Goal: Task Accomplishment & Management: Manage account settings

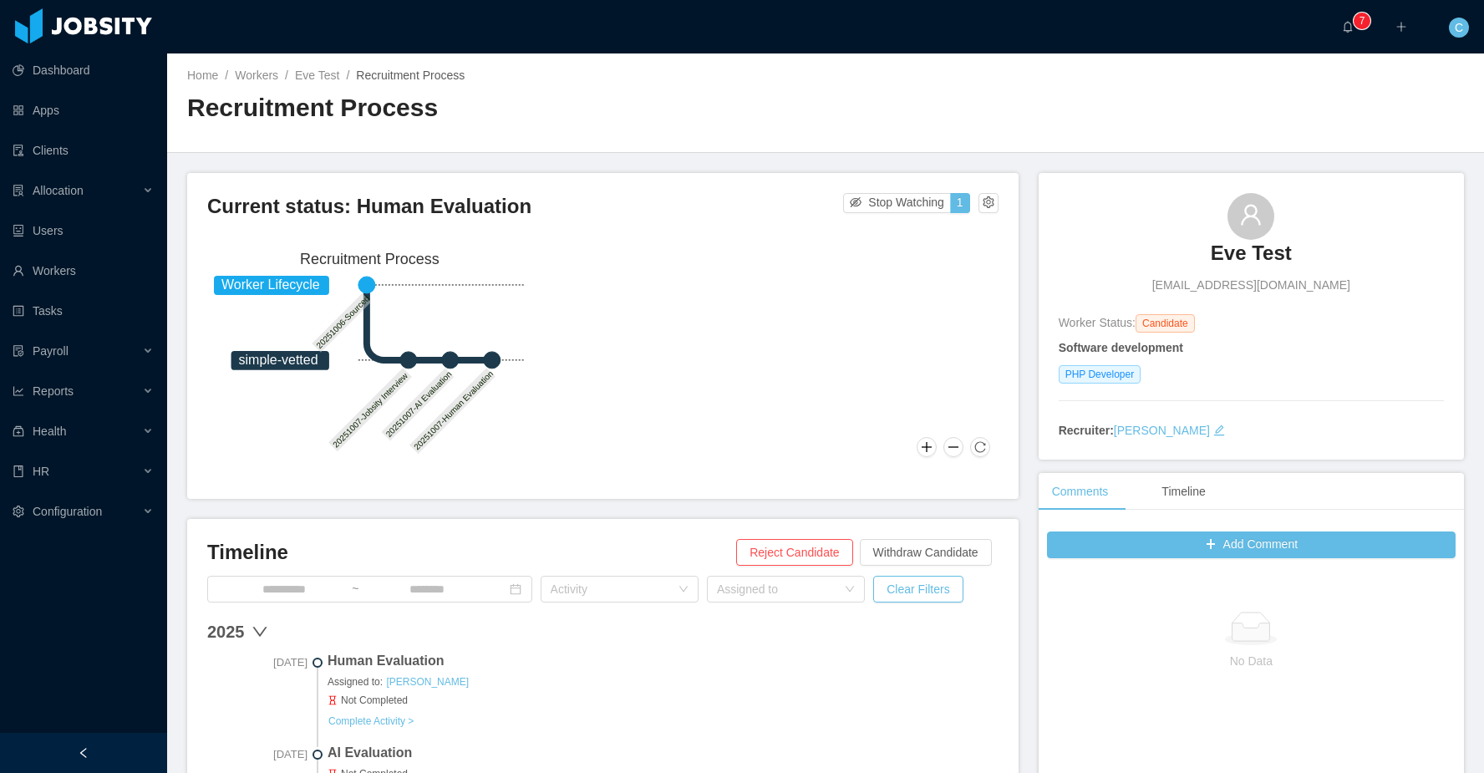
scroll to position [169, 0]
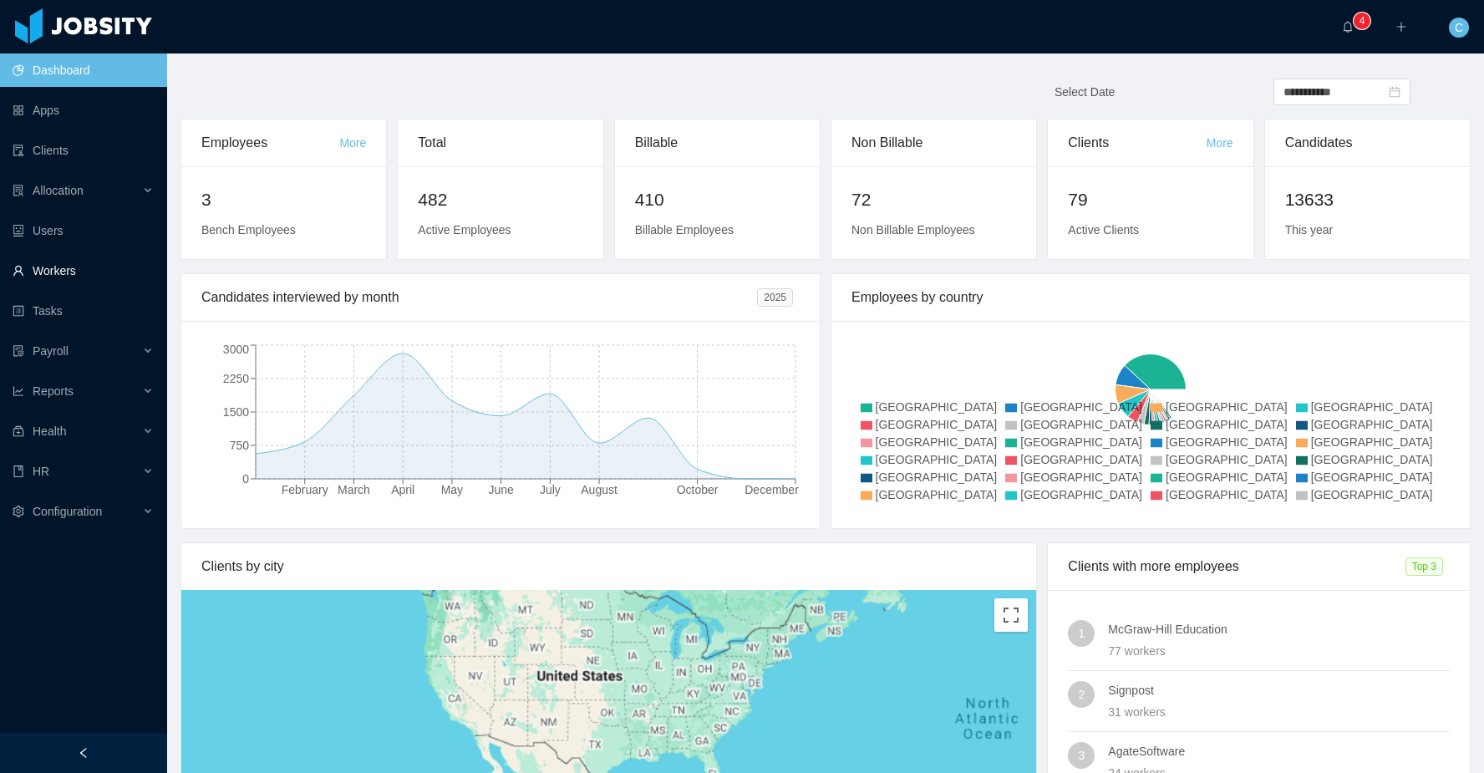
click at [79, 273] on link "Workers" at bounding box center [83, 270] width 141 height 33
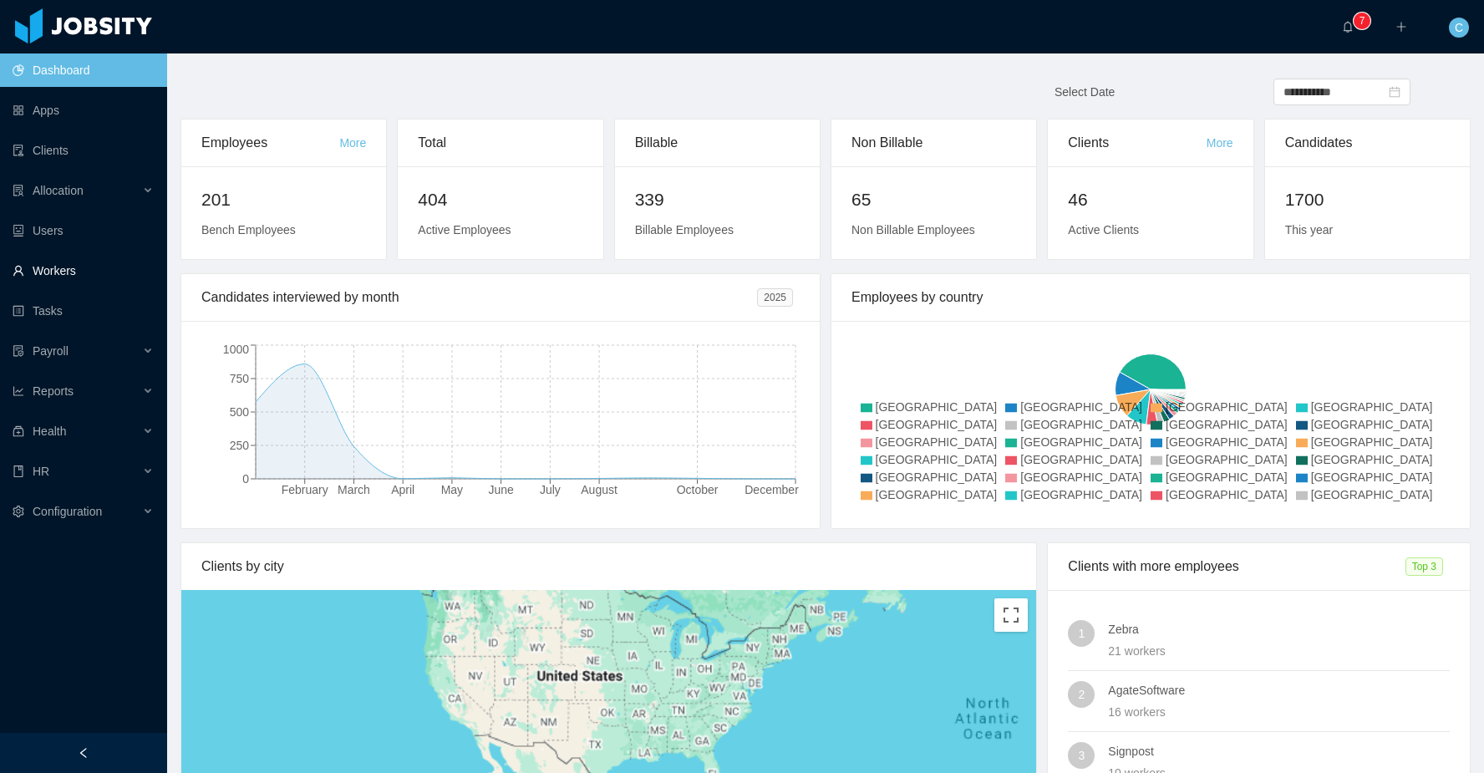
click at [89, 275] on link "Workers" at bounding box center [83, 270] width 141 height 33
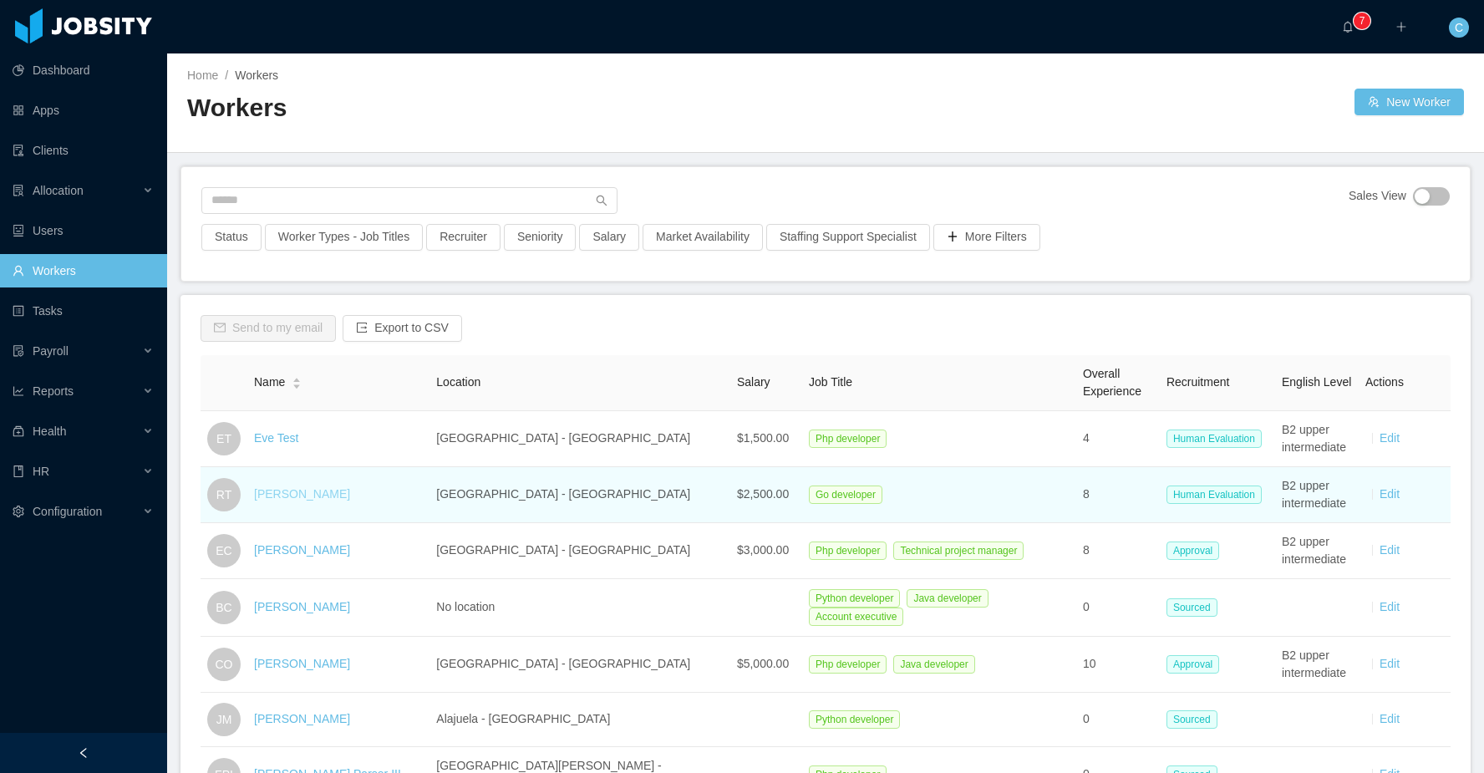
click at [290, 497] on link "Ryan Test" at bounding box center [302, 493] width 96 height 13
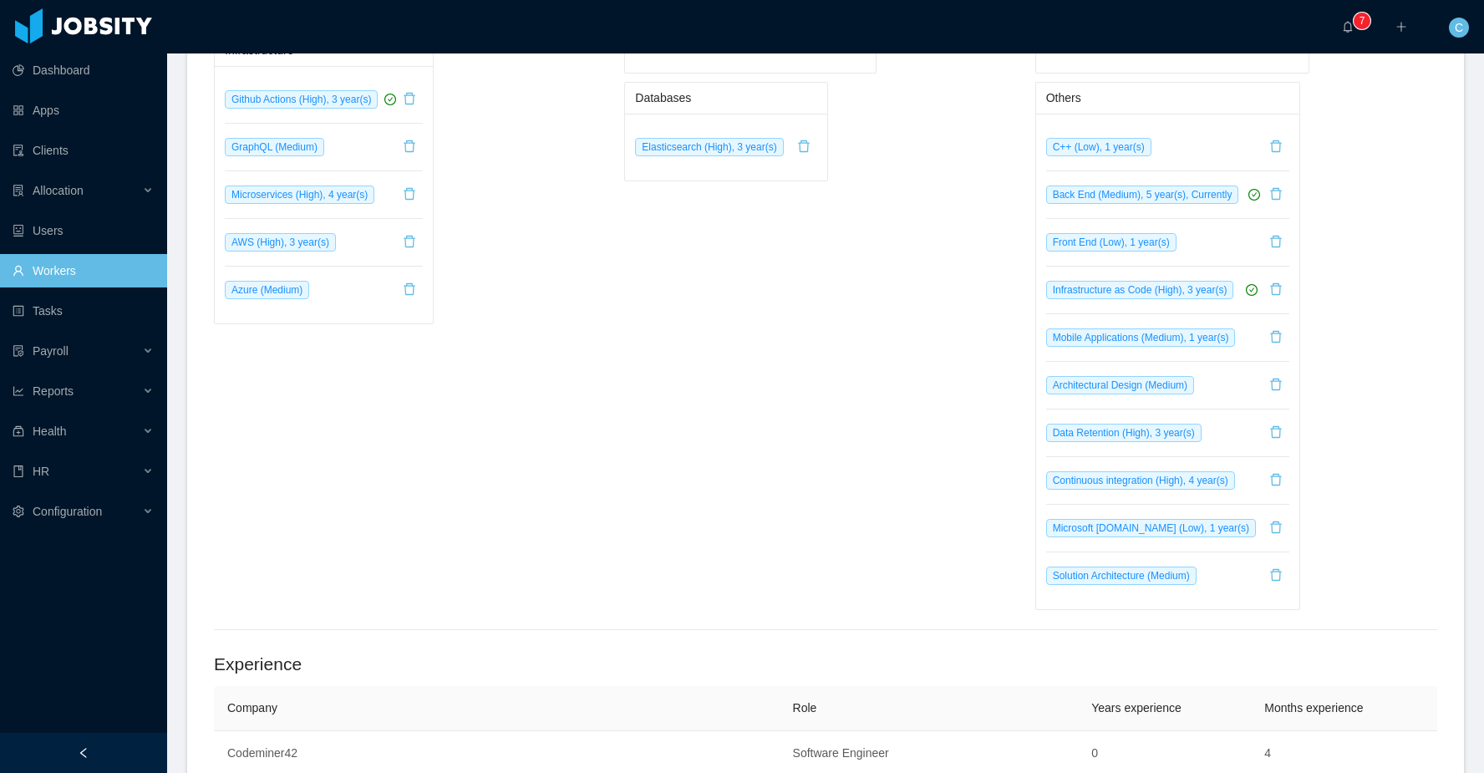
scroll to position [1169, 0]
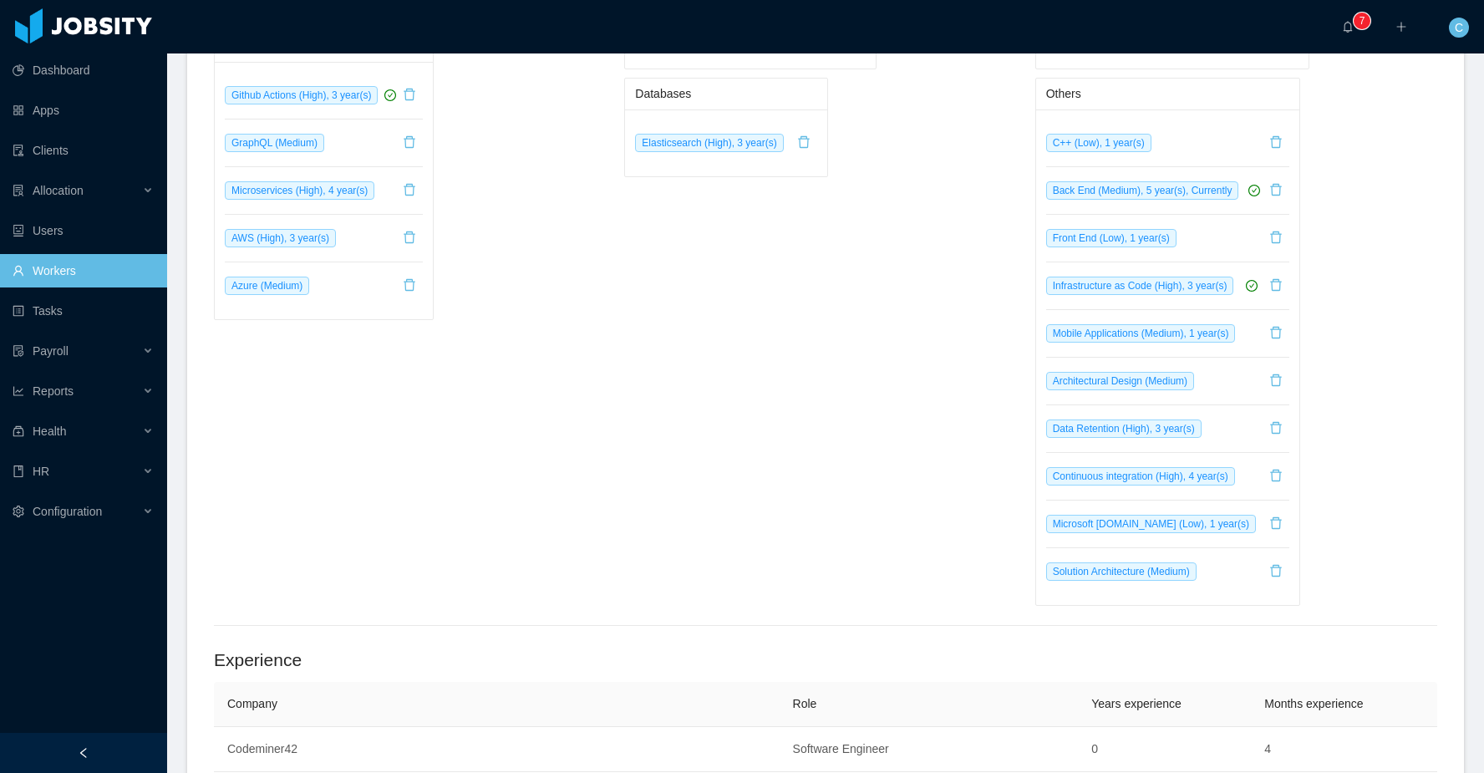
click at [1377, 373] on div "Others C++ (Low), 1 year(s) Back End (Medium), 5 year(s), Currently Front End (…" at bounding box center [1236, 342] width 402 height 528
click at [1277, 386] on button "button" at bounding box center [1275, 381] width 27 height 27
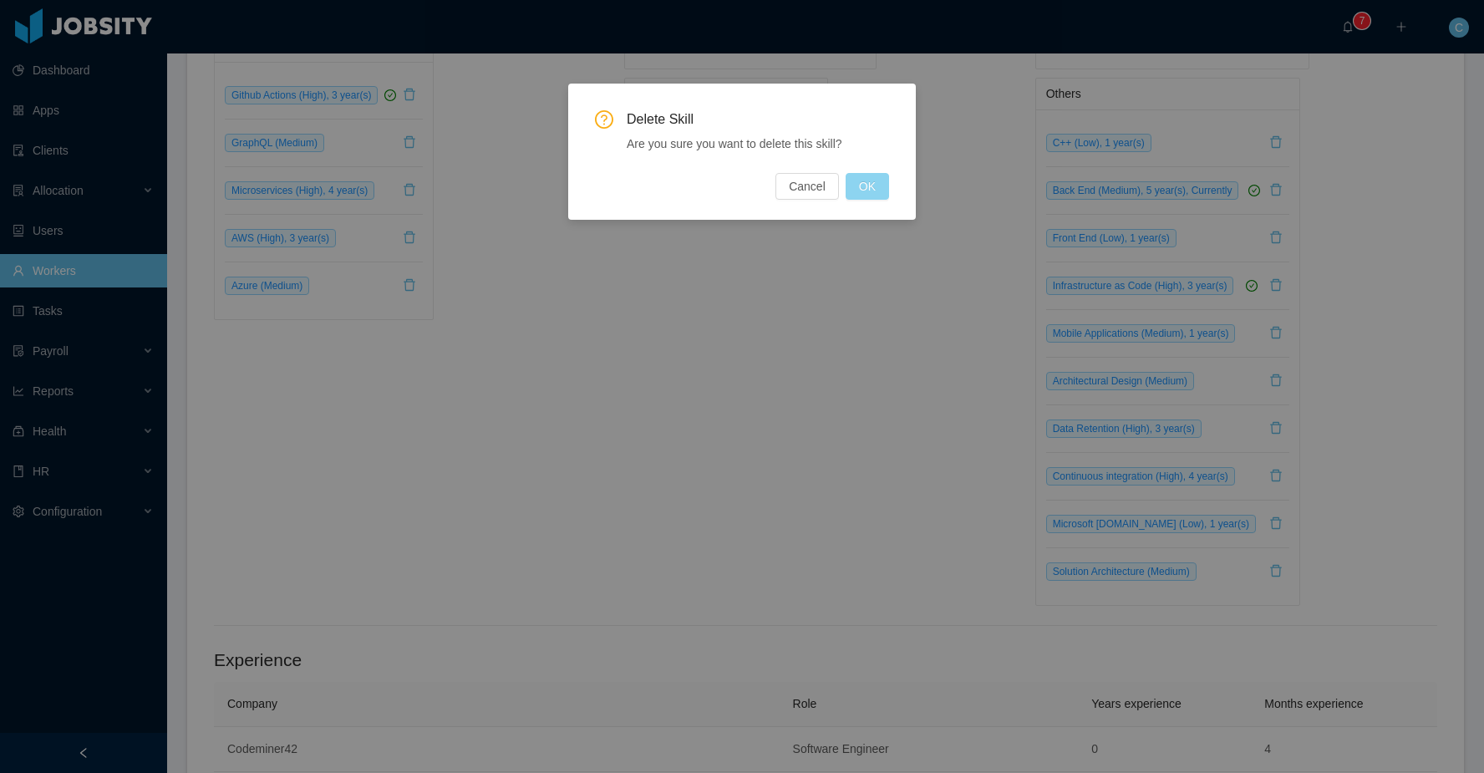
click at [860, 180] on button "OK" at bounding box center [866, 186] width 43 height 27
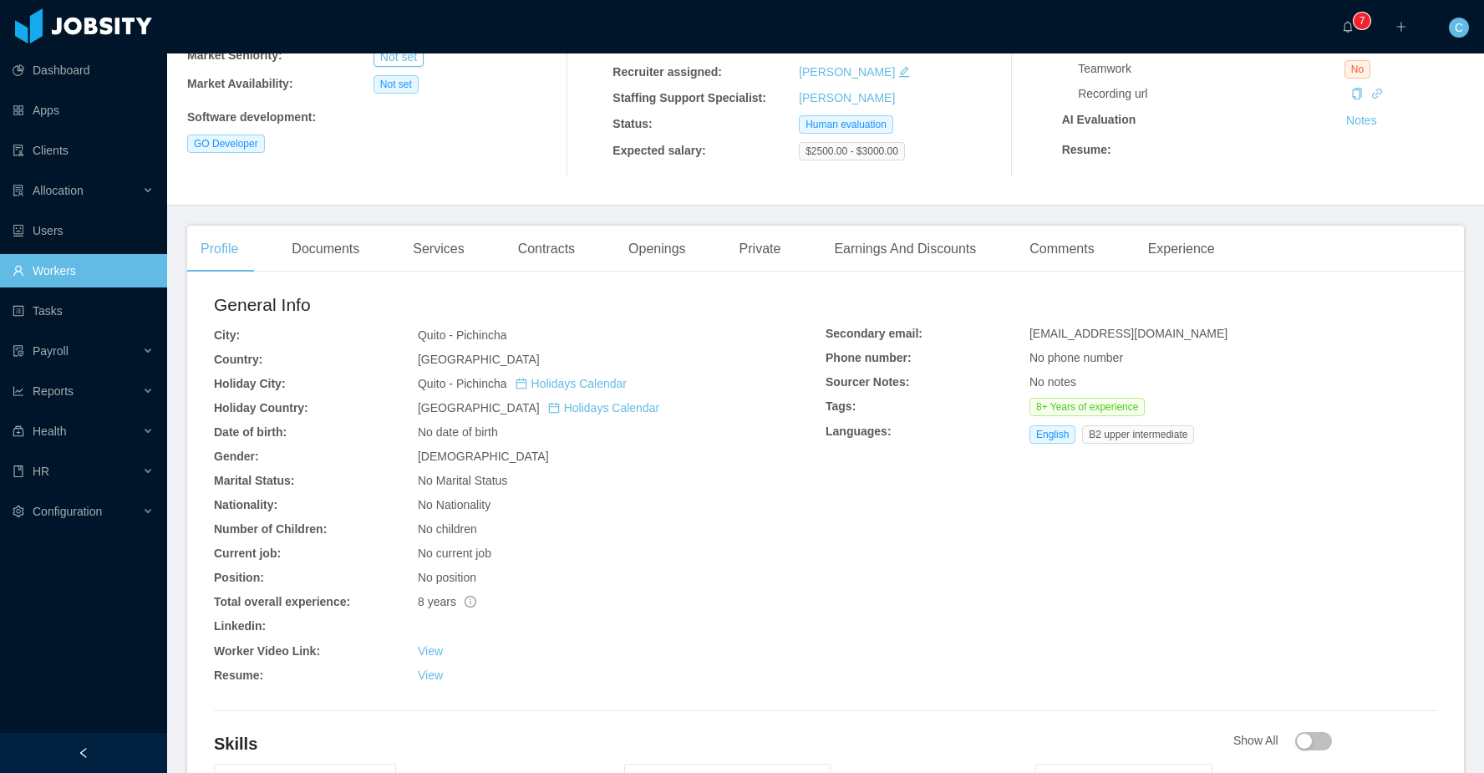
scroll to position [0, 0]
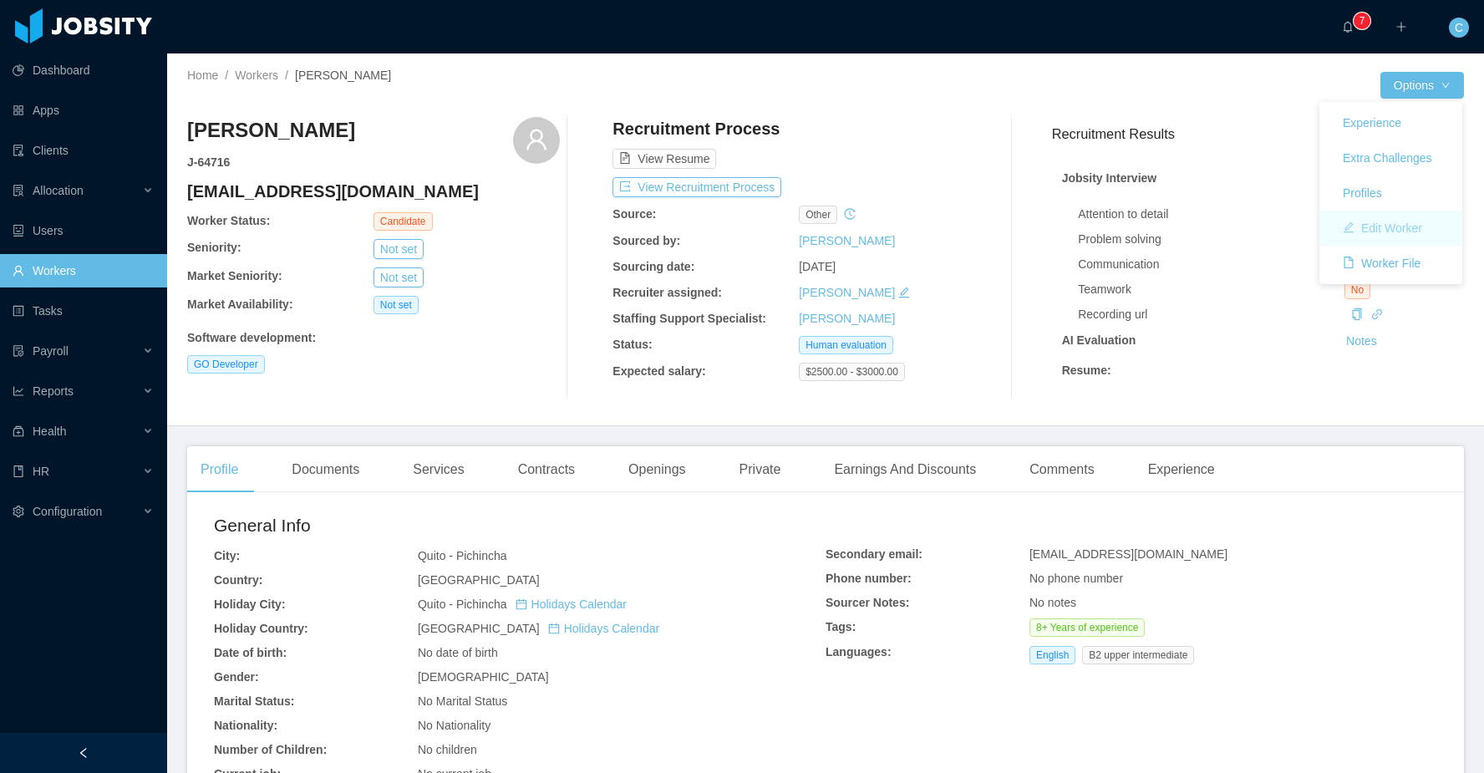
click at [1366, 224] on button "Edit Worker" at bounding box center [1382, 228] width 106 height 27
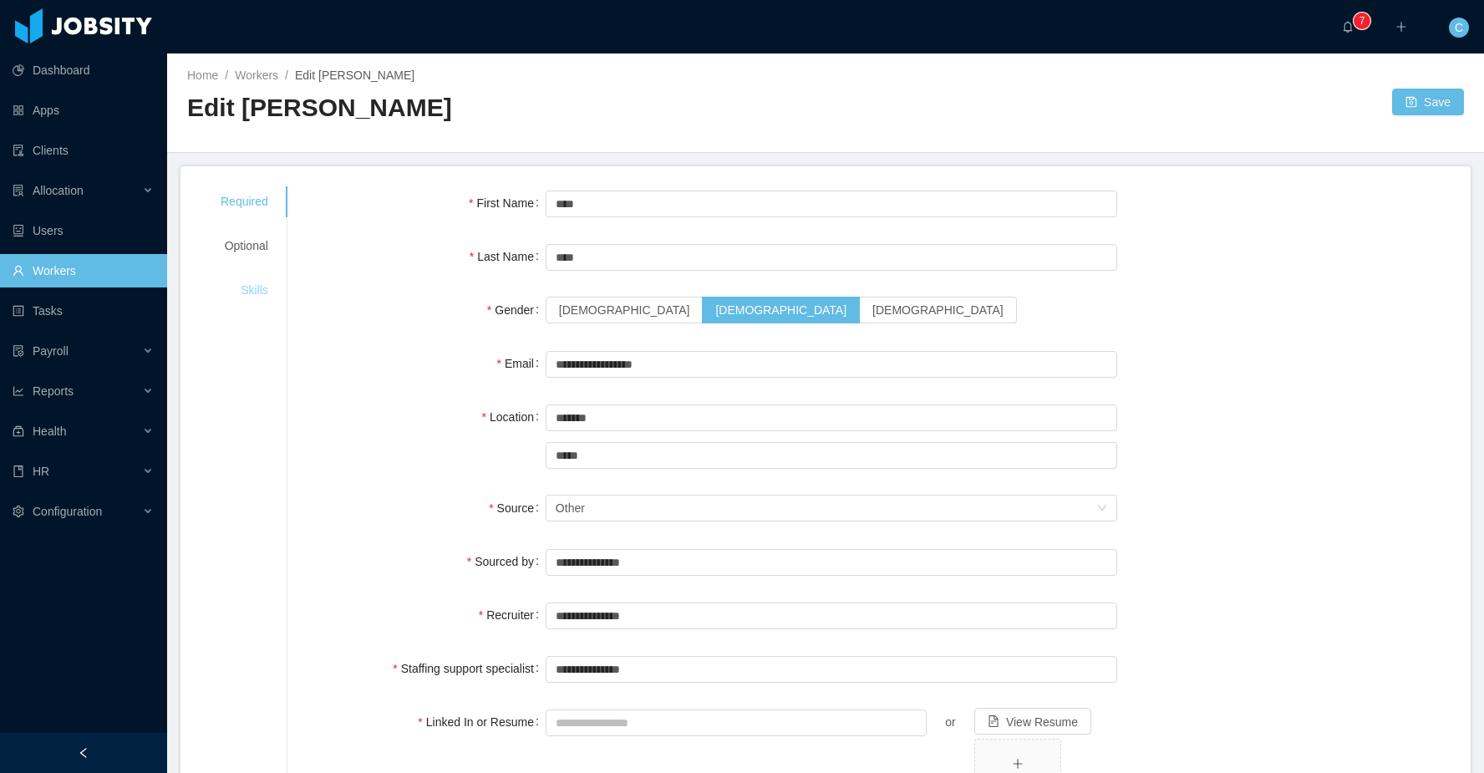
click at [261, 298] on div "Skills" at bounding box center [244, 290] width 88 height 31
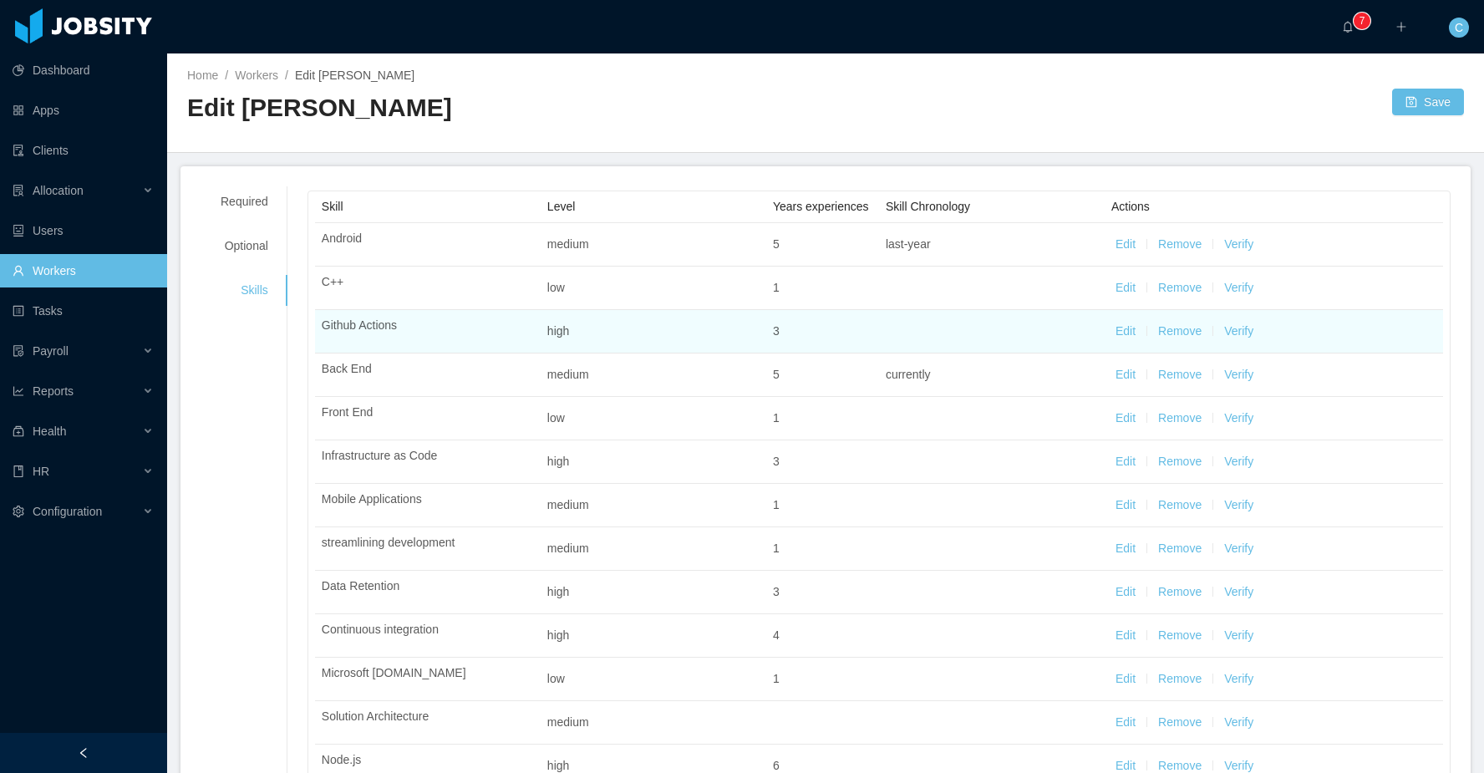
click at [1253, 340] on button "Verify" at bounding box center [1238, 331] width 29 height 18
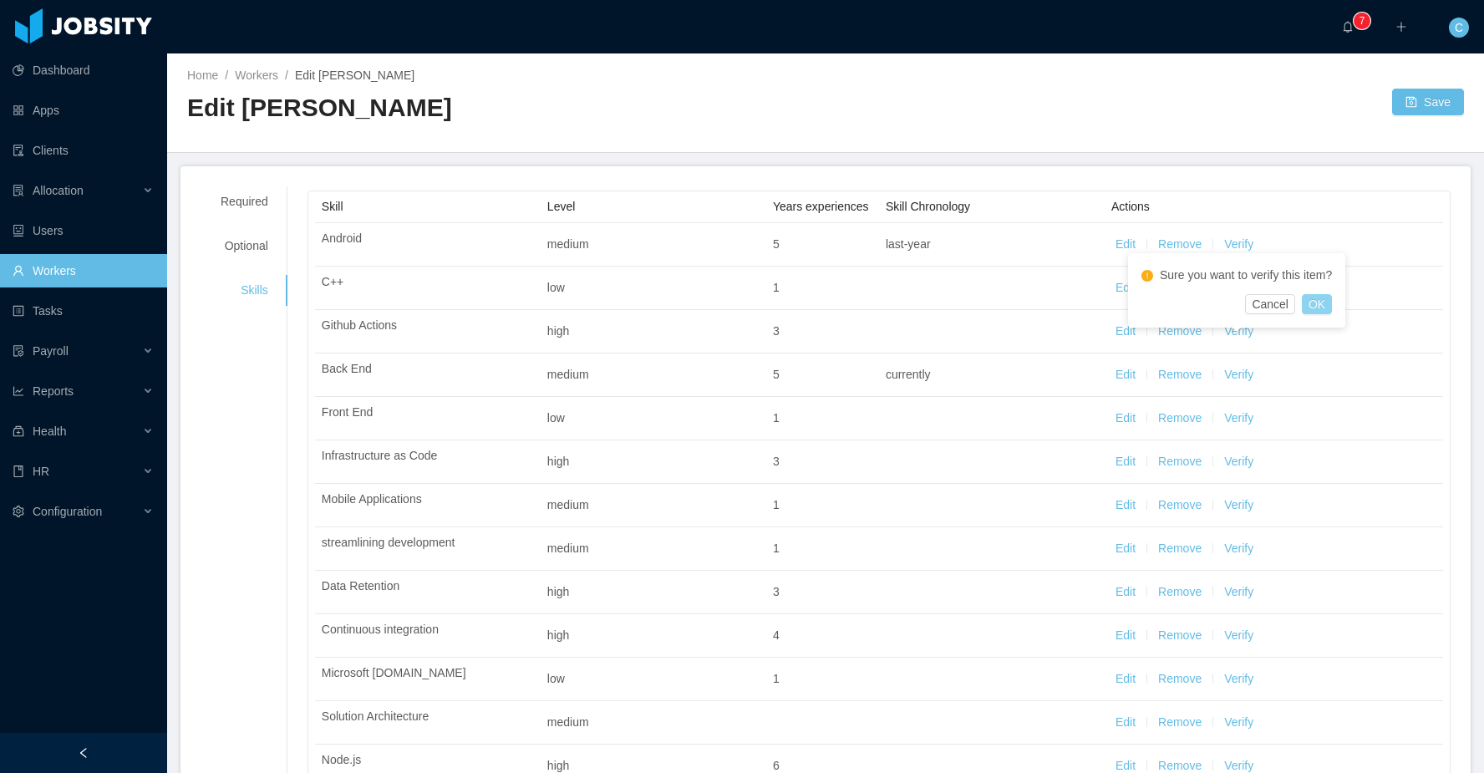
click at [1323, 305] on button "OK" at bounding box center [1316, 304] width 30 height 20
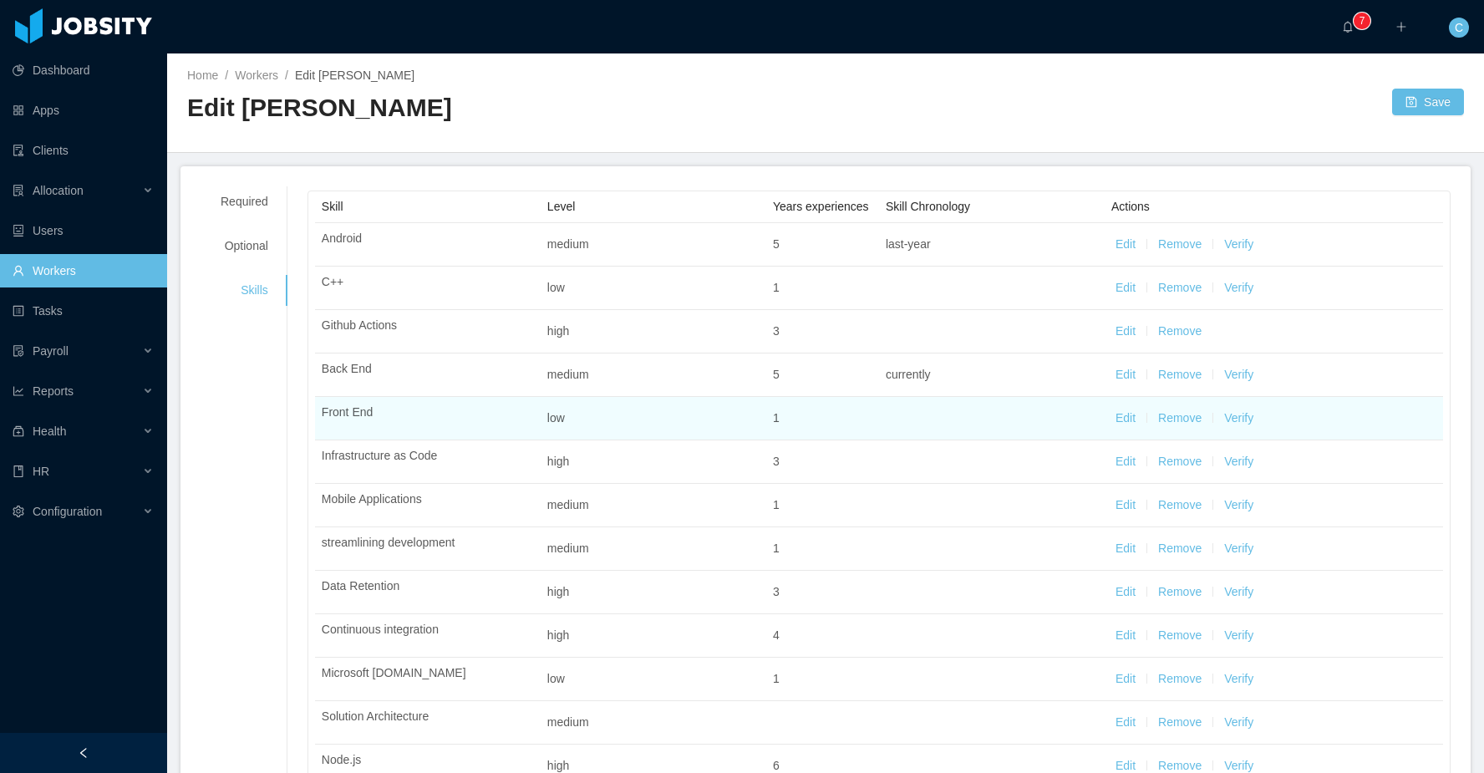
click at [1123, 427] on button "Edit" at bounding box center [1125, 418] width 20 height 18
click at [597, 433] on div "Select one Low" at bounding box center [647, 420] width 181 height 25
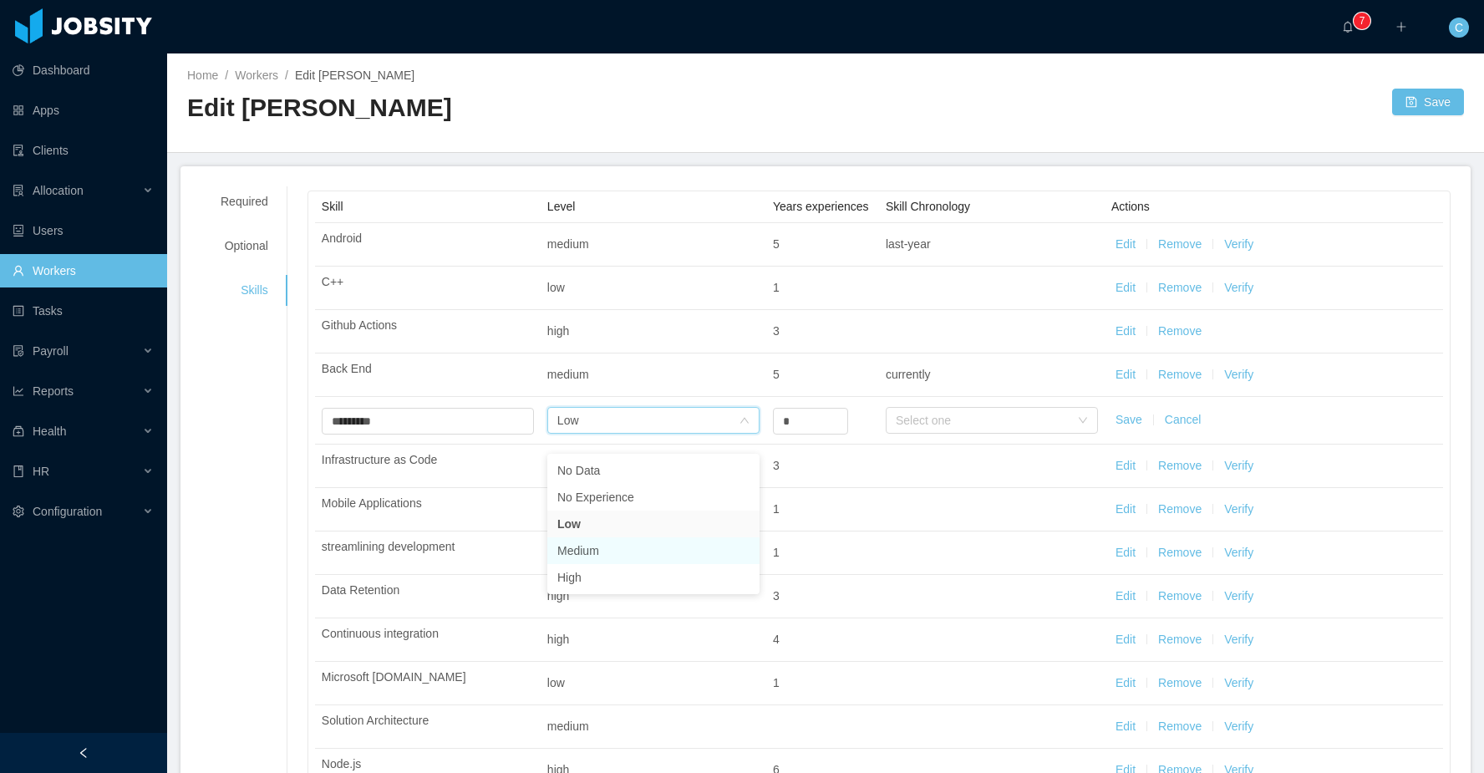
click at [599, 550] on li "Medium" at bounding box center [653, 550] width 212 height 27
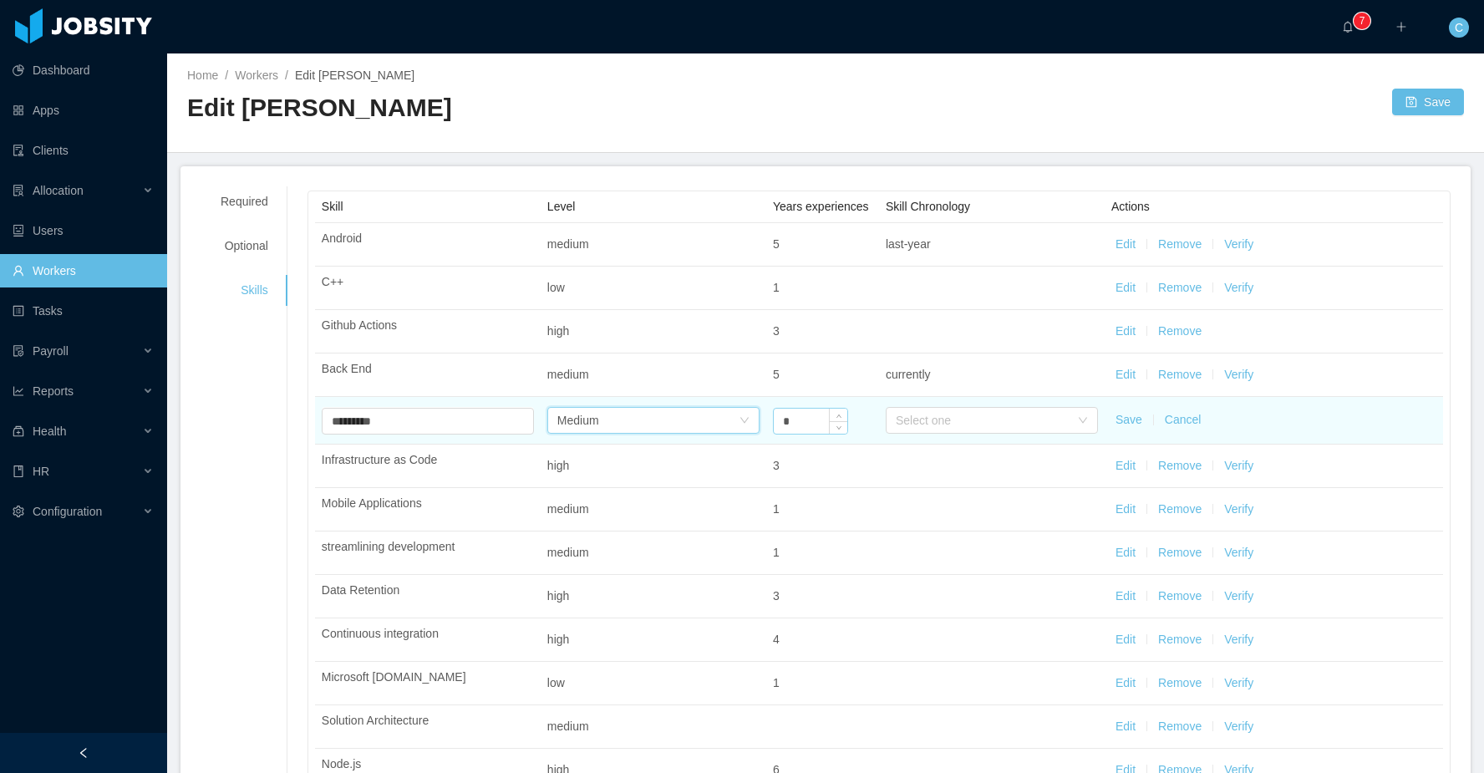
click at [803, 432] on input "*" at bounding box center [811, 420] width 74 height 25
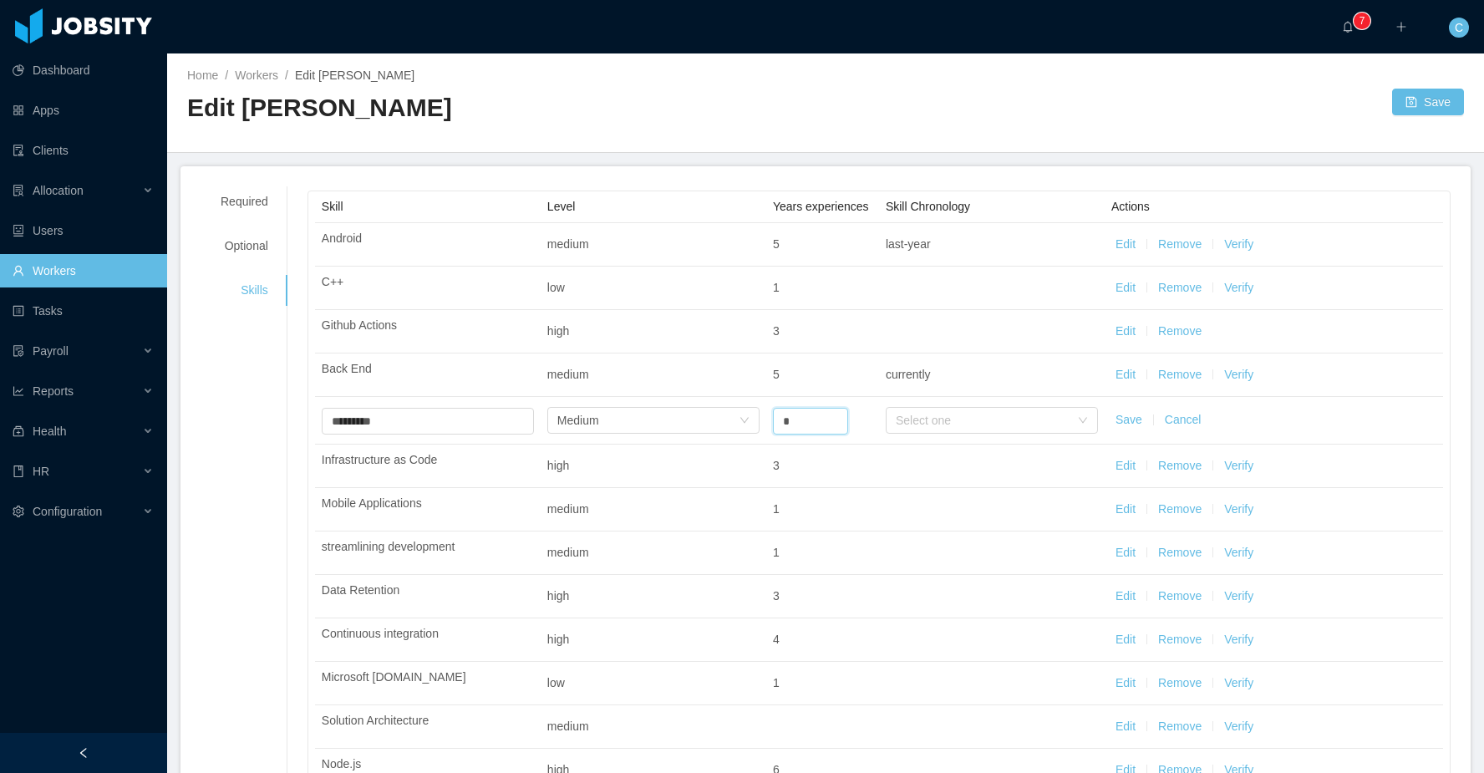
type input "*"
click at [1124, 429] on button "Save" at bounding box center [1128, 420] width 27 height 18
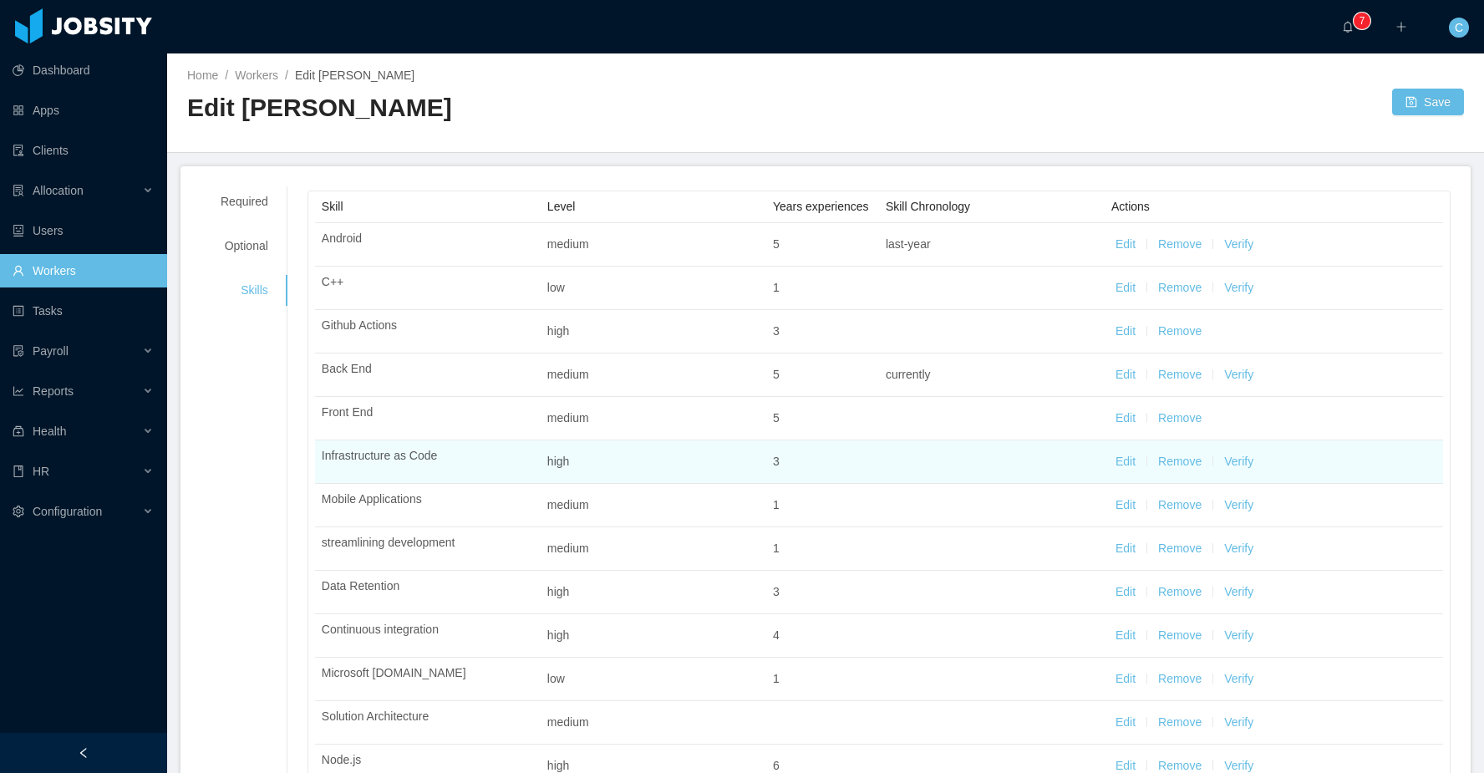
click at [1251, 470] on button "Verify" at bounding box center [1238, 462] width 29 height 18
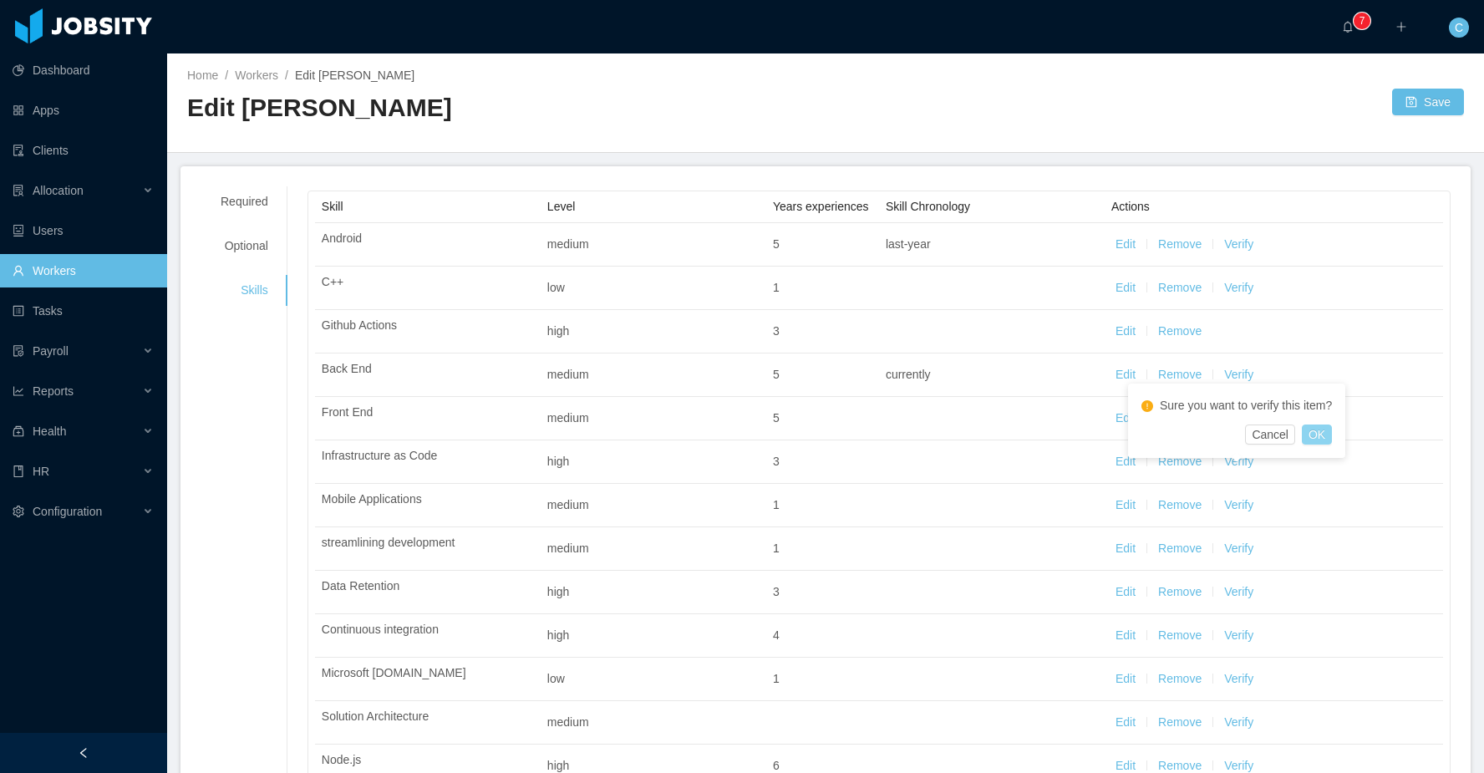
click at [1322, 434] on button "OK" at bounding box center [1316, 434] width 30 height 20
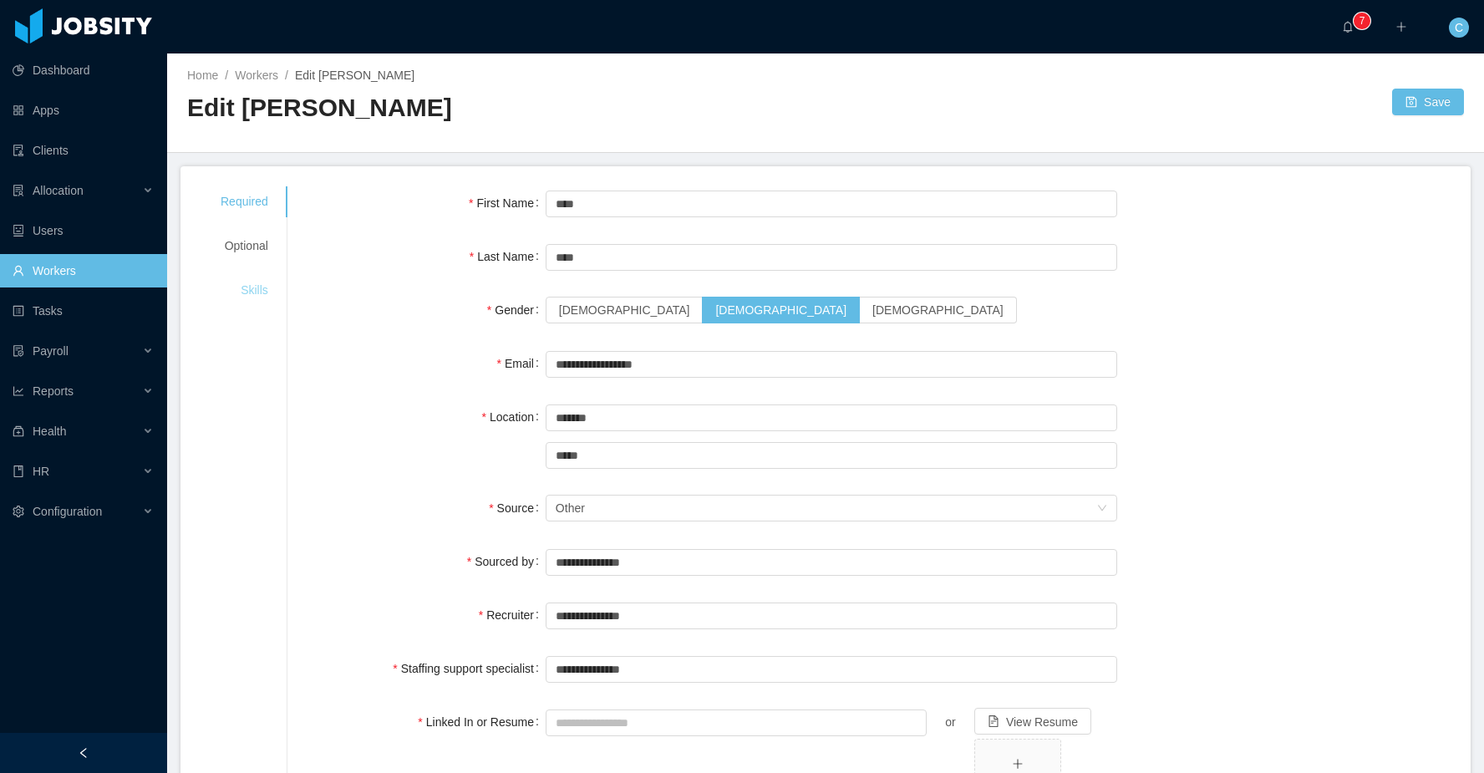
click at [260, 292] on div "Skills" at bounding box center [244, 290] width 88 height 31
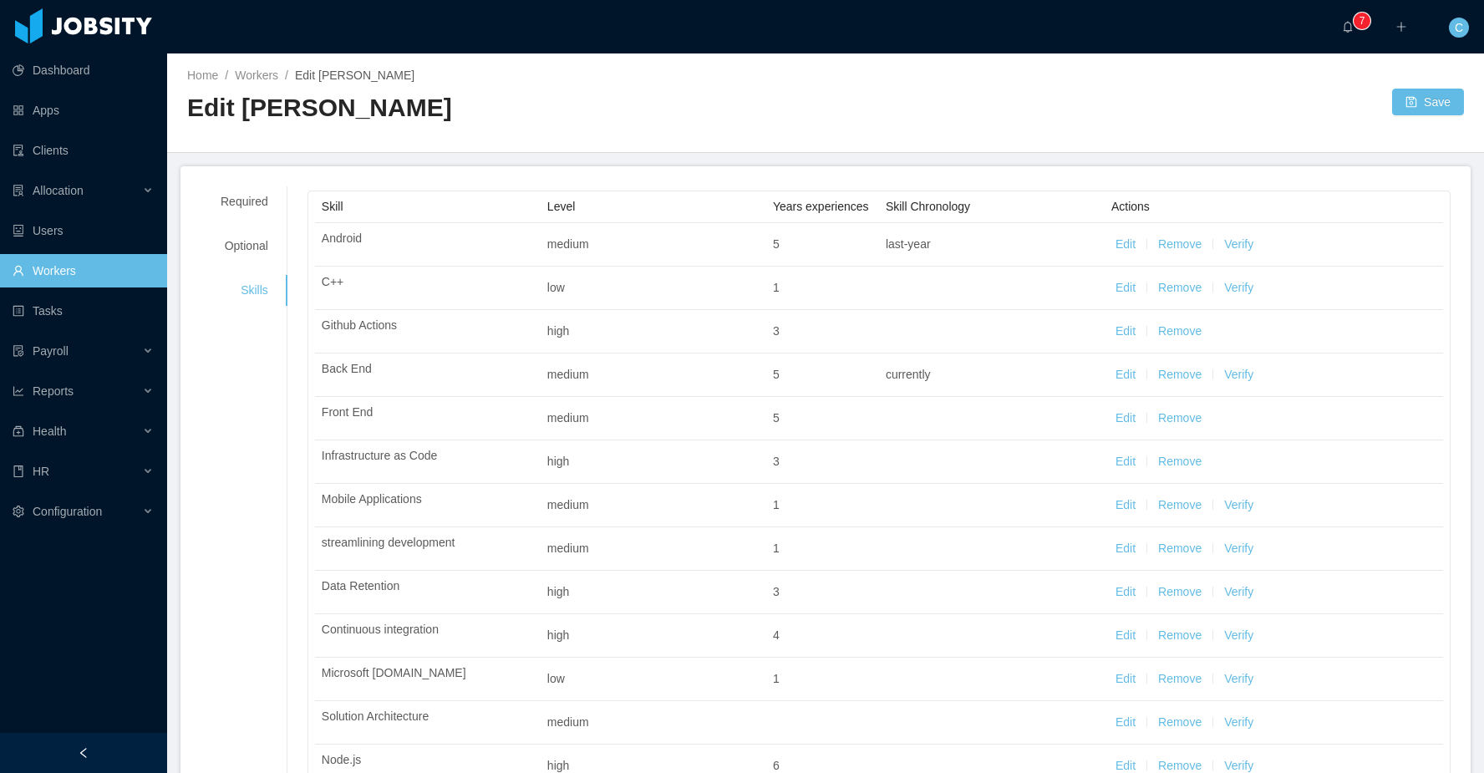
click at [490, 115] on h2 "Edit Ryan Test" at bounding box center [506, 108] width 638 height 34
click at [482, 115] on h2 "Edit Ryan Test" at bounding box center [506, 108] width 638 height 34
click at [1037, 110] on div at bounding box center [1108, 102] width 566 height 27
click at [1030, 111] on div at bounding box center [1108, 102] width 566 height 27
click at [77, 270] on link "Workers" at bounding box center [83, 270] width 141 height 33
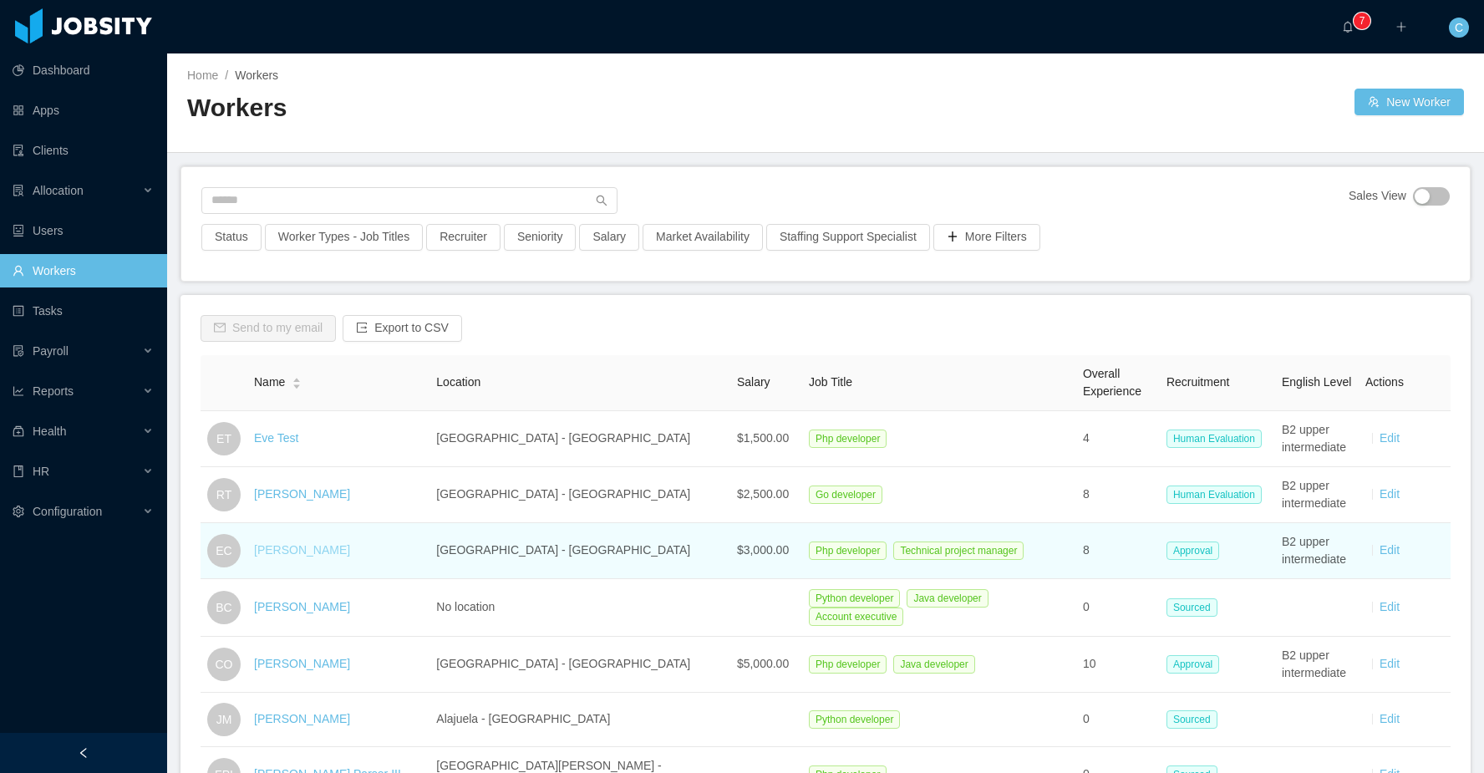
click at [295, 553] on link "Edmund Ci" at bounding box center [302, 549] width 96 height 13
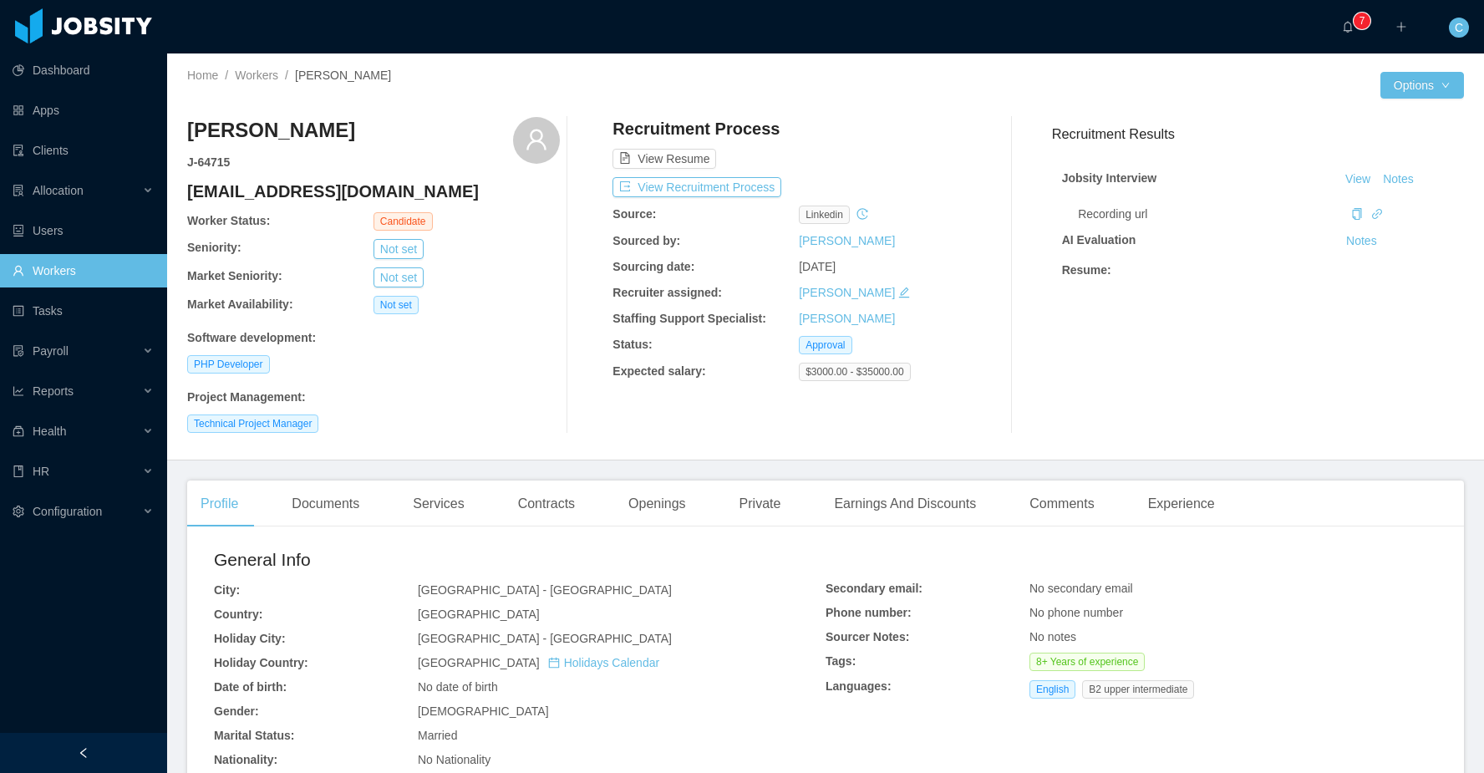
click at [118, 261] on link "Workers" at bounding box center [83, 270] width 141 height 33
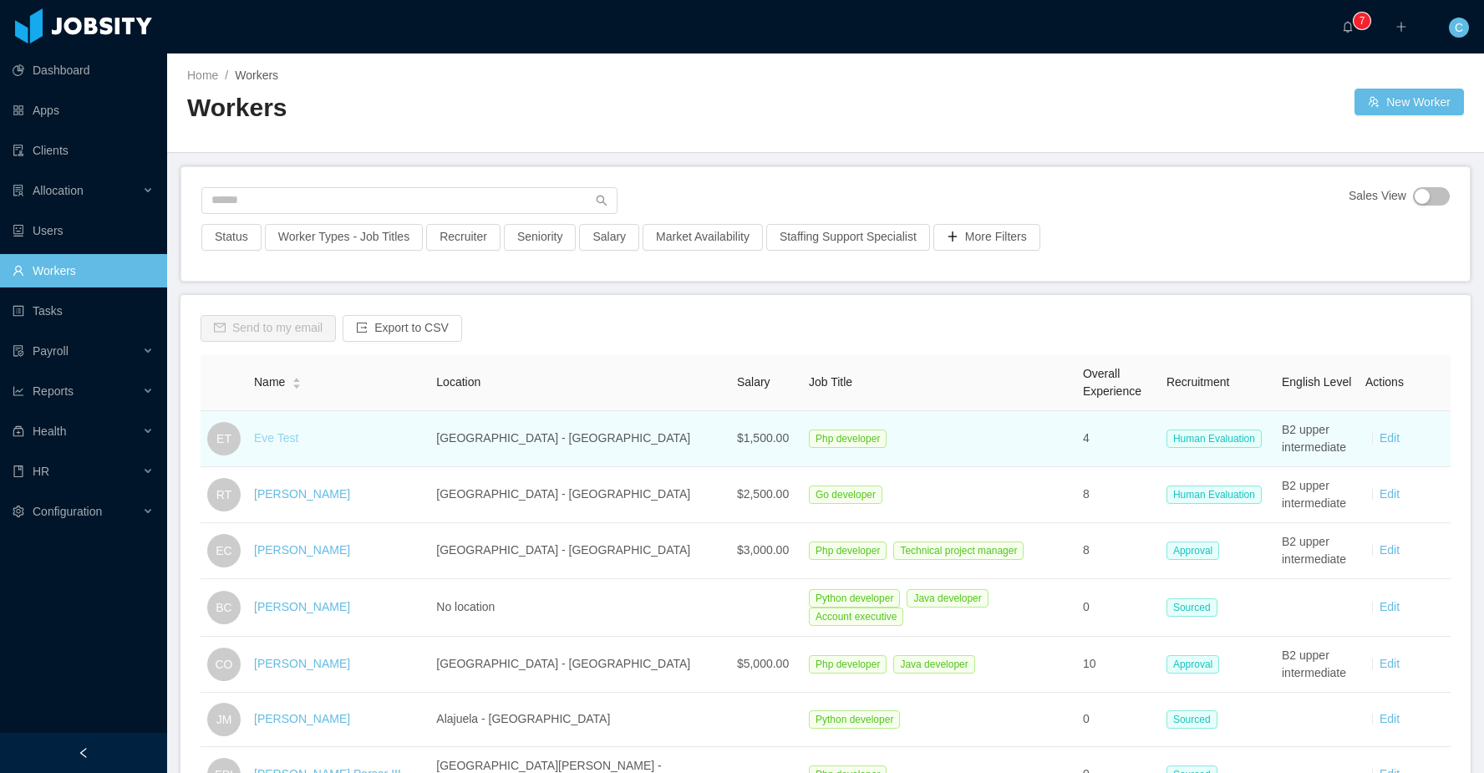
click at [282, 441] on link "Eve Test" at bounding box center [276, 437] width 44 height 13
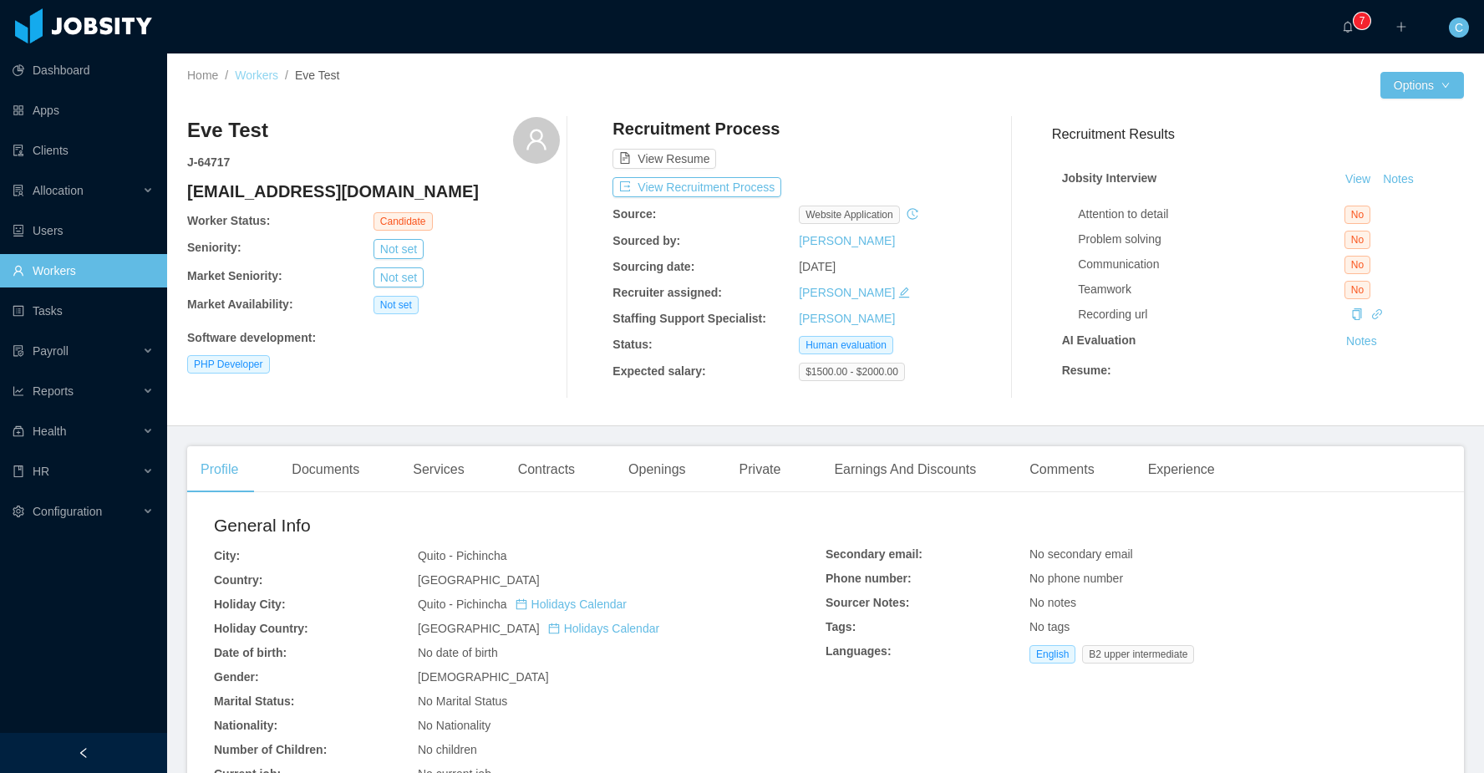
click at [243, 76] on link "Workers" at bounding box center [256, 74] width 43 height 13
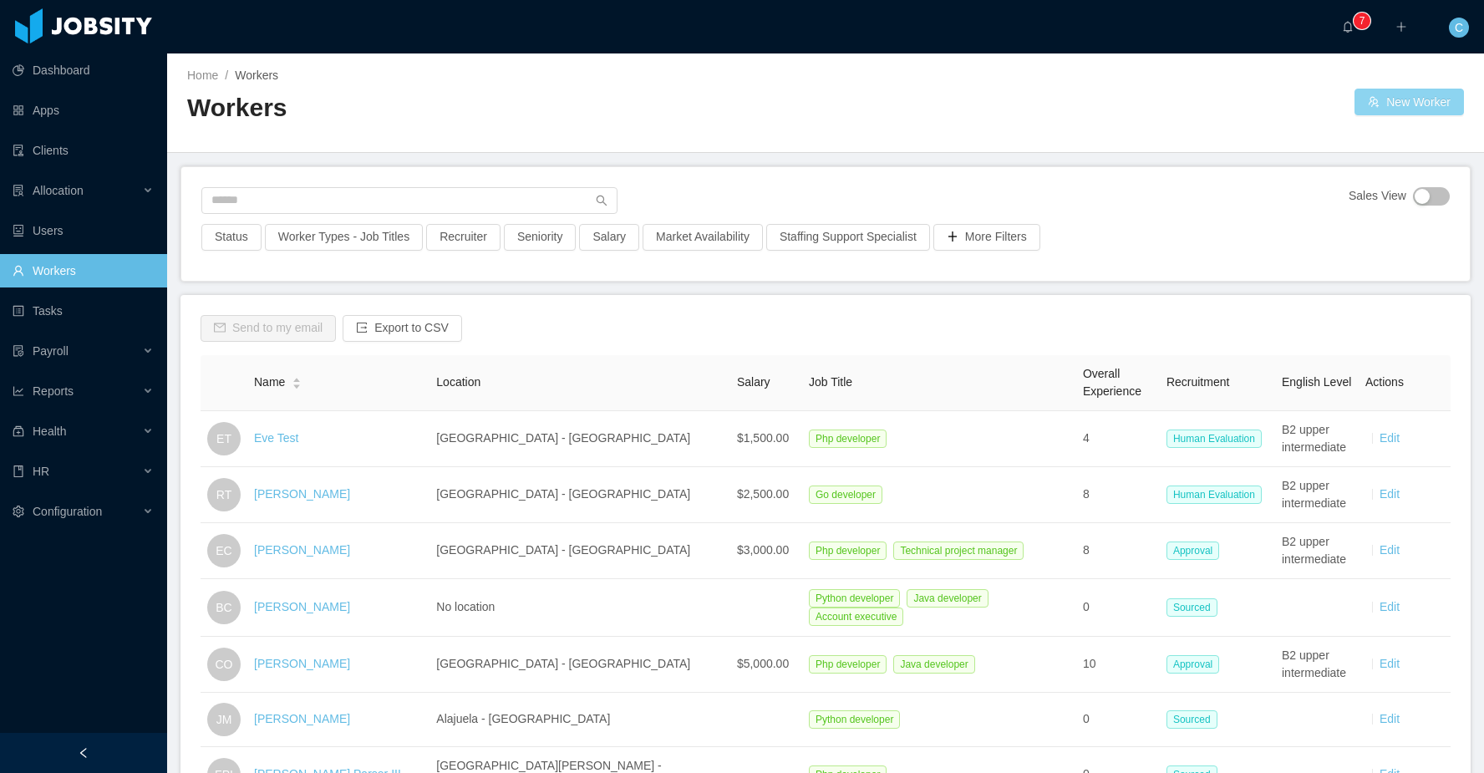
click at [1392, 106] on button "New Worker" at bounding box center [1408, 102] width 109 height 27
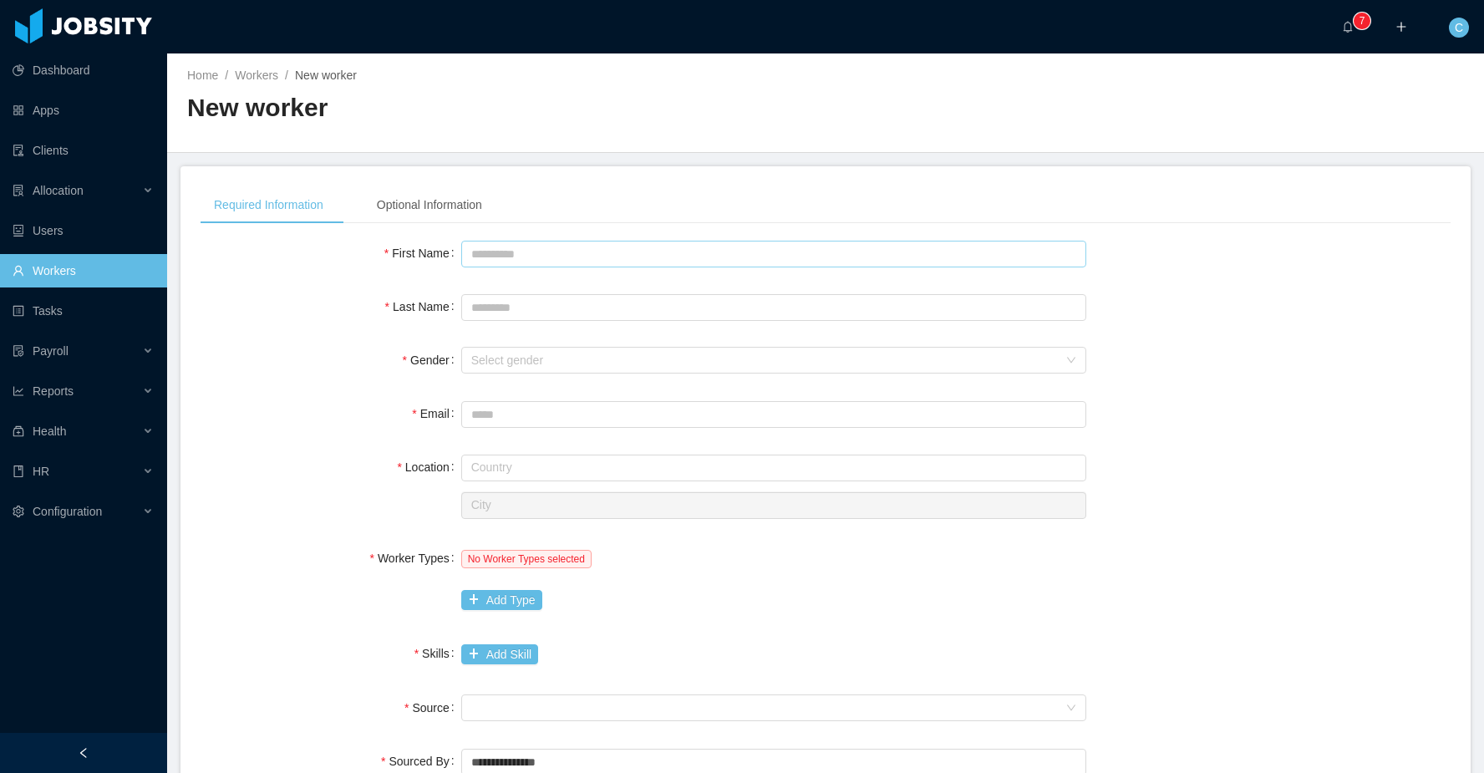
click at [557, 266] on div at bounding box center [773, 252] width 625 height 33
click at [557, 257] on input "First Name" at bounding box center [773, 254] width 625 height 27
type input "******"
type input "**********"
click at [541, 359] on div "Select gender" at bounding box center [764, 360] width 586 height 17
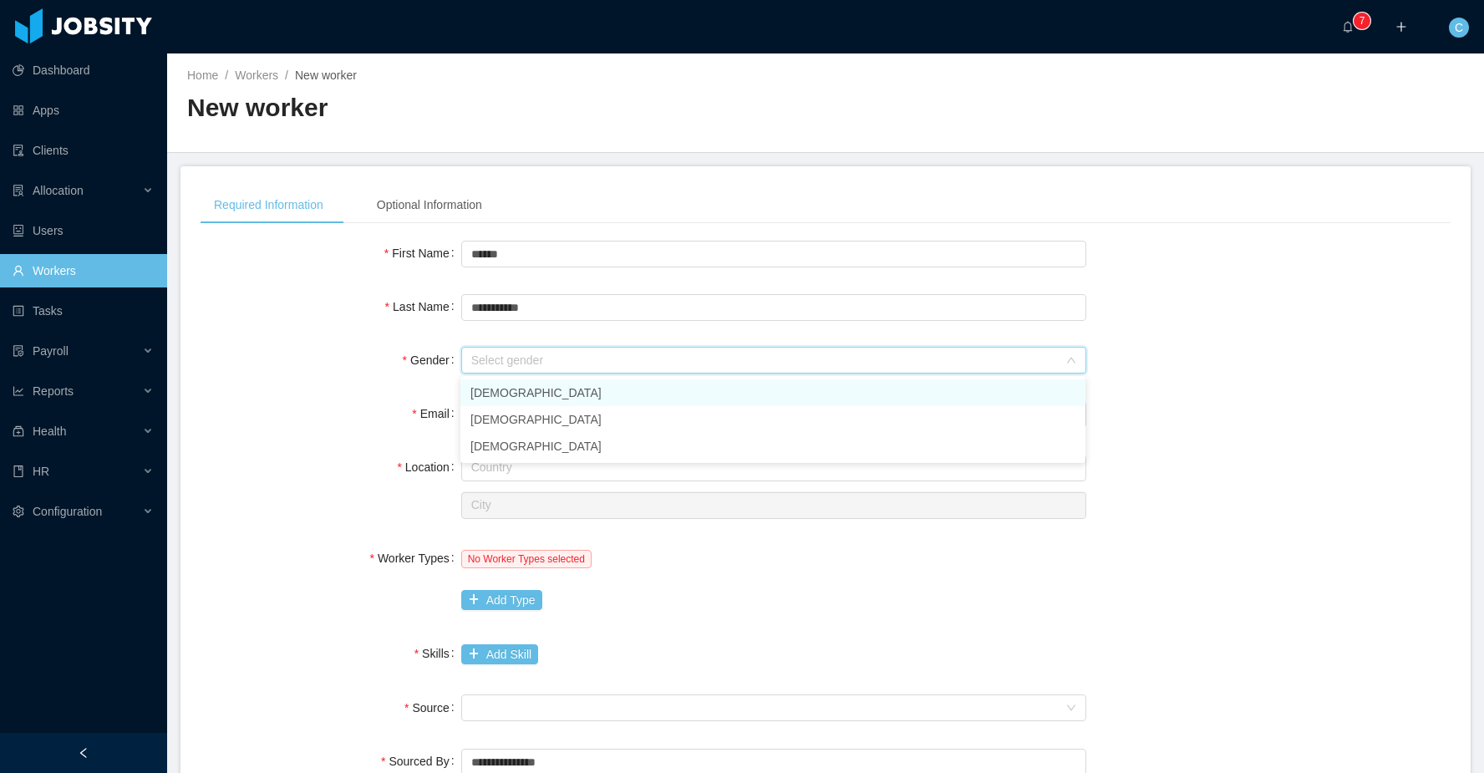
click at [501, 398] on li "[DEMOGRAPHIC_DATA]" at bounding box center [772, 392] width 625 height 27
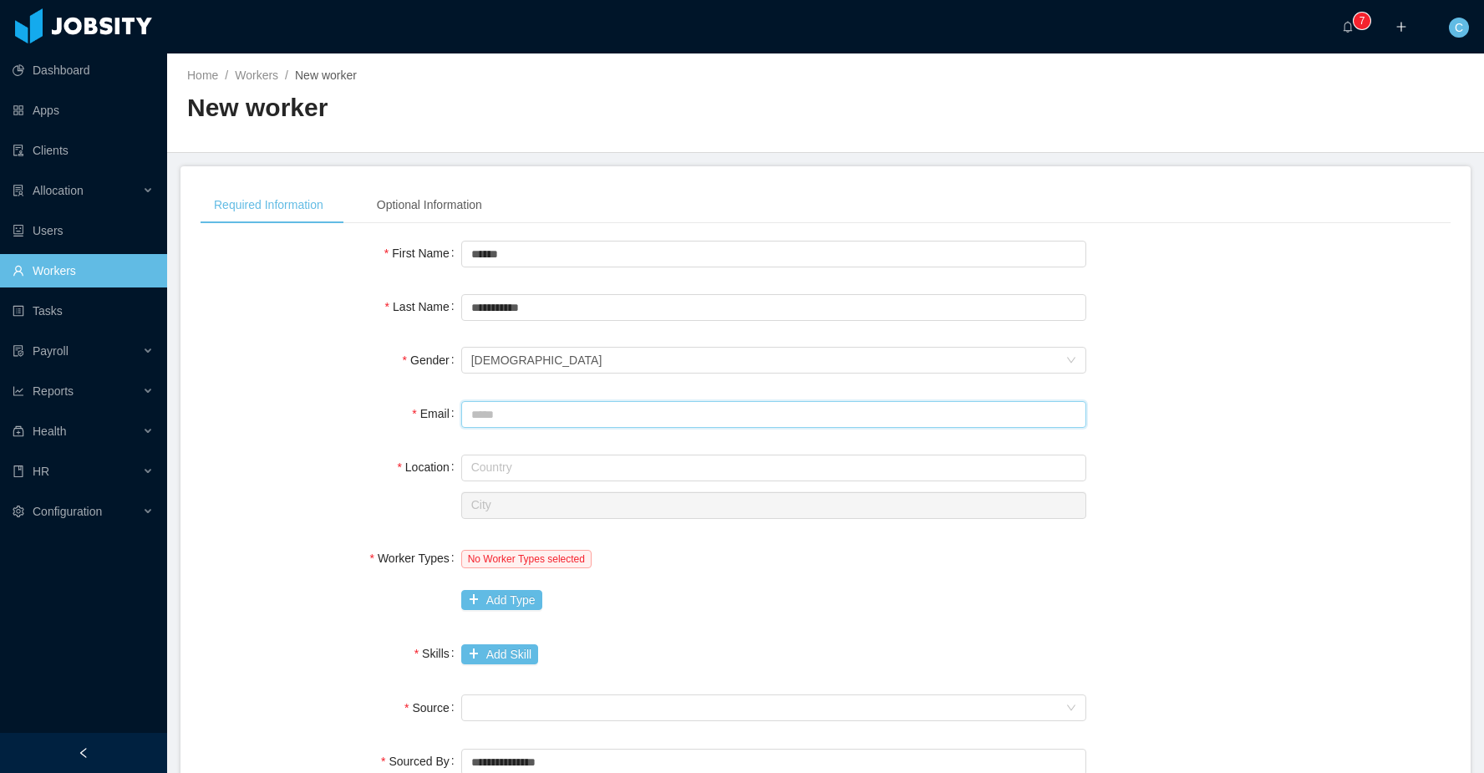
click at [496, 421] on input "Email" at bounding box center [773, 414] width 625 height 27
type input "**********"
click at [483, 465] on input "text" at bounding box center [773, 467] width 625 height 27
click at [495, 498] on li "[GEOGRAPHIC_DATA]" at bounding box center [772, 499] width 625 height 27
type input "*******"
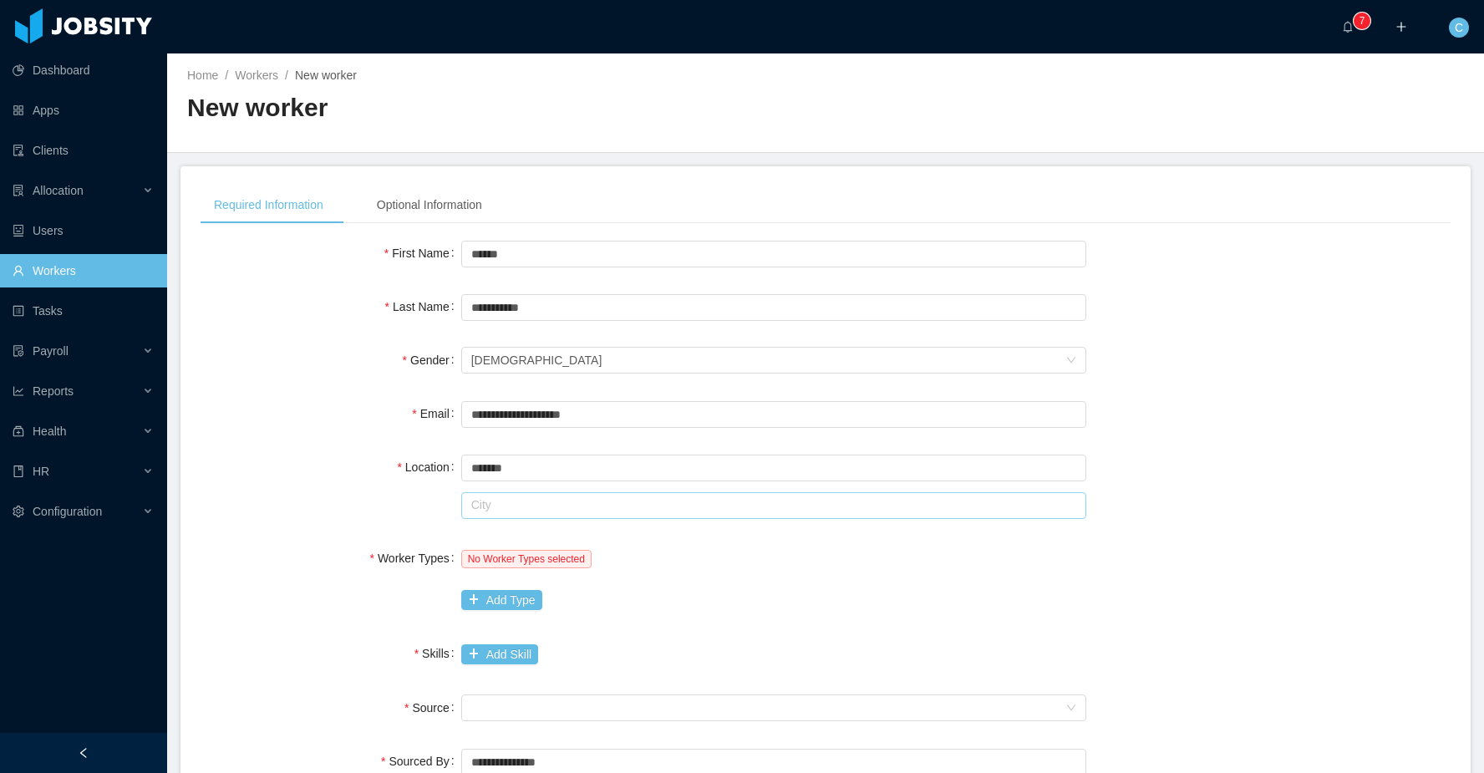
click at [491, 500] on input "text" at bounding box center [773, 505] width 625 height 27
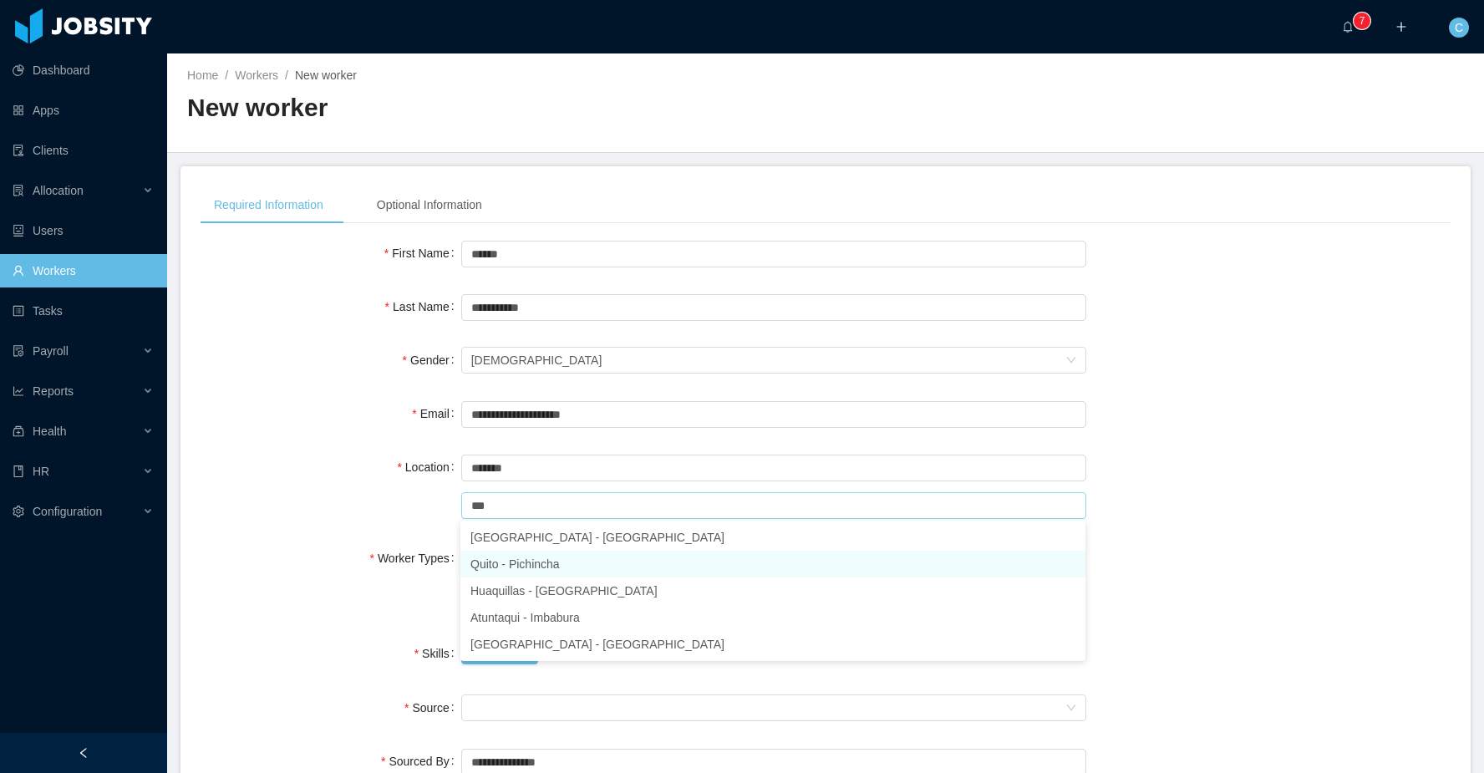
click at [537, 561] on li "Quito - Pichincha" at bounding box center [772, 563] width 625 height 27
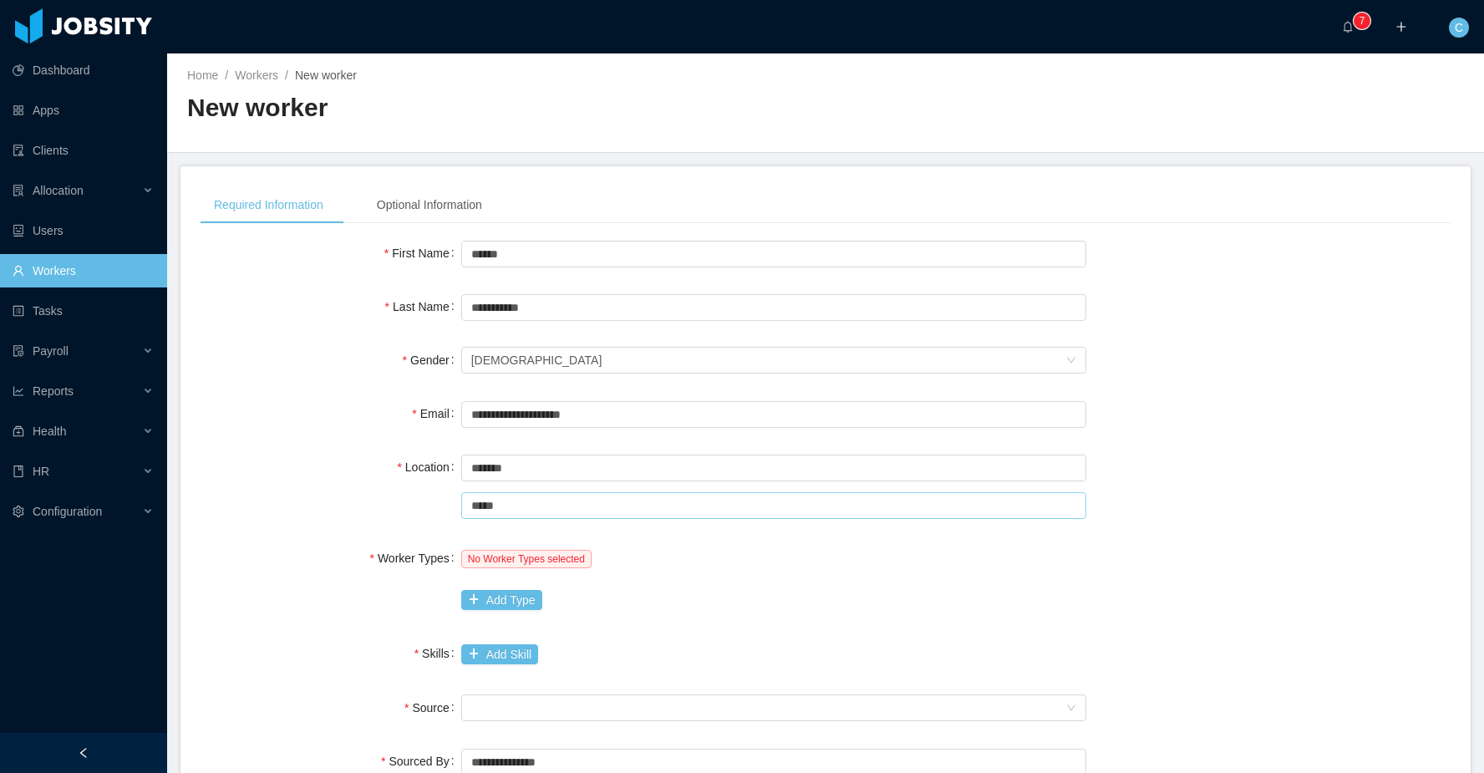
type input "*****"
click at [398, 517] on div "Location Country ******* Ecuador City ***** Quito" at bounding box center [825, 485] width 1250 height 71
click at [498, 597] on button "Add Type" at bounding box center [501, 600] width 81 height 20
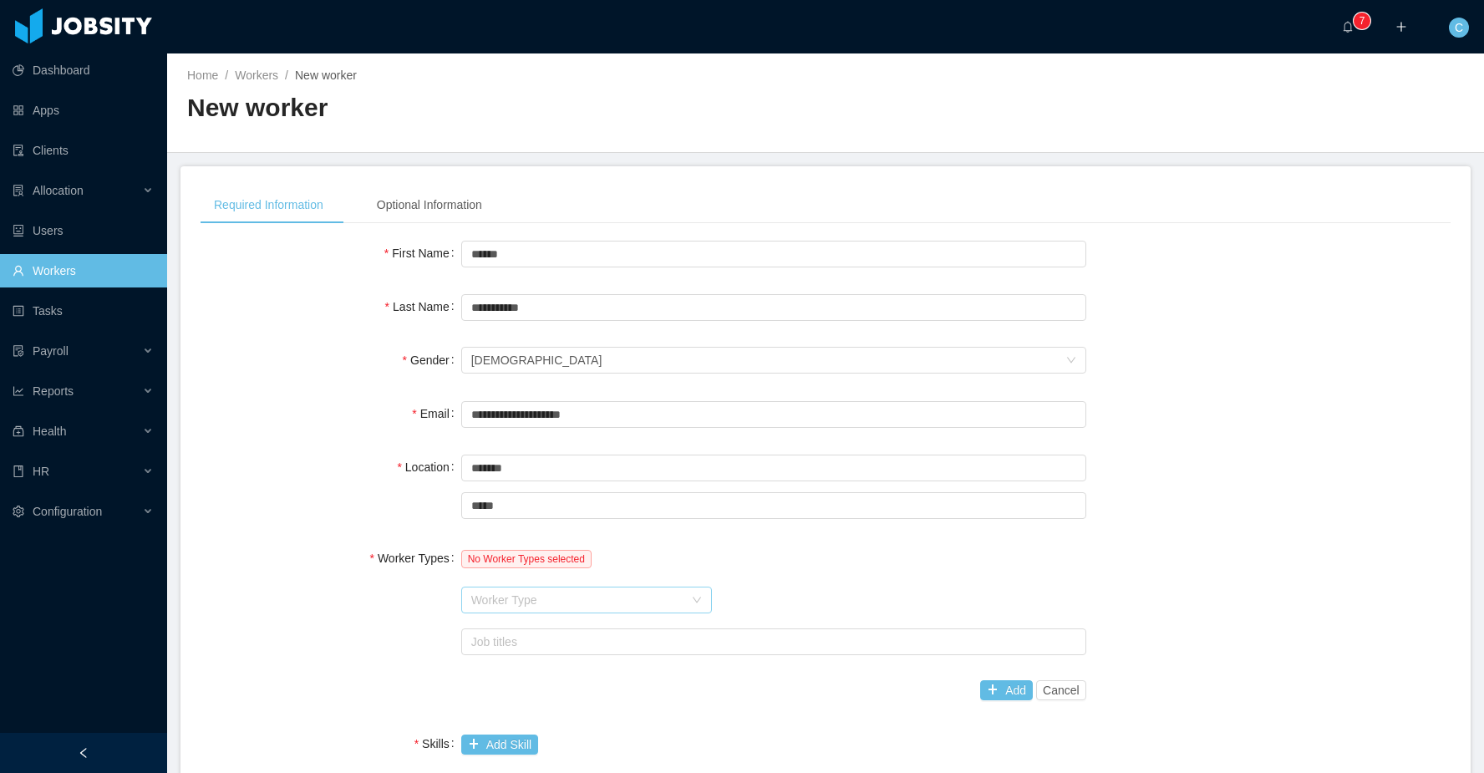
click at [558, 596] on div "Worker Type" at bounding box center [577, 599] width 212 height 17
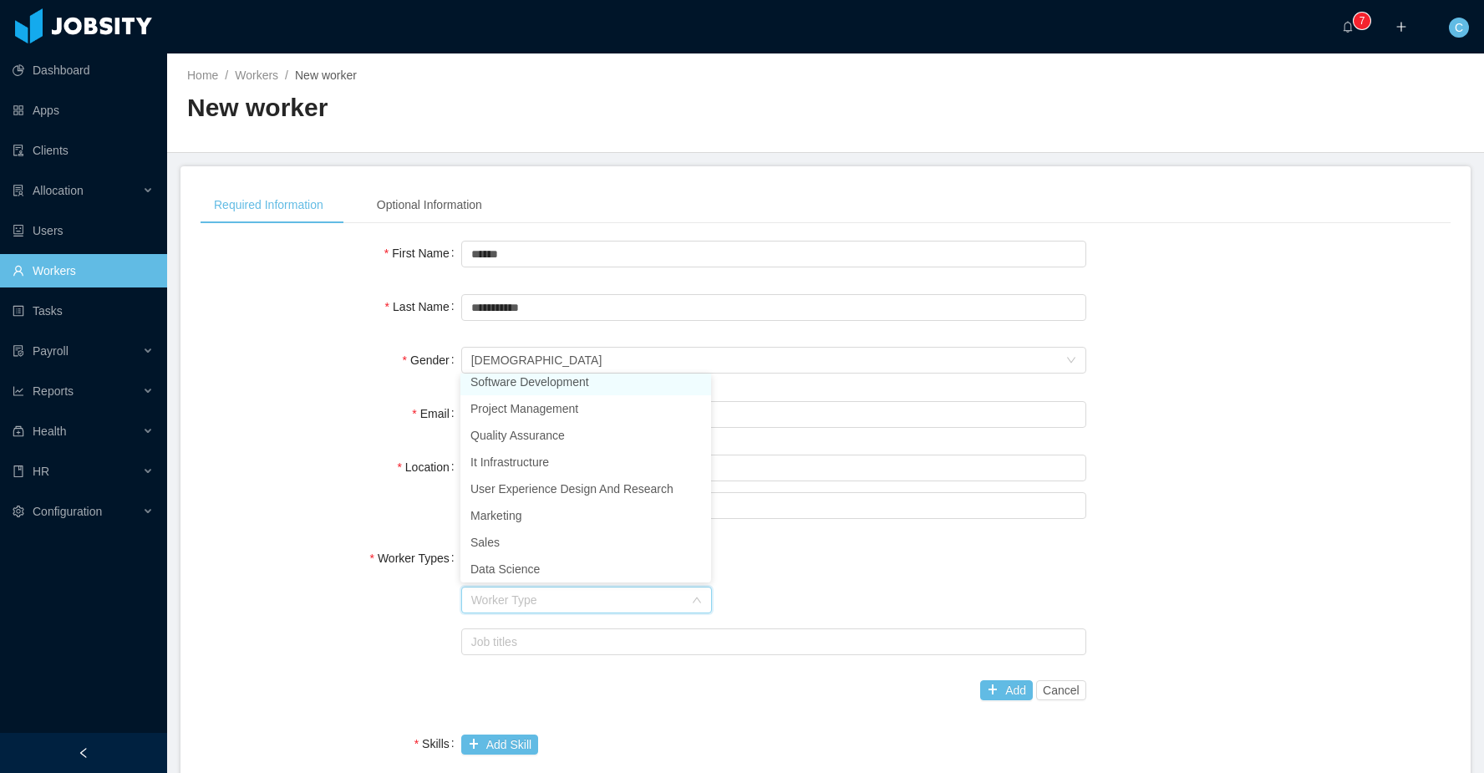
scroll to position [3, 0]
click at [539, 388] on li "Software Development" at bounding box center [585, 386] width 251 height 27
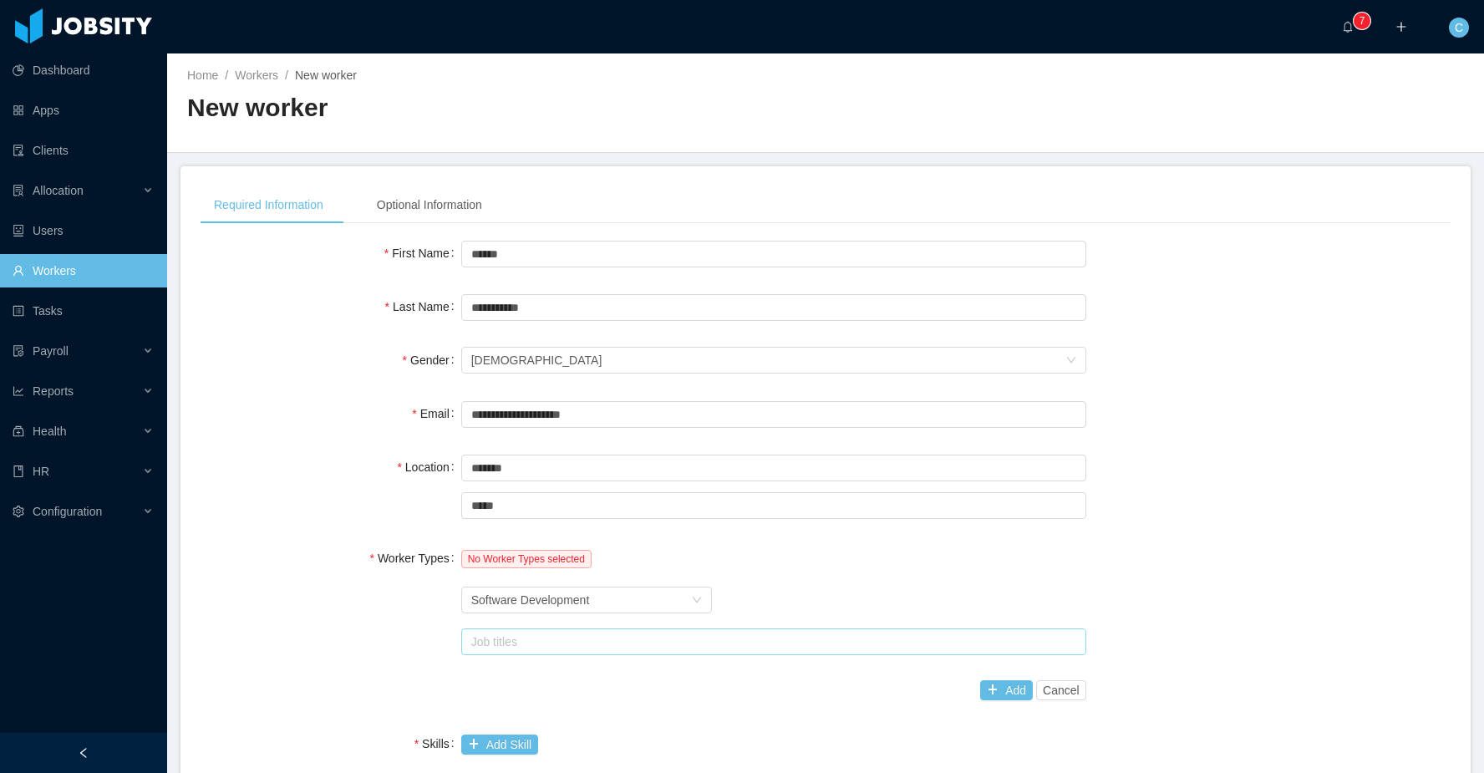
click at [539, 650] on div "Job titles" at bounding box center [771, 641] width 610 height 25
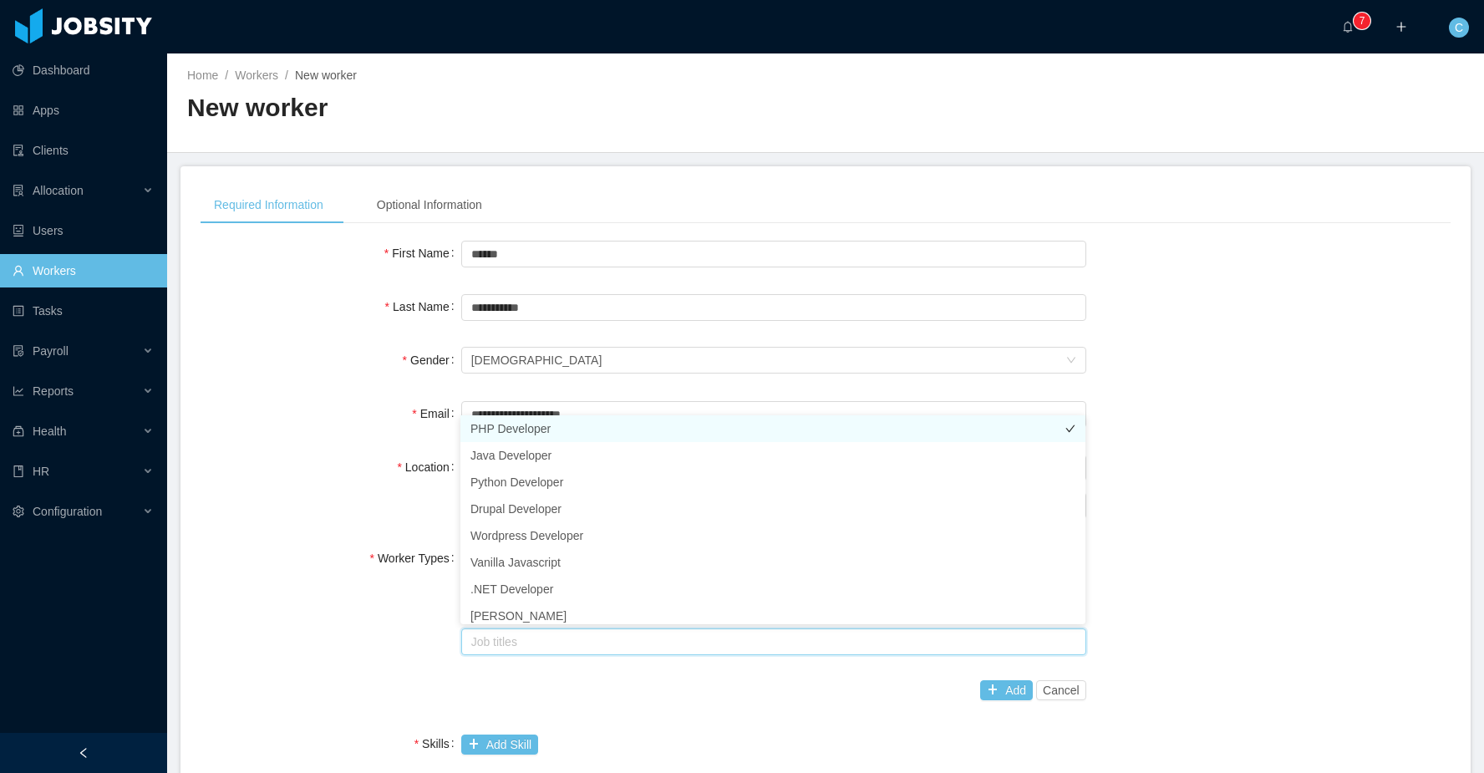
click at [499, 433] on li "PHP Developer" at bounding box center [772, 428] width 625 height 27
click at [993, 682] on button "Add" at bounding box center [1006, 690] width 53 height 20
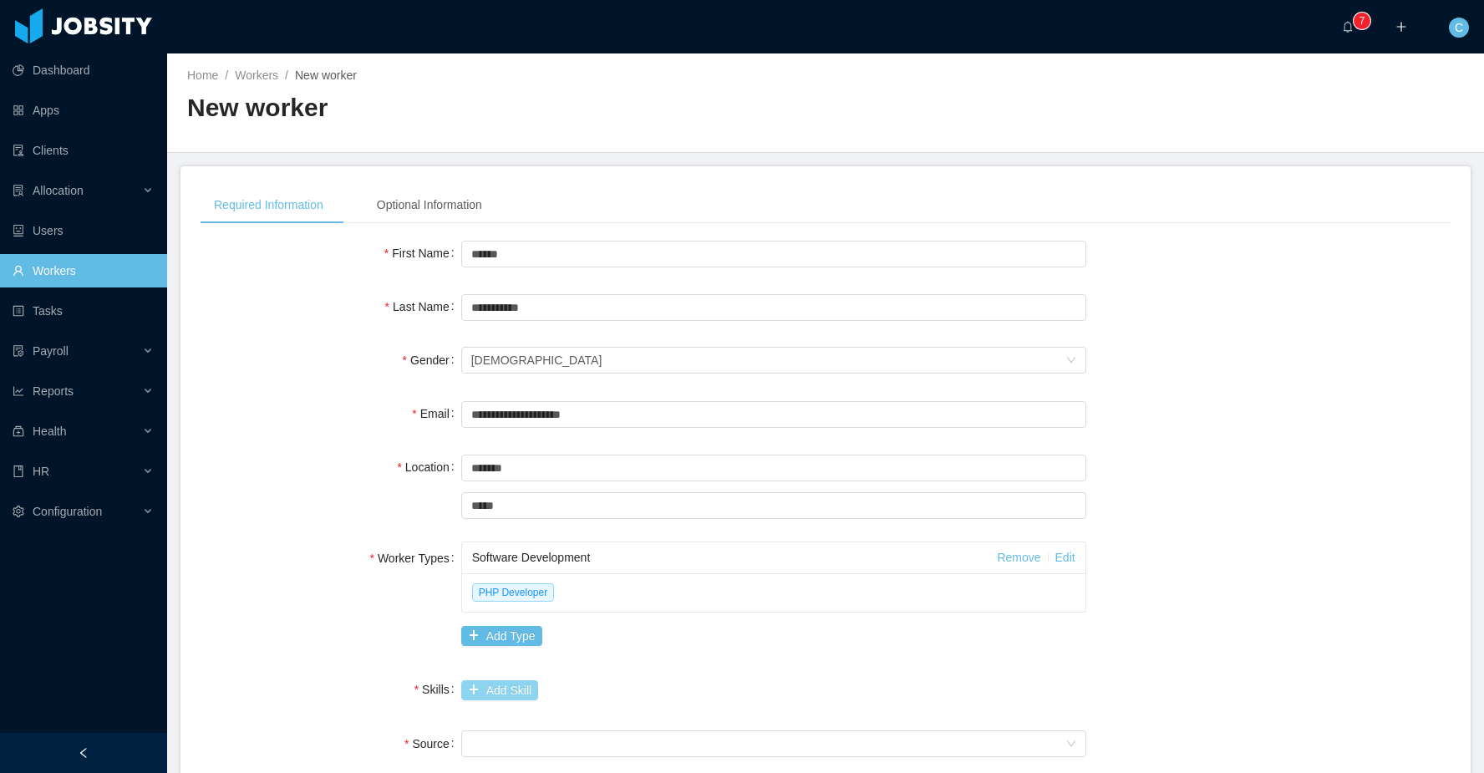
click at [494, 690] on button "Add Skill" at bounding box center [499, 690] width 77 height 20
click at [569, 700] on input "text" at bounding box center [669, 690] width 417 height 27
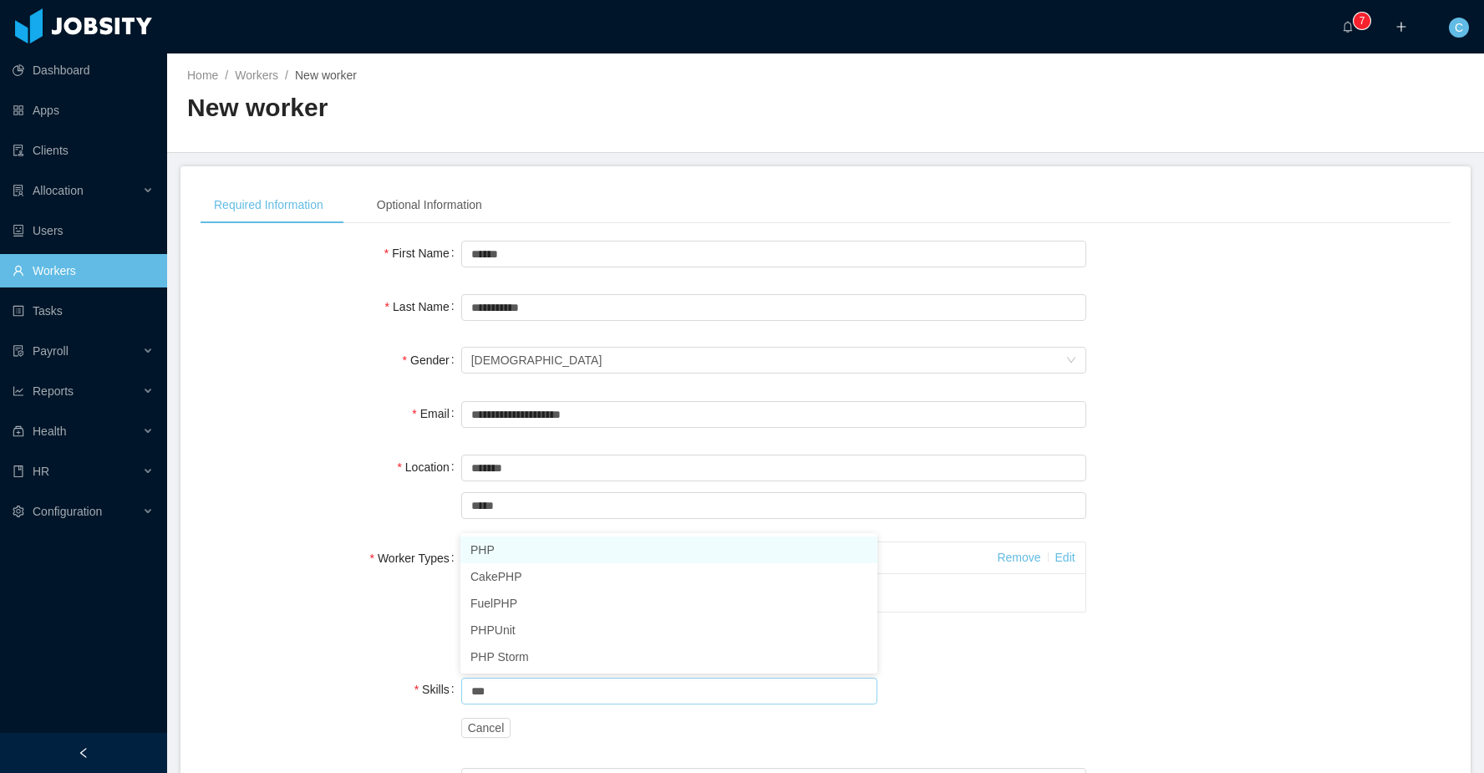
click at [480, 543] on li "PHP" at bounding box center [668, 549] width 417 height 27
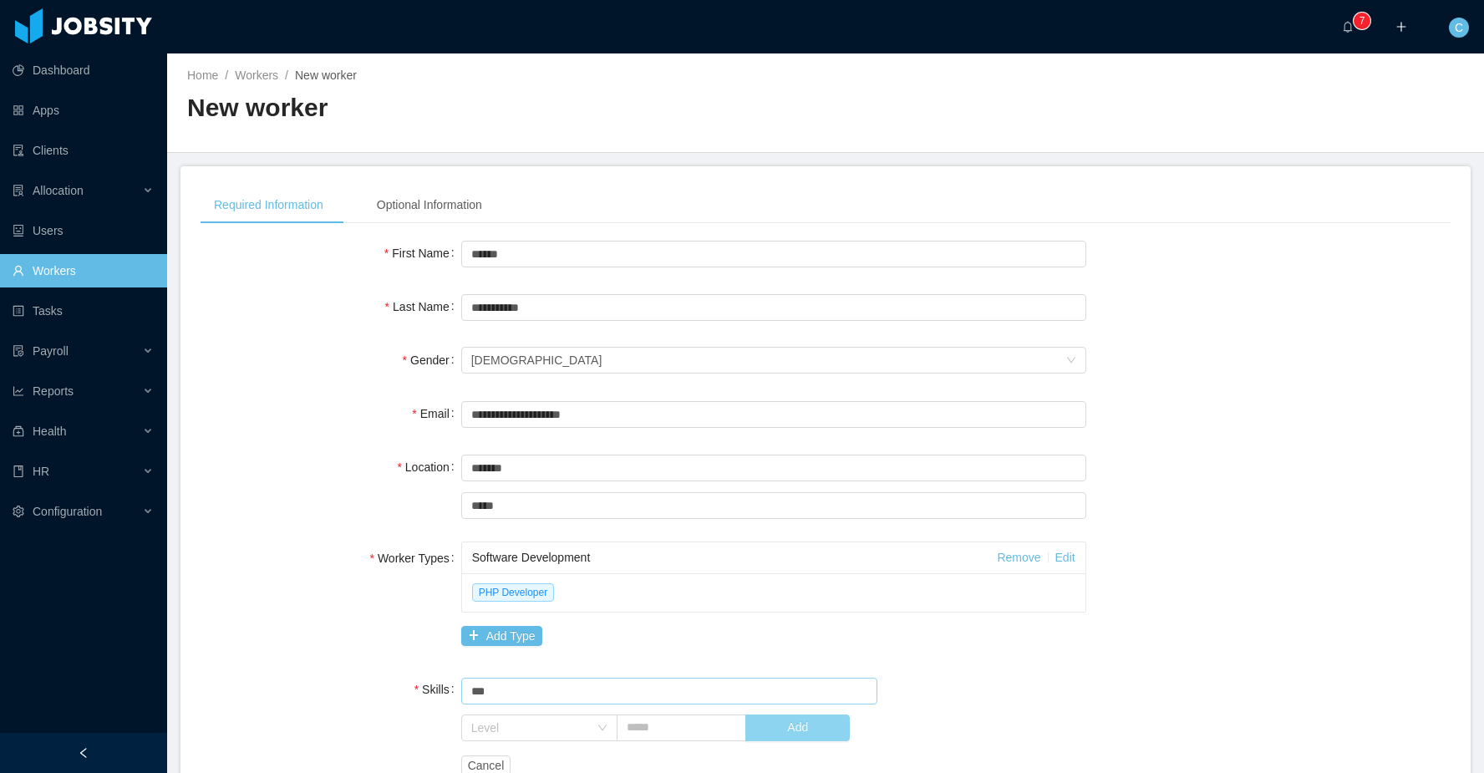
type input "***"
click at [793, 731] on button "Add" at bounding box center [797, 727] width 104 height 27
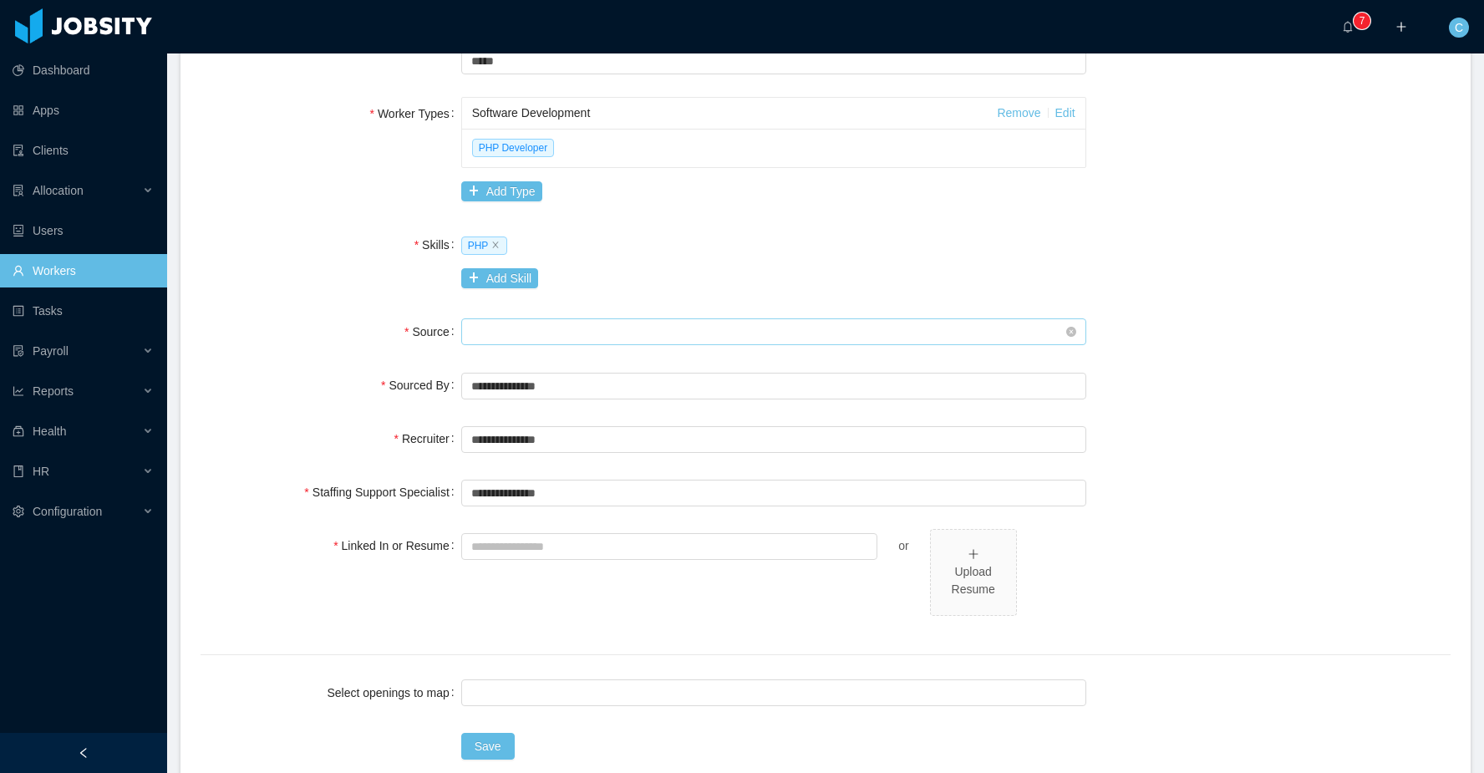
scroll to position [456, 0]
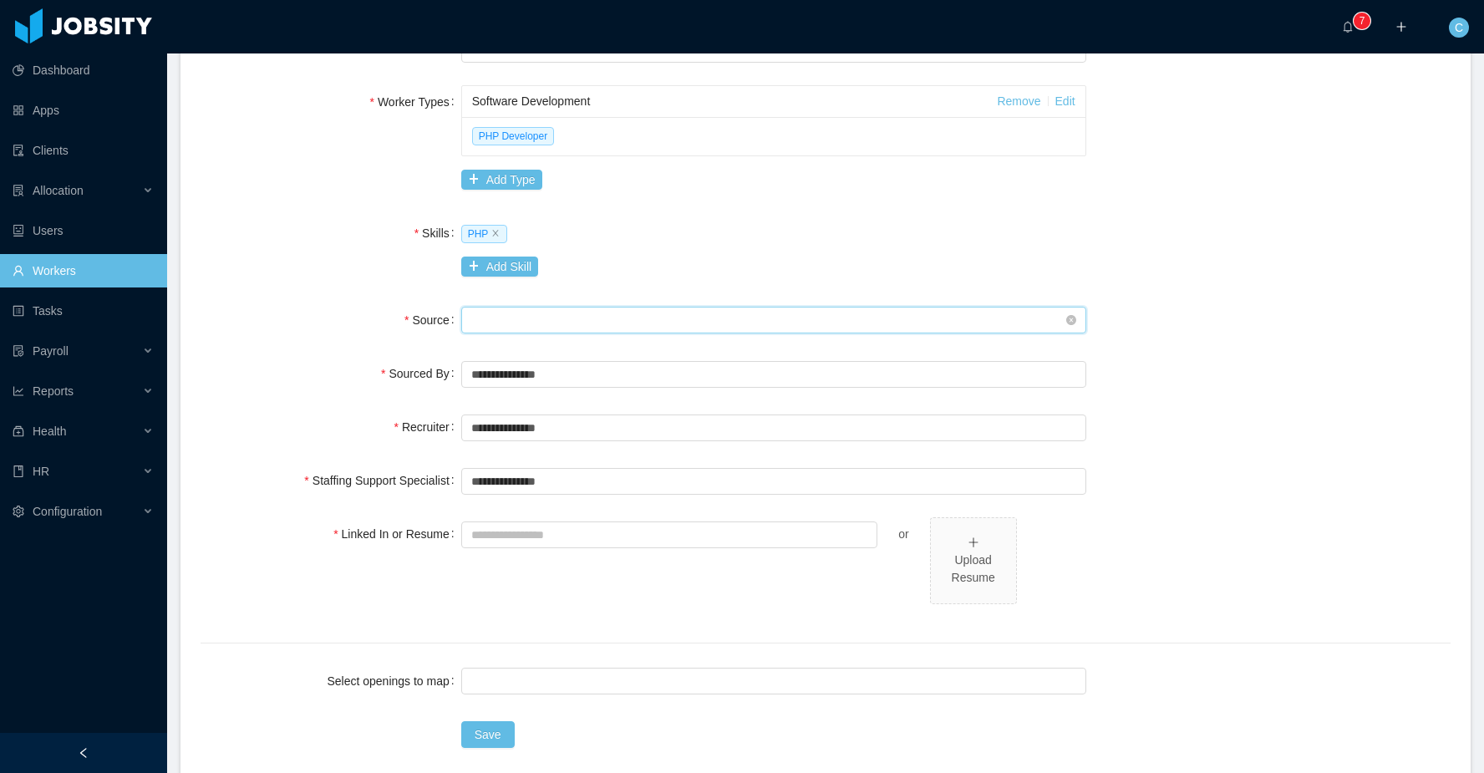
click at [479, 319] on div "Seniority" at bounding box center [768, 319] width 594 height 25
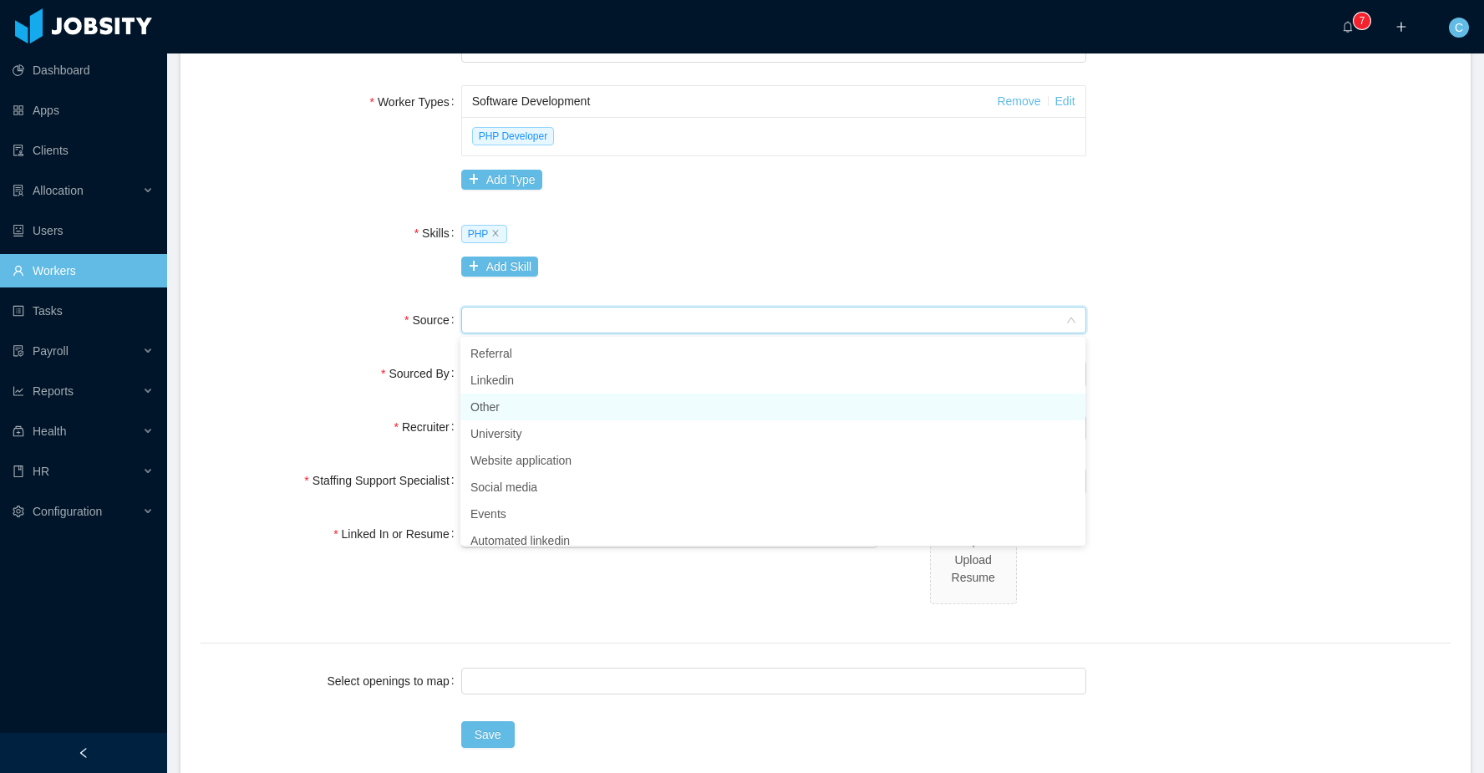
click at [486, 404] on li "Other" at bounding box center [772, 406] width 625 height 27
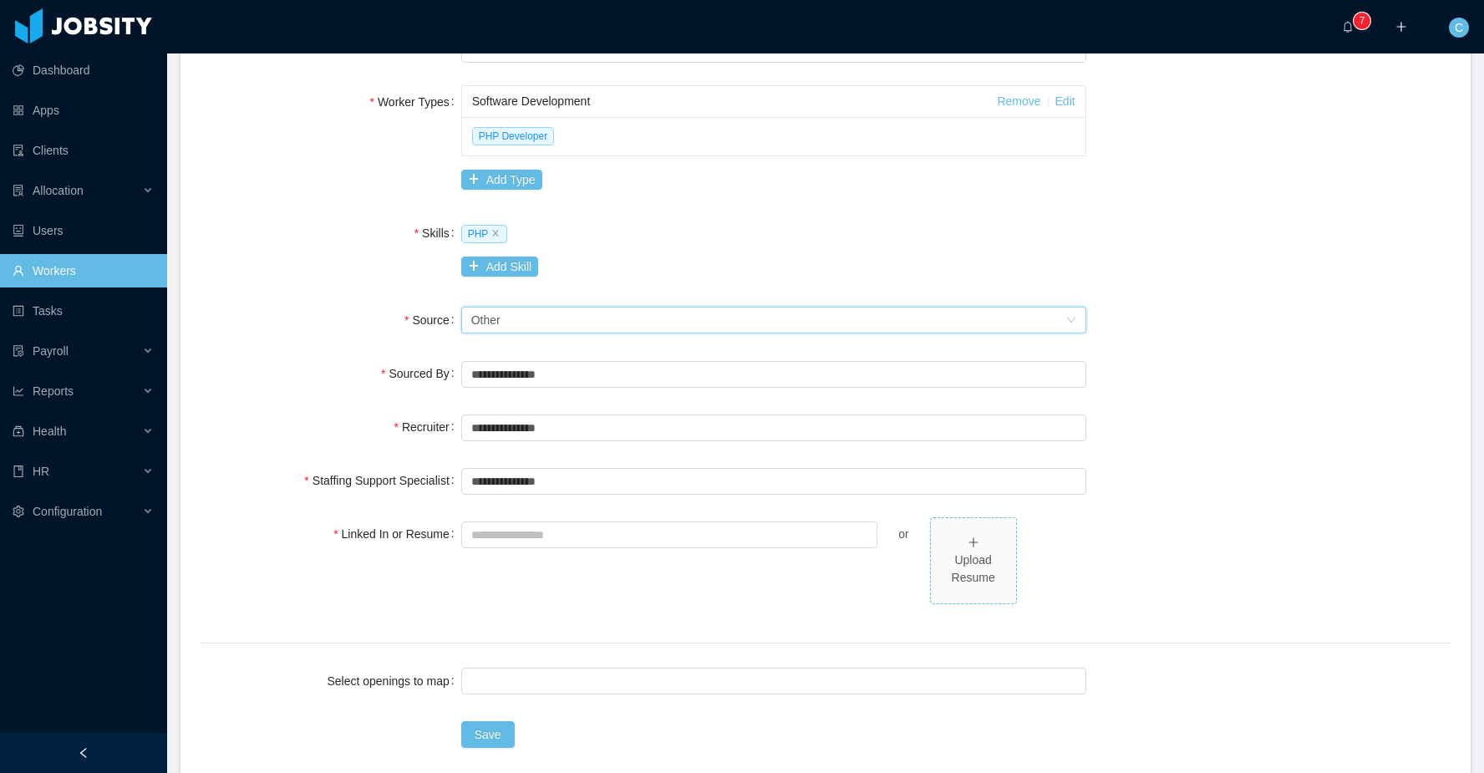
click at [981, 579] on div "Upload Resume" at bounding box center [973, 568] width 72 height 35
click at [499, 681] on div at bounding box center [771, 680] width 610 height 25
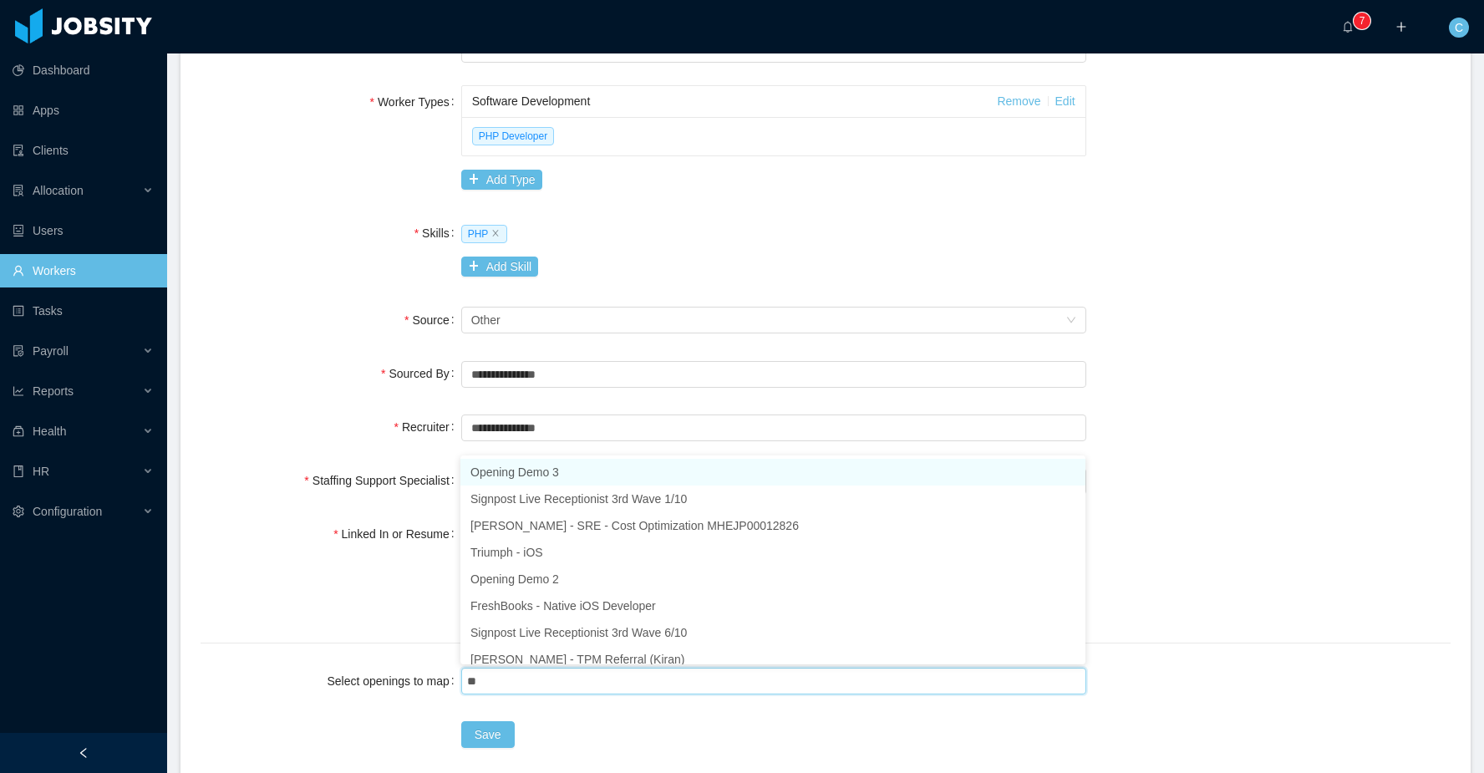
type input "***"
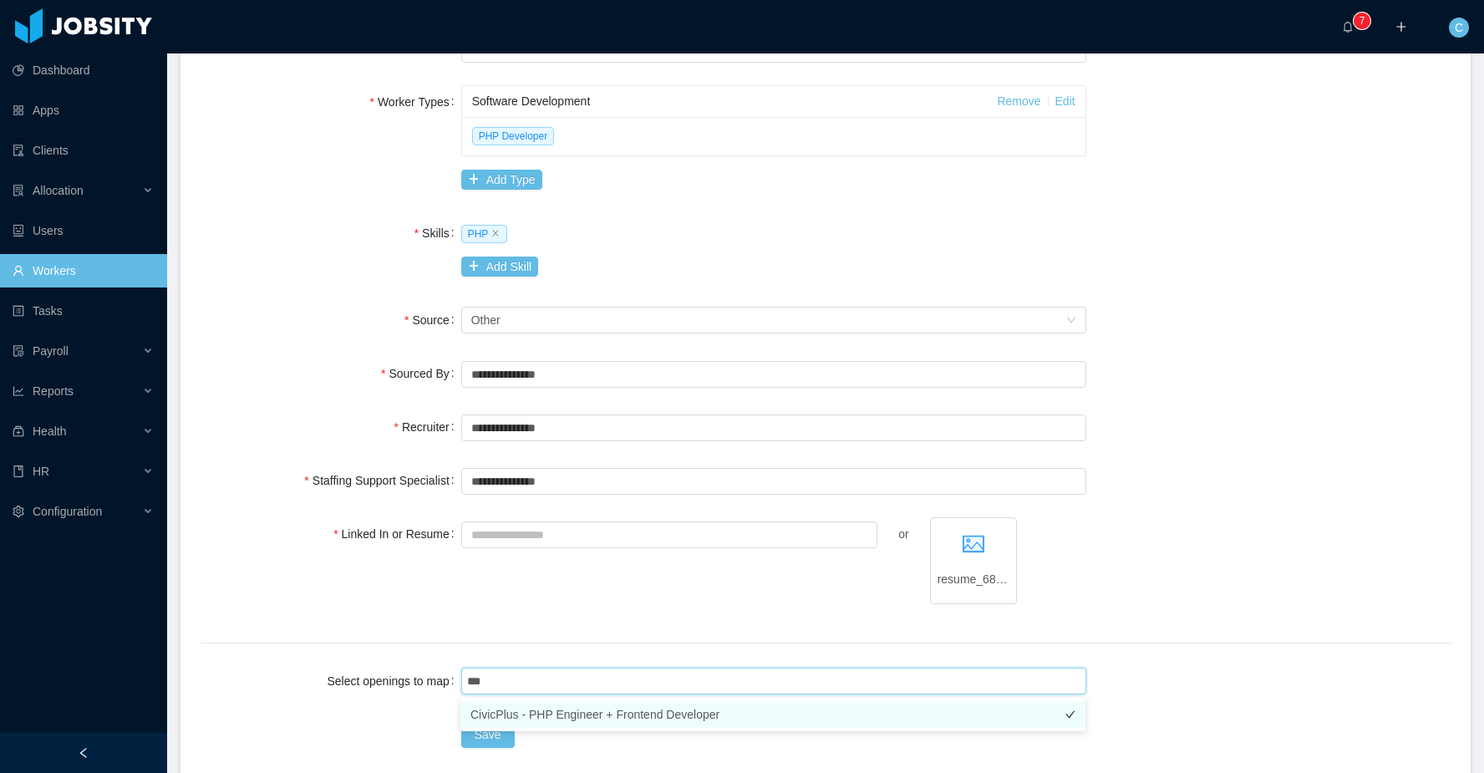
click at [498, 707] on li "CivicPlus - PHP Engineer + Frontend Developer" at bounding box center [772, 714] width 625 height 27
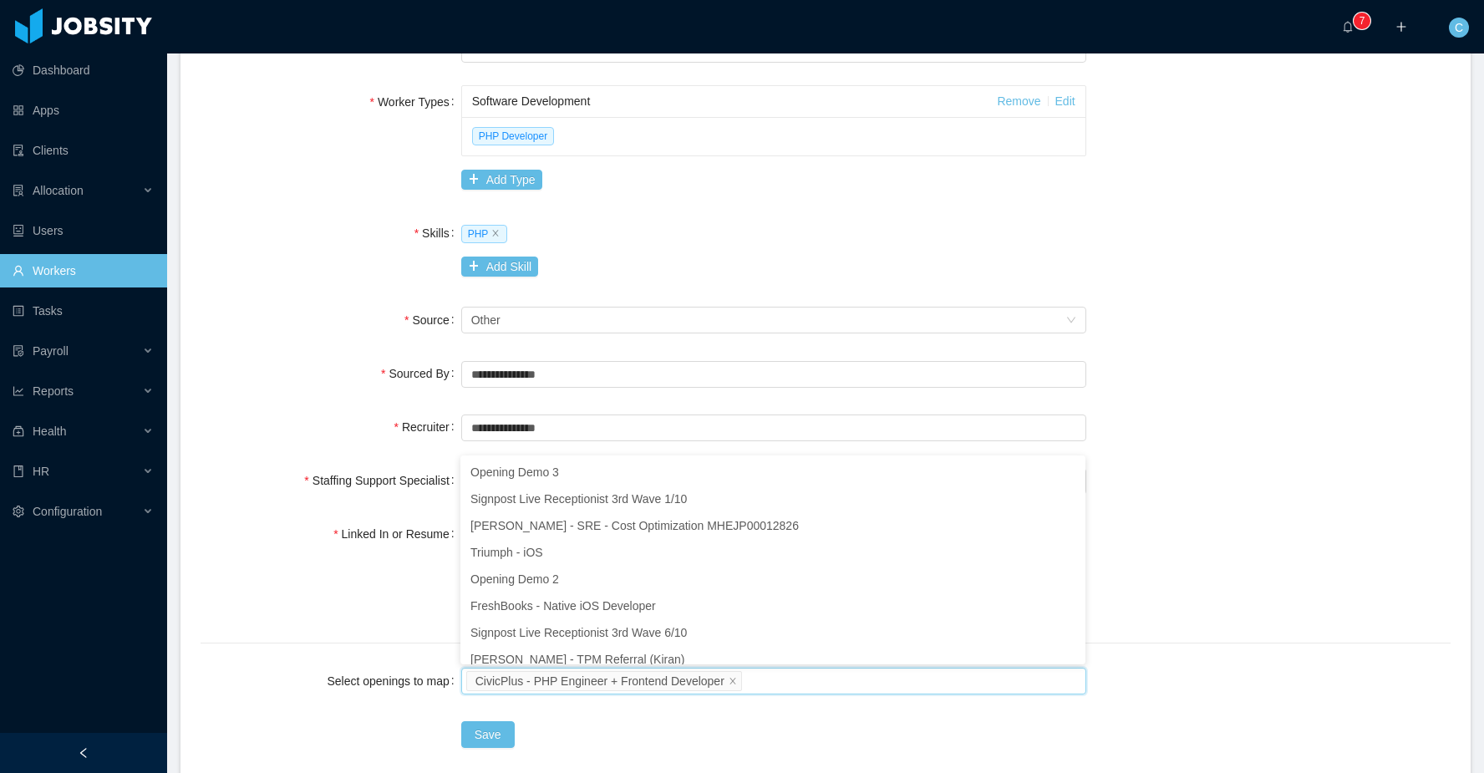
click at [561, 733] on div "Save" at bounding box center [773, 734] width 625 height 33
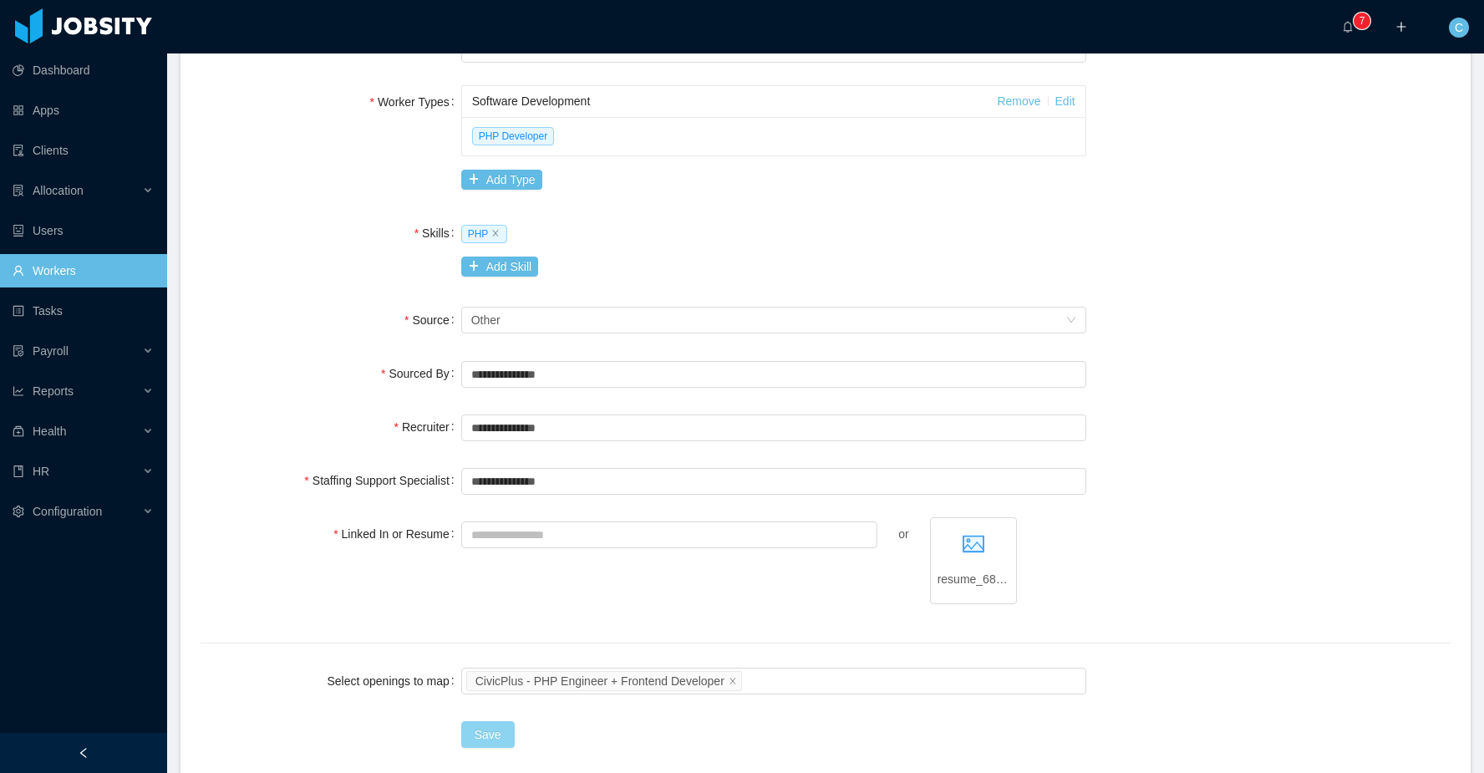
click at [491, 737] on button "Save" at bounding box center [487, 734] width 53 height 27
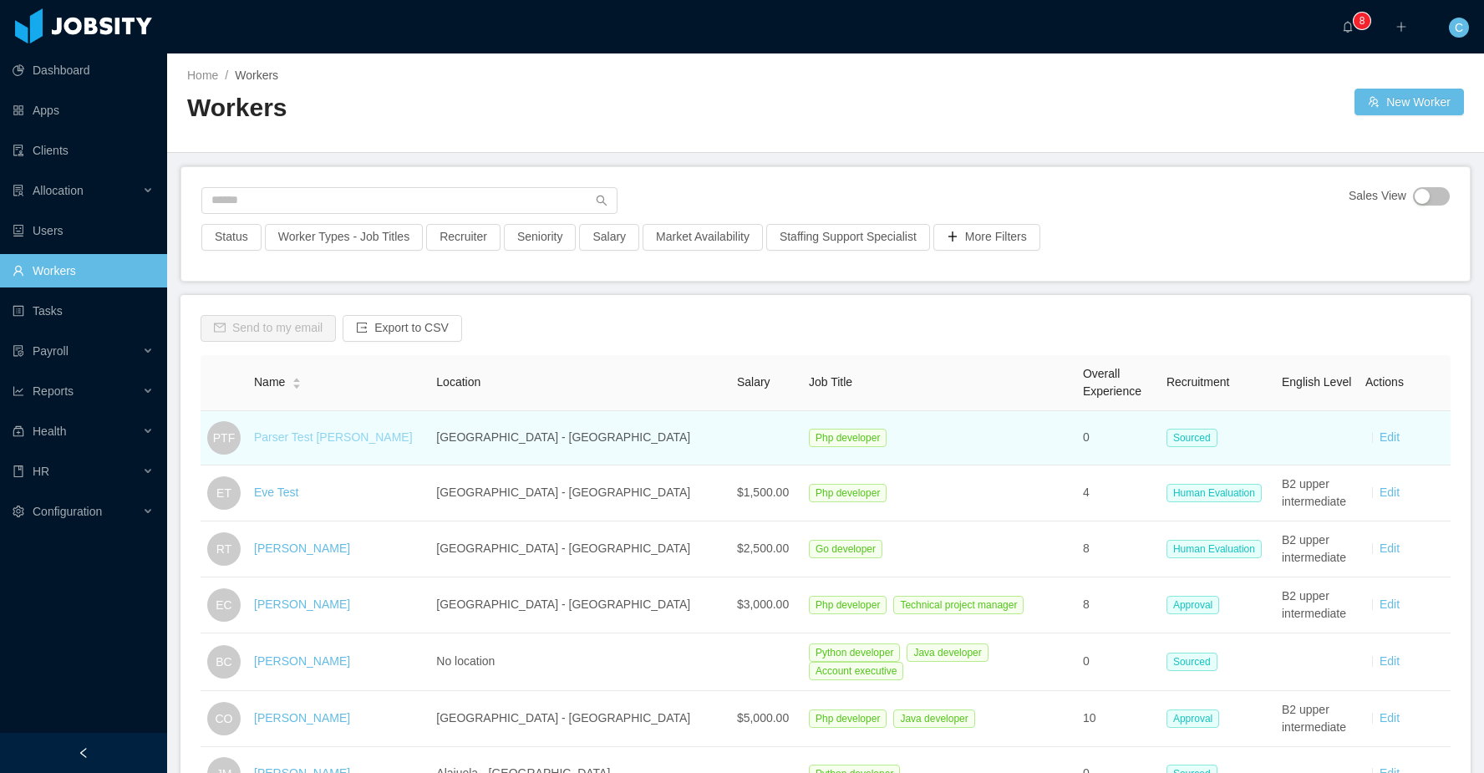
click at [330, 431] on link "Parser Test [PERSON_NAME]" at bounding box center [333, 436] width 159 height 13
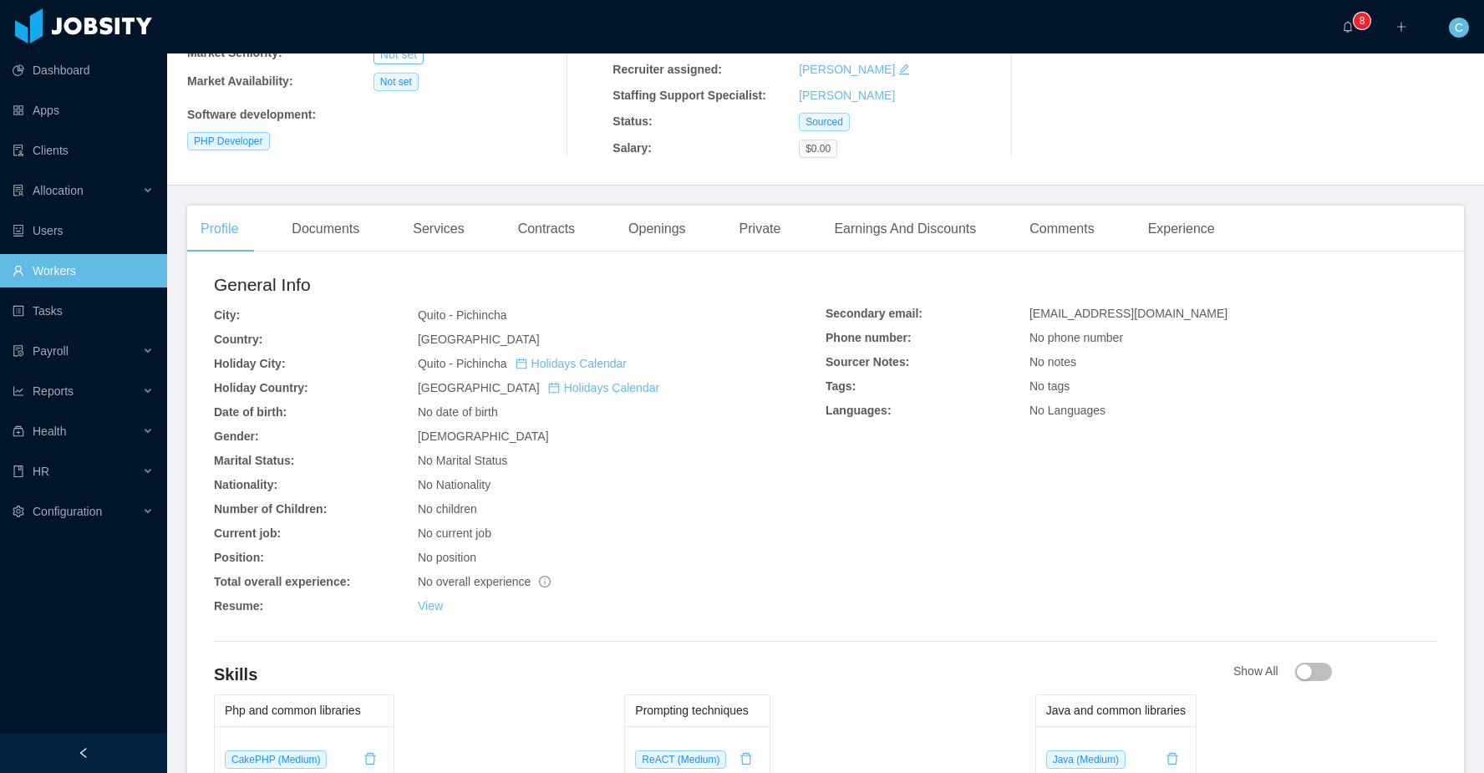
scroll to position [222, 0]
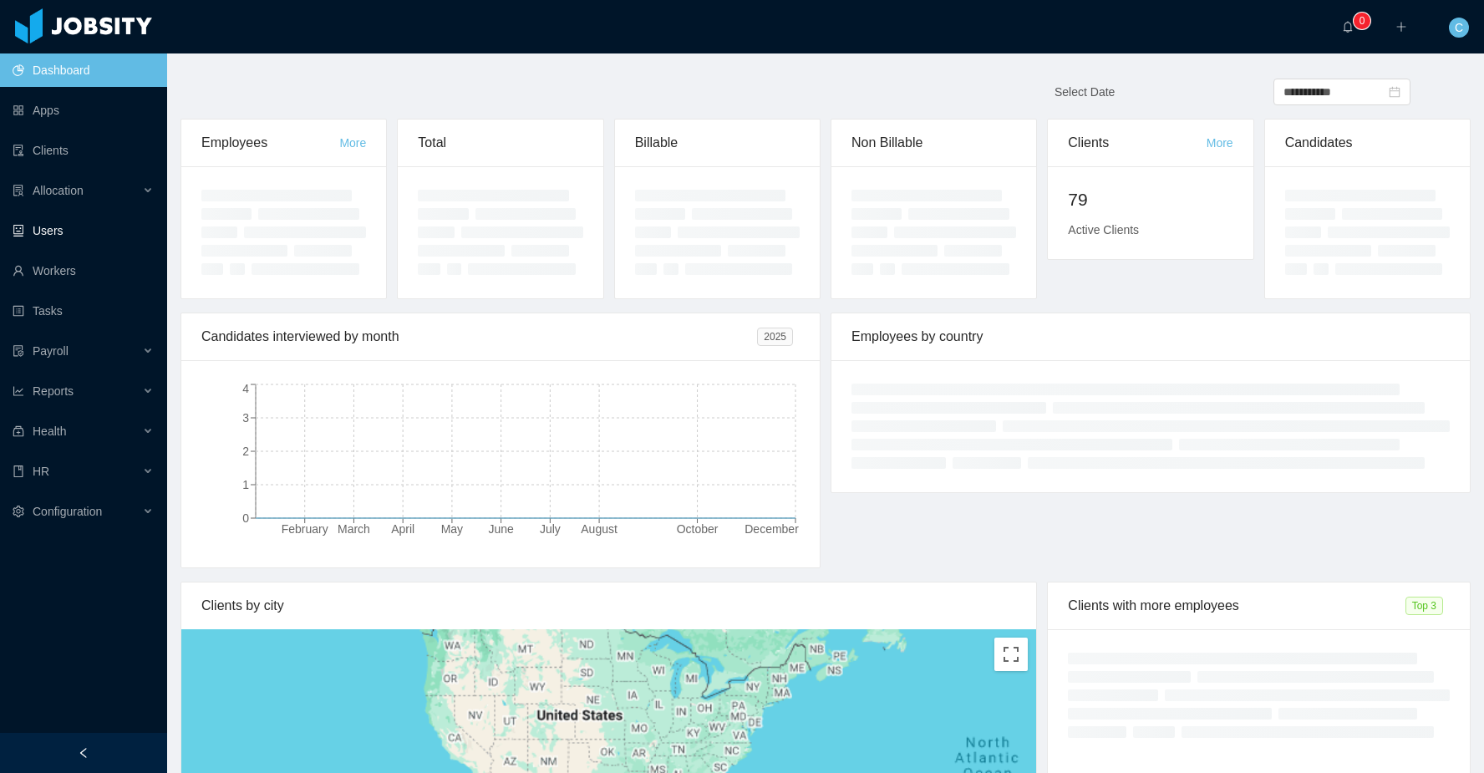
click at [89, 241] on link "Users" at bounding box center [83, 230] width 141 height 33
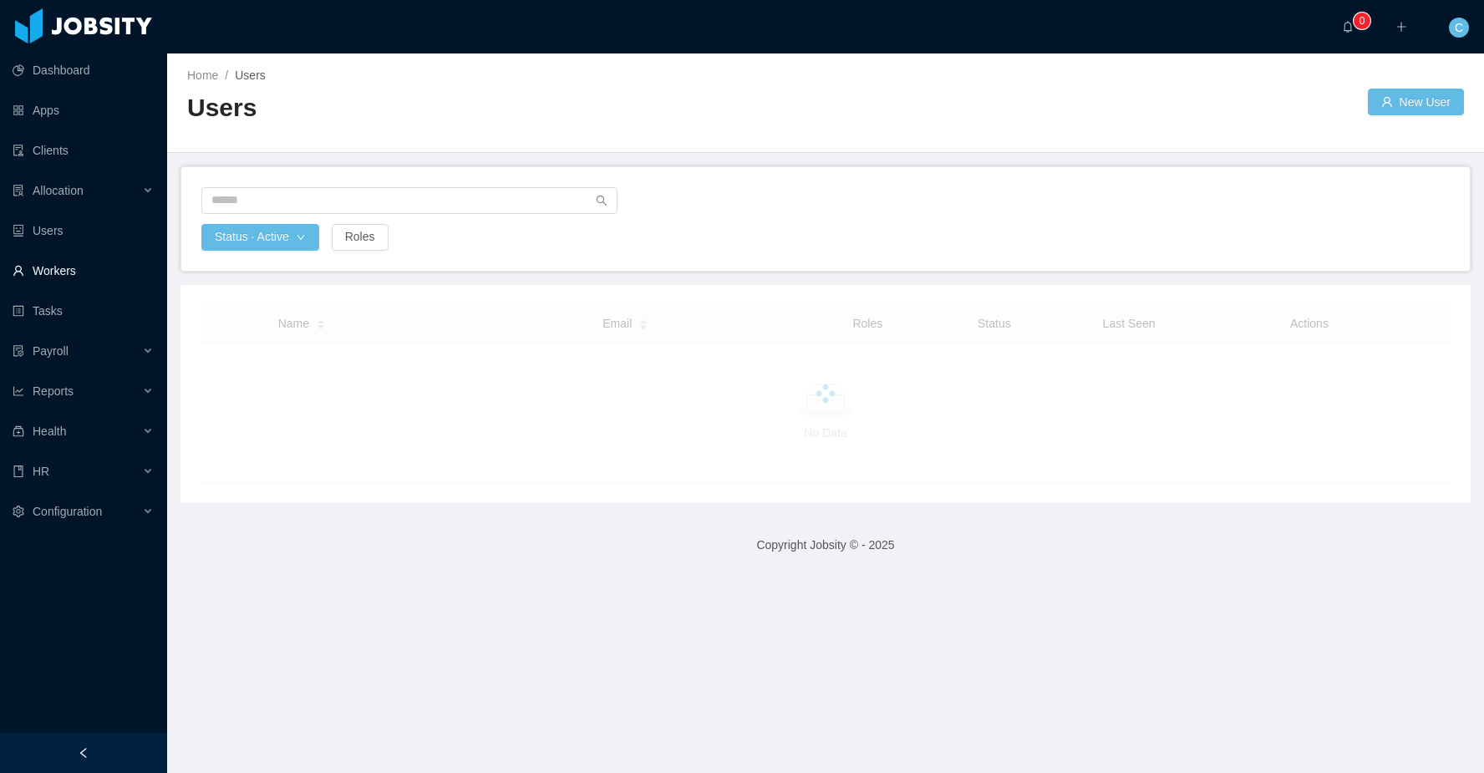
click at [94, 267] on link "Workers" at bounding box center [83, 270] width 141 height 33
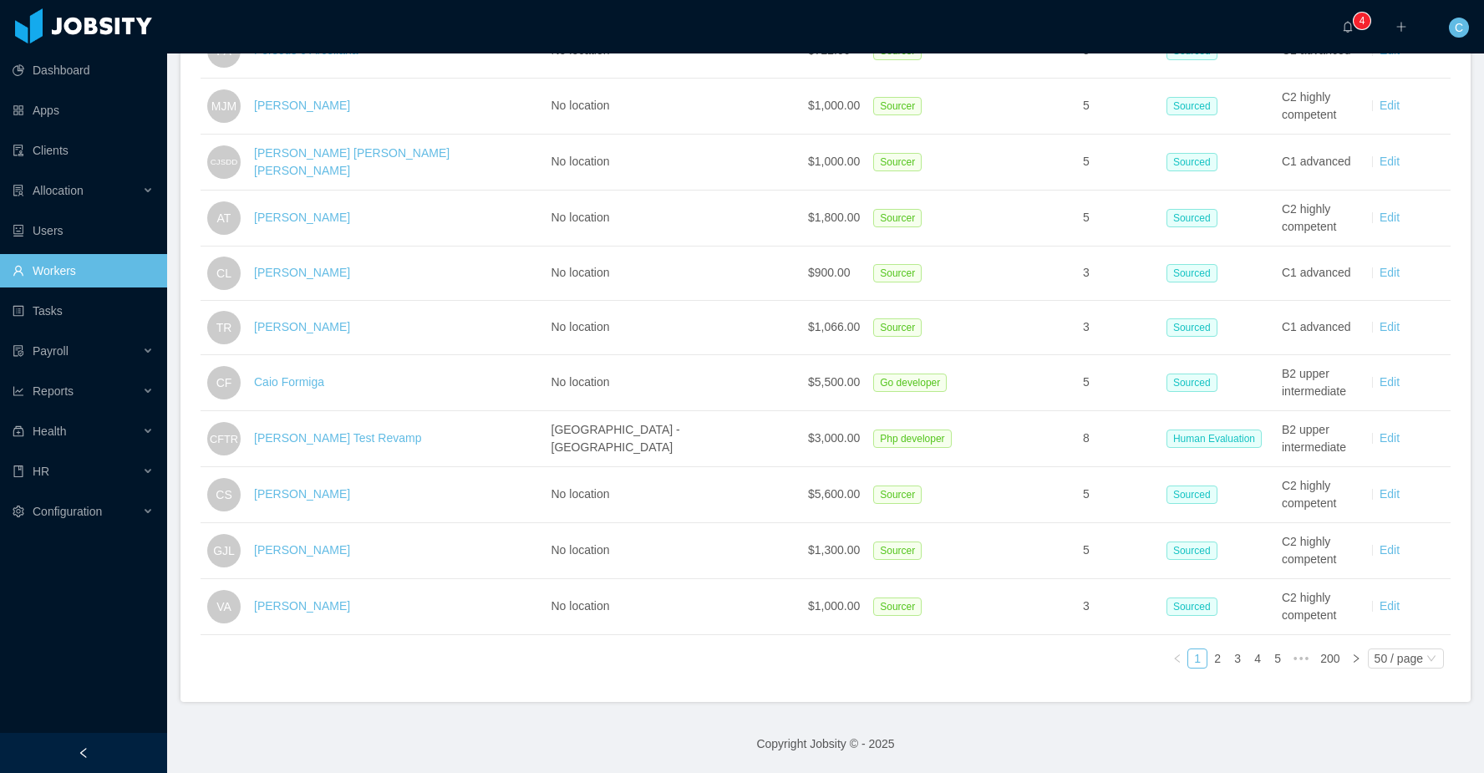
scroll to position [2568, 0]
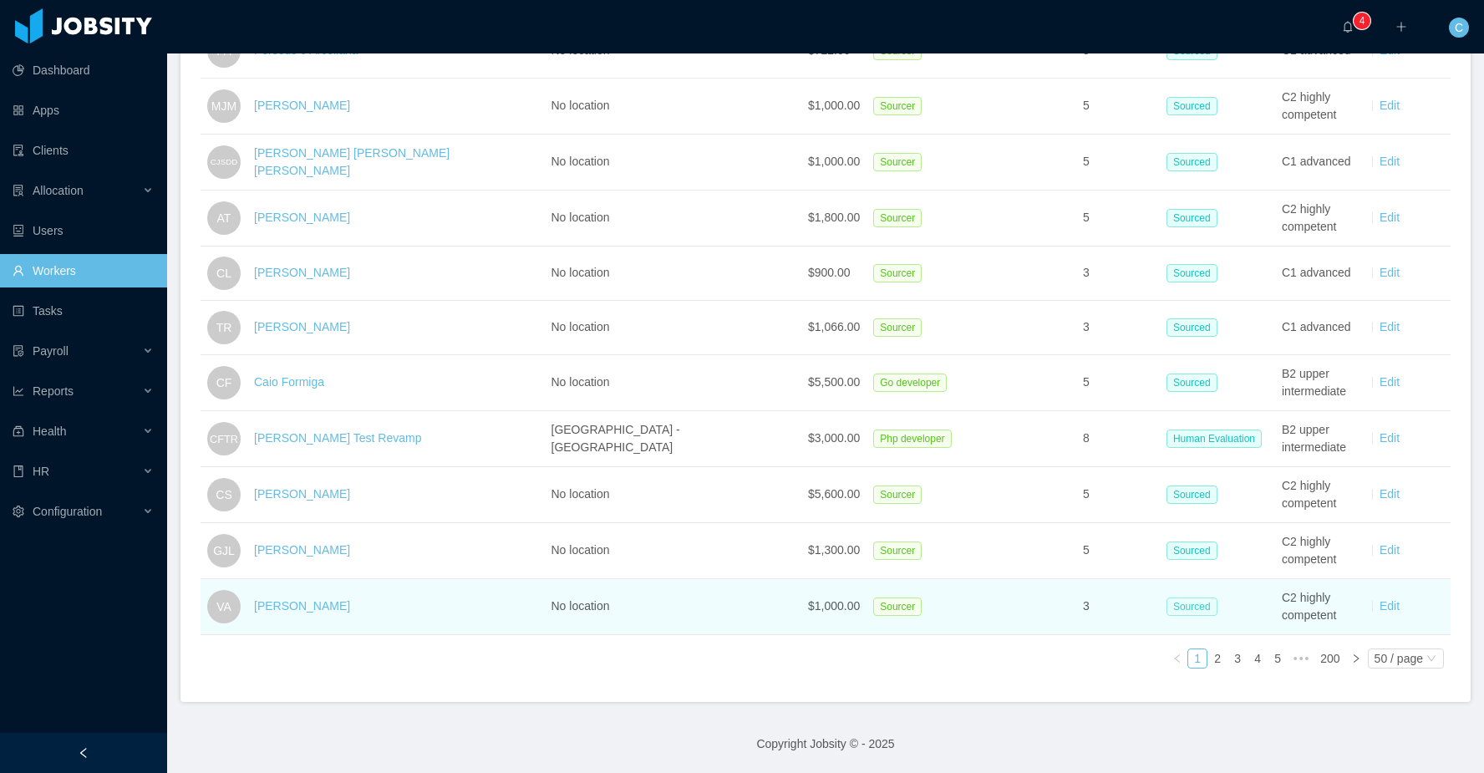
click at [1166, 604] on span "Sourced" at bounding box center [1191, 606] width 51 height 18
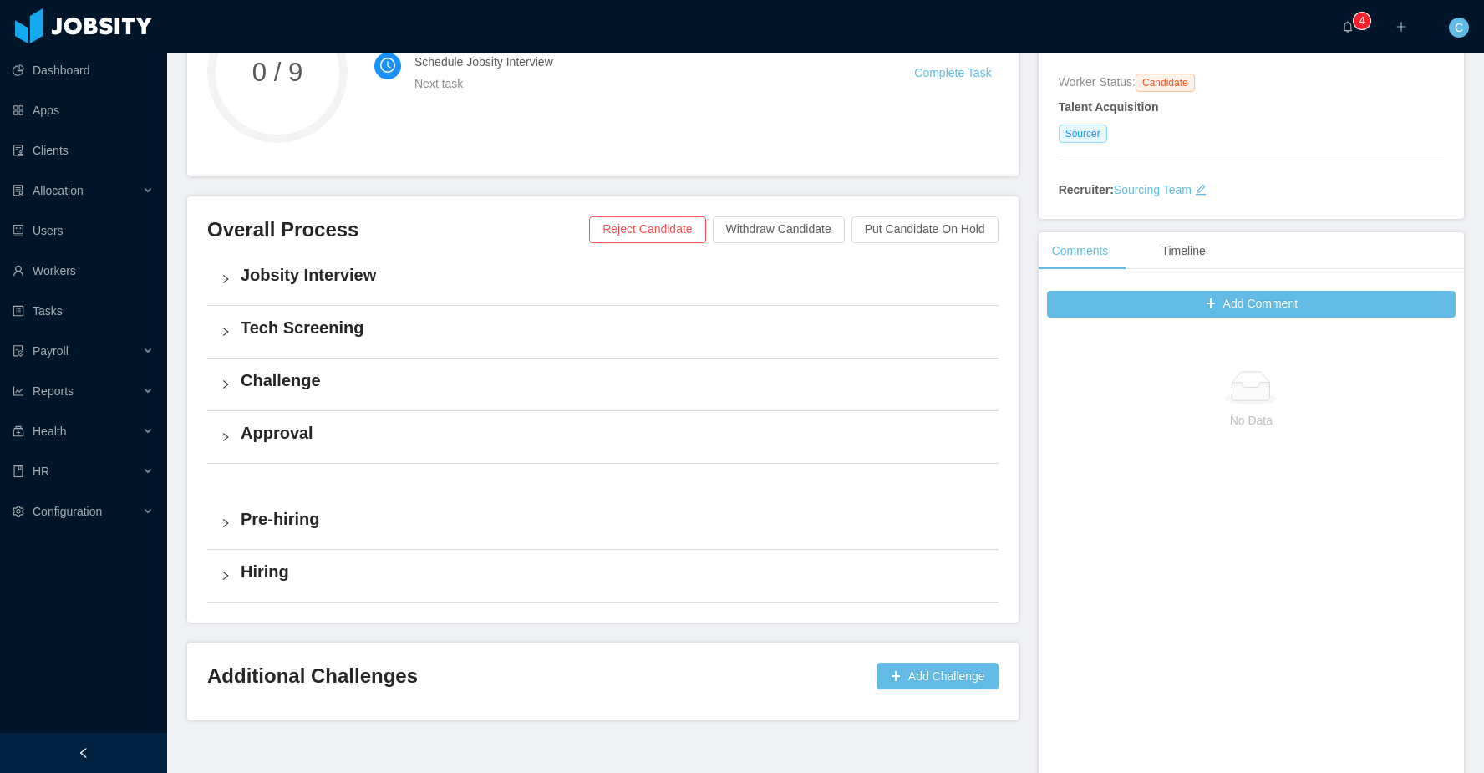
scroll to position [243, 0]
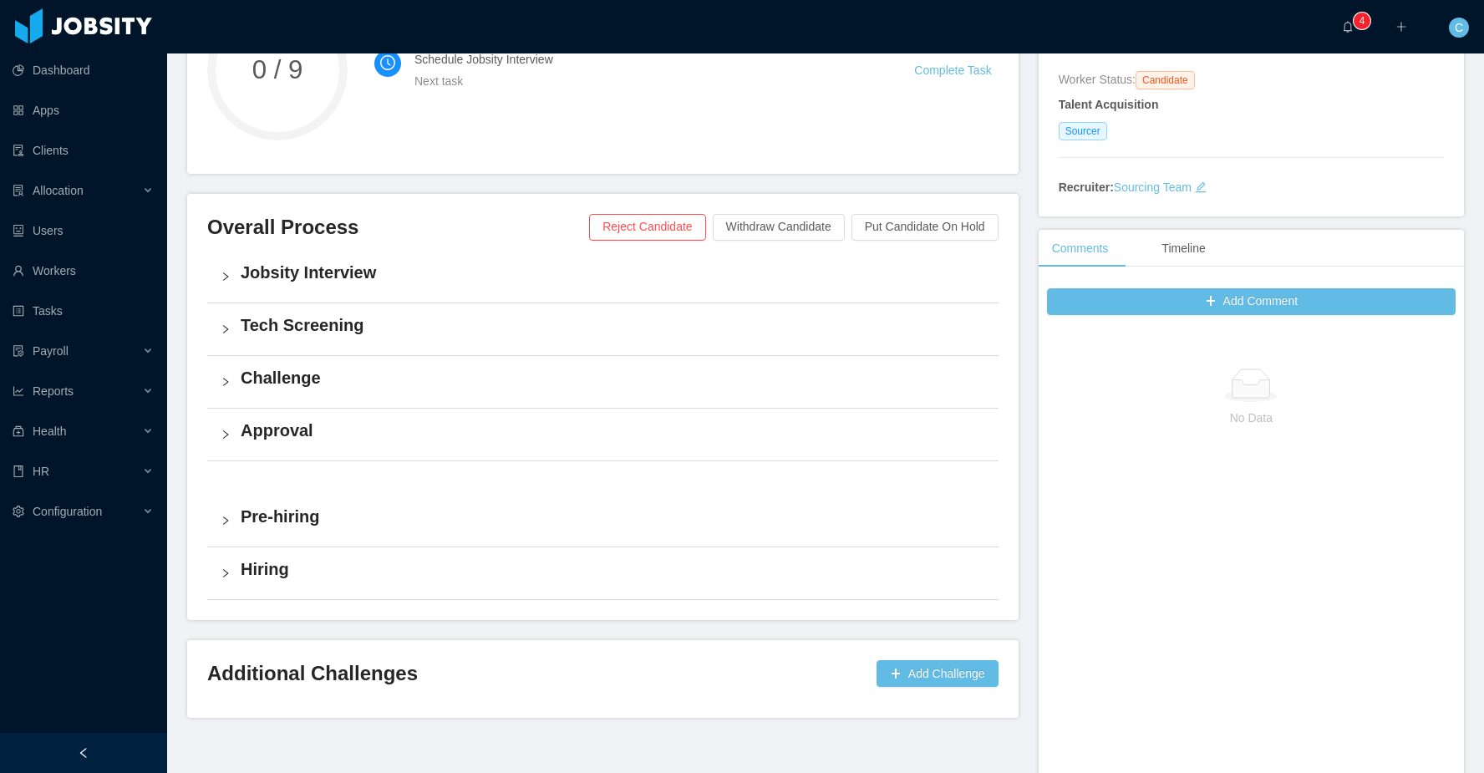
click at [492, 265] on h4 "Jobsity Interview" at bounding box center [613, 272] width 744 height 23
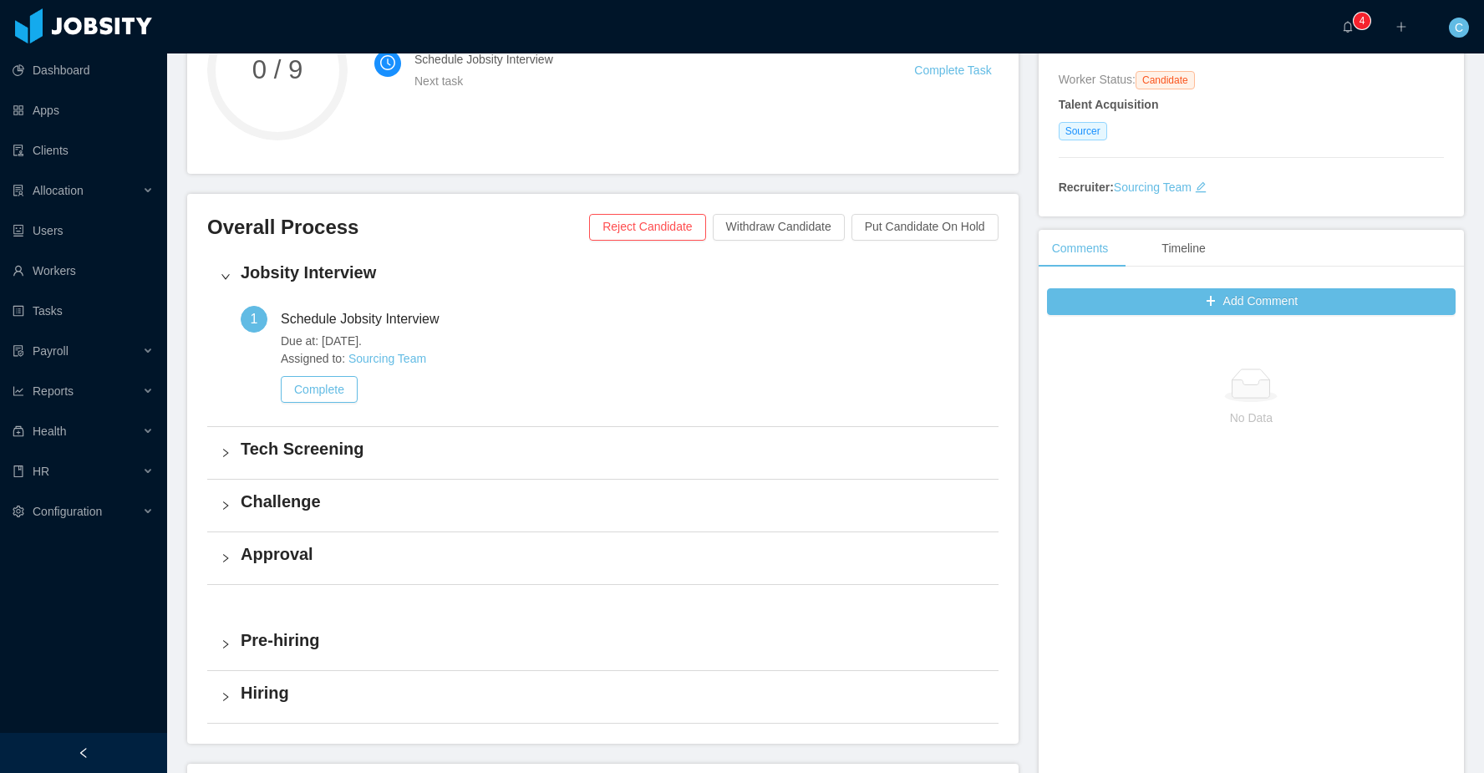
click at [492, 275] on h4 "Jobsity Interview" at bounding box center [613, 272] width 744 height 23
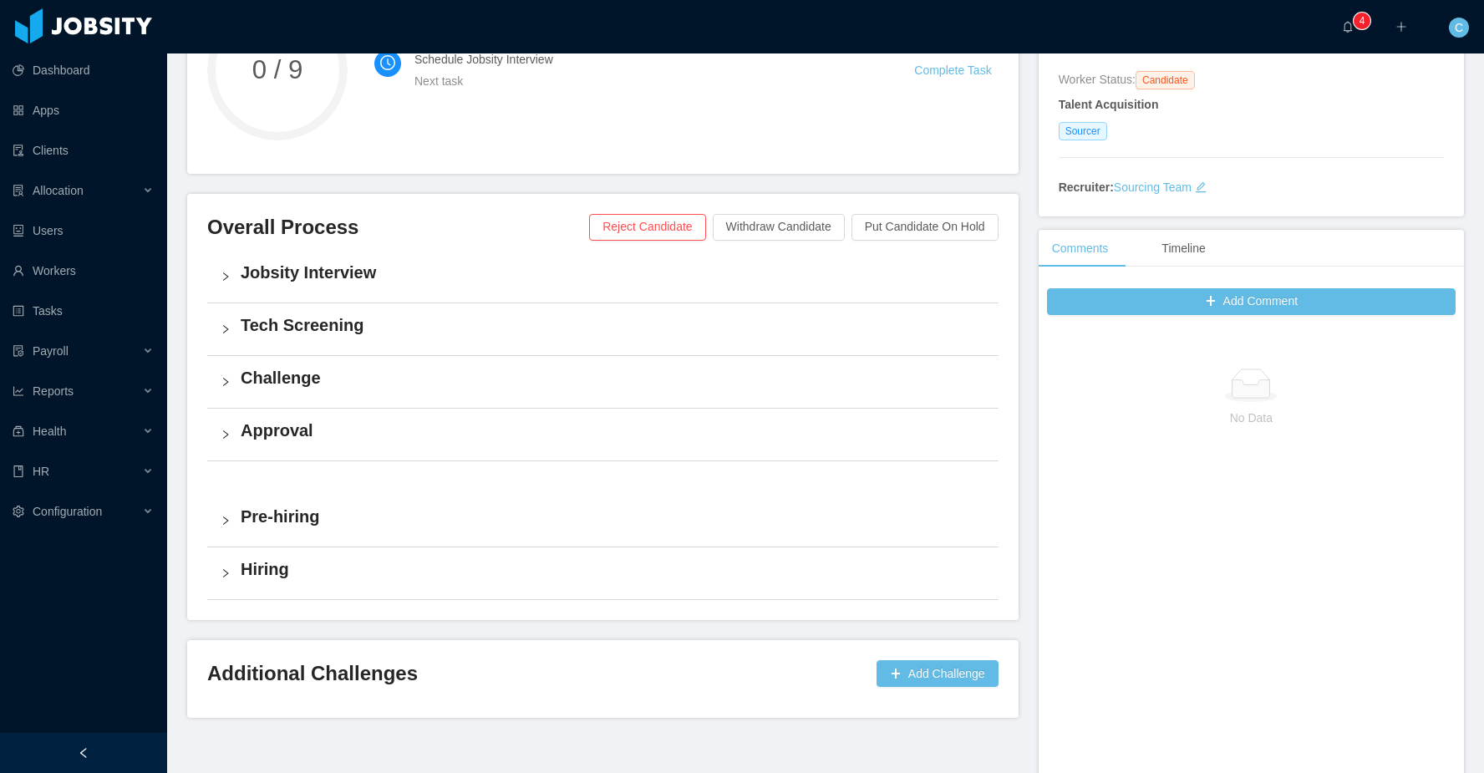
scroll to position [0, 0]
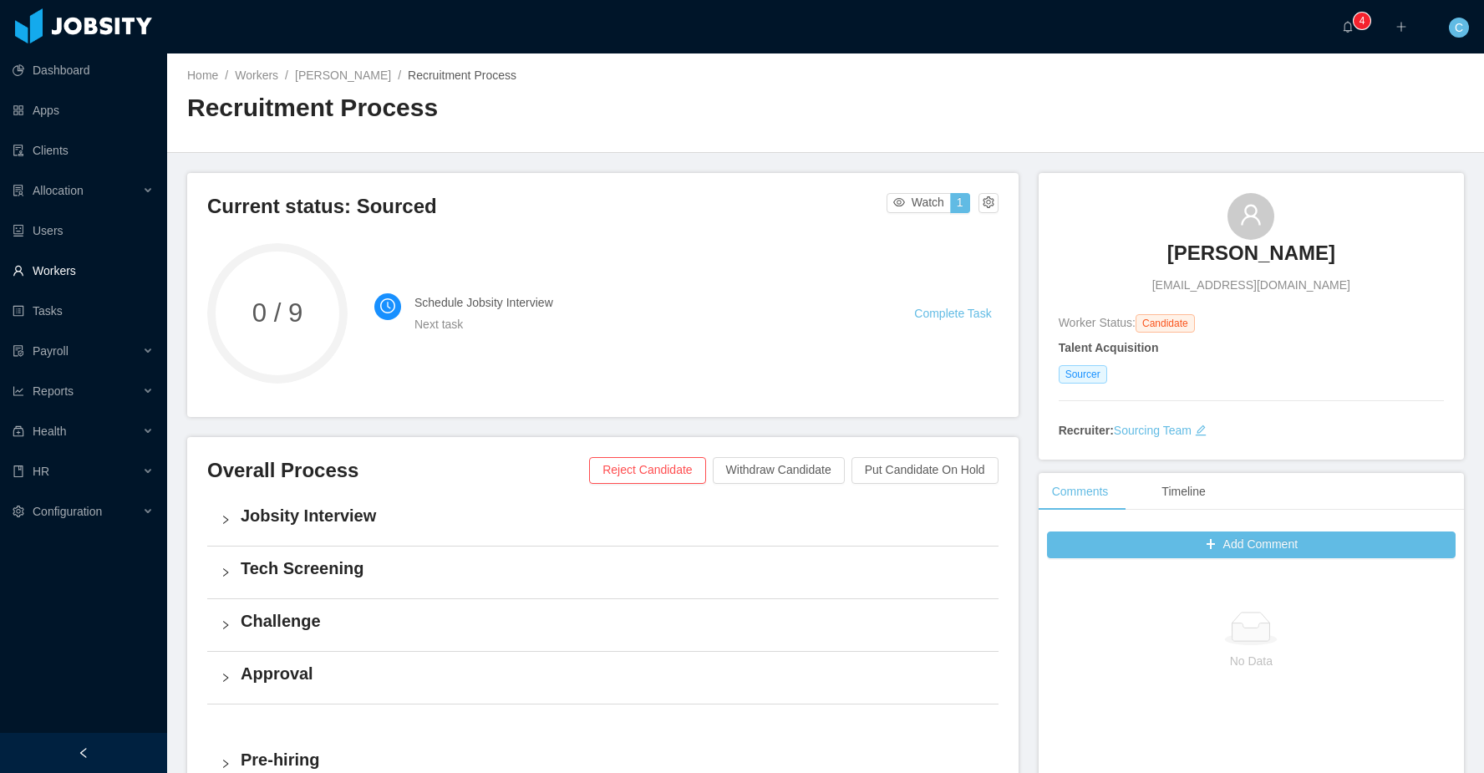
click at [73, 281] on link "Workers" at bounding box center [83, 270] width 141 height 33
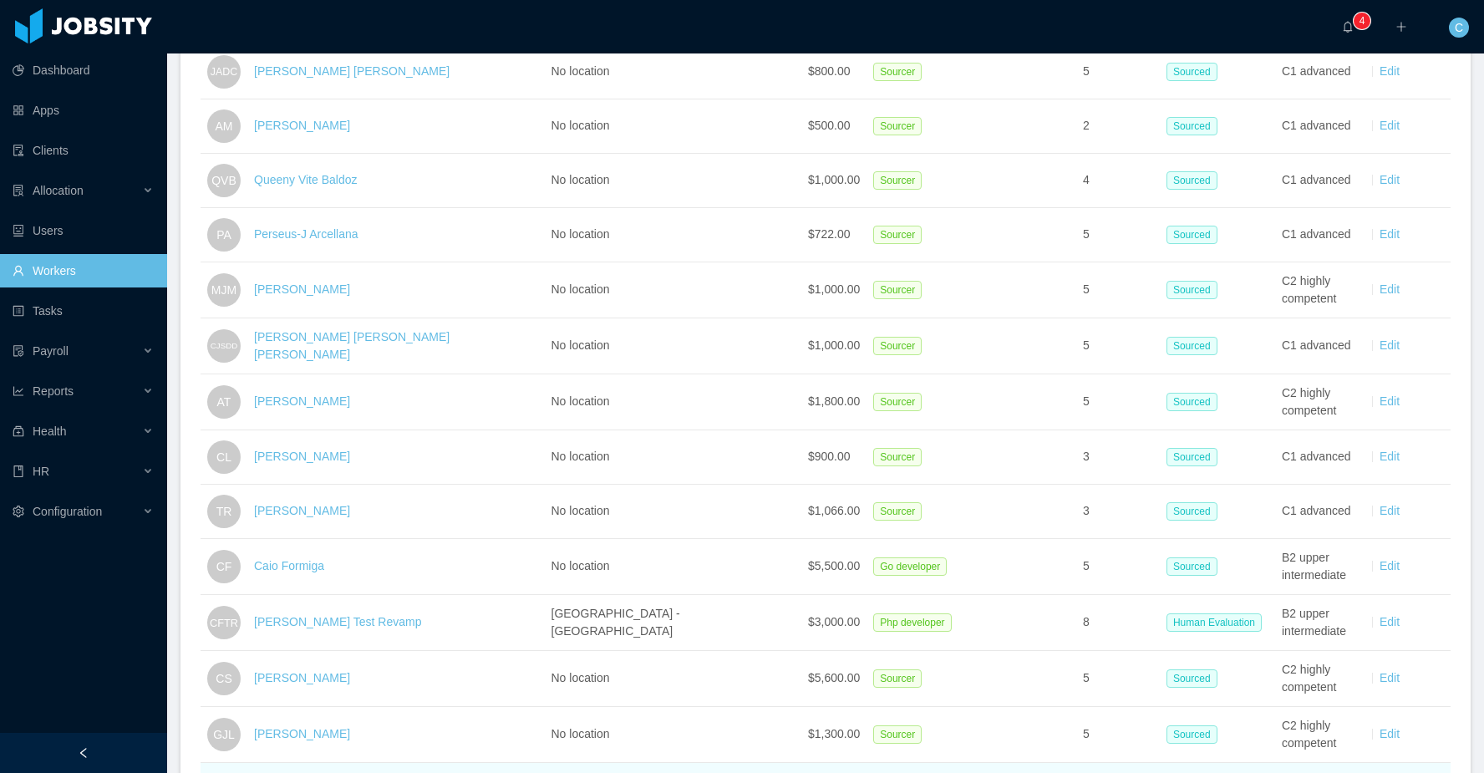
scroll to position [2568, 0]
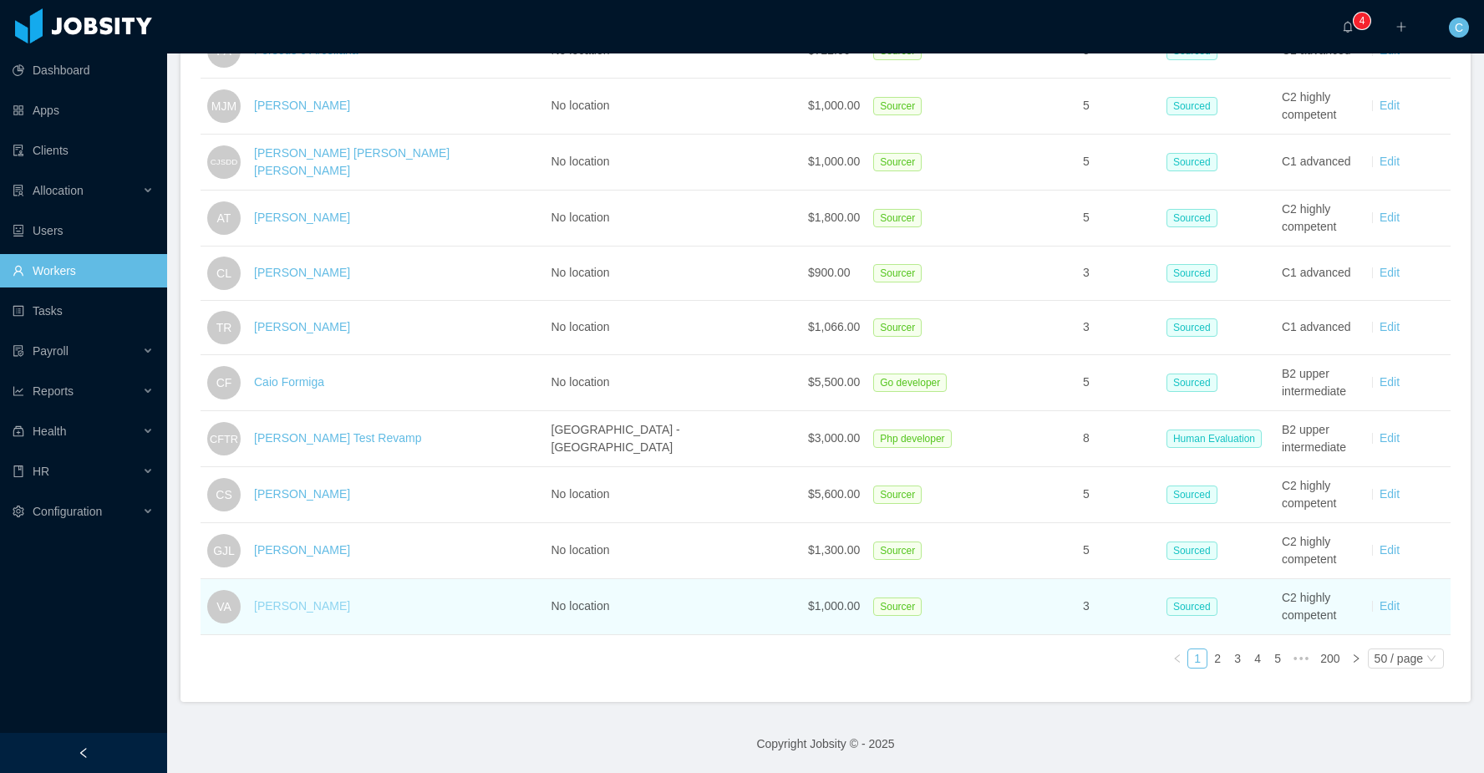
click at [265, 601] on link "[PERSON_NAME]" at bounding box center [302, 605] width 96 height 13
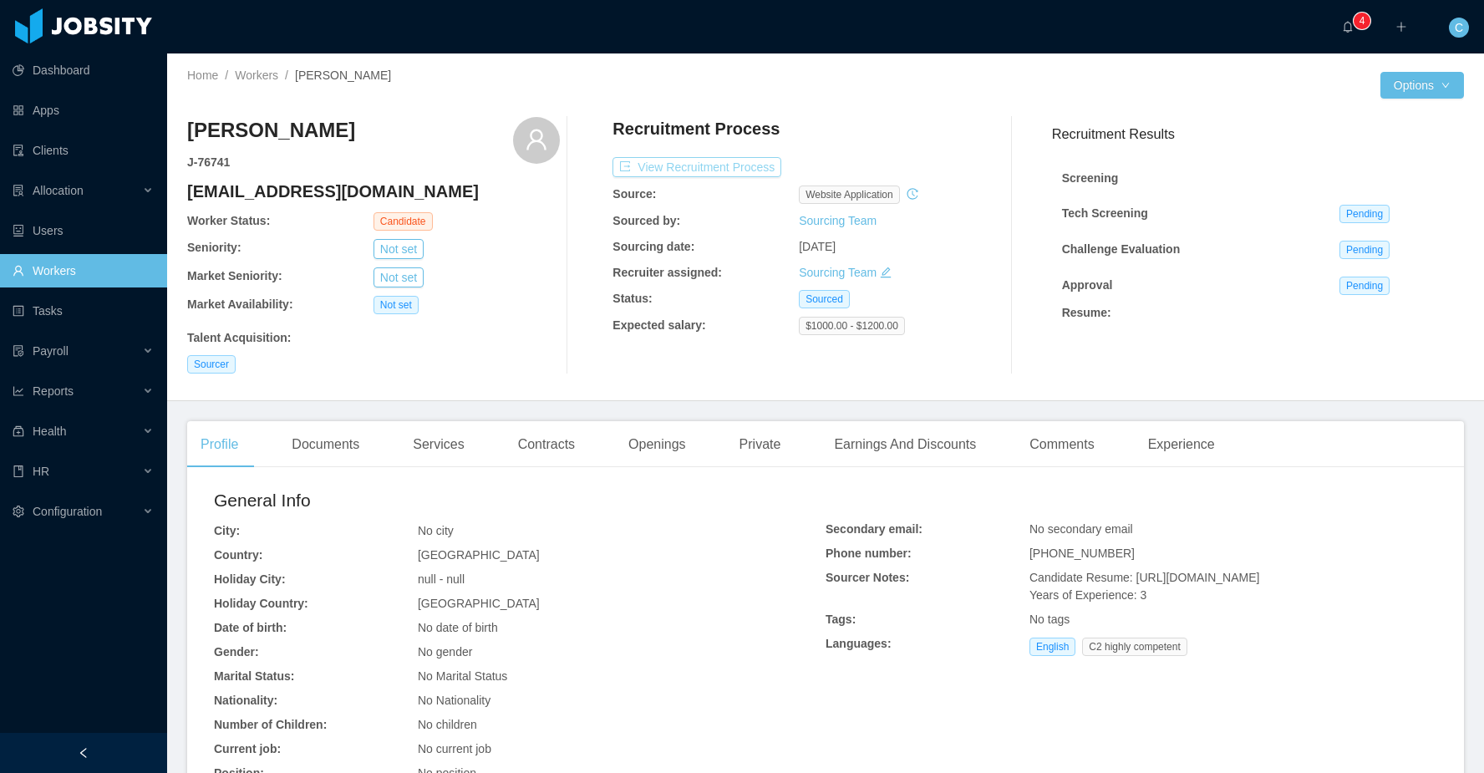
click at [699, 162] on button "View Recruitment Process" at bounding box center [696, 167] width 169 height 20
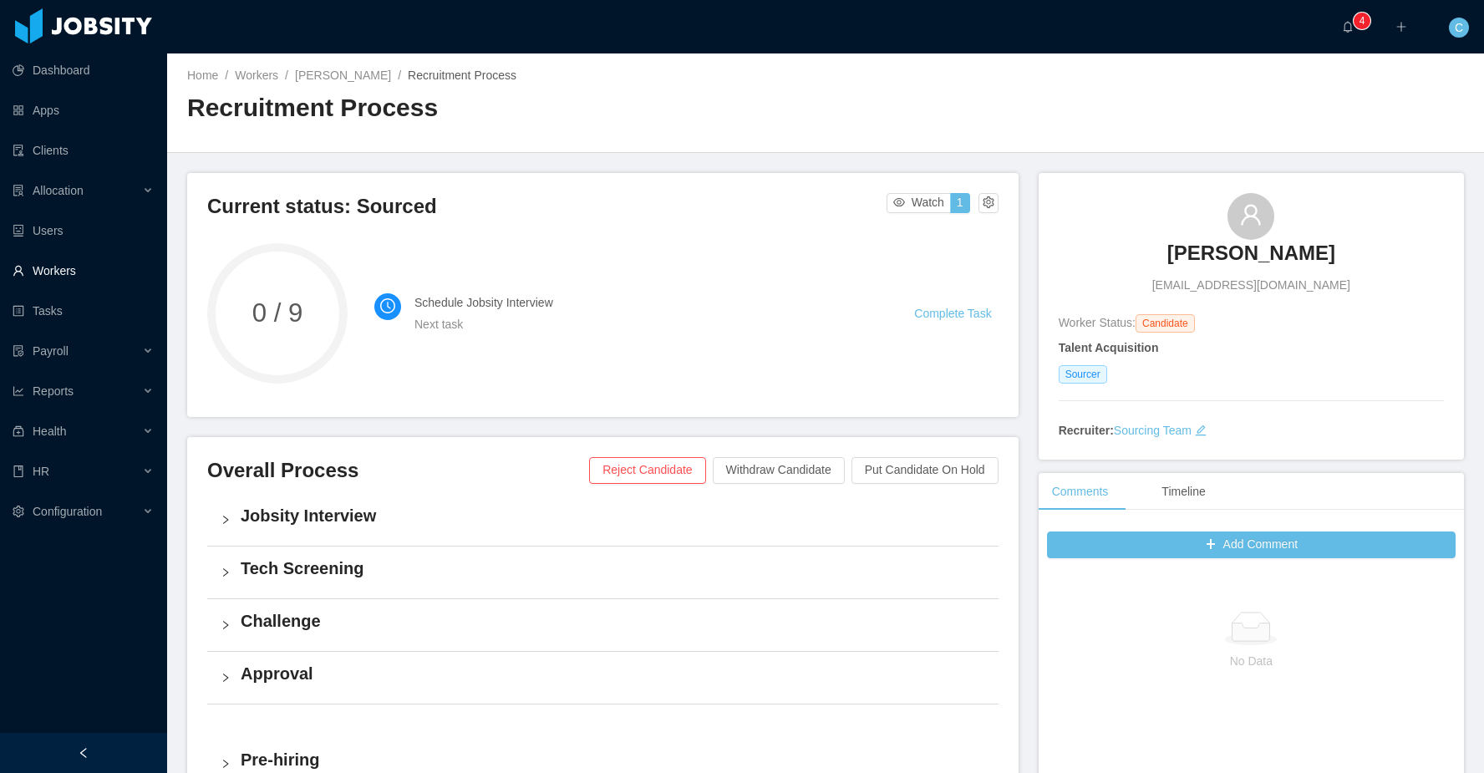
click at [92, 275] on link "Workers" at bounding box center [83, 270] width 141 height 33
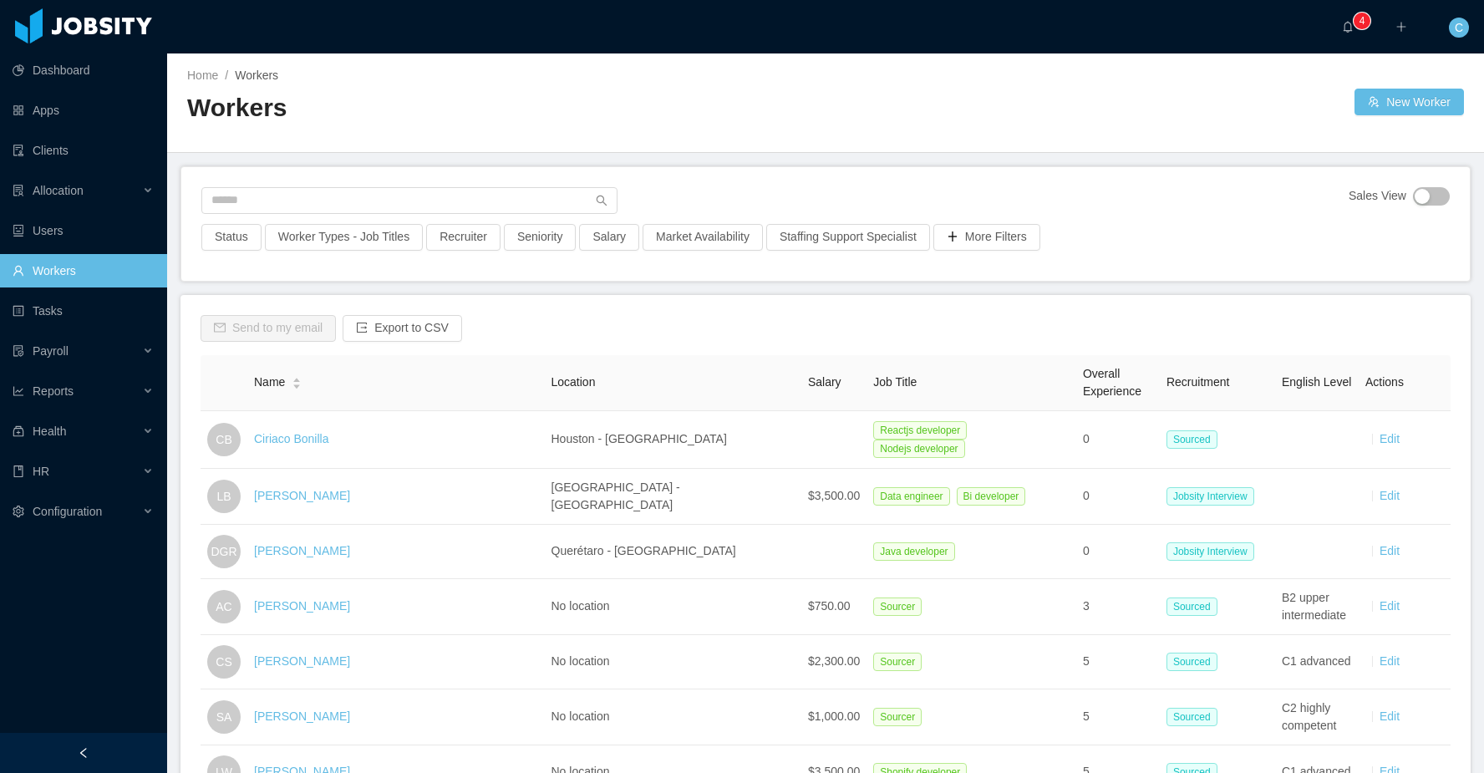
click at [134, 271] on link "Workers" at bounding box center [83, 270] width 141 height 33
click at [973, 94] on div at bounding box center [1089, 102] width 529 height 27
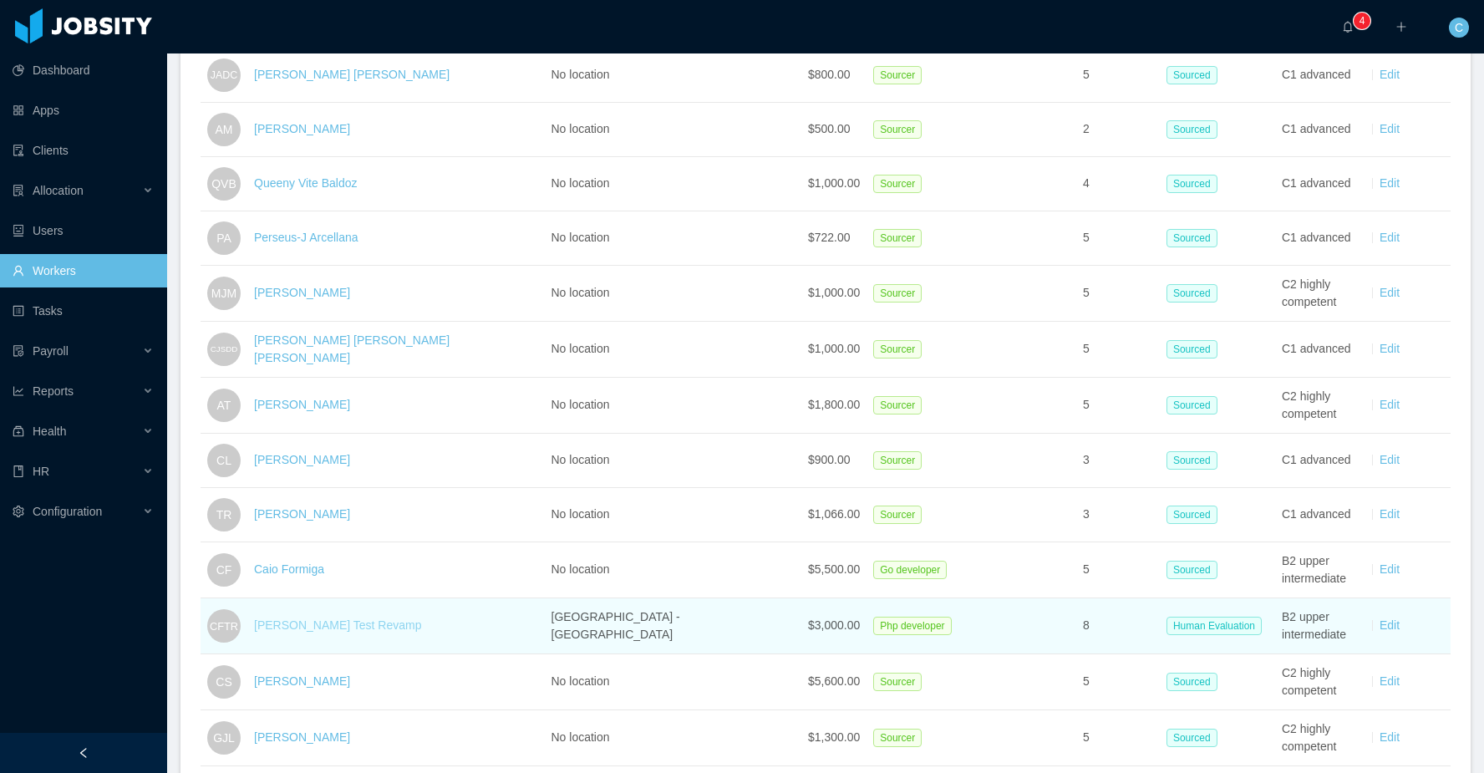
scroll to position [2336, 0]
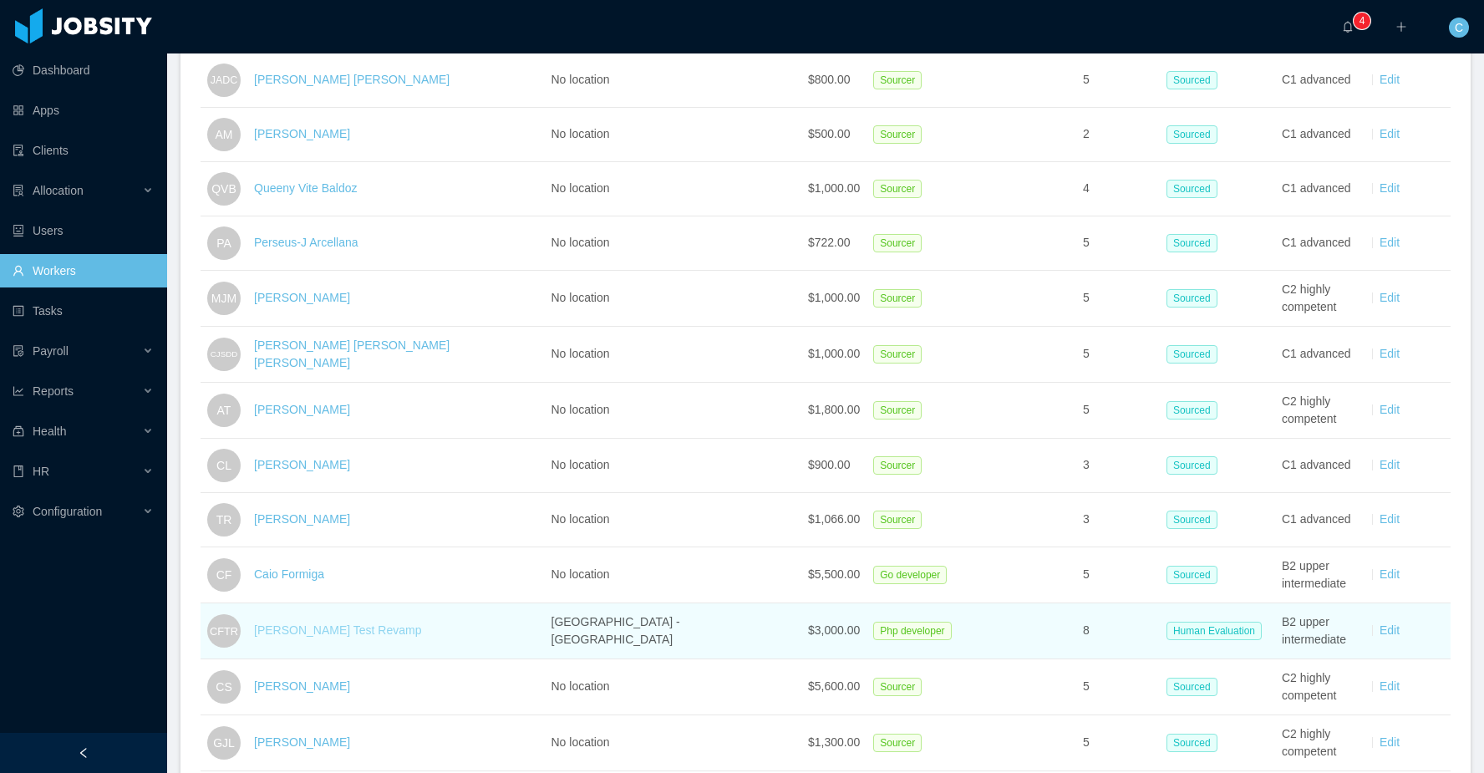
click at [383, 637] on link "[PERSON_NAME] Test Revamp" at bounding box center [337, 629] width 167 height 13
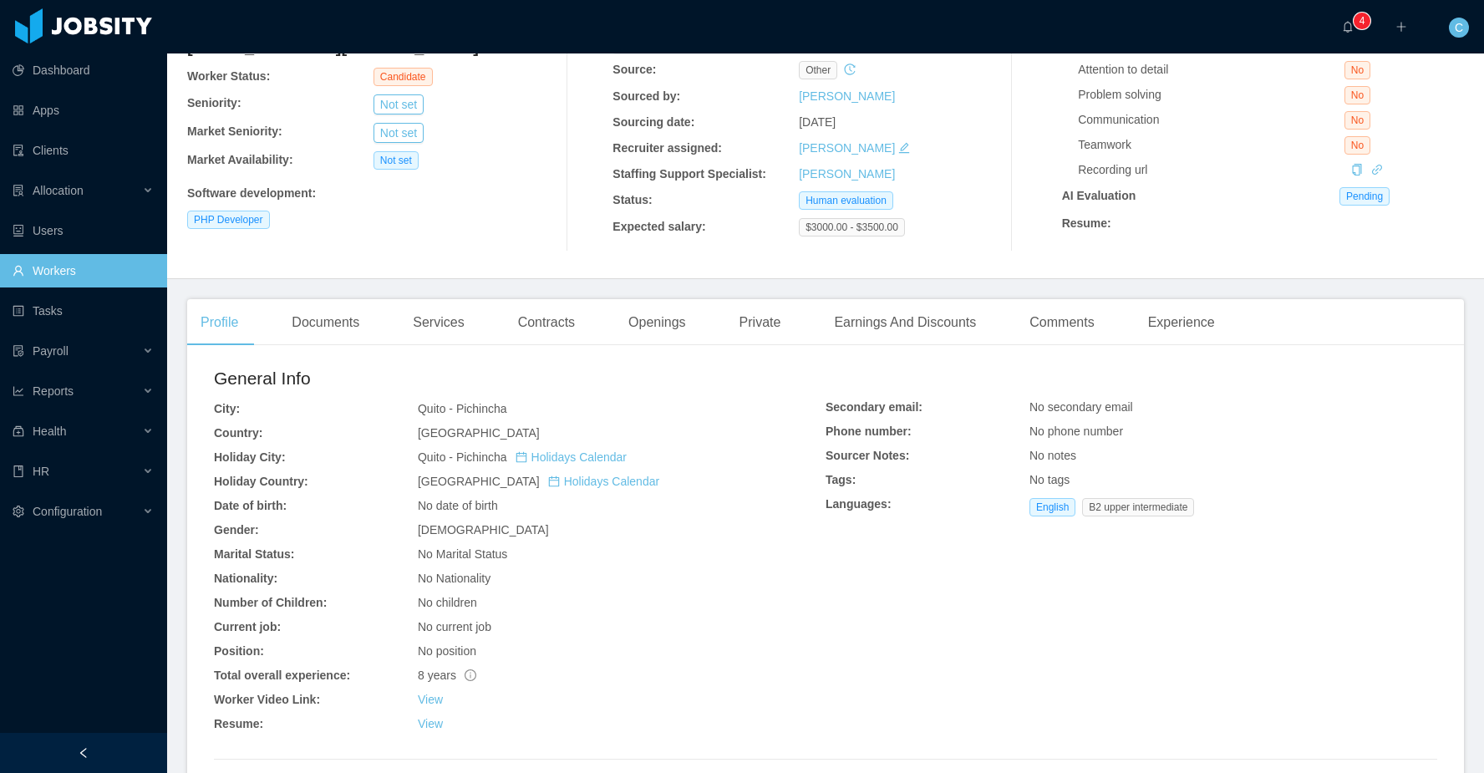
scroll to position [364, 0]
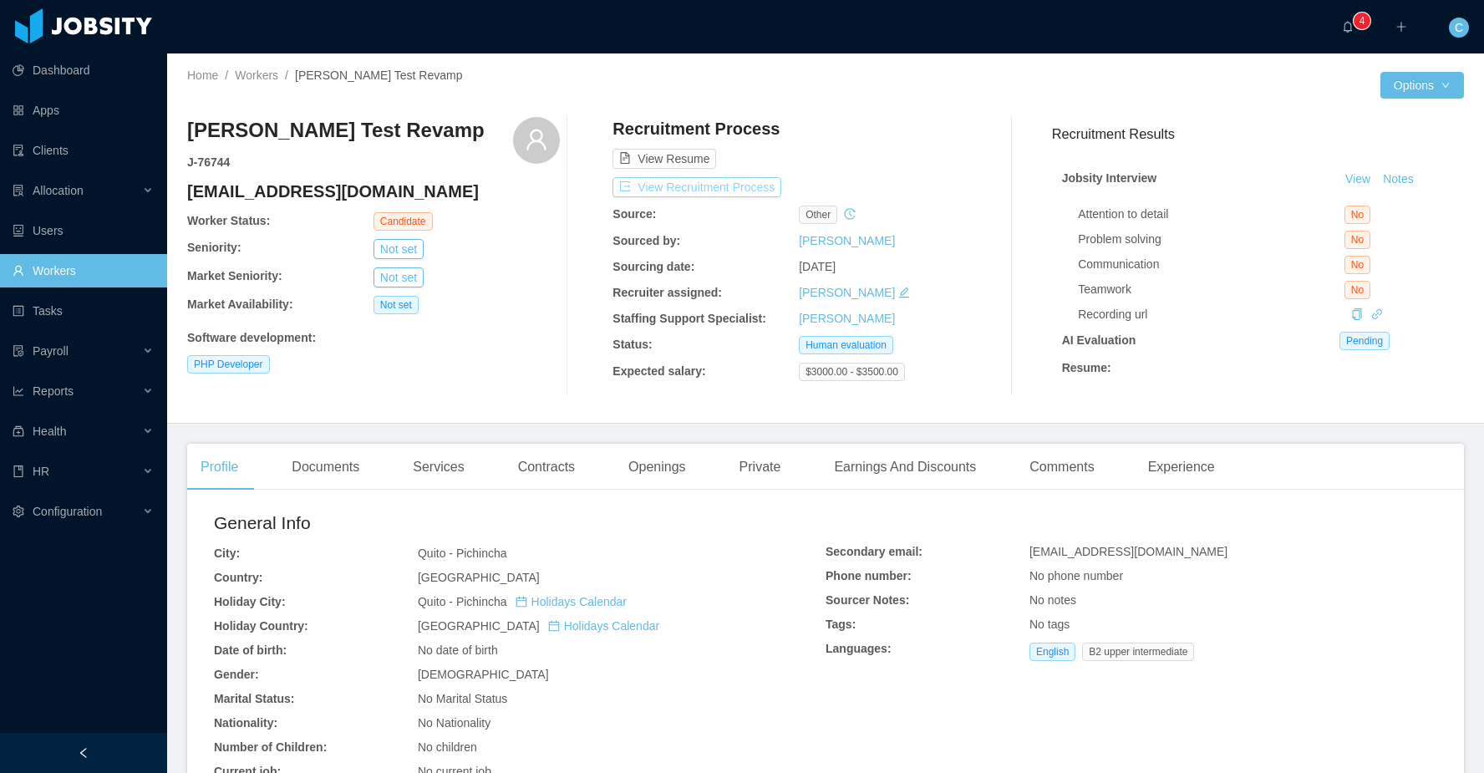
click at [693, 188] on button "View Recruitment Process" at bounding box center [696, 187] width 169 height 20
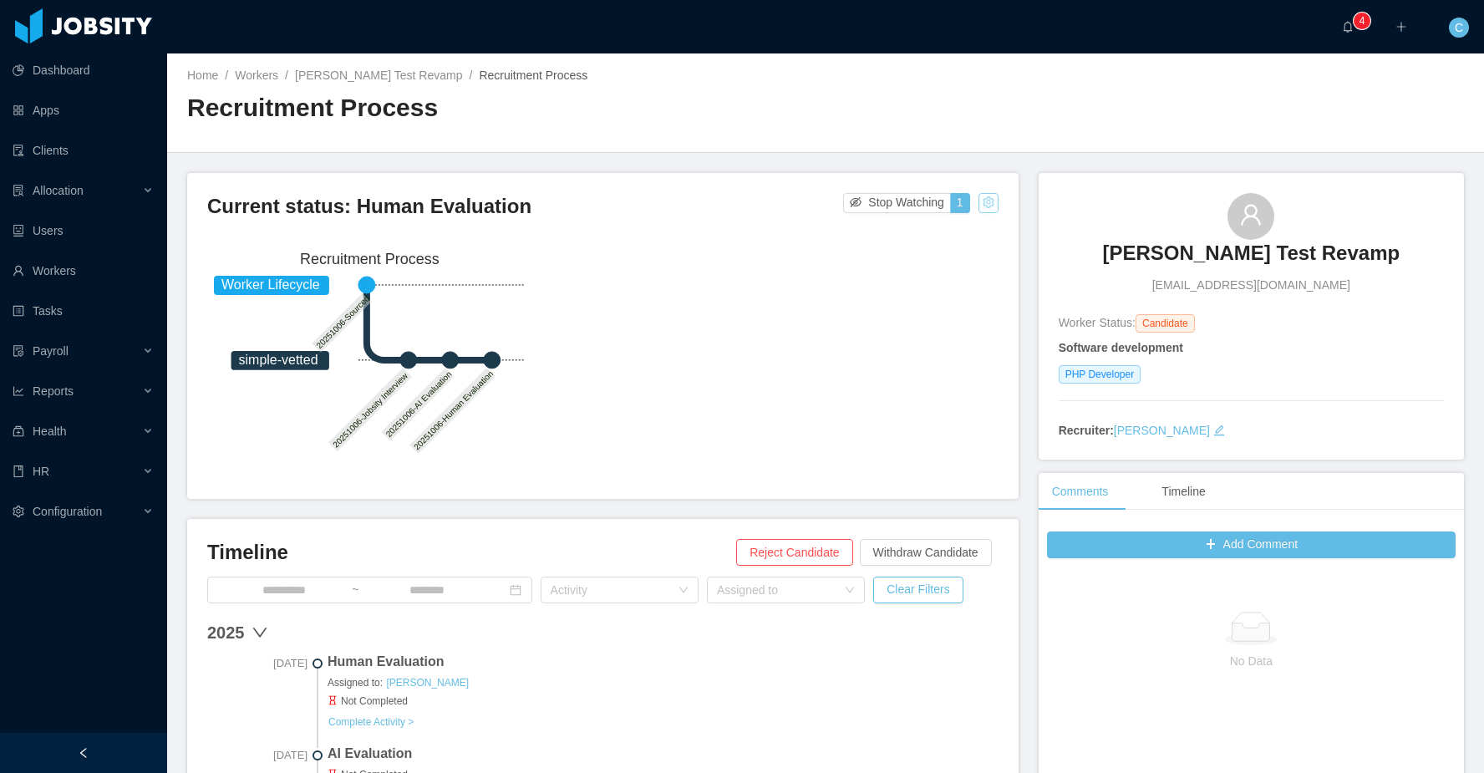
click at [993, 205] on button "button" at bounding box center [988, 203] width 20 height 20
click at [951, 255] on div "Change status" at bounding box center [947, 255] width 75 height 18
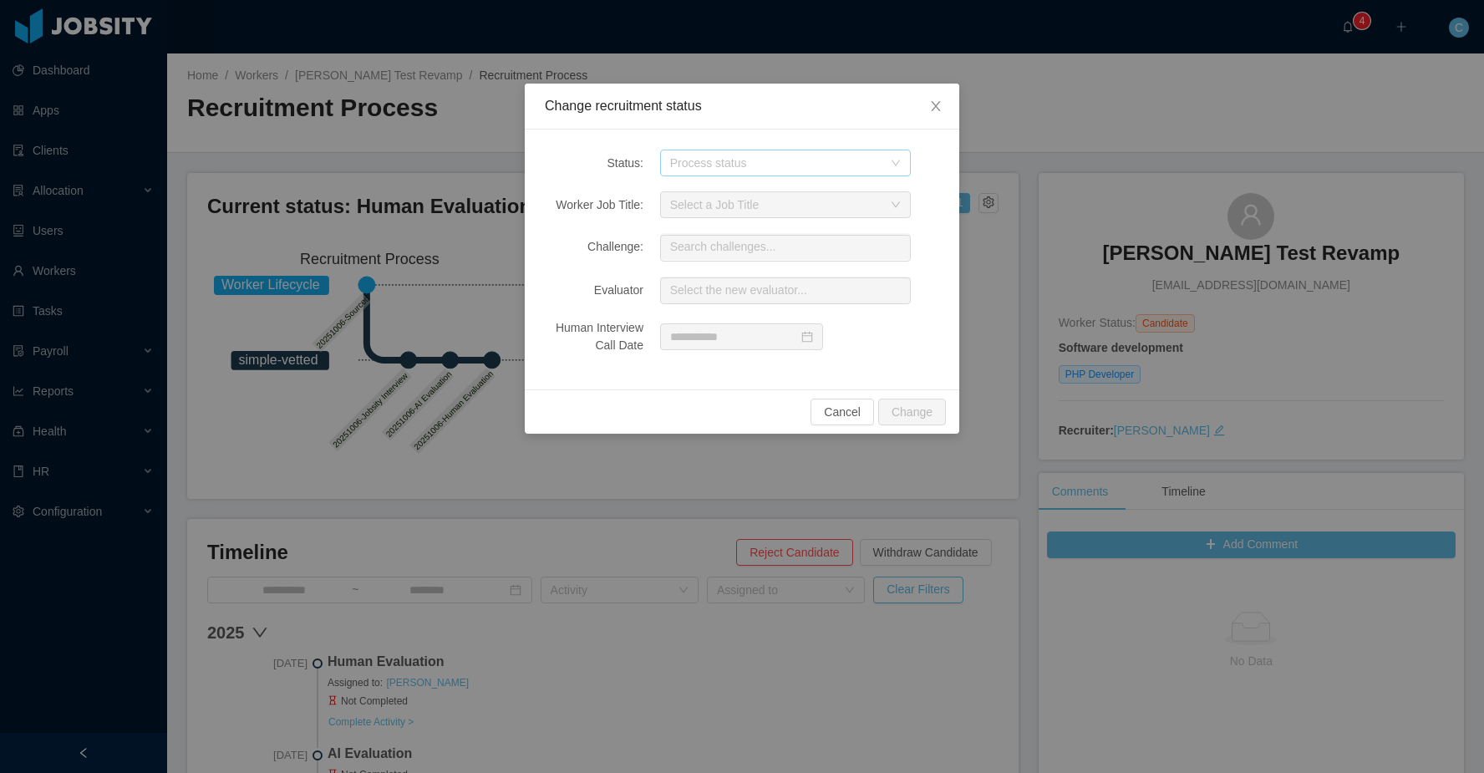
click at [747, 155] on div "Process status" at bounding box center [776, 163] width 212 height 17
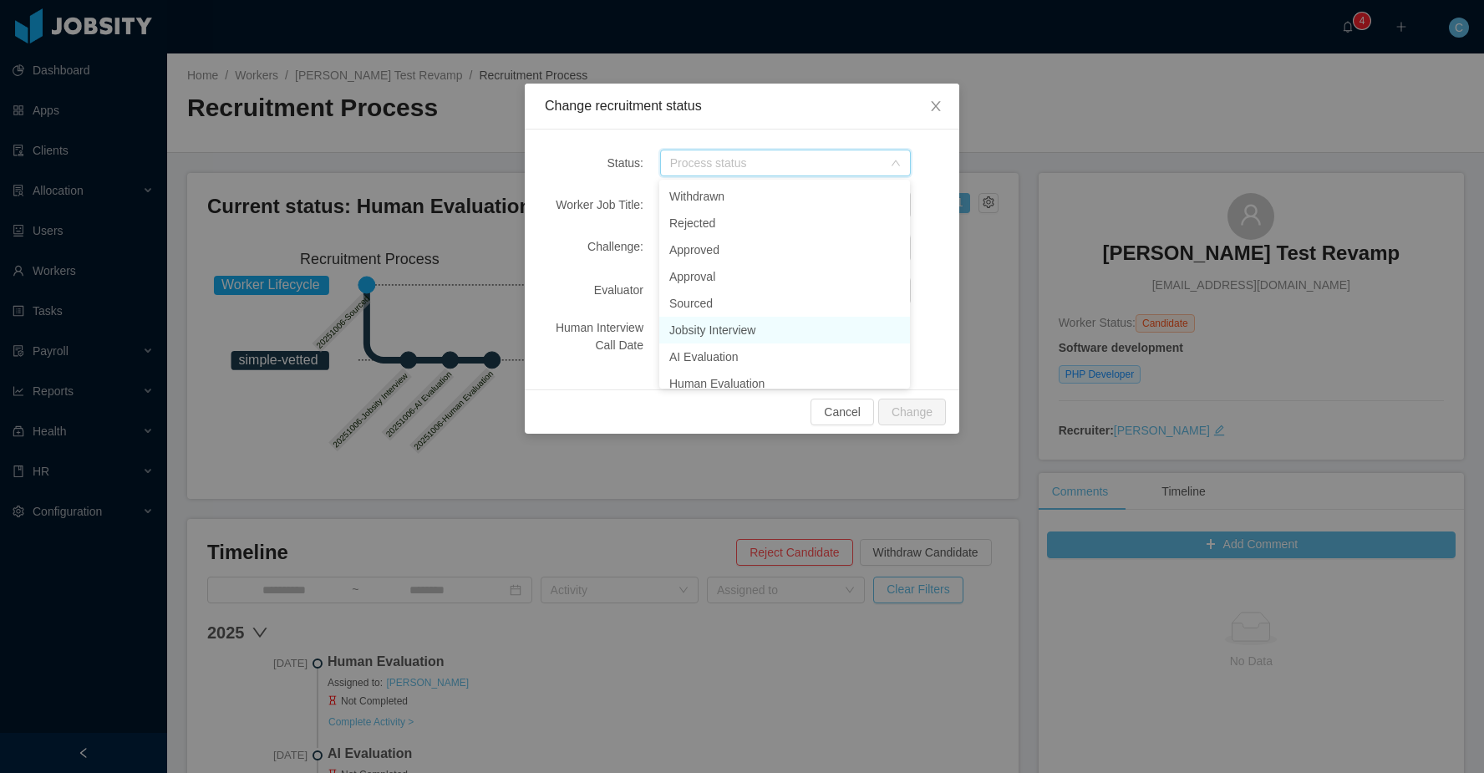
click at [752, 322] on li "Jobsity Interview" at bounding box center [784, 330] width 251 height 27
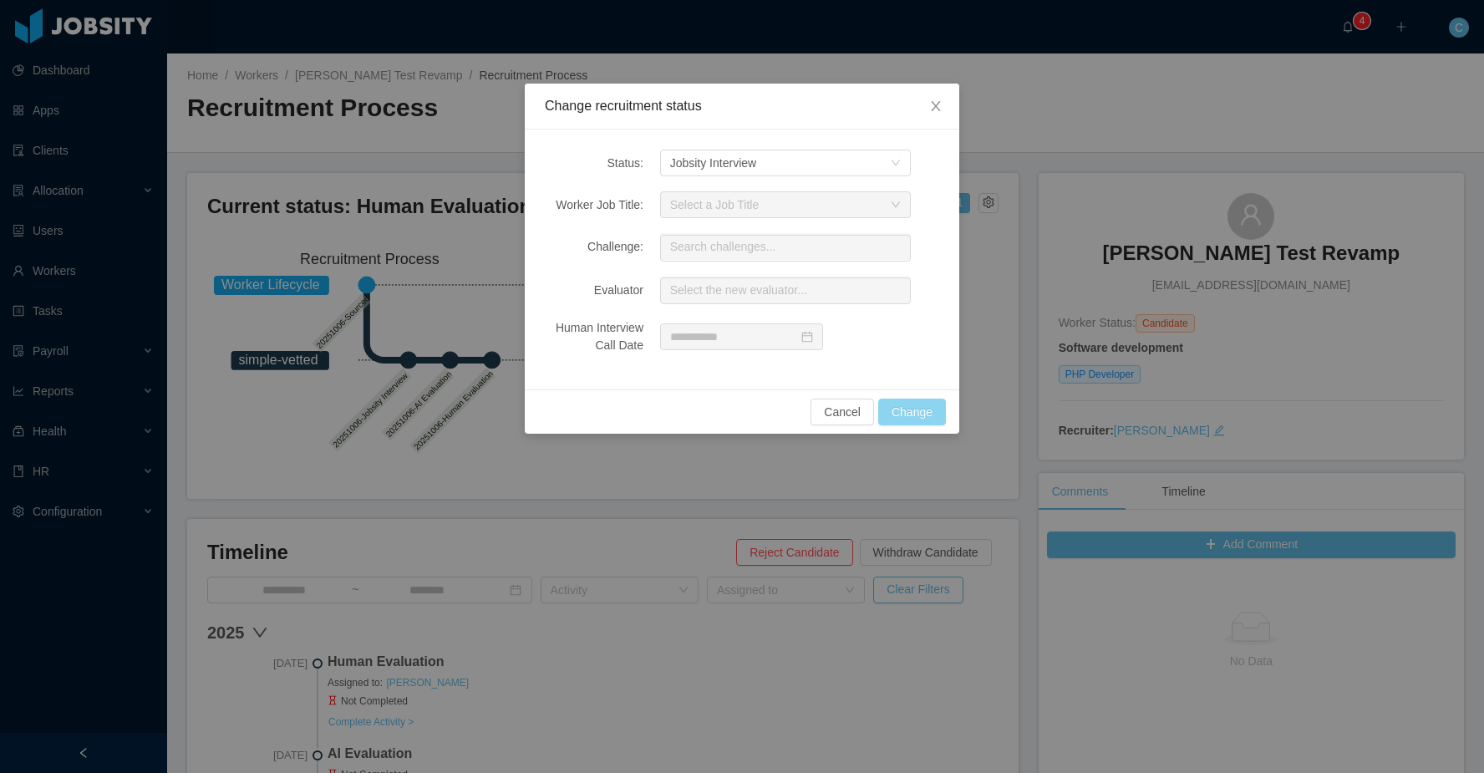
click at [909, 410] on button "Change" at bounding box center [912, 411] width 68 height 27
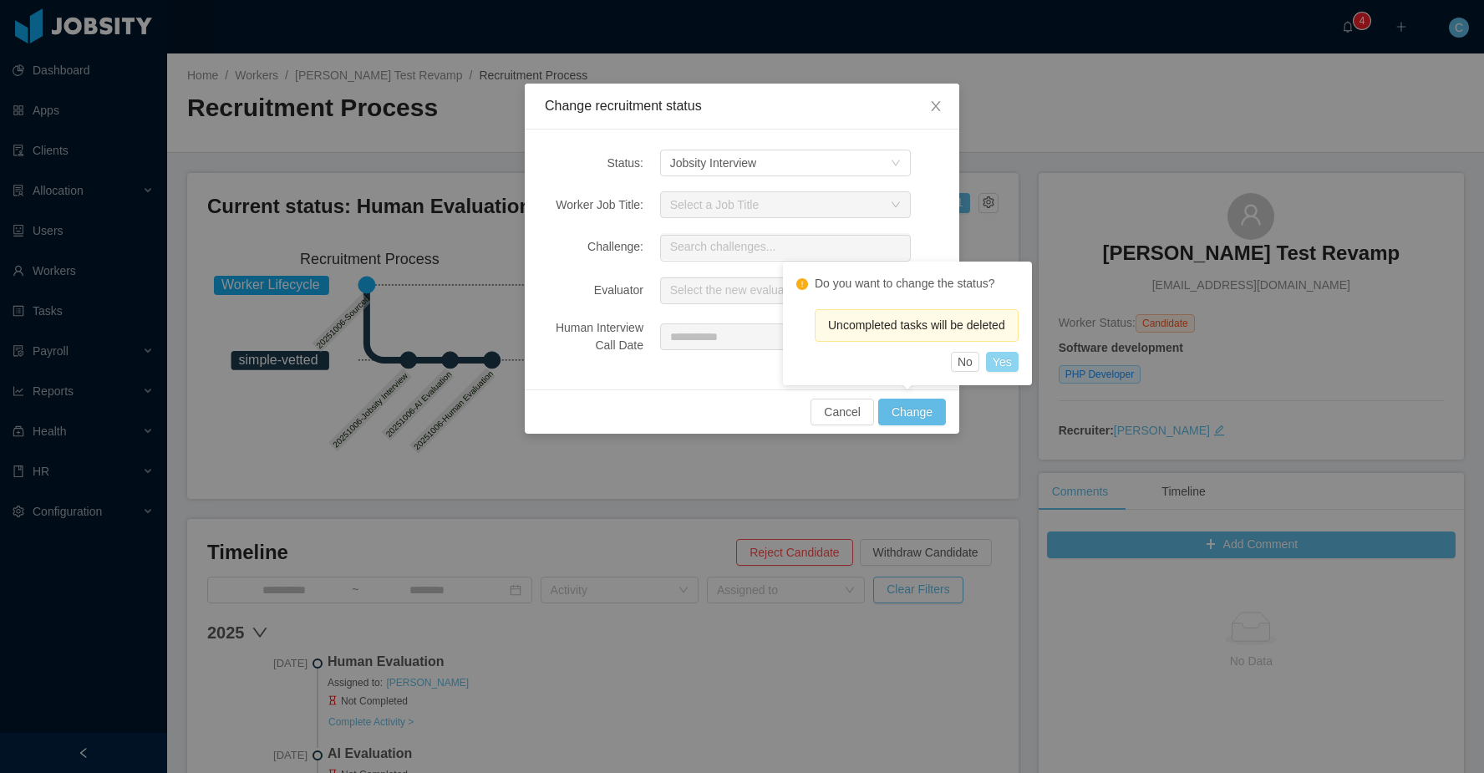
click at [1018, 363] on button "Yes" at bounding box center [1002, 362] width 33 height 20
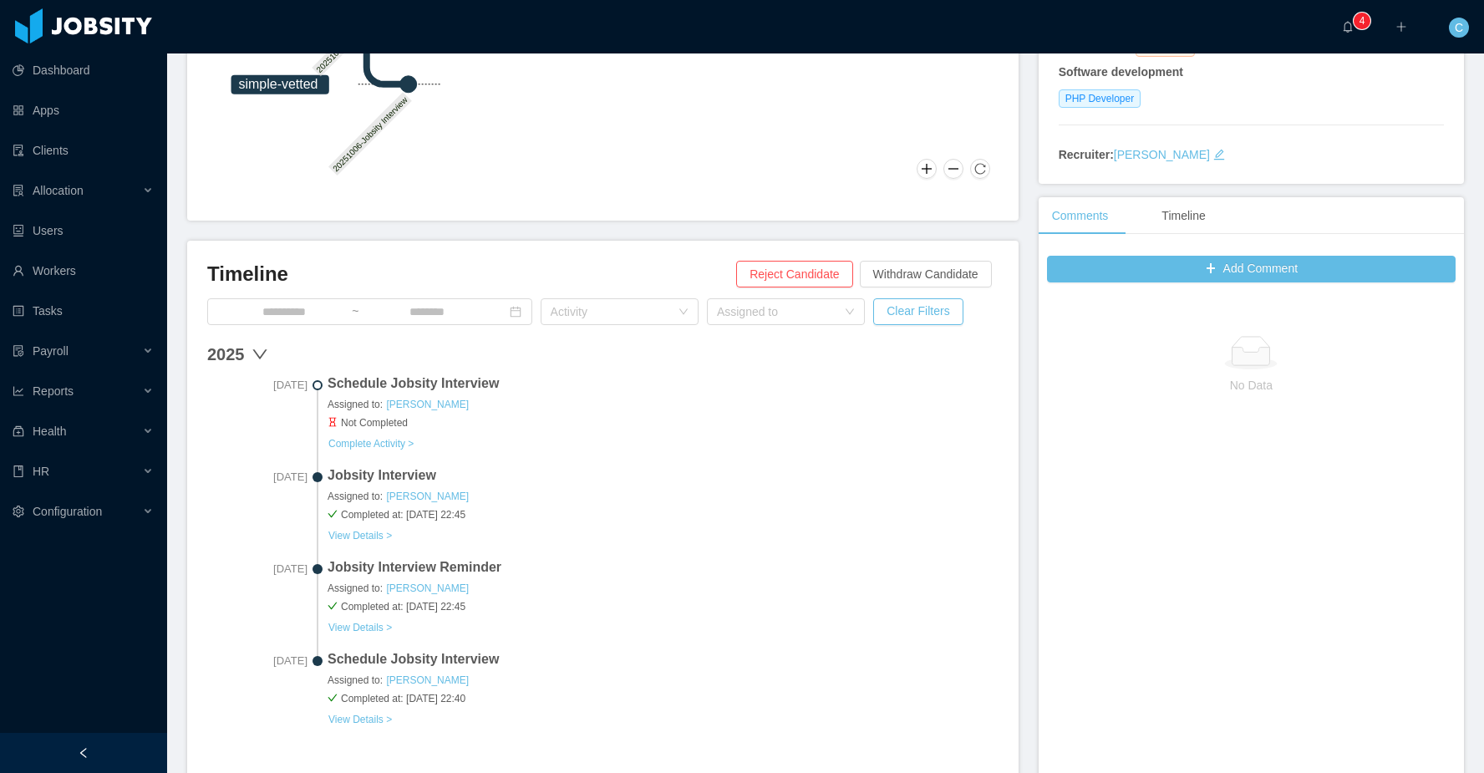
scroll to position [282, 0]
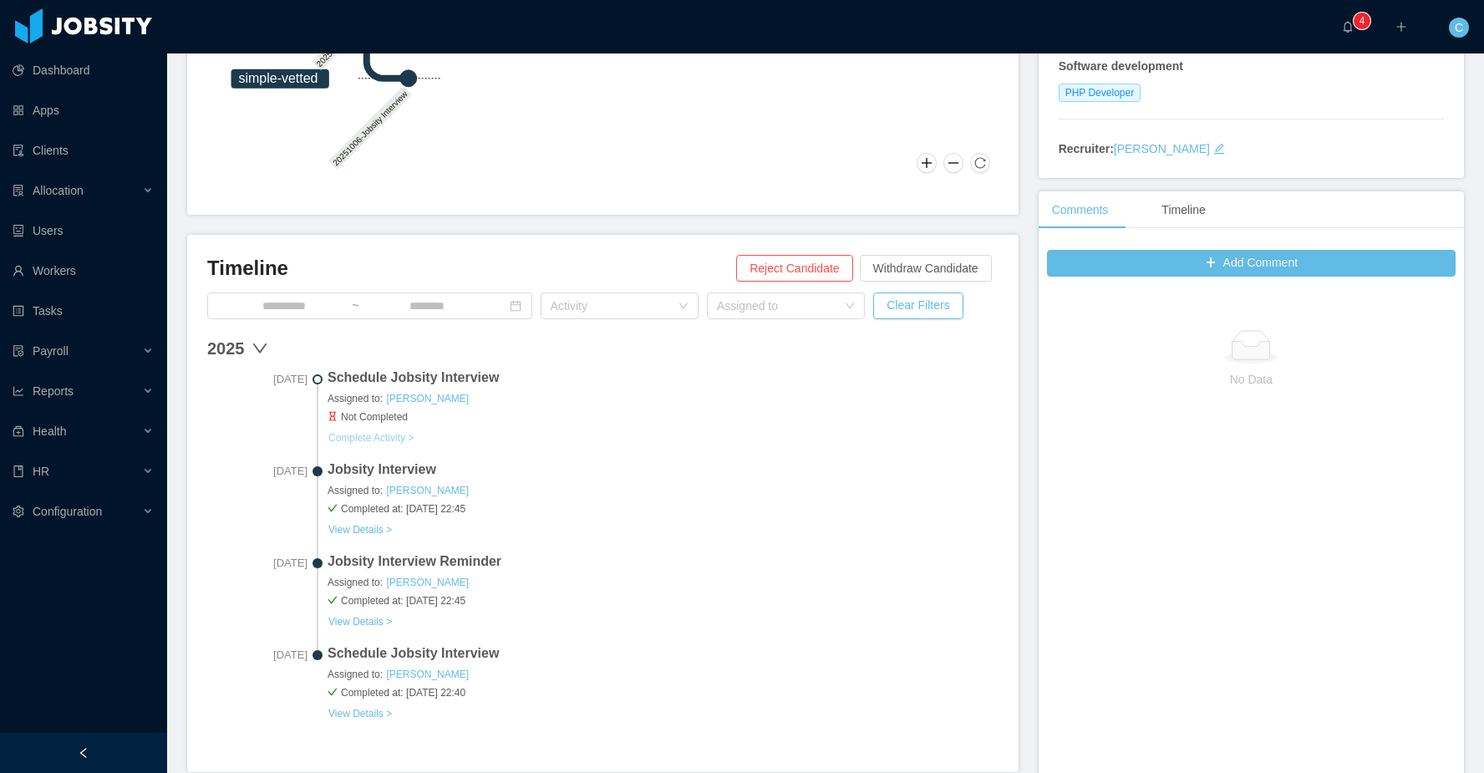
click at [399, 436] on button "Complete Activity >" at bounding box center [370, 437] width 87 height 13
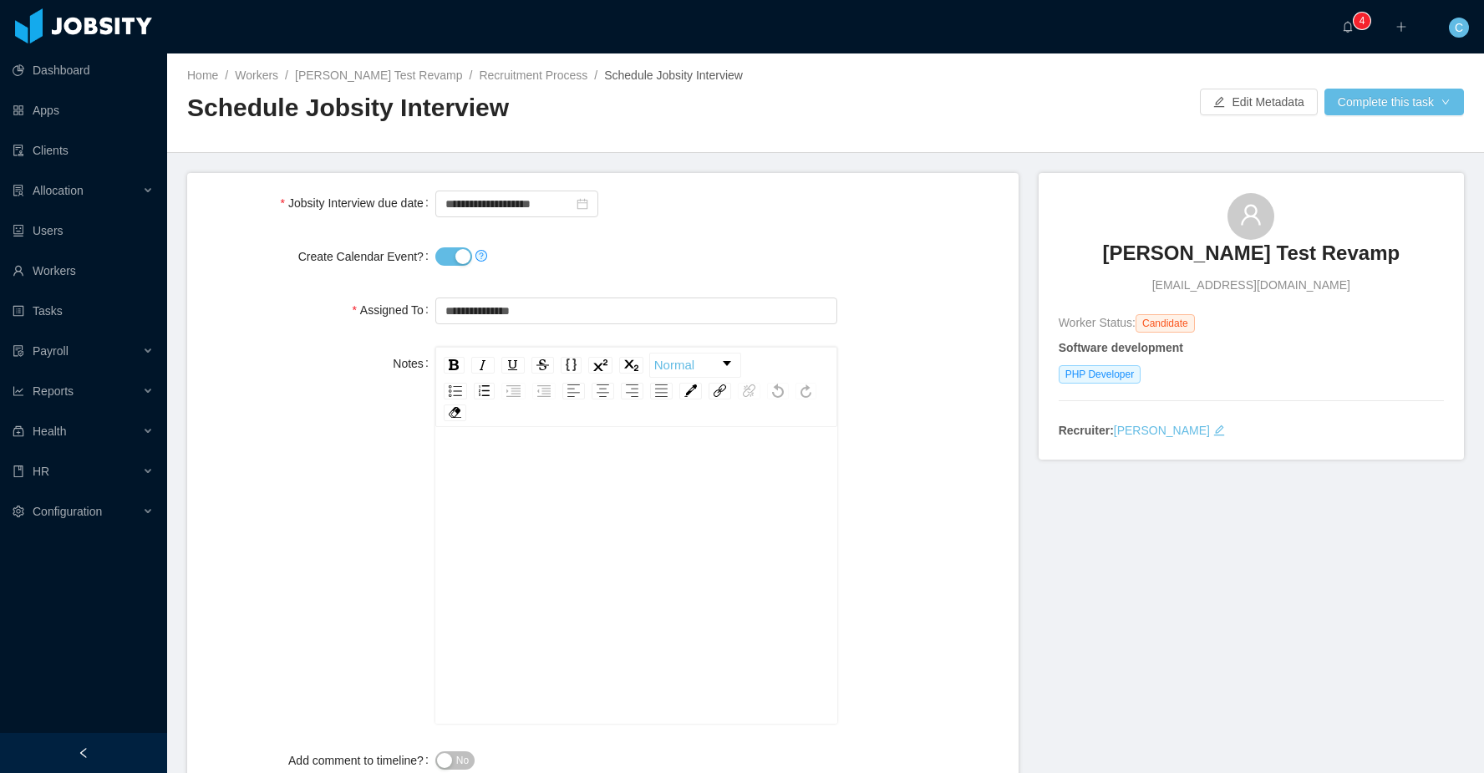
click at [449, 261] on button "Create Calendar Event?" at bounding box center [453, 256] width 37 height 18
click at [1377, 106] on button "Complete this task" at bounding box center [1394, 102] width 140 height 27
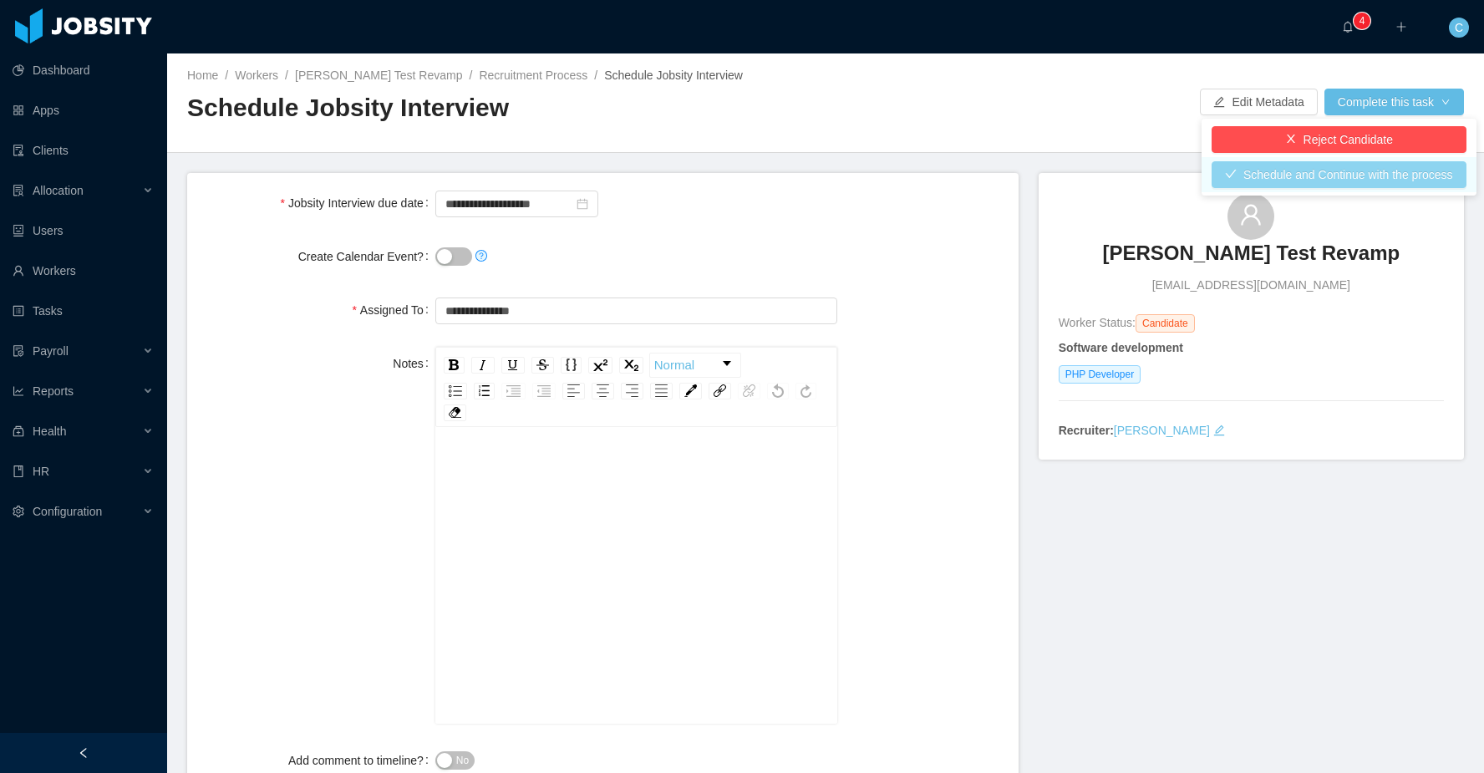
click at [1350, 176] on button "Schedule and Continue with the process" at bounding box center [1338, 174] width 255 height 27
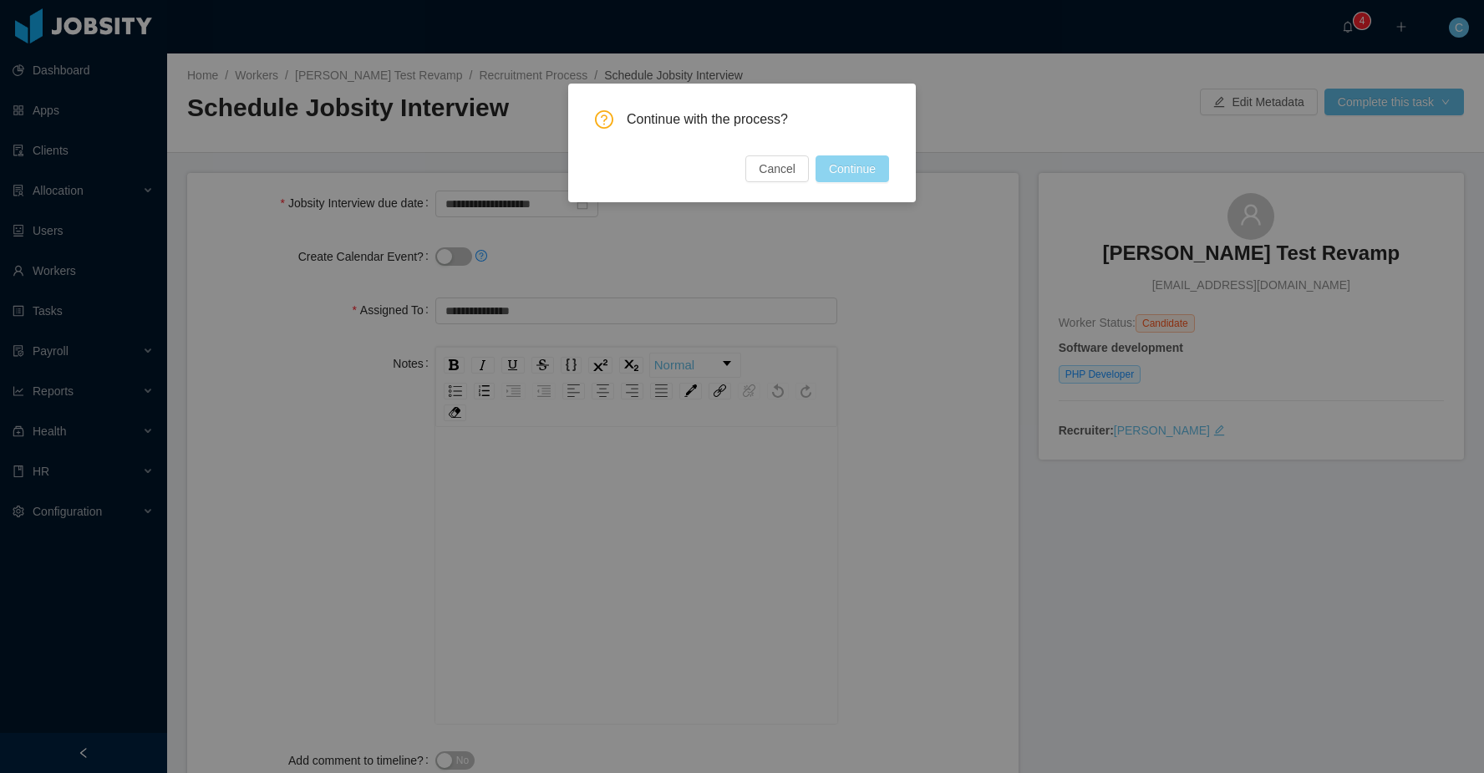
click at [875, 168] on button "Continue" at bounding box center [852, 168] width 74 height 27
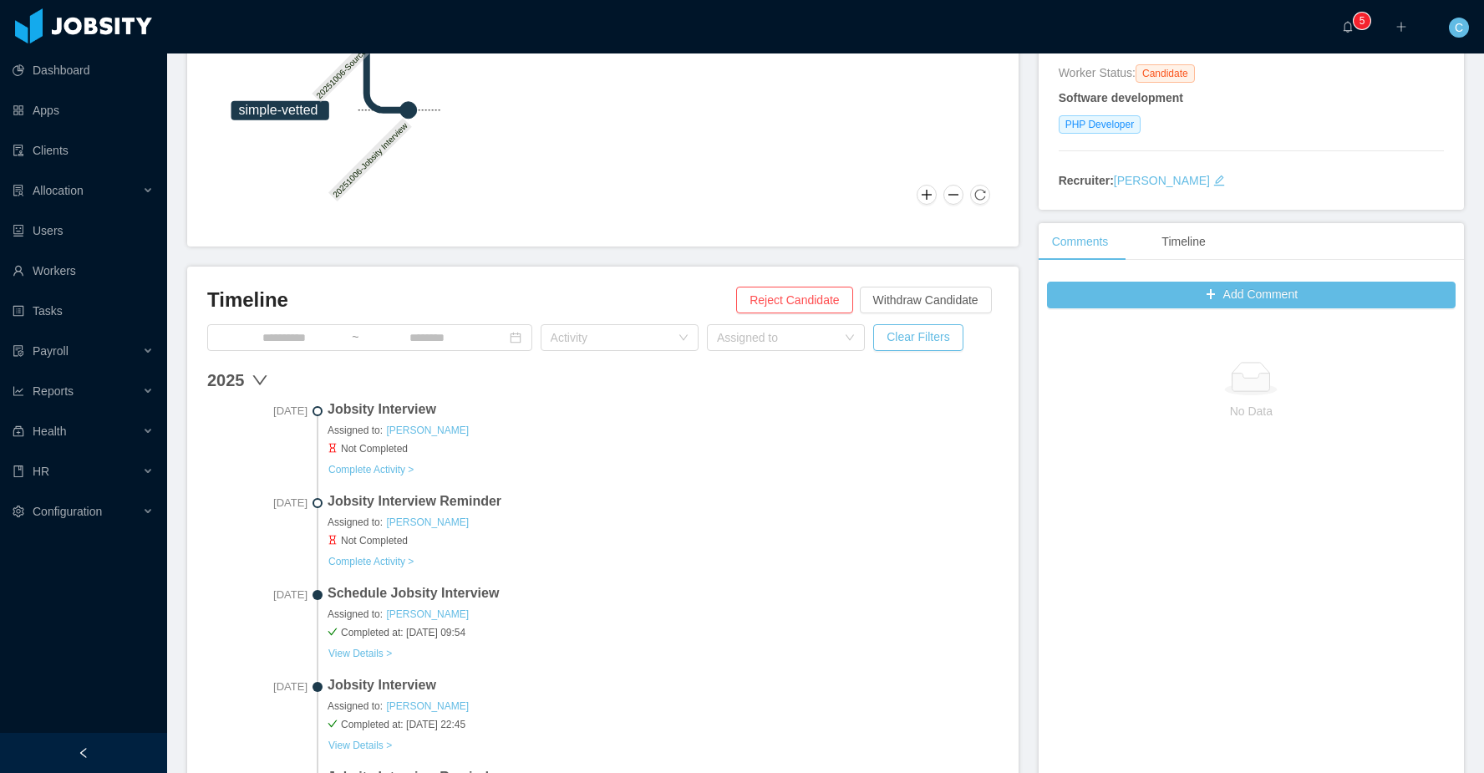
scroll to position [266, 0]
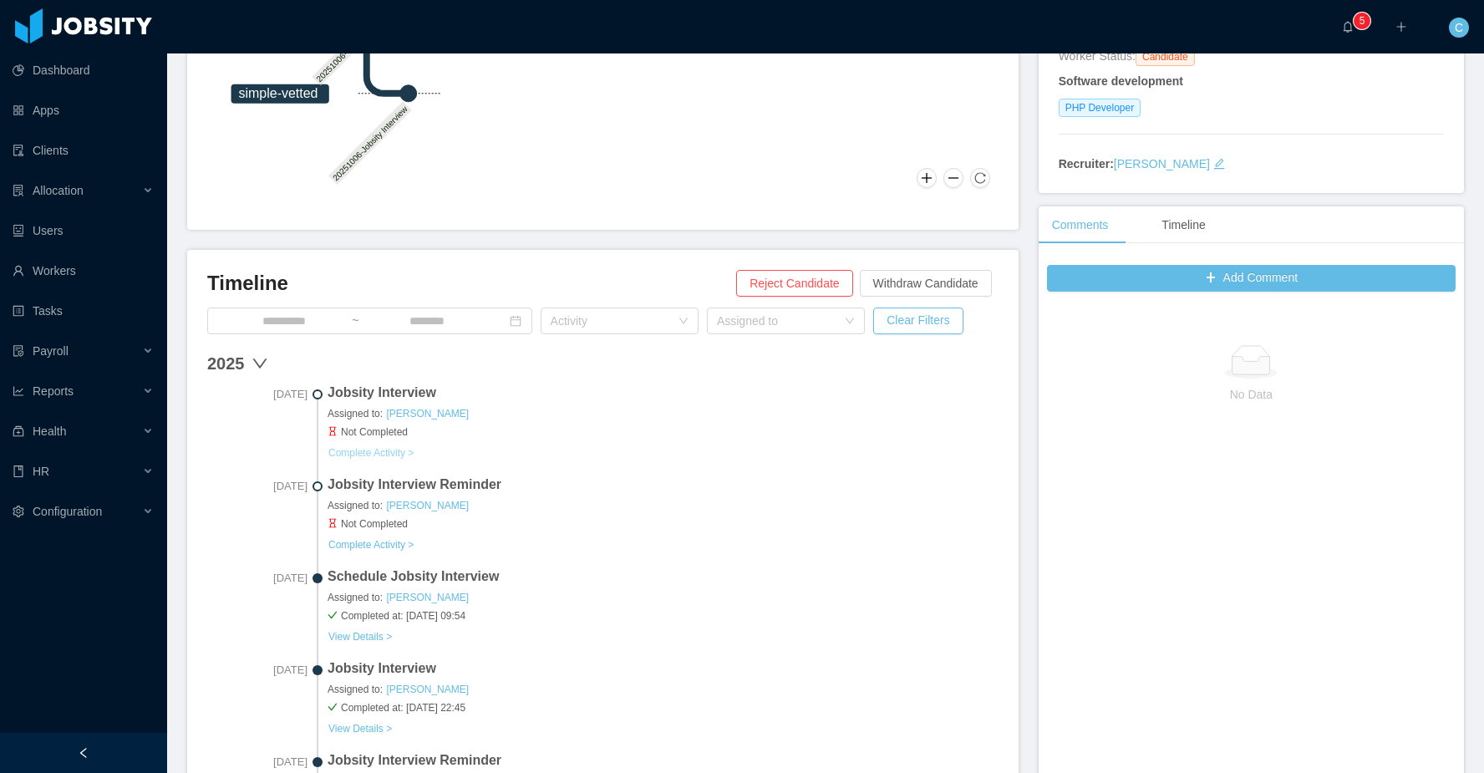
click at [372, 455] on button "Complete Activity >" at bounding box center [370, 452] width 87 height 13
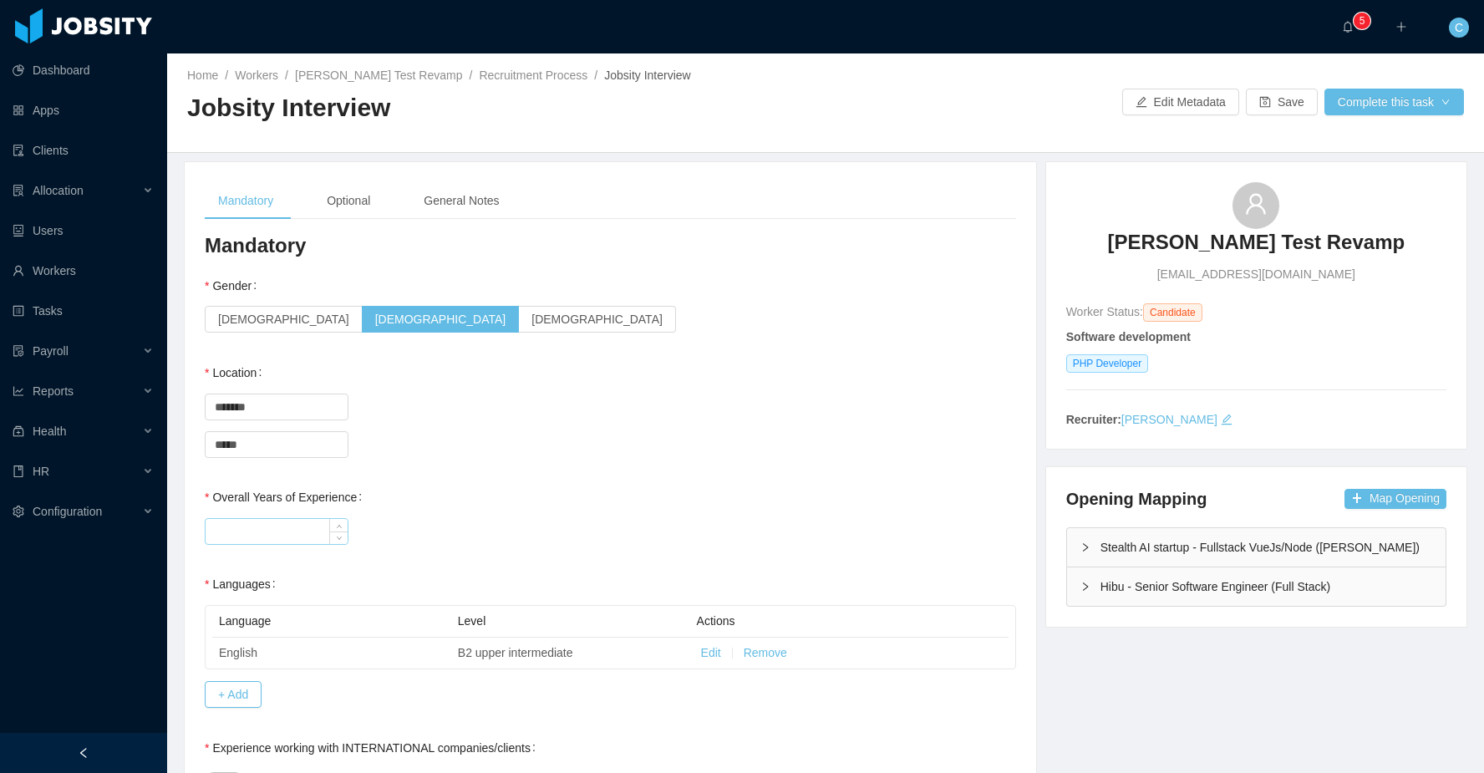
click at [240, 525] on input "Overall Years of Experience" at bounding box center [276, 531] width 142 height 25
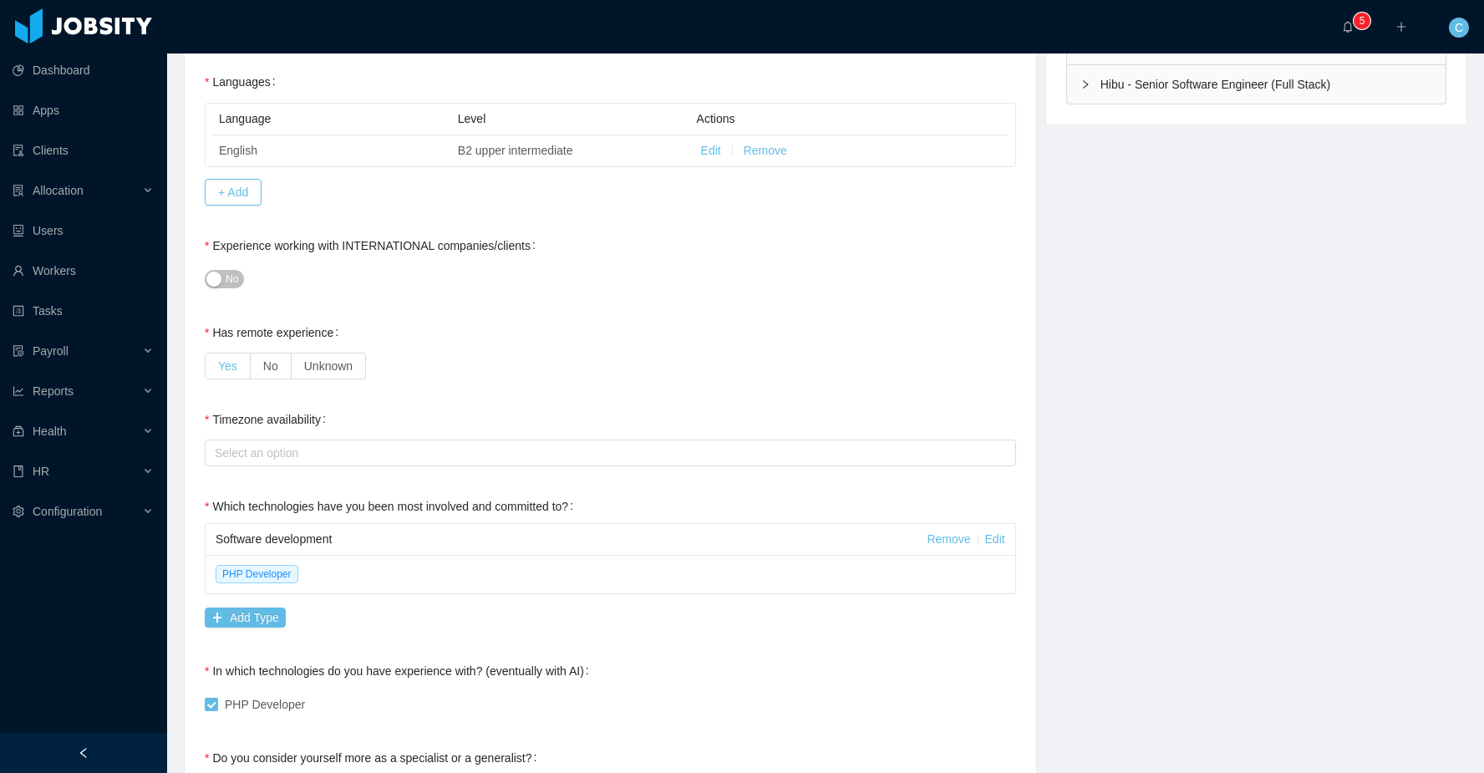
scroll to position [505, 0]
type input "*"
click at [221, 359] on span "Yes" at bounding box center [227, 363] width 19 height 13
click at [262, 446] on div "Select an option" at bounding box center [607, 450] width 784 height 17
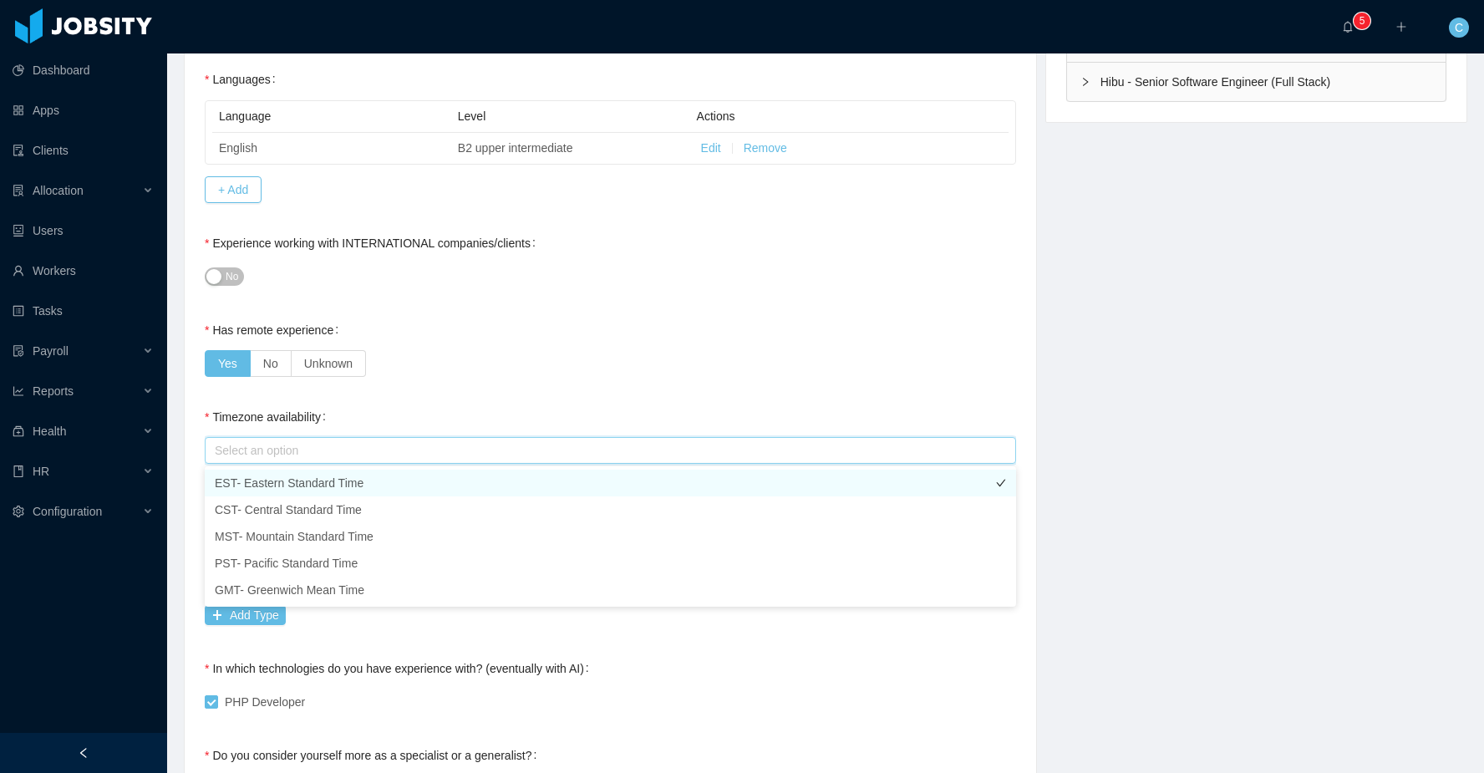
click at [290, 491] on li "EST- Eastern Standard Time" at bounding box center [610, 482] width 811 height 27
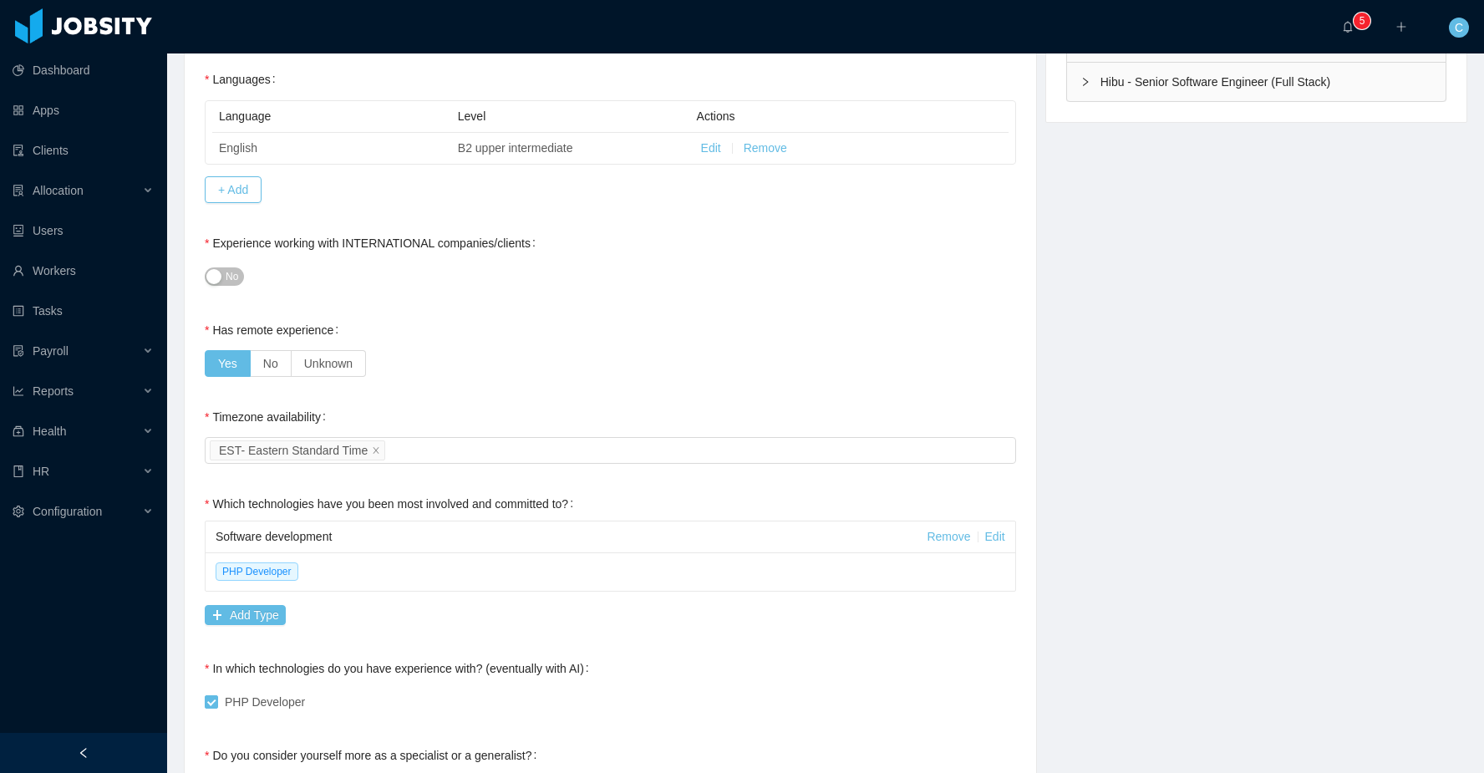
click at [220, 276] on button "No" at bounding box center [224, 276] width 39 height 18
click at [445, 342] on div "Has remote experience Yes No Unknown" at bounding box center [610, 346] width 811 height 67
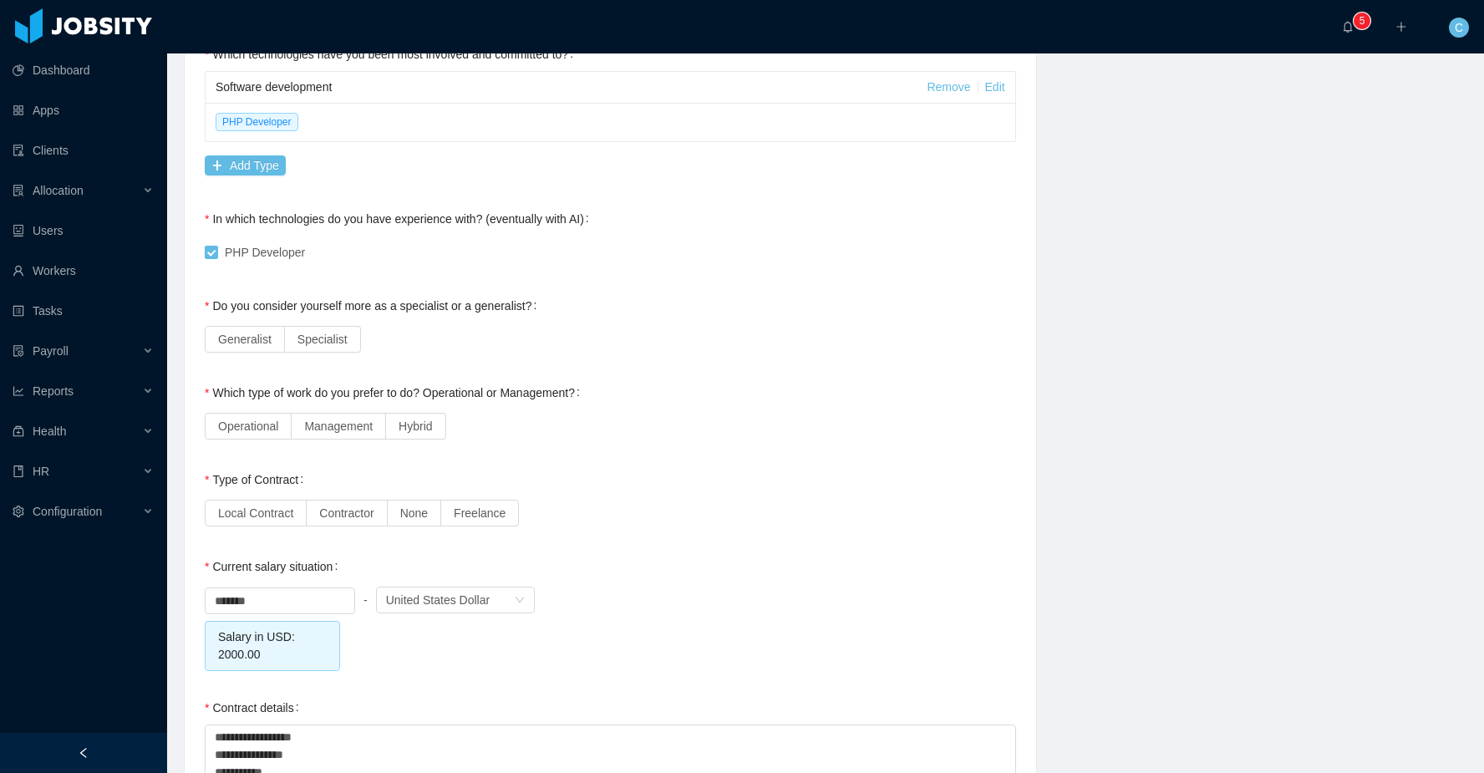
scroll to position [967, 0]
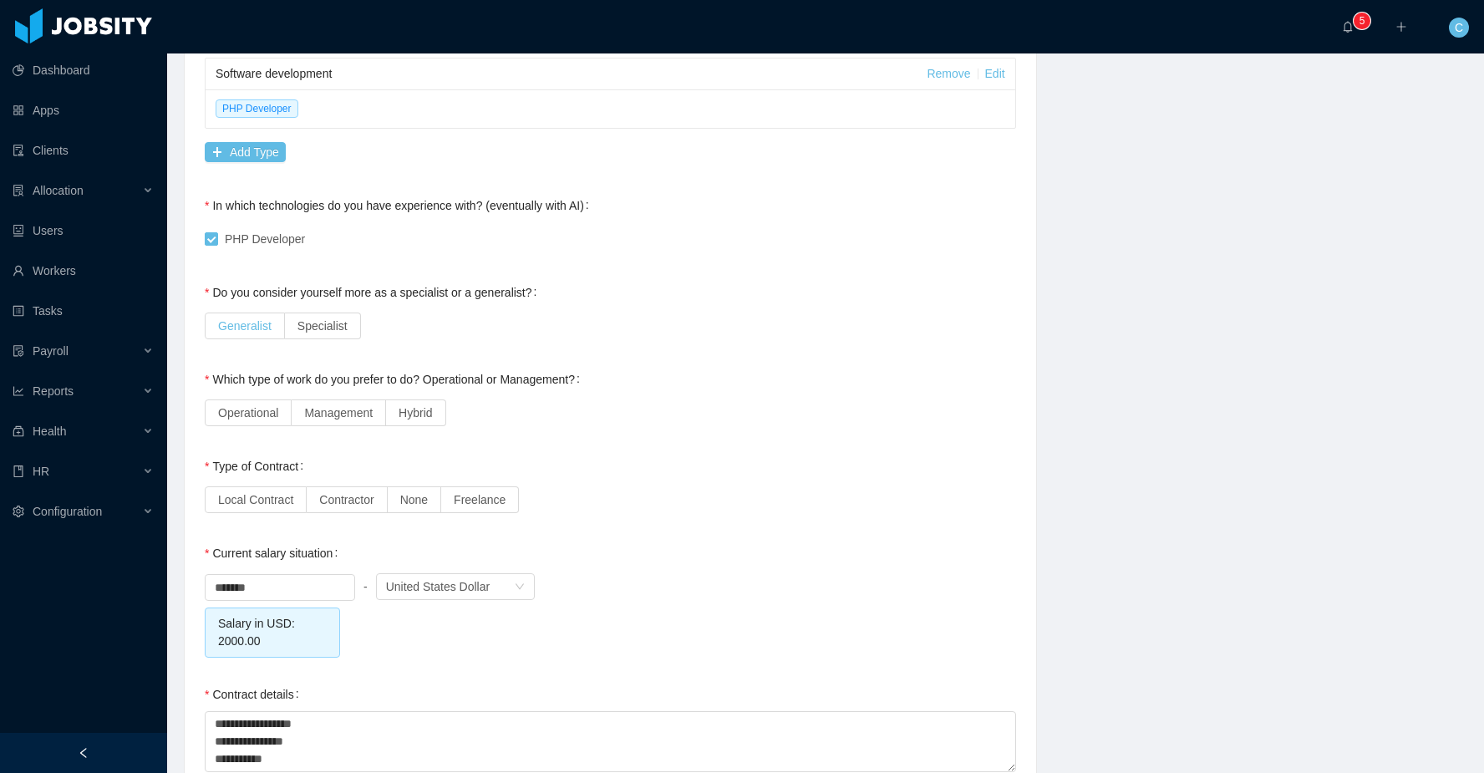
click at [262, 335] on label "Generalist" at bounding box center [245, 325] width 80 height 27
drag, startPoint x: 348, startPoint y: 416, endPoint x: 341, endPoint y: 442, distance: 27.0
click at [348, 416] on span "Management" at bounding box center [338, 412] width 68 height 13
click at [358, 510] on label "Contractor" at bounding box center [347, 499] width 80 height 27
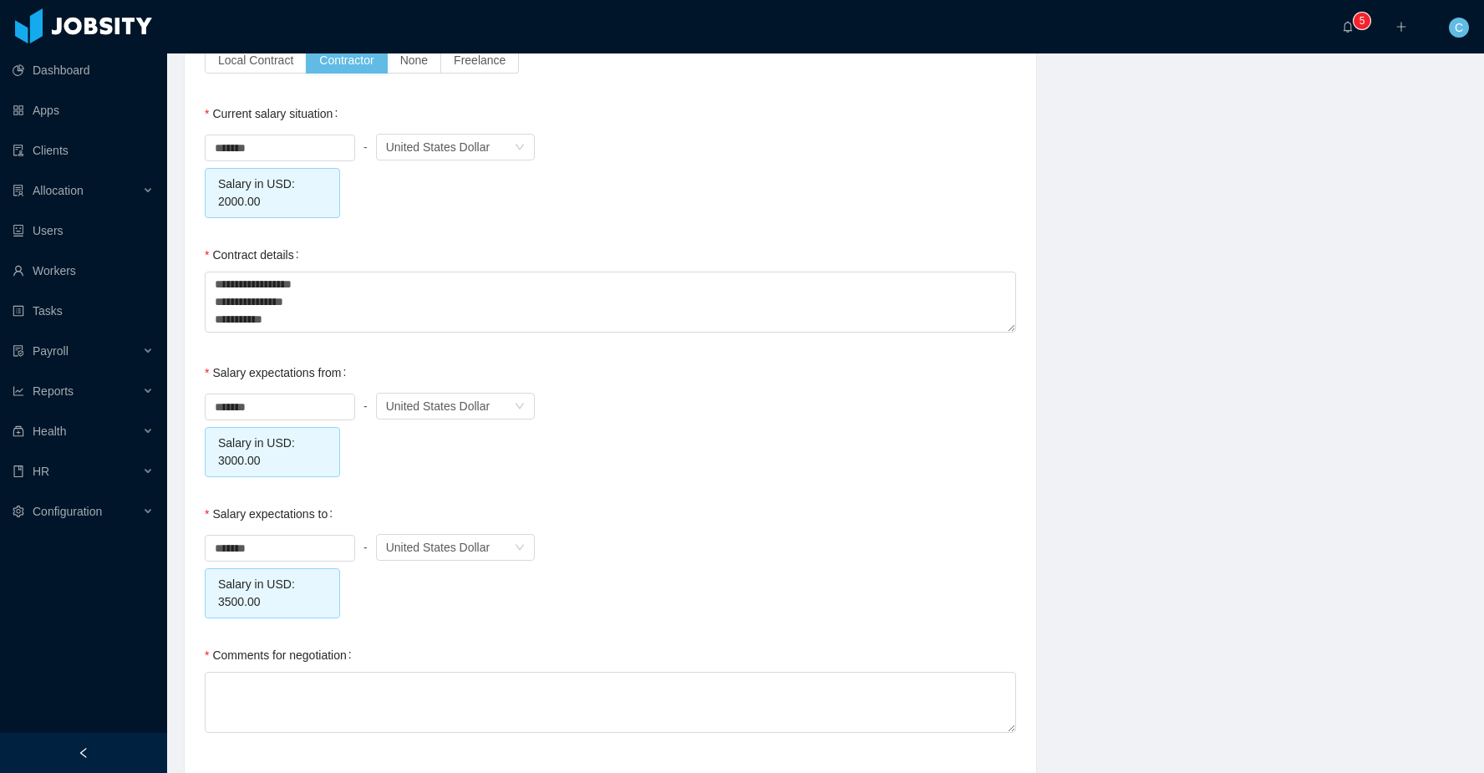
scroll to position [1469, 0]
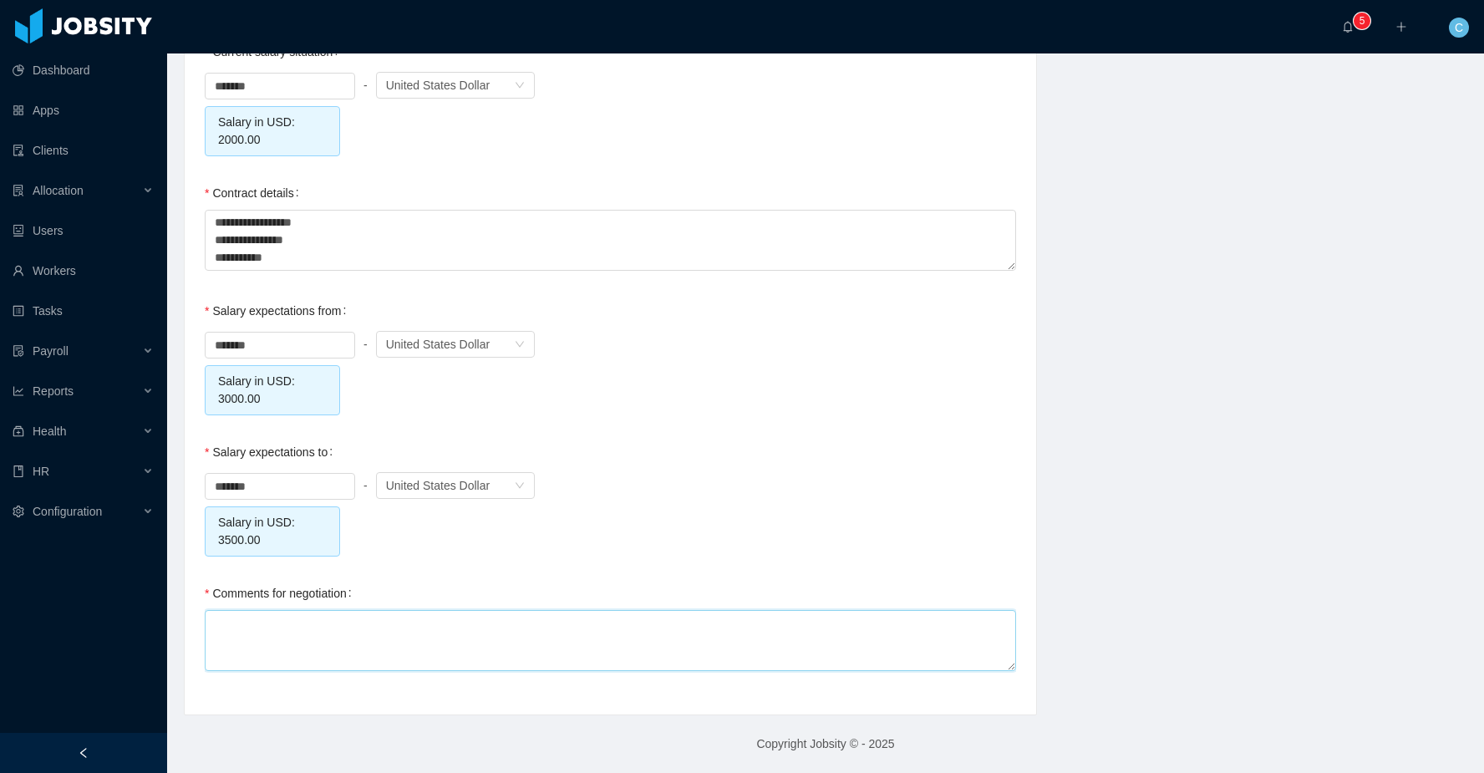
click at [317, 623] on textarea "Comments for negotiation" at bounding box center [610, 640] width 811 height 61
type textarea "*"
type textarea "**"
type textarea "****"
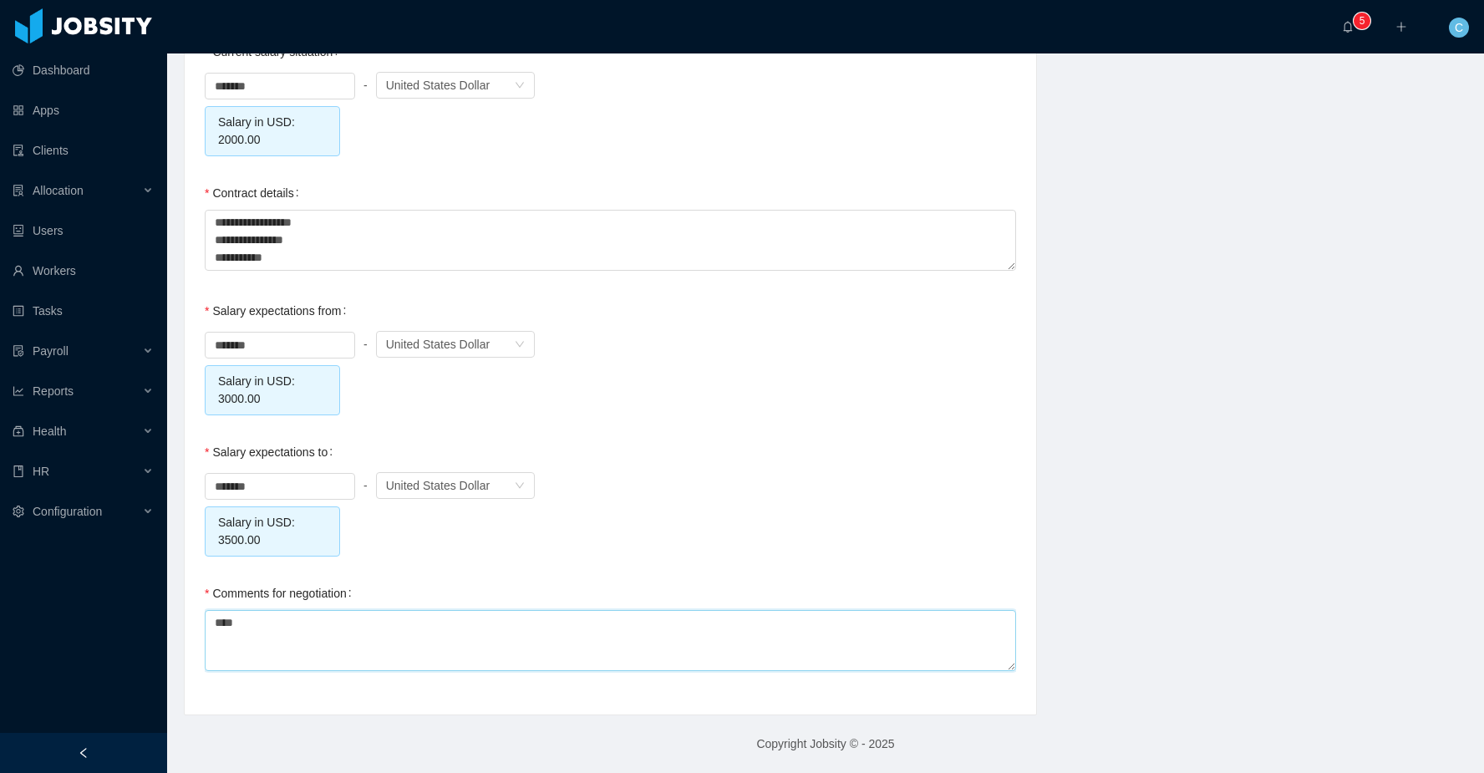
type textarea "*****"
type textarea "******"
type textarea "*******"
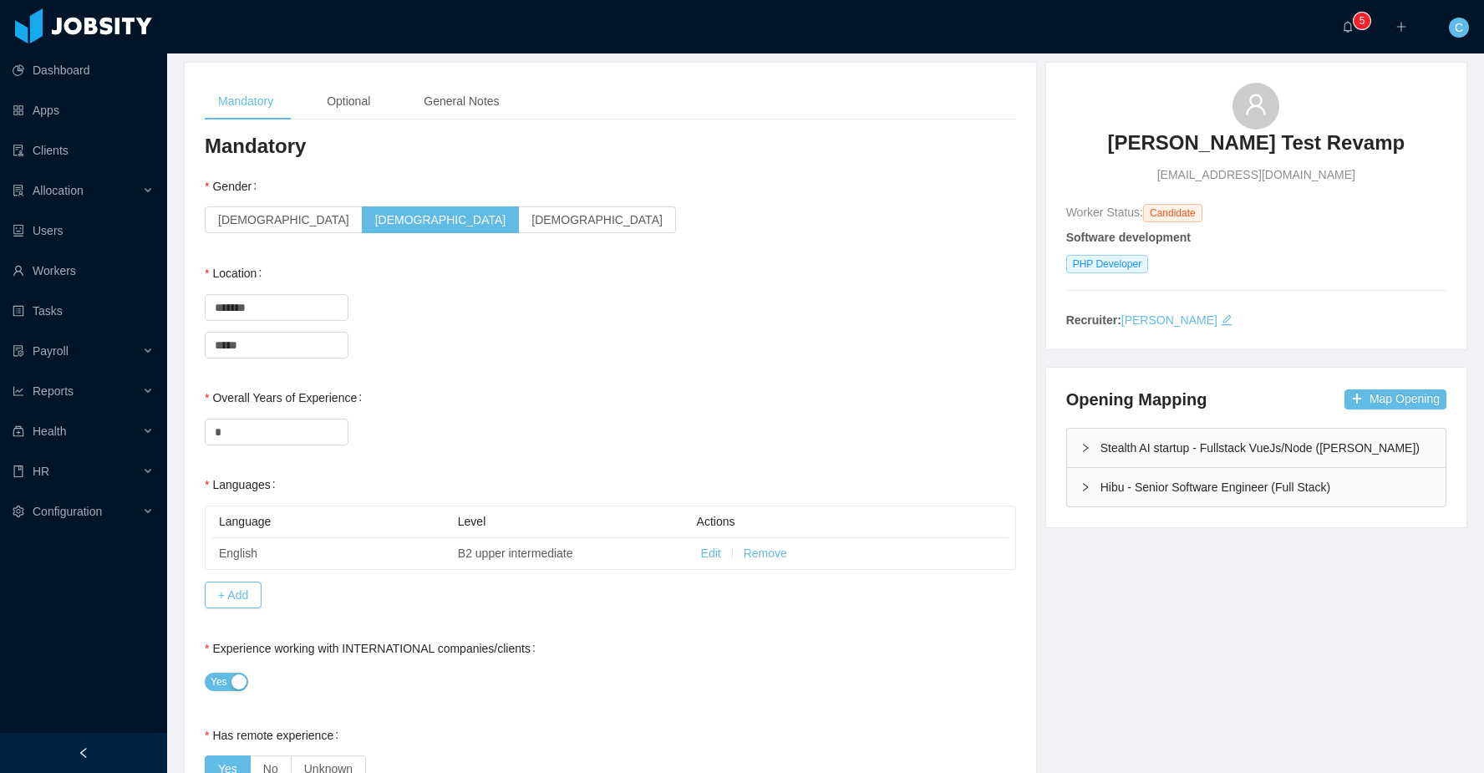
scroll to position [0, 0]
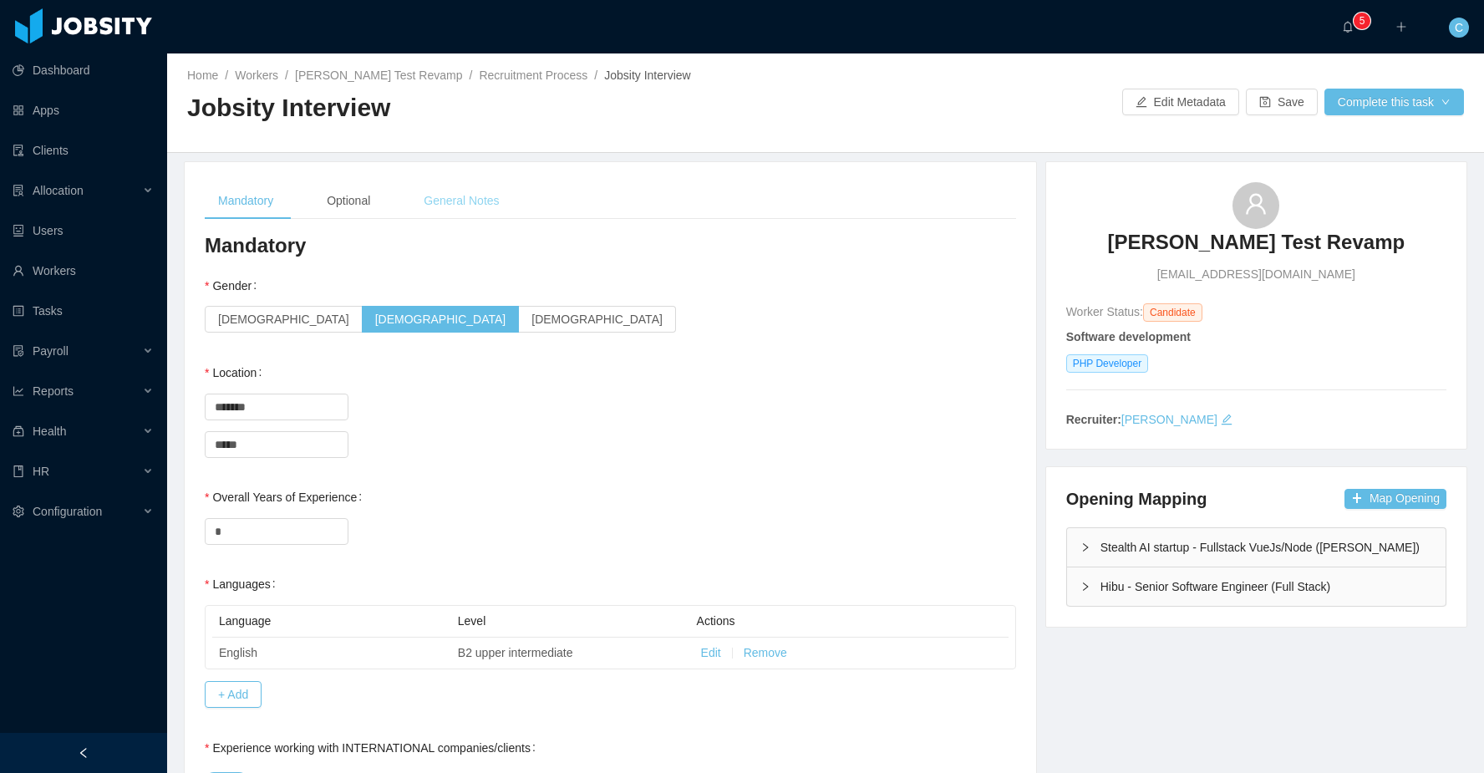
type textarea "********"
click at [471, 195] on div "General Notes" at bounding box center [461, 201] width 102 height 38
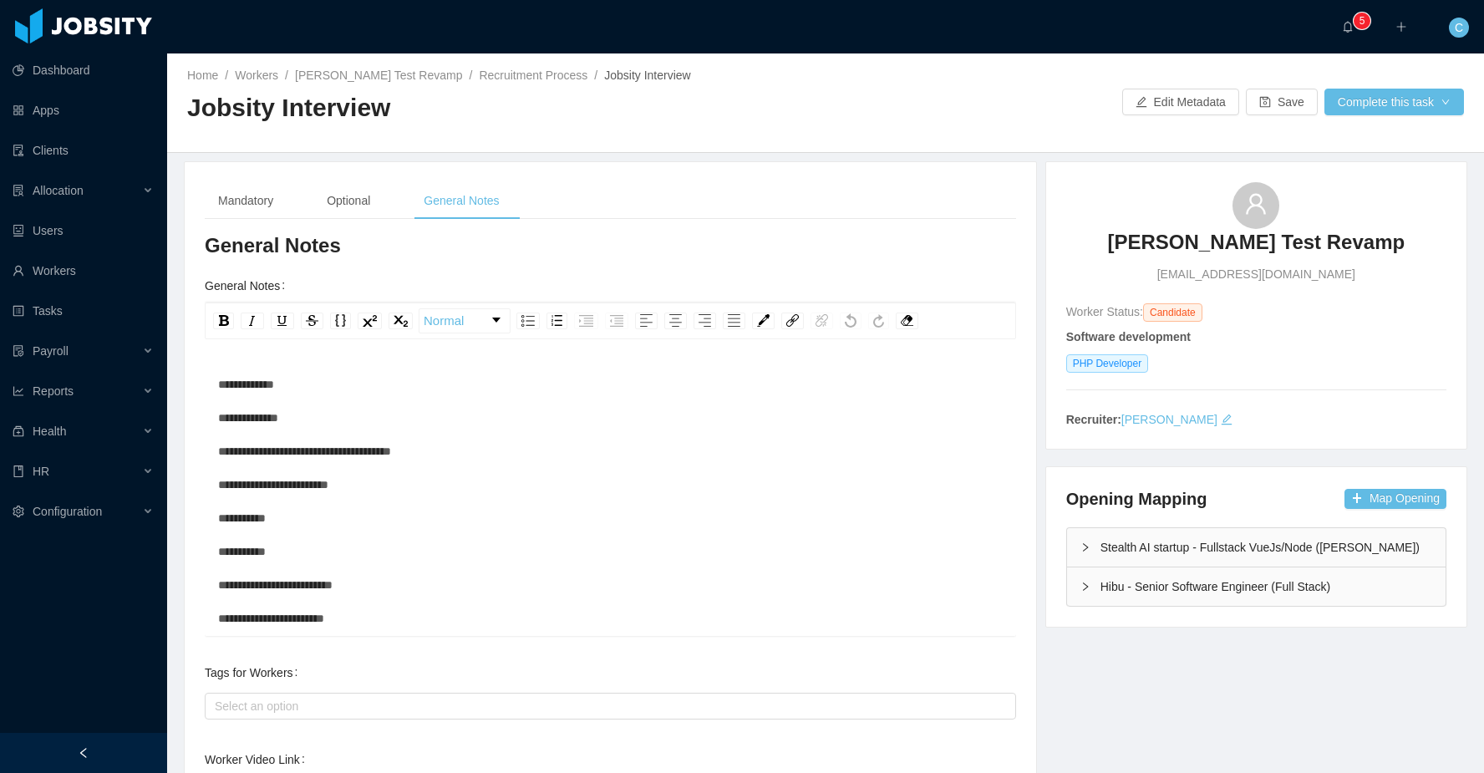
click at [310, 379] on div "**********" at bounding box center [610, 635] width 785 height 535
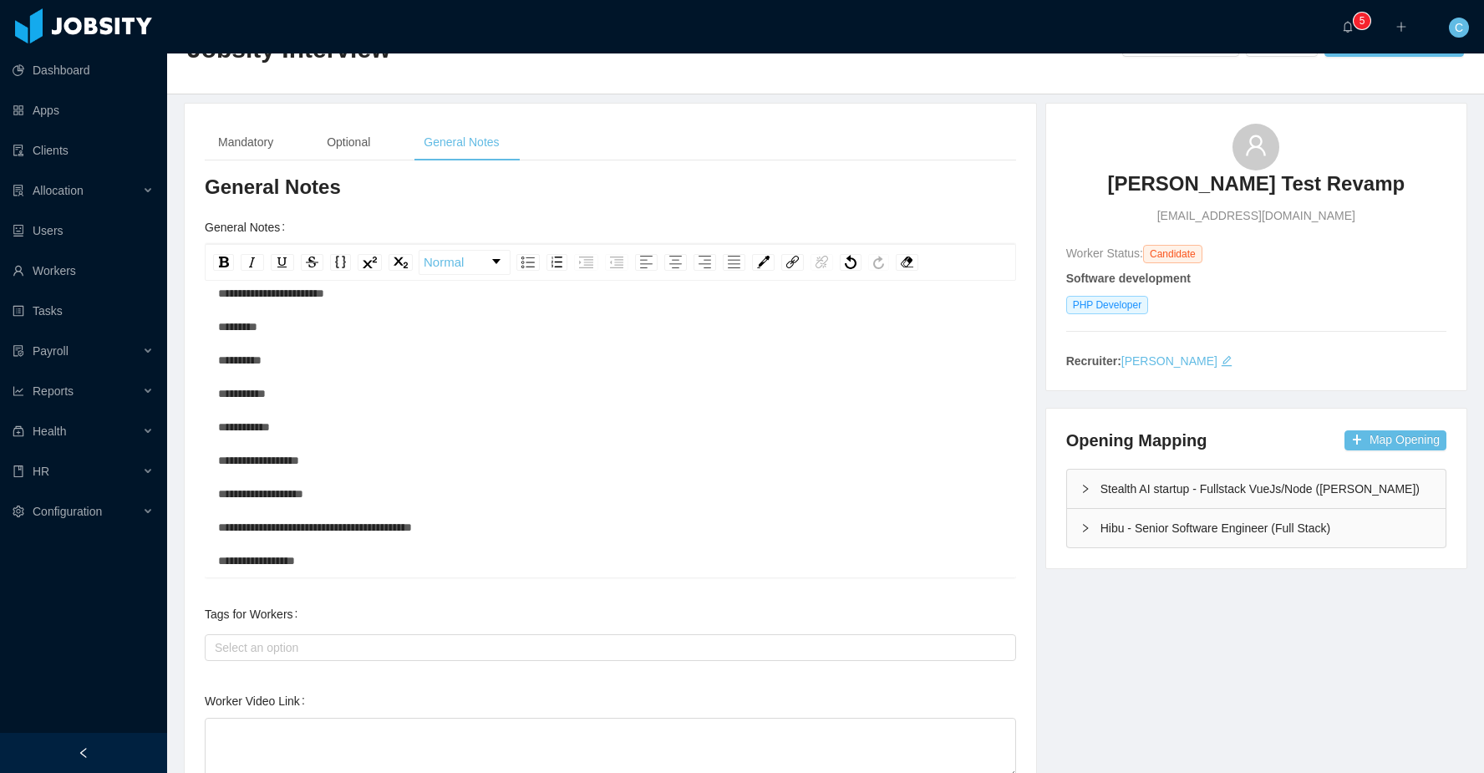
scroll to position [166, 0]
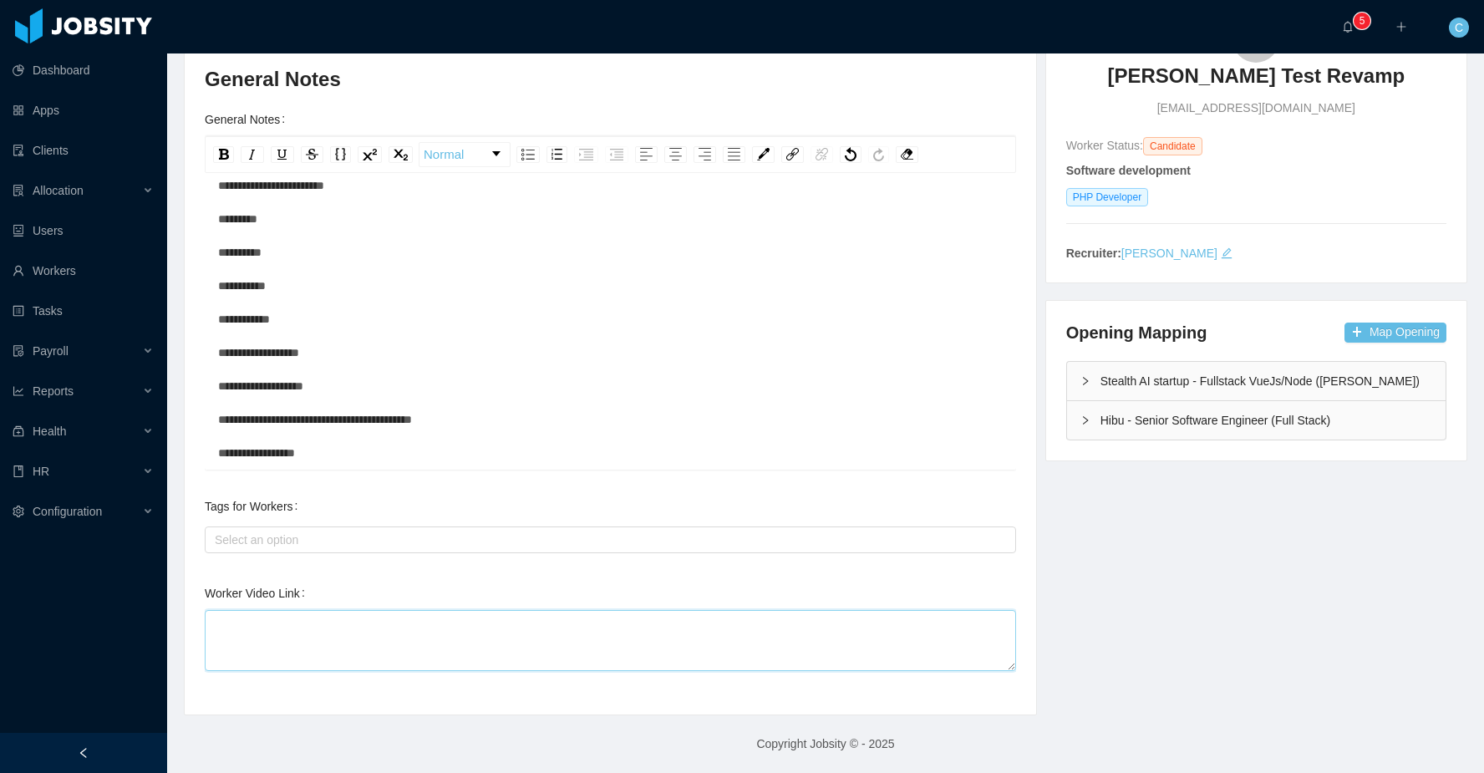
click at [467, 640] on textarea "Worker Video Link" at bounding box center [610, 640] width 811 height 61
paste textarea "**********"
type textarea "**********"
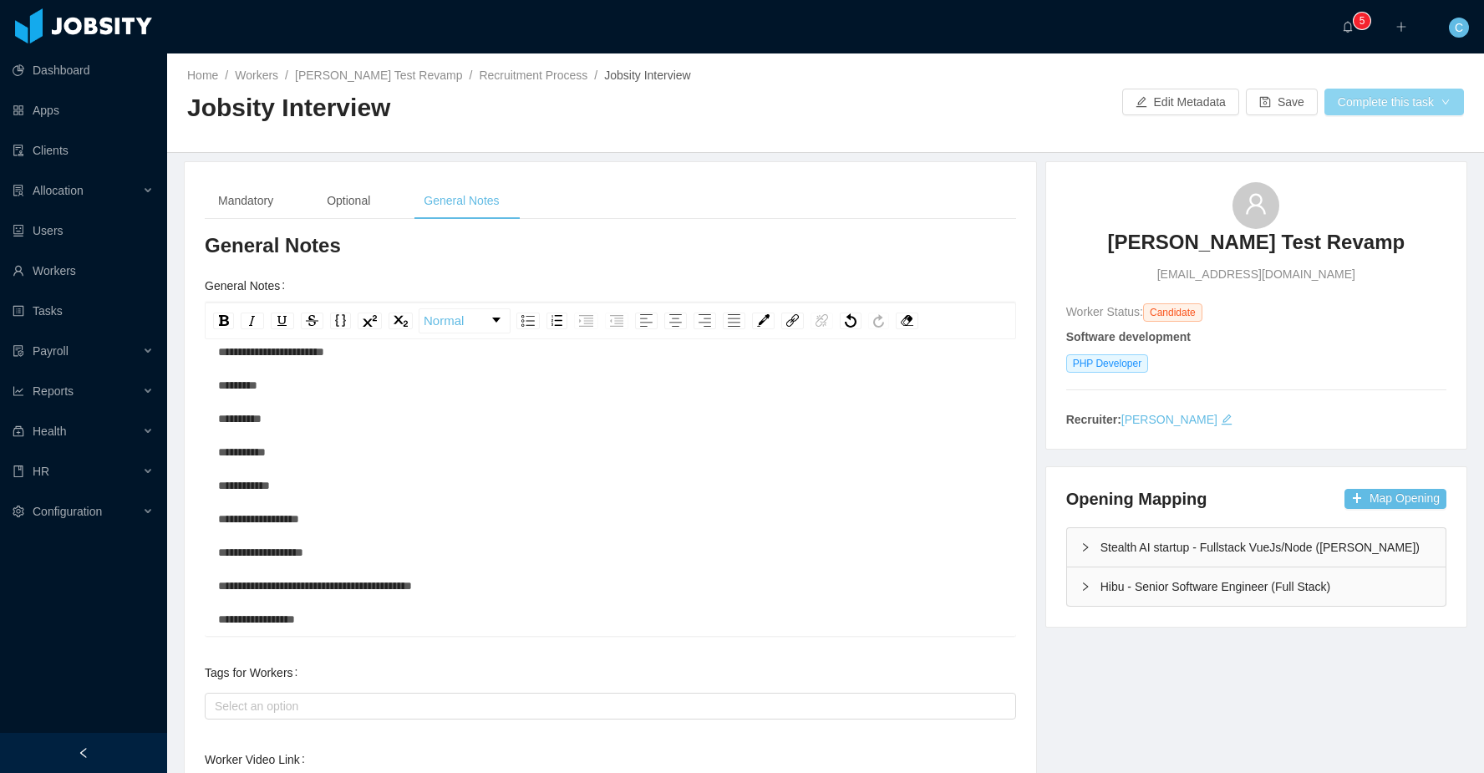
click at [1355, 105] on button "Complete this task" at bounding box center [1394, 102] width 140 height 27
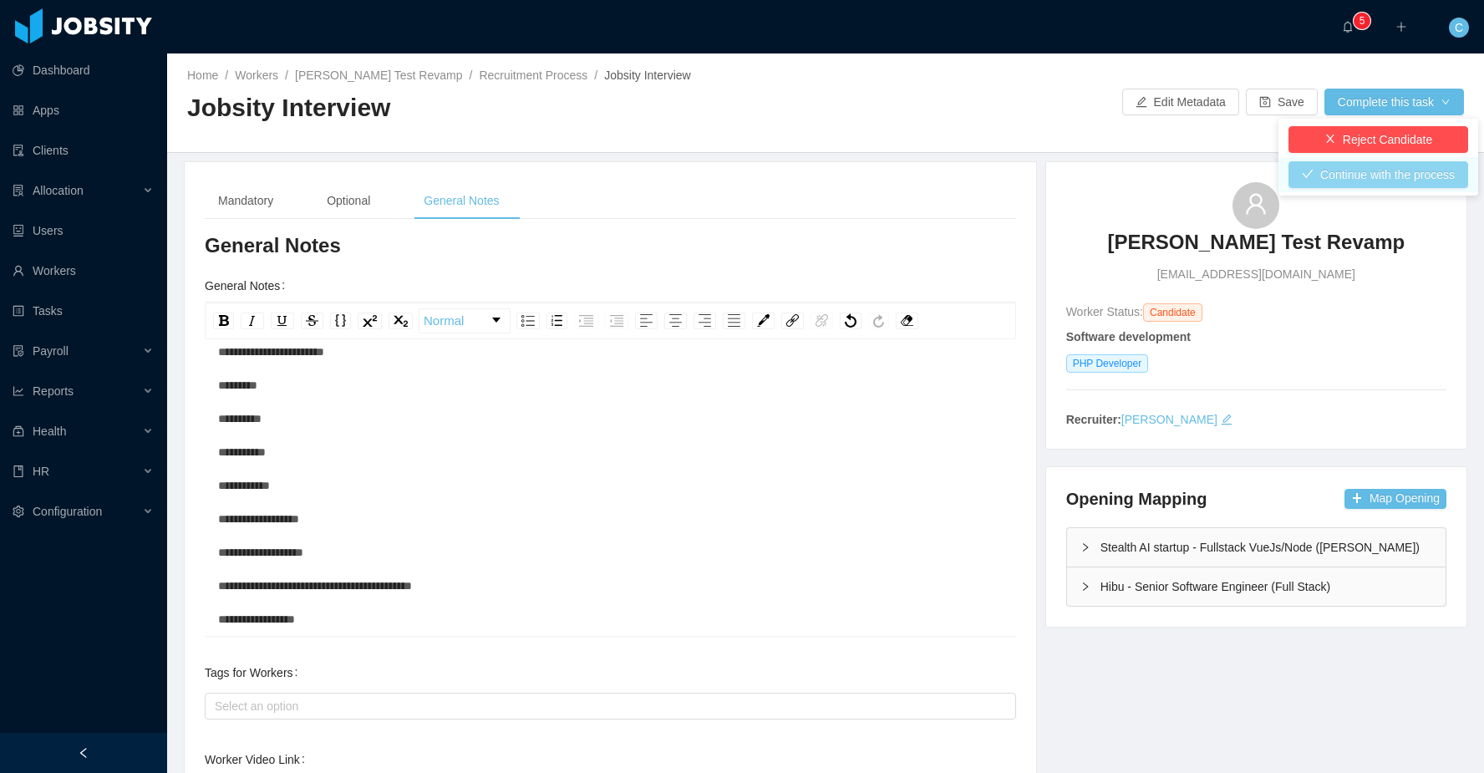
click at [1318, 175] on button "Continue with the process" at bounding box center [1378, 174] width 180 height 27
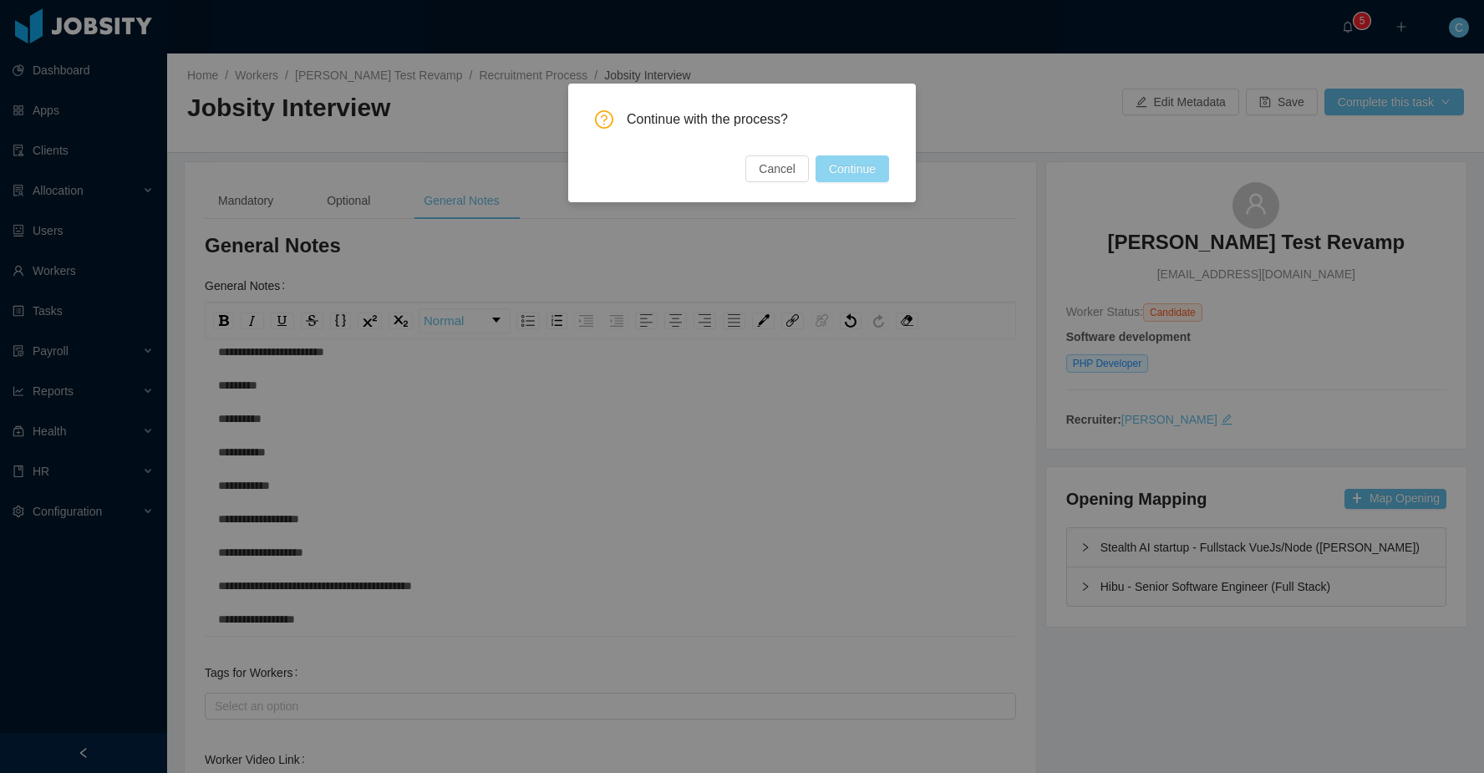
click at [848, 169] on button "Continue" at bounding box center [852, 168] width 74 height 27
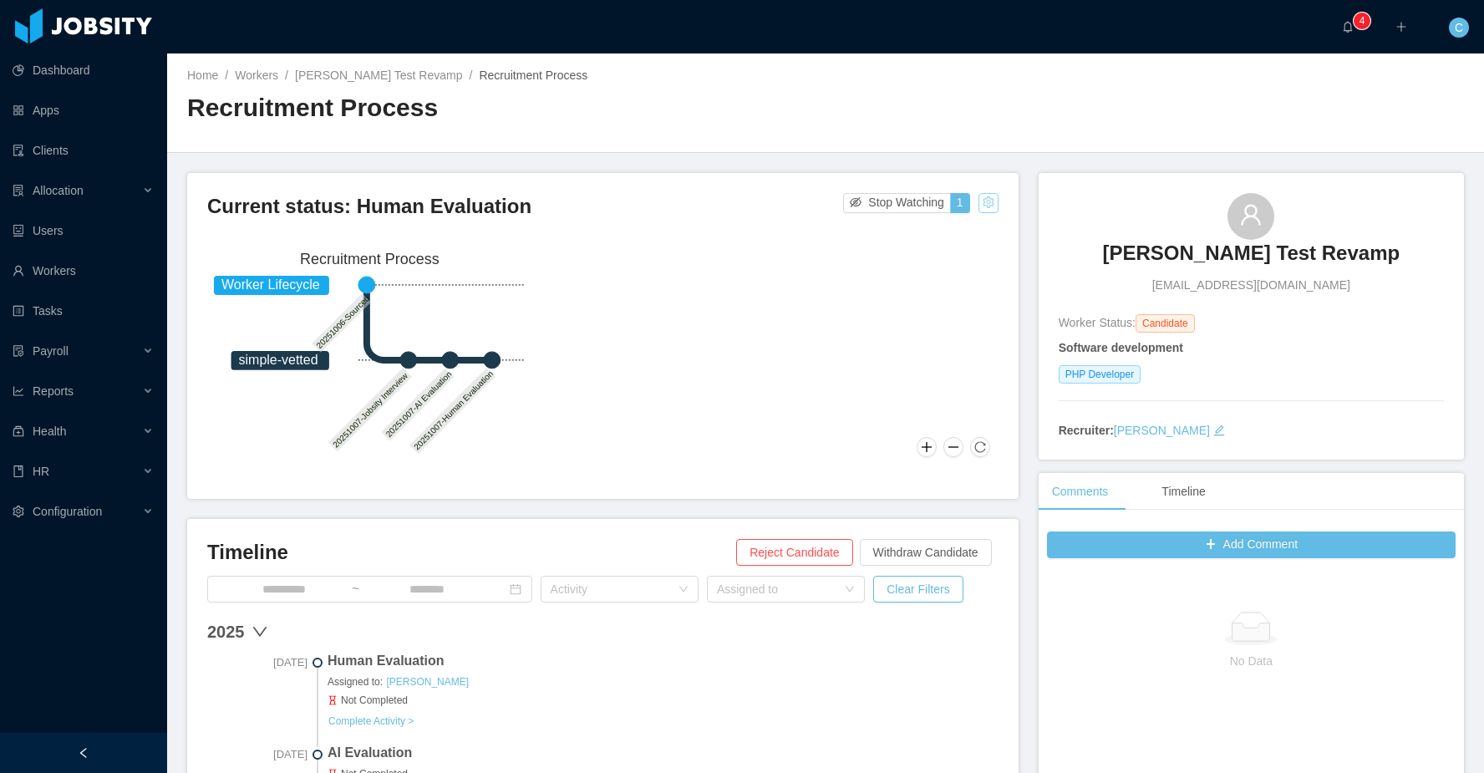
click at [990, 202] on button "button" at bounding box center [988, 203] width 20 height 20
click at [938, 255] on div "Change status" at bounding box center [947, 255] width 75 height 18
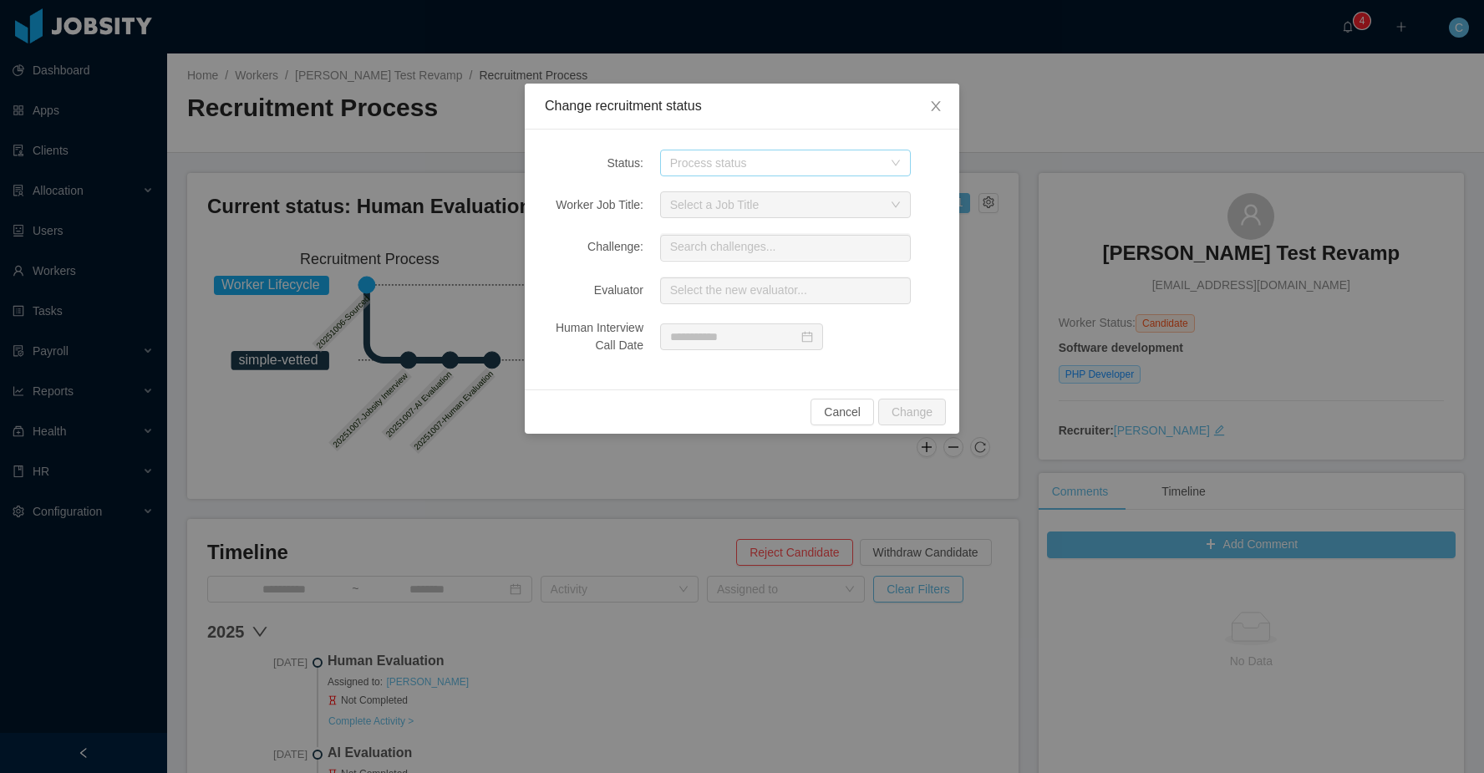
click at [808, 166] on div "Process status" at bounding box center [776, 163] width 212 height 17
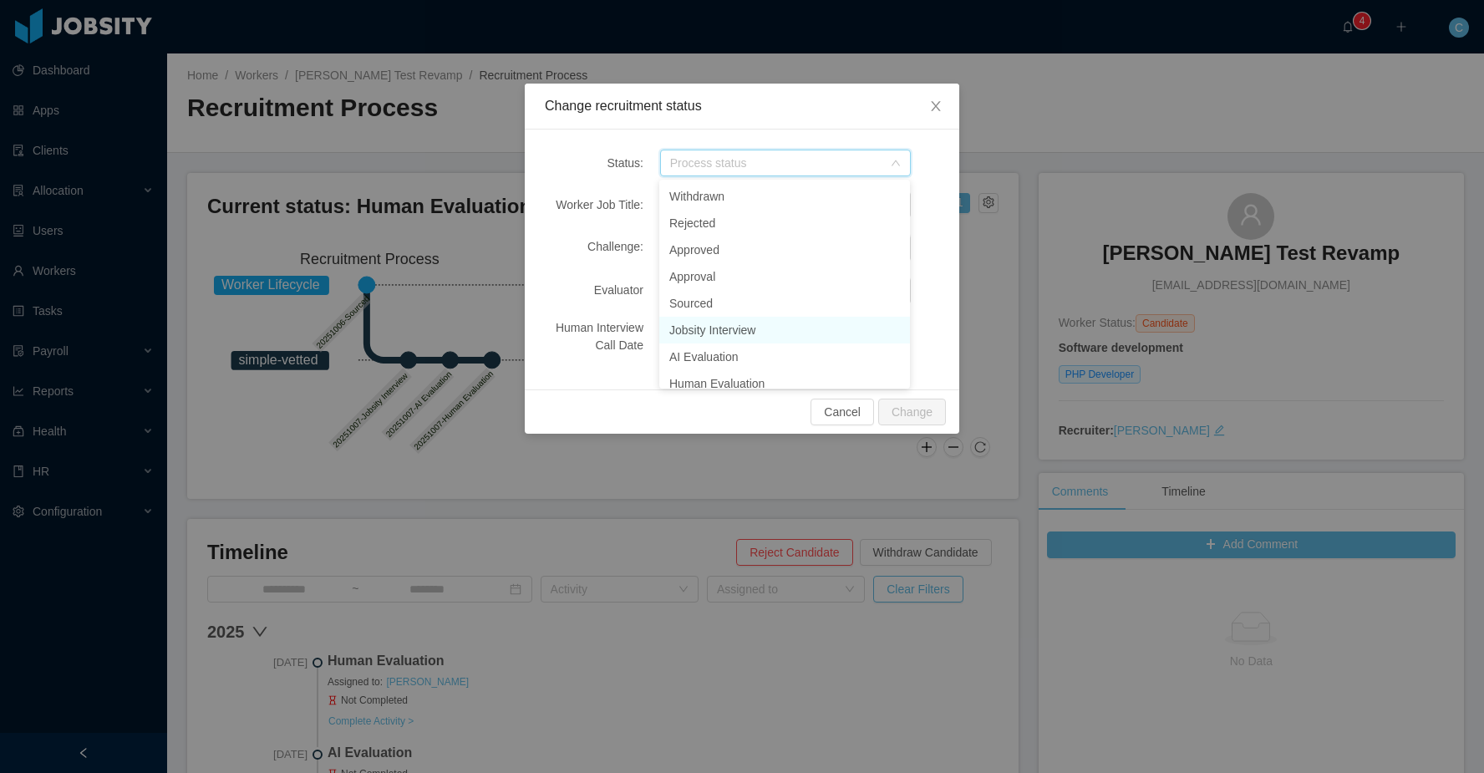
click at [748, 326] on li "Jobsity Interview" at bounding box center [784, 330] width 251 height 27
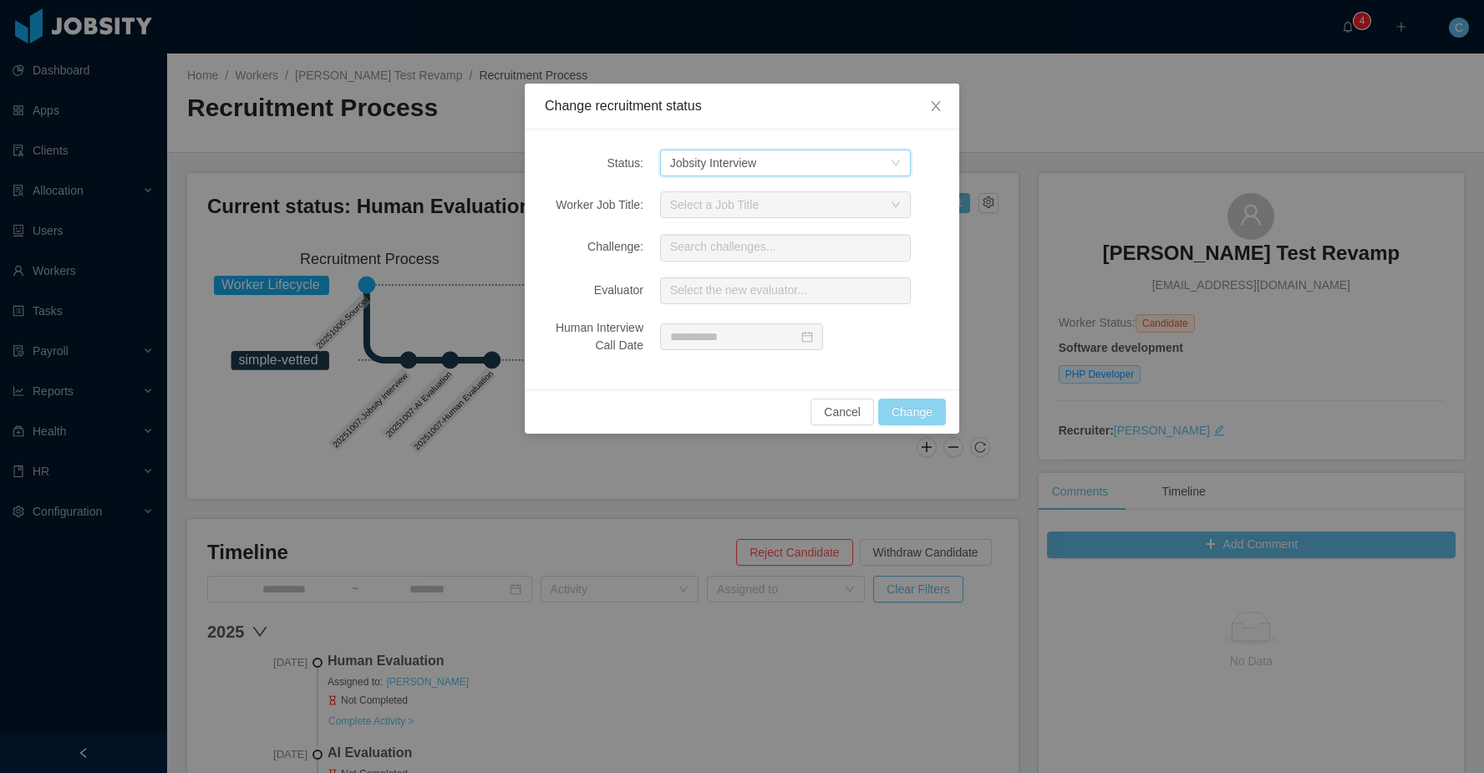
click at [904, 403] on button "Change" at bounding box center [912, 411] width 68 height 27
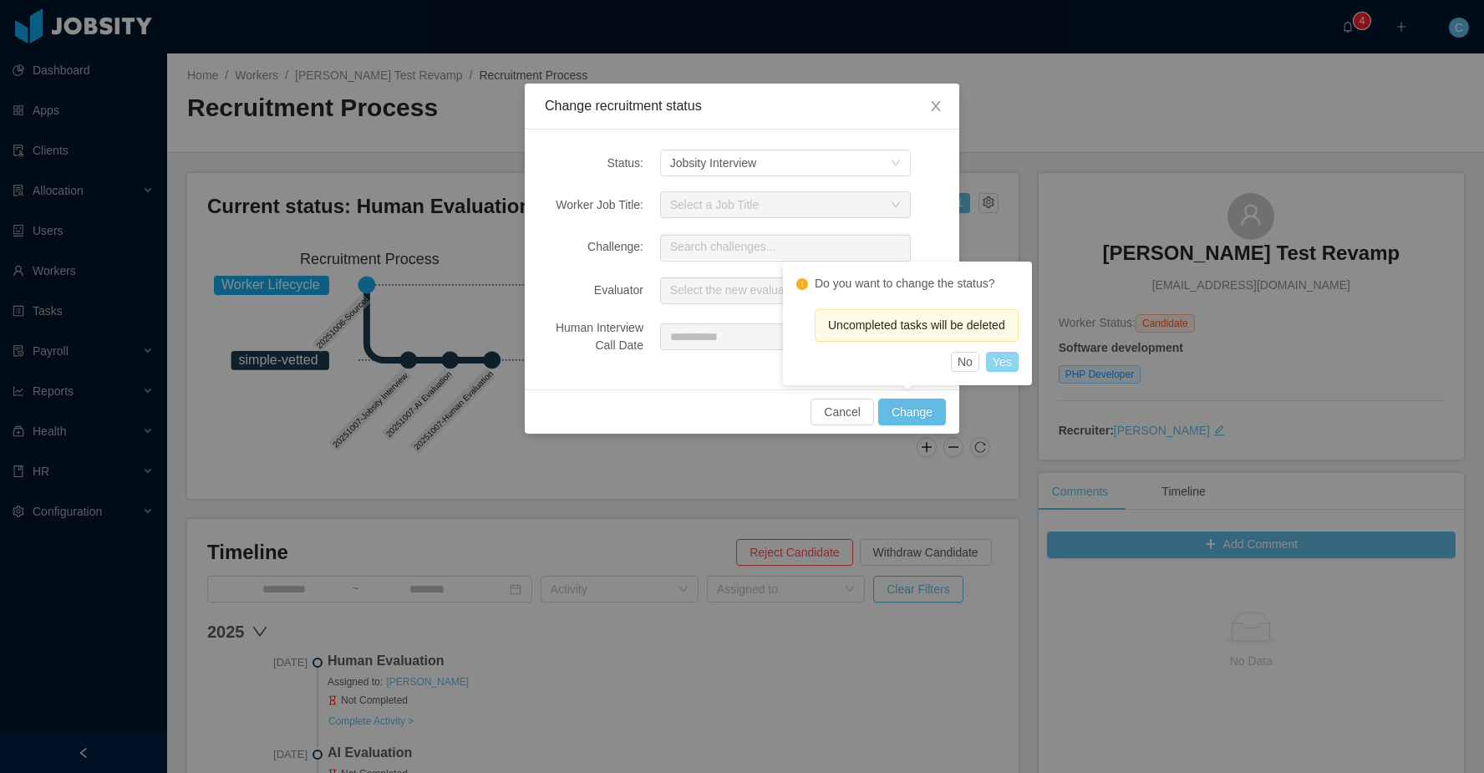
click at [1009, 365] on button "Yes" at bounding box center [1002, 362] width 33 height 20
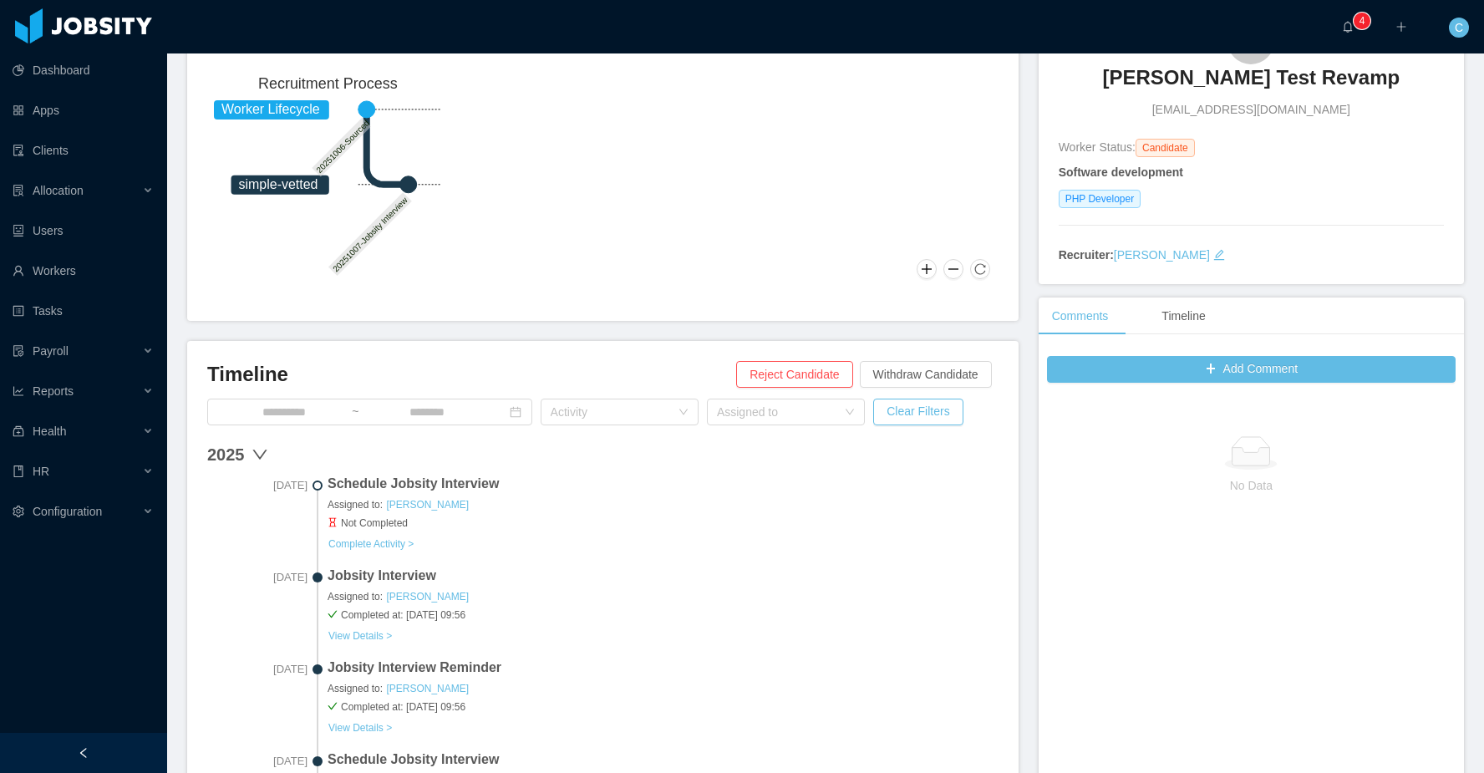
scroll to position [226, 0]
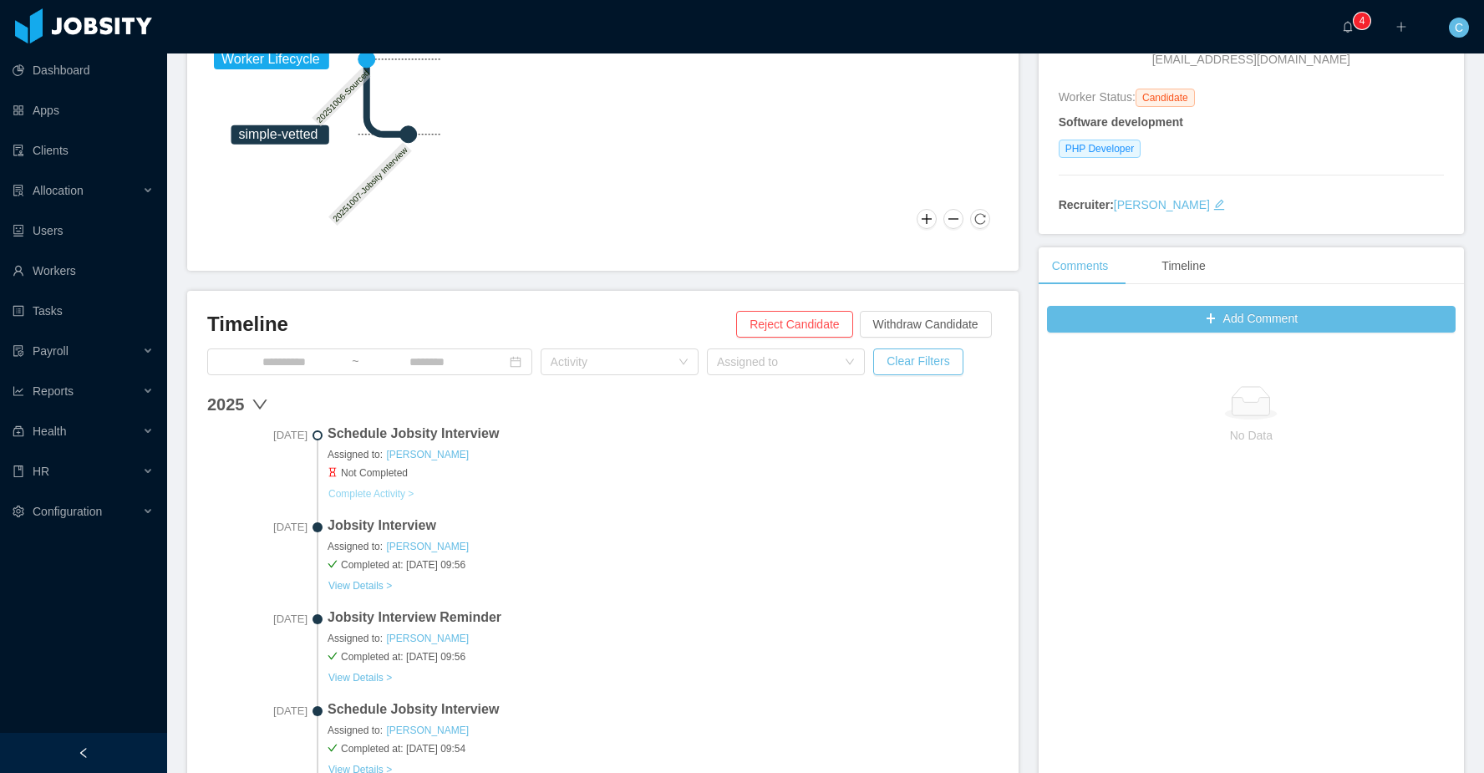
click at [410, 489] on button "Complete Activity >" at bounding box center [370, 493] width 87 height 13
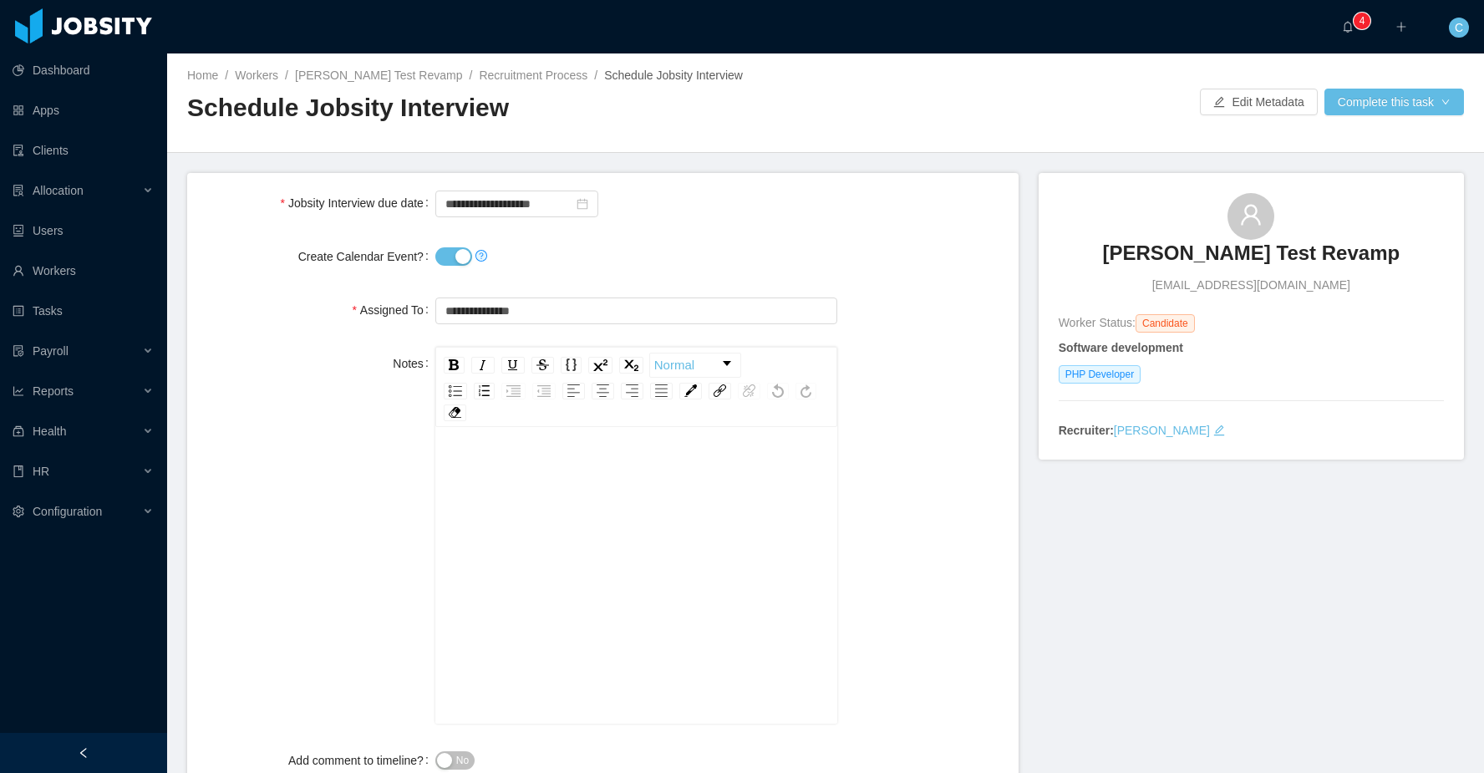
click at [442, 261] on button "Create Calendar Event?" at bounding box center [453, 256] width 37 height 18
click at [1395, 109] on button "Complete this task" at bounding box center [1394, 102] width 140 height 27
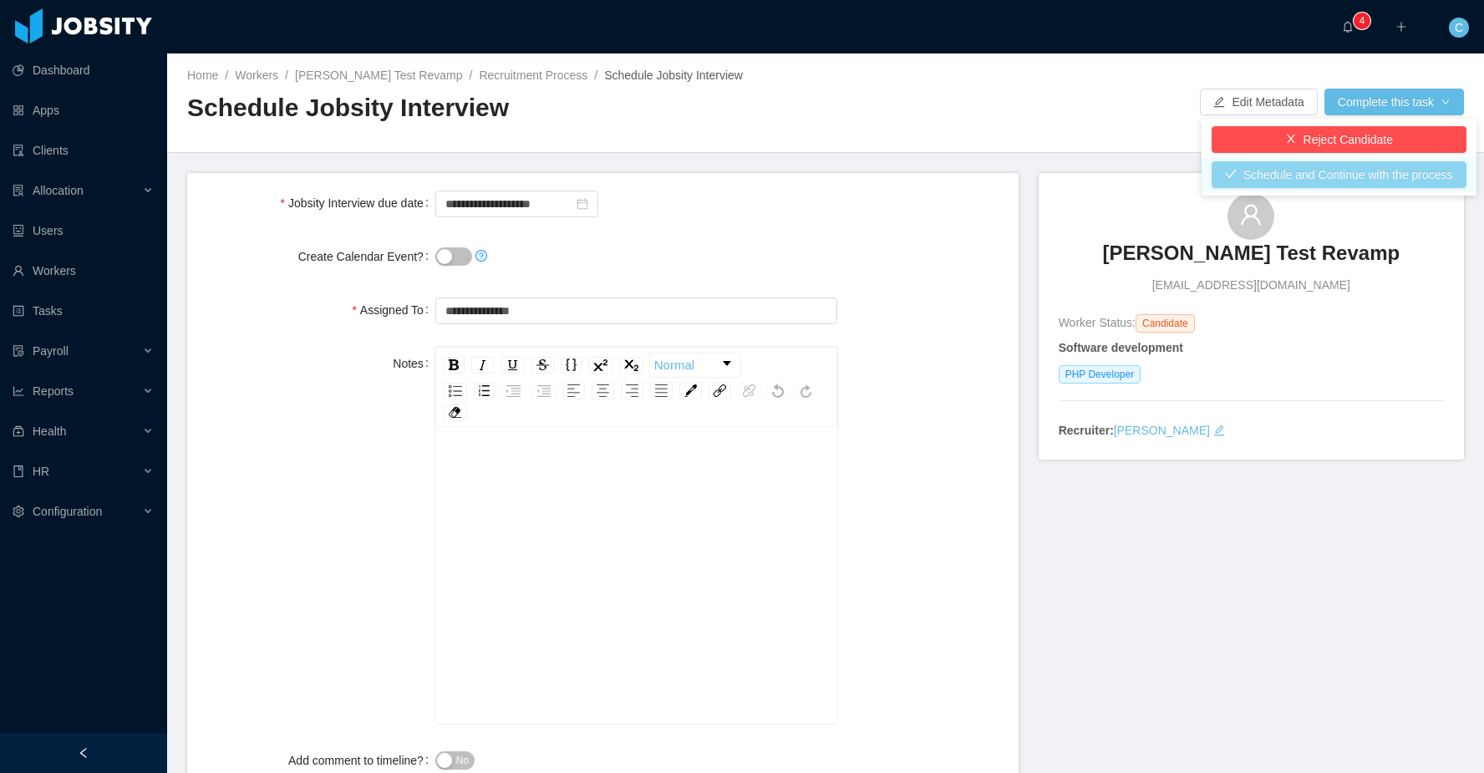
click at [1362, 175] on button "Schedule and Continue with the process" at bounding box center [1338, 174] width 255 height 27
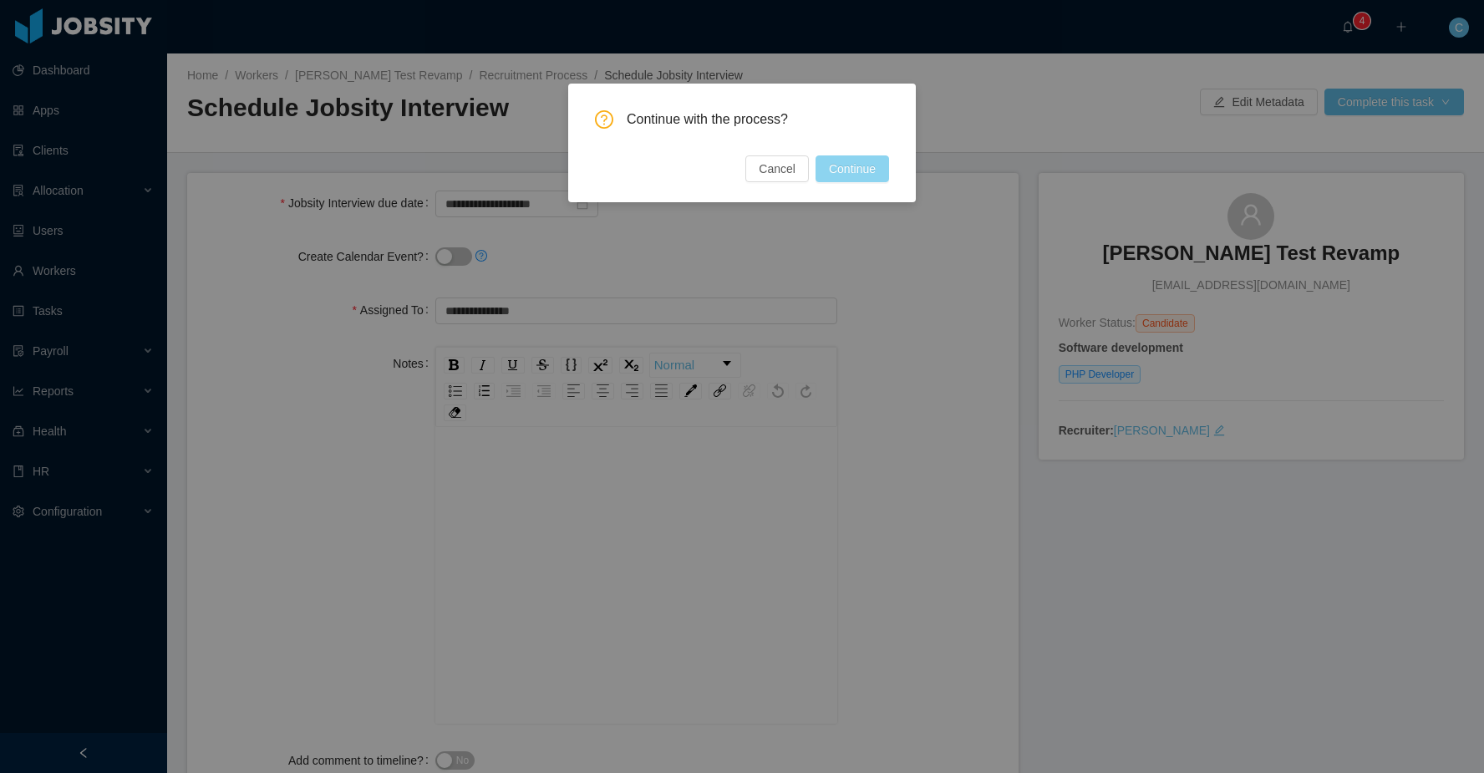
click at [860, 170] on button "Continue" at bounding box center [852, 168] width 74 height 27
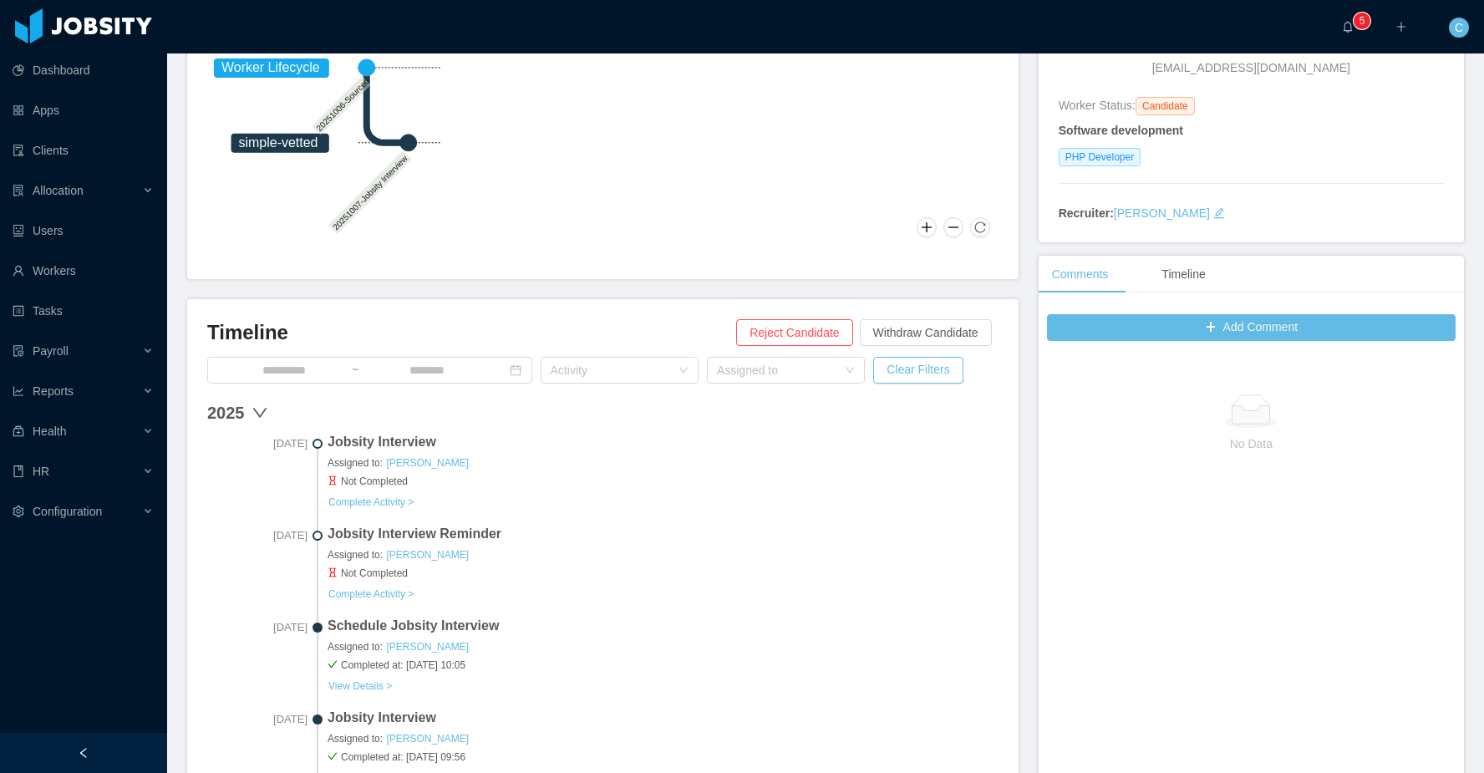
scroll to position [262, 0]
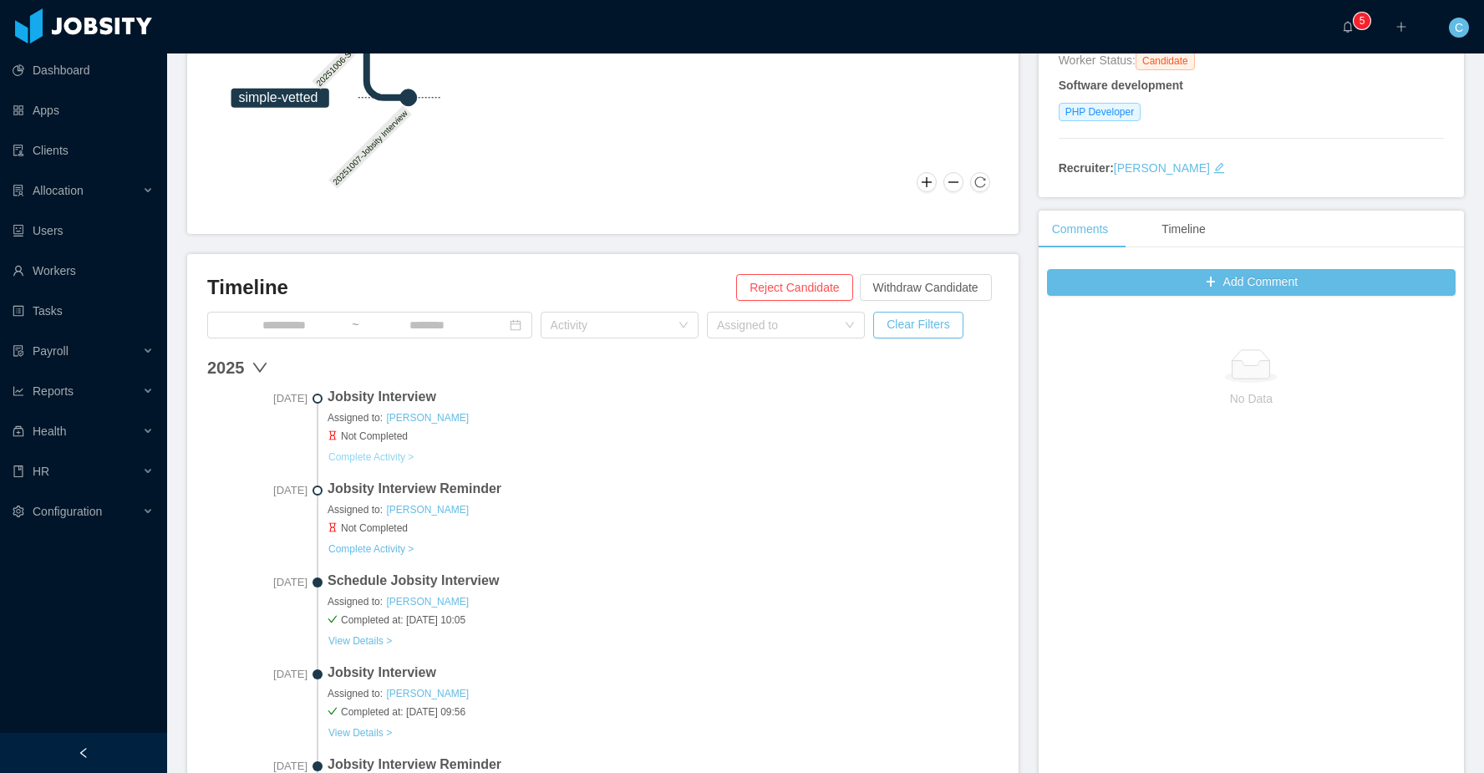
click at [390, 454] on button "Complete Activity >" at bounding box center [370, 456] width 87 height 13
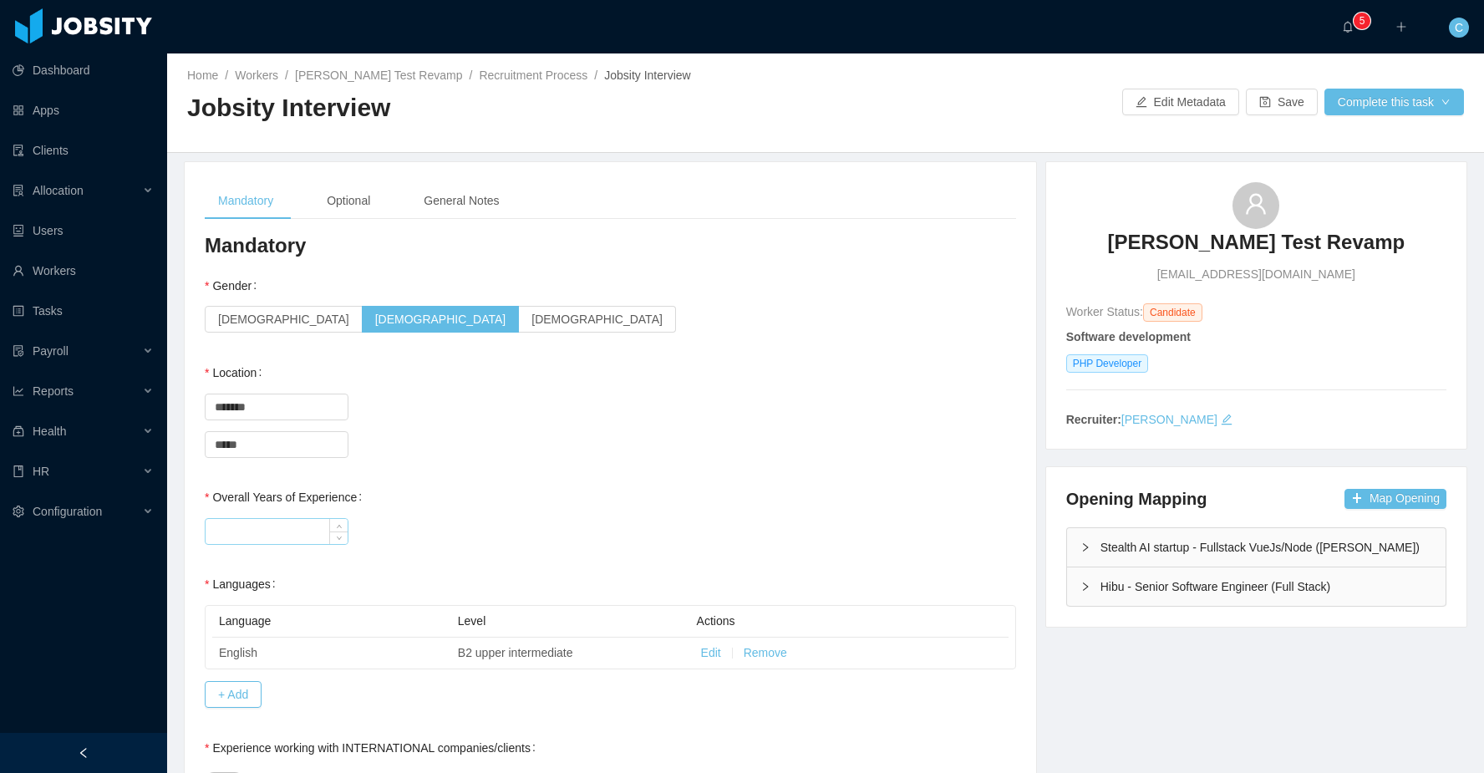
click at [270, 532] on input "Overall Years of Experience" at bounding box center [276, 531] width 142 height 25
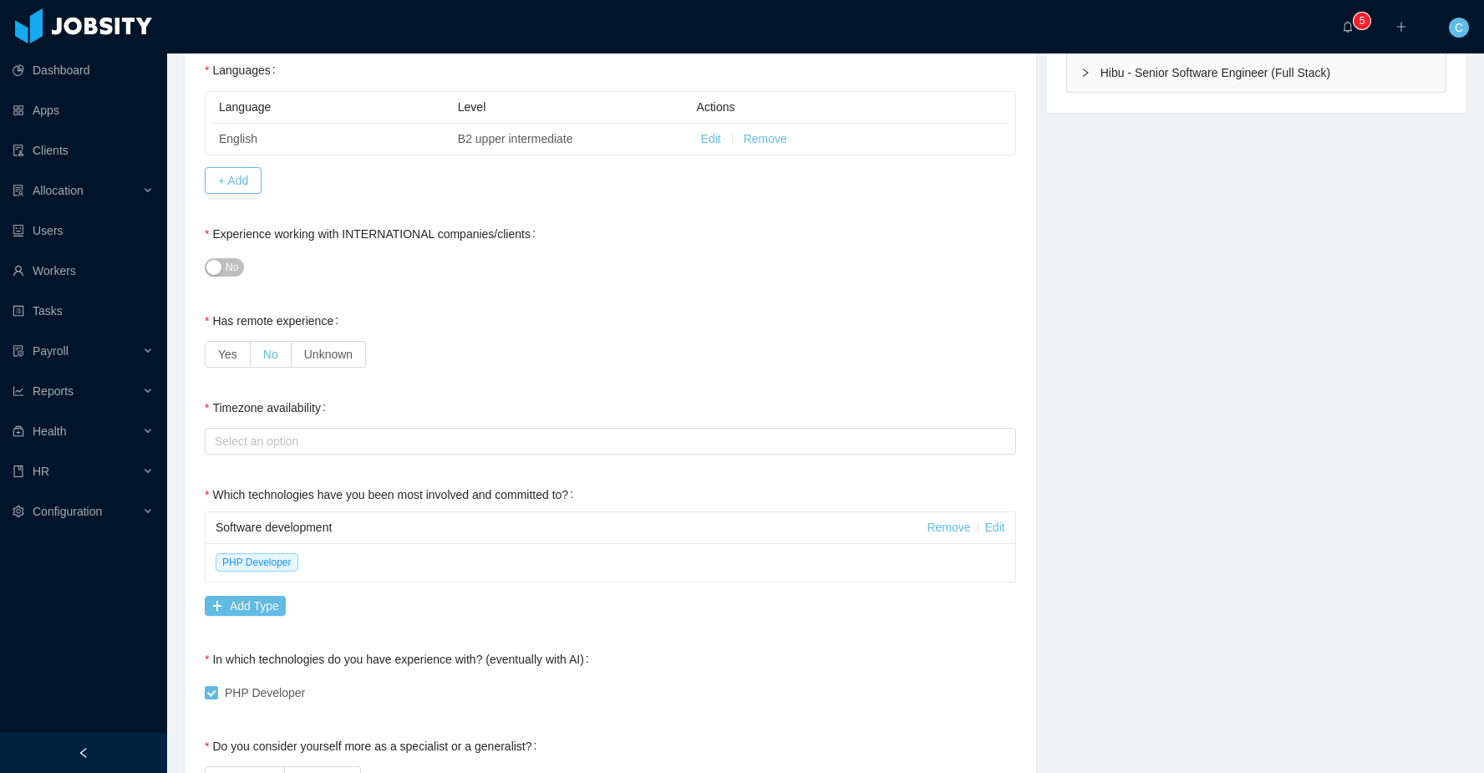
scroll to position [515, 0]
type input "*"
click at [223, 352] on span "Yes" at bounding box center [227, 352] width 19 height 13
click at [263, 455] on div "Select an option" at bounding box center [610, 439] width 811 height 33
click at [269, 444] on div "Select an option" at bounding box center [607, 439] width 784 height 17
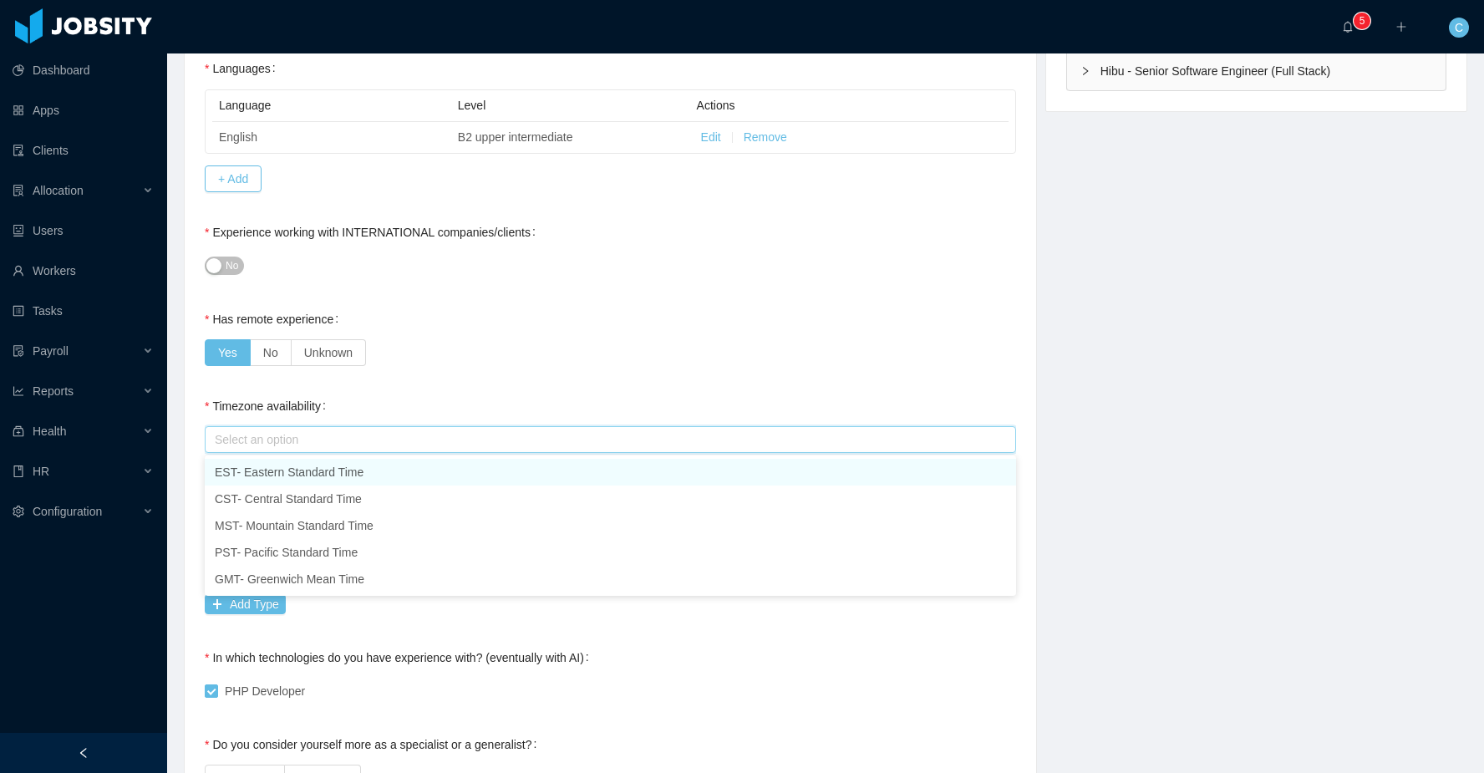
drag, startPoint x: 279, startPoint y: 472, endPoint x: 273, endPoint y: 372, distance: 100.4
click at [278, 472] on li "EST- Eastern Standard Time" at bounding box center [610, 472] width 811 height 27
click at [229, 256] on button "No" at bounding box center [224, 265] width 39 height 18
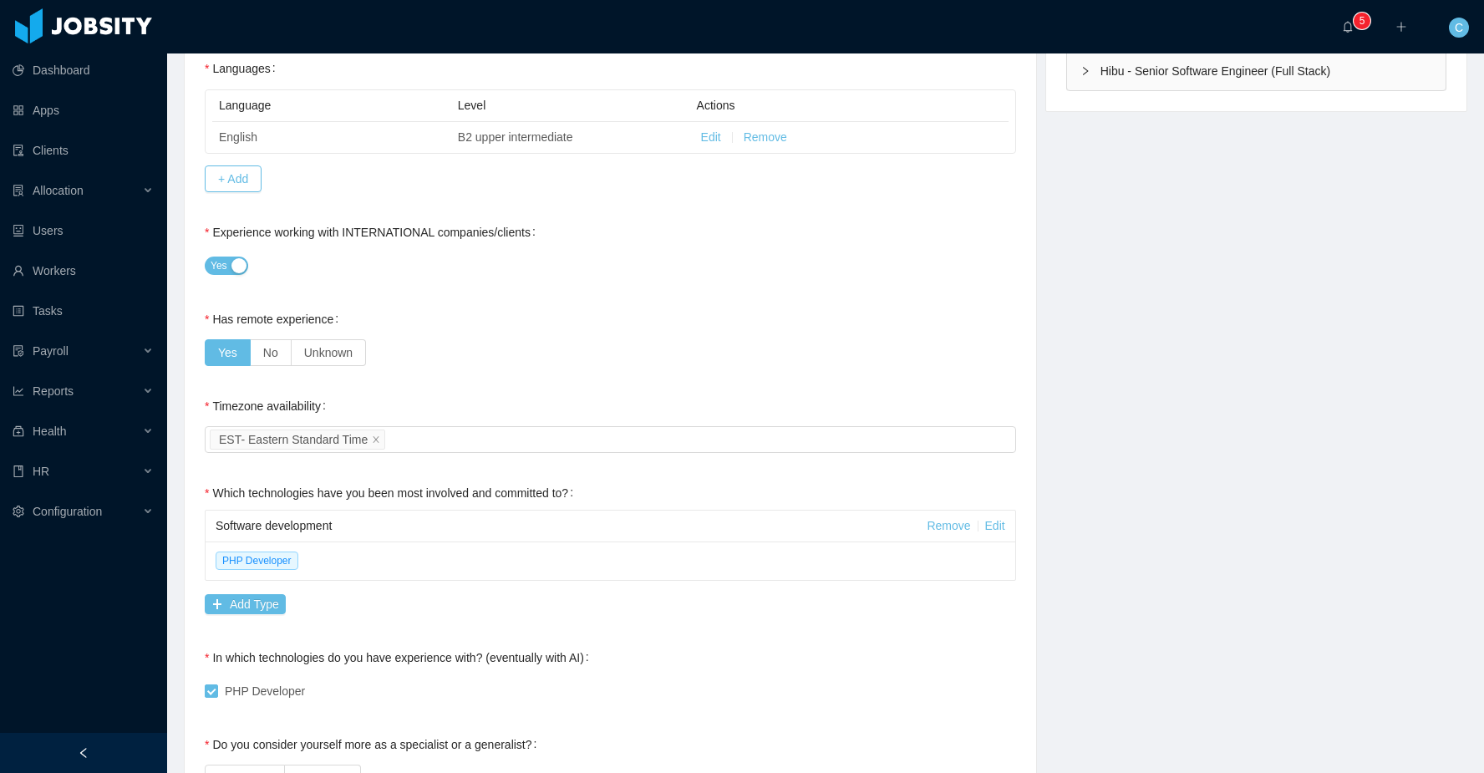
click at [470, 327] on div "Has remote experience Yes No Unknown" at bounding box center [610, 335] width 811 height 67
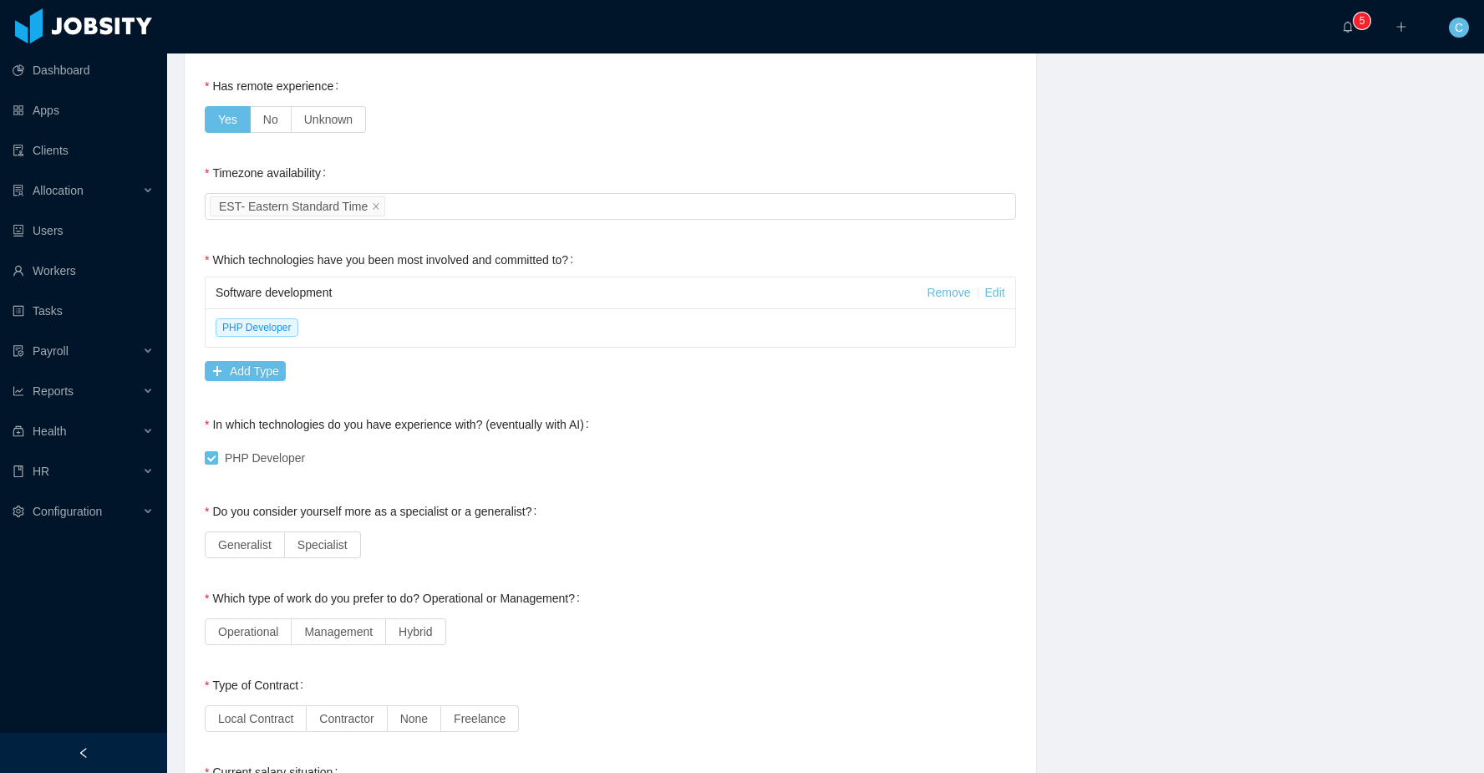
scroll to position [759, 0]
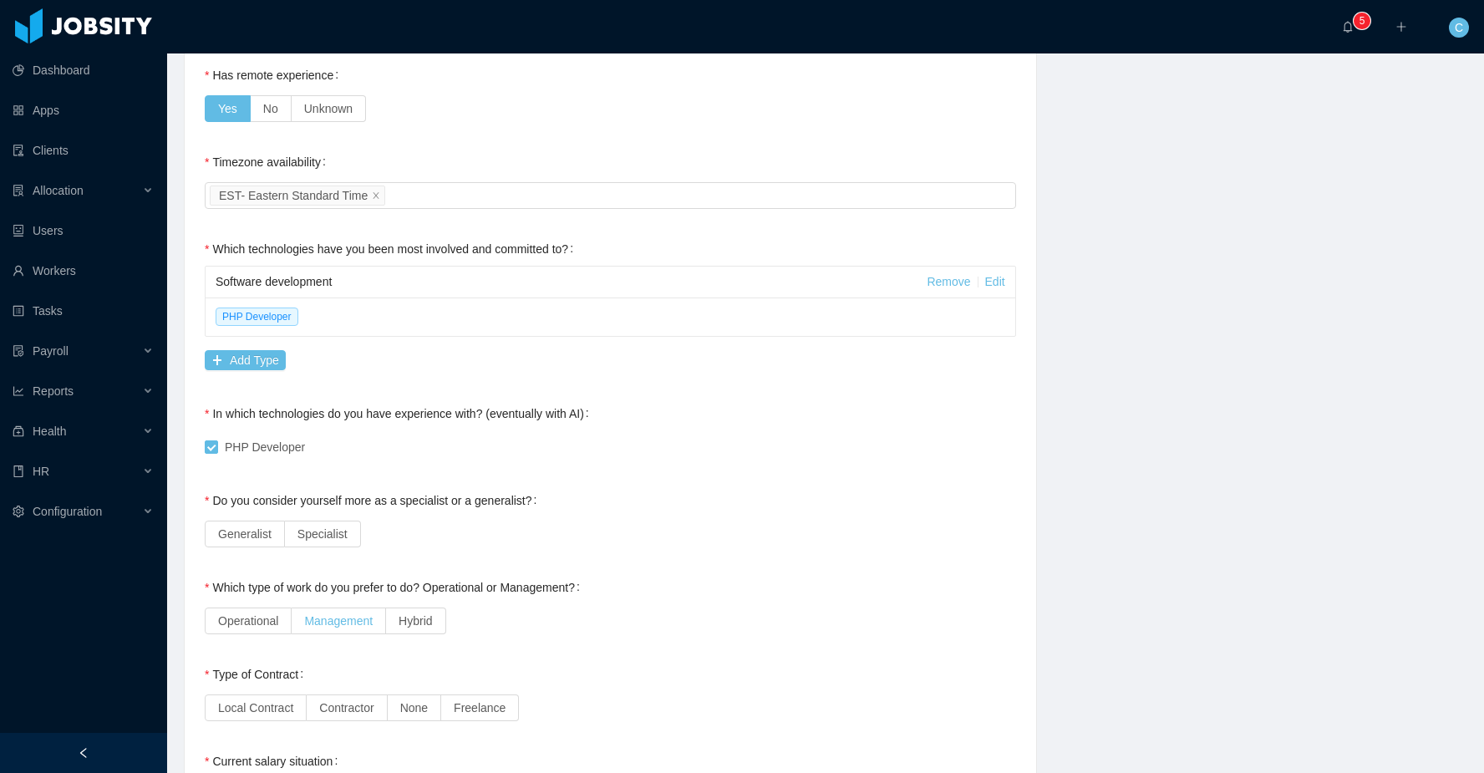
drag, startPoint x: 271, startPoint y: 526, endPoint x: 319, endPoint y: 622, distance: 107.6
click at [273, 529] on label "Generalist" at bounding box center [245, 533] width 80 height 27
click at [322, 622] on span "Management" at bounding box center [338, 620] width 68 height 13
click at [336, 710] on span "Contractor" at bounding box center [346, 707] width 54 height 13
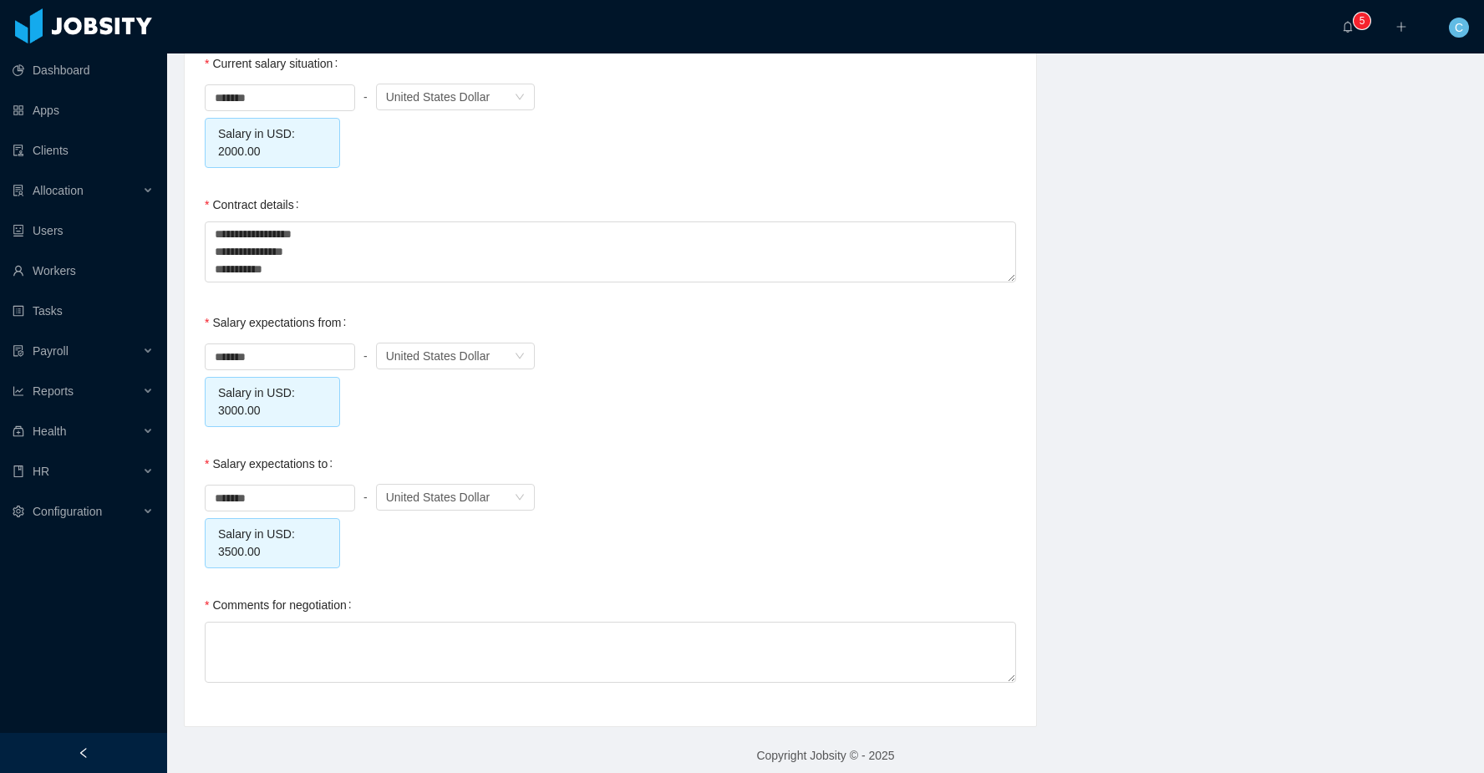
scroll to position [1469, 0]
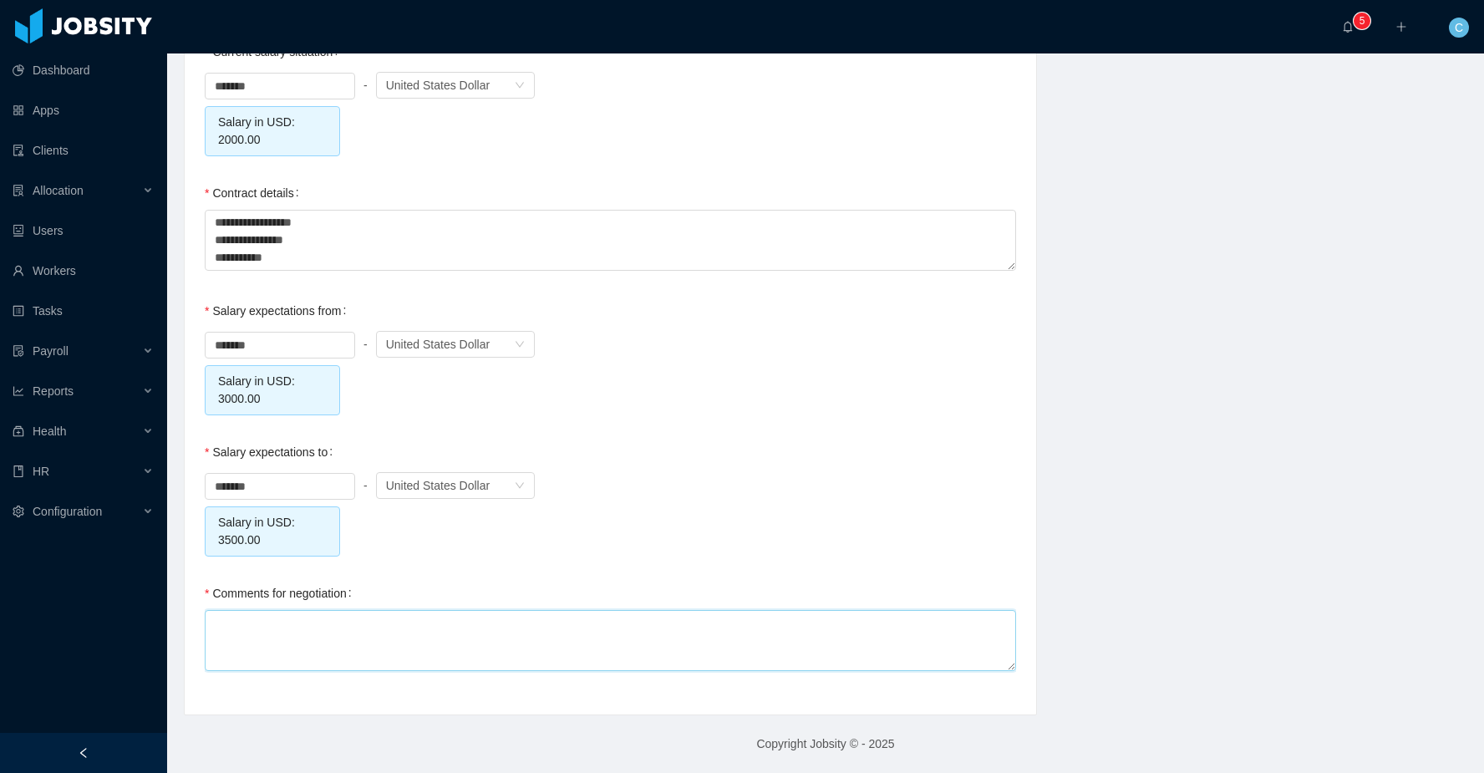
click at [335, 628] on textarea "Comments for negotiation" at bounding box center [610, 640] width 811 height 61
type textarea "*"
type textarea "***"
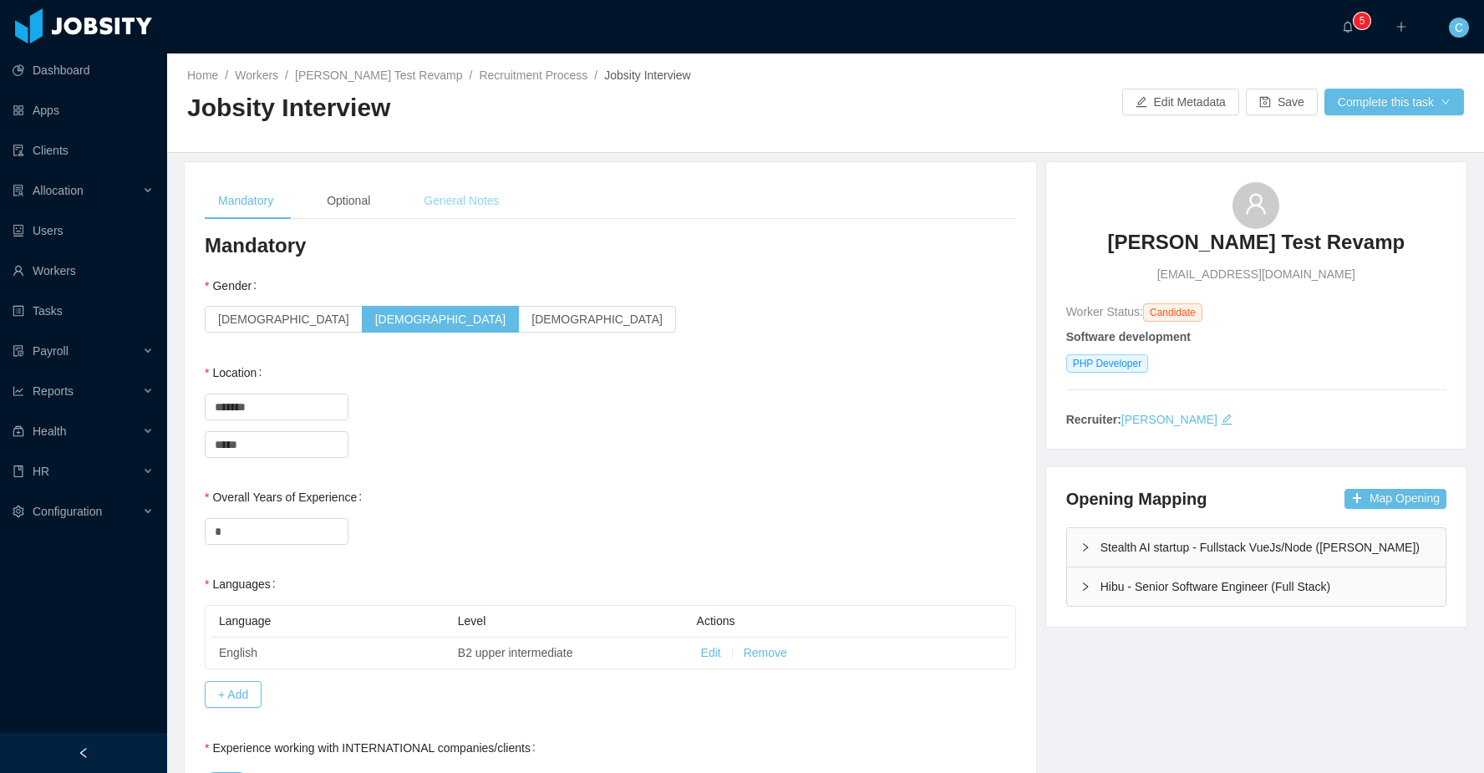
type textarea "****"
click at [475, 205] on div "General Notes" at bounding box center [461, 201] width 102 height 38
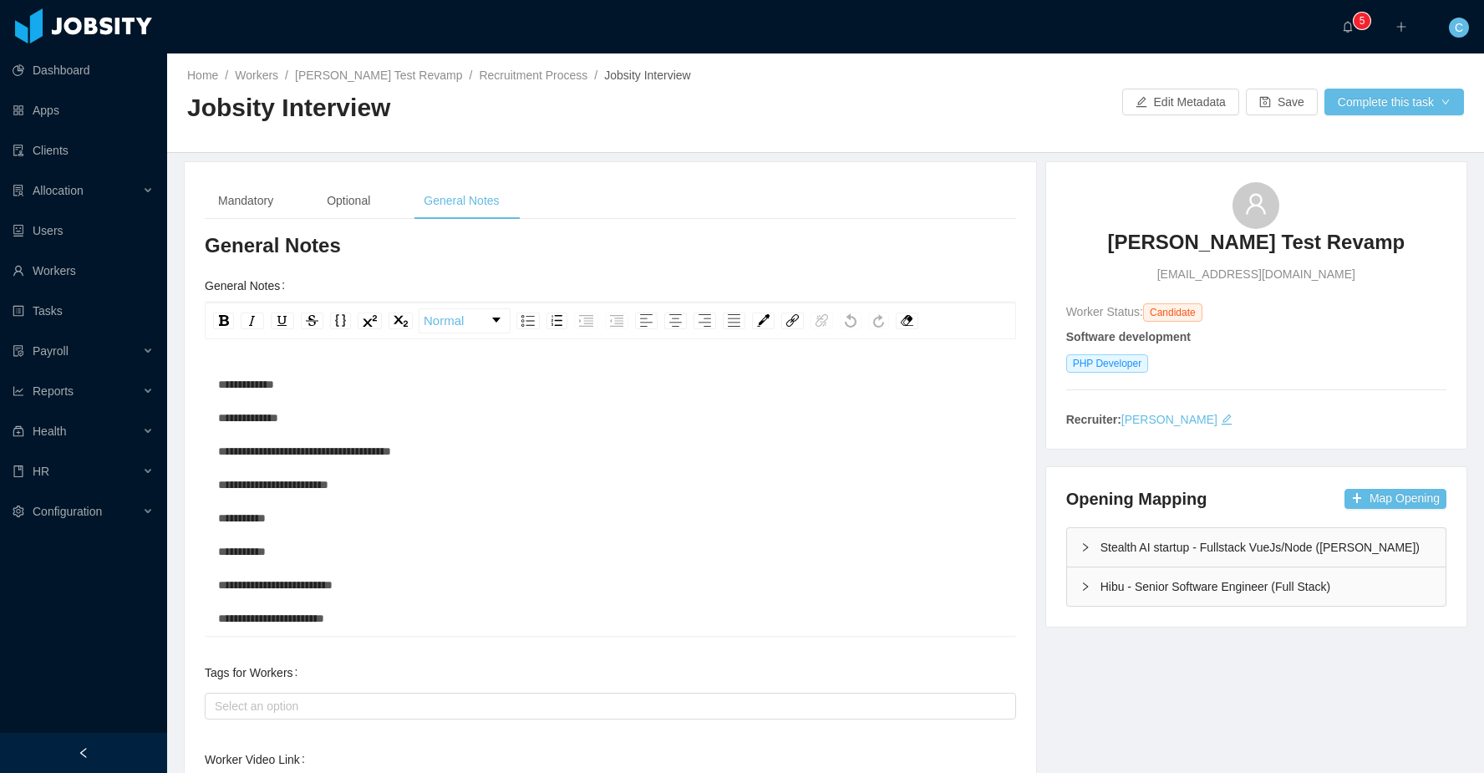
click at [300, 378] on div "**********" at bounding box center [610, 635] width 785 height 535
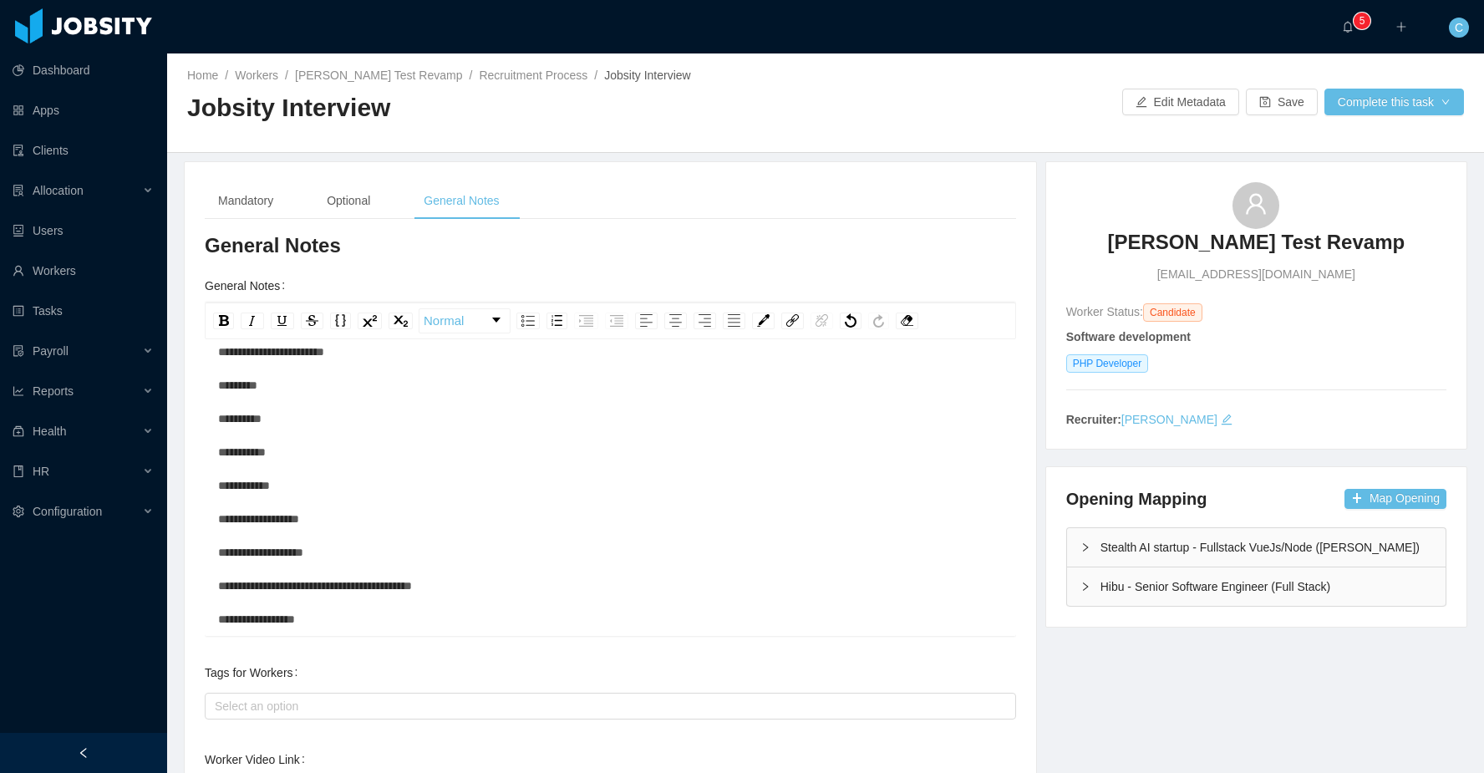
scroll to position [166, 0]
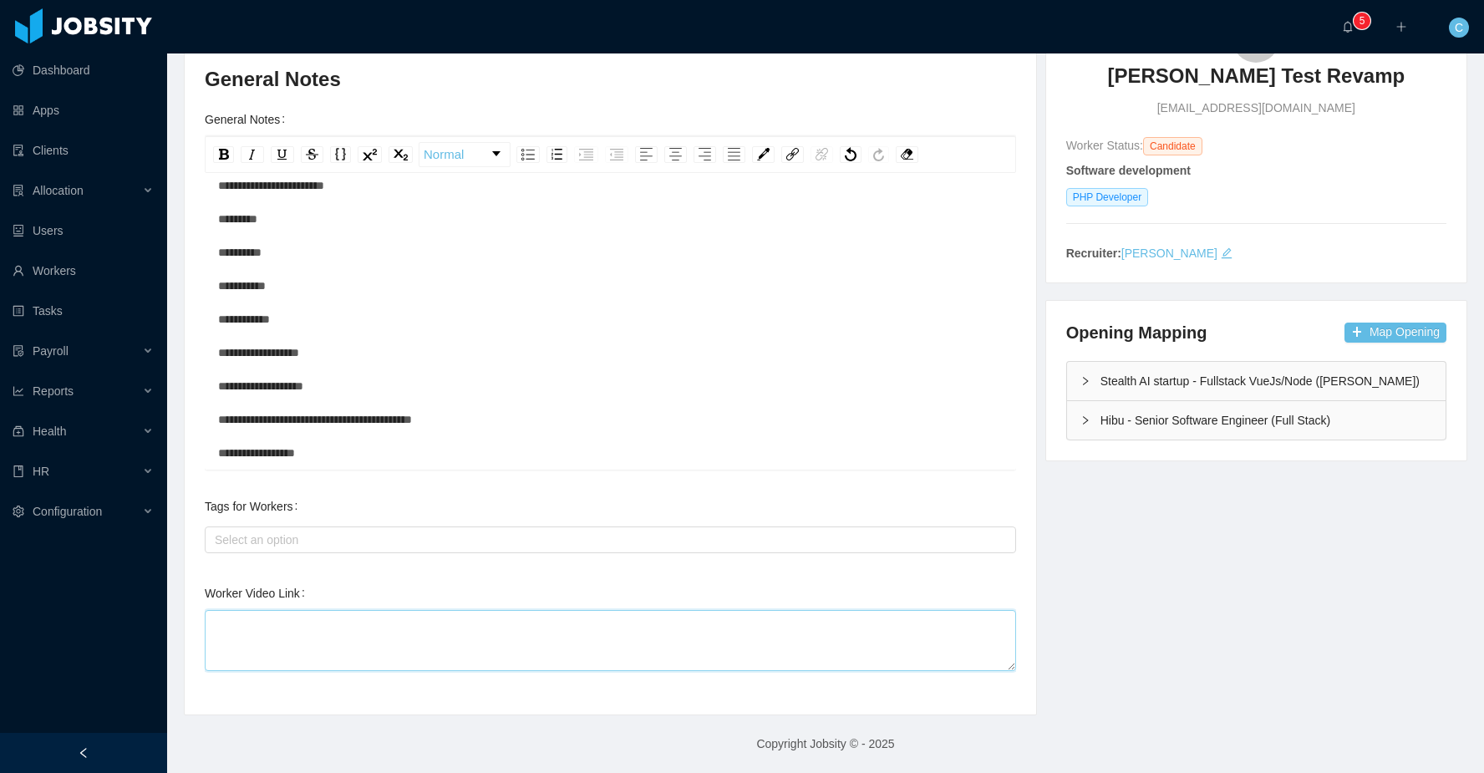
click at [563, 632] on textarea "Worker Video Link" at bounding box center [610, 640] width 811 height 61
paste textarea "**********"
type textarea "**********"
click at [1229, 622] on div "**********" at bounding box center [825, 355] width 1325 height 720
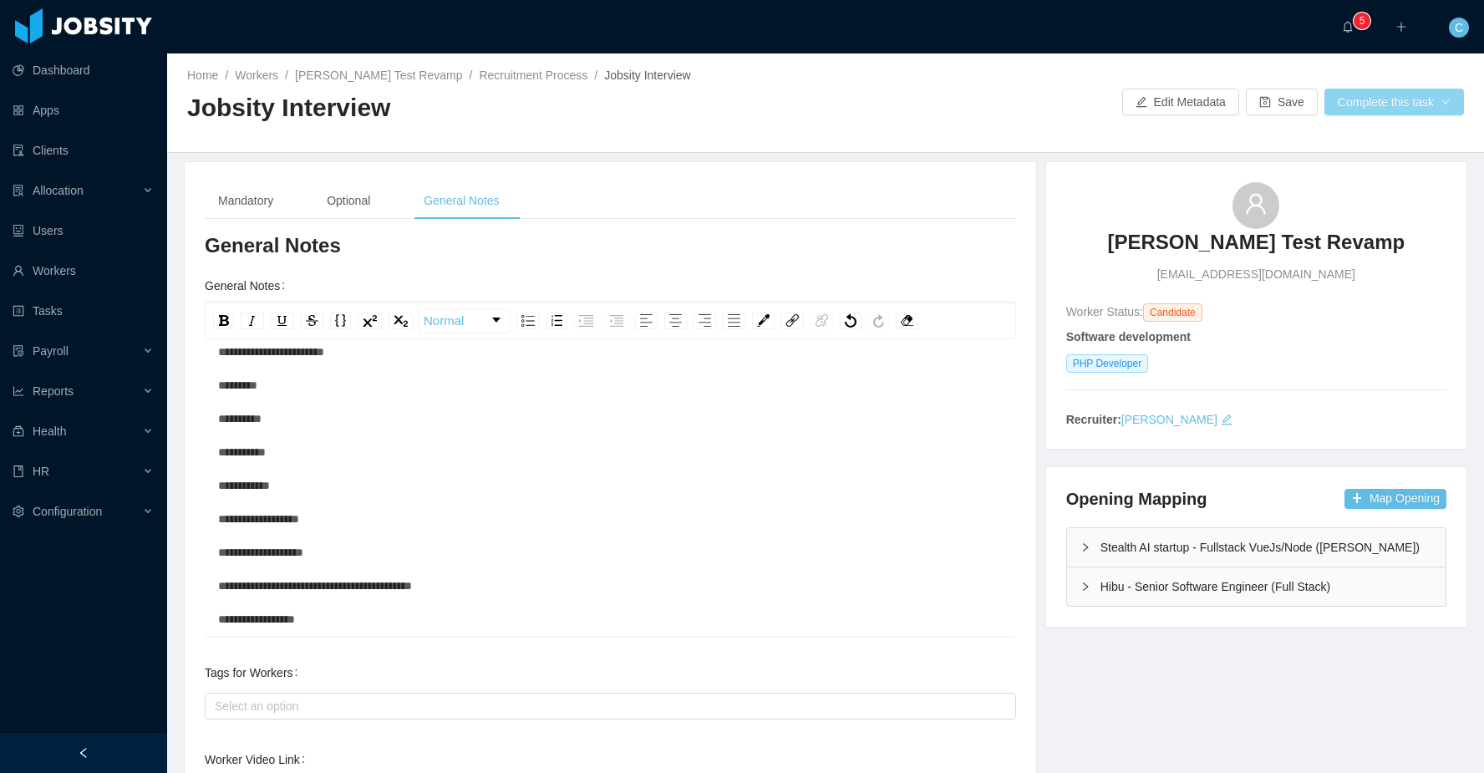
click at [1370, 94] on button "Complete this task" at bounding box center [1394, 102] width 140 height 27
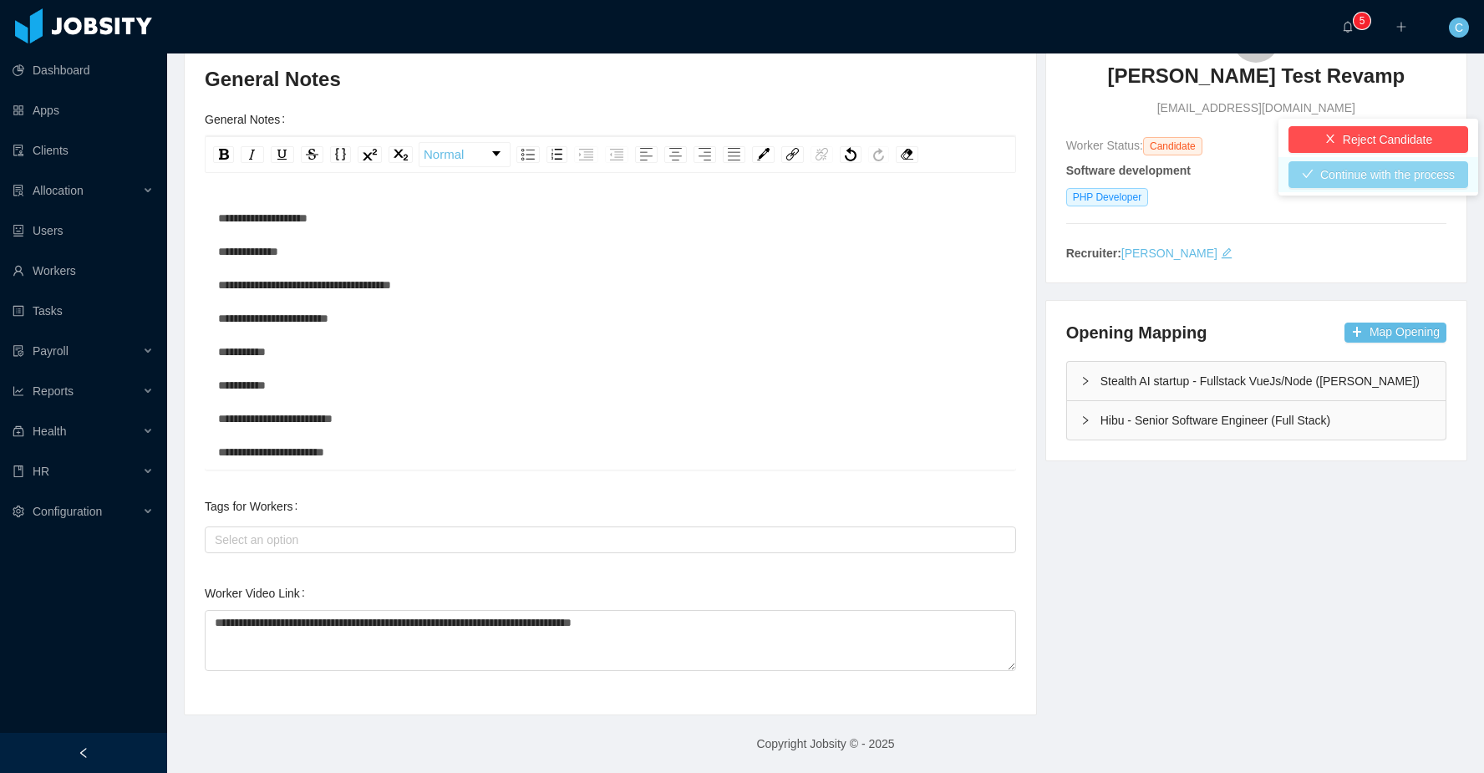
click at [1332, 179] on button "Continue with the process" at bounding box center [1378, 174] width 180 height 27
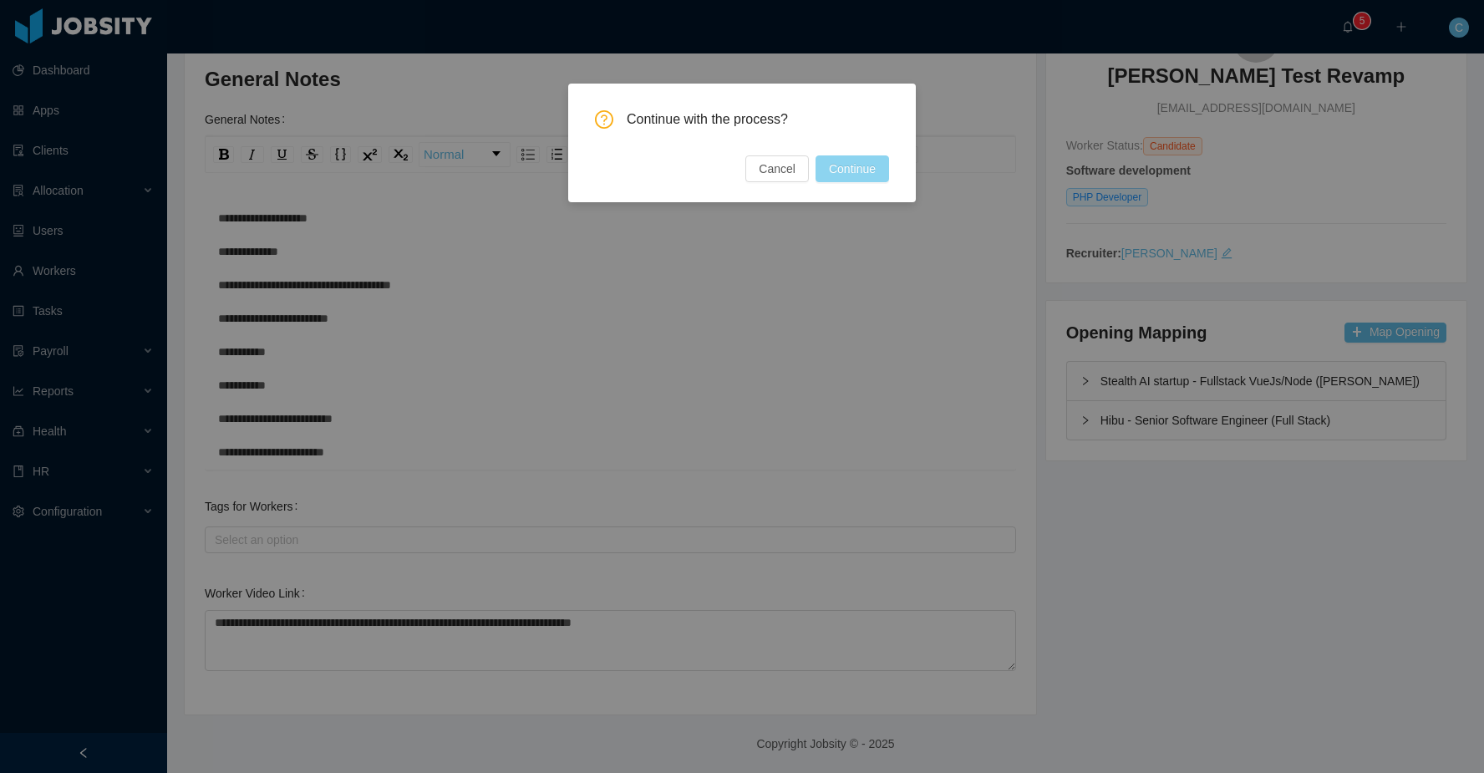
click at [868, 165] on button "Continue" at bounding box center [852, 168] width 74 height 27
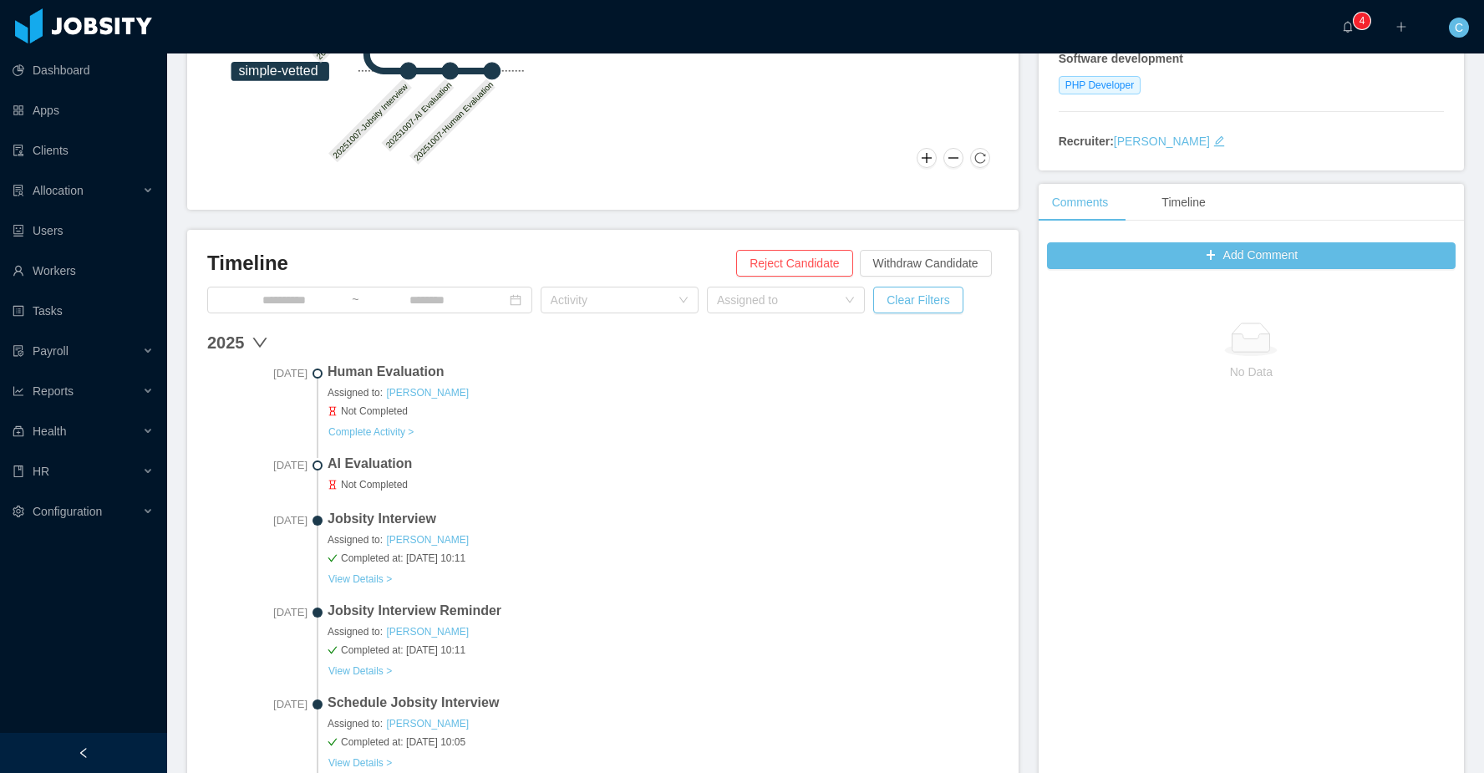
scroll to position [291, 0]
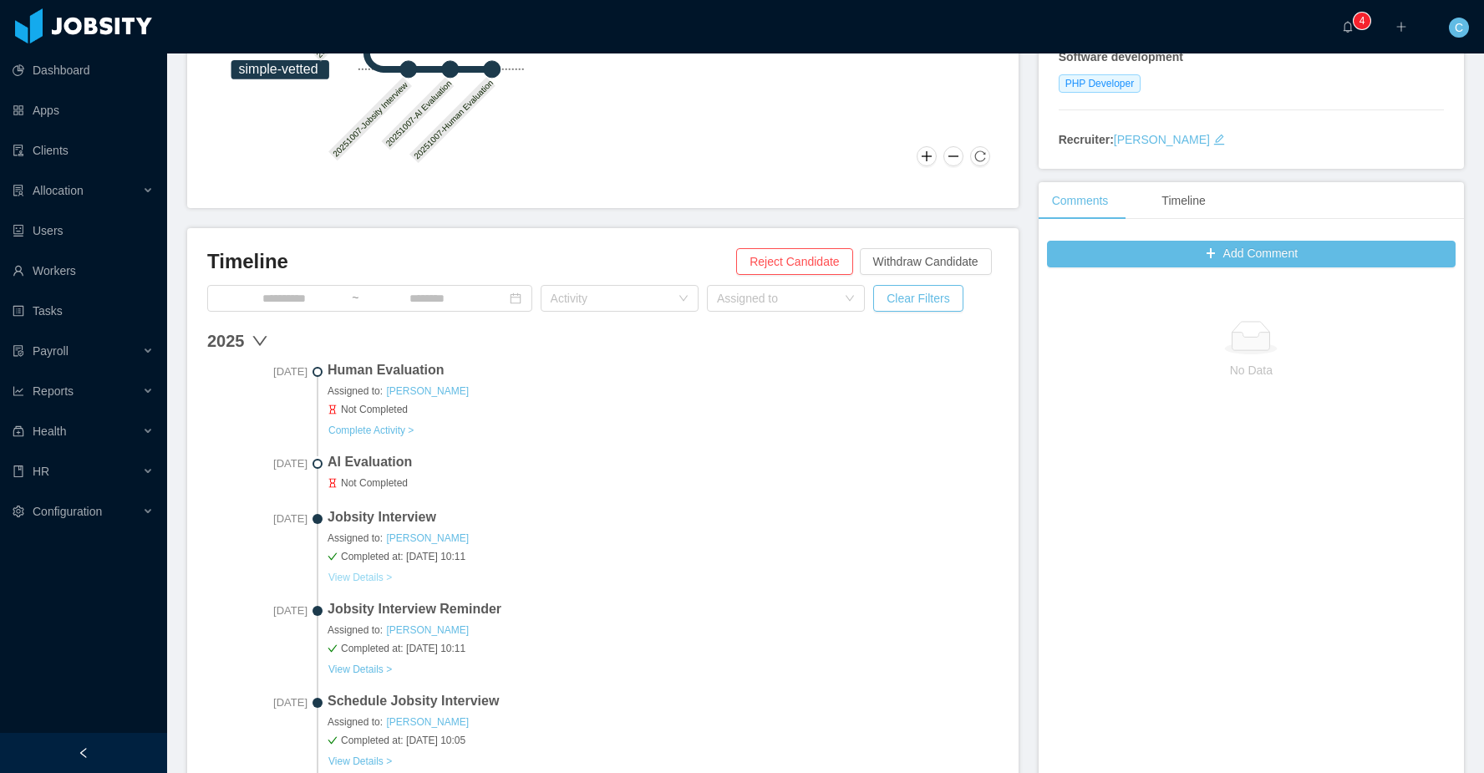
click at [372, 571] on button "View Details >" at bounding box center [359, 577] width 65 height 13
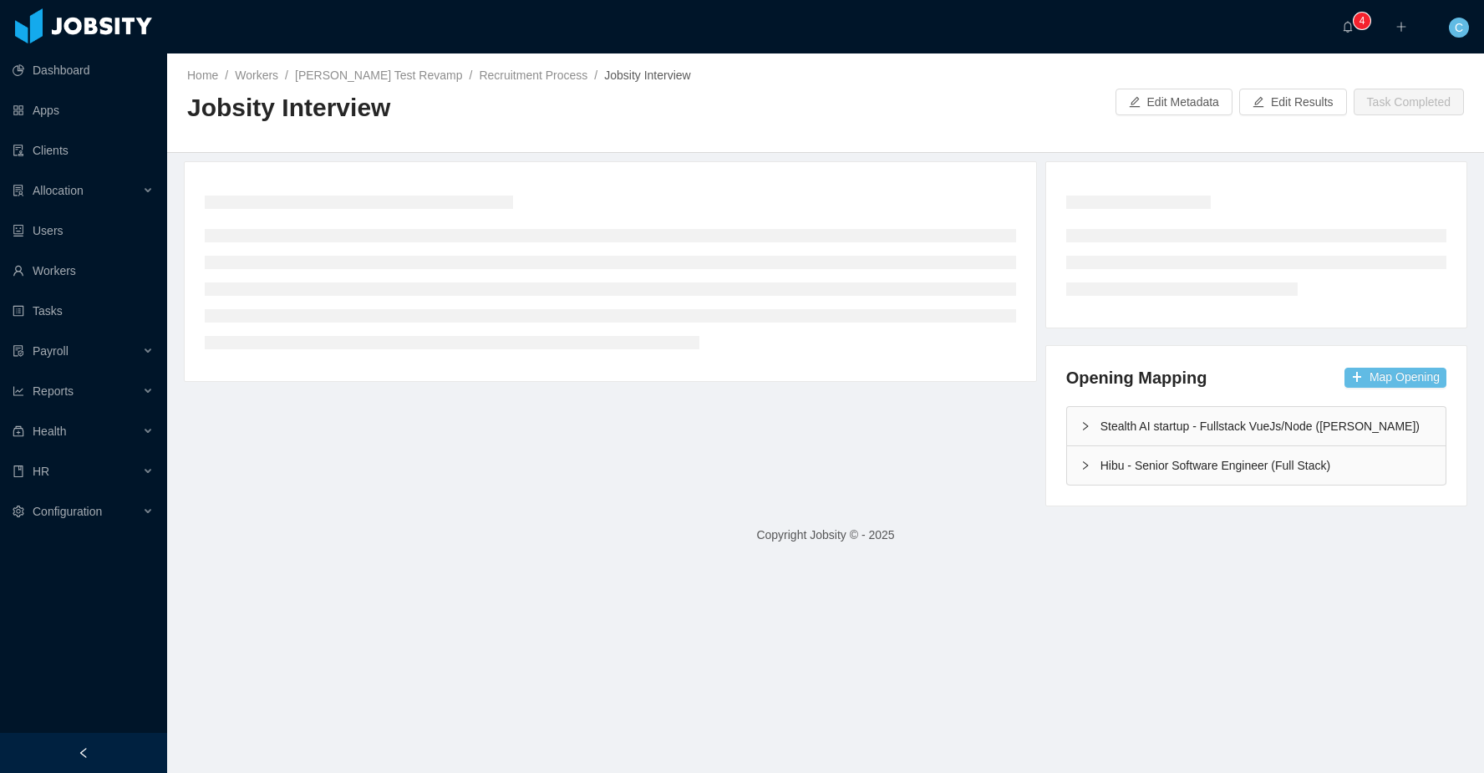
click at [1178, 428] on div "Stealth AI startup - Fullstack VueJs/Node (Erkang Zheng)" at bounding box center [1256, 426] width 378 height 38
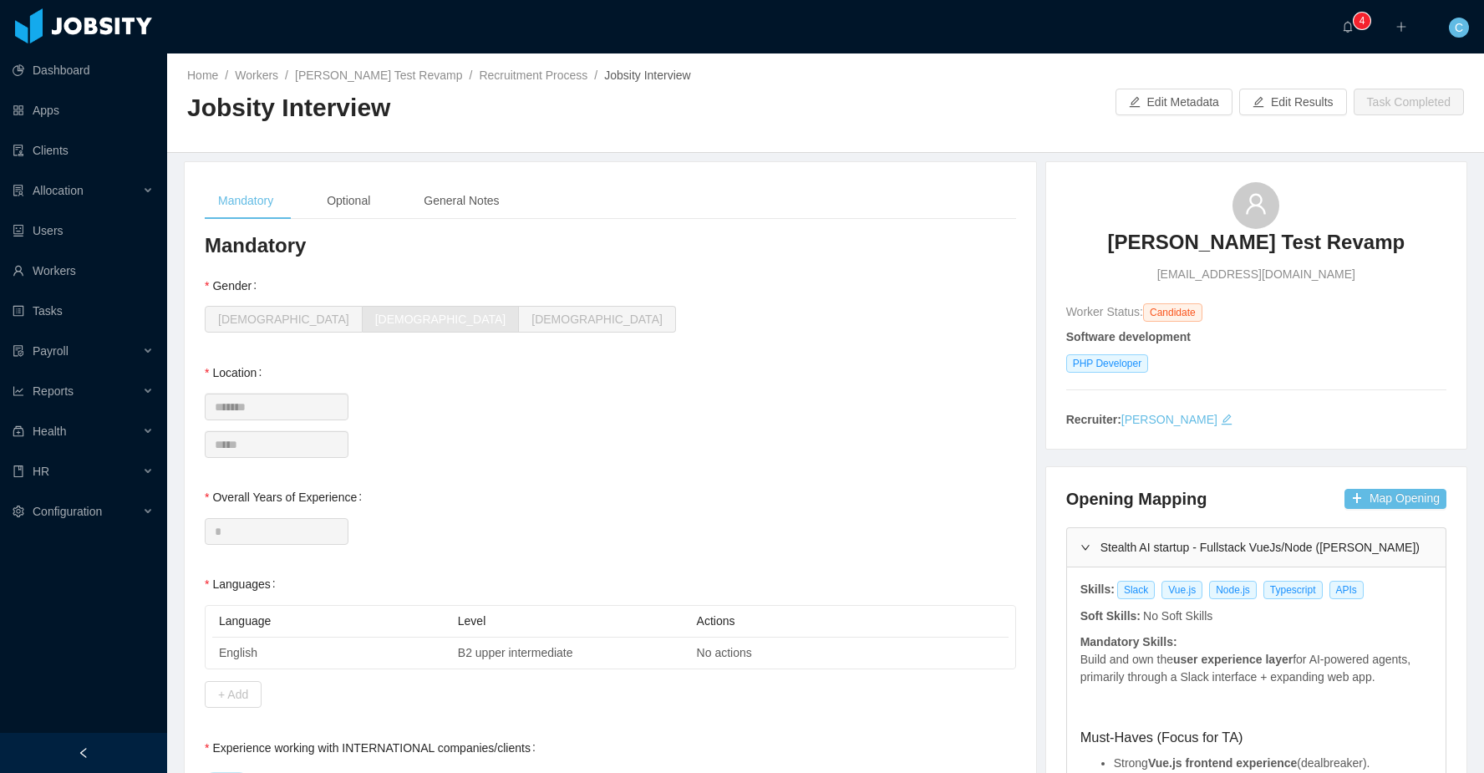
scroll to position [83, 0]
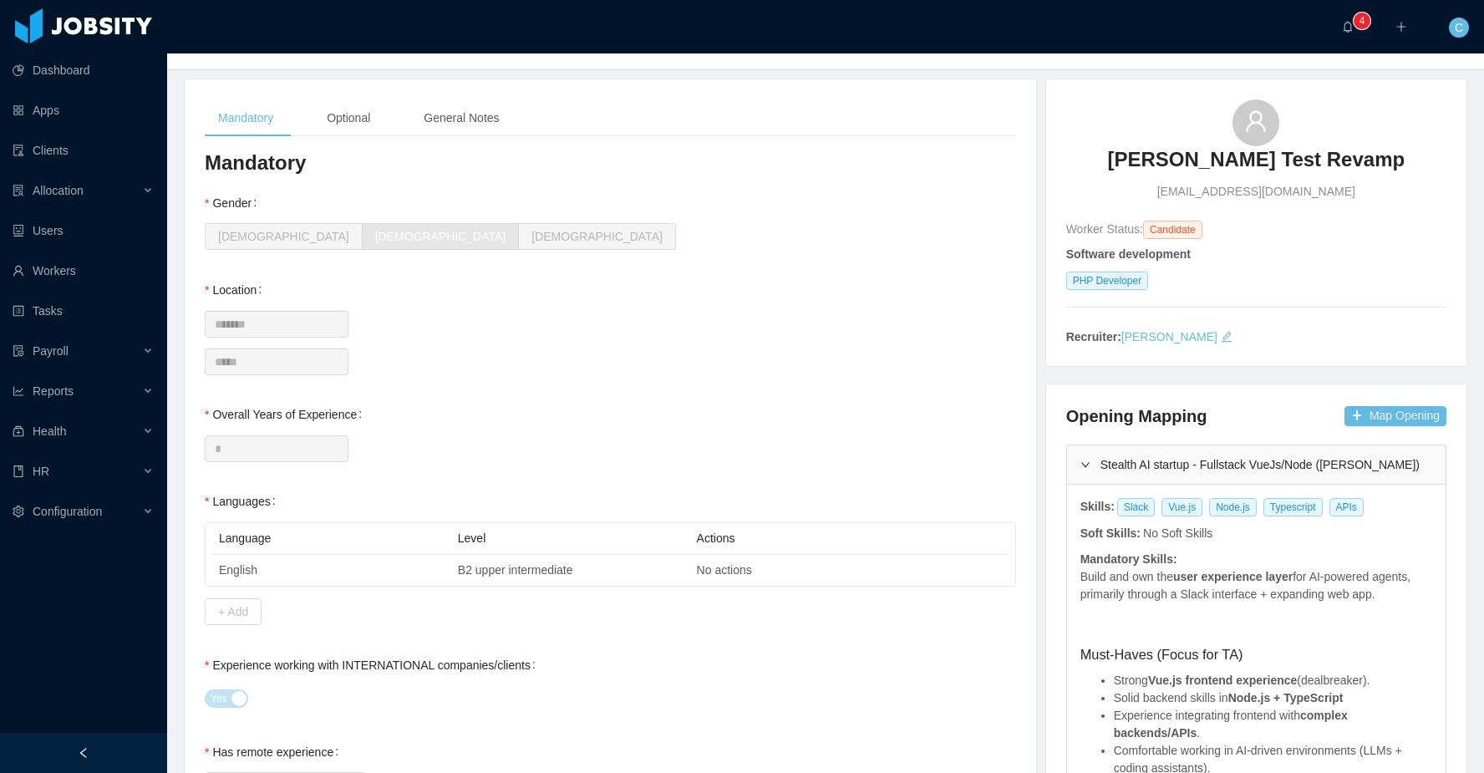
click at [1139, 469] on div "Stealth AI startup - Fullstack VueJs/Node (Erkang Zheng)" at bounding box center [1256, 464] width 378 height 38
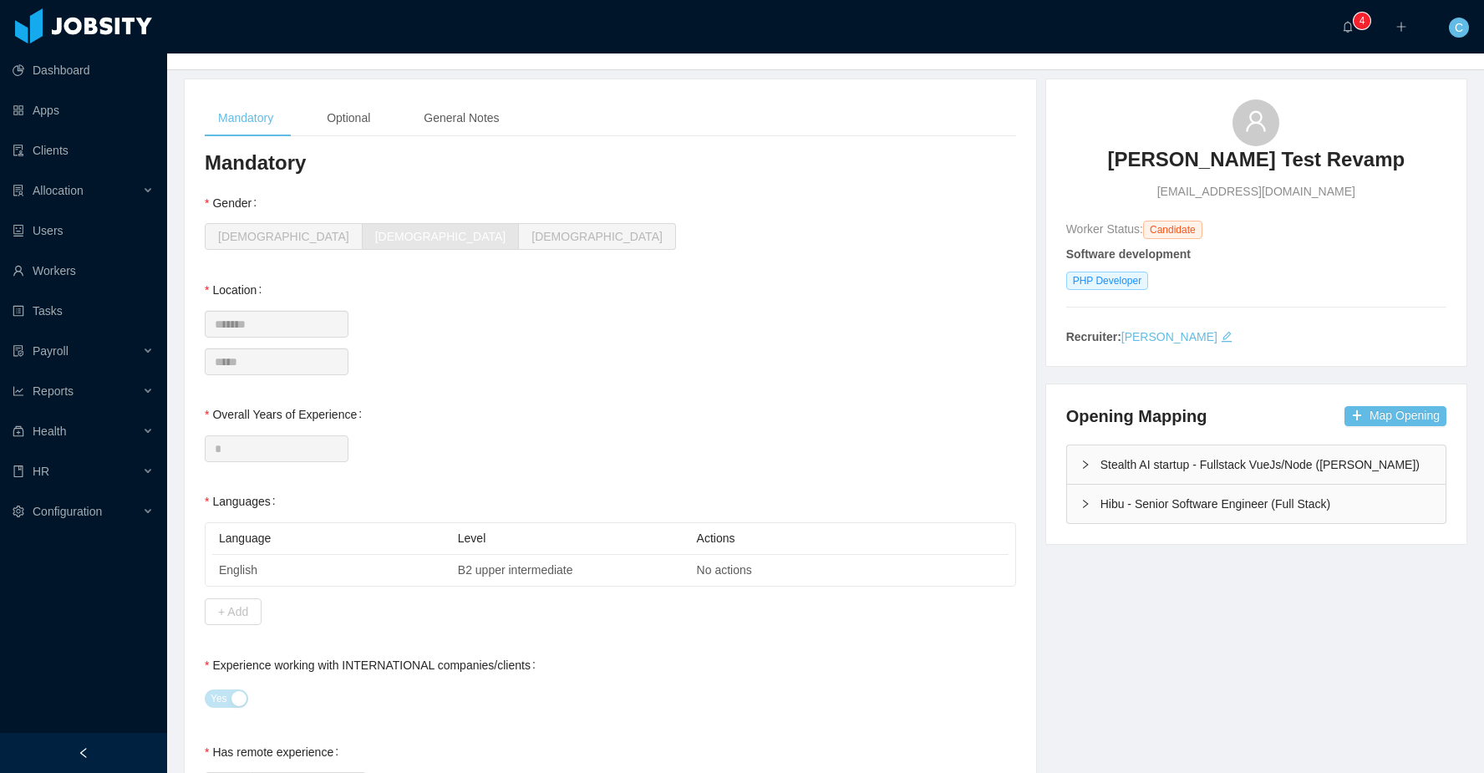
click at [1144, 505] on div "Hibu - Senior Software Engineer (Full Stack)" at bounding box center [1256, 503] width 378 height 38
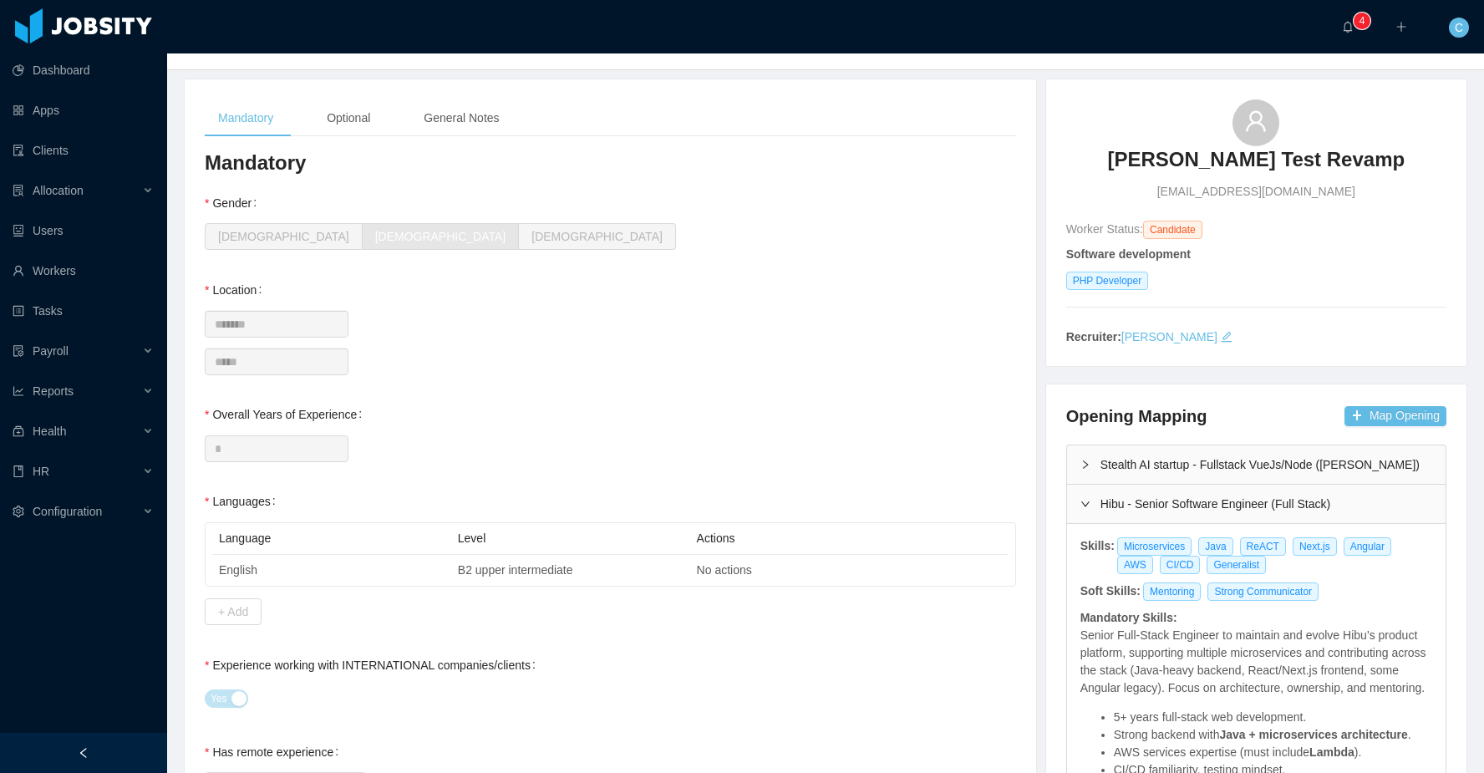
click at [1144, 504] on div "Hibu - Senior Software Engineer (Full Stack)" at bounding box center [1256, 503] width 378 height 38
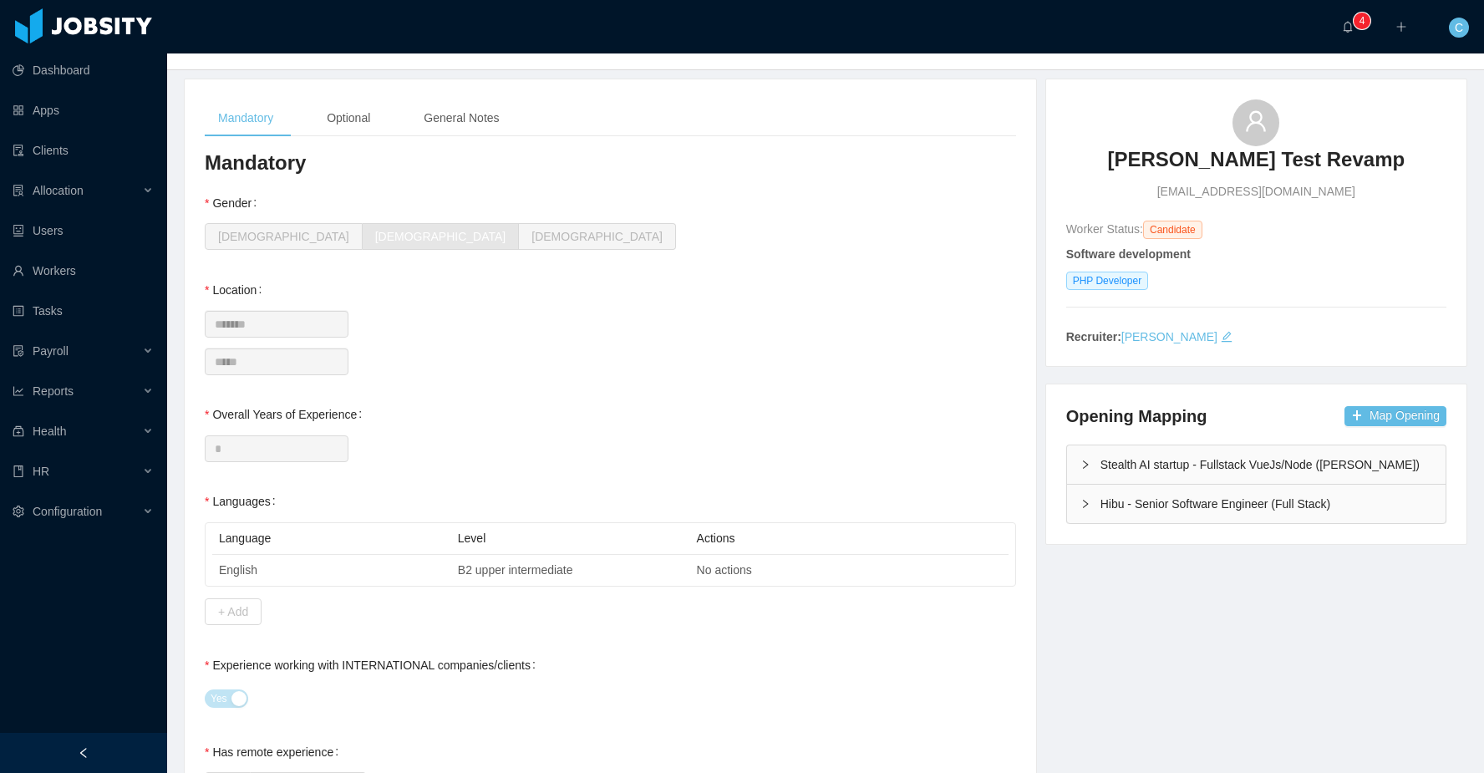
click at [1186, 466] on div "Stealth AI startup - Fullstack VueJs/Node (Erkang Zheng)" at bounding box center [1256, 464] width 378 height 38
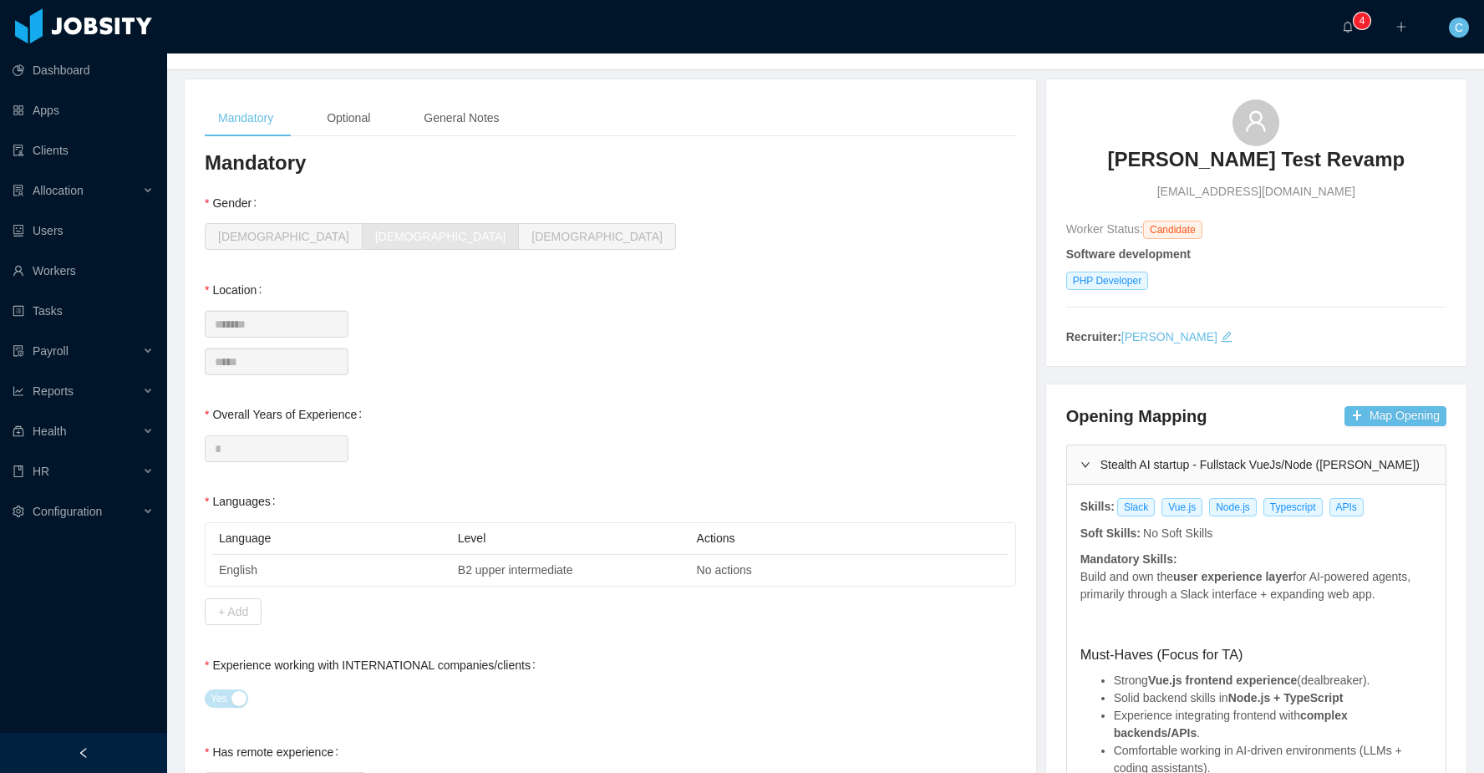
scroll to position [85, 0]
click at [1189, 463] on div "Stealth AI startup - Fullstack VueJs/Node (Erkang Zheng)" at bounding box center [1256, 462] width 378 height 38
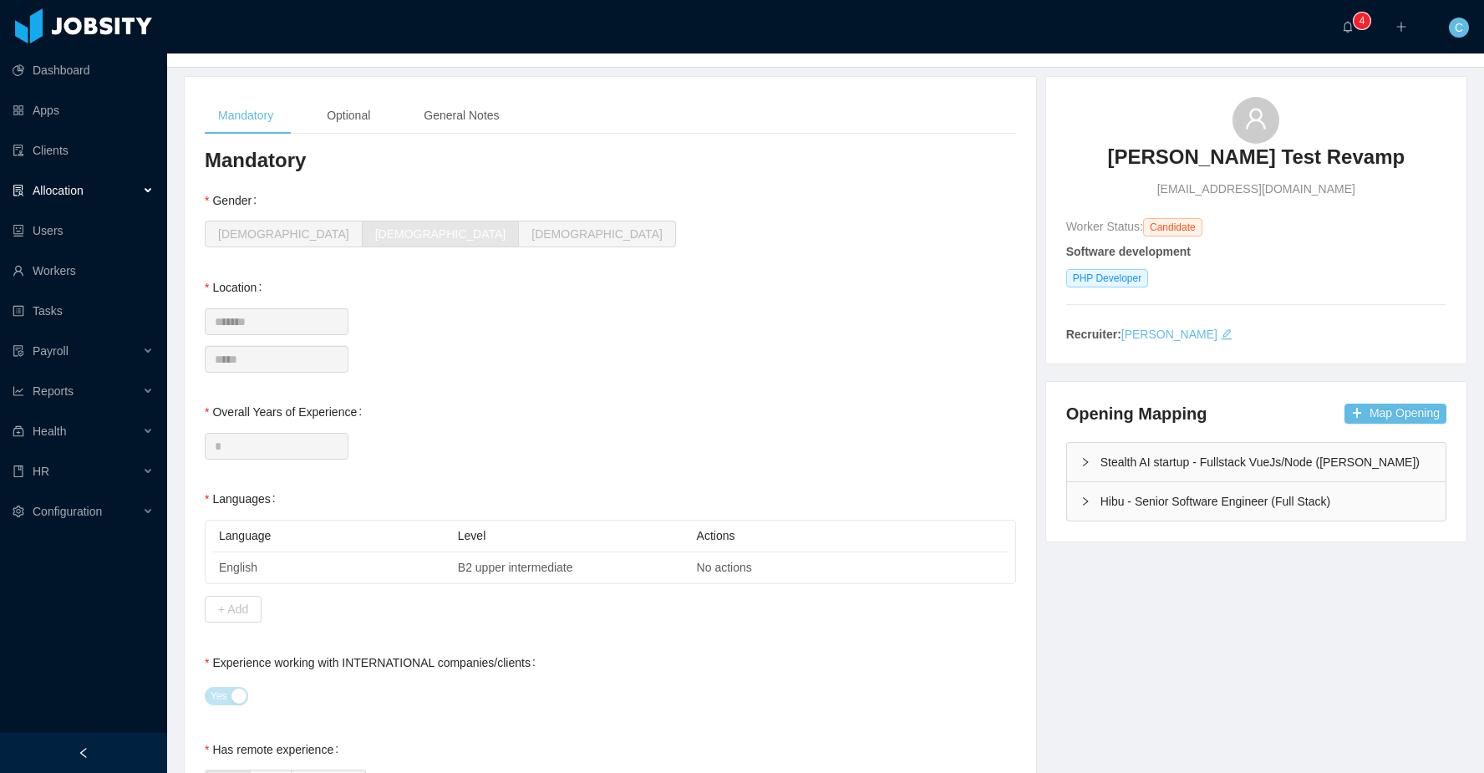
click at [111, 191] on div "Allocation" at bounding box center [83, 190] width 167 height 33
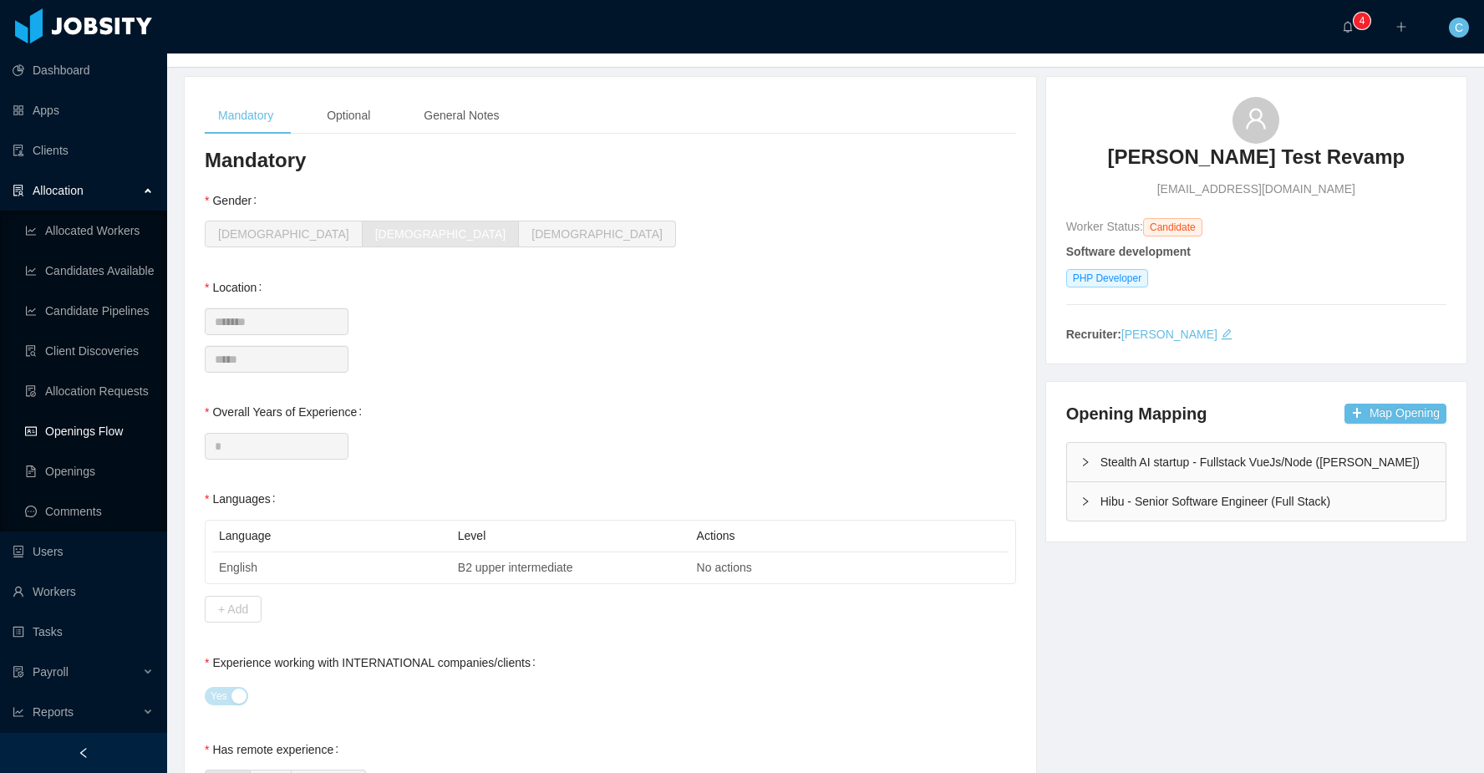
click at [110, 437] on link "Openings Flow" at bounding box center [89, 430] width 129 height 33
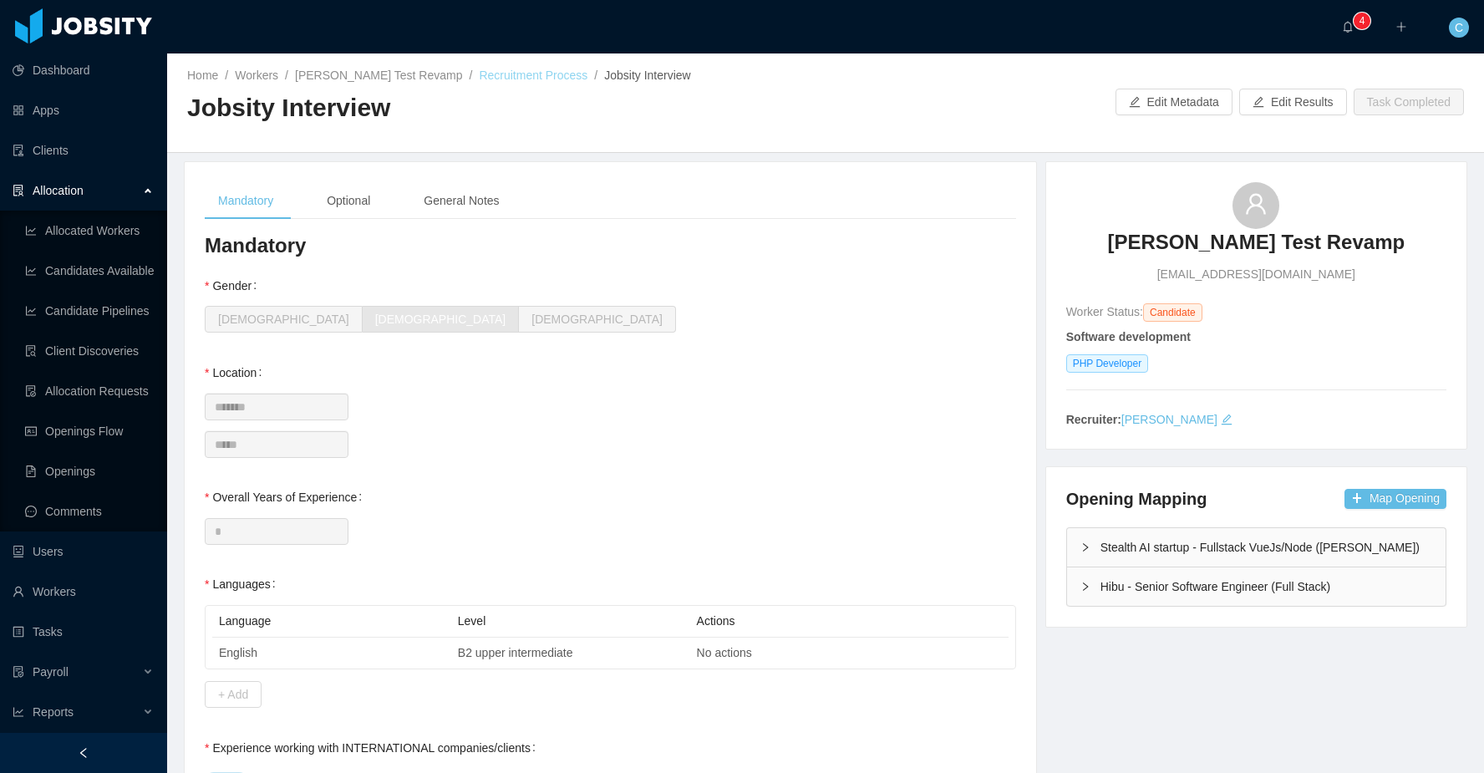
click at [538, 79] on link "Recruitment Process" at bounding box center [533, 74] width 109 height 13
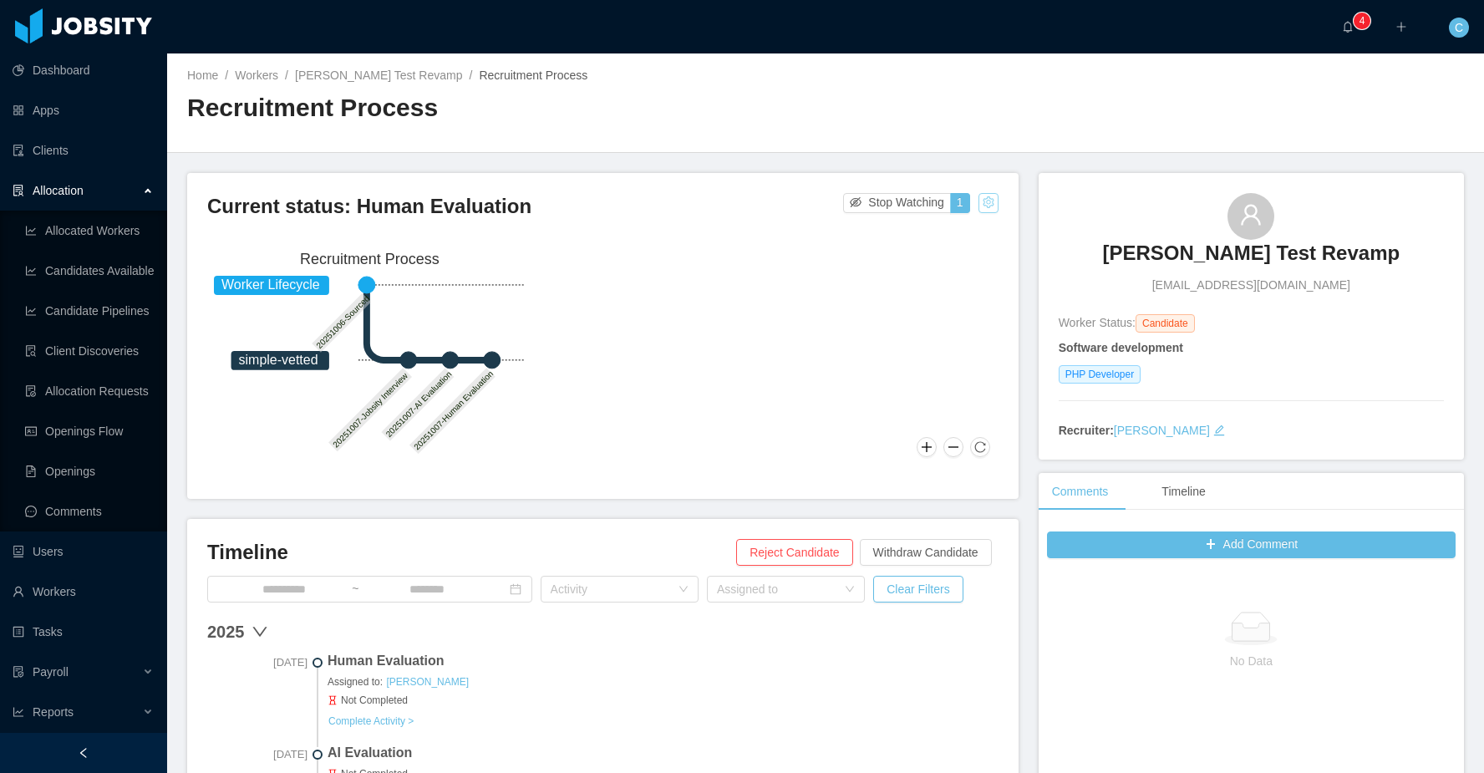
click at [988, 208] on button "button" at bounding box center [988, 203] width 20 height 20
click at [961, 261] on div "Change status" at bounding box center [947, 255] width 75 height 18
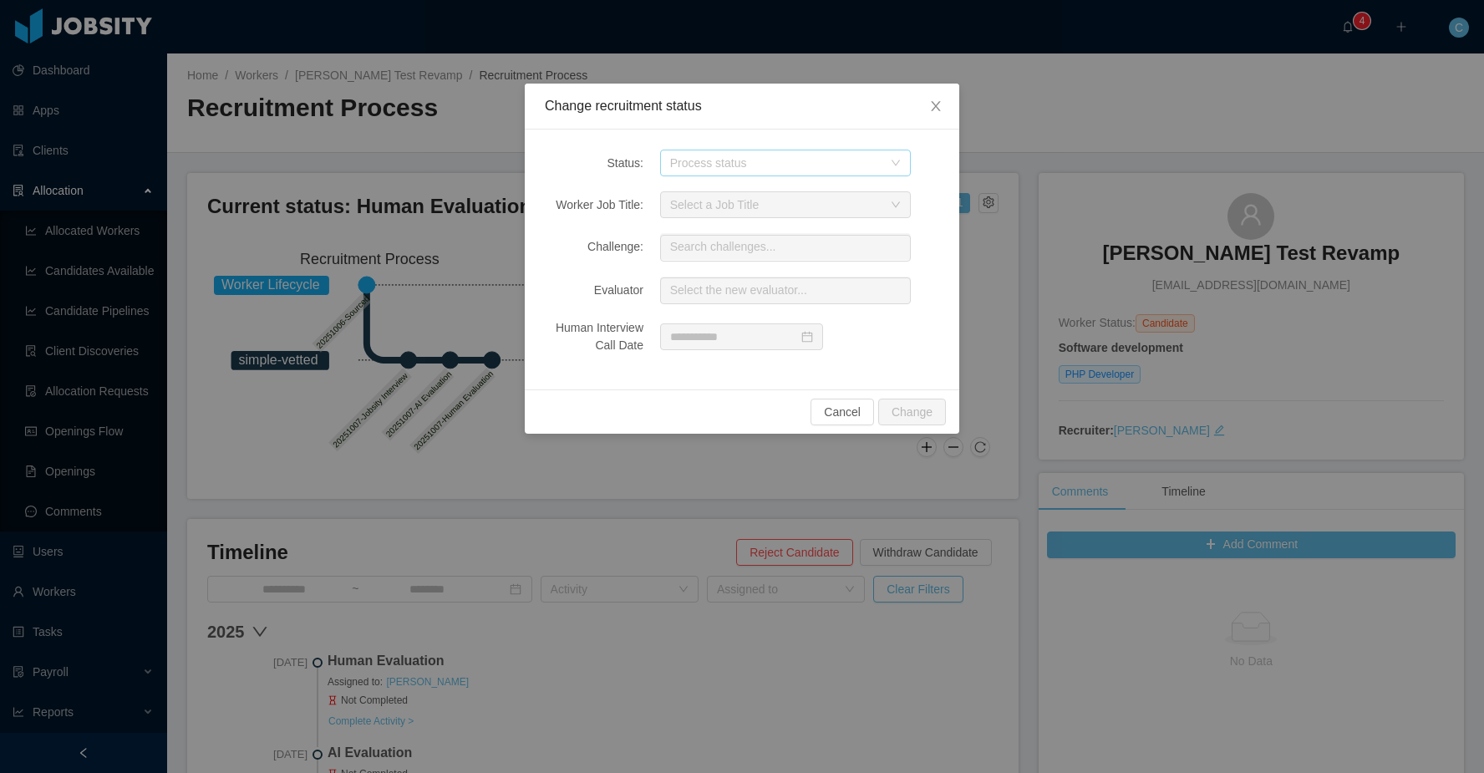
click at [683, 159] on div "Process status" at bounding box center [776, 163] width 212 height 17
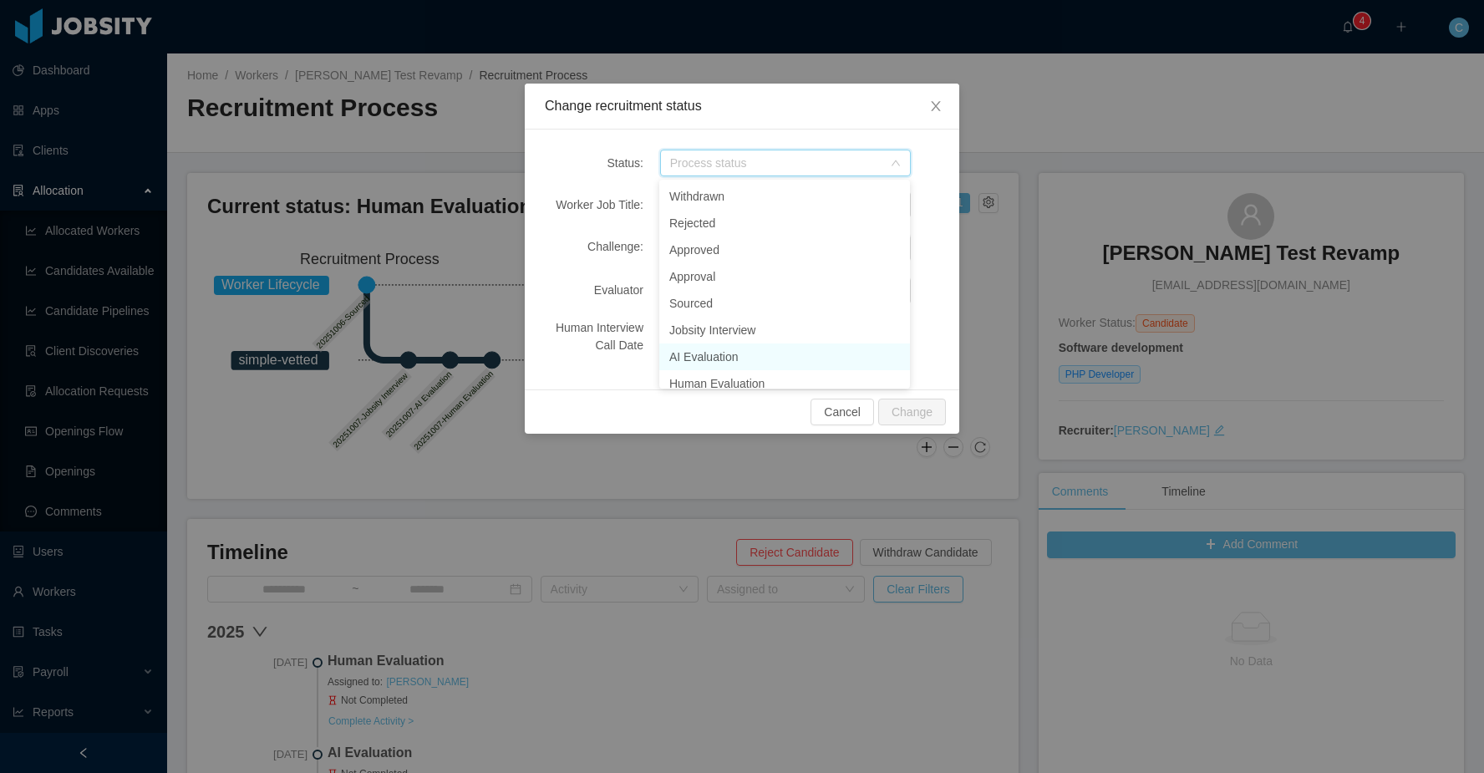
scroll to position [12, 0]
click at [758, 319] on li "Jobsity Interview" at bounding box center [784, 318] width 251 height 27
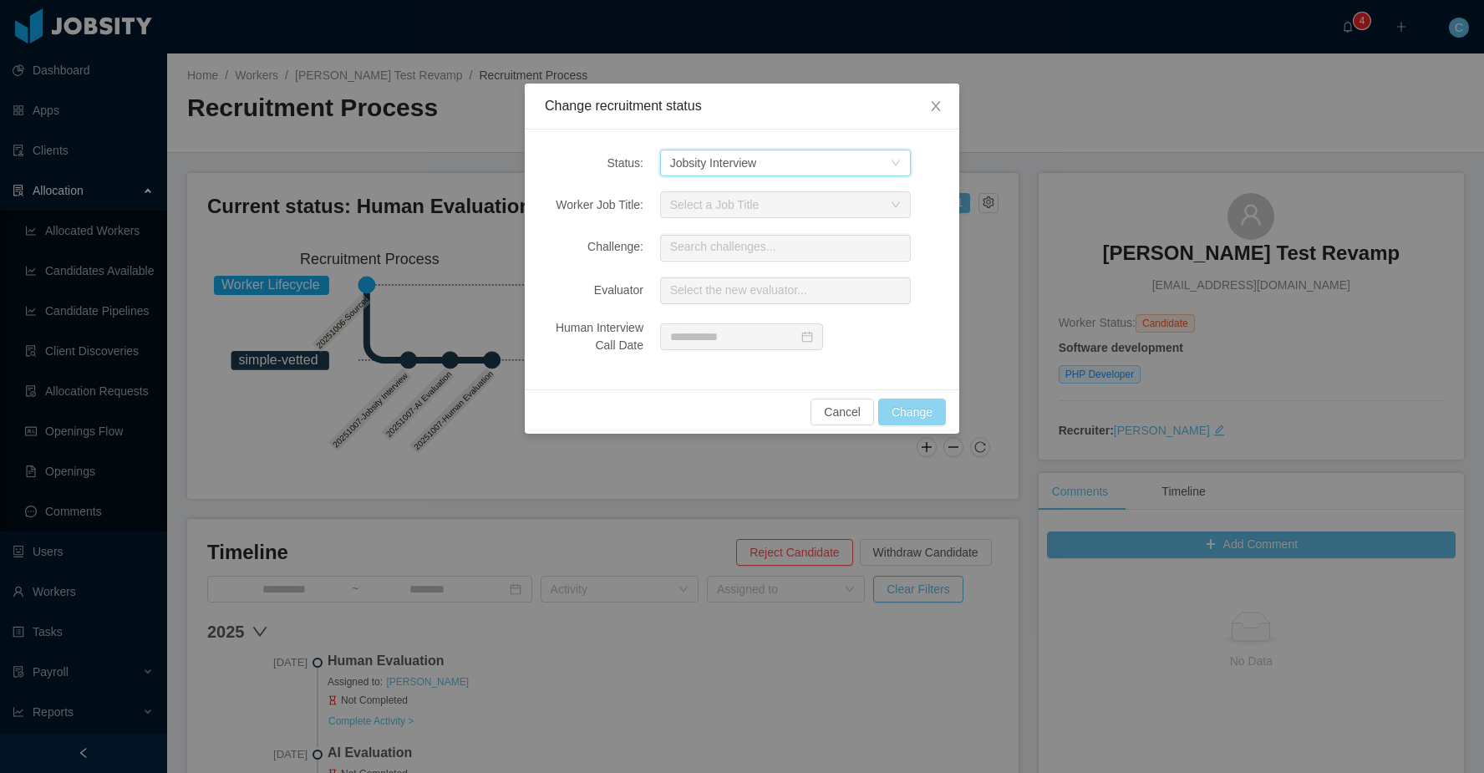
click at [926, 407] on button "Change" at bounding box center [912, 411] width 68 height 27
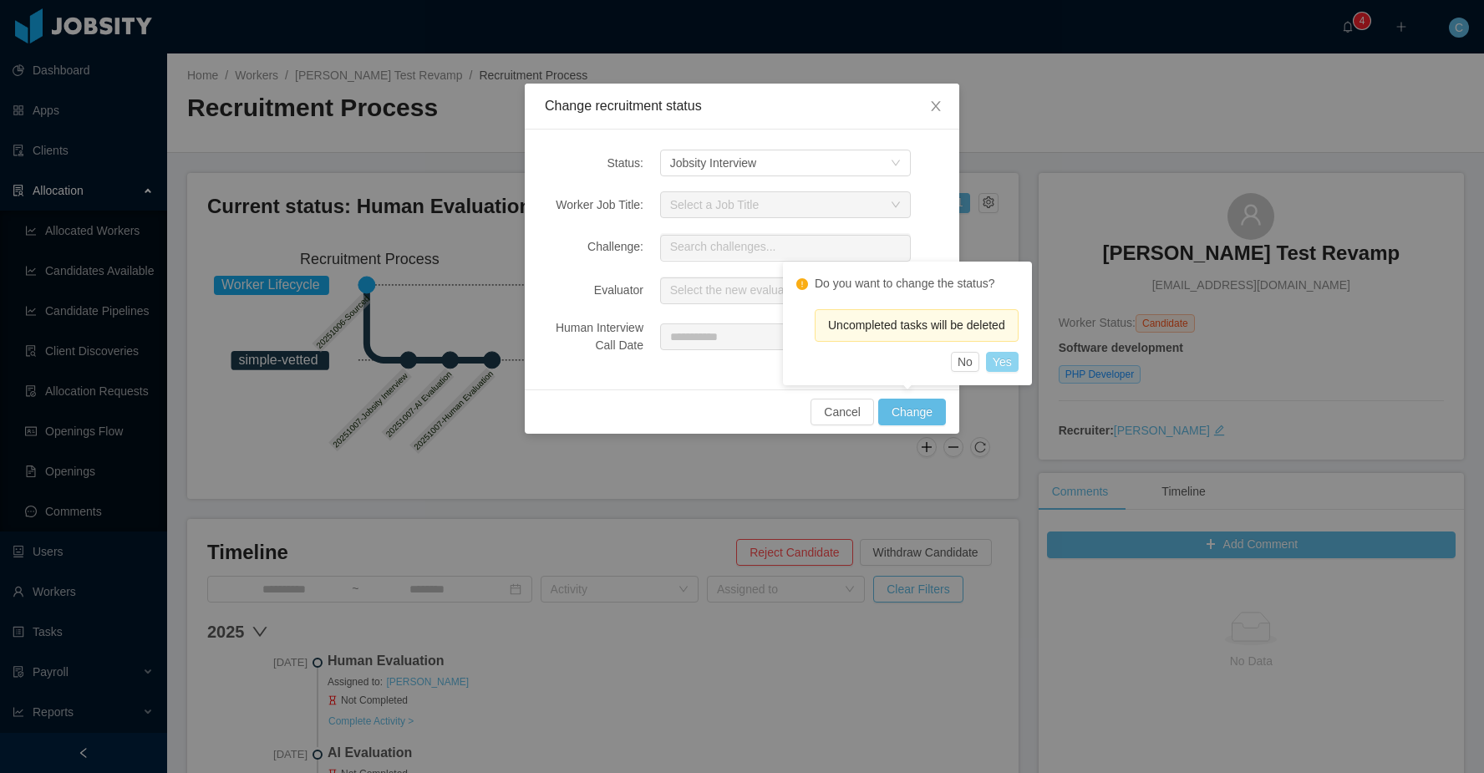
click at [1006, 360] on button "Yes" at bounding box center [1002, 362] width 33 height 20
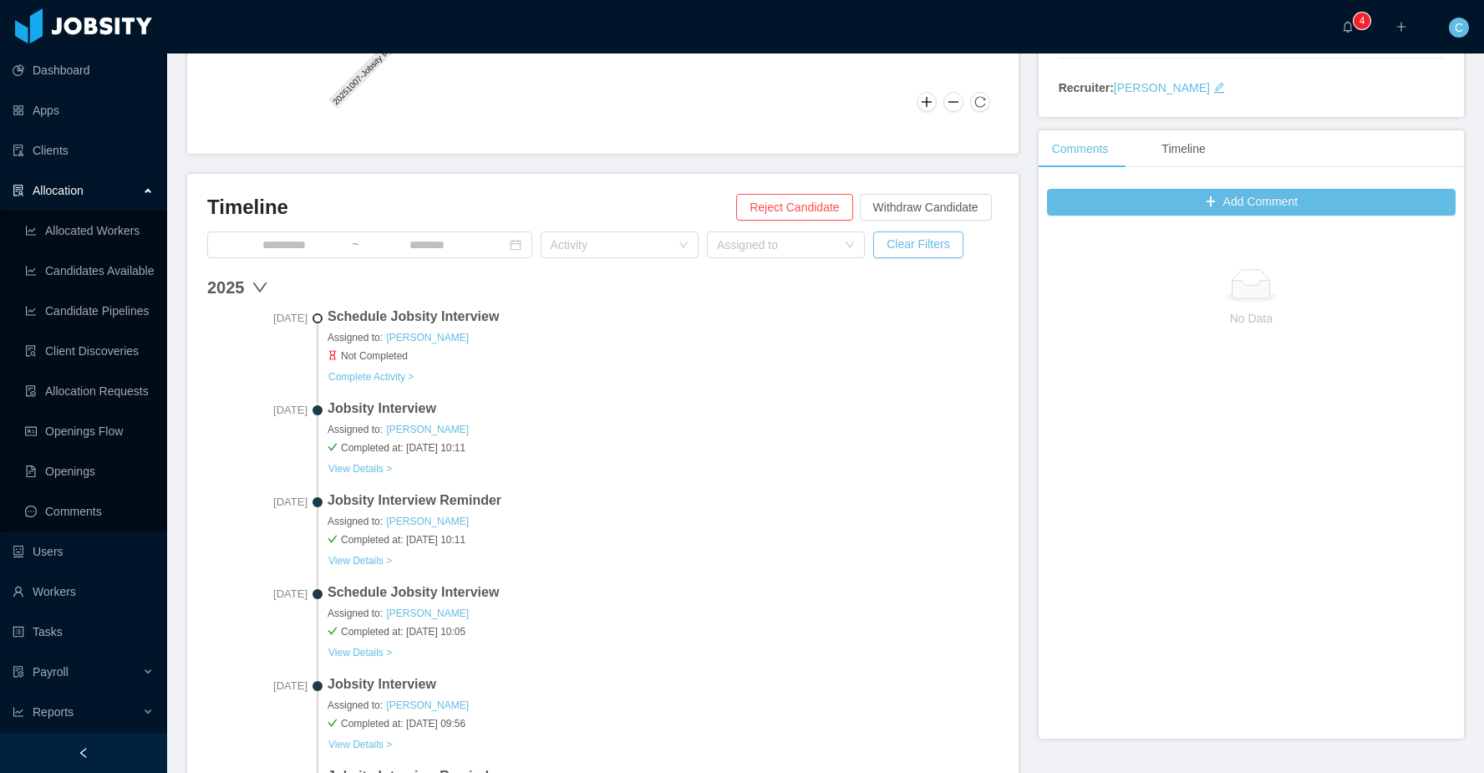
scroll to position [353, 0]
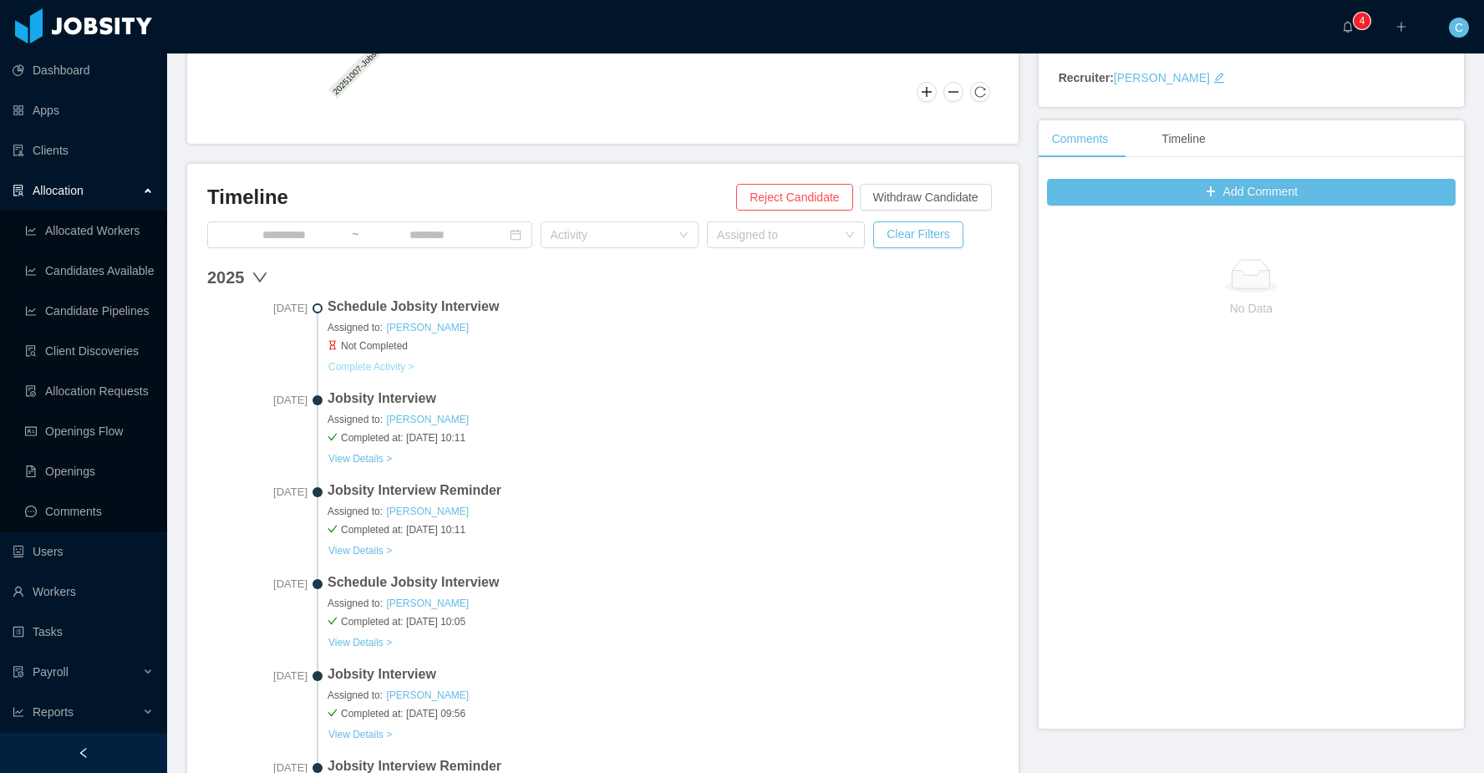
click at [378, 365] on button "Complete Activity >" at bounding box center [370, 366] width 87 height 13
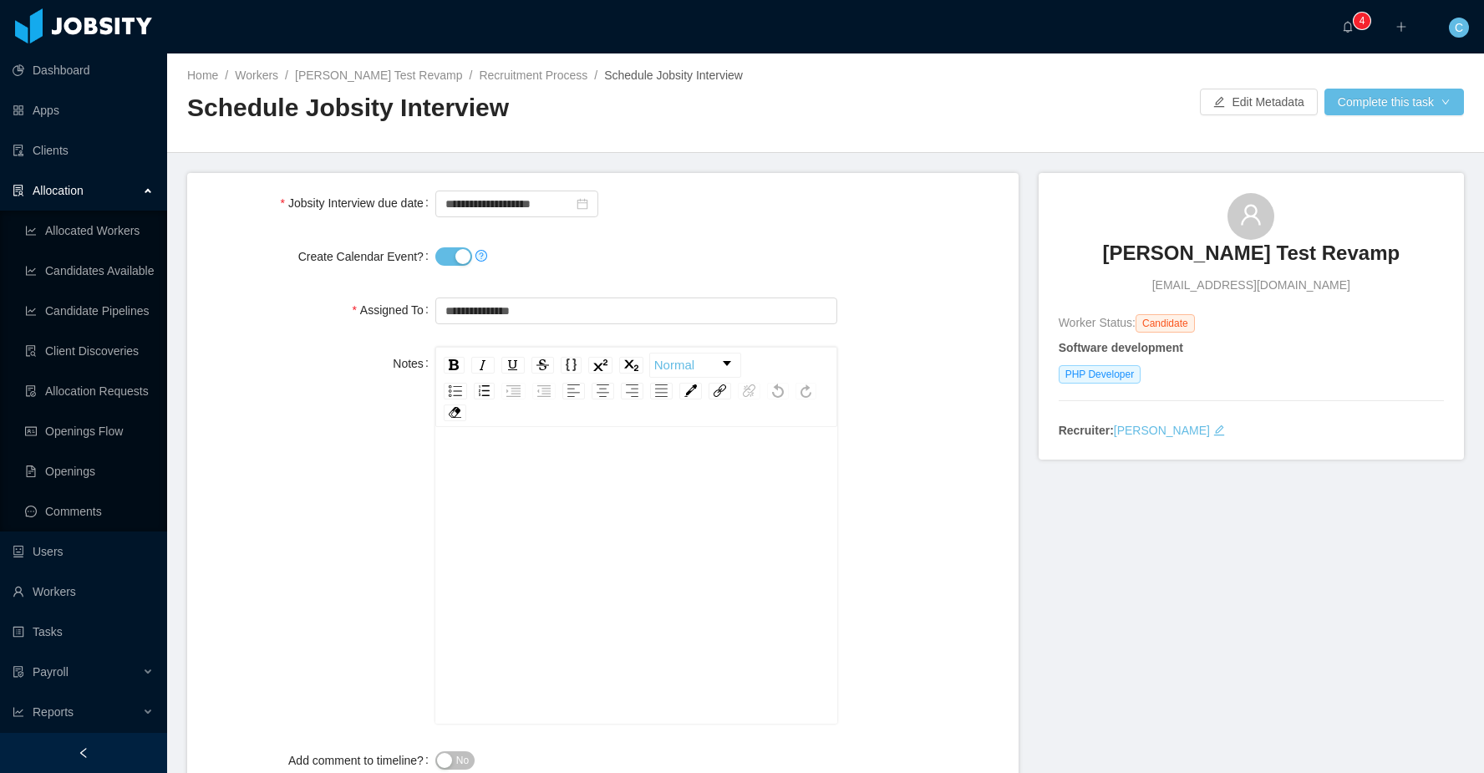
drag, startPoint x: 444, startPoint y: 255, endPoint x: 450, endPoint y: 261, distance: 8.9
click at [444, 255] on button "Create Calendar Event?" at bounding box center [453, 256] width 37 height 18
click at [1423, 91] on button "Complete this task" at bounding box center [1394, 102] width 140 height 27
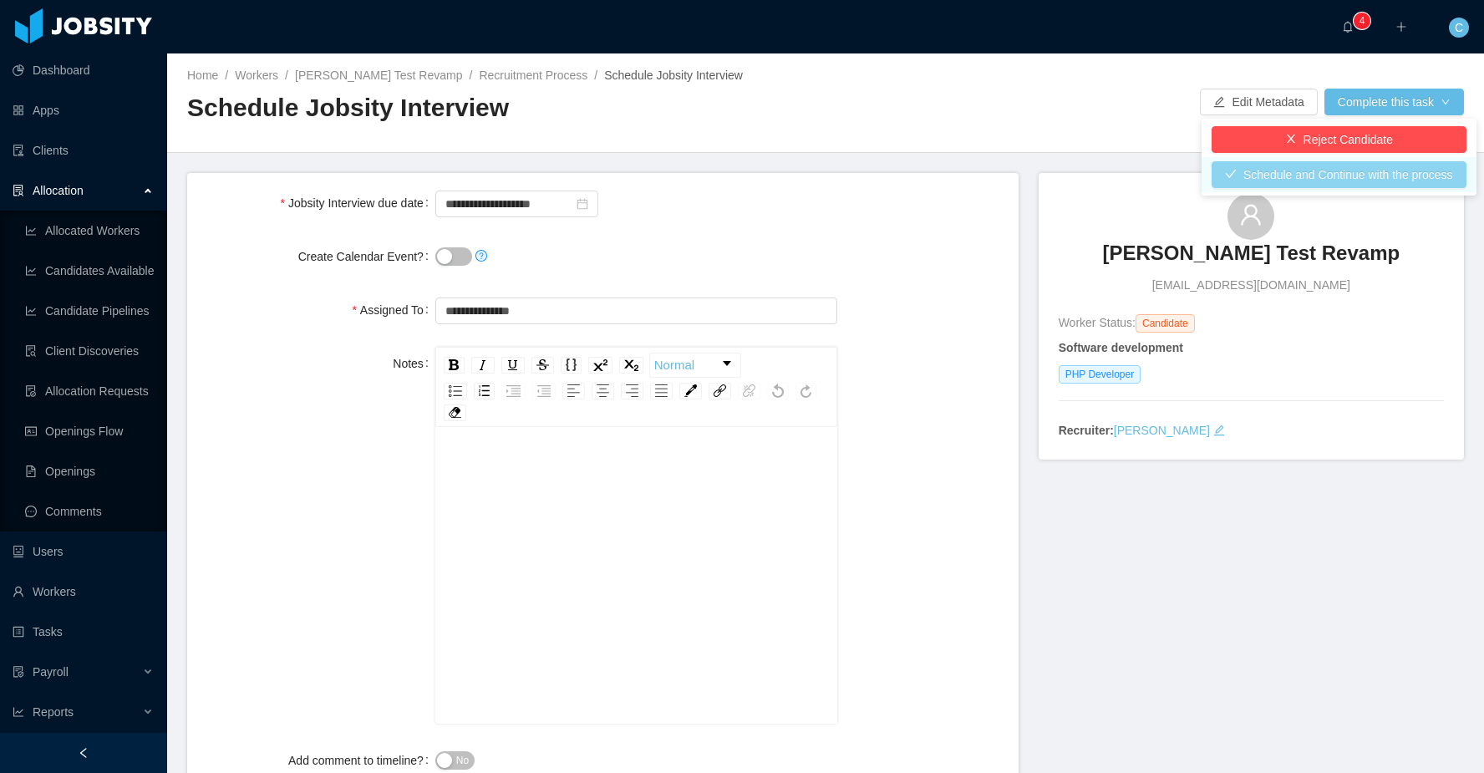
click at [1363, 175] on button "Schedule and Continue with the process" at bounding box center [1338, 174] width 255 height 27
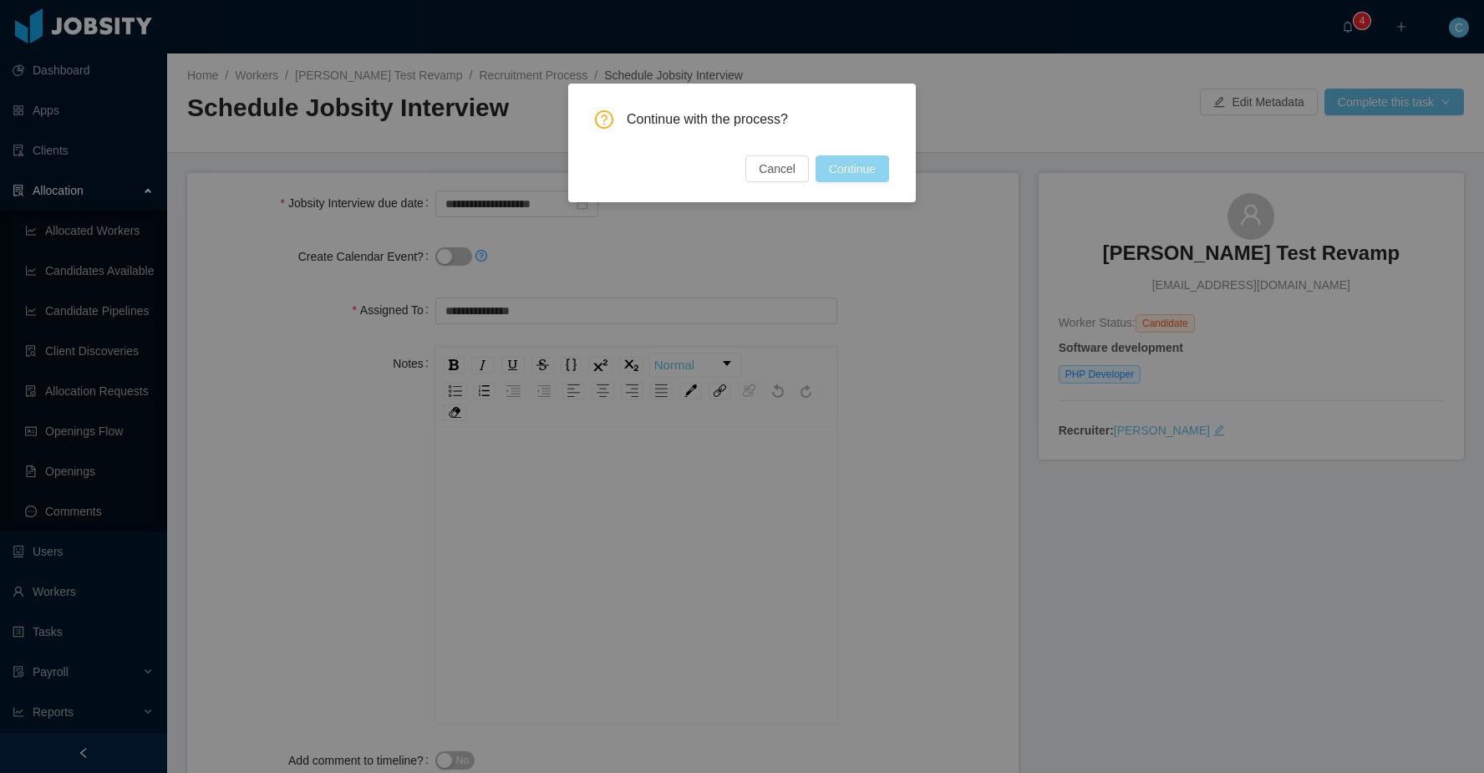
click at [848, 164] on button "Continue" at bounding box center [852, 168] width 74 height 27
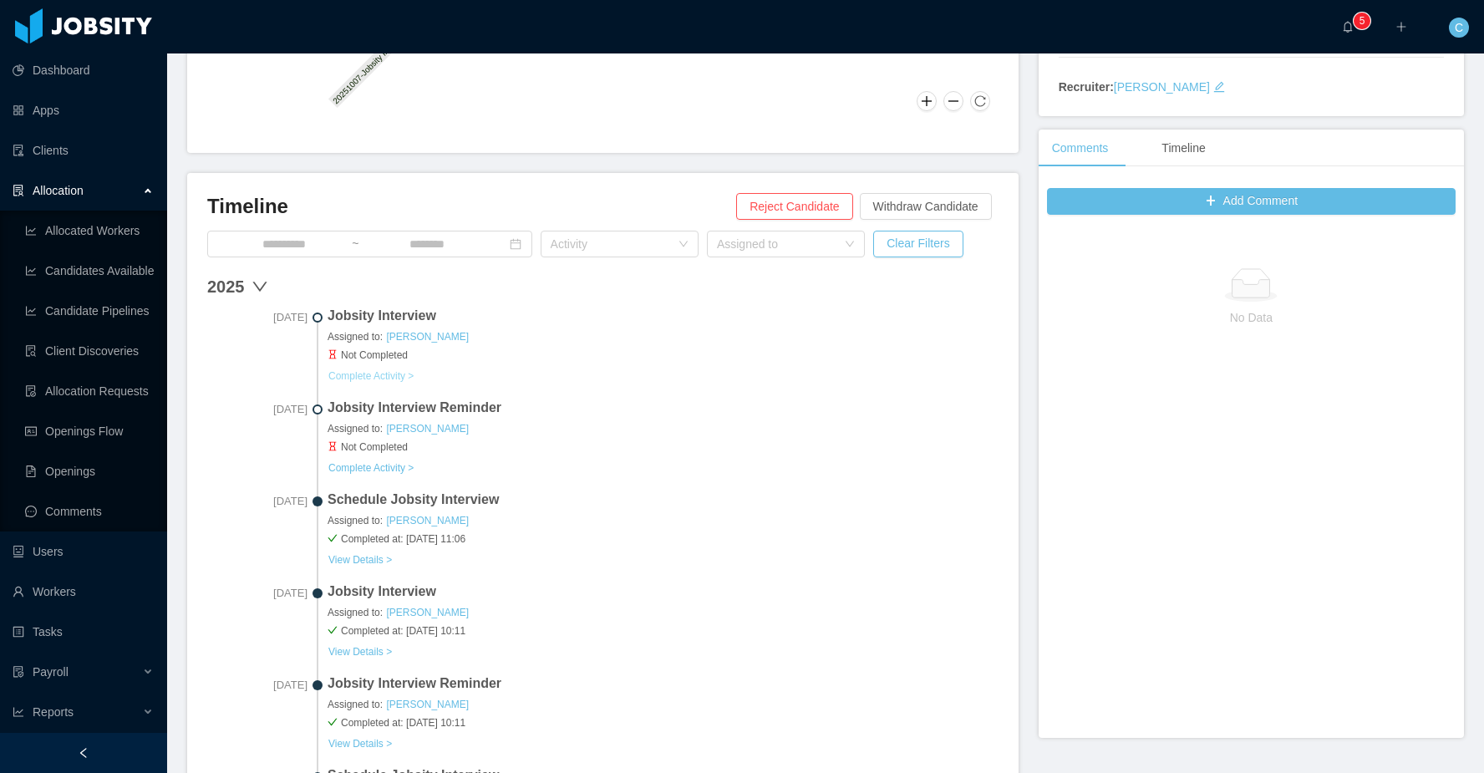
scroll to position [344, 0]
click at [395, 373] on button "Complete Activity >" at bounding box center [370, 374] width 87 height 13
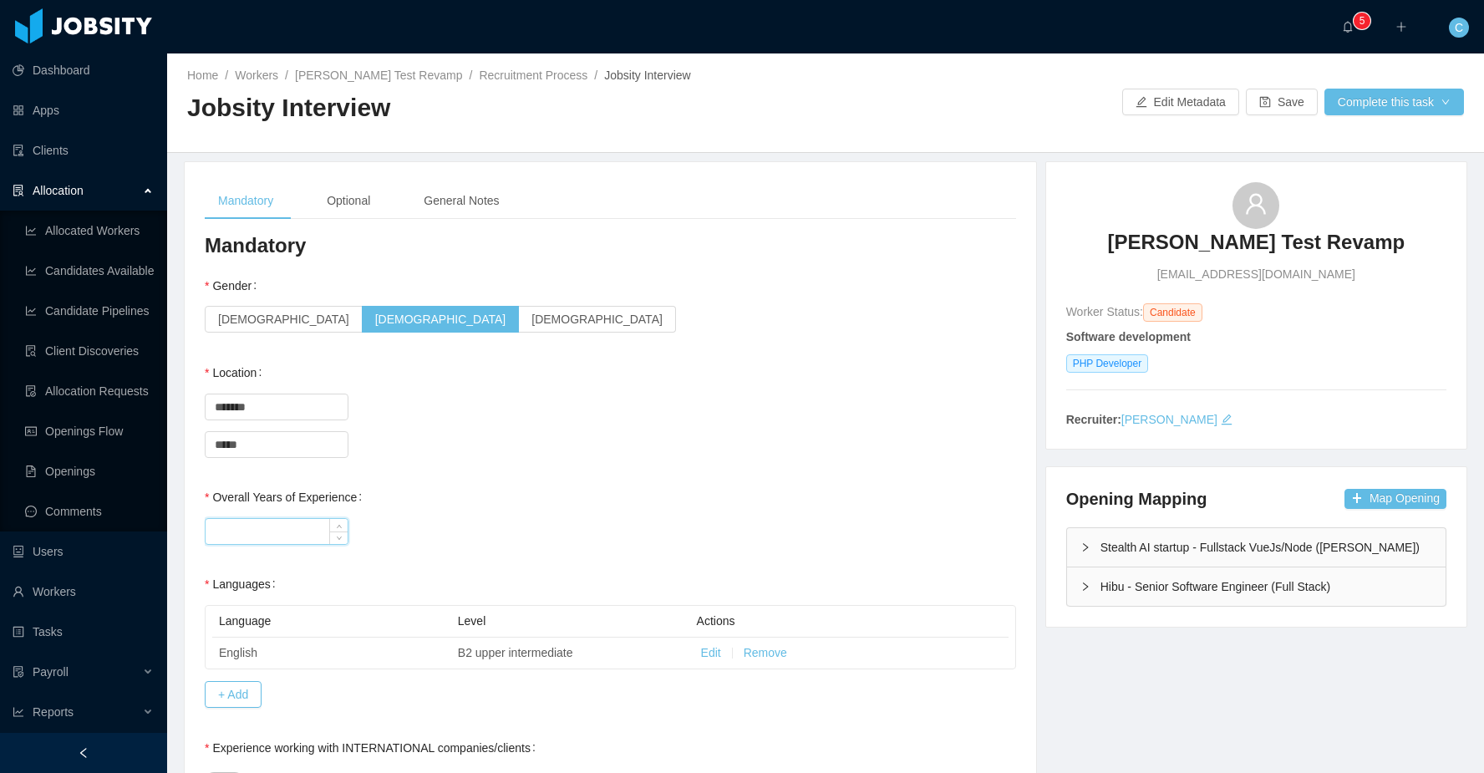
click at [260, 525] on input "Overall Years of Experience" at bounding box center [276, 531] width 142 height 25
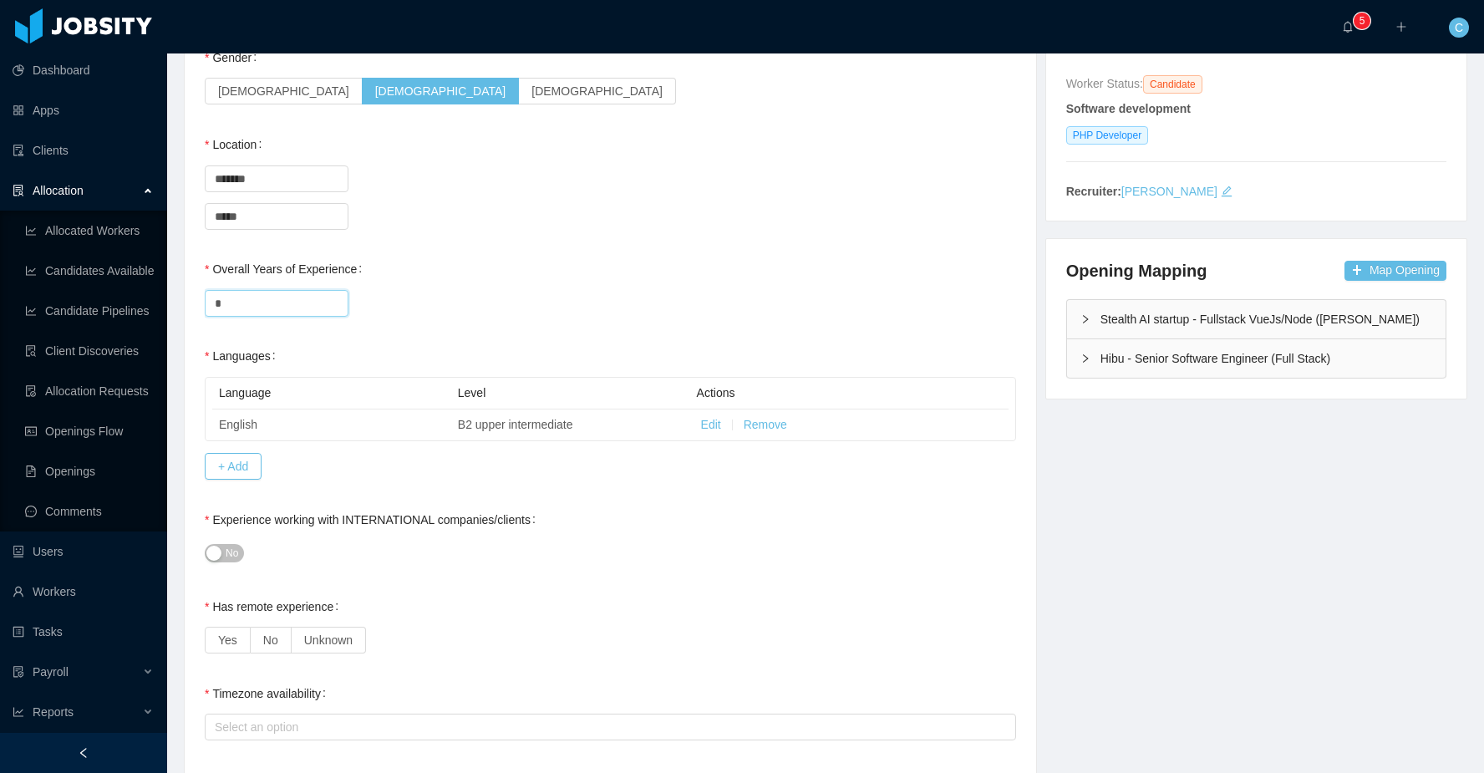
type input "*"
click at [224, 550] on button "No" at bounding box center [224, 553] width 39 height 18
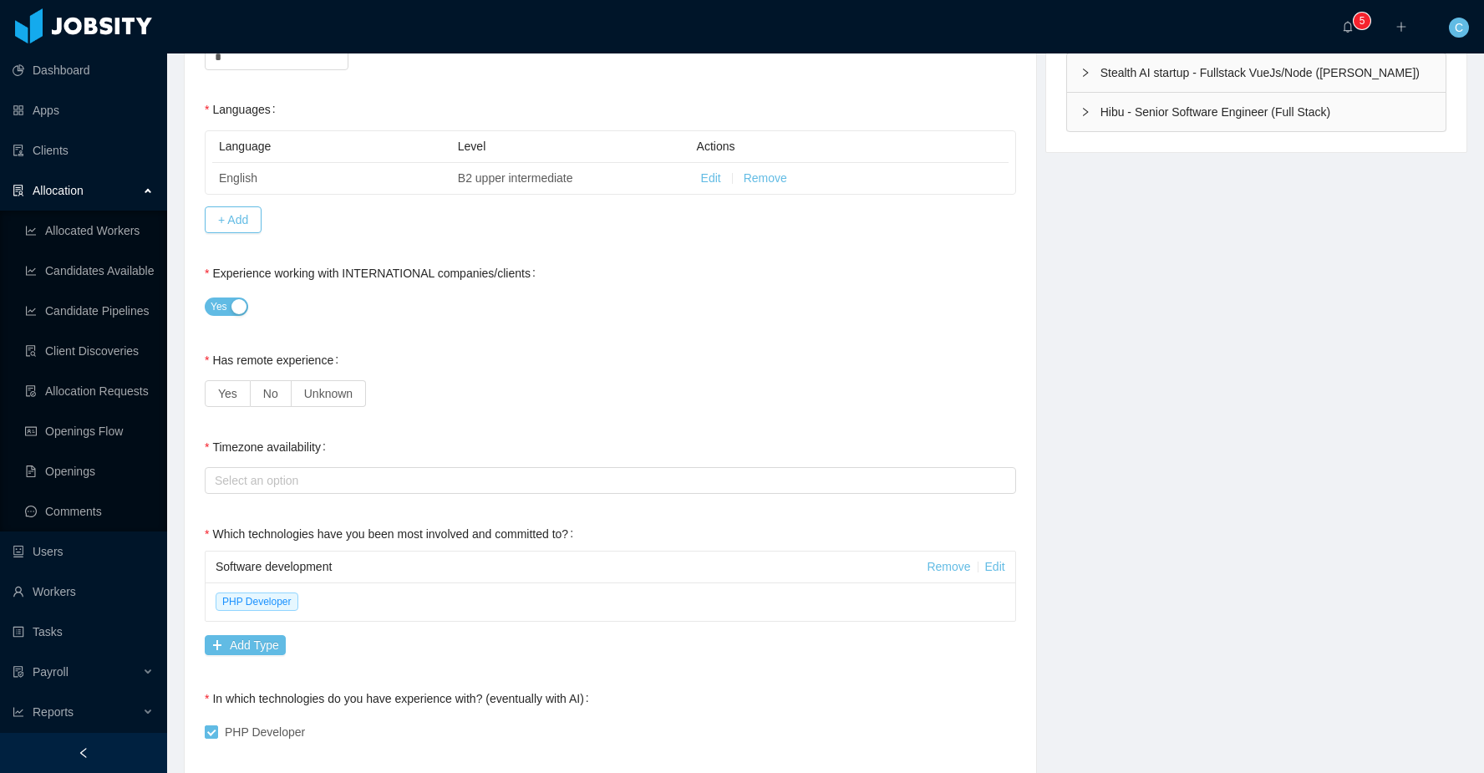
scroll to position [480, 0]
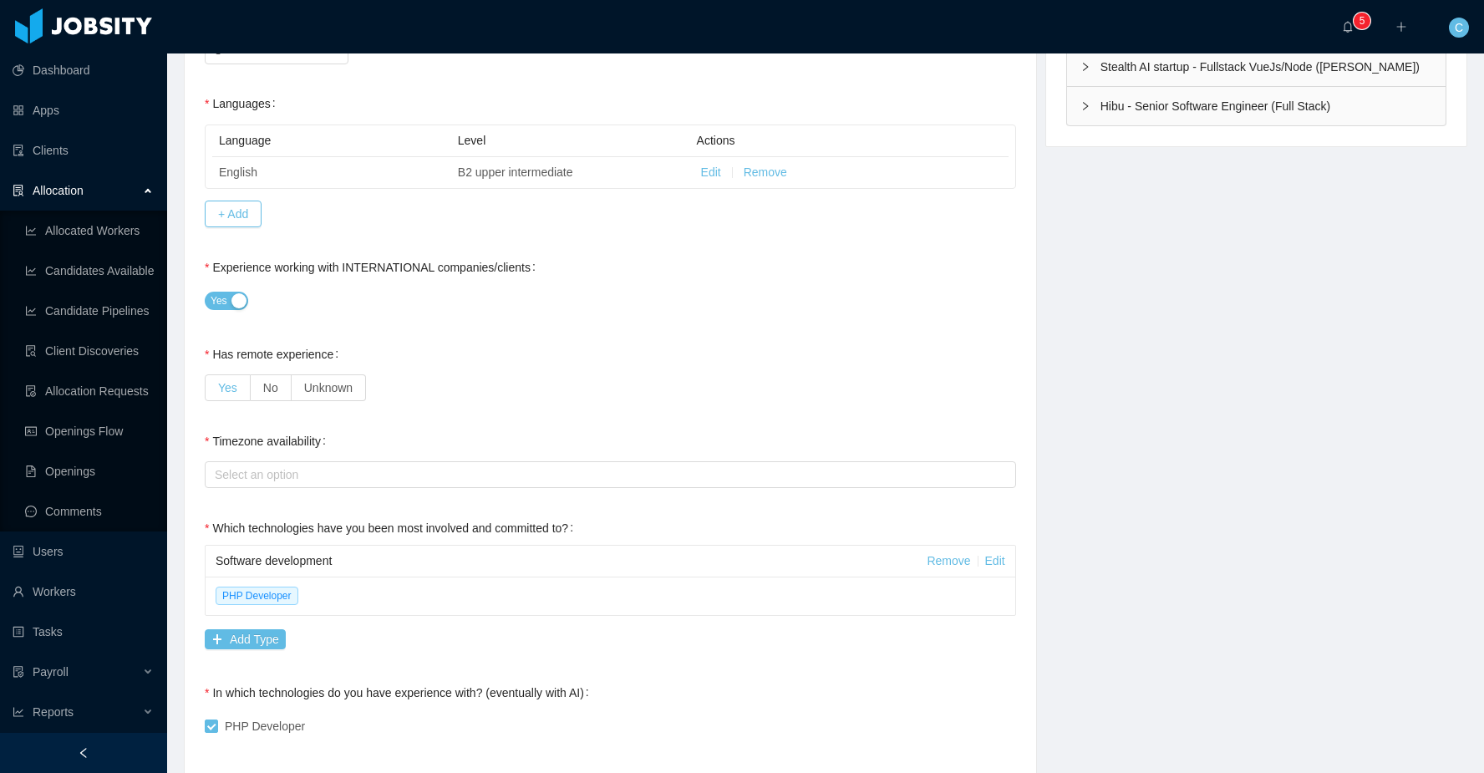
click at [235, 392] on span "Yes" at bounding box center [227, 387] width 19 height 13
drag, startPoint x: 261, startPoint y: 479, endPoint x: 264, endPoint y: 488, distance: 9.5
click at [261, 479] on div "Select an option" at bounding box center [607, 474] width 784 height 17
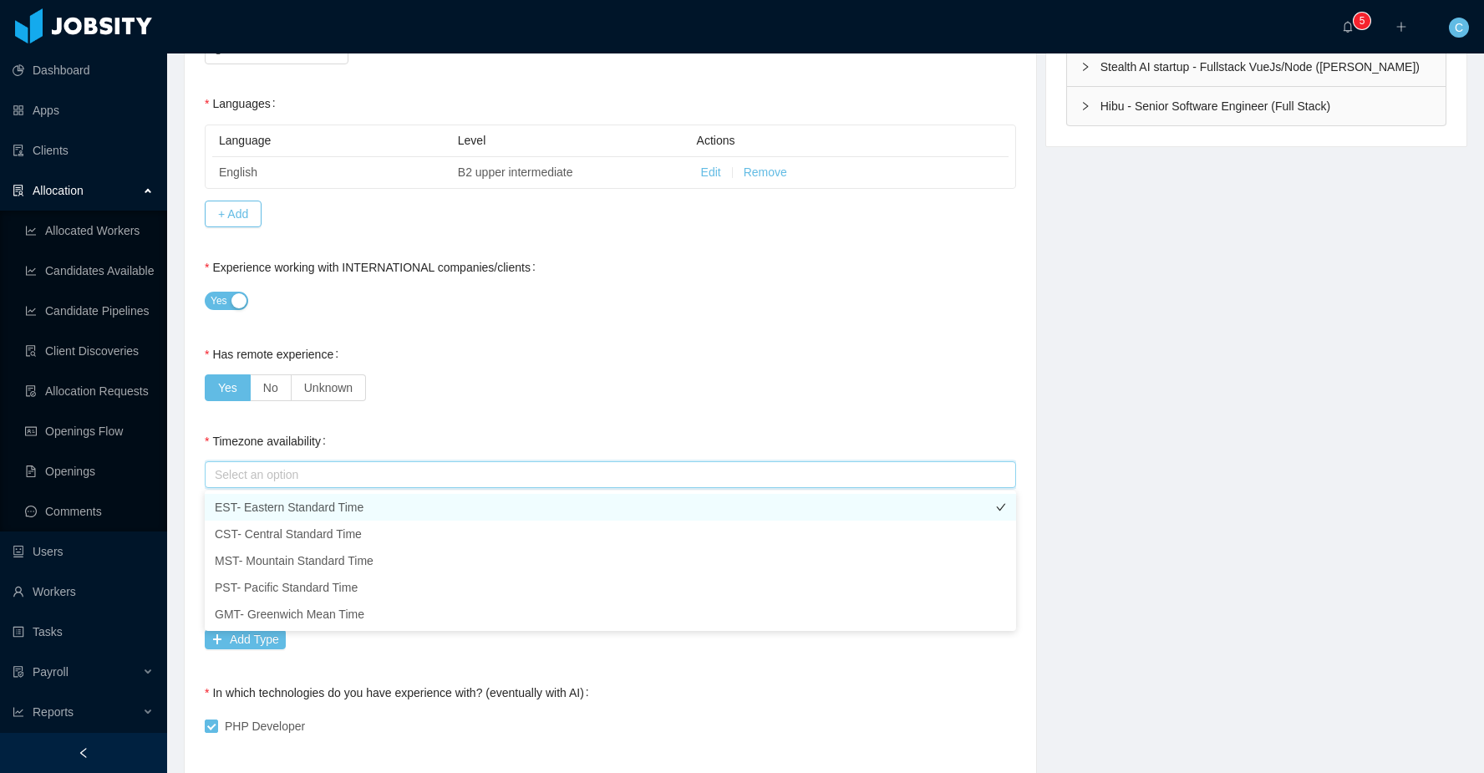
click at [280, 512] on li "EST- Eastern Standard Time" at bounding box center [610, 507] width 811 height 27
click at [435, 434] on div "Timezone availability Select an option EST- Eastern Standard Time" at bounding box center [610, 457] width 811 height 67
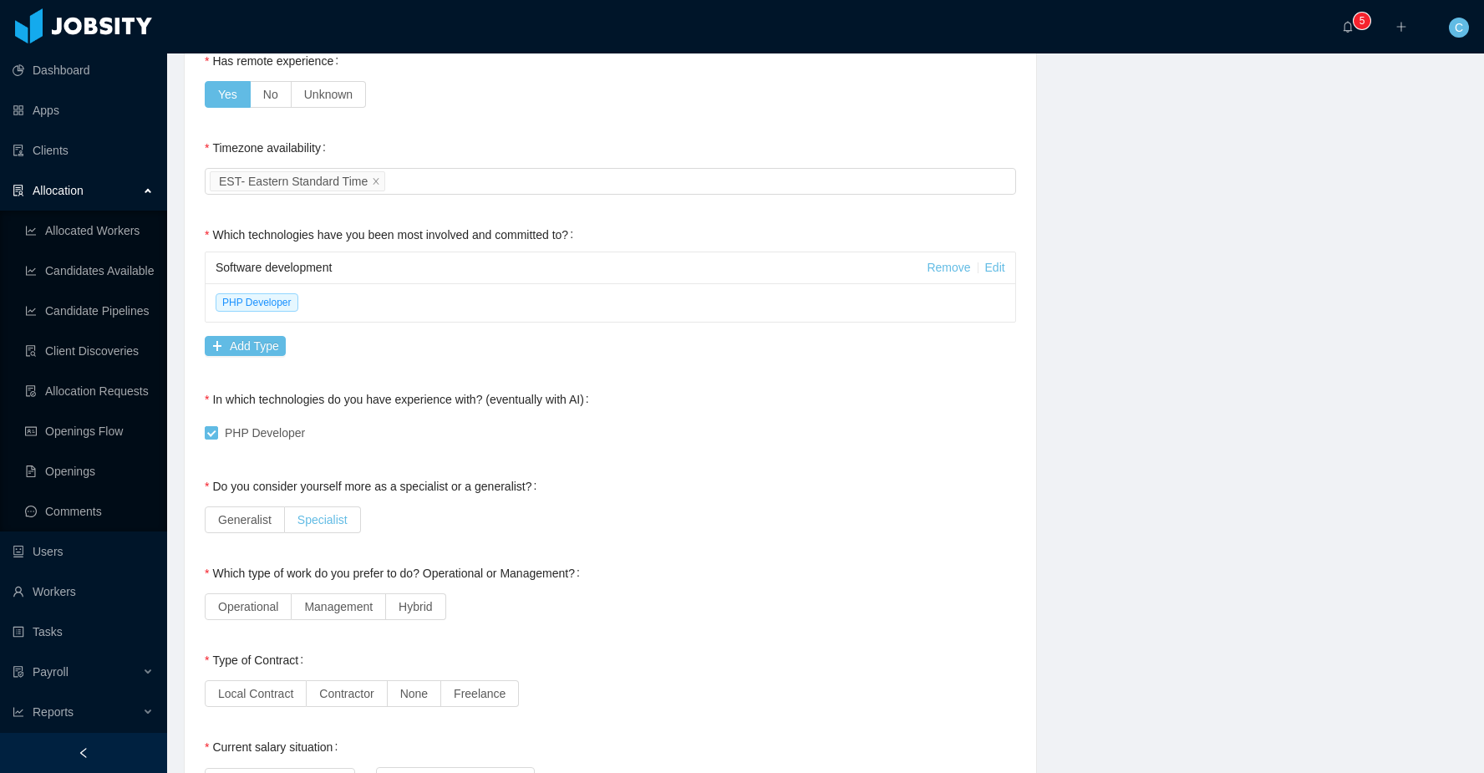
scroll to position [782, 0]
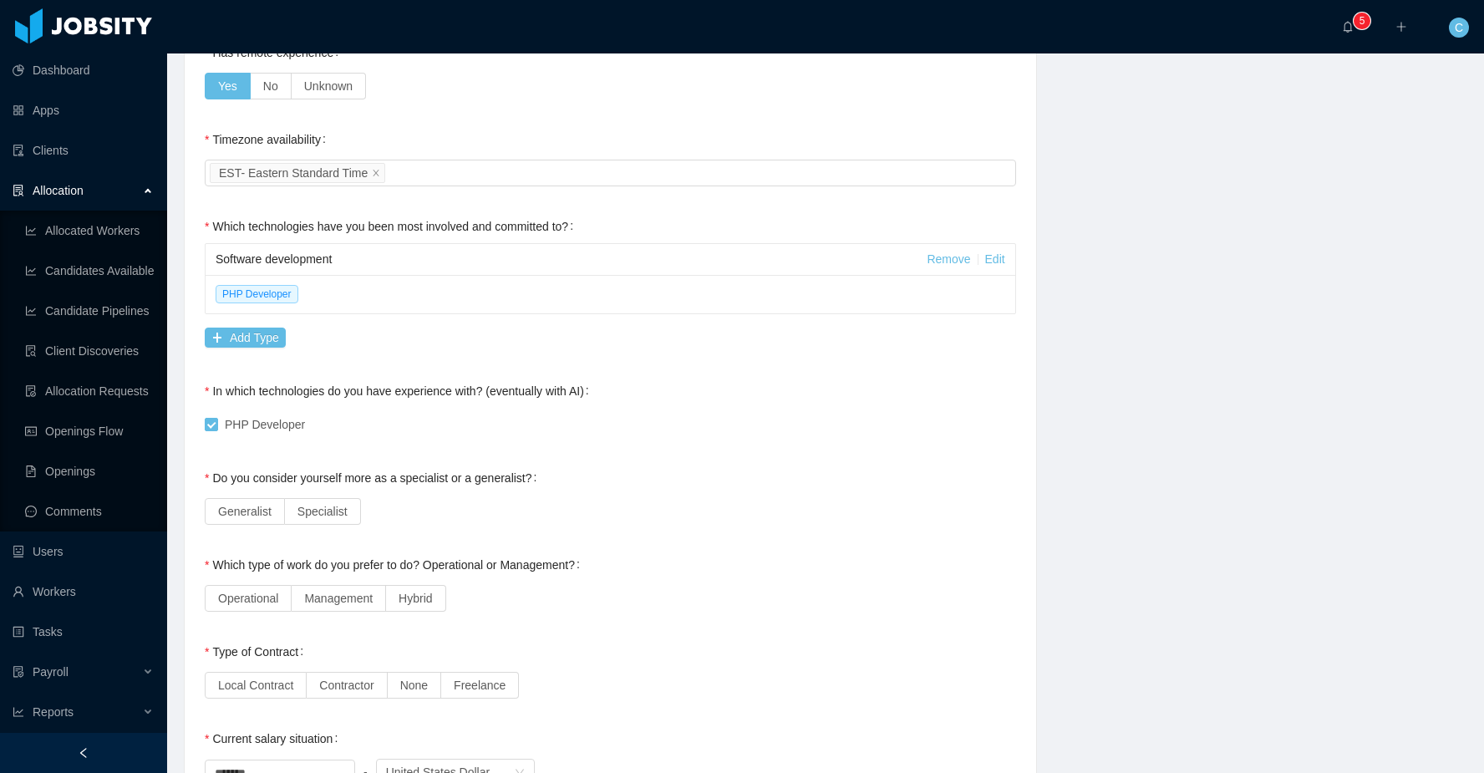
drag, startPoint x: 259, startPoint y: 503, endPoint x: 325, endPoint y: 575, distance: 97.5
click at [260, 504] on label "Generalist" at bounding box center [245, 511] width 80 height 27
click at [340, 596] on span "Management" at bounding box center [338, 597] width 68 height 13
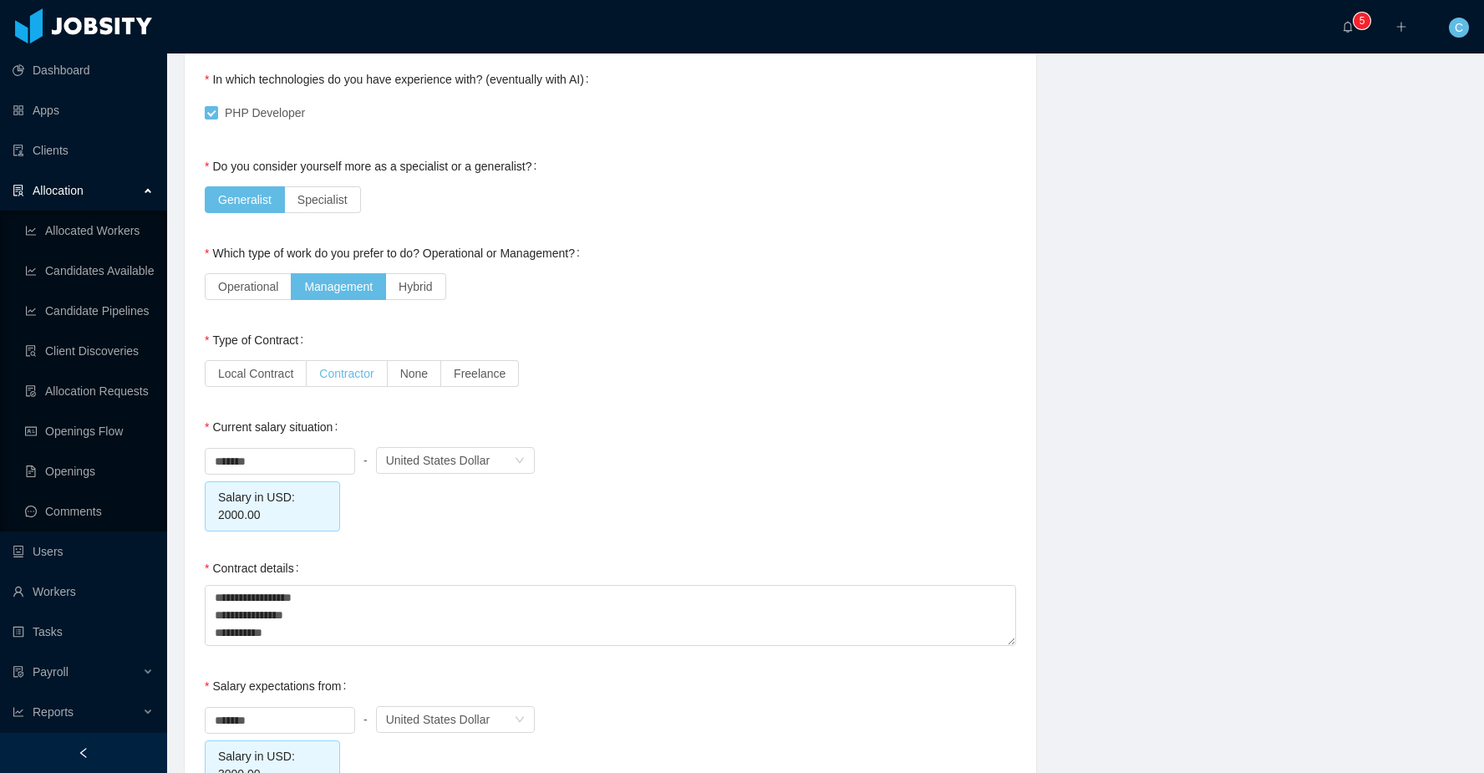
click at [345, 374] on span "Contractor" at bounding box center [346, 373] width 54 height 13
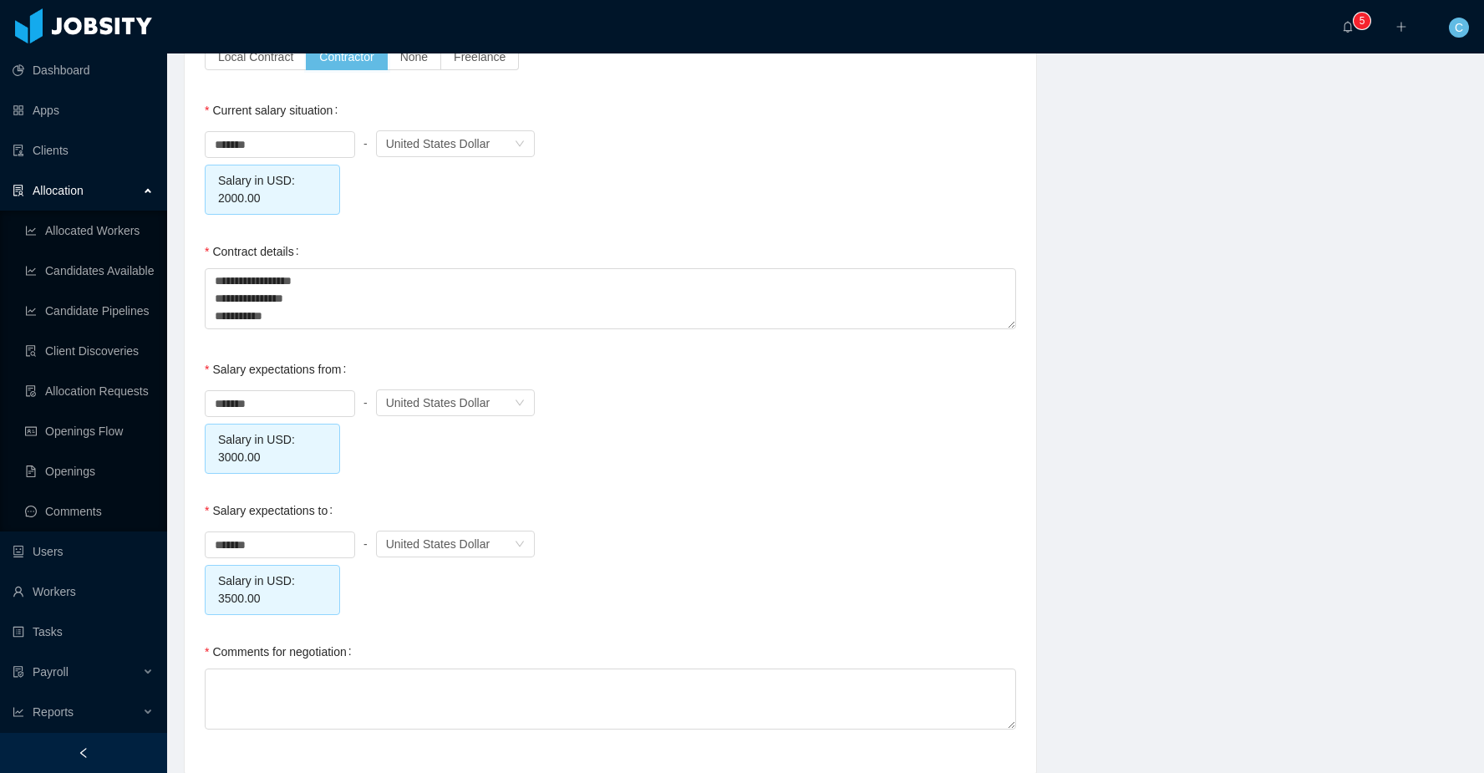
scroll to position [1469, 0]
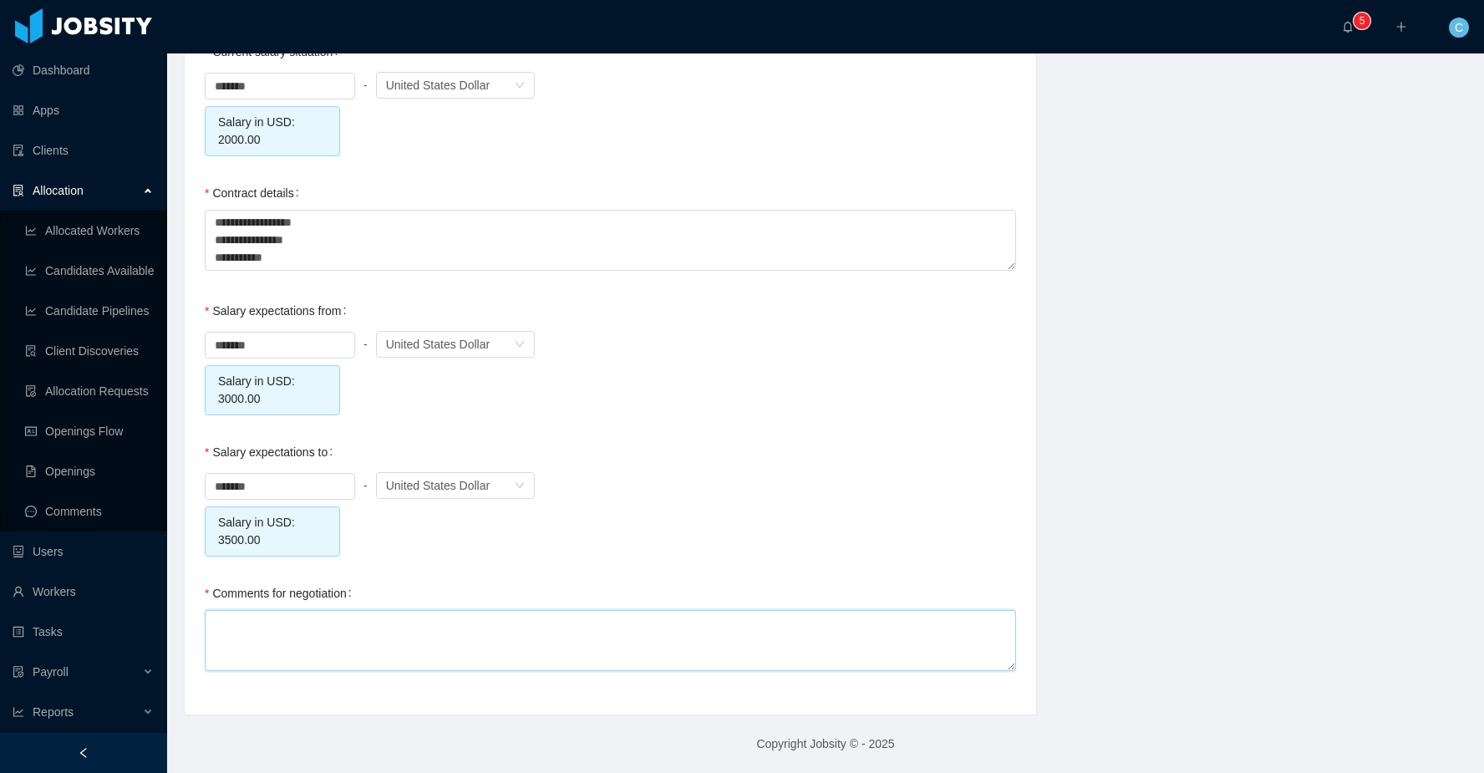
click at [312, 630] on textarea "Comments for negotiation" at bounding box center [610, 640] width 811 height 61
type textarea "*"
type textarea "**"
type textarea "****"
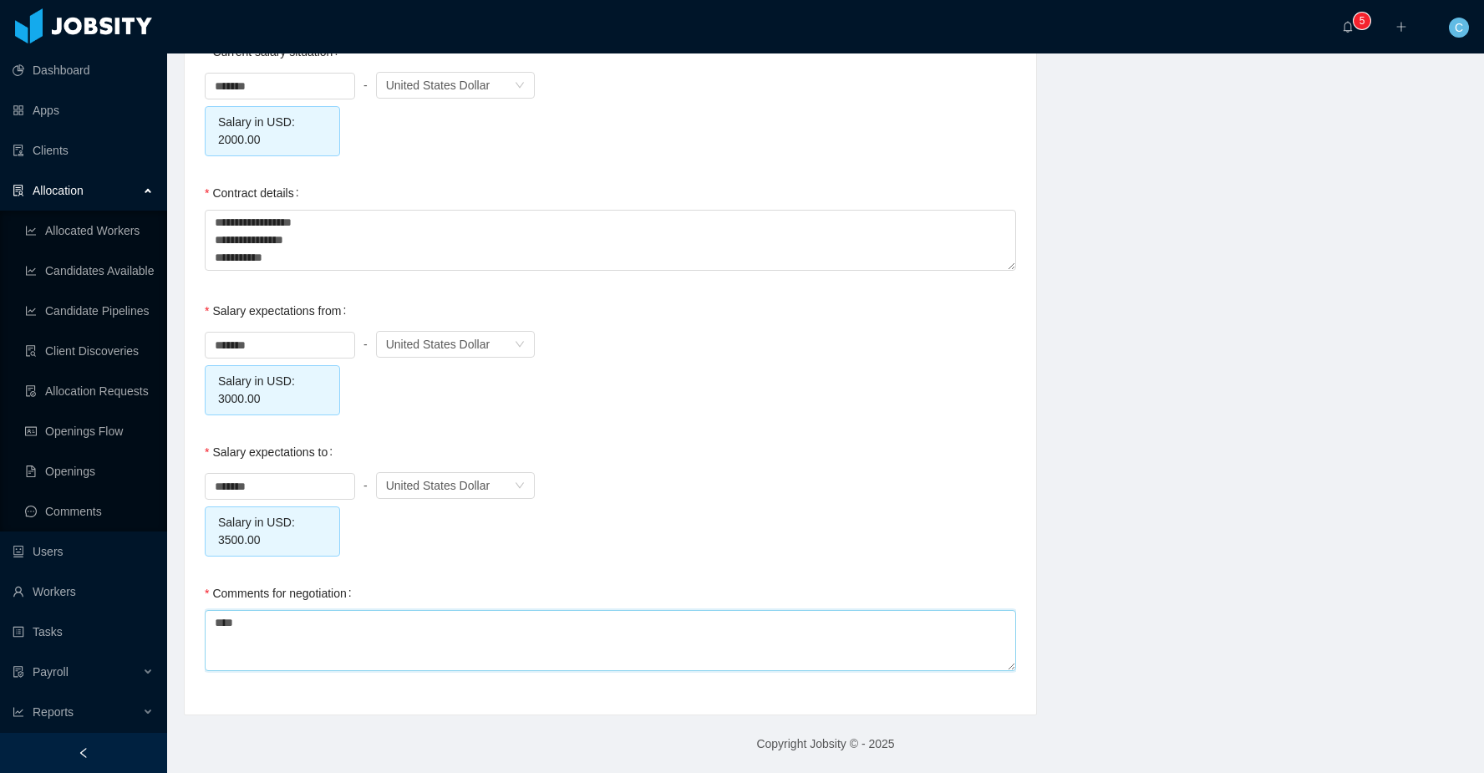
type textarea "*****"
type textarea "******"
type textarea "*******"
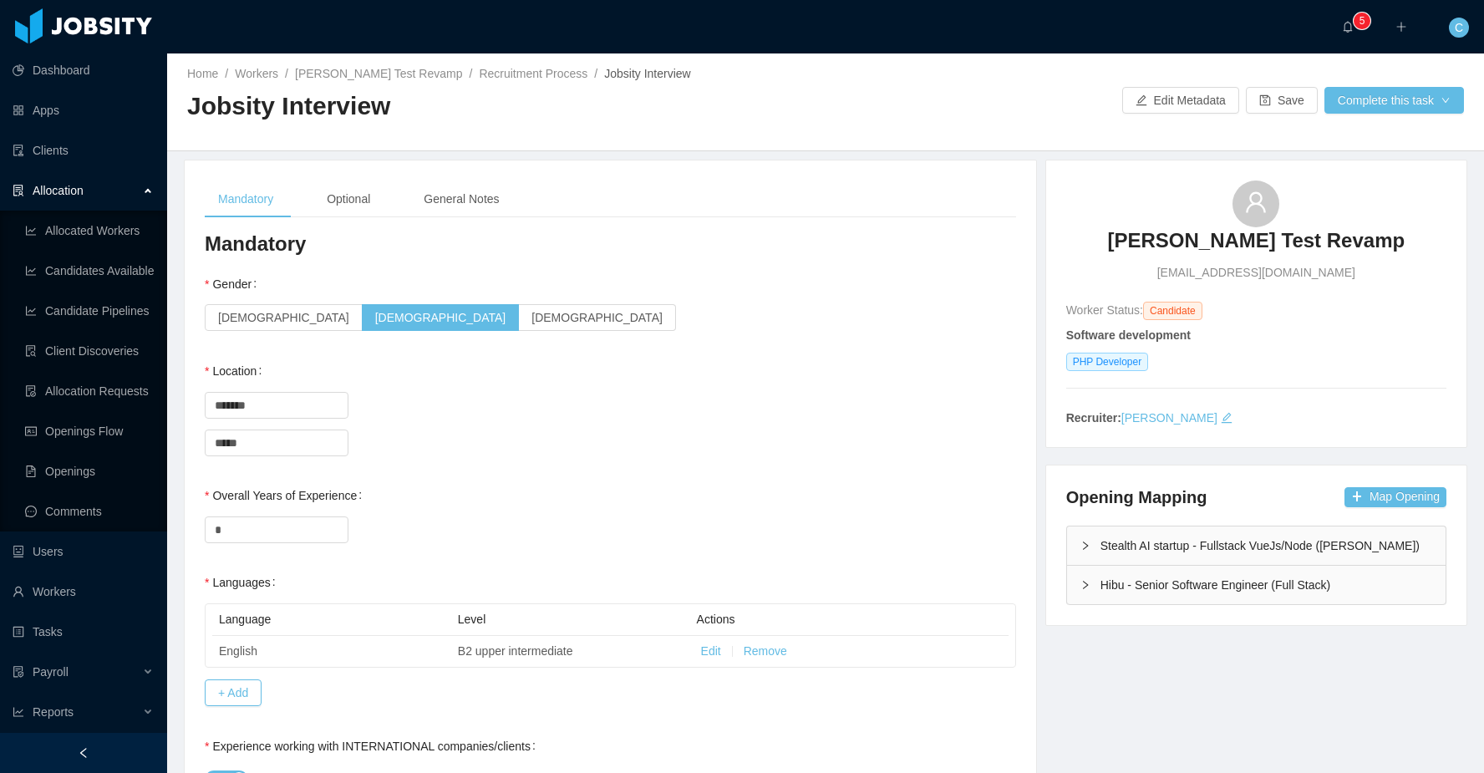
scroll to position [0, 0]
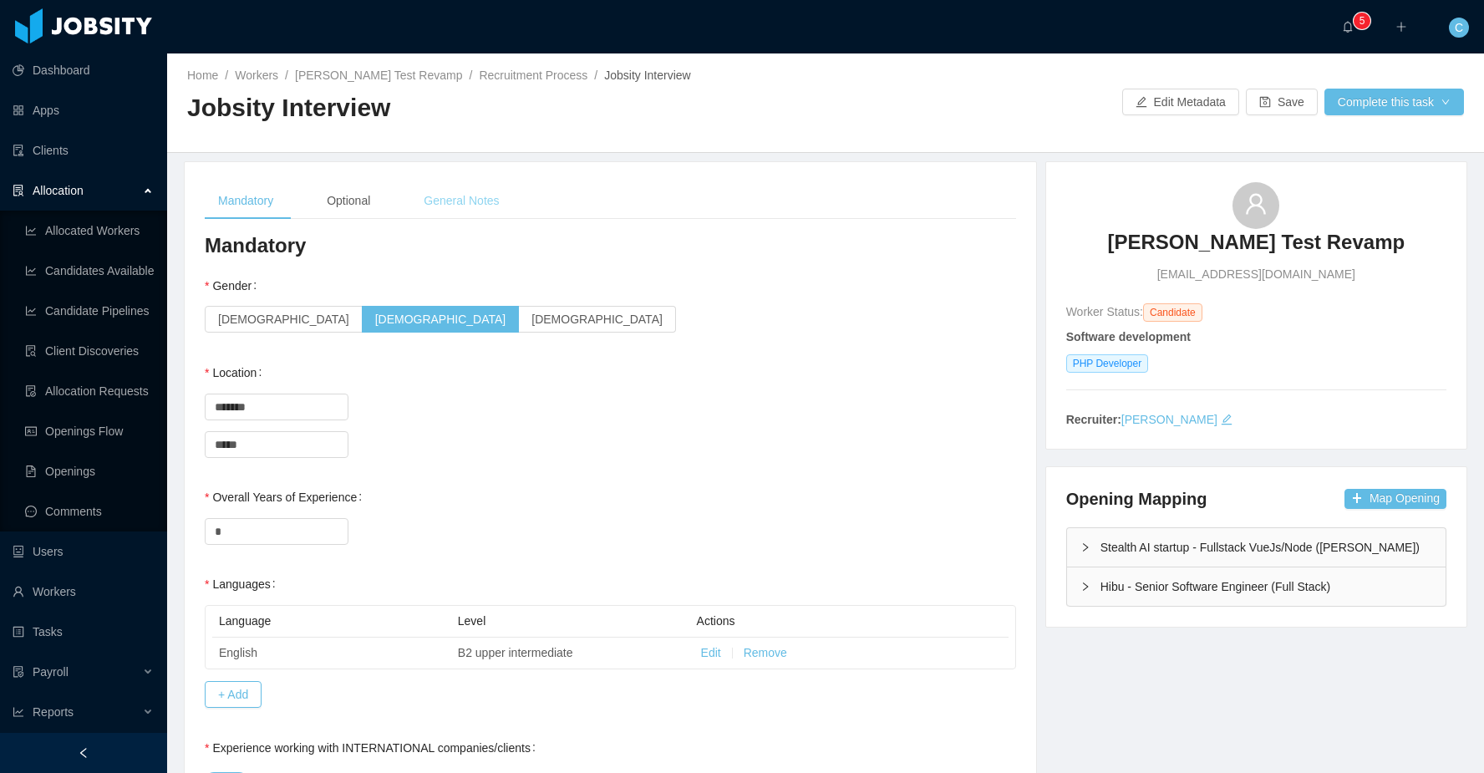
type textarea "********"
click at [469, 203] on div "General Notes" at bounding box center [461, 201] width 102 height 38
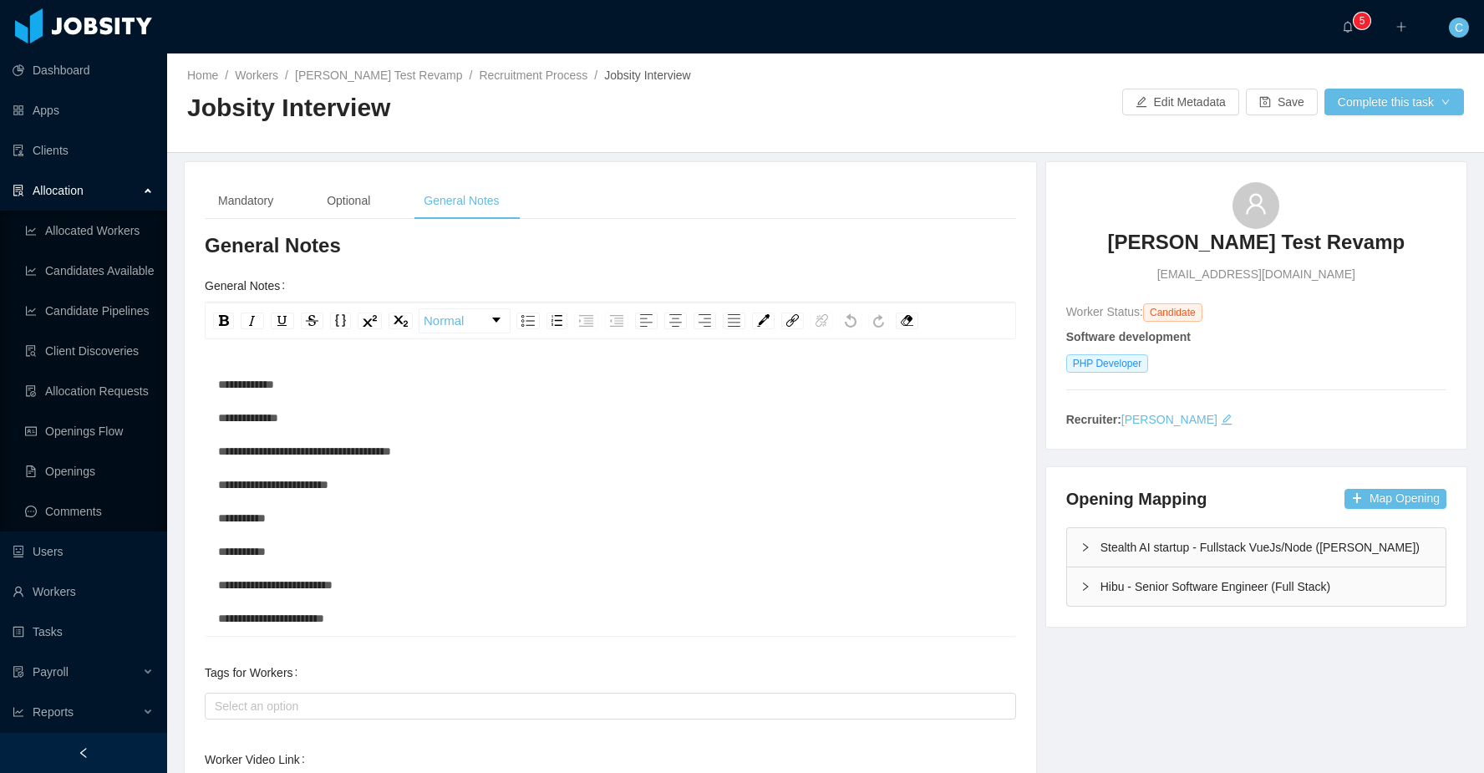
click at [357, 387] on div "**********" at bounding box center [610, 635] width 785 height 535
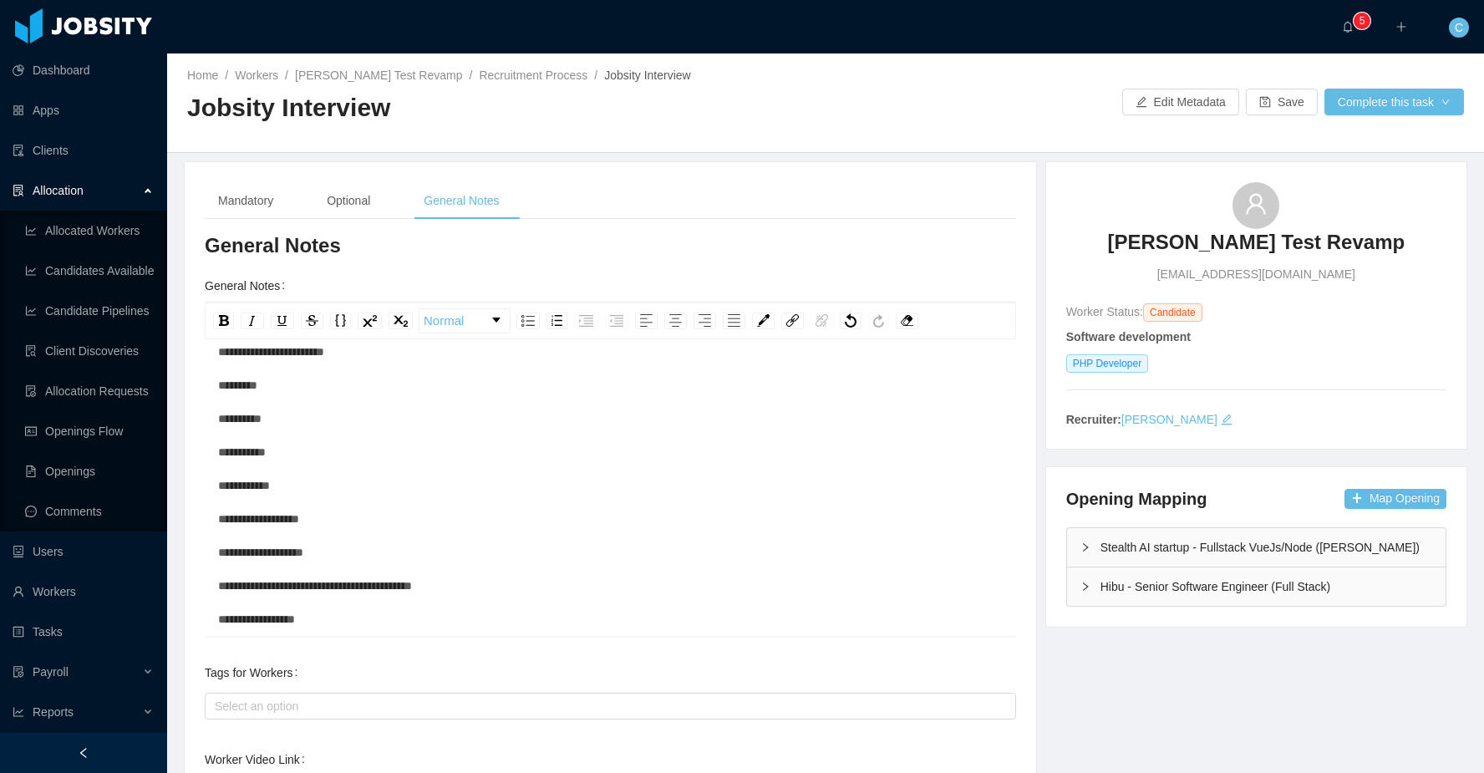
scroll to position [166, 0]
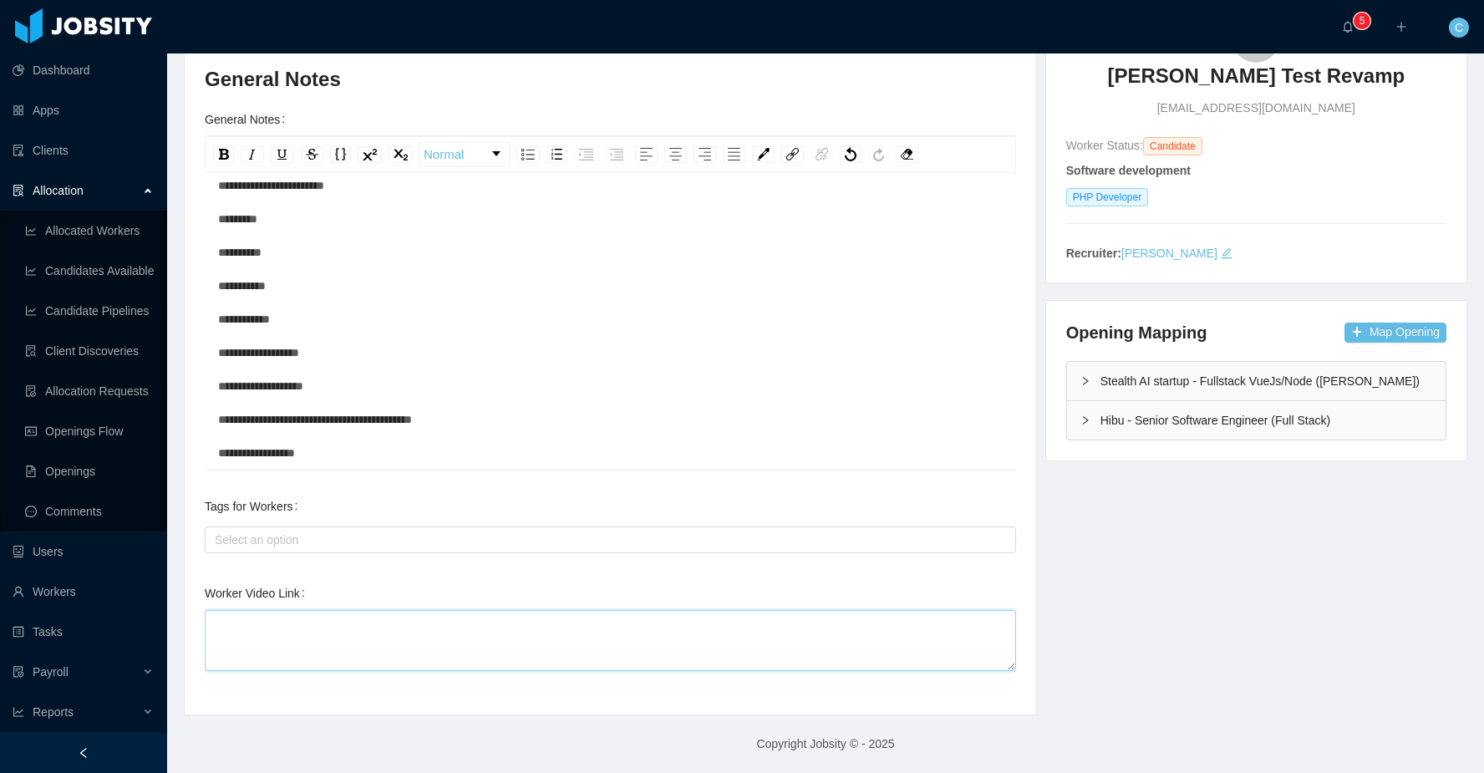
click at [569, 630] on textarea "Worker Video Link" at bounding box center [610, 640] width 811 height 61
paste textarea "**********"
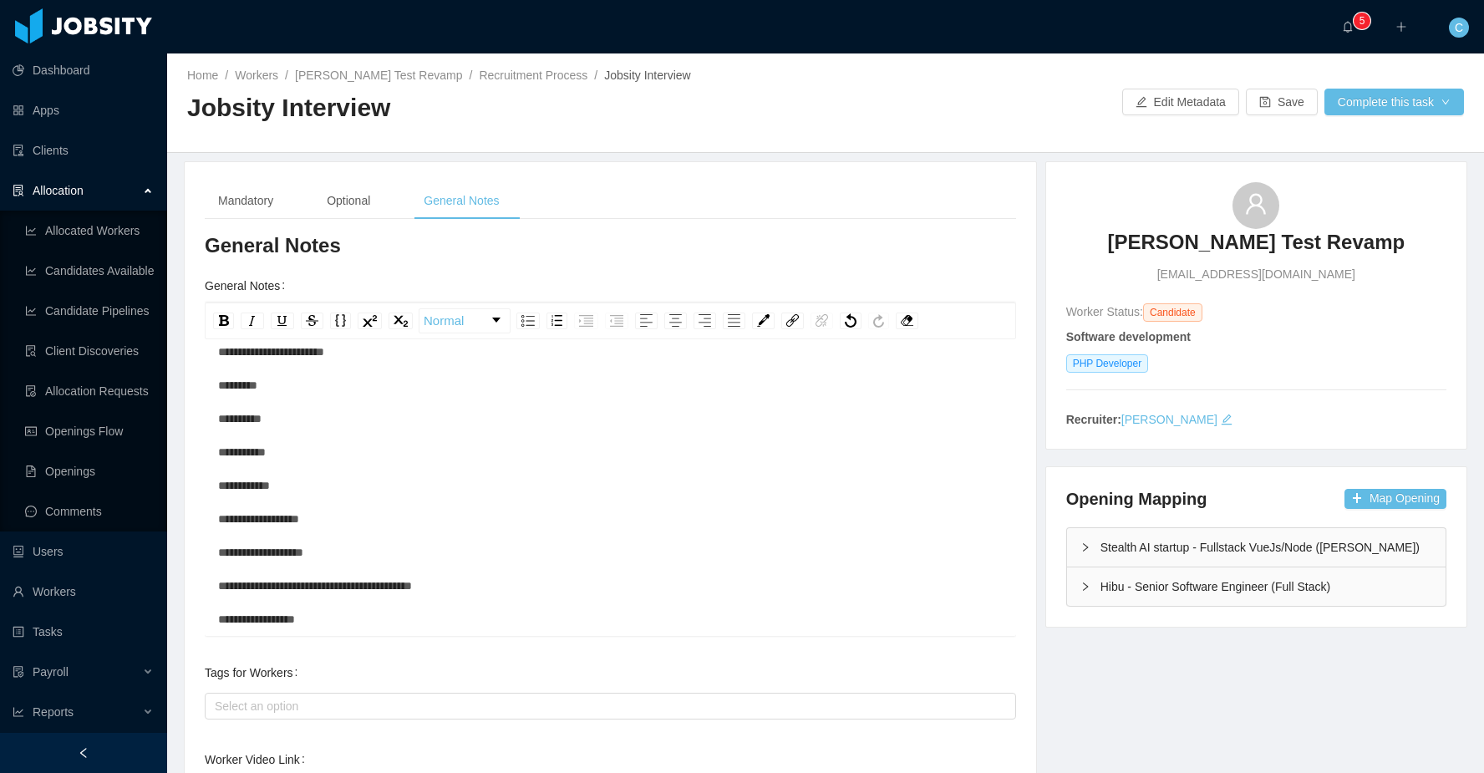
type textarea "**********"
click at [1343, 117] on div "Home / Workers / Cristian Fierro Test Revamp / Recruitment Process / Jobsity In…" at bounding box center [825, 102] width 1316 height 99
click at [1338, 103] on button "Complete this task" at bounding box center [1394, 102] width 140 height 27
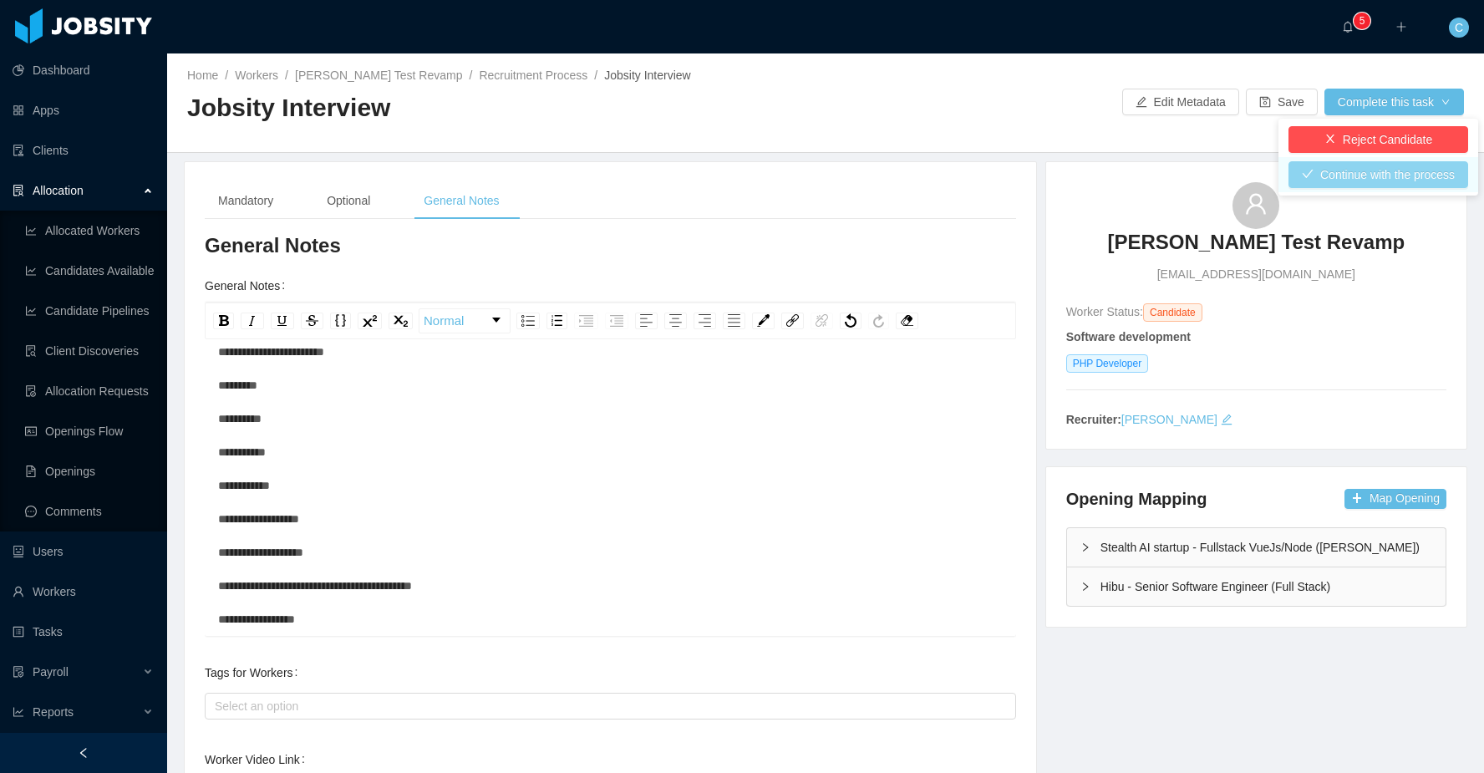
click at [1369, 170] on button "Continue with the process" at bounding box center [1378, 174] width 180 height 27
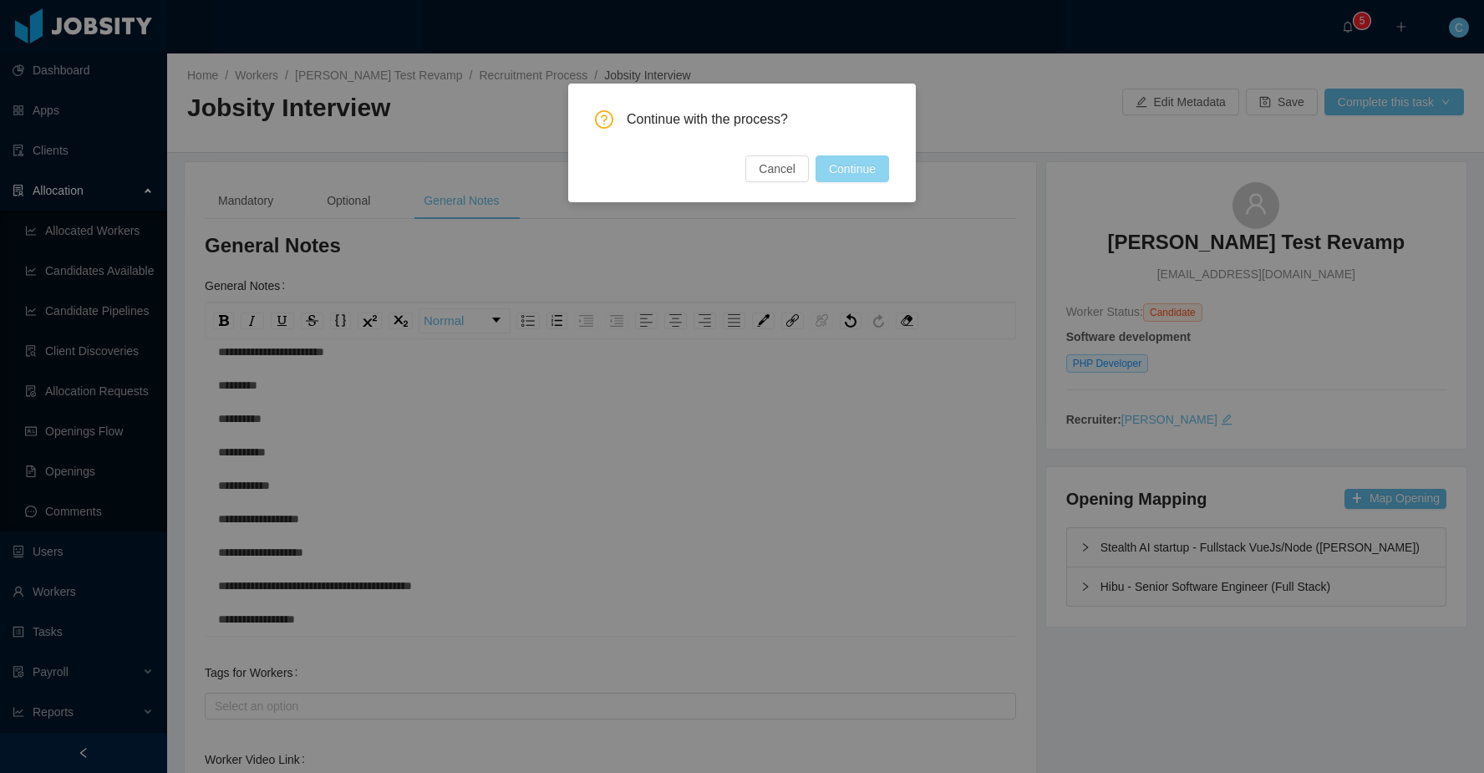
click at [851, 166] on button "Continue" at bounding box center [852, 168] width 74 height 27
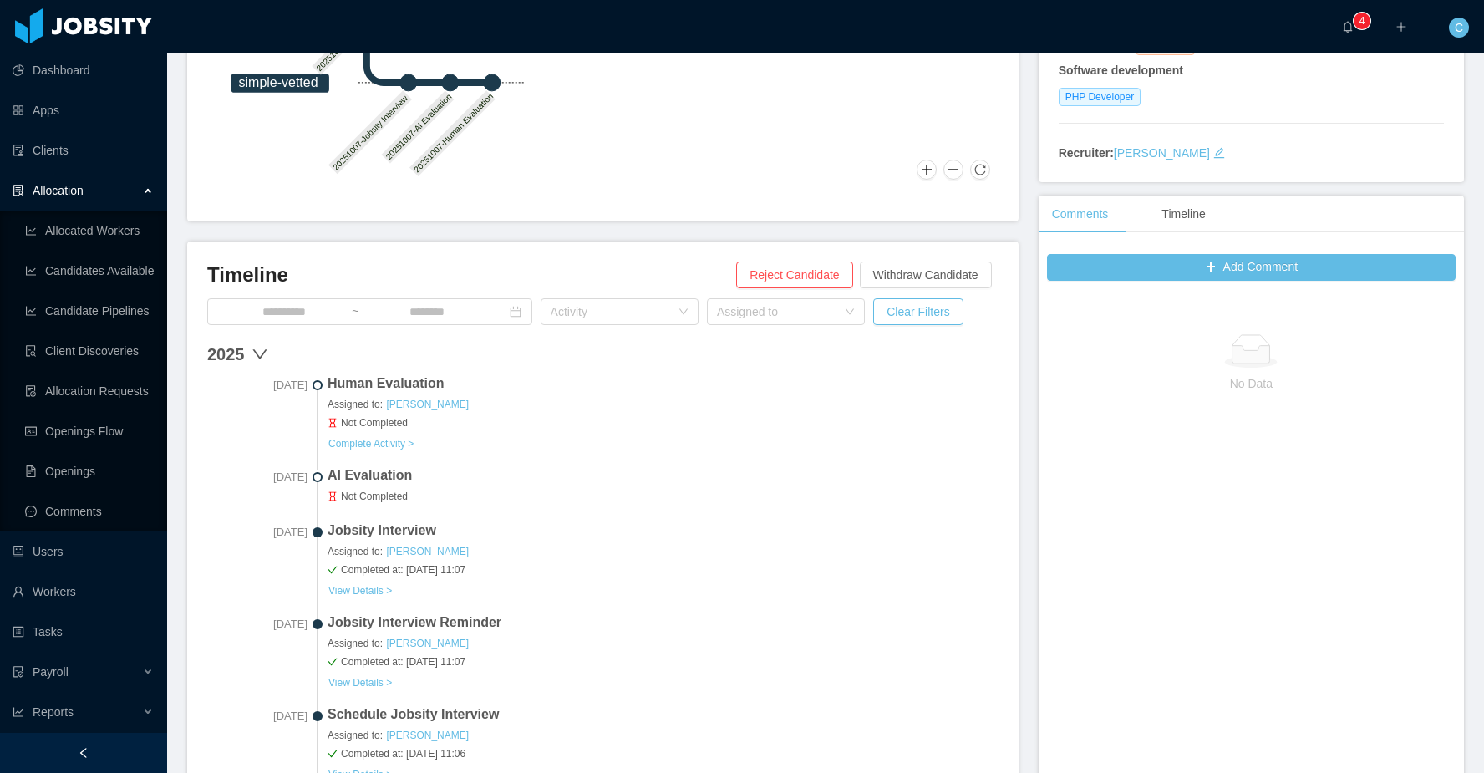
scroll to position [280, 0]
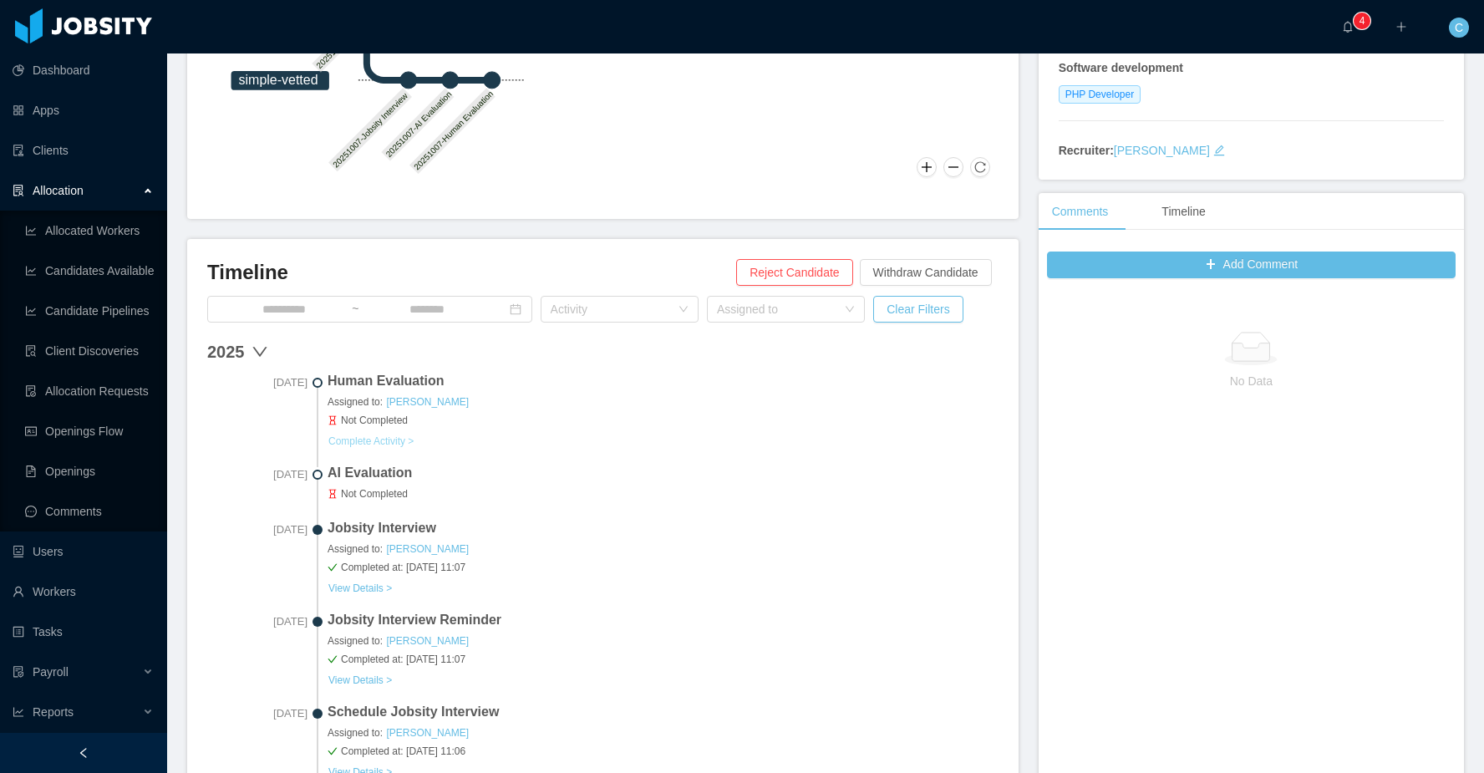
click at [401, 440] on button "Complete Activity >" at bounding box center [370, 440] width 87 height 13
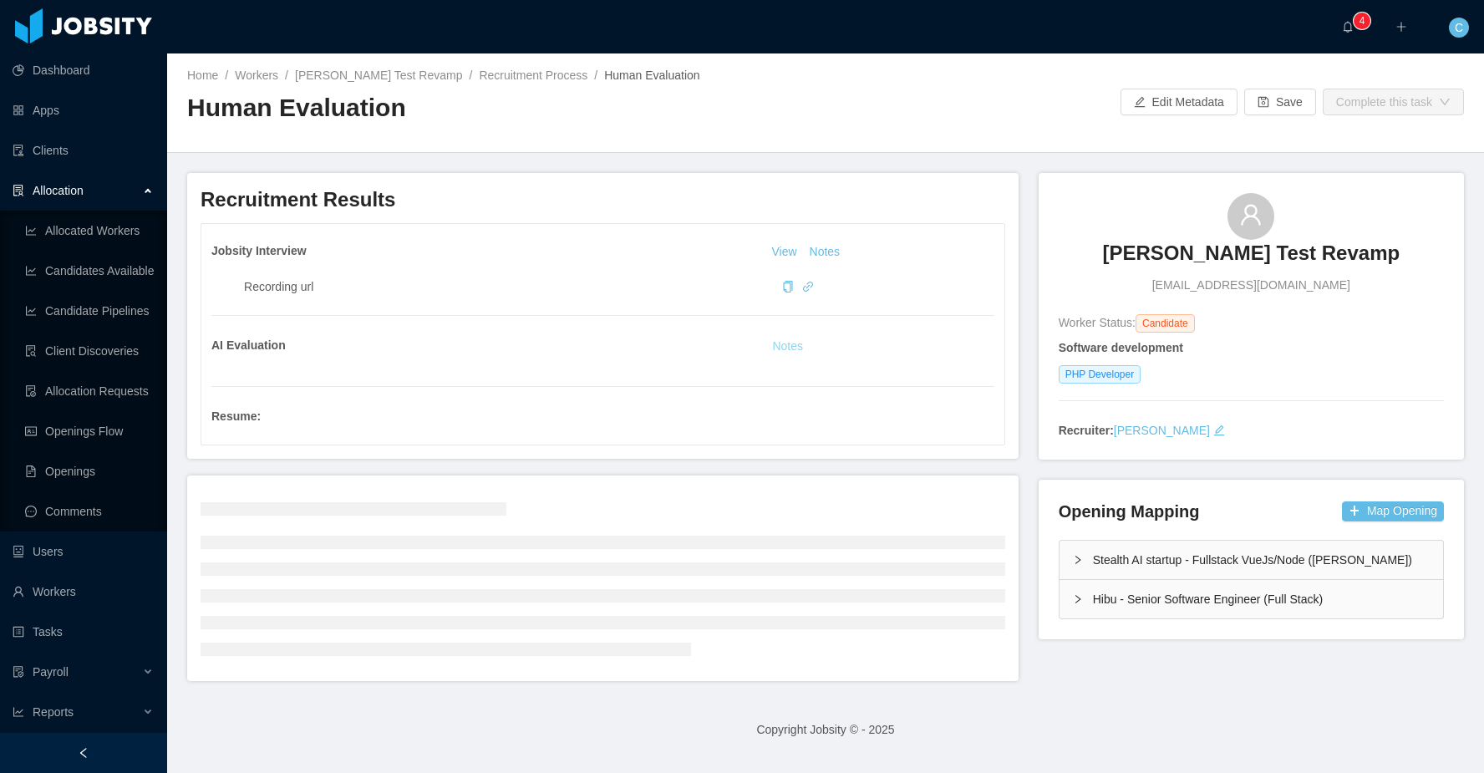
click at [784, 345] on button "Notes" at bounding box center [787, 347] width 44 height 20
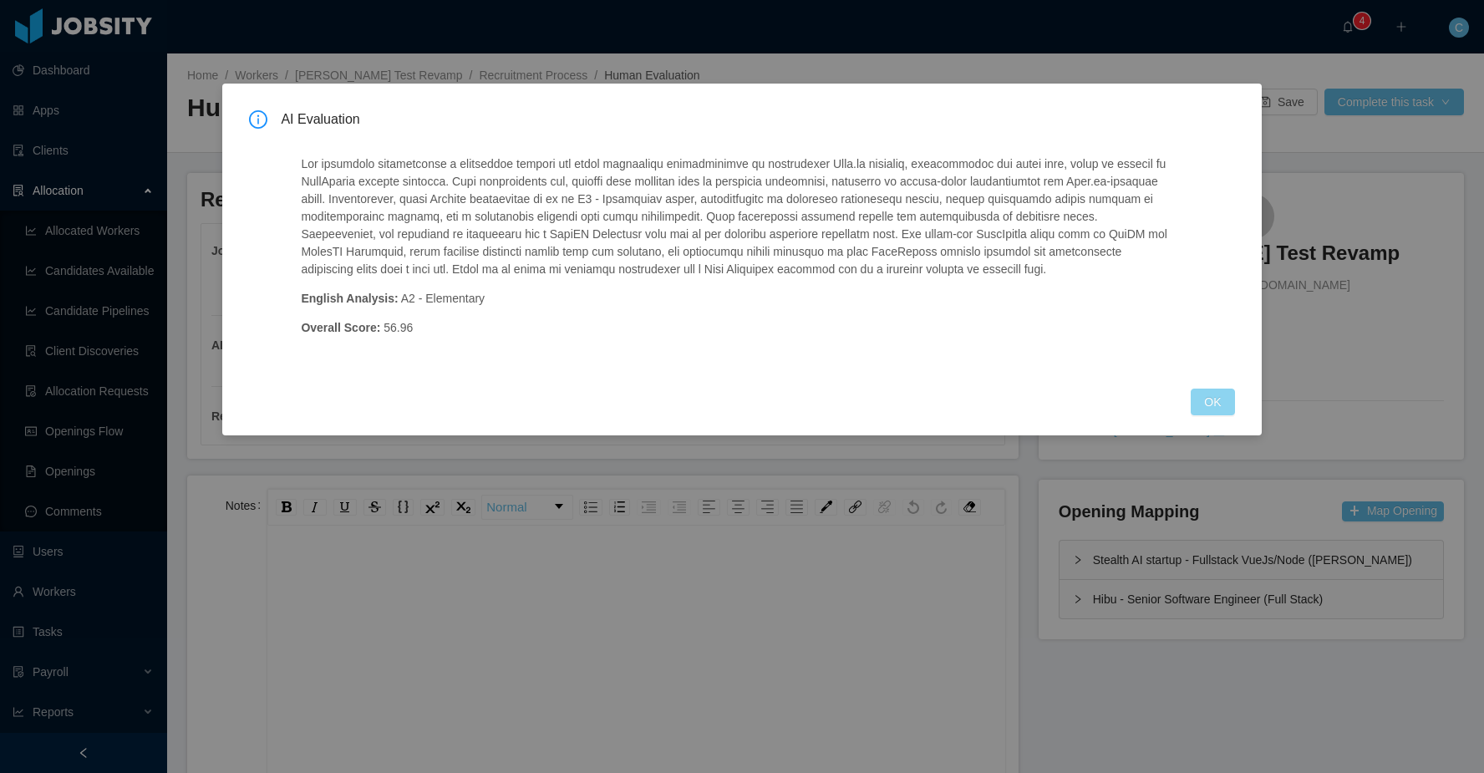
click at [1195, 397] on button "OK" at bounding box center [1211, 401] width 43 height 27
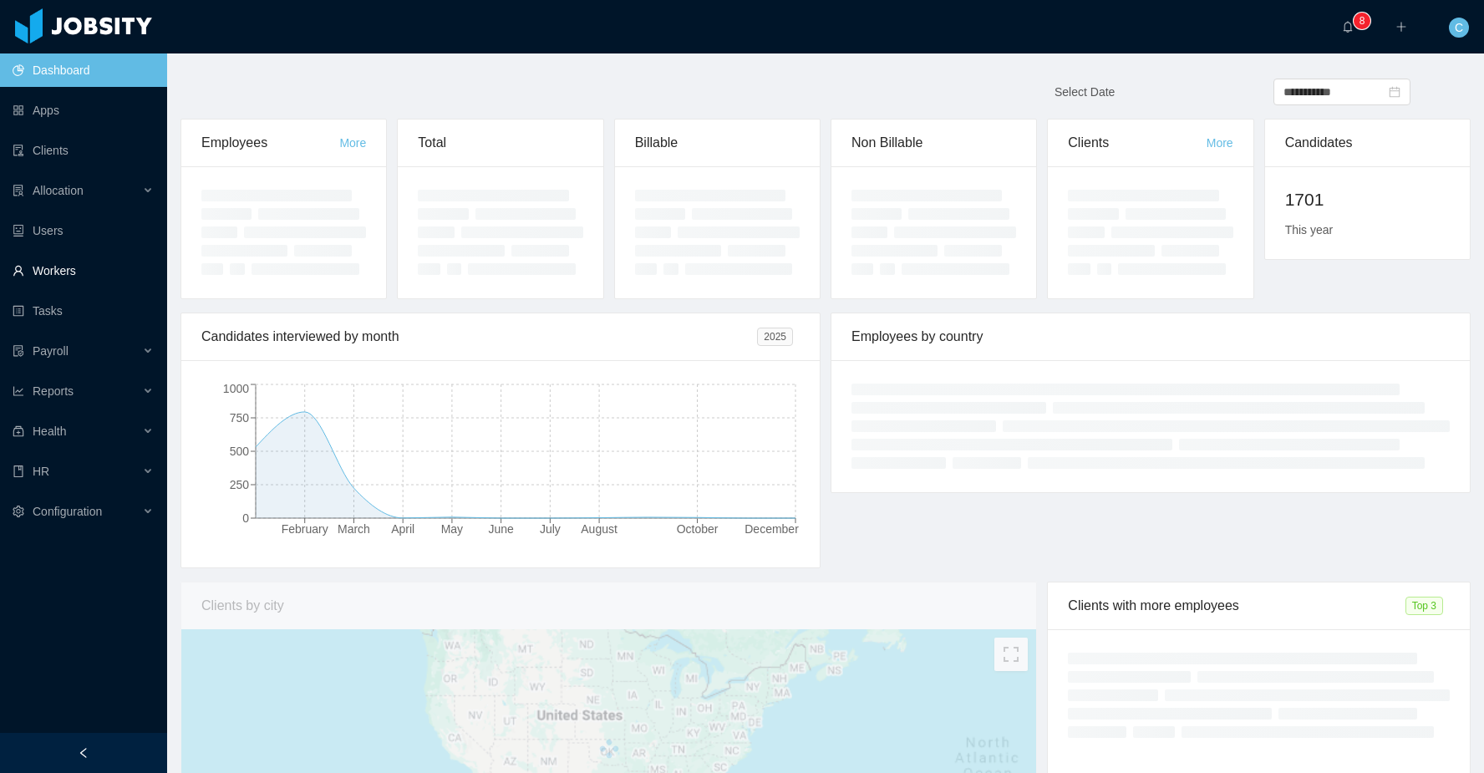
click at [88, 266] on link "Workers" at bounding box center [83, 270] width 141 height 33
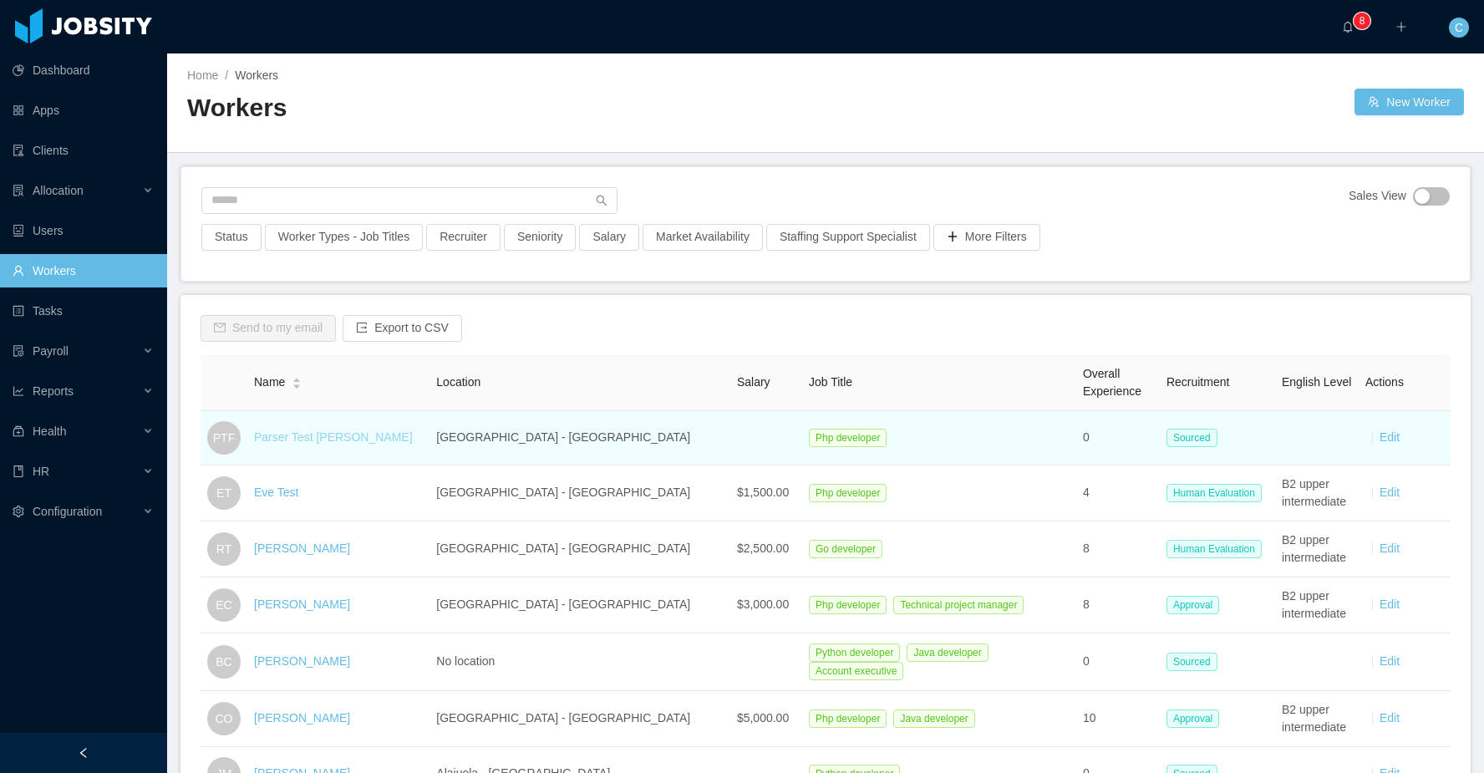
click at [279, 438] on link "Parser Test [PERSON_NAME]" at bounding box center [333, 436] width 159 height 13
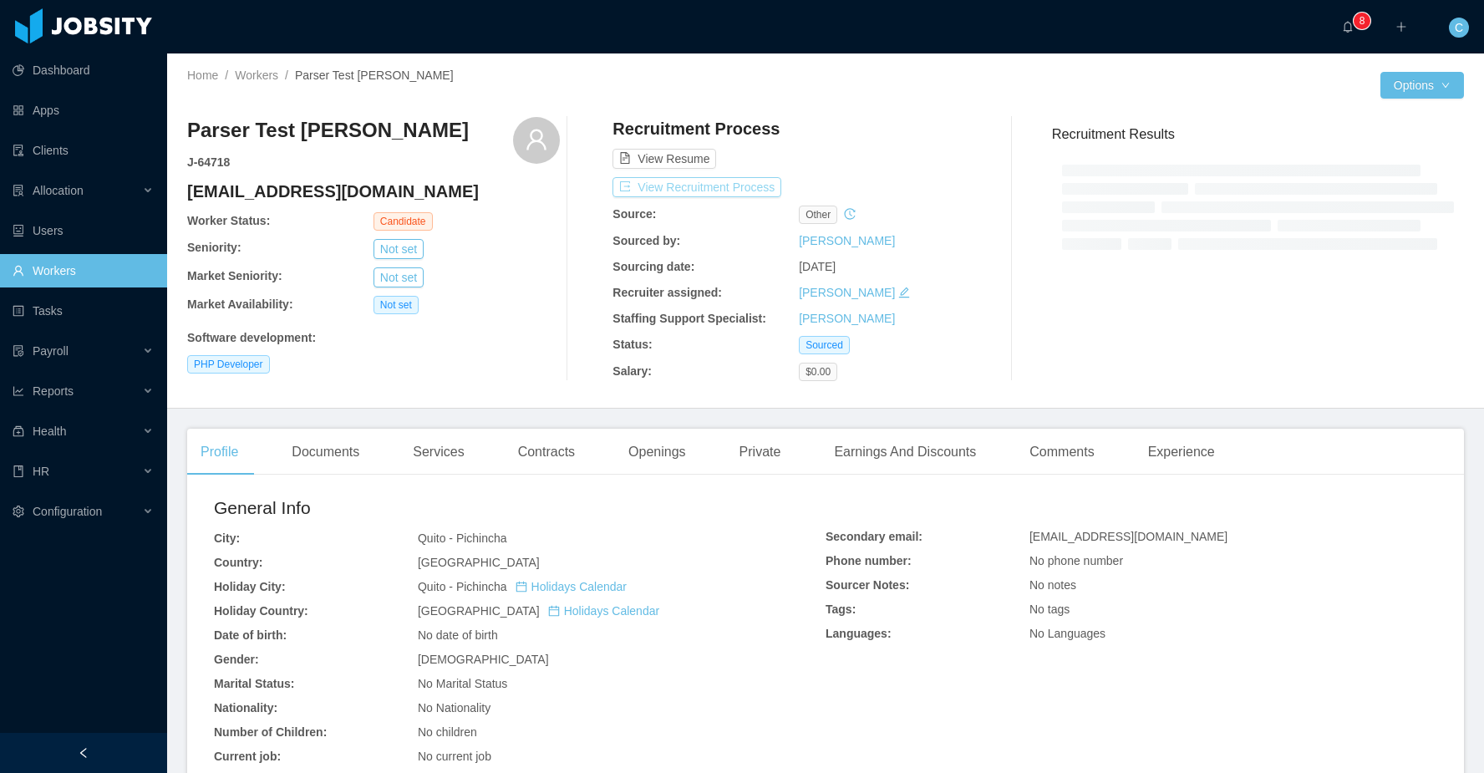
click at [720, 191] on button "View Recruitment Process" at bounding box center [696, 187] width 169 height 20
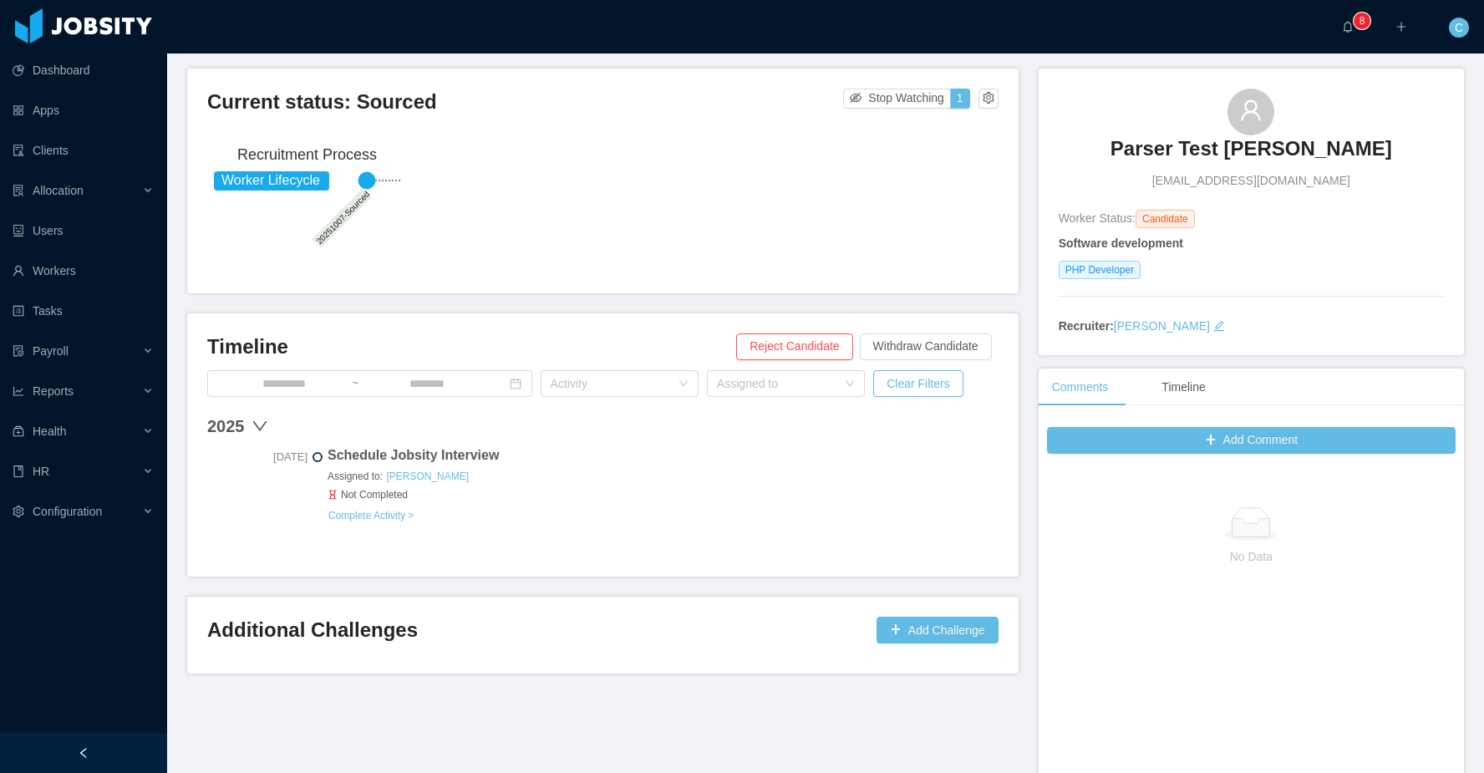
scroll to position [107, 0]
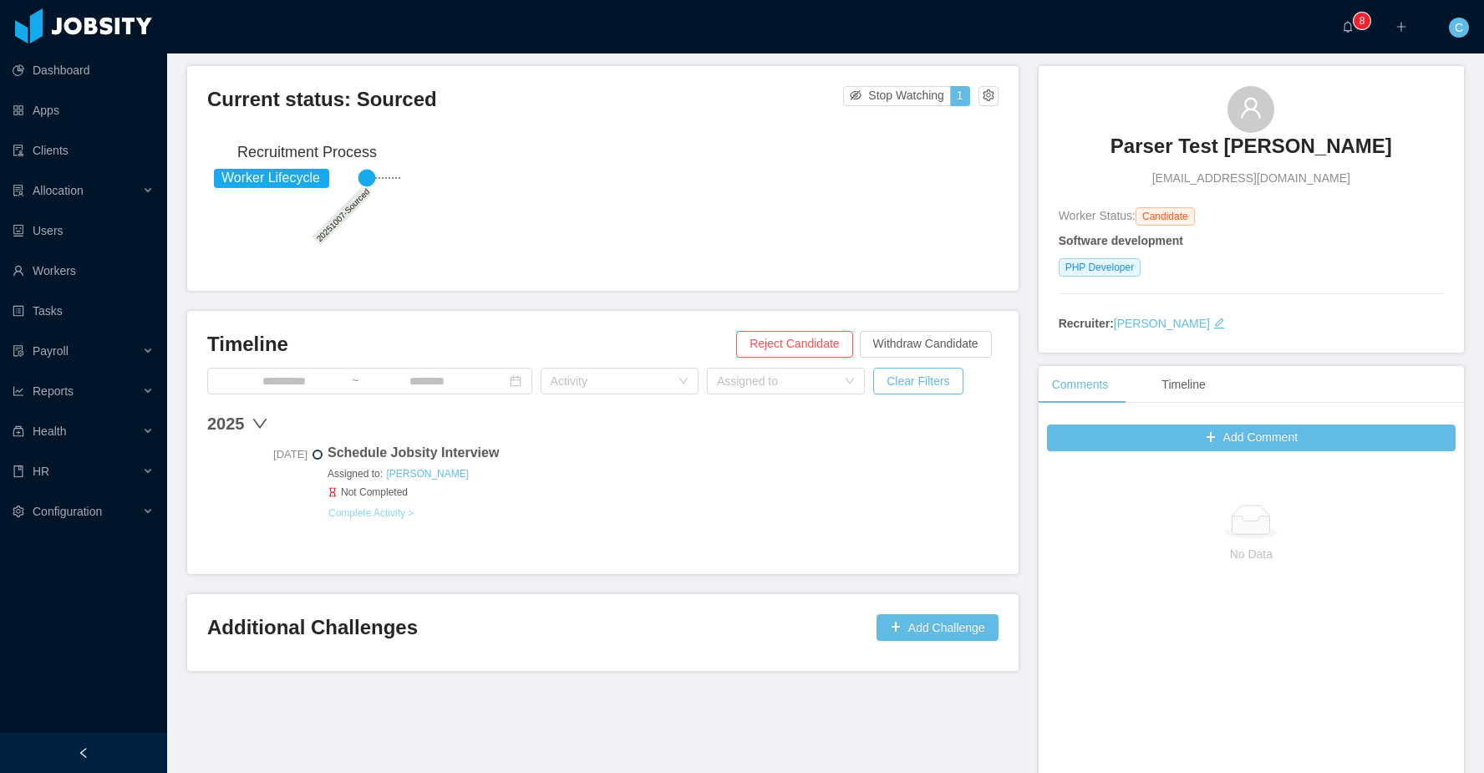
click at [399, 506] on button "Complete Activity >" at bounding box center [370, 512] width 87 height 13
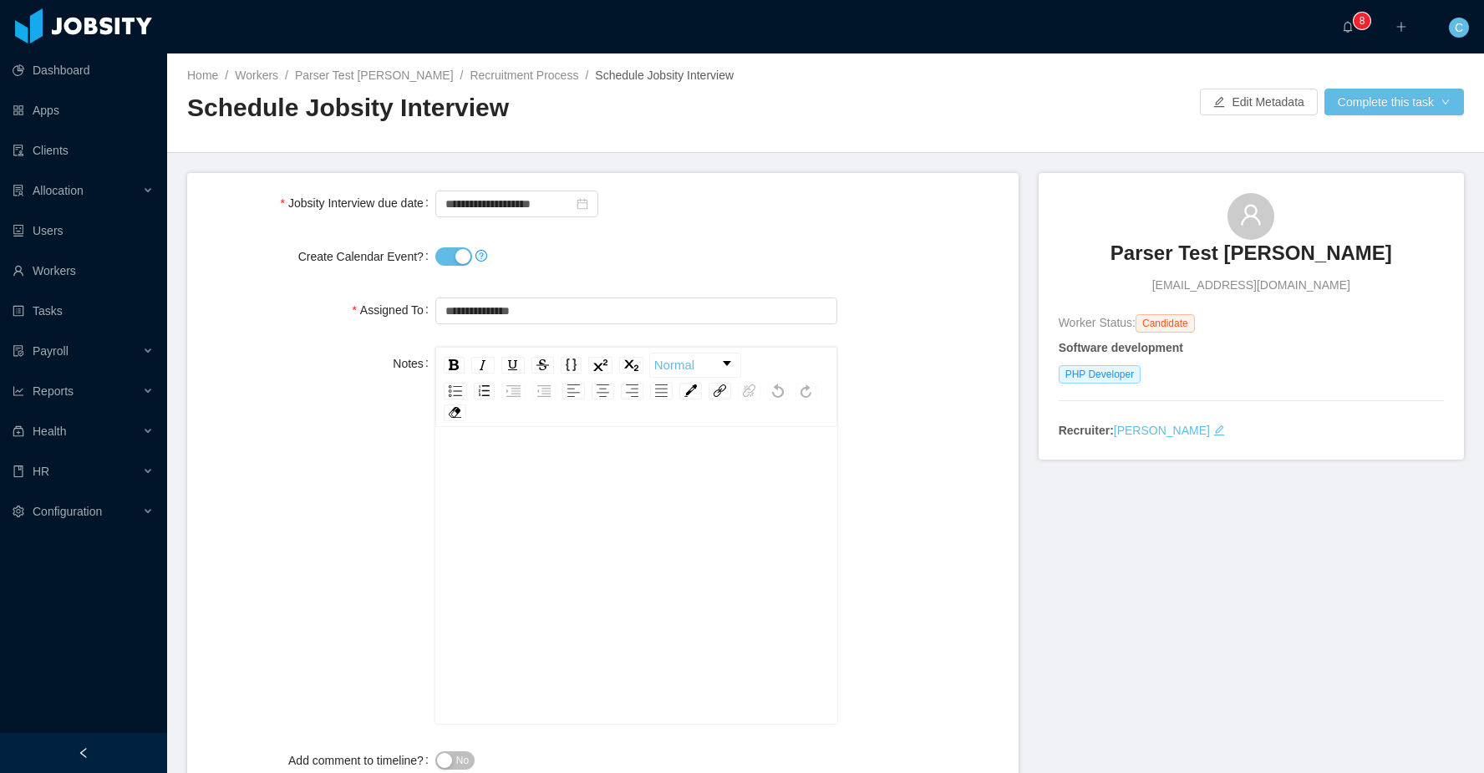
click at [467, 256] on button "Create Calendar Event?" at bounding box center [453, 256] width 37 height 18
click at [1413, 100] on button "Complete this task" at bounding box center [1394, 102] width 140 height 27
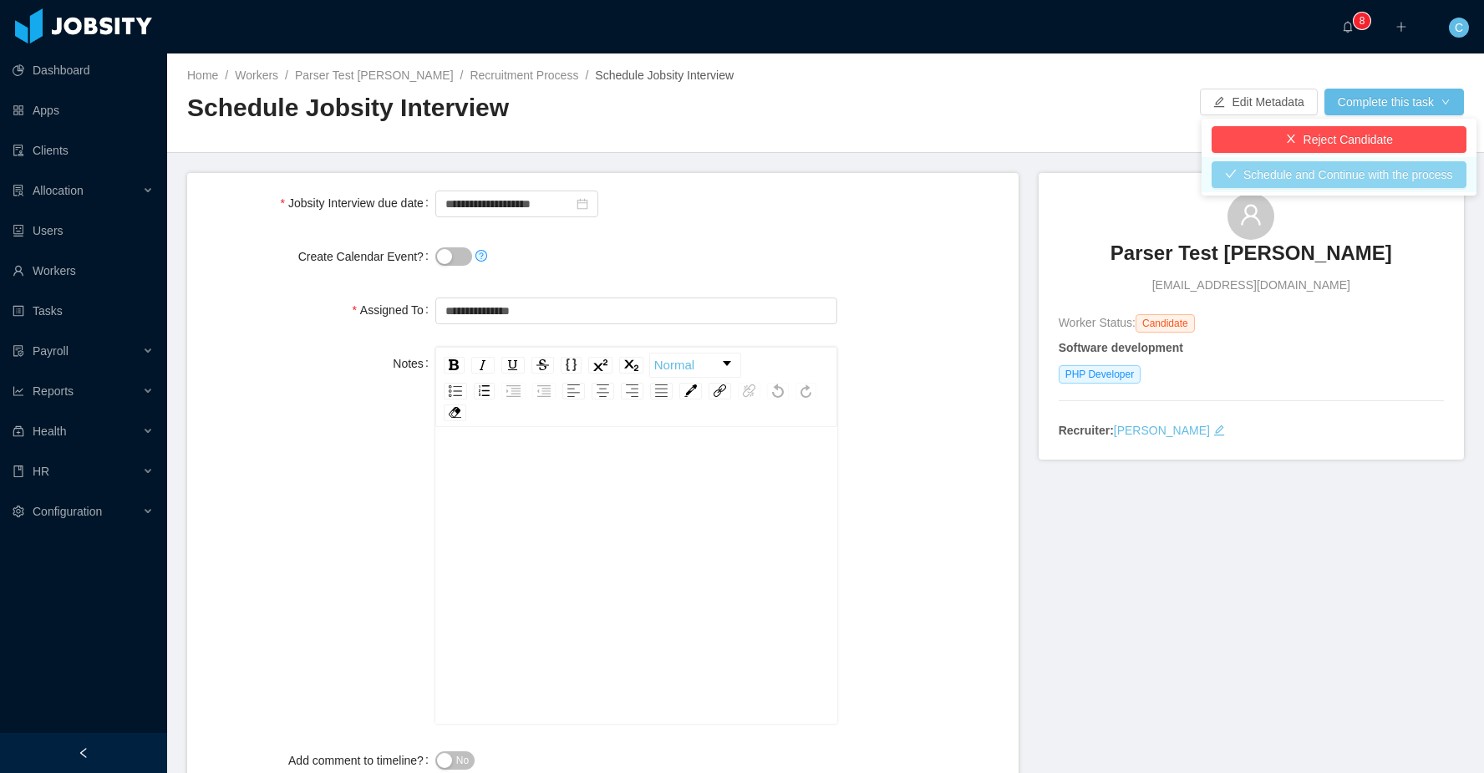
click at [1371, 168] on button "Schedule and Continue with the process" at bounding box center [1338, 174] width 255 height 27
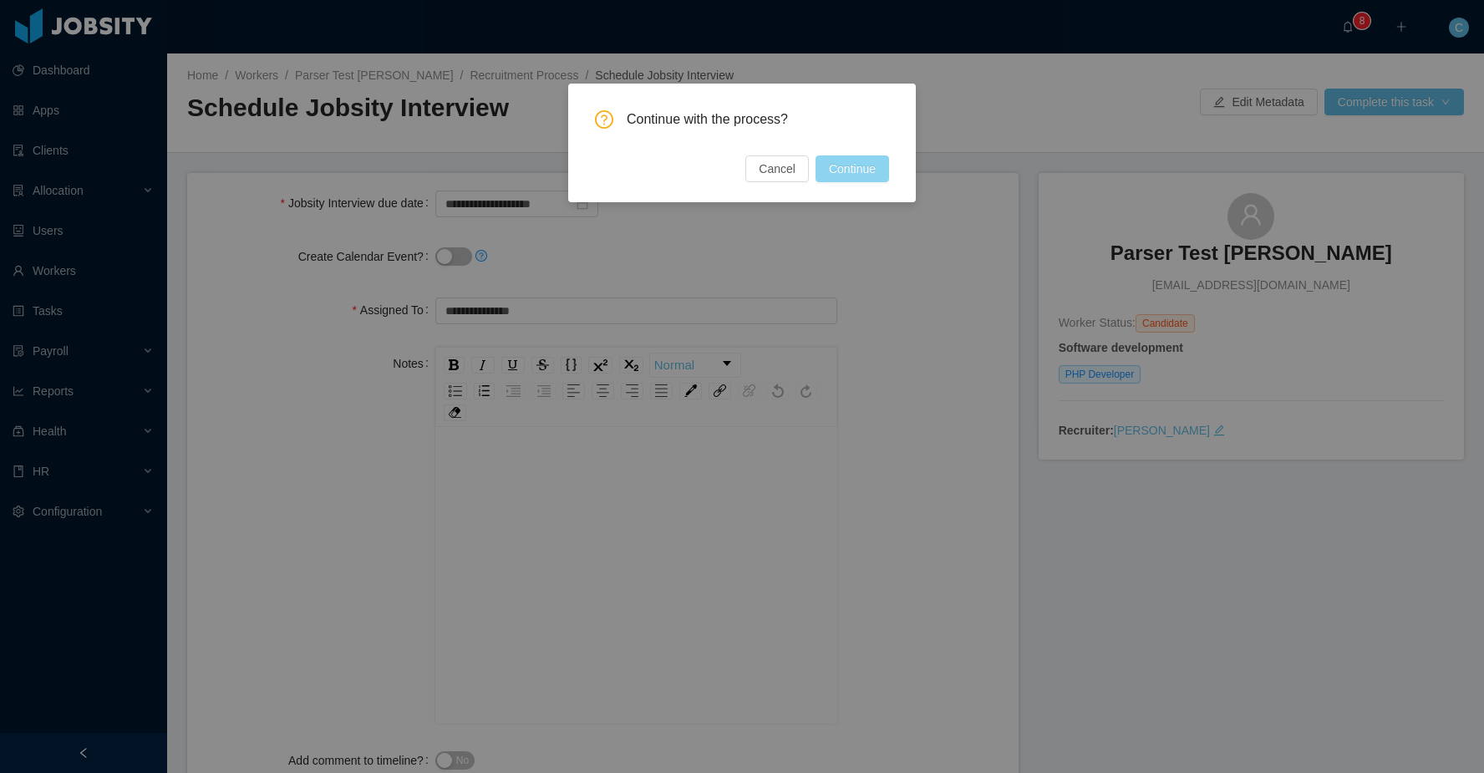
click at [840, 172] on button "Continue" at bounding box center [852, 168] width 74 height 27
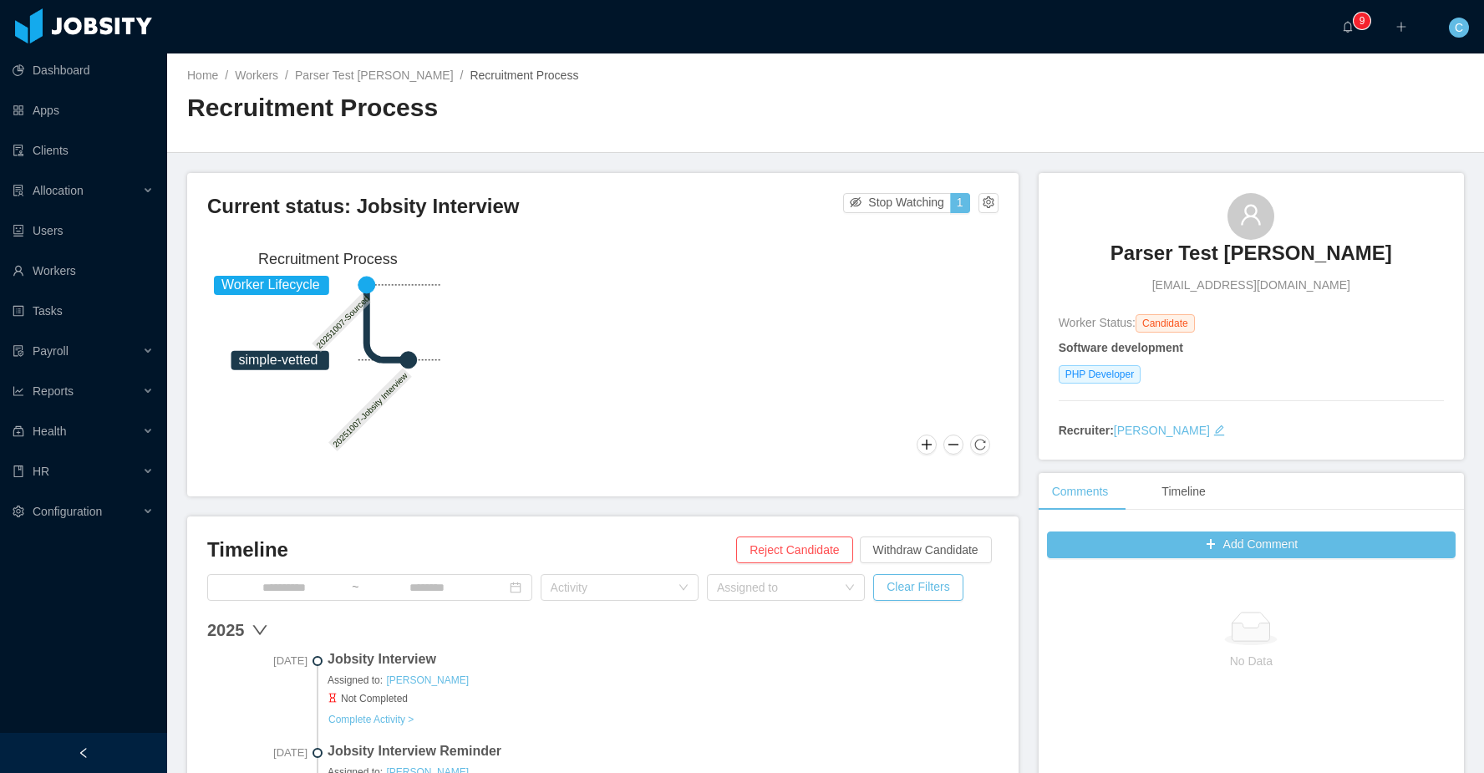
click at [597, 295] on div "Worker Lifecycle simple-vetted 20251007-Sourced 20251007-Jobsity Interview Recr…" at bounding box center [602, 353] width 791 height 220
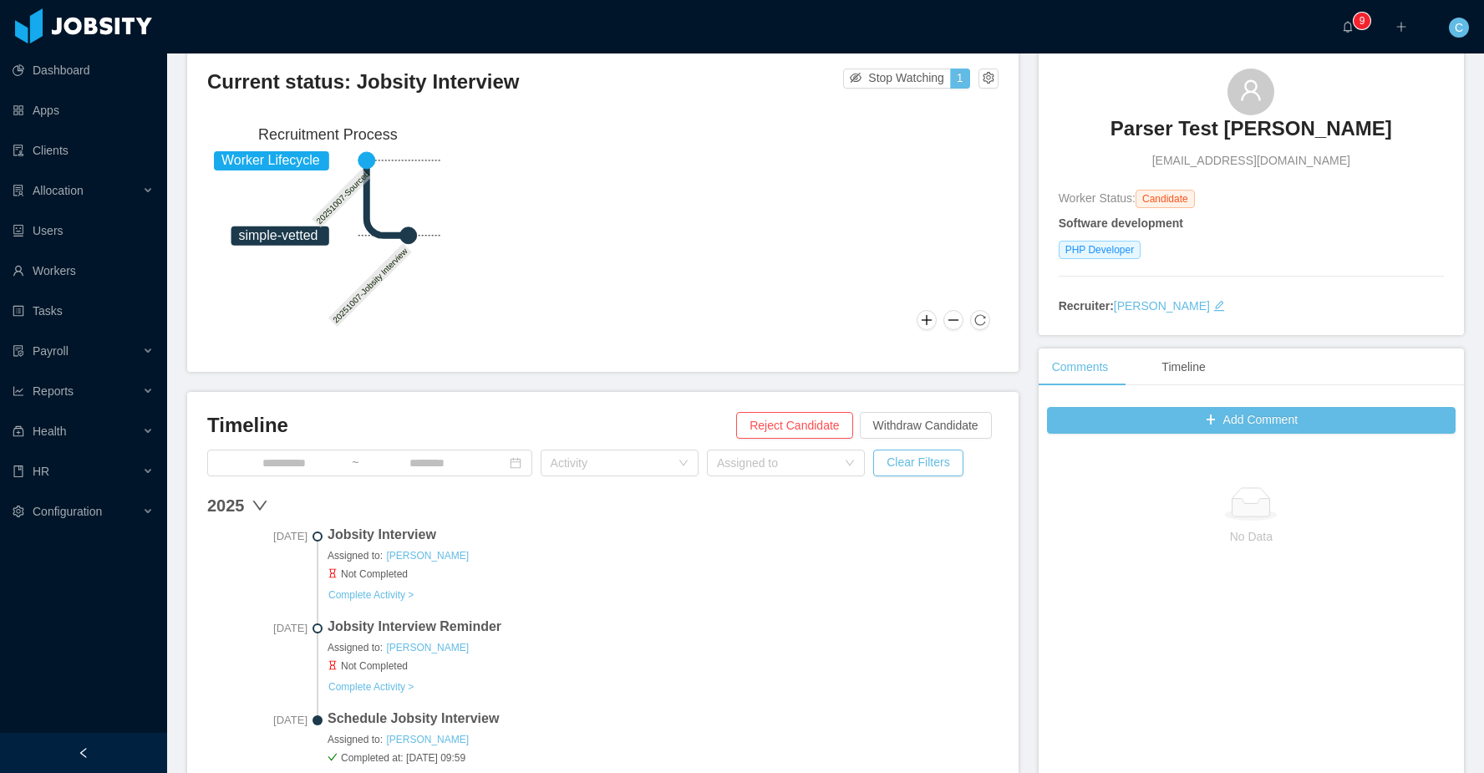
scroll to position [213, 0]
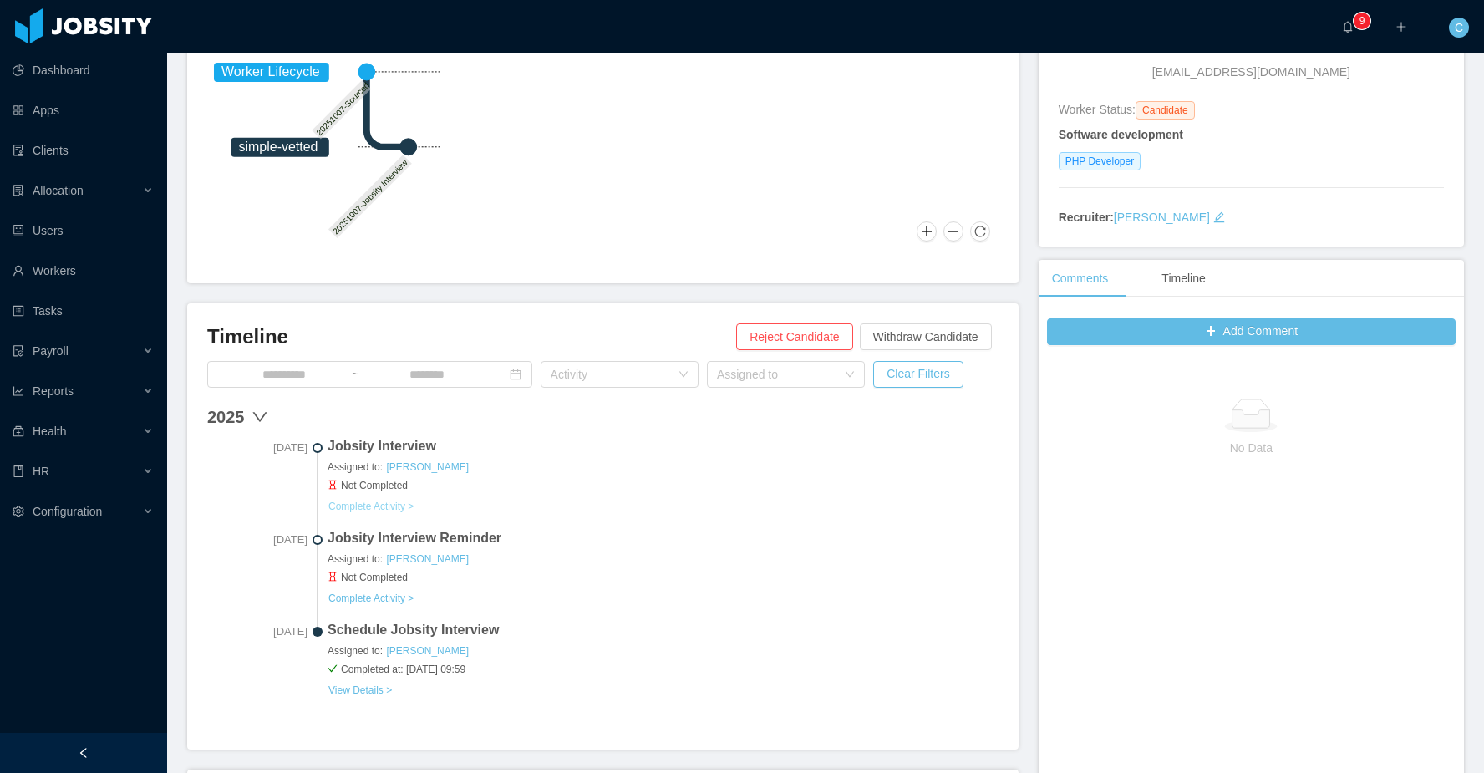
click at [404, 502] on button "Complete Activity >" at bounding box center [370, 506] width 87 height 13
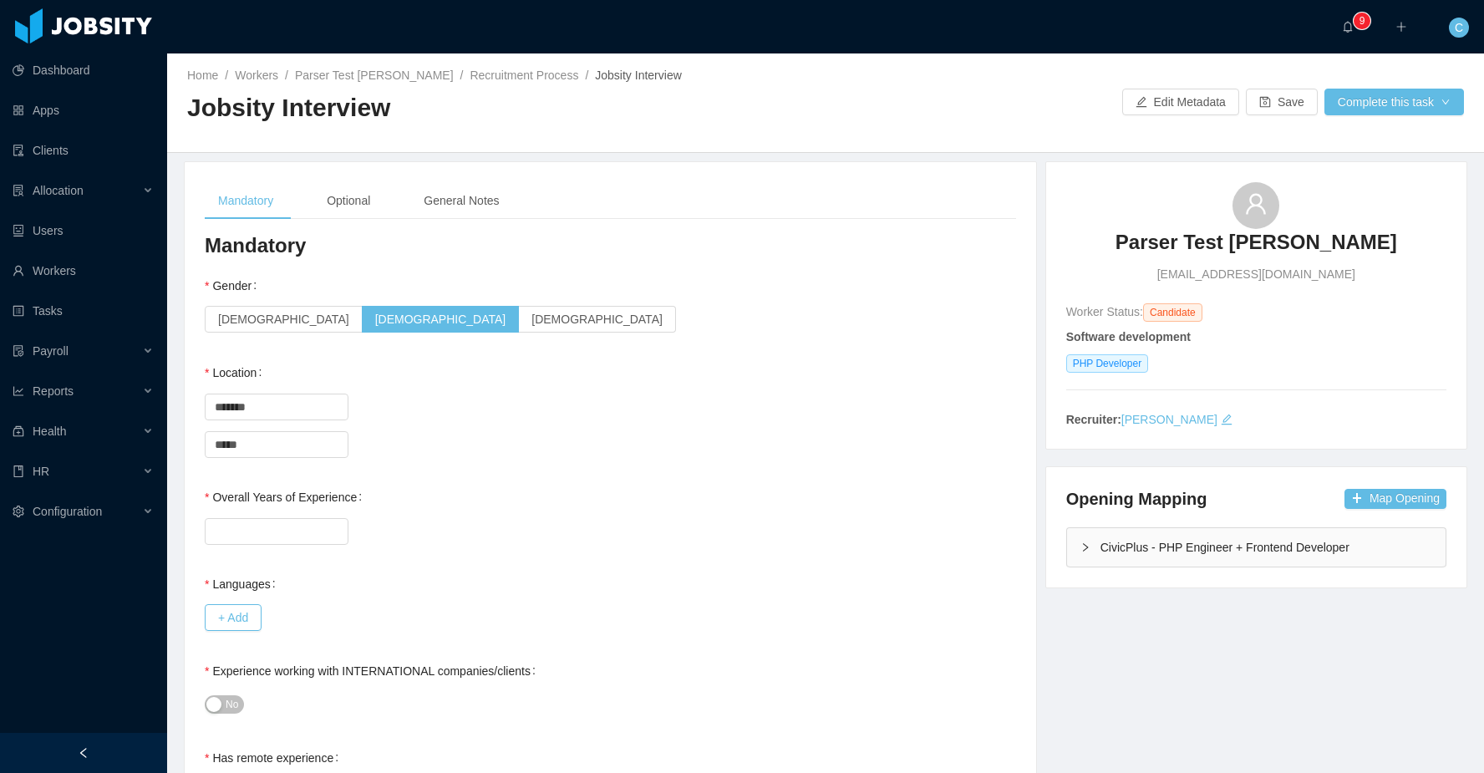
click at [1183, 437] on div "Parser Test [PERSON_NAME] [EMAIL_ADDRESS][DOMAIN_NAME] Worker Status: Candidate…" at bounding box center [1256, 305] width 420 height 287
click at [1179, 554] on div "CivicPlus - PHP Engineer + Frontend Developer" at bounding box center [1256, 547] width 378 height 38
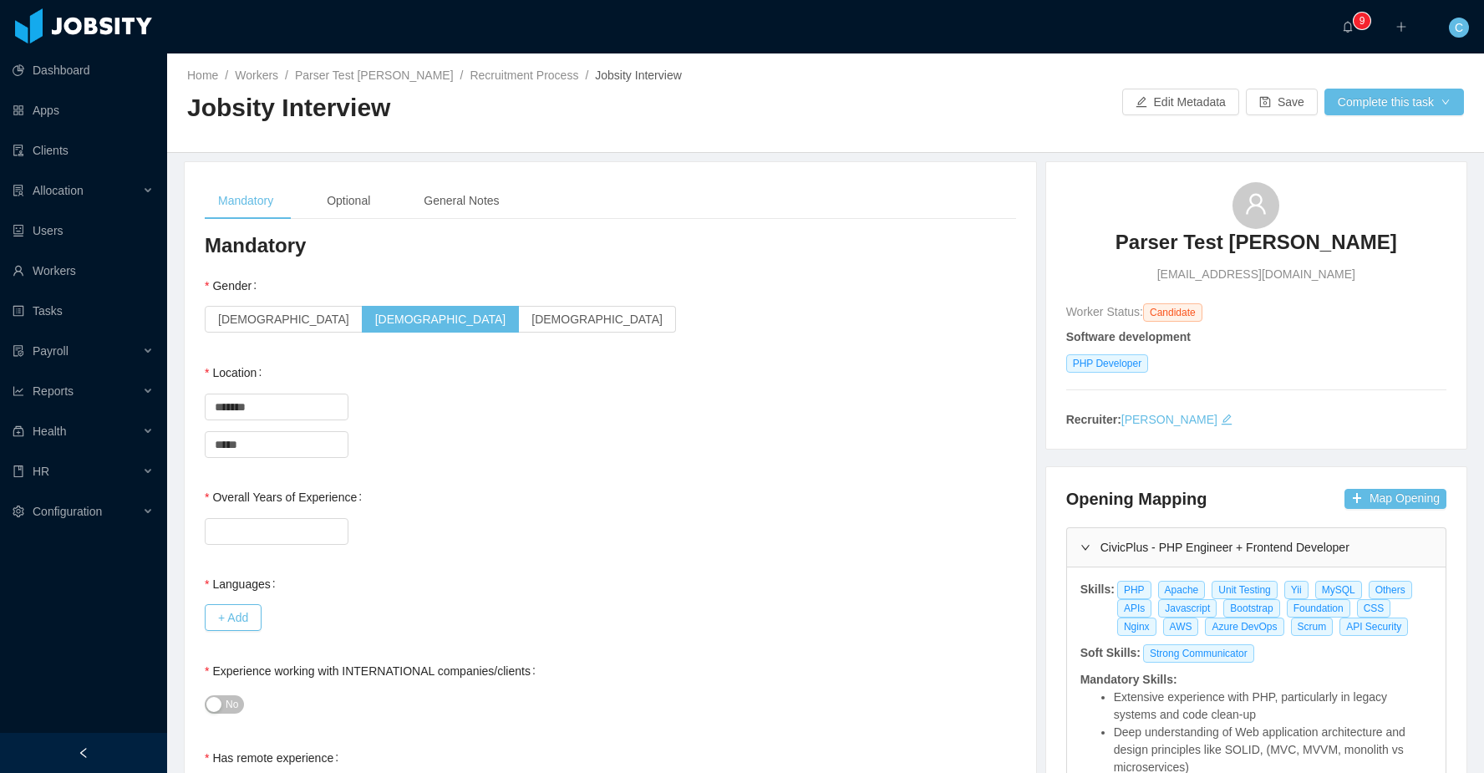
click at [1121, 548] on div "CivicPlus - PHP Engineer + Frontend Developer" at bounding box center [1256, 547] width 378 height 38
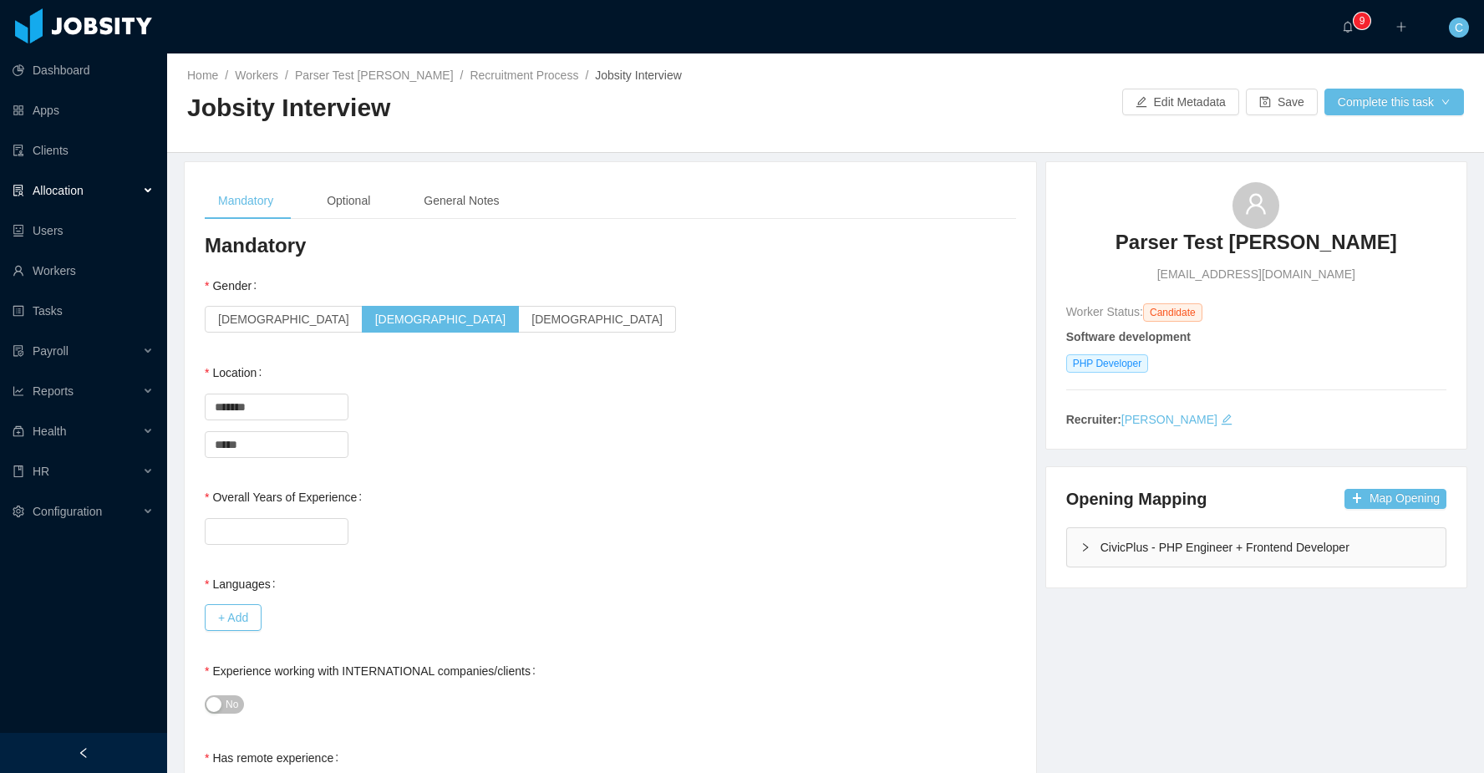
click at [129, 189] on div "Allocation" at bounding box center [83, 190] width 167 height 33
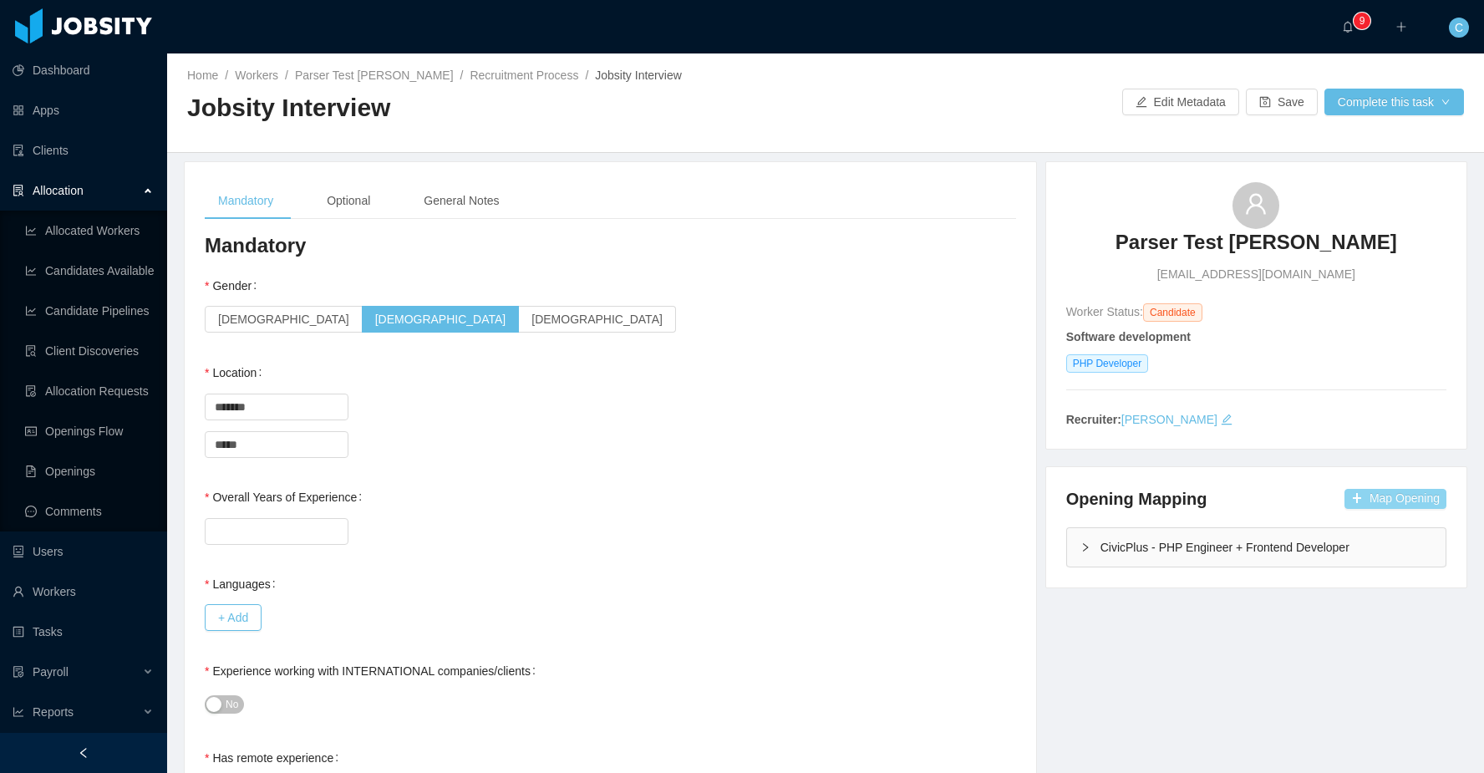
click at [1362, 498] on button "Map Opening" at bounding box center [1395, 499] width 102 height 20
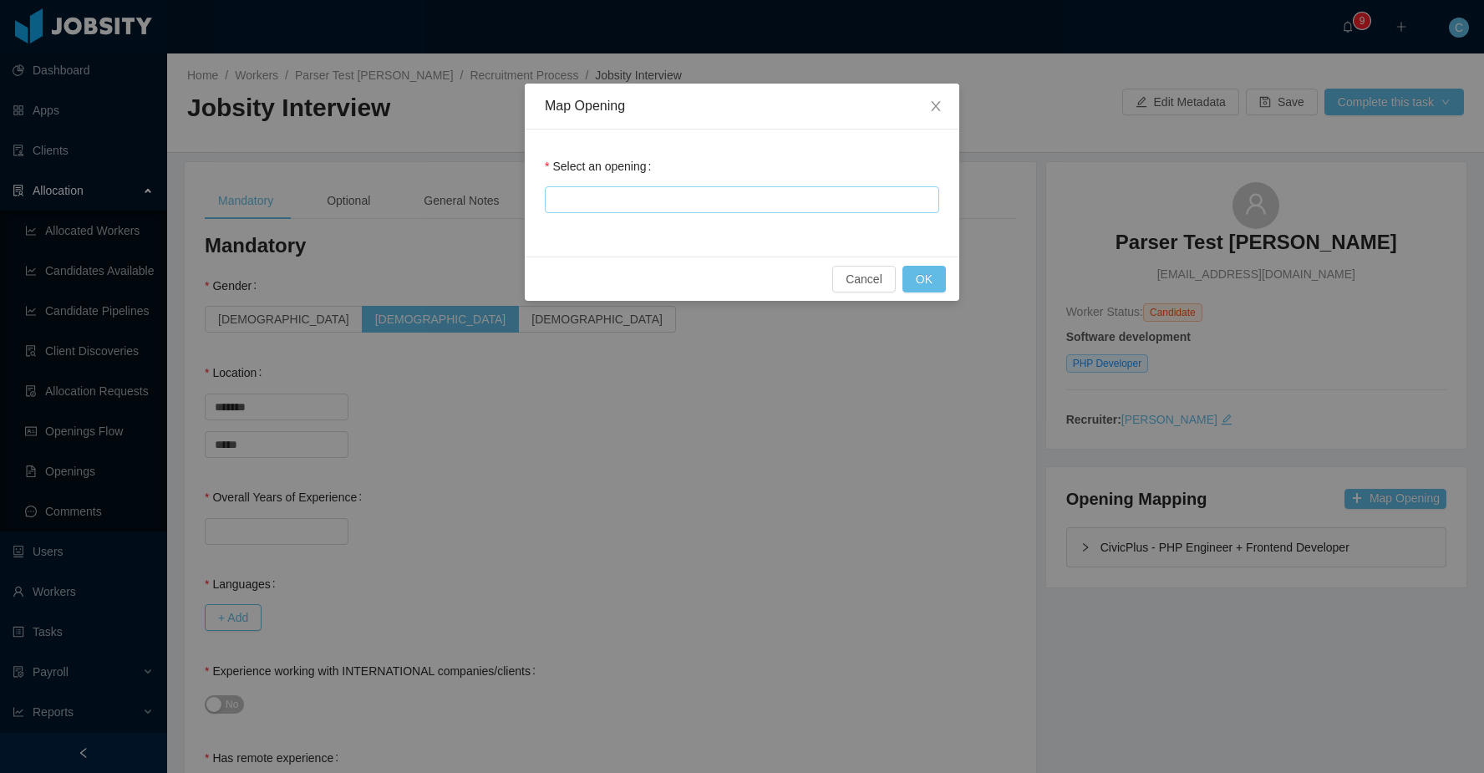
click at [794, 201] on div at bounding box center [739, 199] width 379 height 25
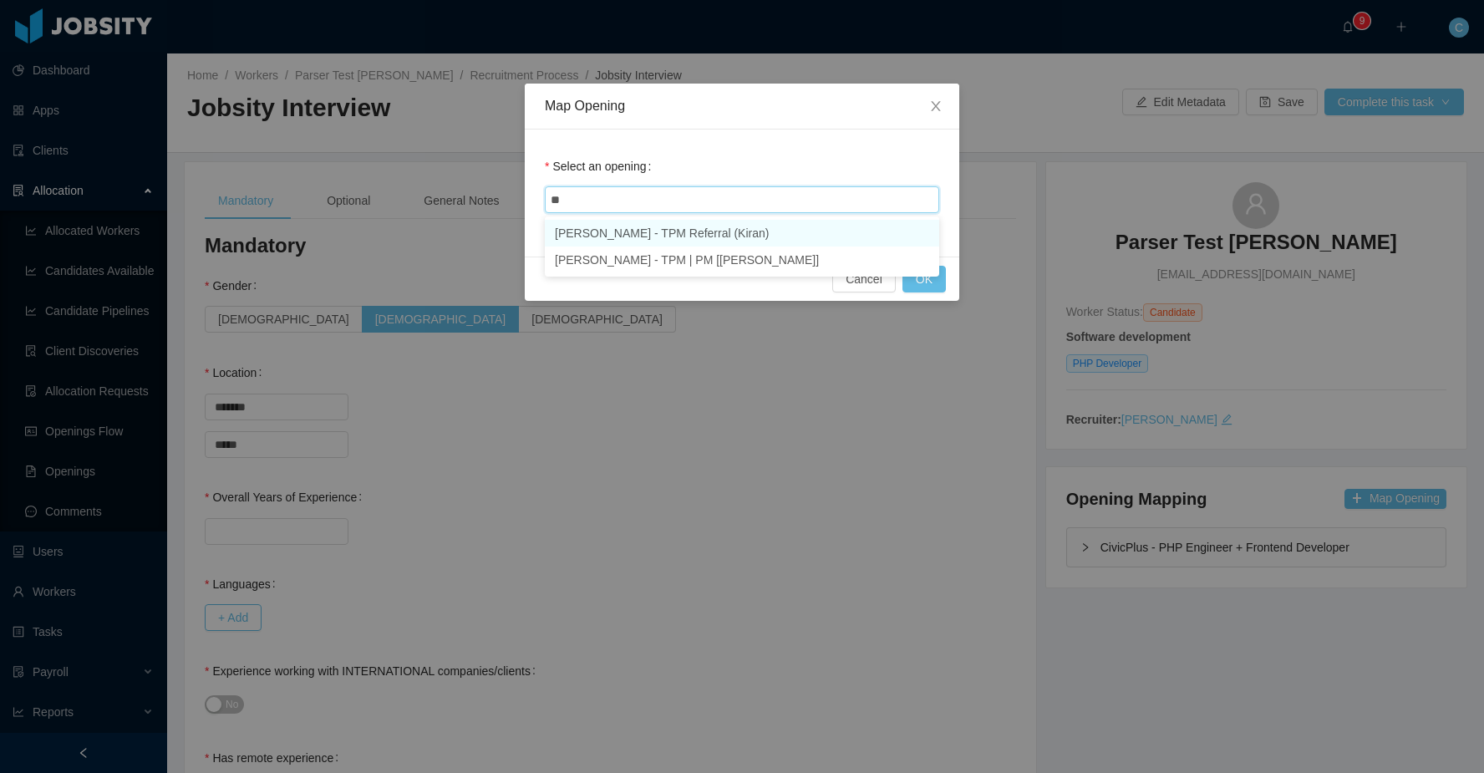
type input "***"
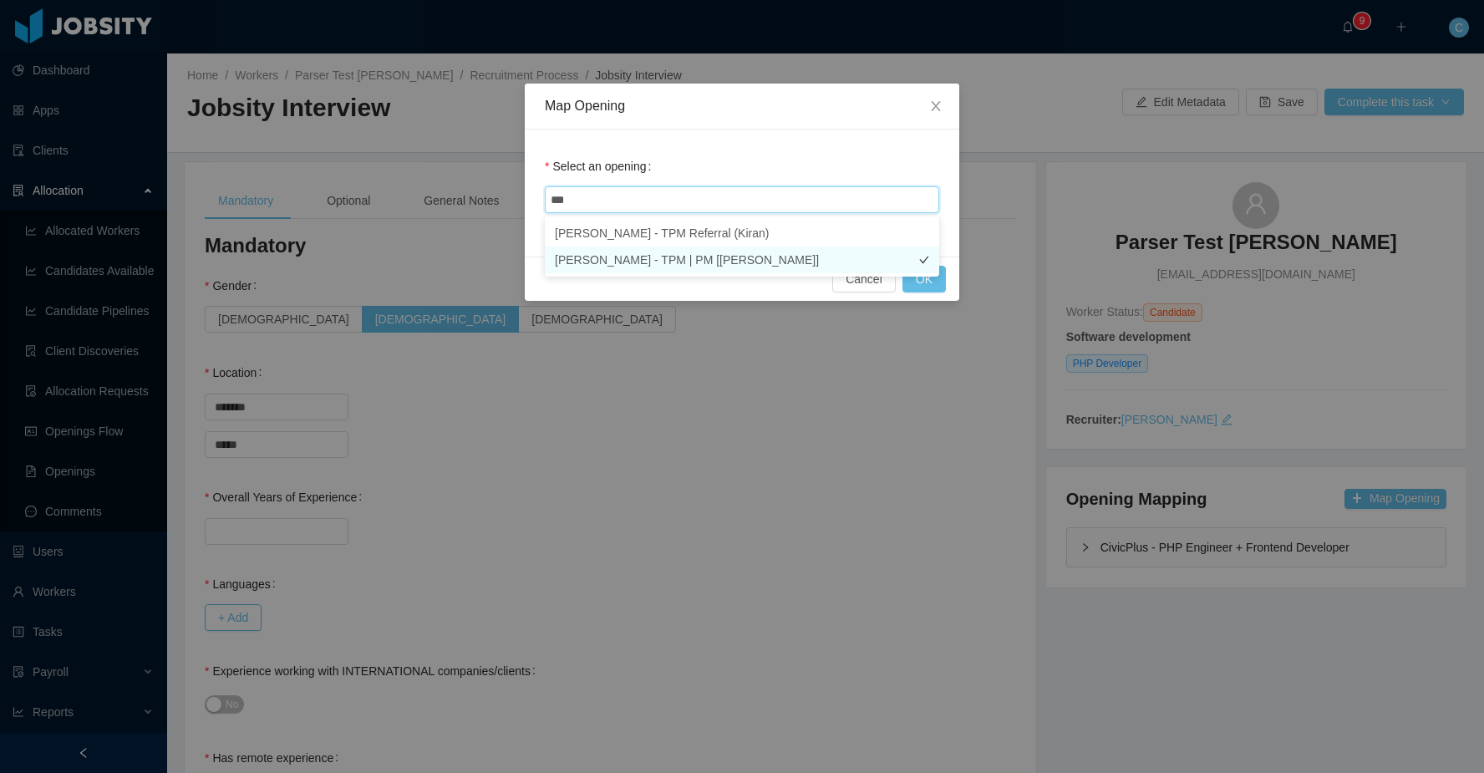
click at [777, 259] on li "[PERSON_NAME] - TPM | PM [[PERSON_NAME]]" at bounding box center [742, 259] width 394 height 27
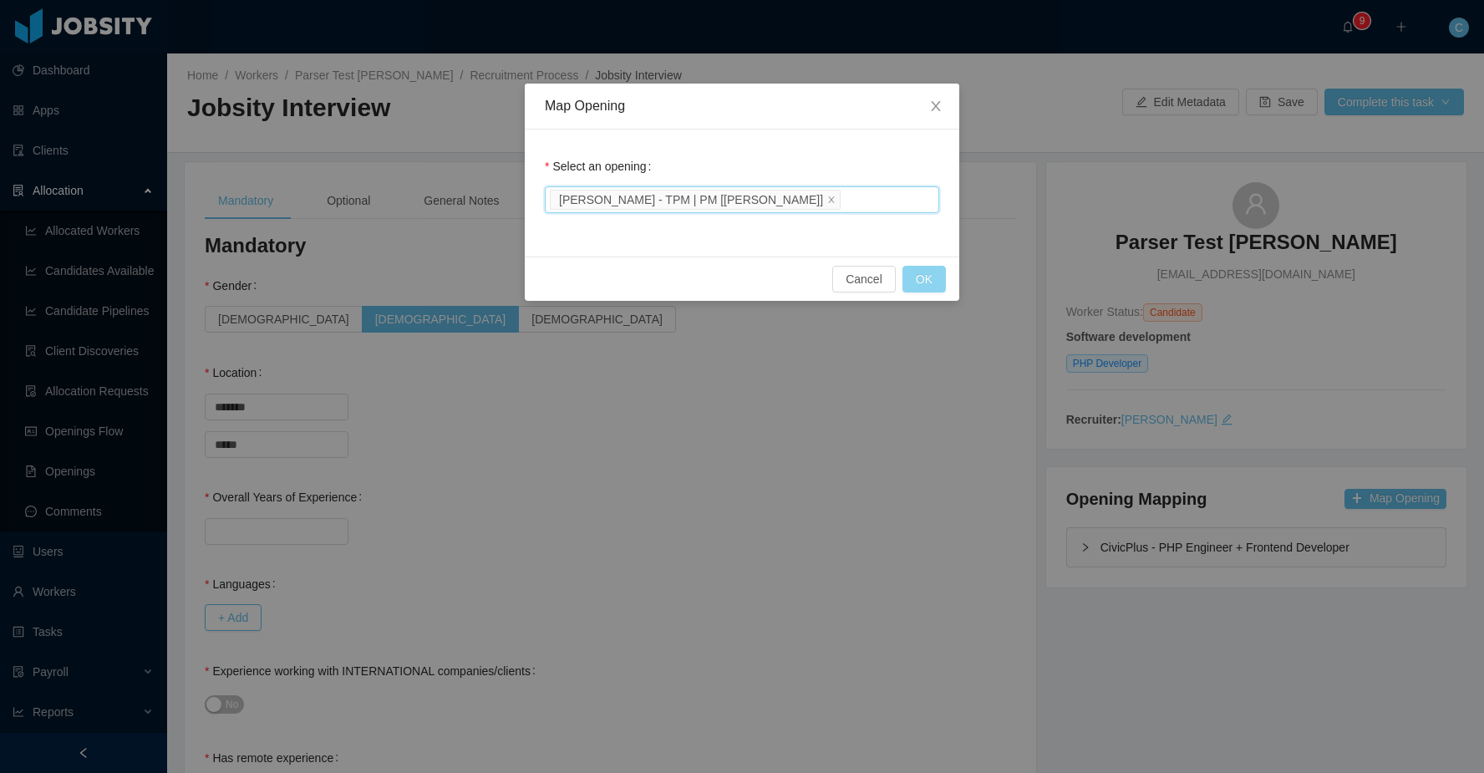
click at [925, 275] on button "OK" at bounding box center [923, 279] width 43 height 27
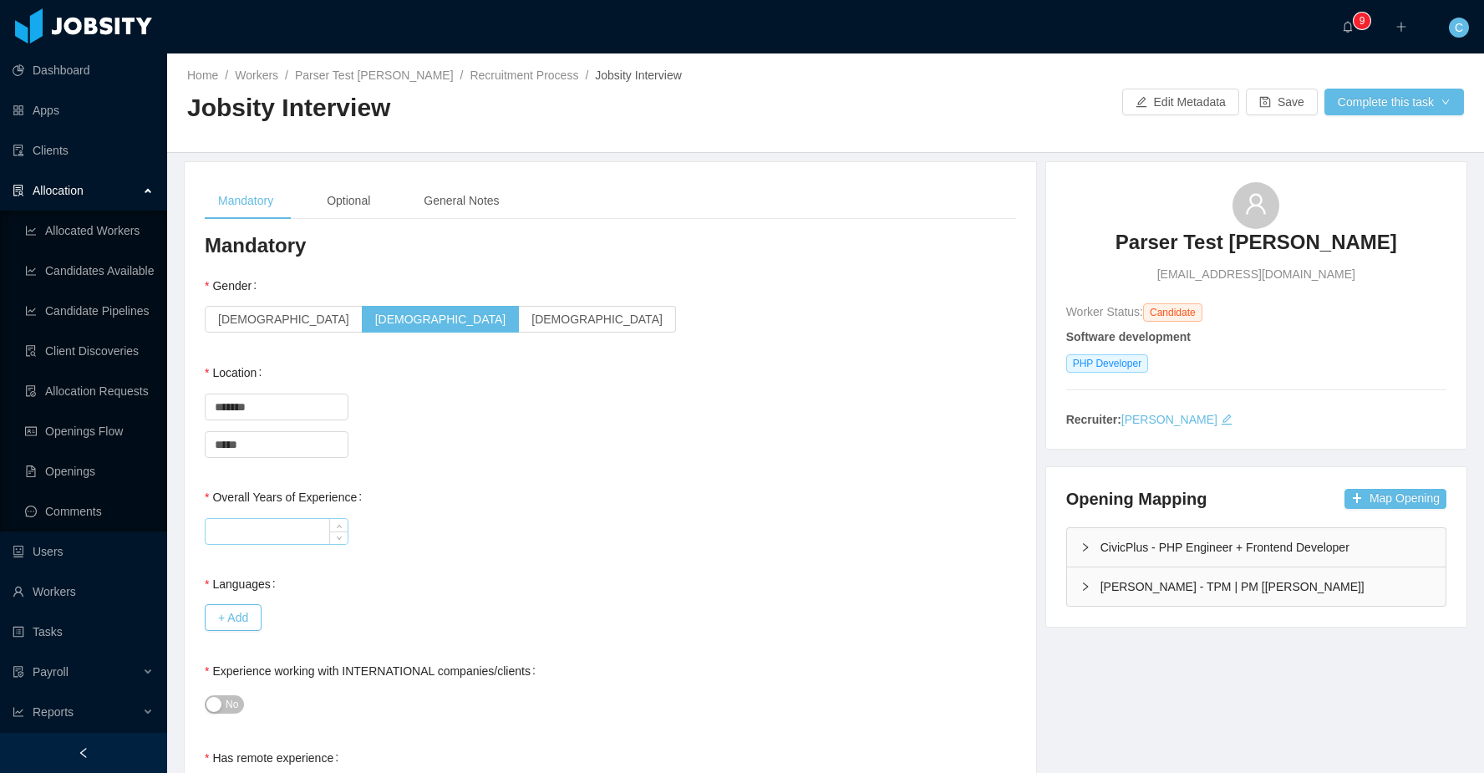
click at [252, 527] on input "Overall Years of Experience" at bounding box center [276, 531] width 142 height 25
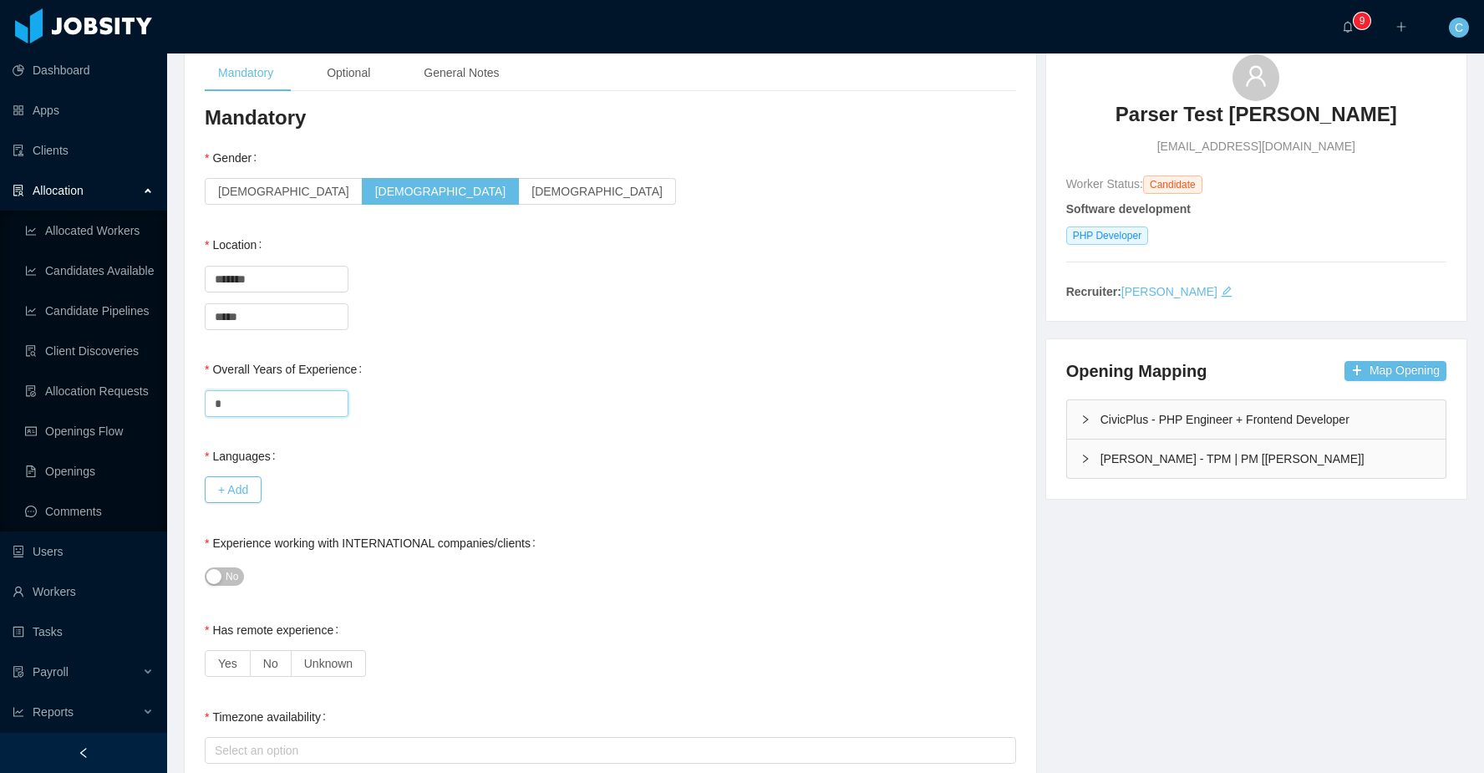
scroll to position [287, 0]
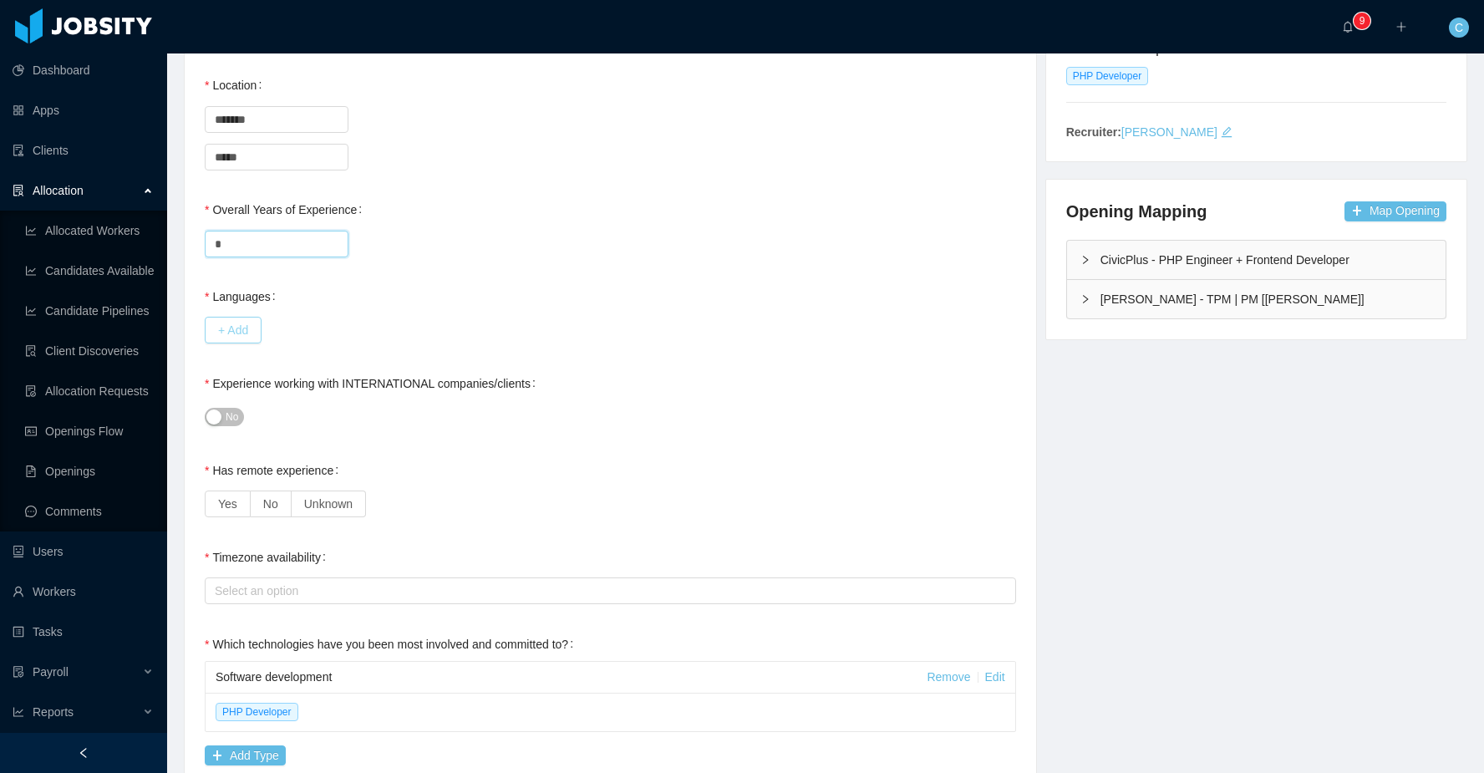
type input "*"
click at [251, 325] on button "+ Add" at bounding box center [233, 330] width 57 height 27
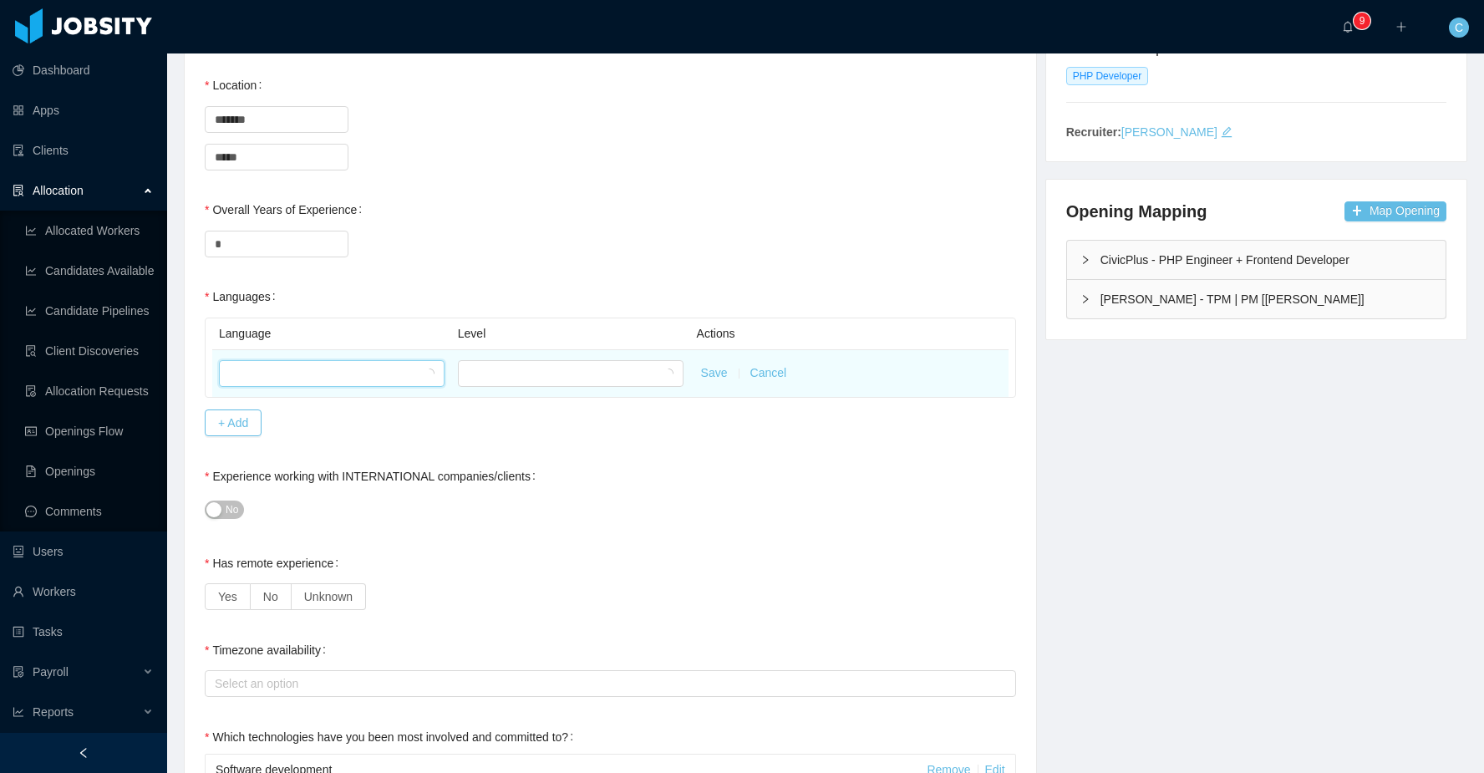
click at [265, 382] on div at bounding box center [326, 373] width 195 height 25
type input "*"
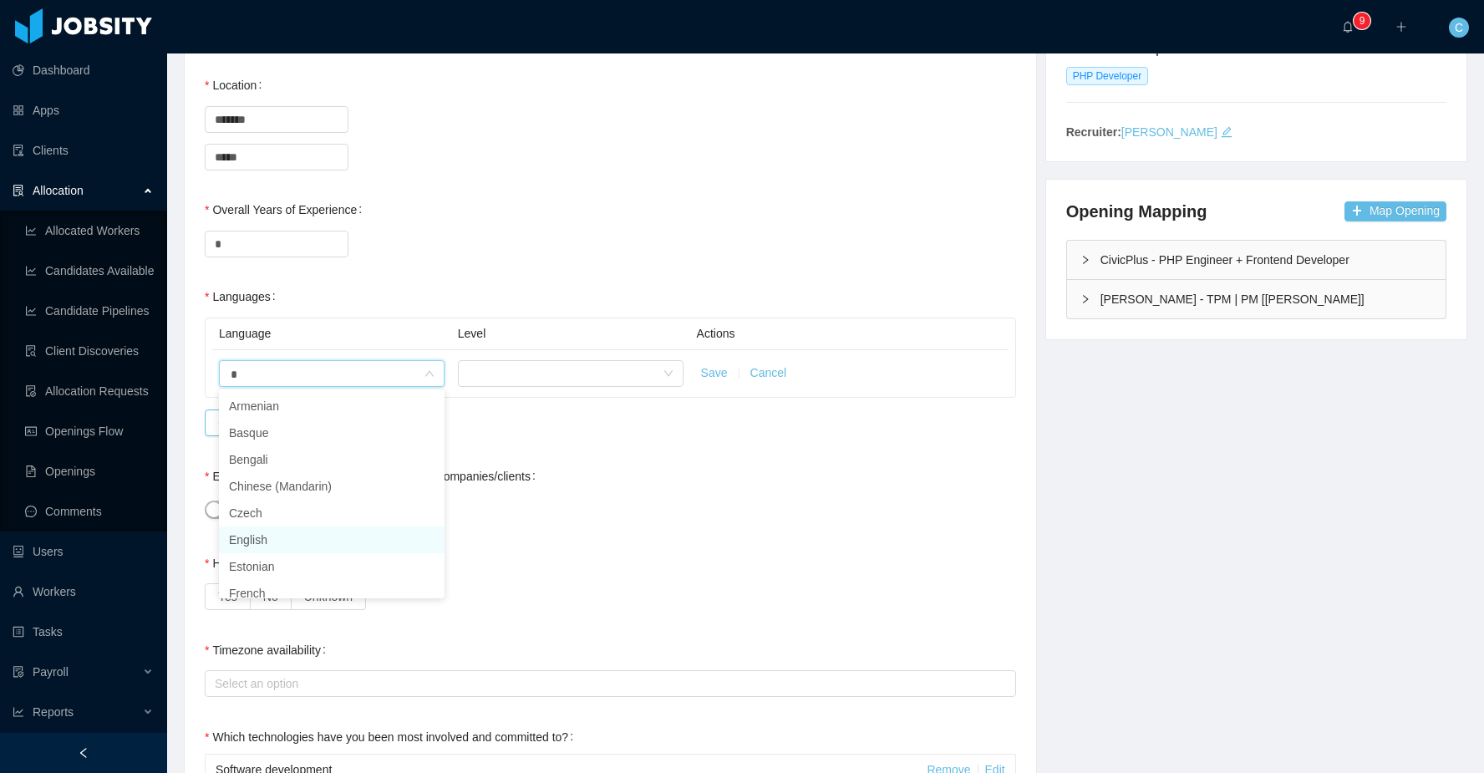
click at [286, 540] on li "English" at bounding box center [332, 539] width 226 height 27
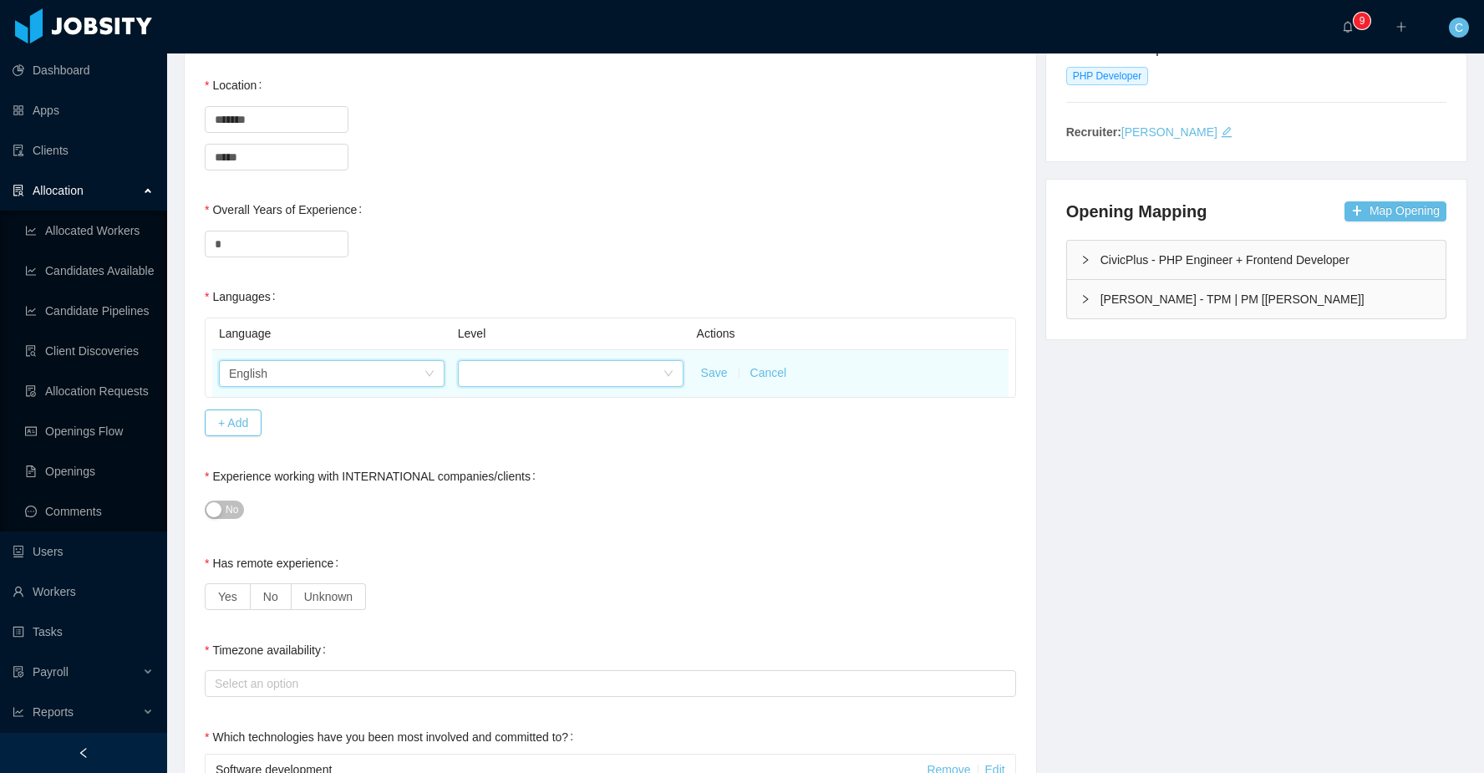
click at [506, 375] on div at bounding box center [565, 373] width 195 height 25
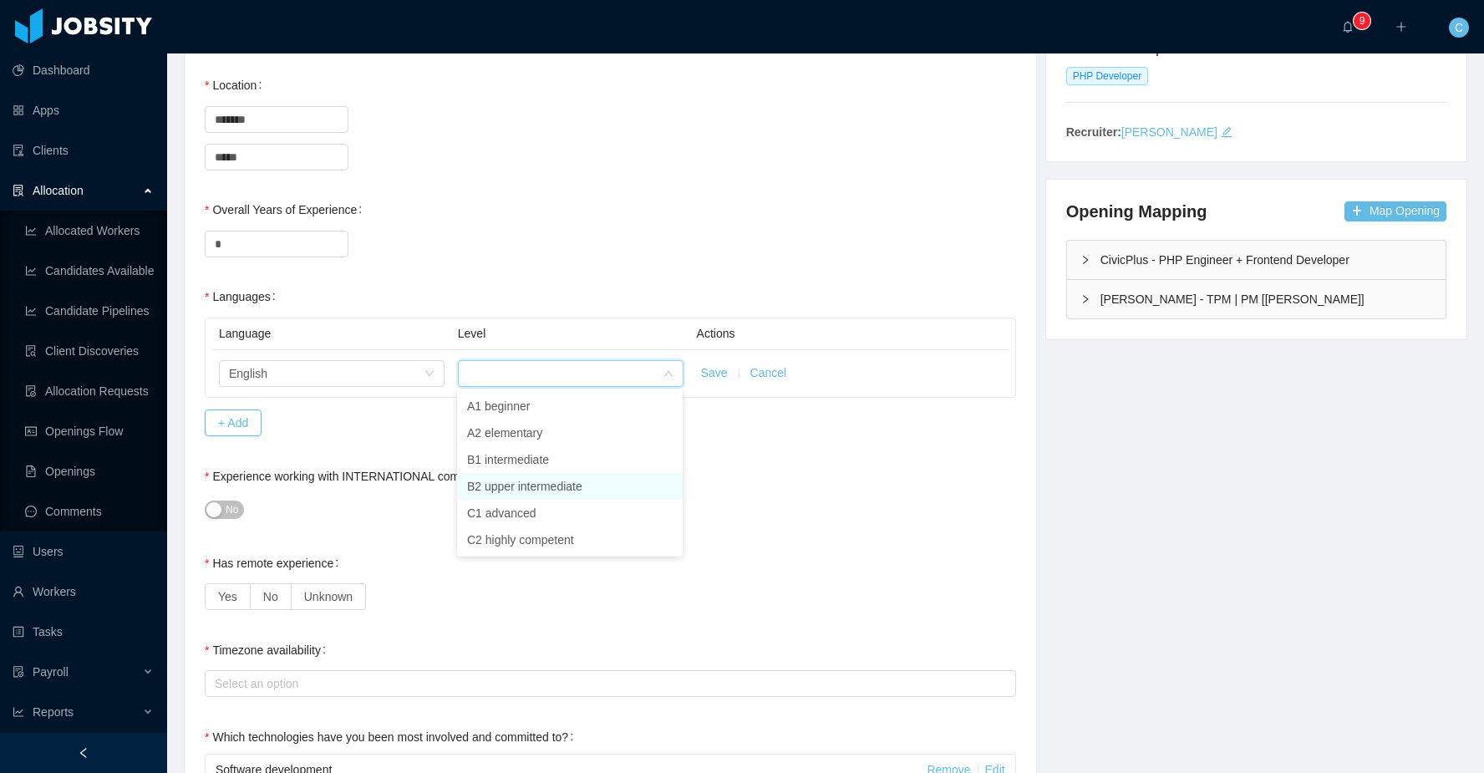
drag, startPoint x: 538, startPoint y: 486, endPoint x: 696, endPoint y: 438, distance: 165.1
click at [538, 487] on li "B2 upper intermediate" at bounding box center [570, 486] width 226 height 27
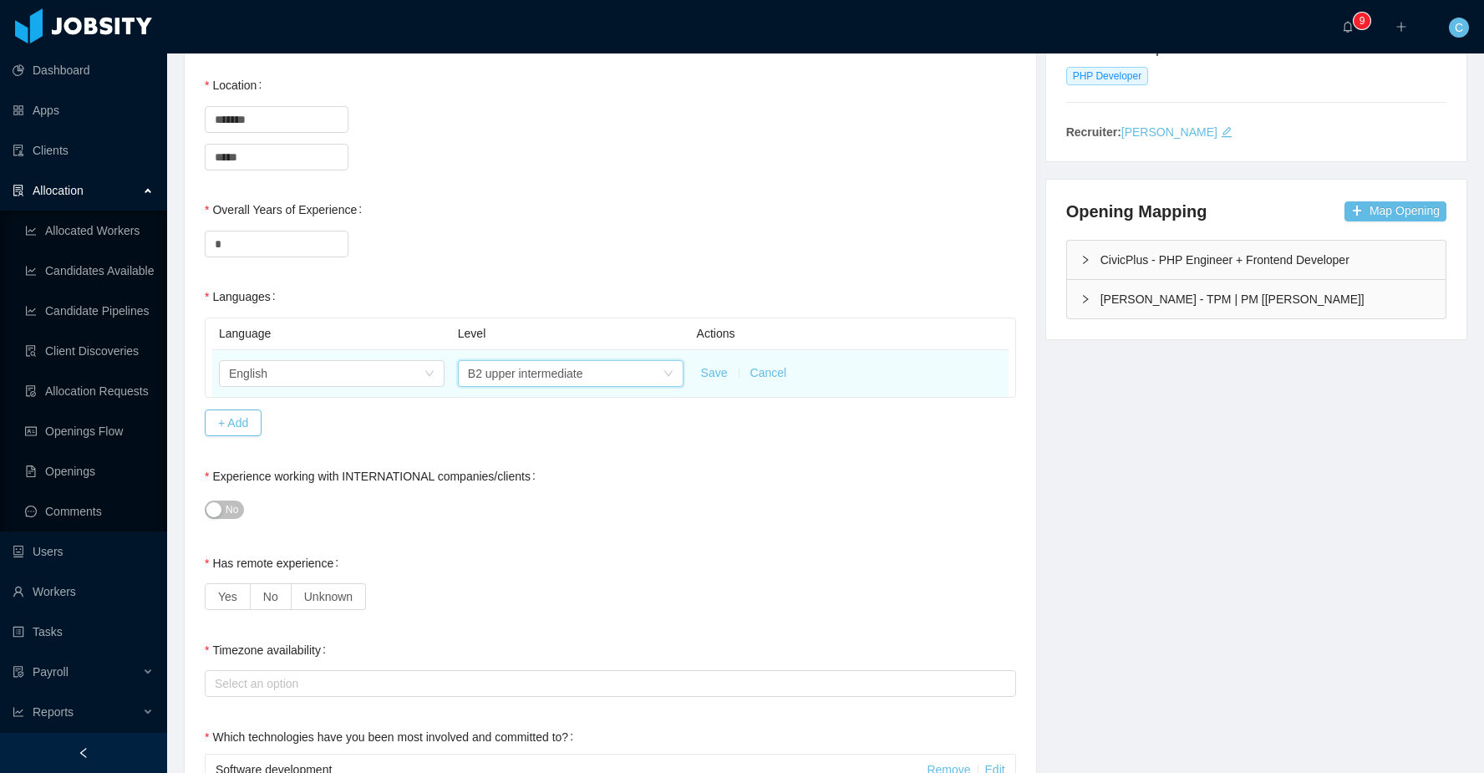
click at [713, 373] on button "Save" at bounding box center [714, 373] width 27 height 18
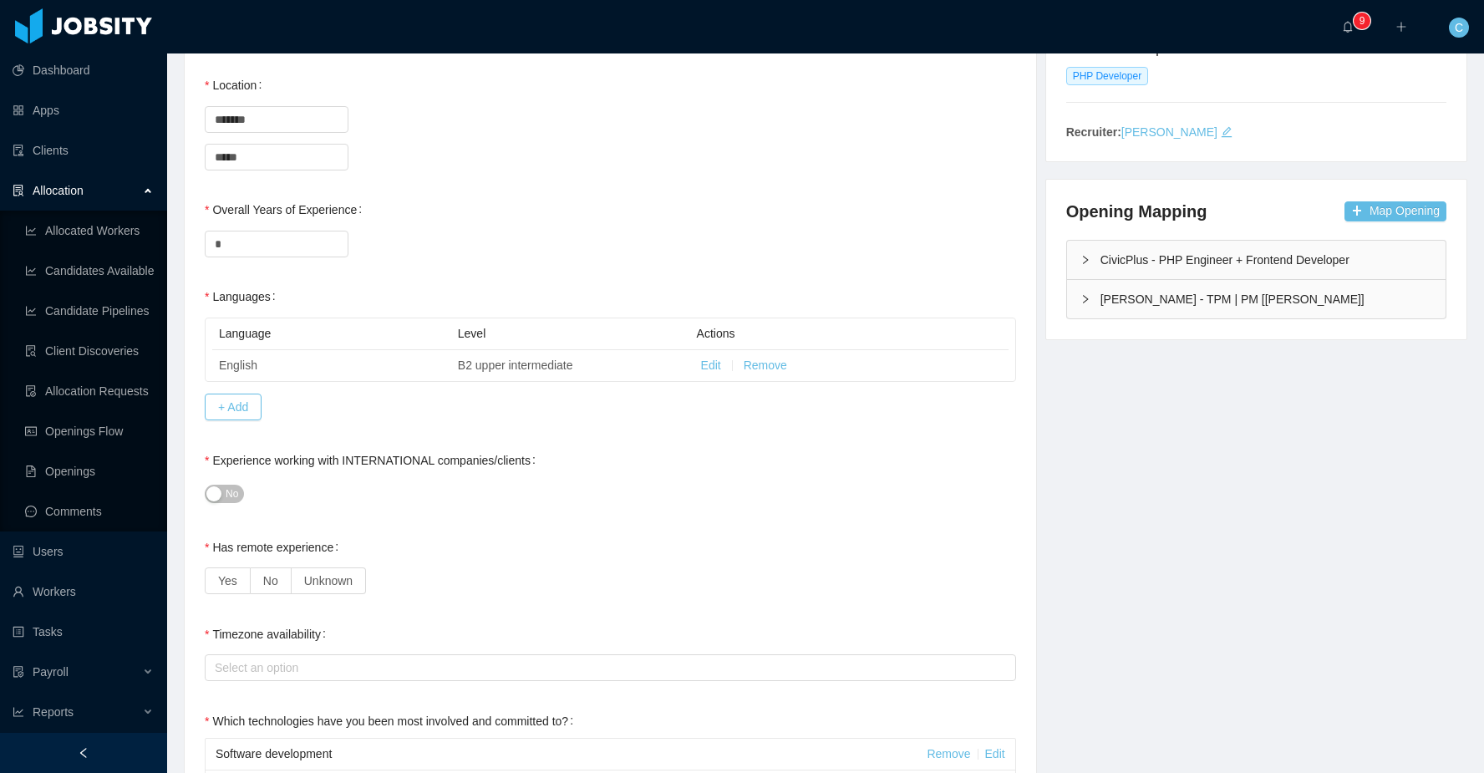
click at [229, 490] on span "No" at bounding box center [232, 493] width 13 height 17
click at [227, 578] on span "Yes" at bounding box center [227, 580] width 19 height 13
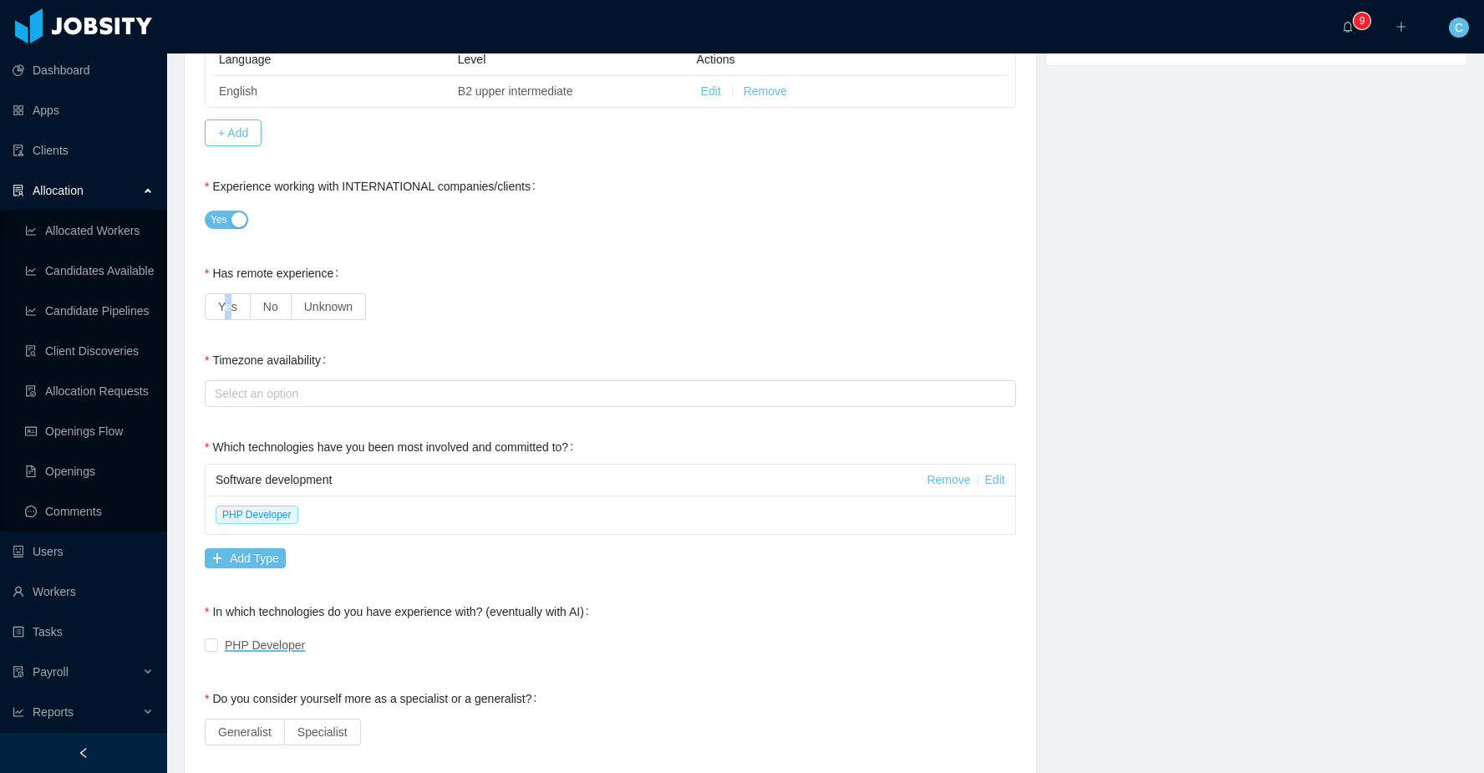
scroll to position [590, 0]
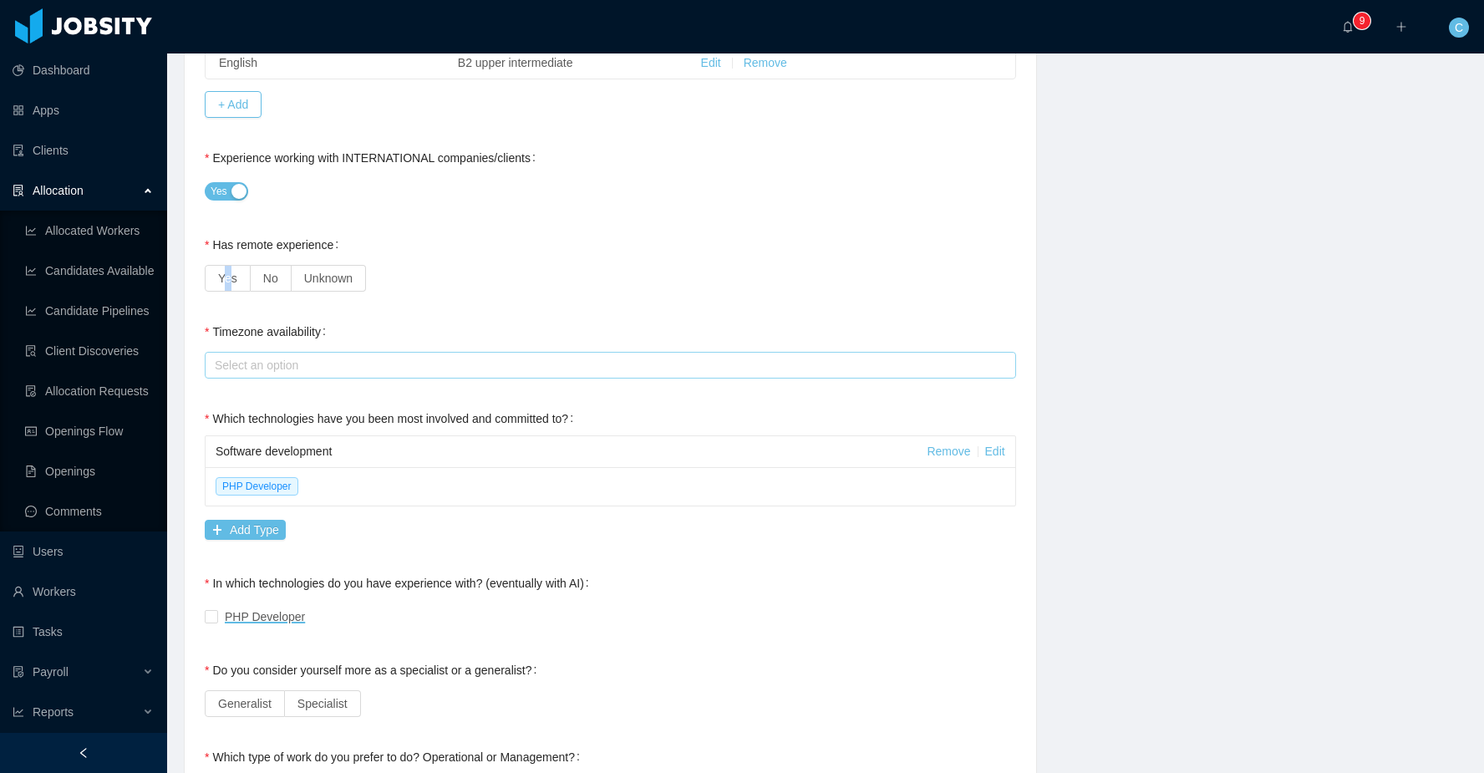
click at [226, 363] on div "Select an option" at bounding box center [607, 365] width 784 height 17
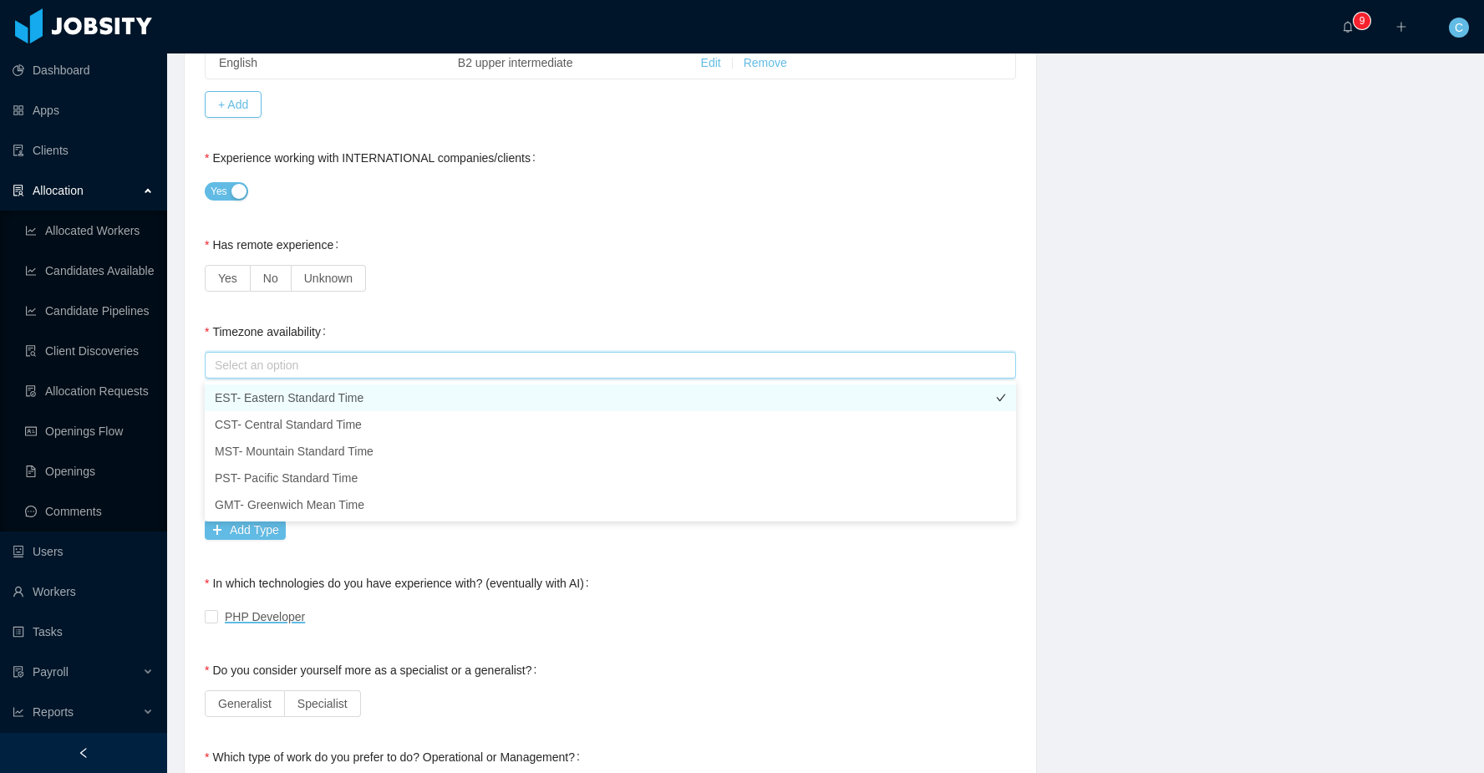
click at [246, 399] on li "EST- Eastern Standard Time" at bounding box center [610, 397] width 811 height 27
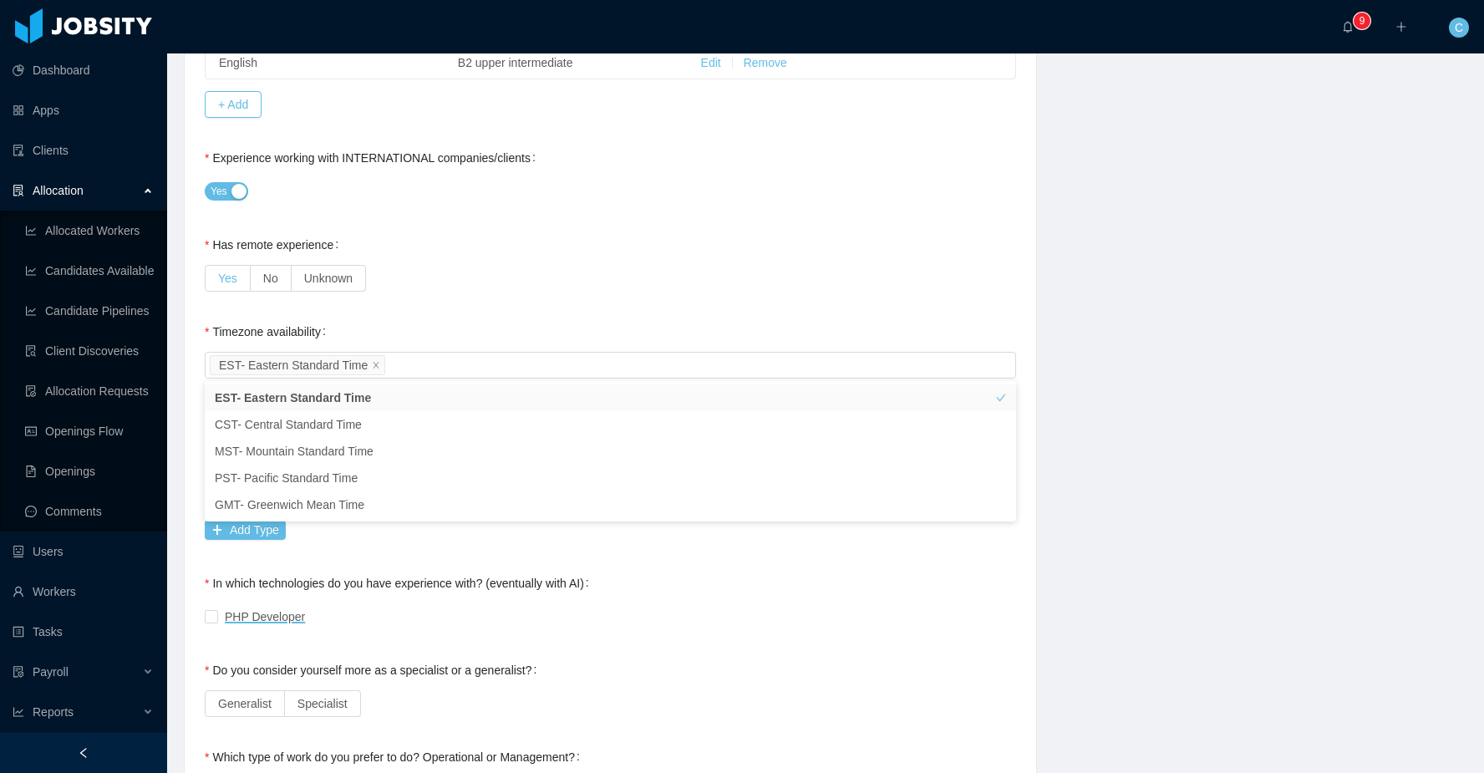
click at [226, 271] on span "Yes" at bounding box center [227, 277] width 19 height 13
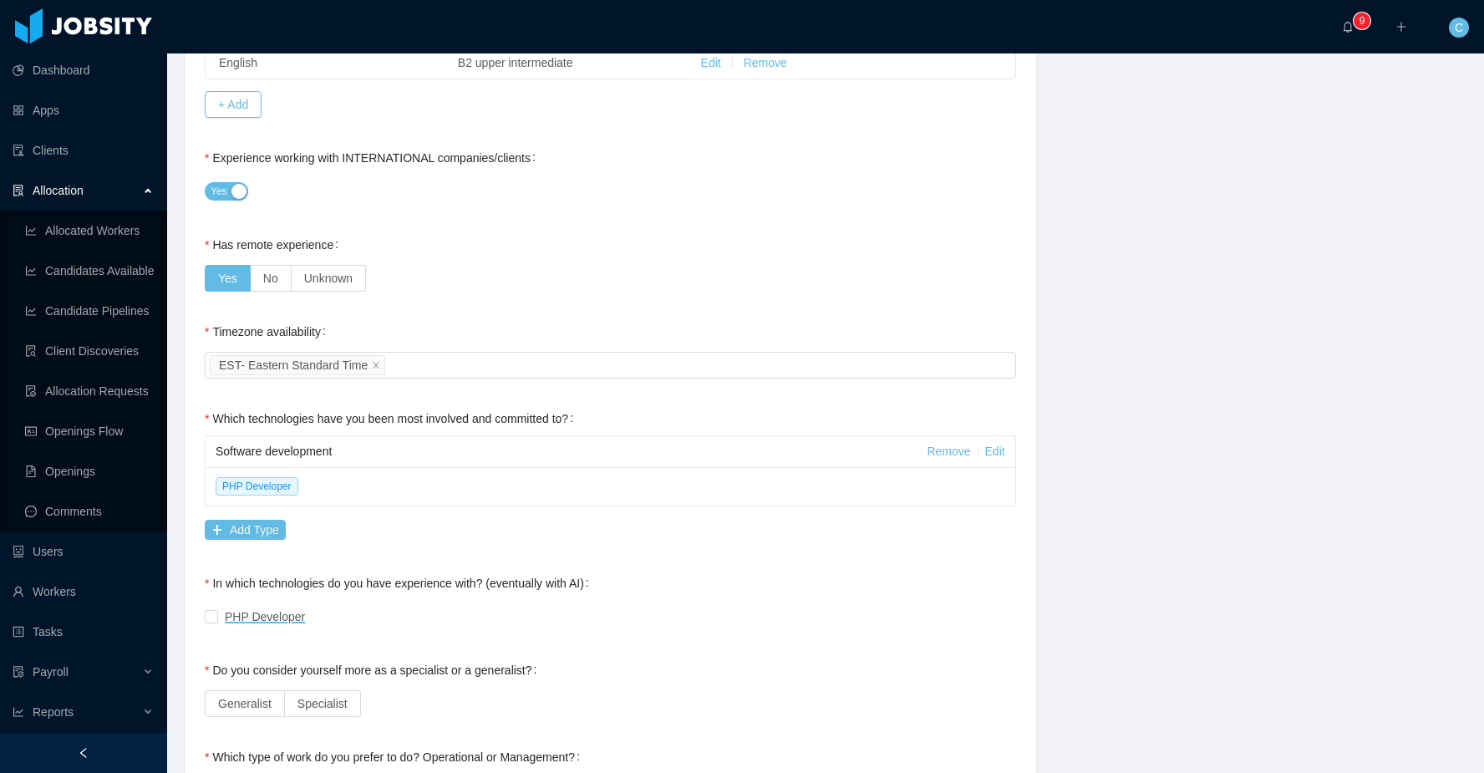
click at [417, 297] on div "**********" at bounding box center [610, 581] width 811 height 1878
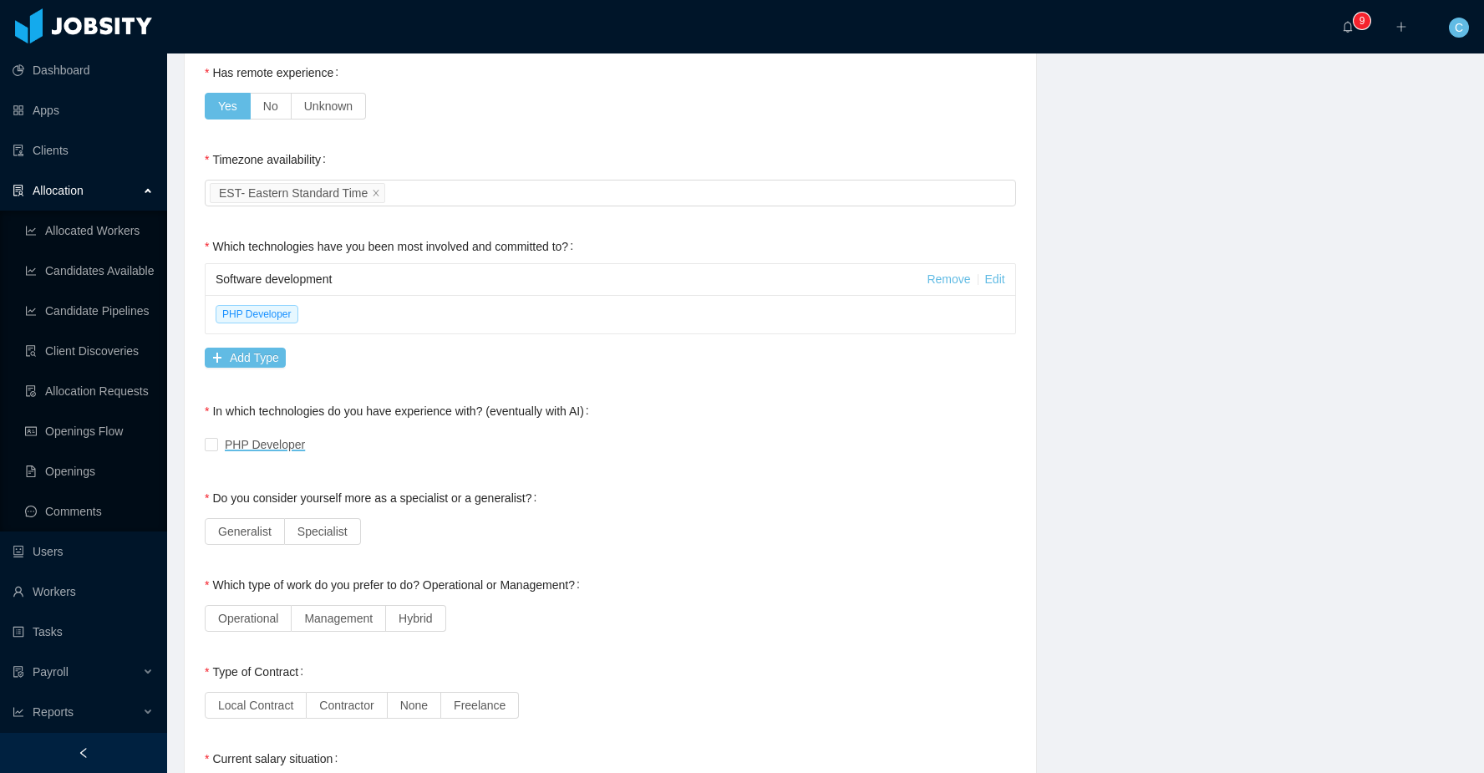
scroll to position [770, 0]
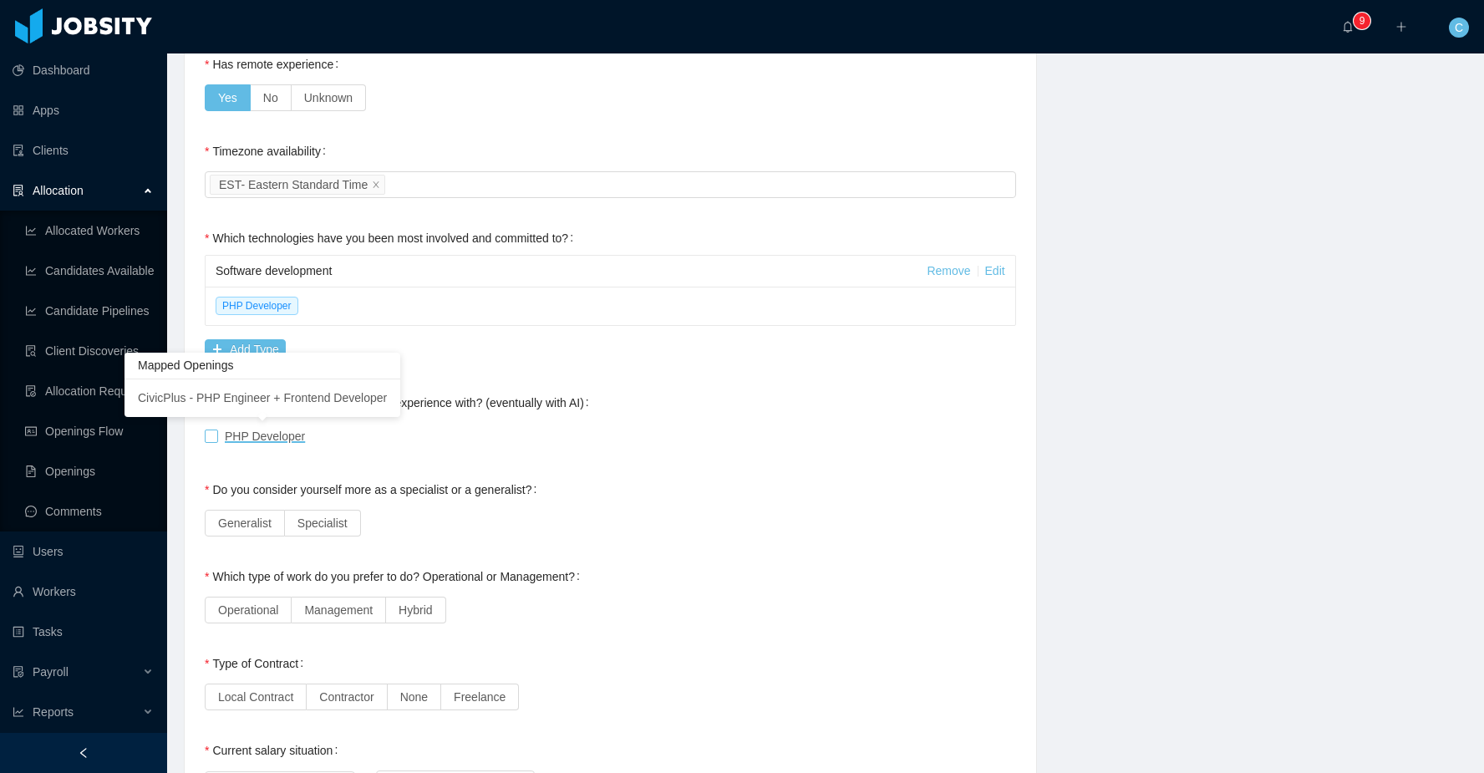
click at [251, 437] on span "PHP Developer" at bounding box center [265, 435] width 80 height 13
click at [246, 524] on span "Generalist" at bounding box center [244, 522] width 53 height 13
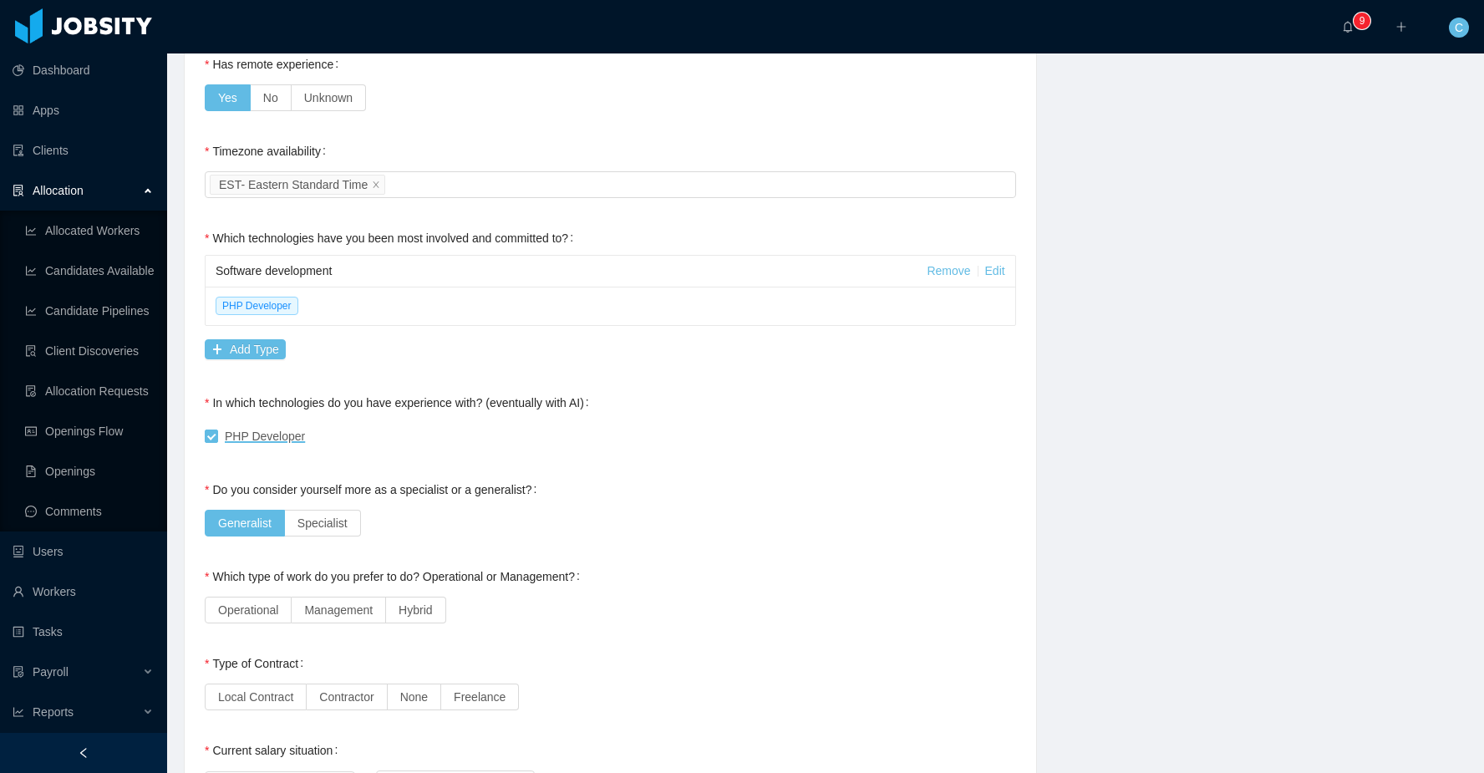
drag, startPoint x: 332, startPoint y: 614, endPoint x: 362, endPoint y: 667, distance: 61.3
click at [332, 615] on span "Management" at bounding box center [338, 609] width 68 height 13
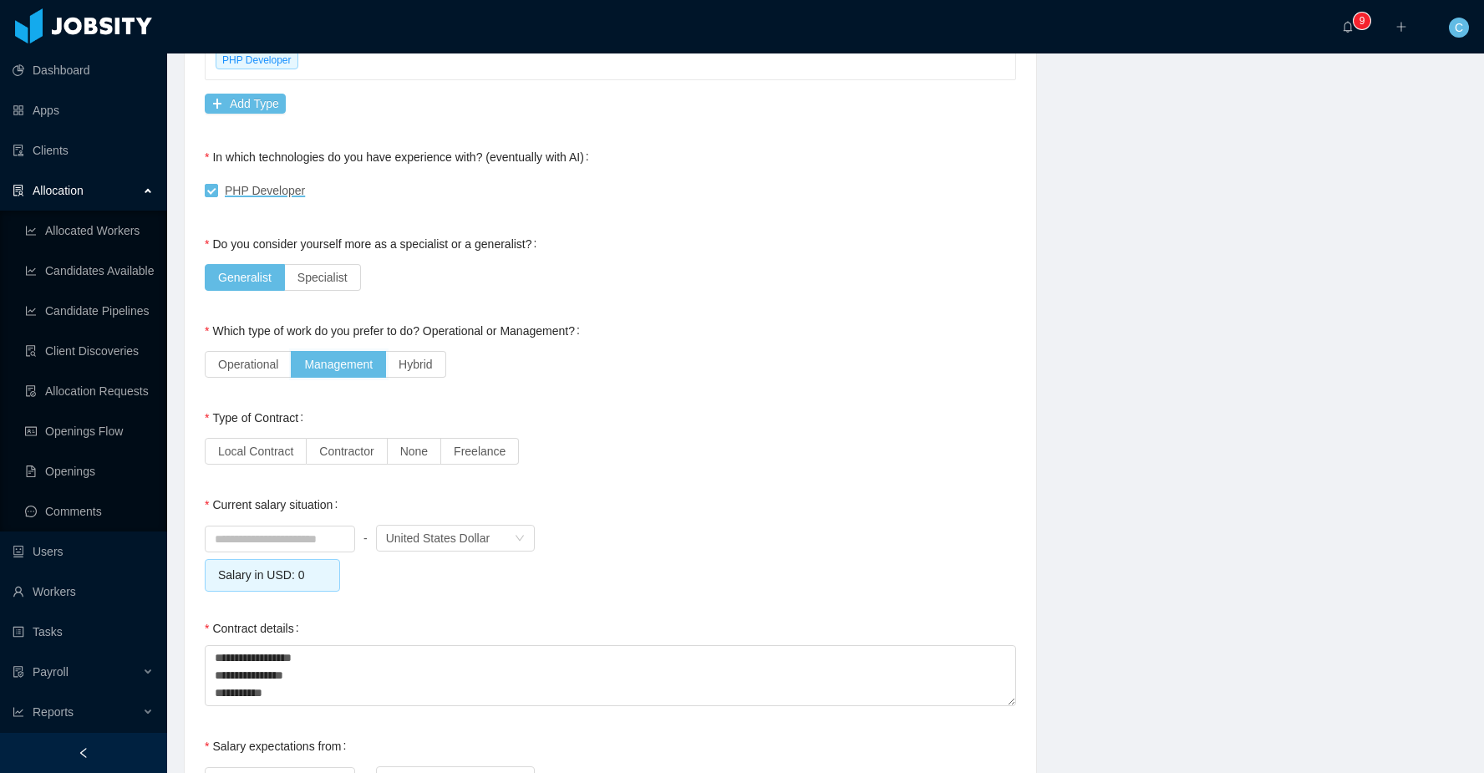
scroll to position [1028, 0]
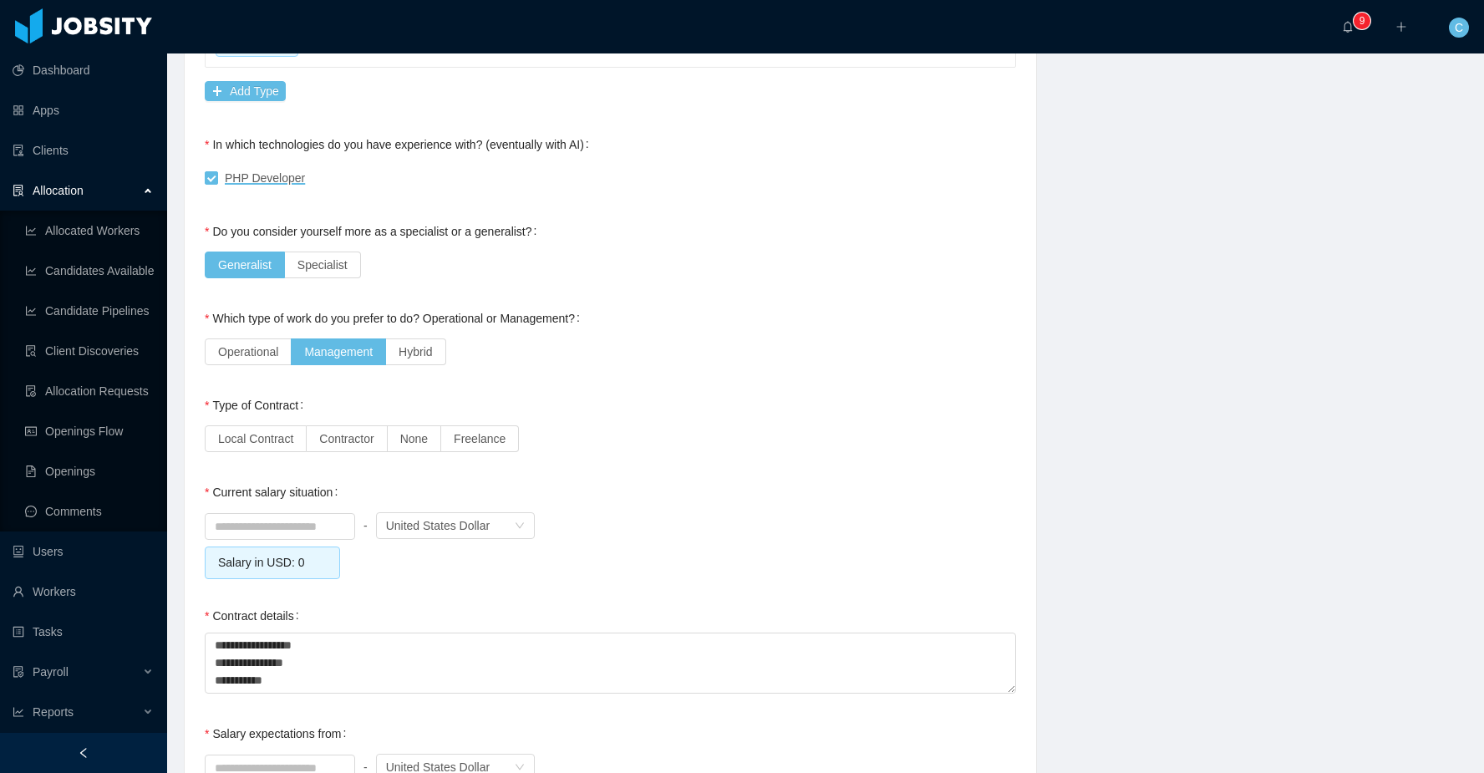
drag, startPoint x: 332, startPoint y: 439, endPoint x: 312, endPoint y: 506, distance: 69.8
click at [332, 439] on span "Contractor" at bounding box center [346, 438] width 54 height 13
click at [288, 531] on input at bounding box center [279, 526] width 149 height 25
type input "*******"
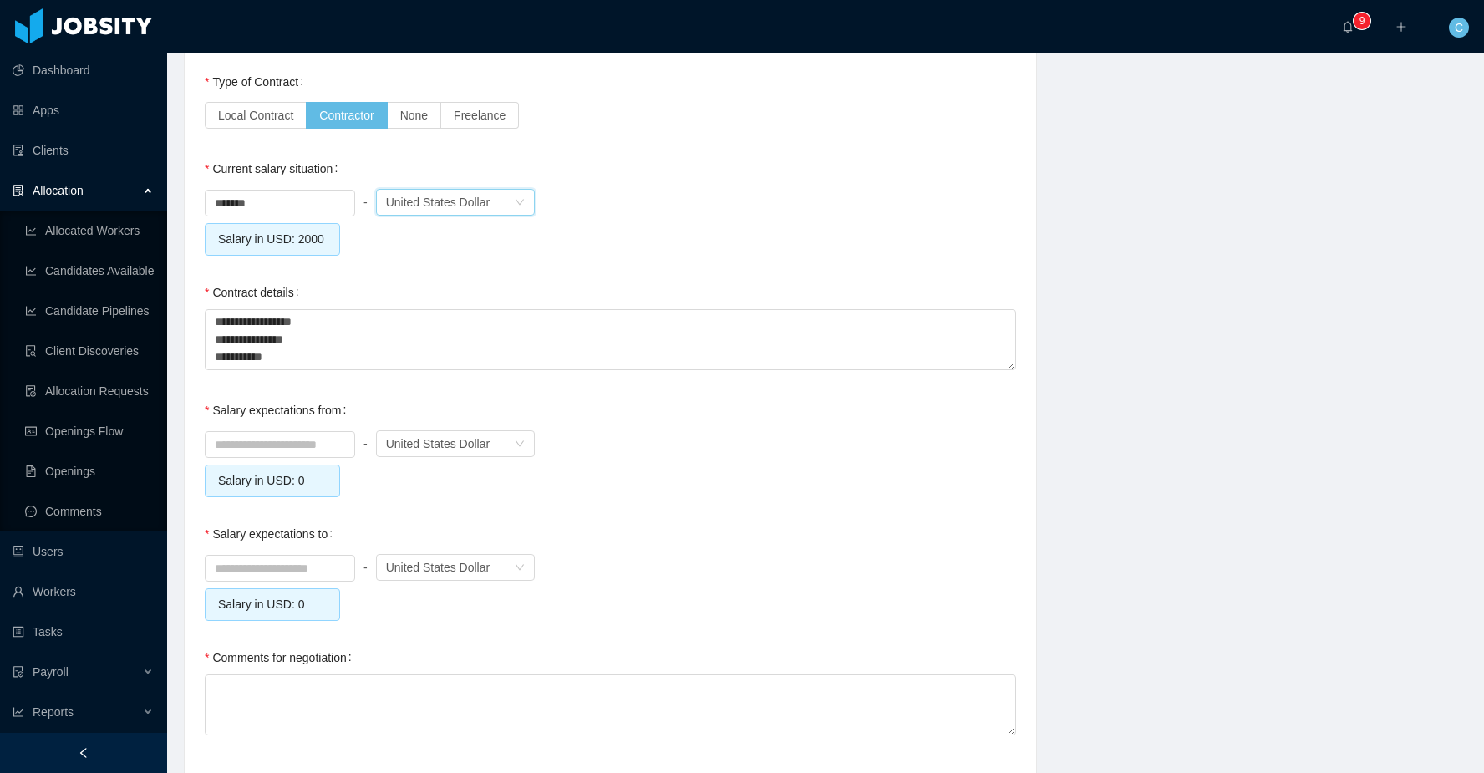
scroll to position [1363, 0]
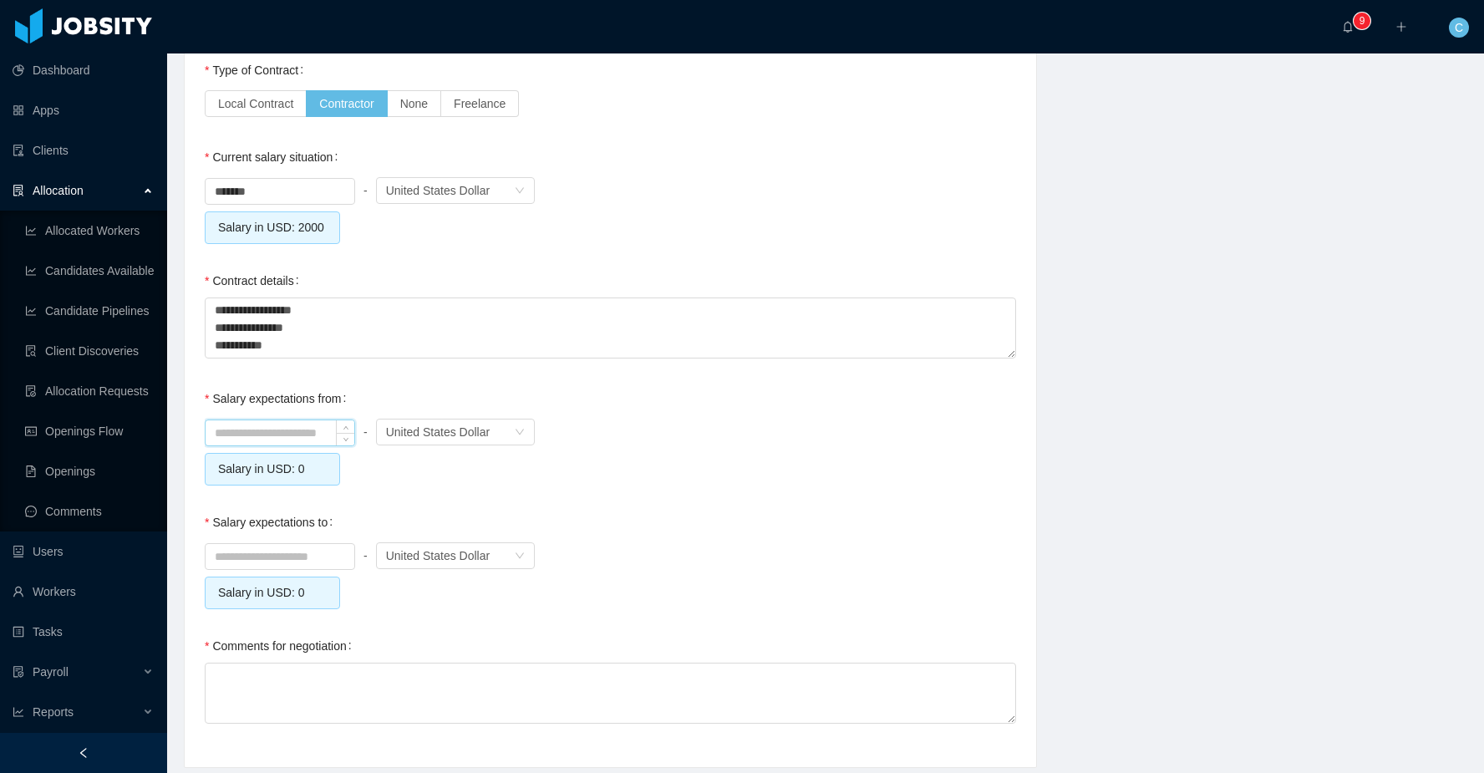
click at [271, 445] on input at bounding box center [279, 432] width 149 height 25
type input "*******"
click at [256, 569] on input at bounding box center [279, 556] width 149 height 25
type input "*******"
click at [705, 723] on textarea "Comments for negotiation" at bounding box center [610, 692] width 811 height 61
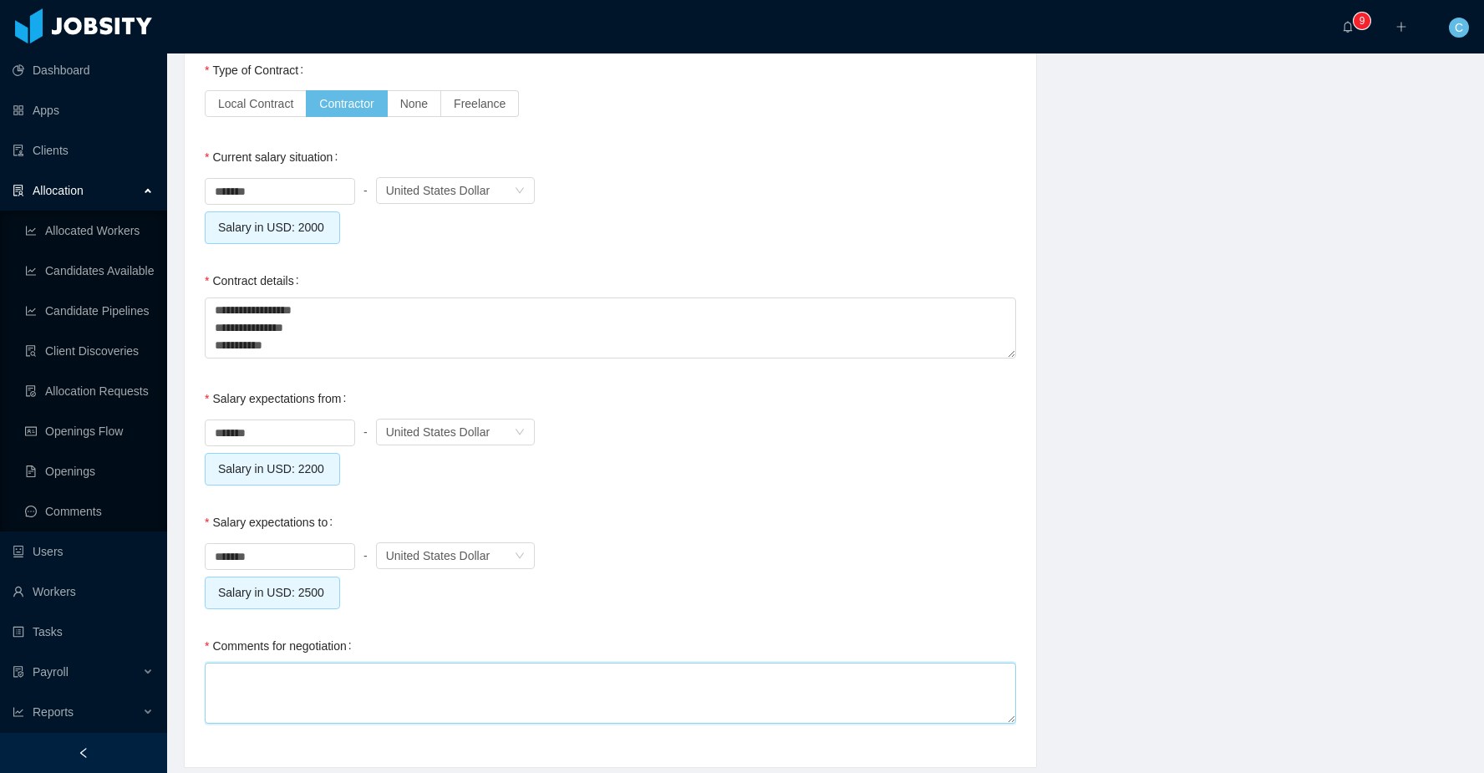
type textarea "*"
type textarea "**"
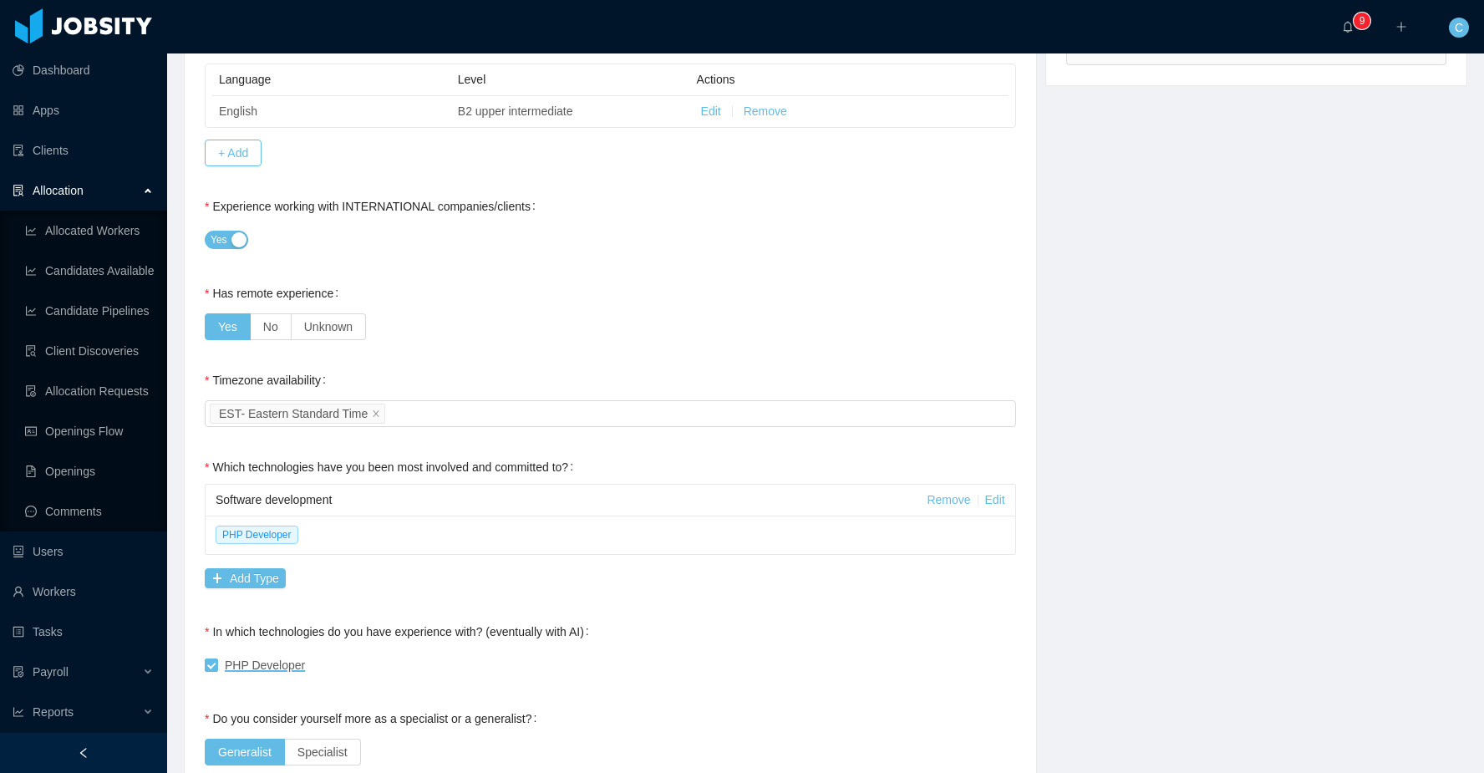
scroll to position [0, 0]
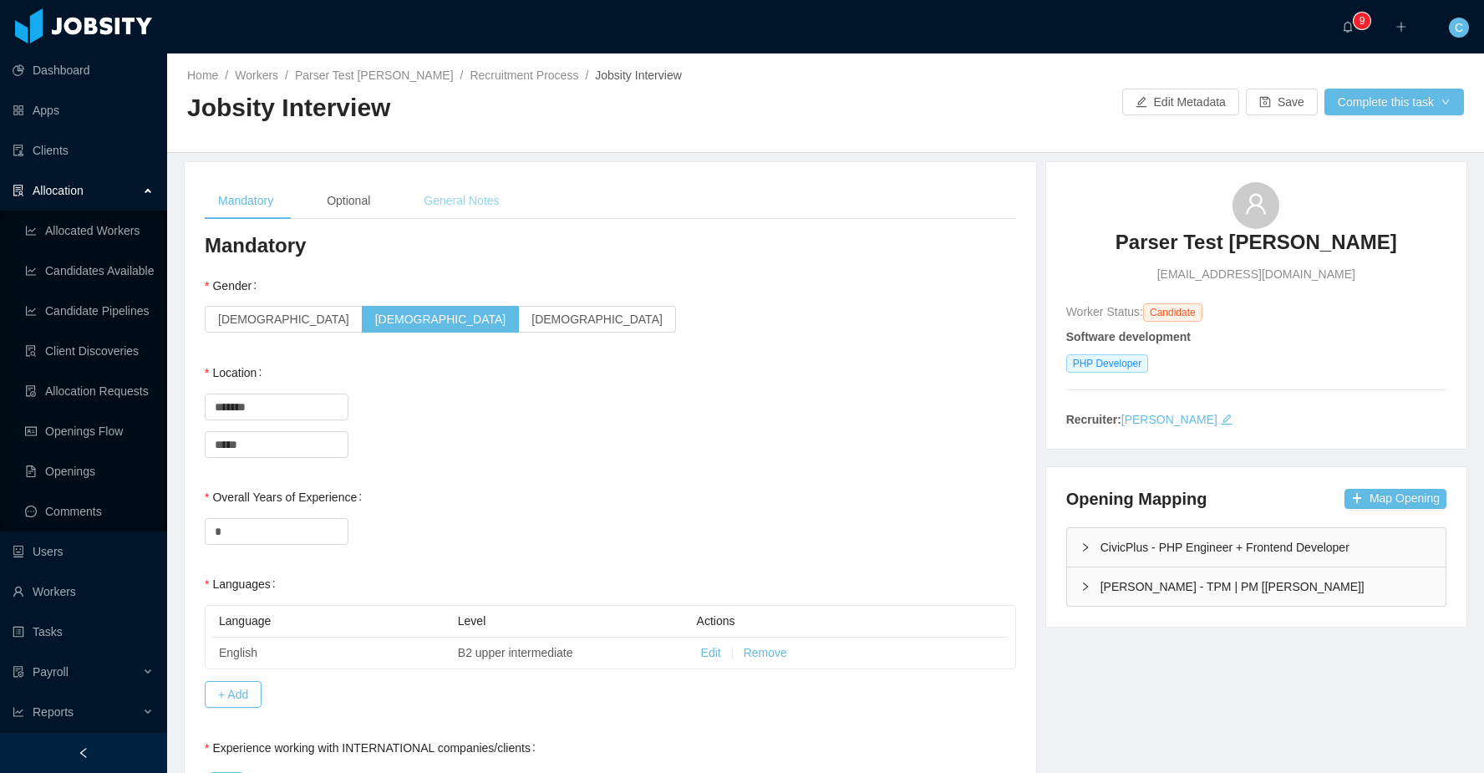
type textarea "***"
click at [449, 197] on div "General Notes" at bounding box center [461, 201] width 102 height 38
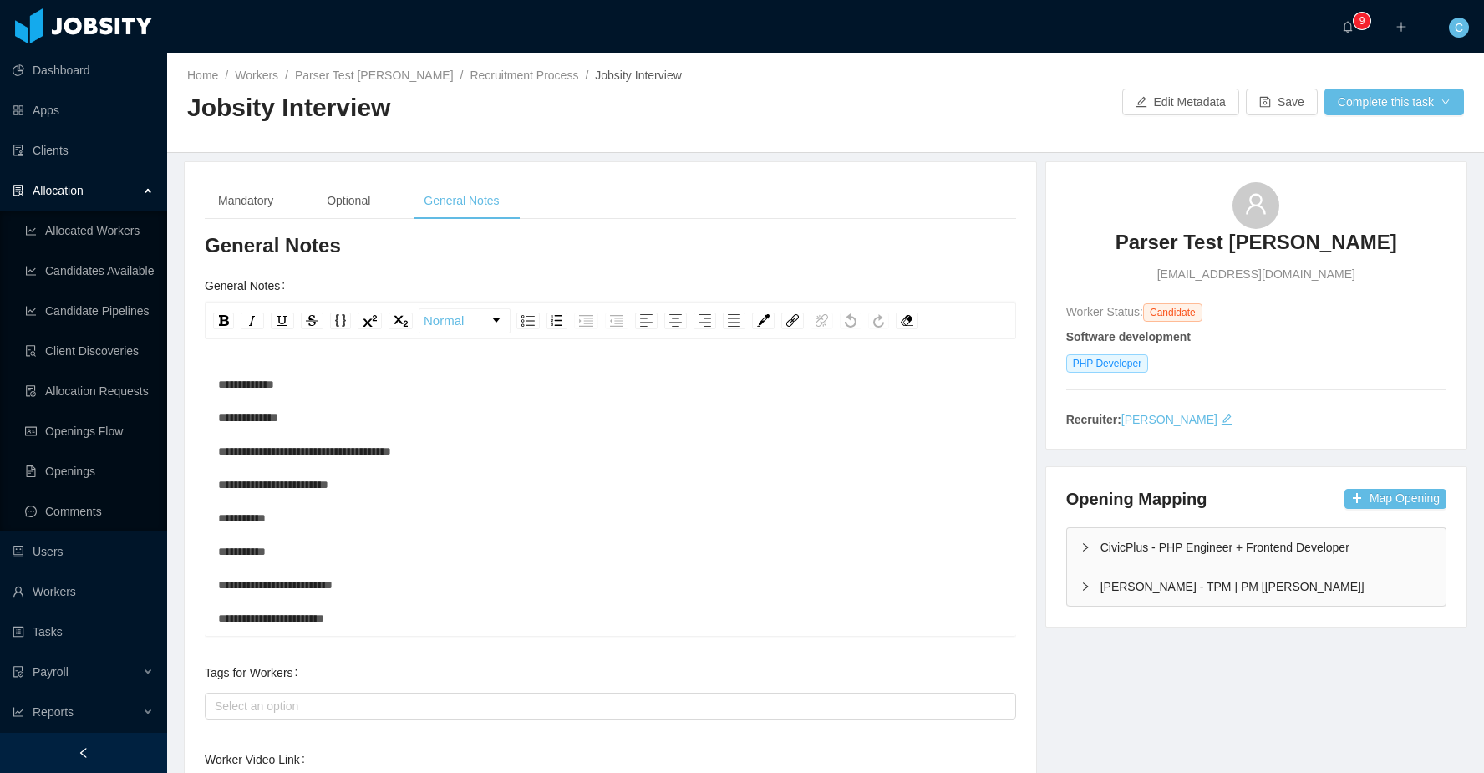
click at [384, 381] on div "**********" at bounding box center [610, 635] width 785 height 535
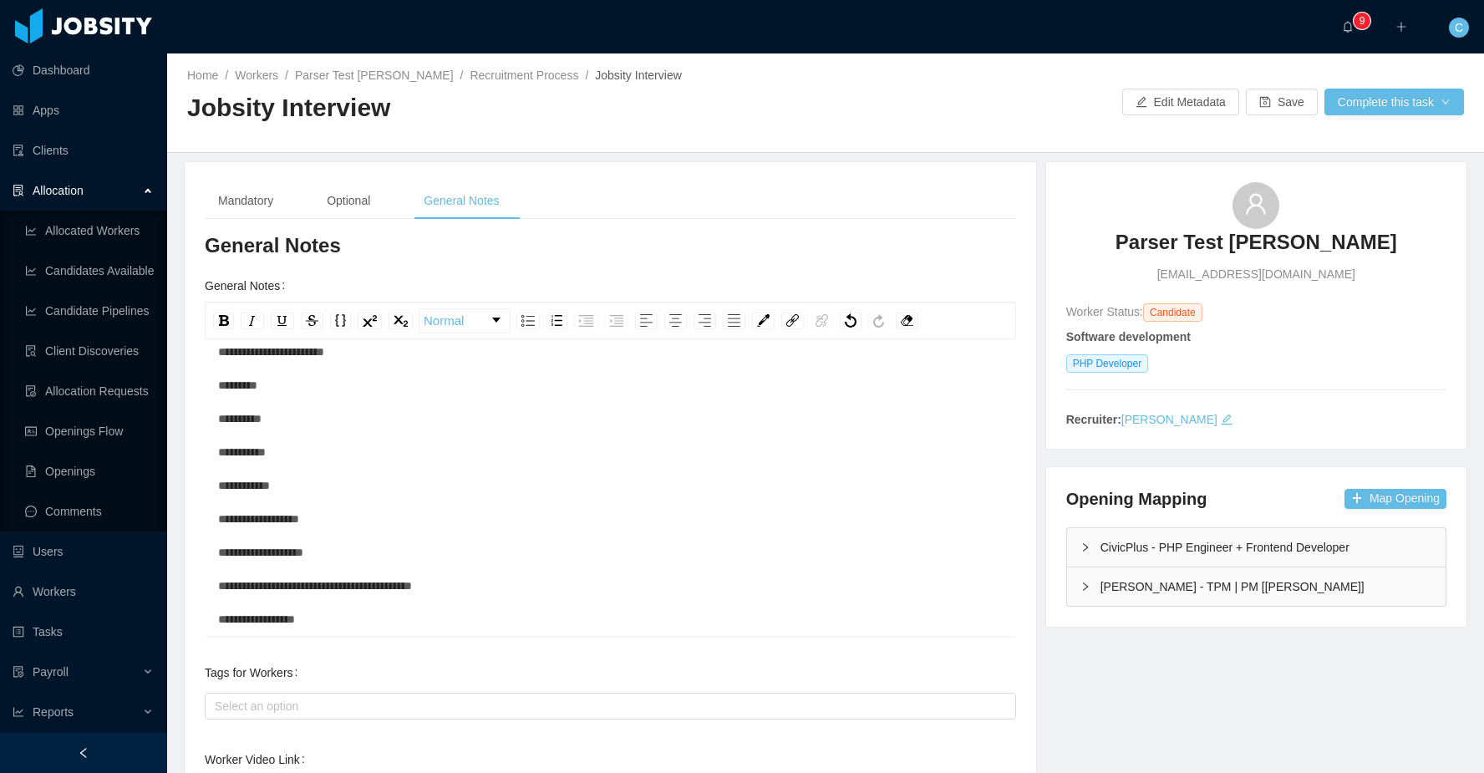
scroll to position [166, 0]
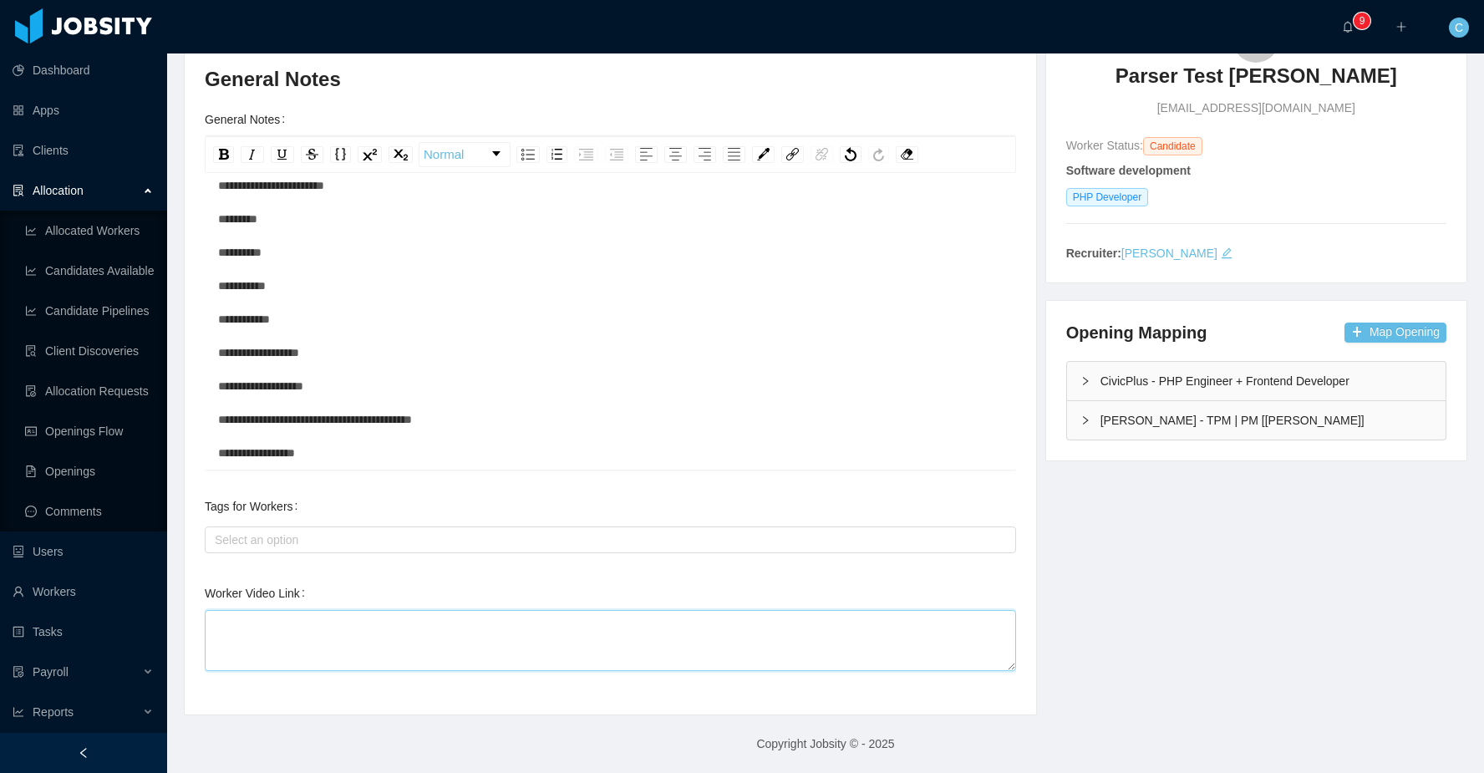
click at [487, 627] on textarea "Worker Video Link" at bounding box center [610, 640] width 811 height 61
paste textarea "**********"
type textarea "**********"
click at [1168, 566] on div "**********" at bounding box center [825, 355] width 1325 height 720
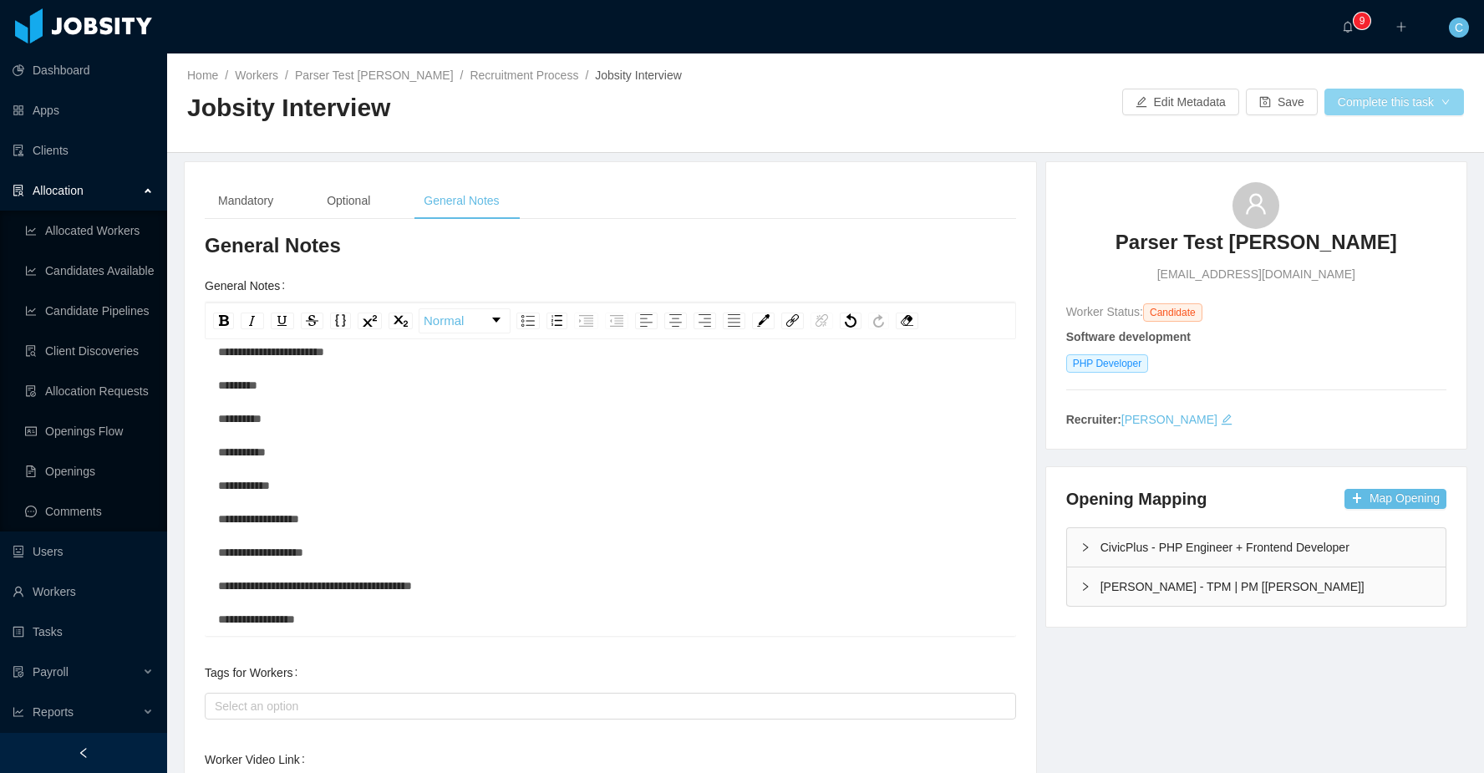
click at [1343, 106] on button "Complete this task" at bounding box center [1394, 102] width 140 height 27
click at [988, 99] on div at bounding box center [973, 102] width 297 height 27
click at [1360, 97] on button "Complete this task" at bounding box center [1394, 102] width 140 height 27
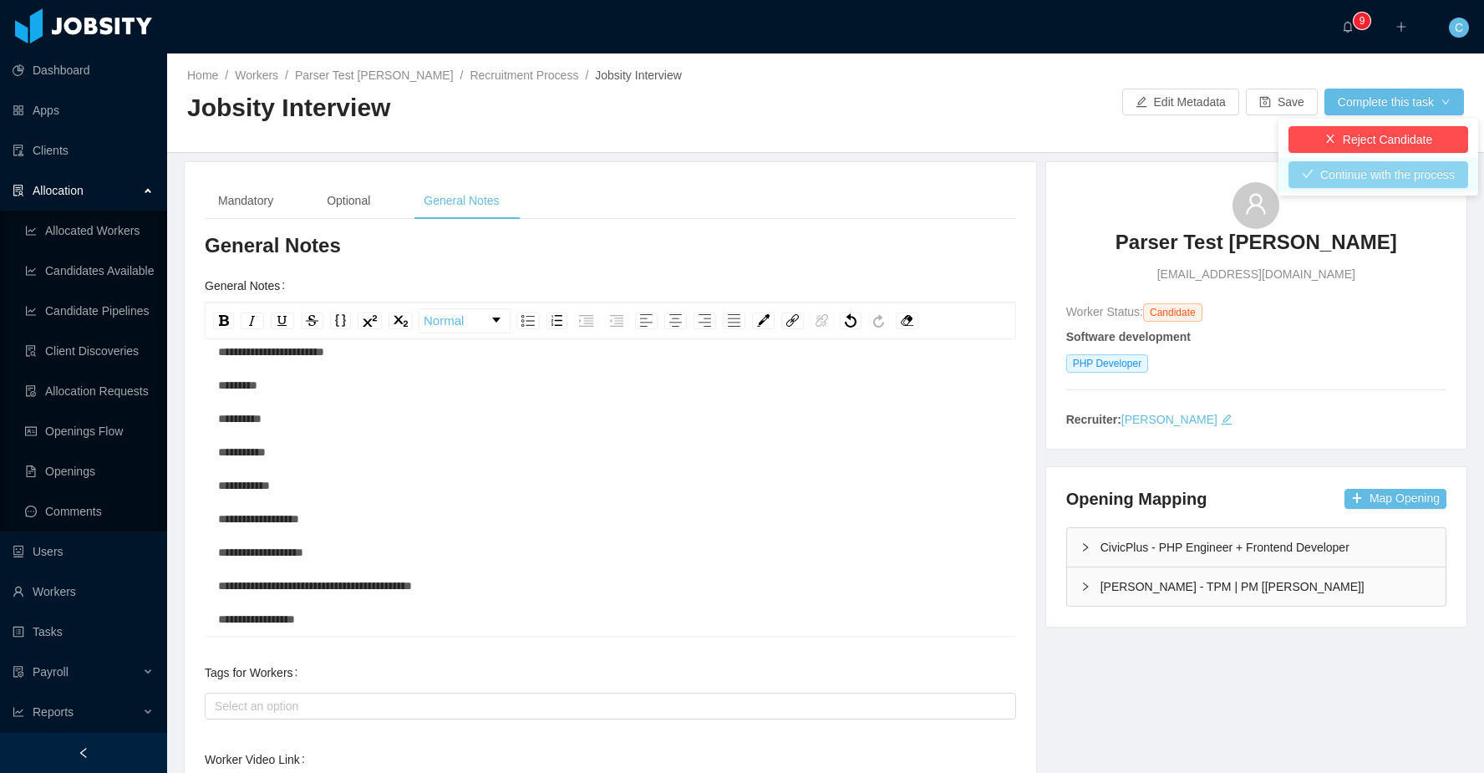
click at [1361, 172] on button "Continue with the process" at bounding box center [1378, 174] width 180 height 27
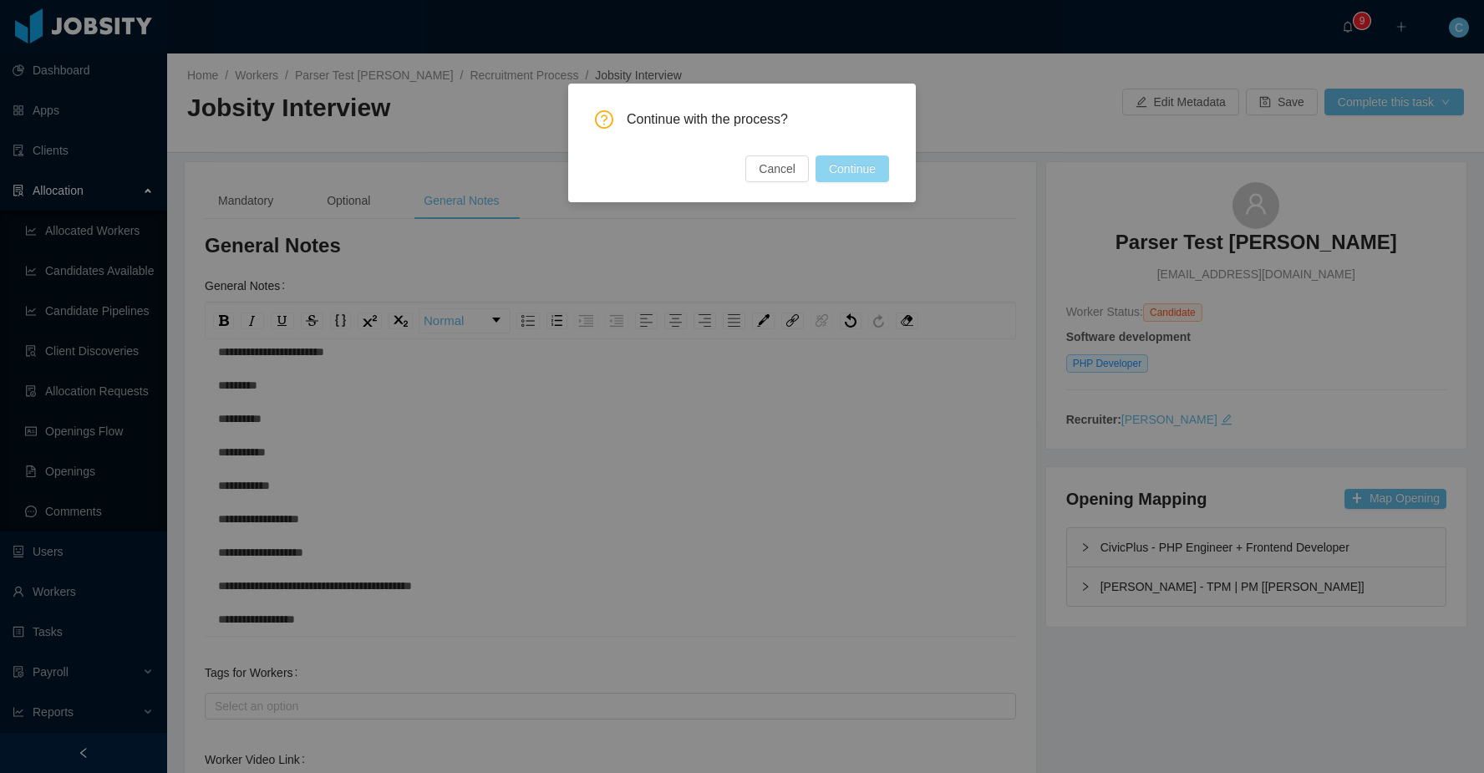
click at [861, 172] on button "Continue" at bounding box center [852, 168] width 74 height 27
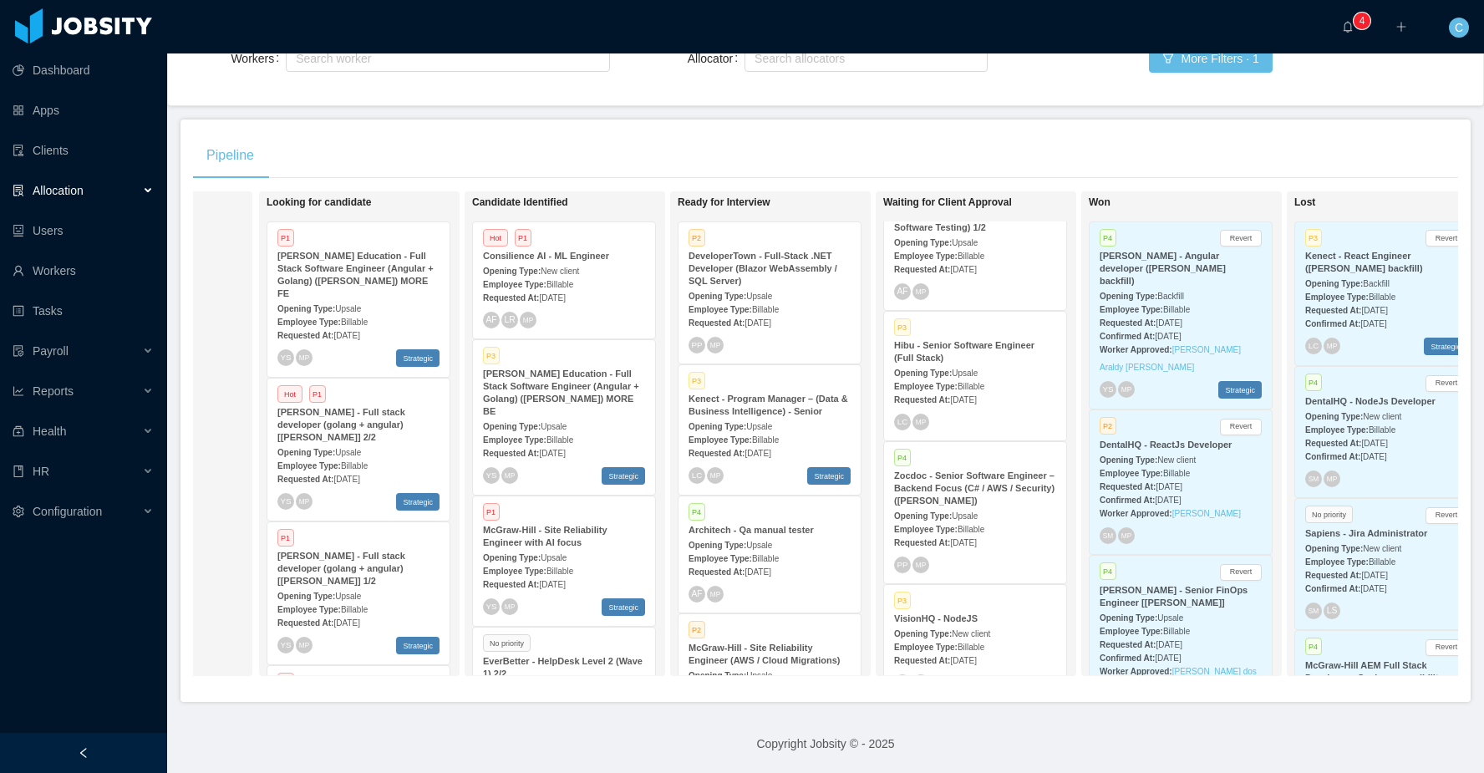
scroll to position [708, 0]
click at [983, 371] on div "Opening Type: Upsale" at bounding box center [975, 371] width 162 height 18
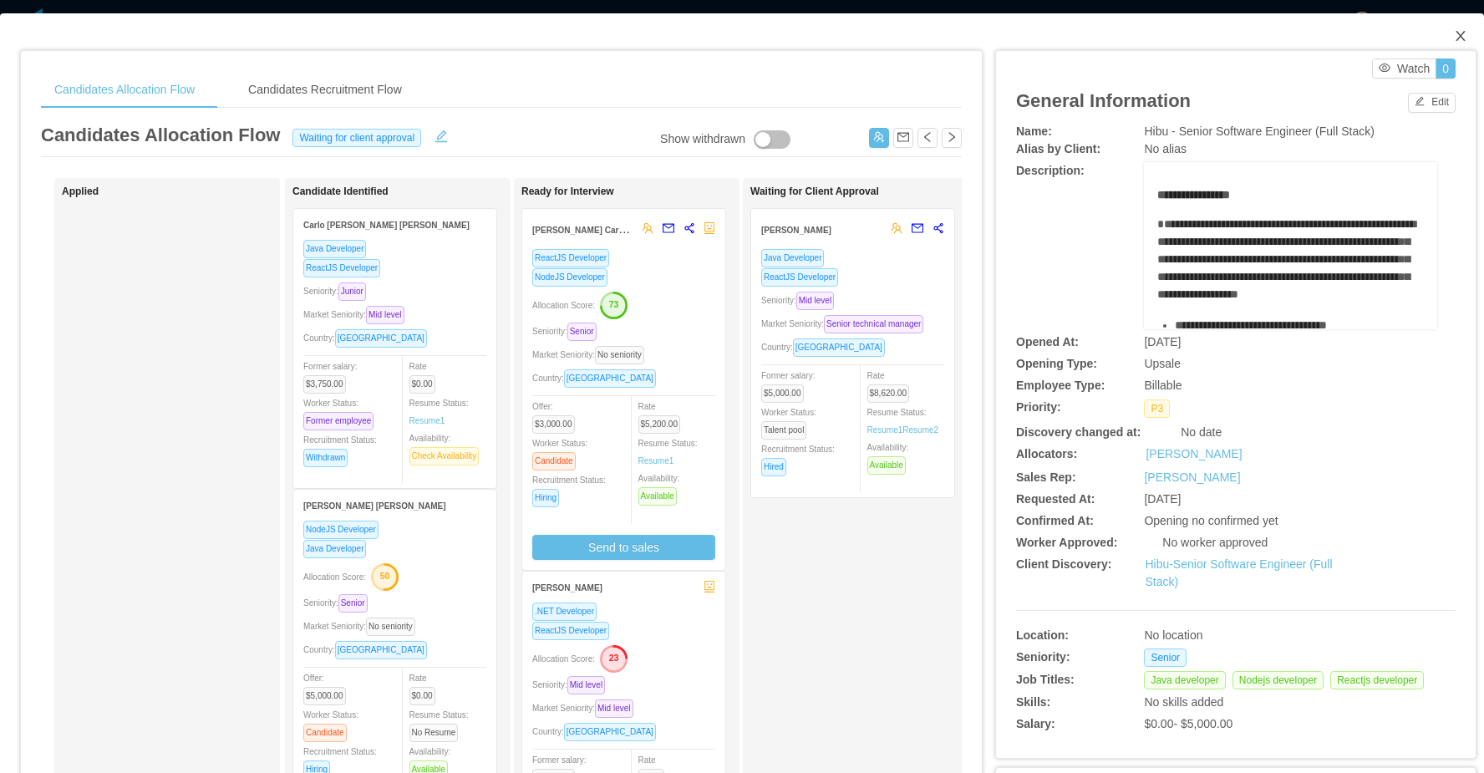
drag, startPoint x: 1459, startPoint y: 38, endPoint x: 1423, endPoint y: 72, distance: 49.1
click at [1459, 38] on icon "icon: close" at bounding box center [1459, 35] width 13 height 13
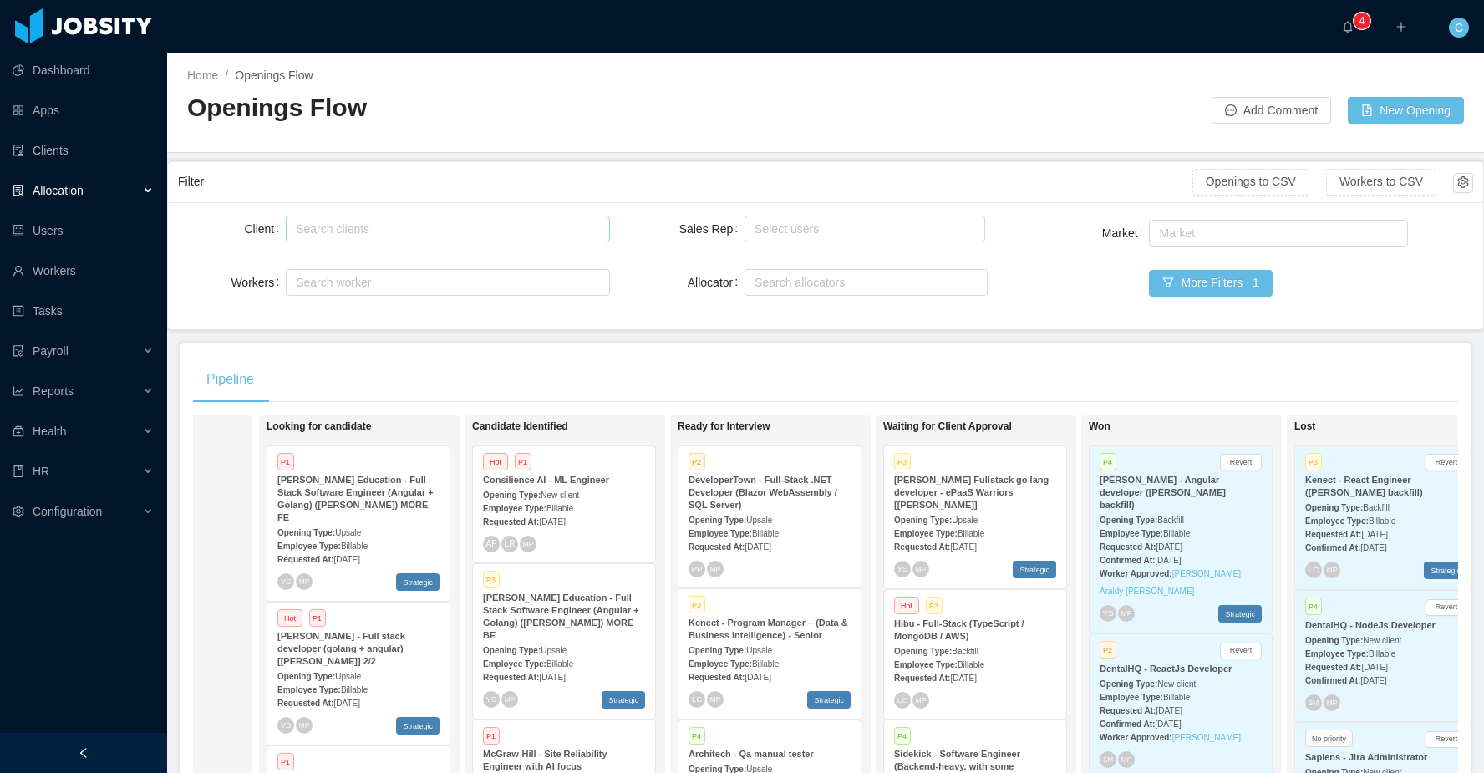
click at [352, 228] on div "Search clients" at bounding box center [444, 229] width 296 height 17
type input "***"
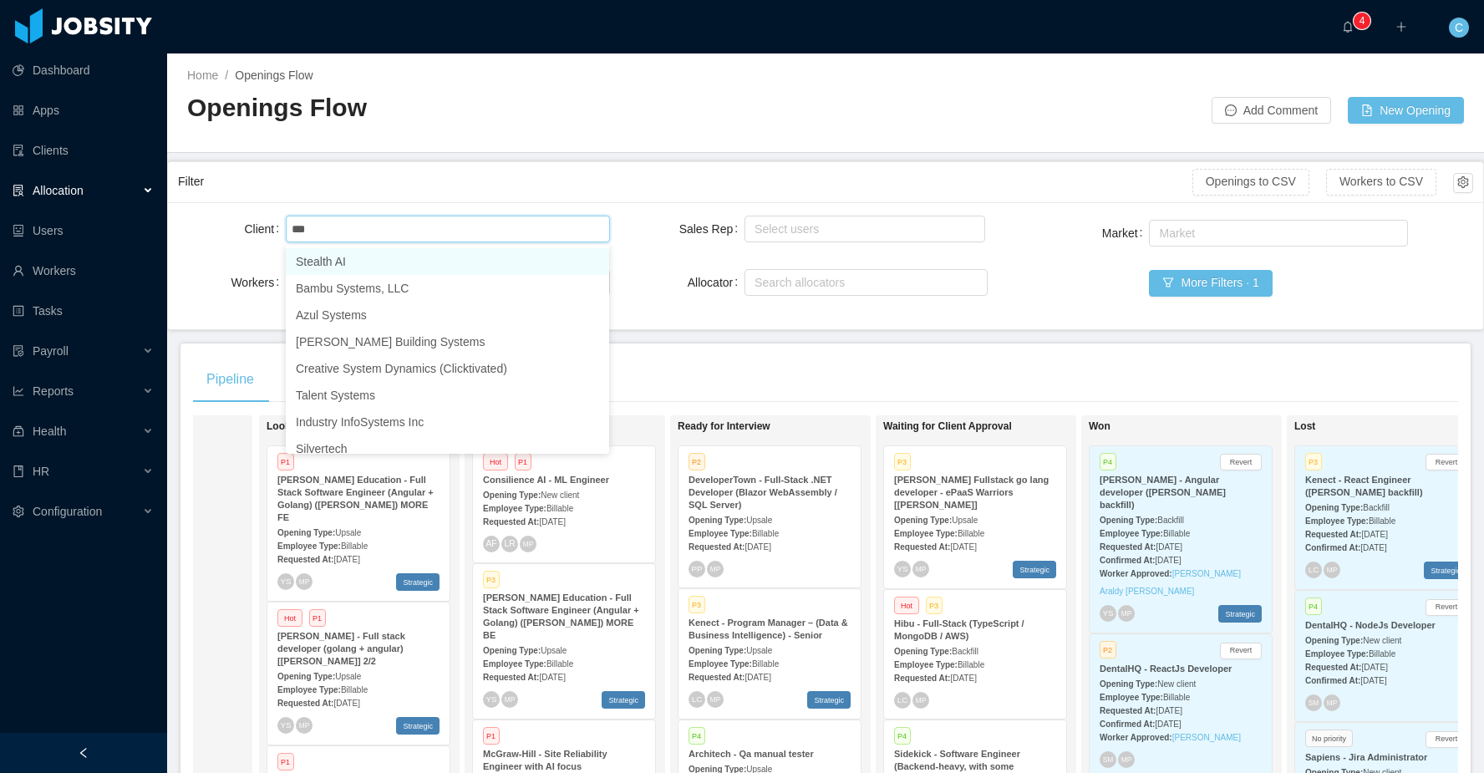
drag, startPoint x: 351, startPoint y: 266, endPoint x: 551, endPoint y: 226, distance: 204.5
click at [351, 266] on li "Stealth AI" at bounding box center [447, 261] width 323 height 27
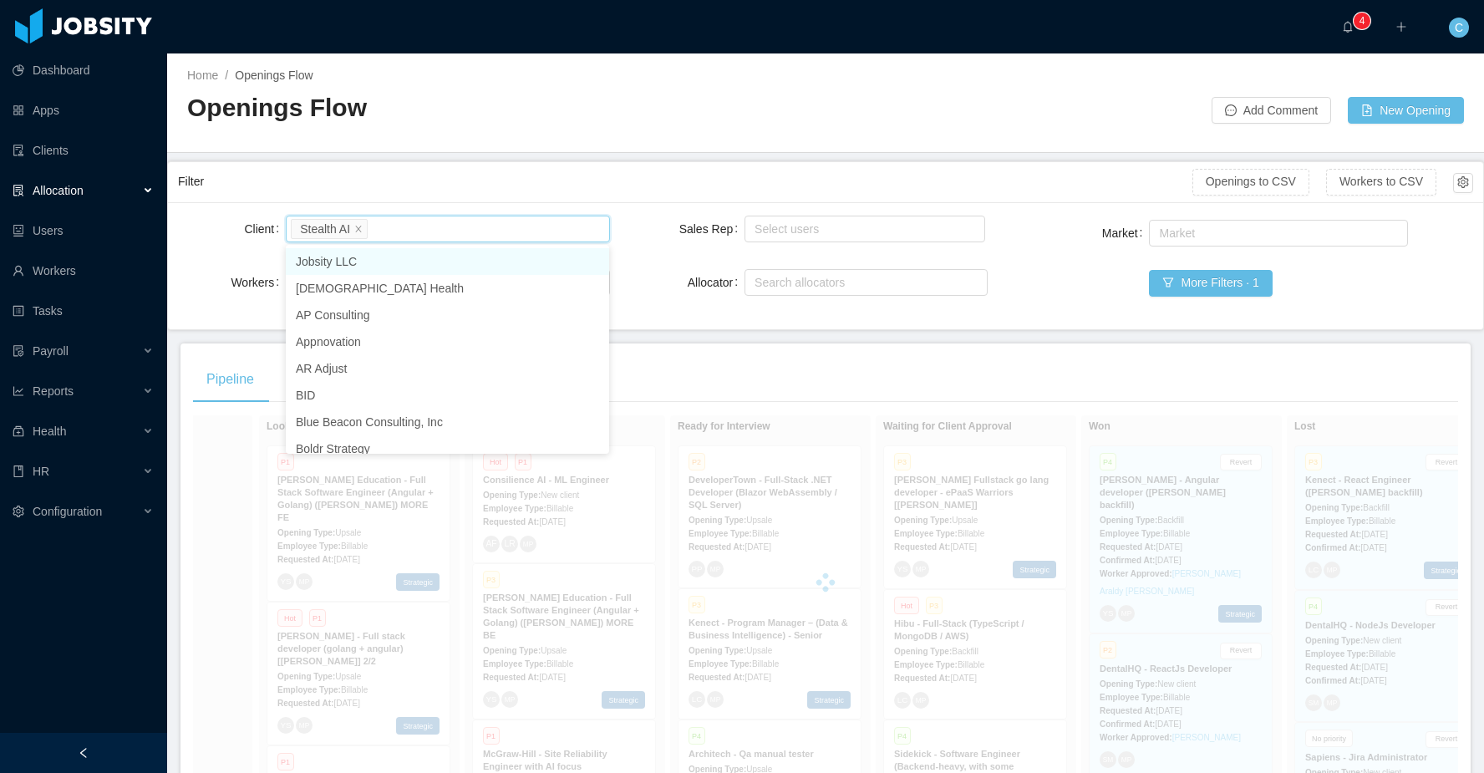
click at [624, 157] on main "Home / Openings Flow / Openings Flow Add Comment New Opening Filter Openings to…" at bounding box center [825, 412] width 1316 height 719
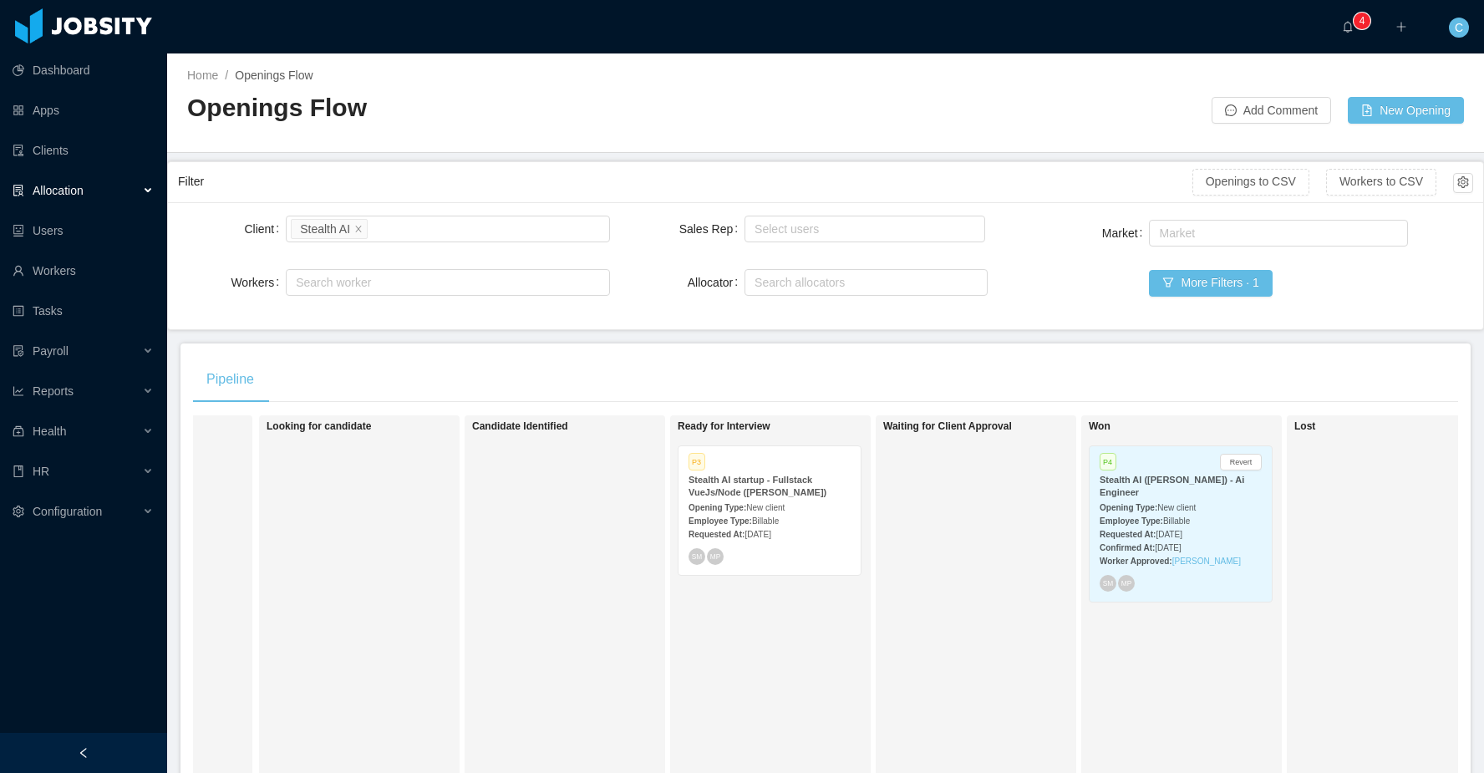
click at [754, 500] on div "Opening Type: New client" at bounding box center [769, 507] width 162 height 18
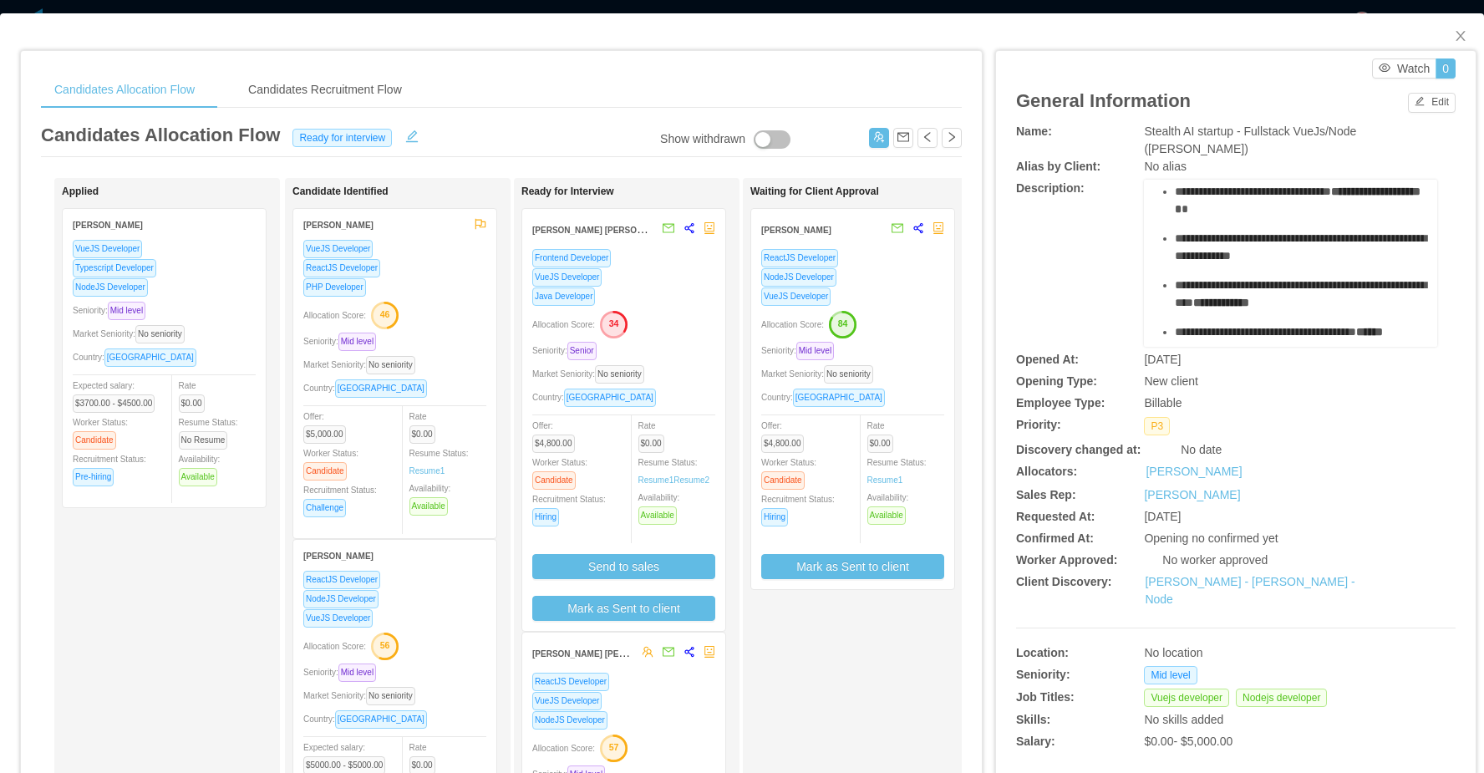
scroll to position [209, 0]
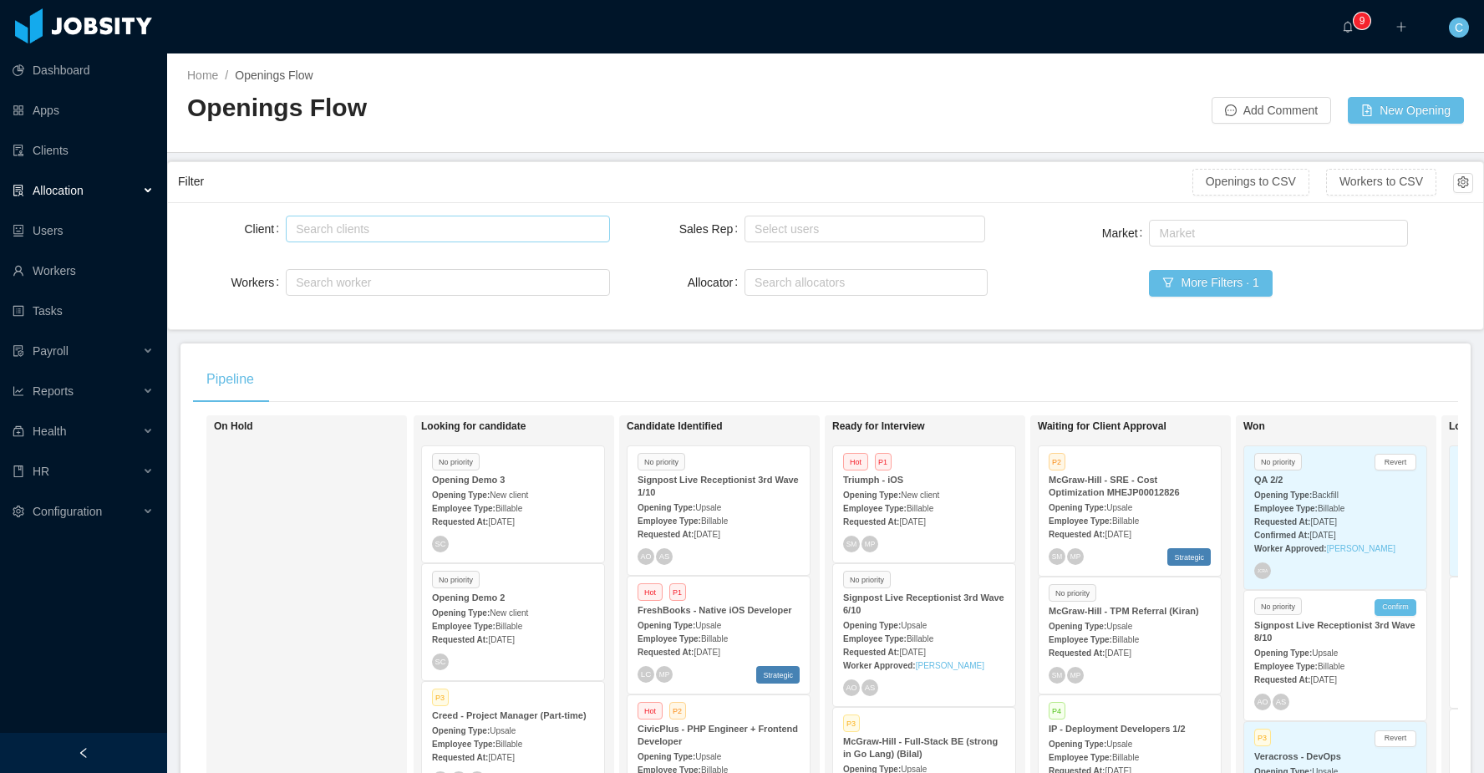
click at [323, 229] on div "Search clients" at bounding box center [444, 229] width 296 height 17
type input "****"
click at [341, 290] on li "CivicPlus" at bounding box center [447, 288] width 323 height 27
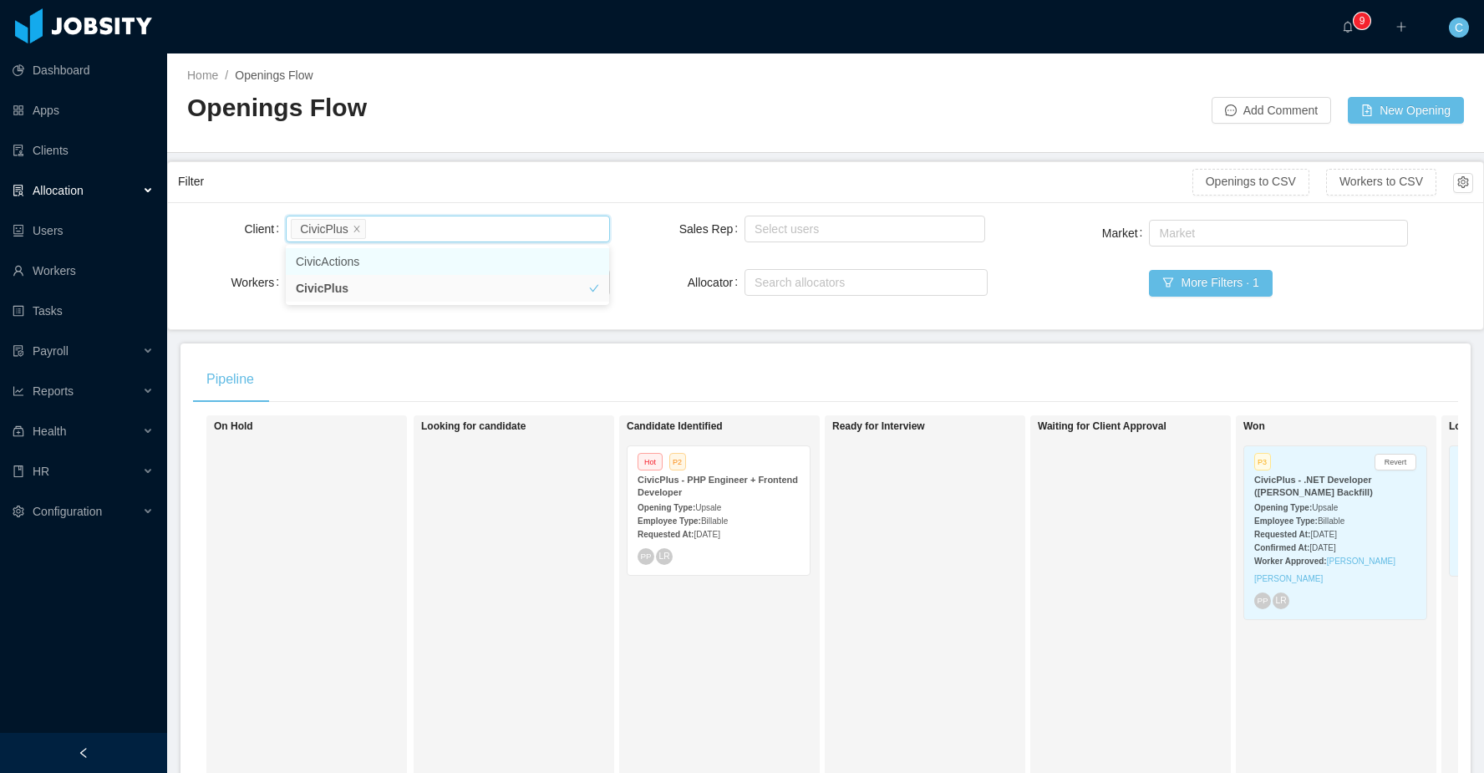
drag, startPoint x: 1335, startPoint y: 306, endPoint x: 1222, endPoint y: 371, distance: 130.2
click at [1335, 306] on div "Market Market More Filters · 1" at bounding box center [1257, 267] width 432 height 103
click at [689, 524] on strong "Employee Type:" at bounding box center [668, 520] width 63 height 9
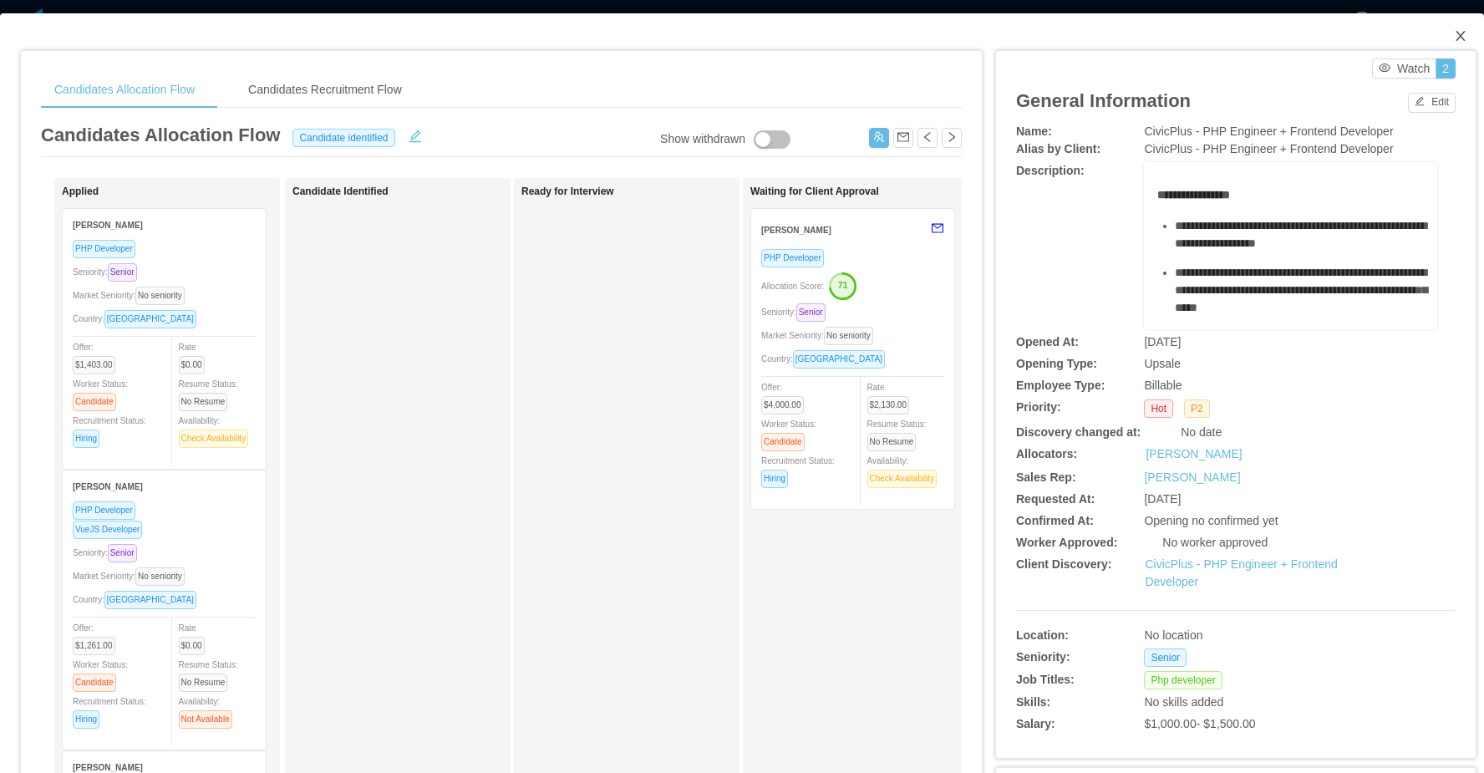
click at [1464, 39] on icon "icon: close" at bounding box center [1459, 35] width 13 height 13
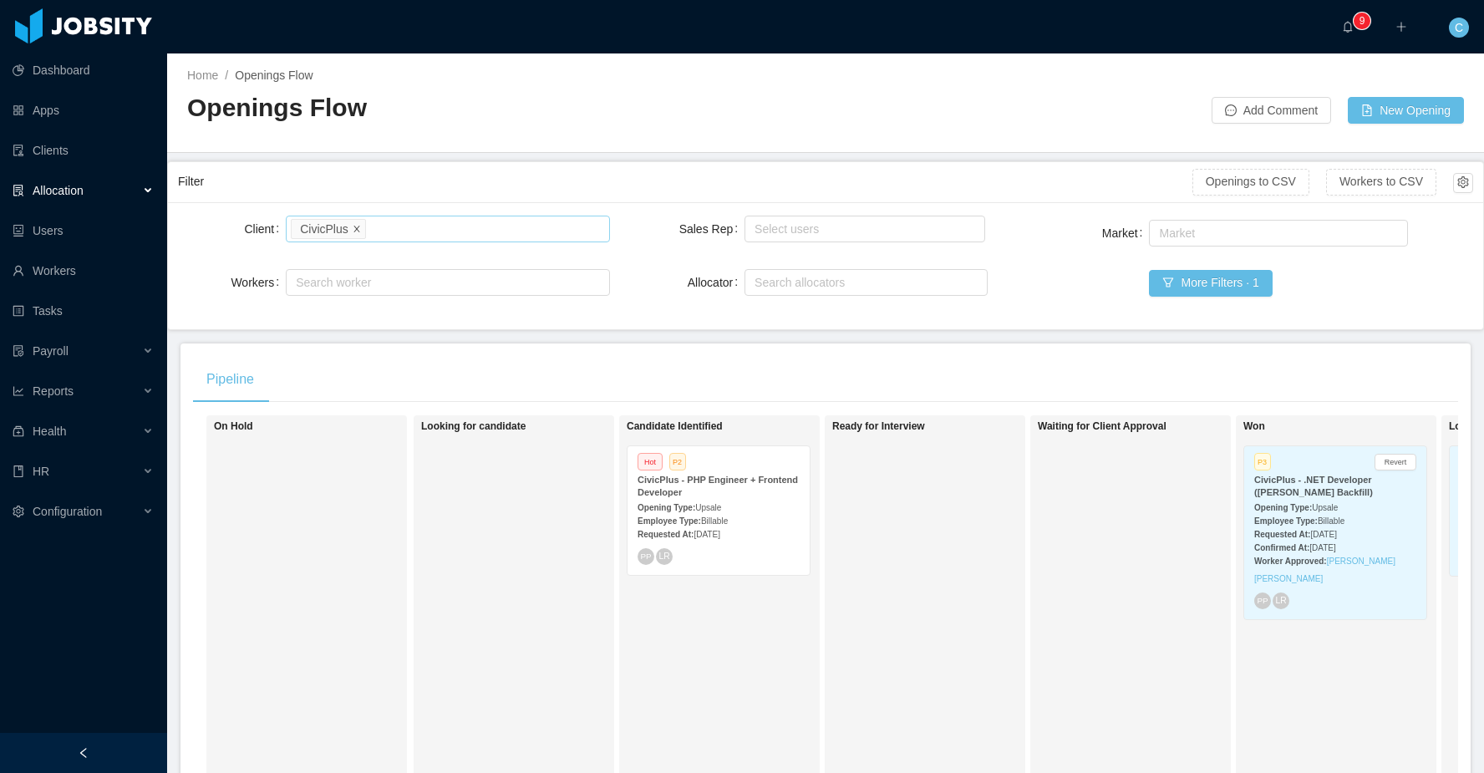
click at [358, 226] on icon "icon: close" at bounding box center [357, 228] width 8 height 8
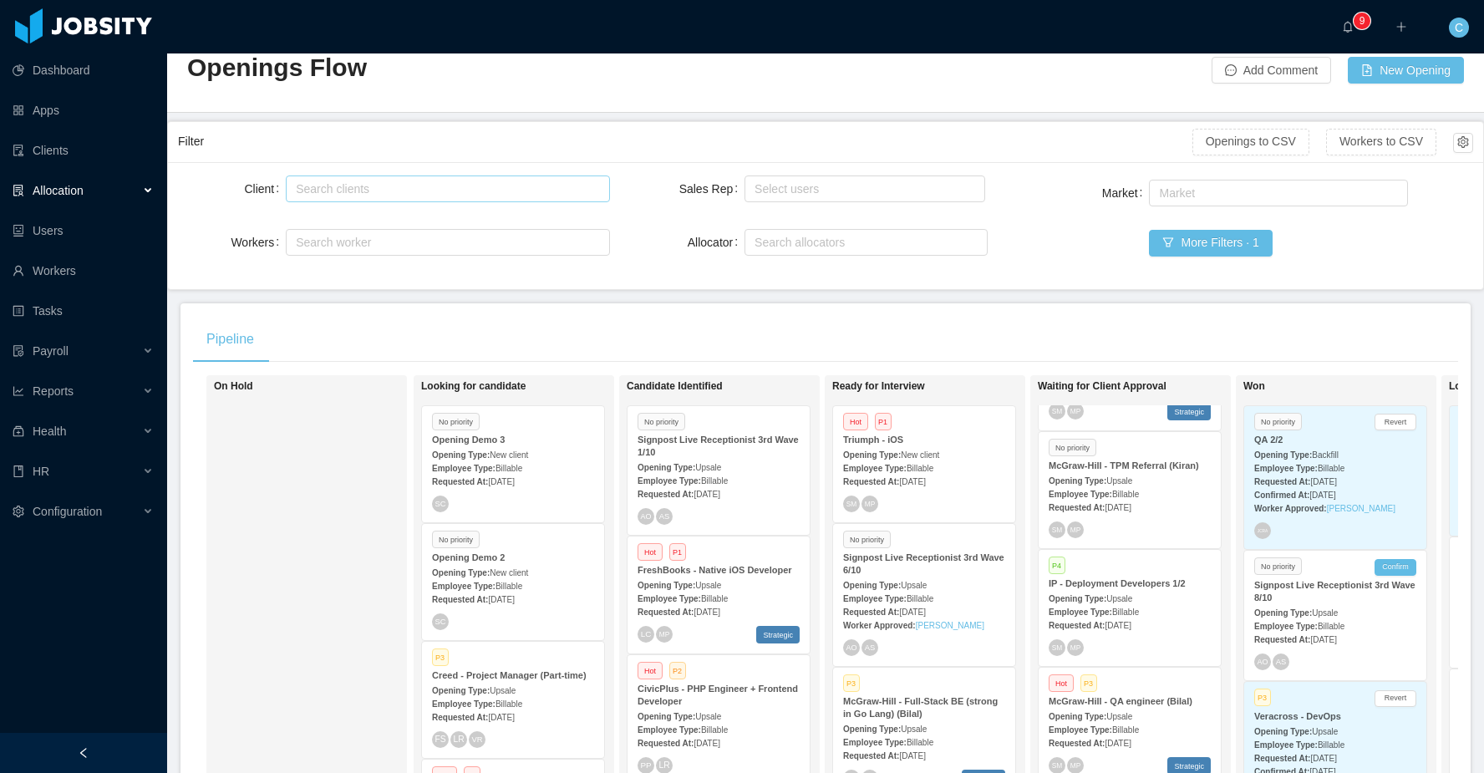
scroll to position [85, 0]
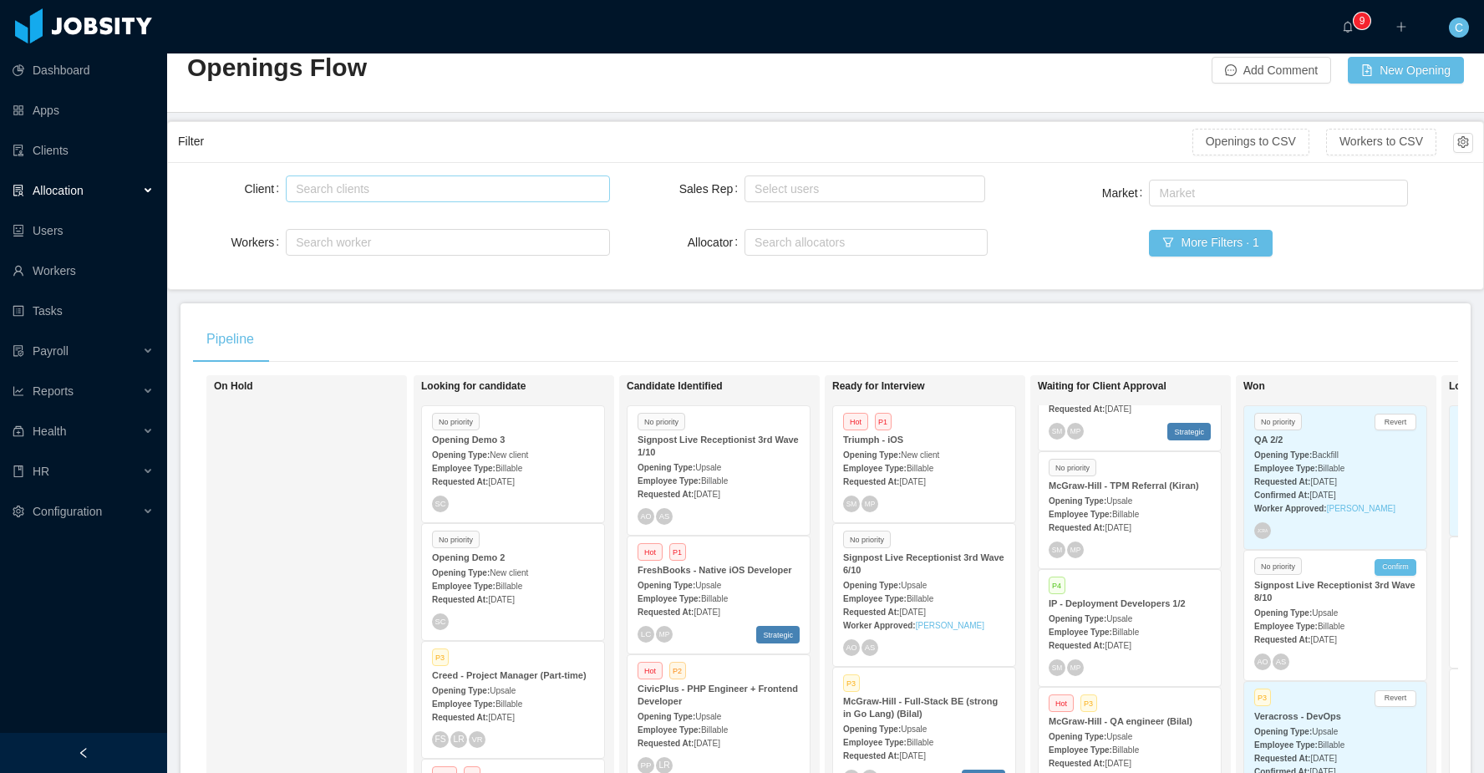
click at [1132, 504] on span "Upsale" at bounding box center [1119, 500] width 26 height 9
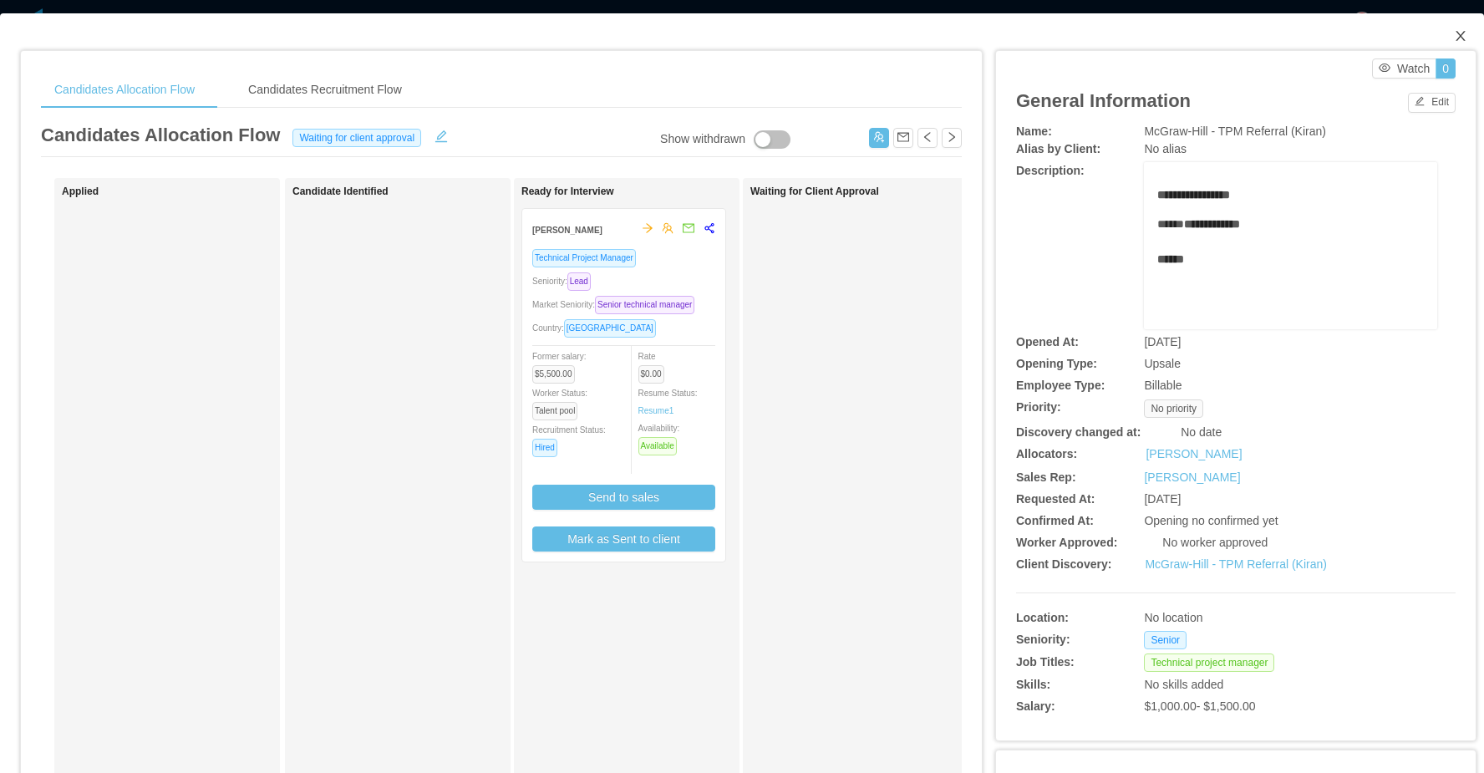
click at [1458, 32] on icon "icon: close" at bounding box center [1459, 35] width 13 height 13
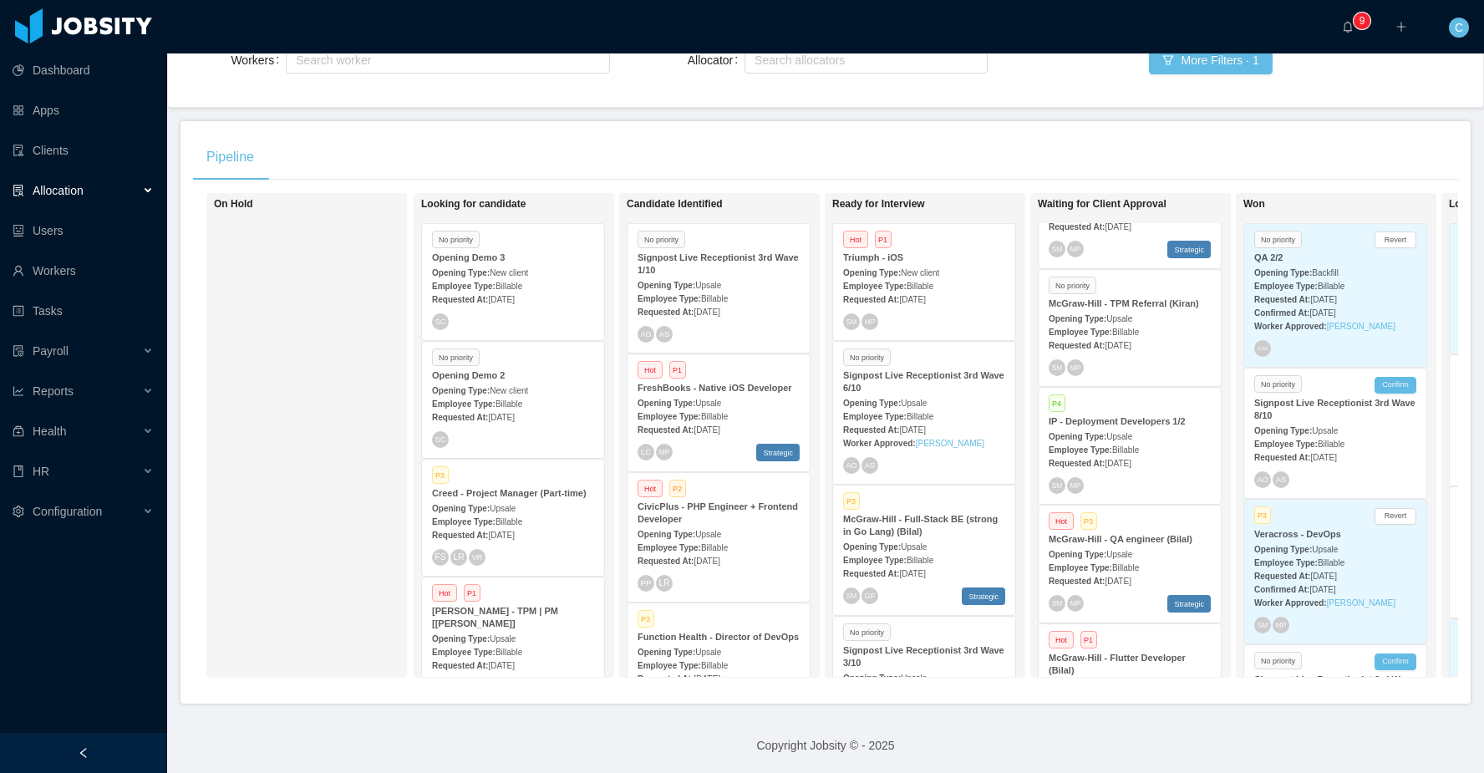
scroll to position [224, 0]
click at [925, 521] on strong "McGraw-Hill - Full-Stack BE (strong in Go Lang) (Bilal)" at bounding box center [920, 523] width 155 height 23
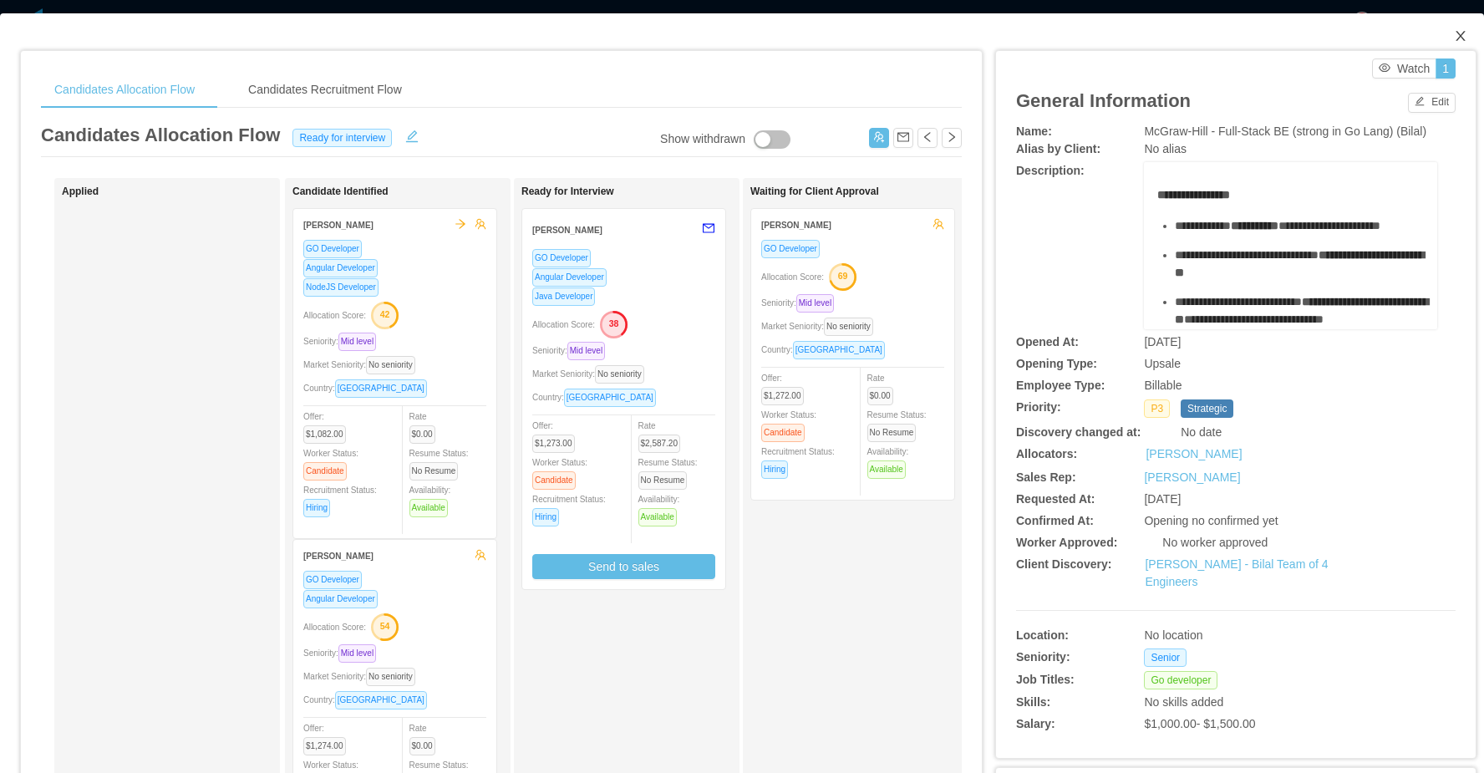
drag, startPoint x: 1457, startPoint y: 35, endPoint x: 1413, endPoint y: 70, distance: 55.8
click at [1457, 35] on icon "icon: close" at bounding box center [1459, 35] width 13 height 13
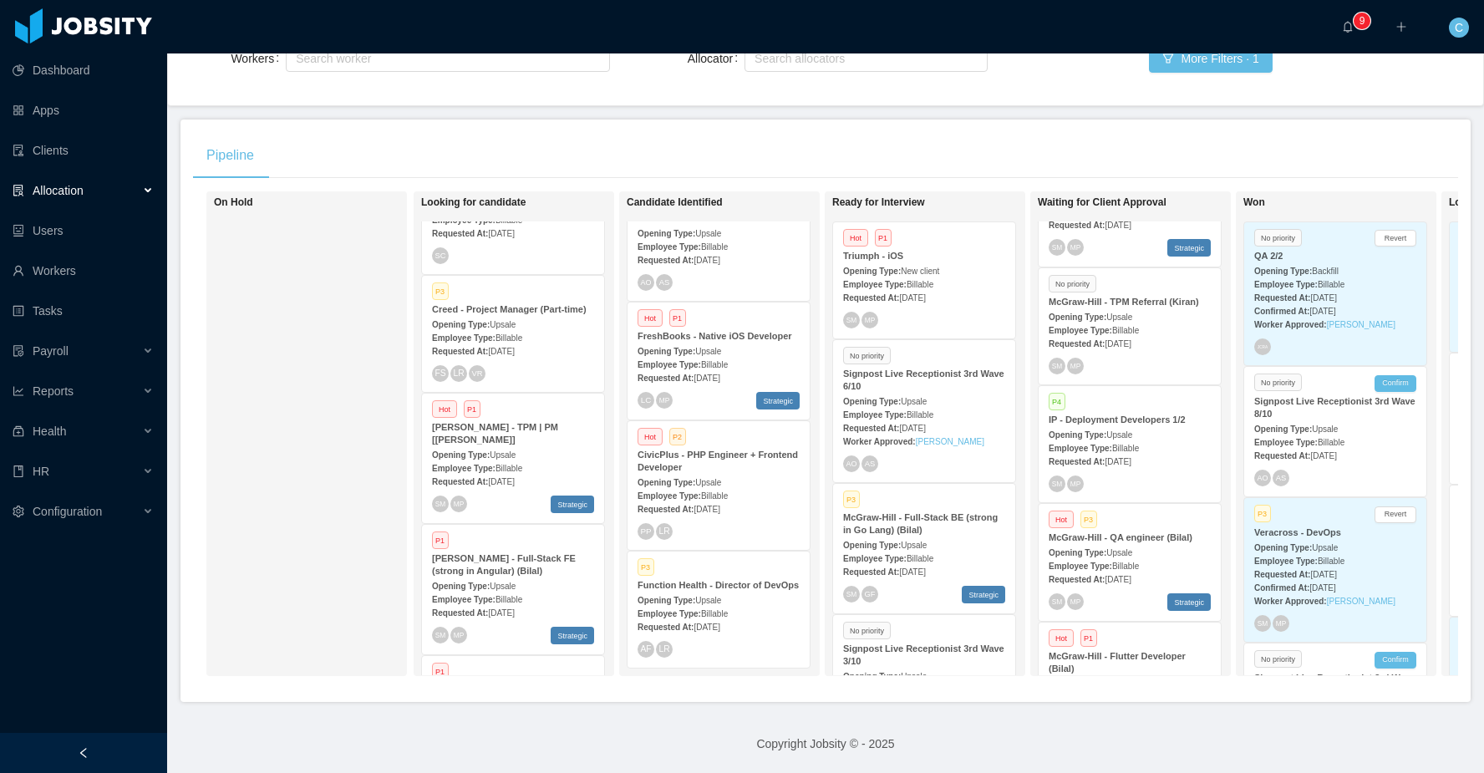
scroll to position [198, 0]
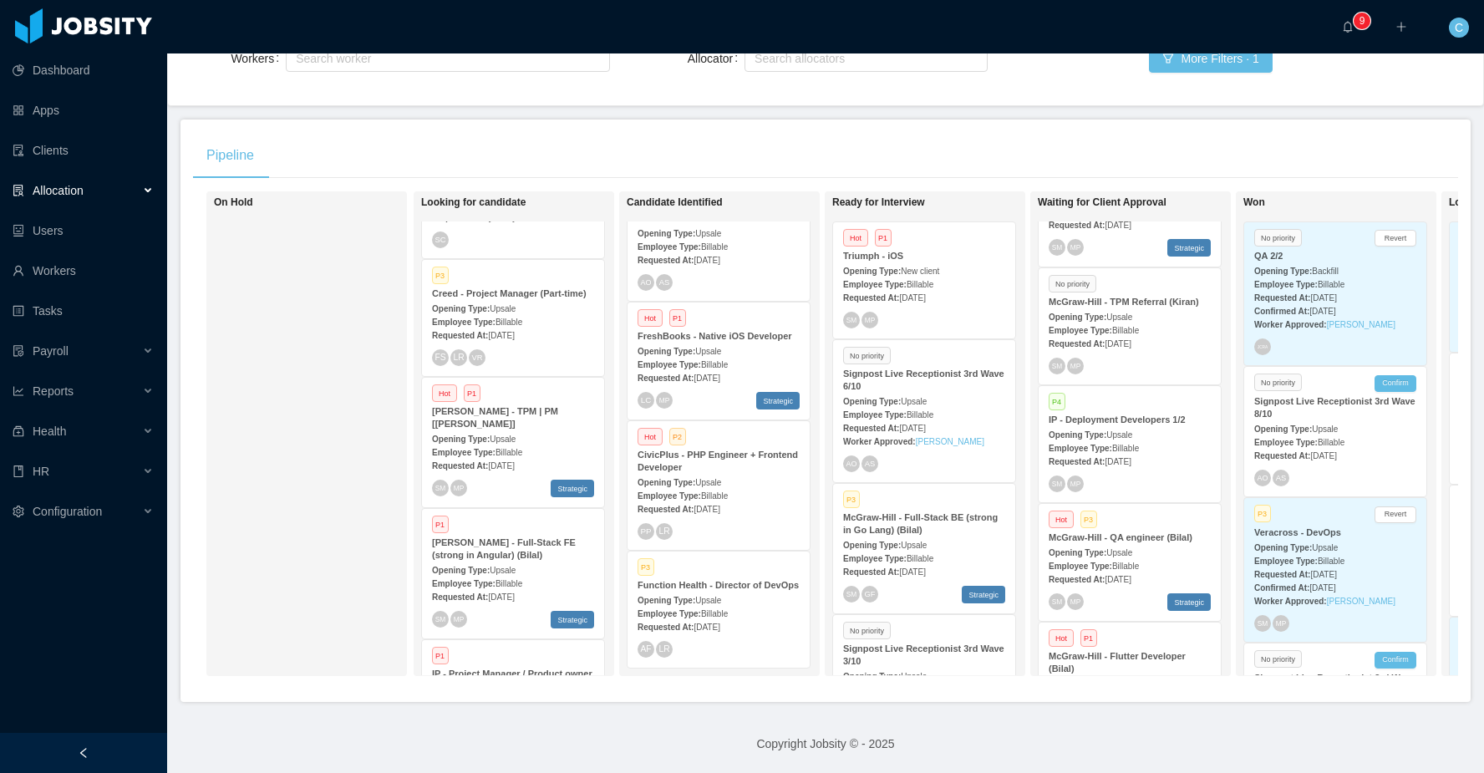
click at [513, 560] on strong "McGraw-Hill - Full-Stack FE (strong in Angular) (Bilal)" at bounding box center [504, 548] width 144 height 23
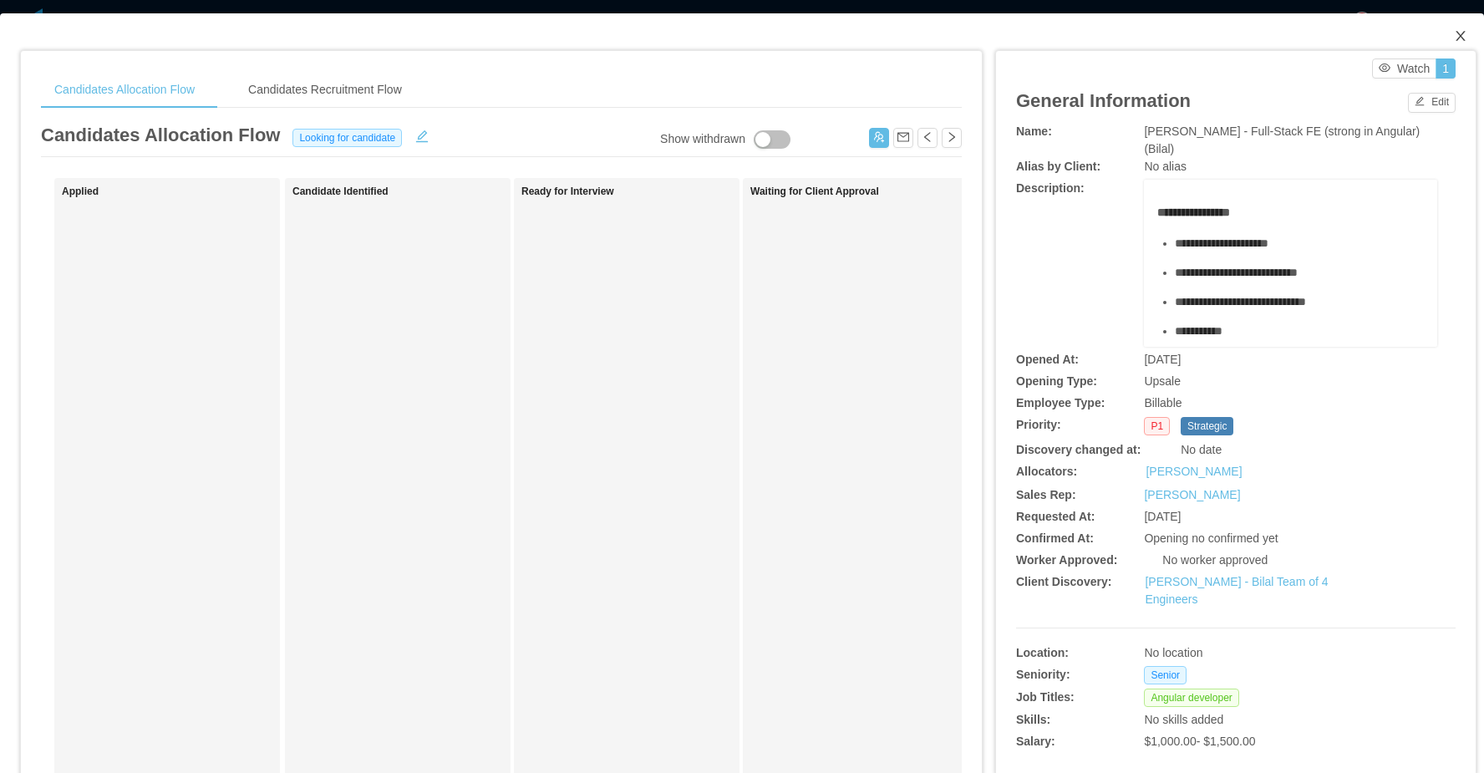
click at [1463, 33] on icon "icon: close" at bounding box center [1459, 36] width 9 height 10
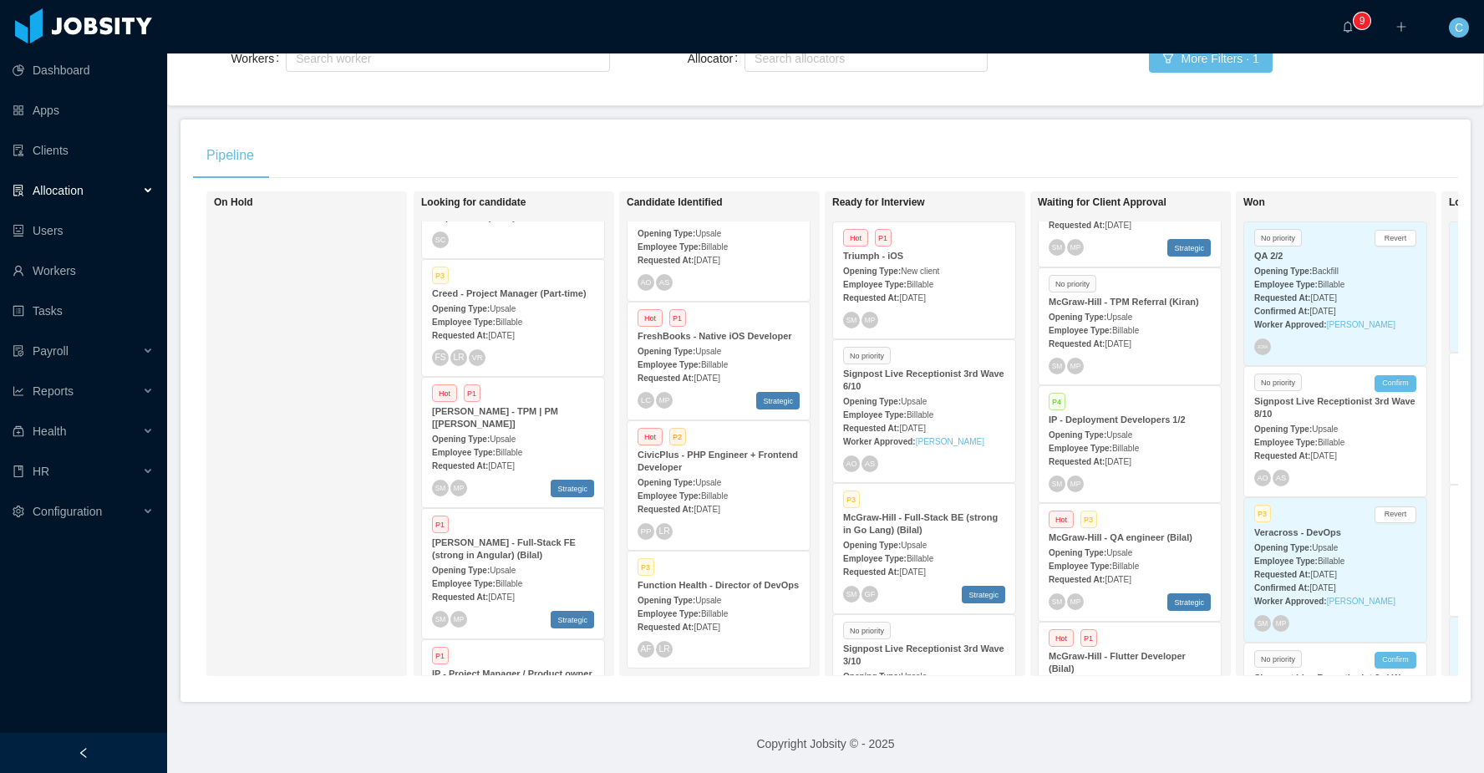
click at [497, 300] on div "Creed - Project Manager (Part-time)" at bounding box center [513, 293] width 162 height 13
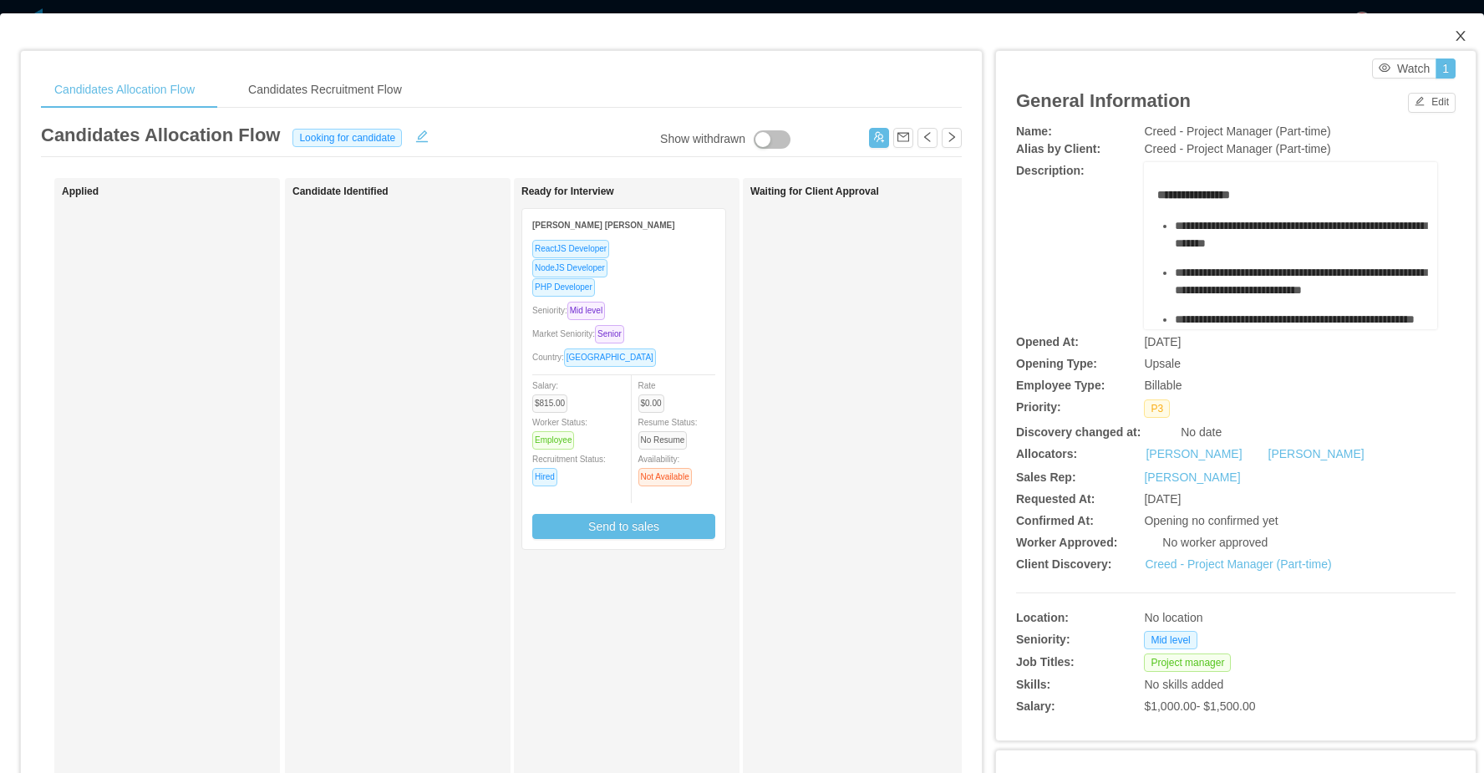
click at [1456, 38] on icon "icon: close" at bounding box center [1459, 35] width 13 height 13
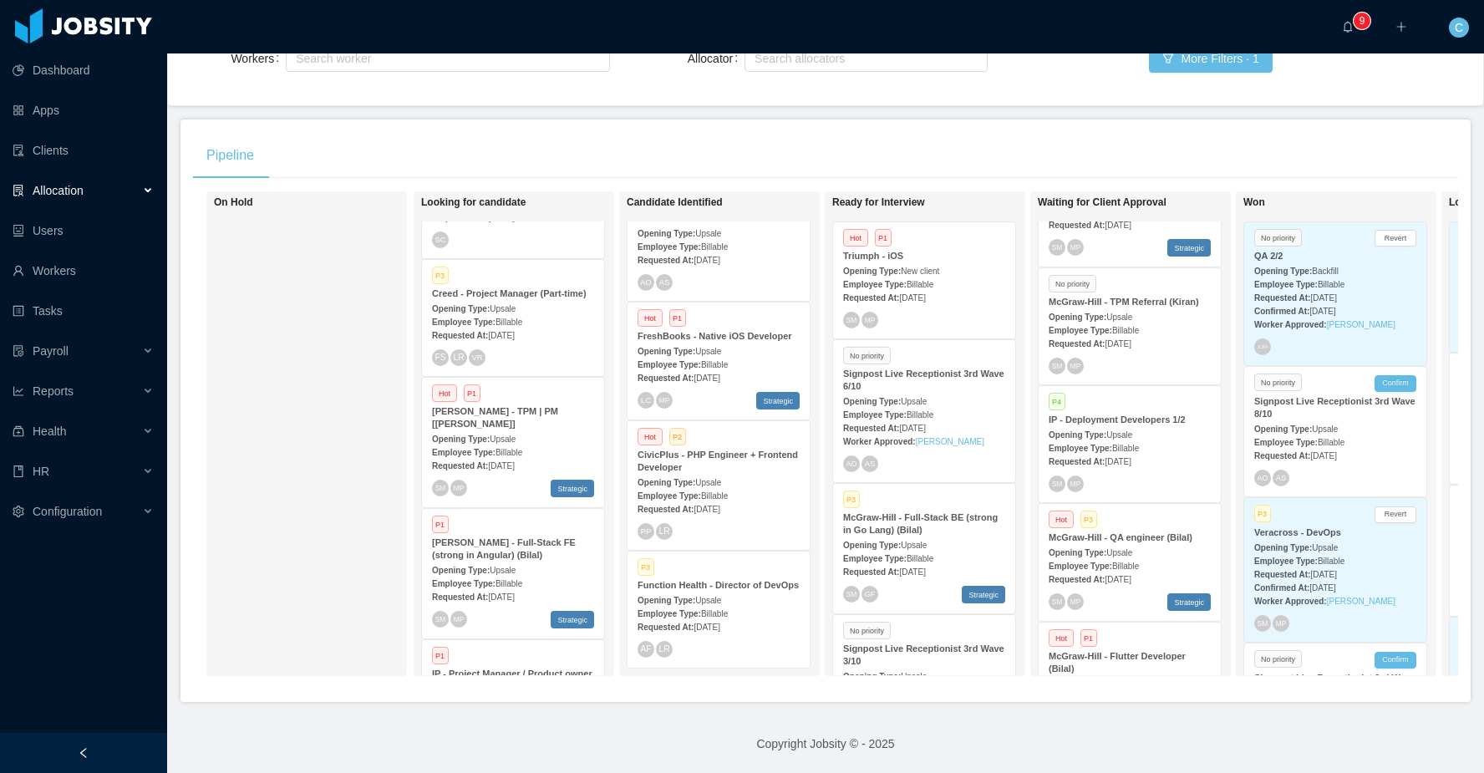
click at [728, 449] on strong "CivicPlus - PHP Engineer + Frontend Developer" at bounding box center [717, 460] width 160 height 23
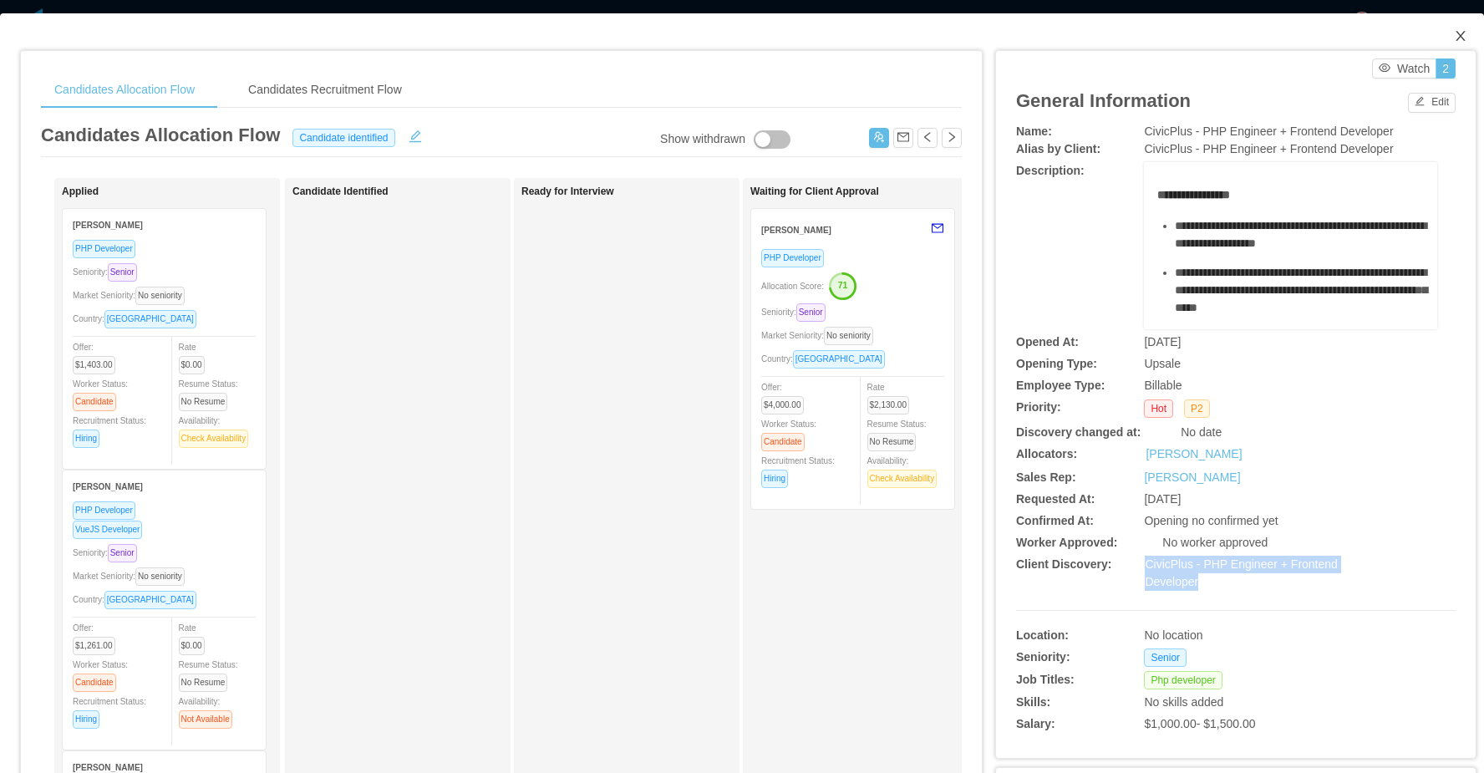
click at [1460, 38] on icon "icon: close" at bounding box center [1459, 35] width 13 height 13
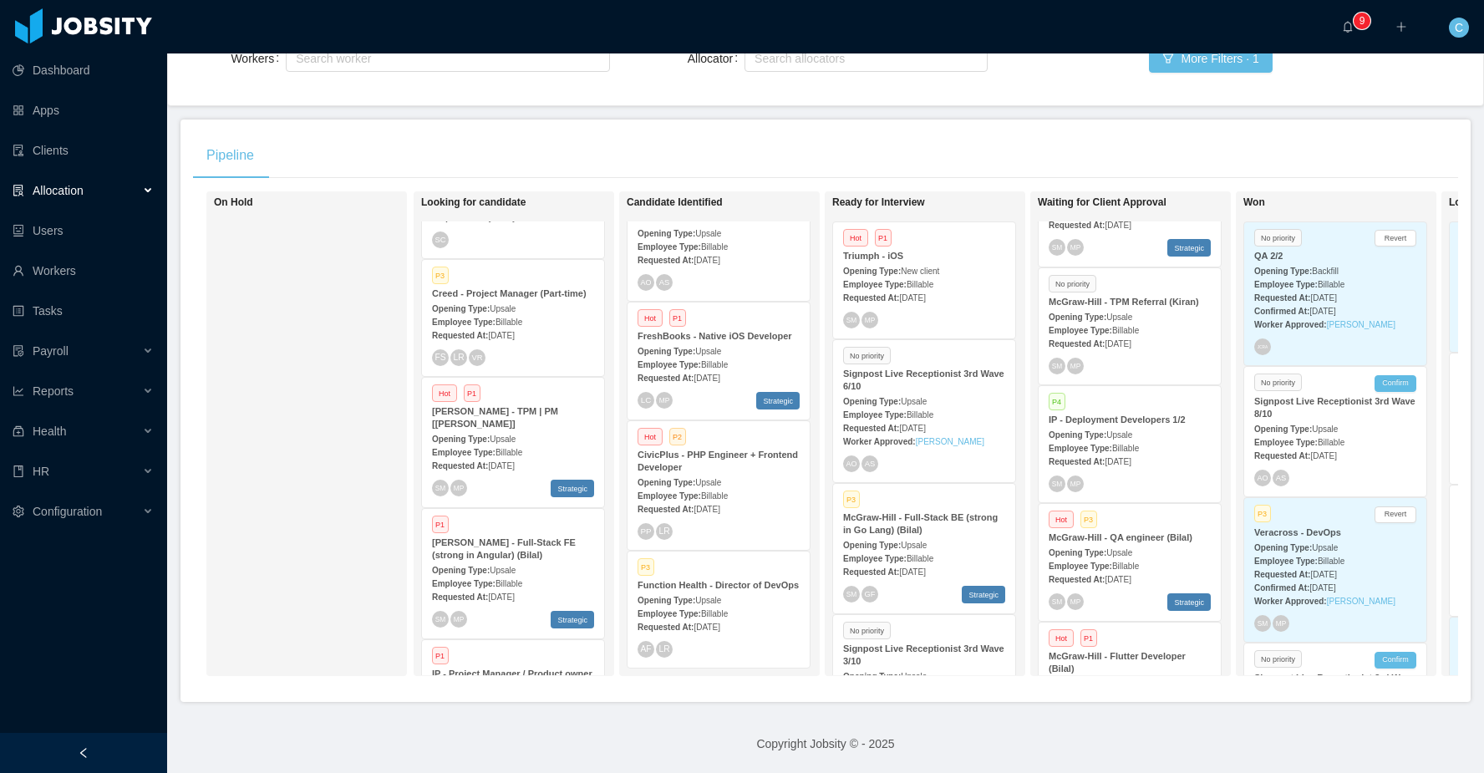
click at [543, 447] on div "Opening Type: Upsale" at bounding box center [513, 438] width 162 height 18
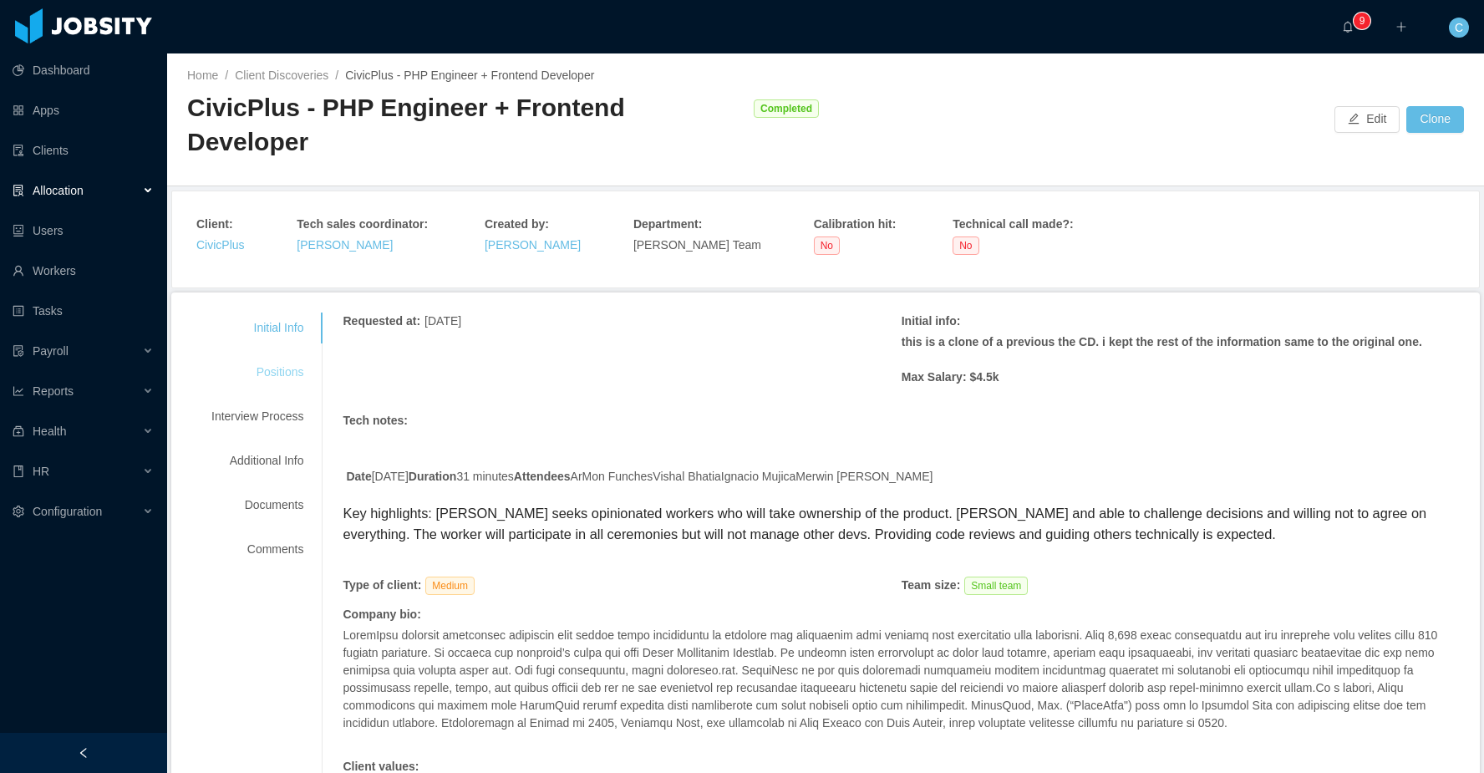
click at [284, 357] on div "Positions" at bounding box center [257, 372] width 132 height 31
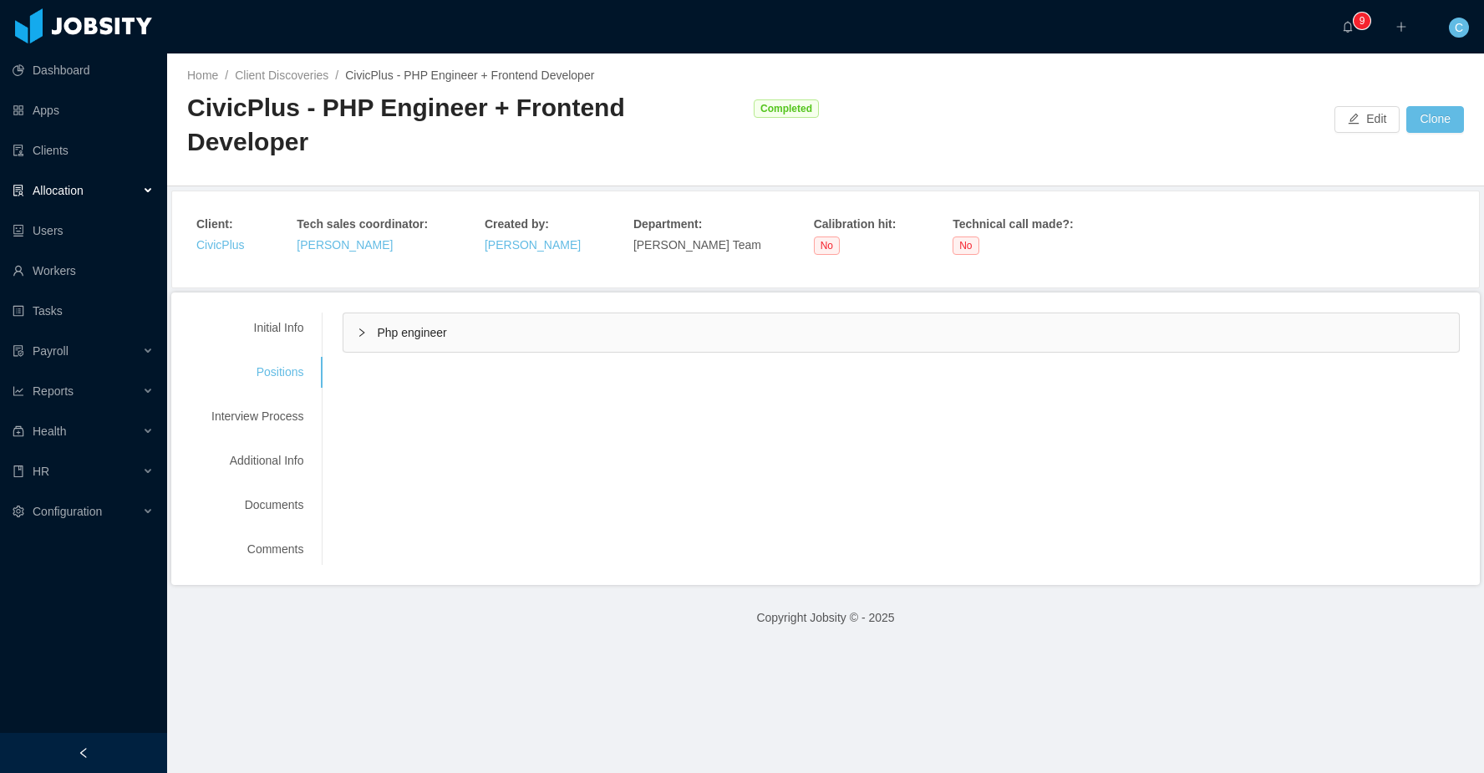
click at [459, 313] on div "Php engineer" at bounding box center [900, 332] width 1115 height 38
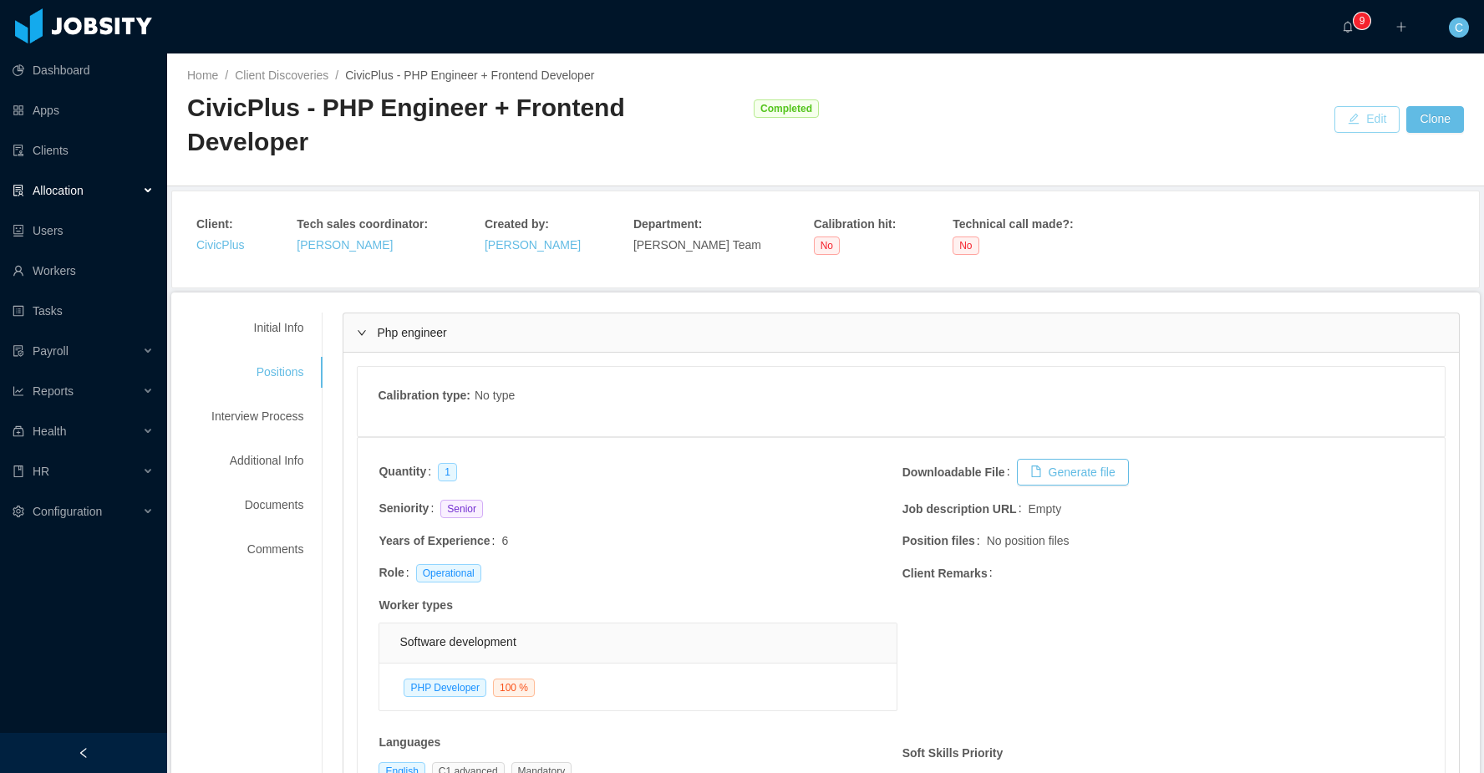
click at [1372, 106] on button "Edit" at bounding box center [1366, 119] width 65 height 27
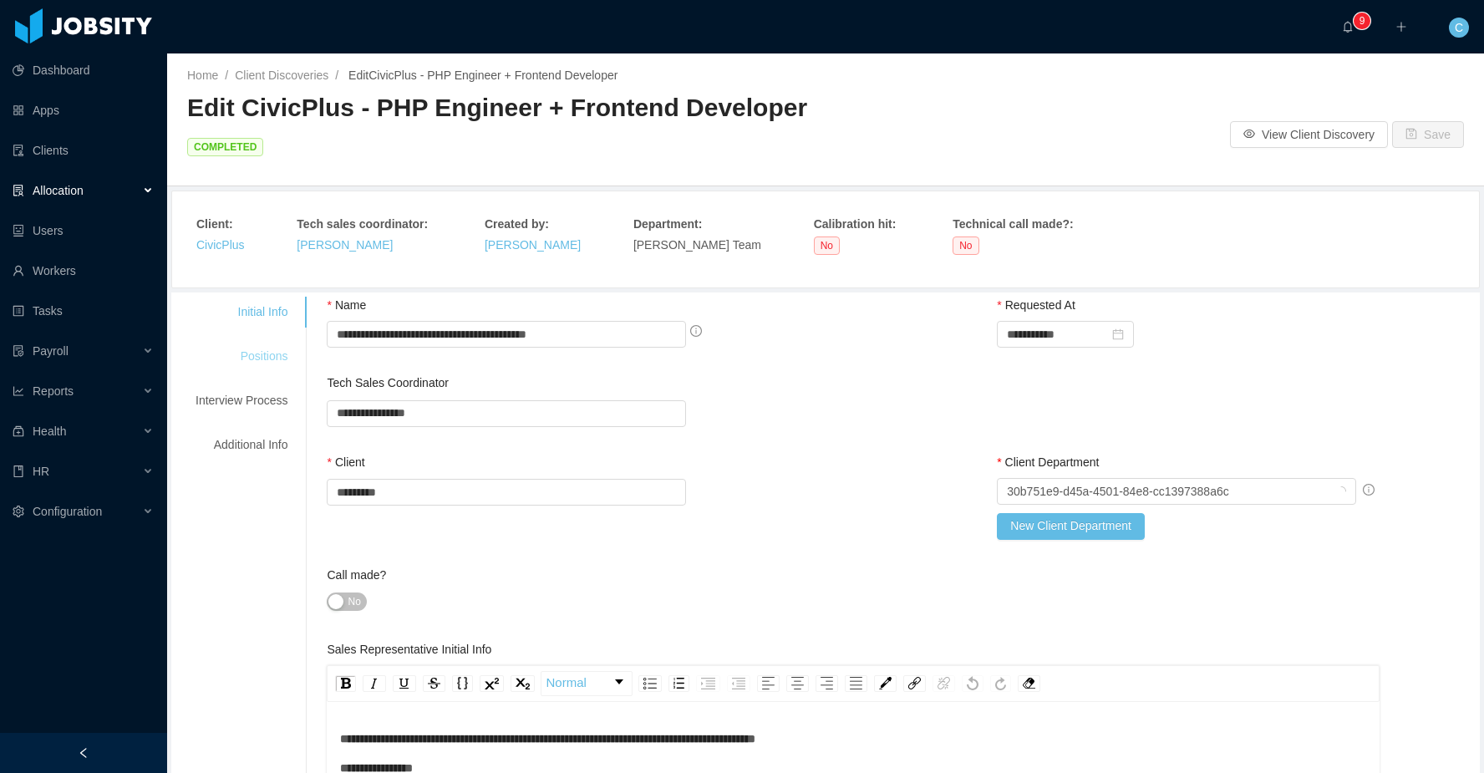
click at [283, 363] on div "Positions" at bounding box center [241, 356] width 132 height 31
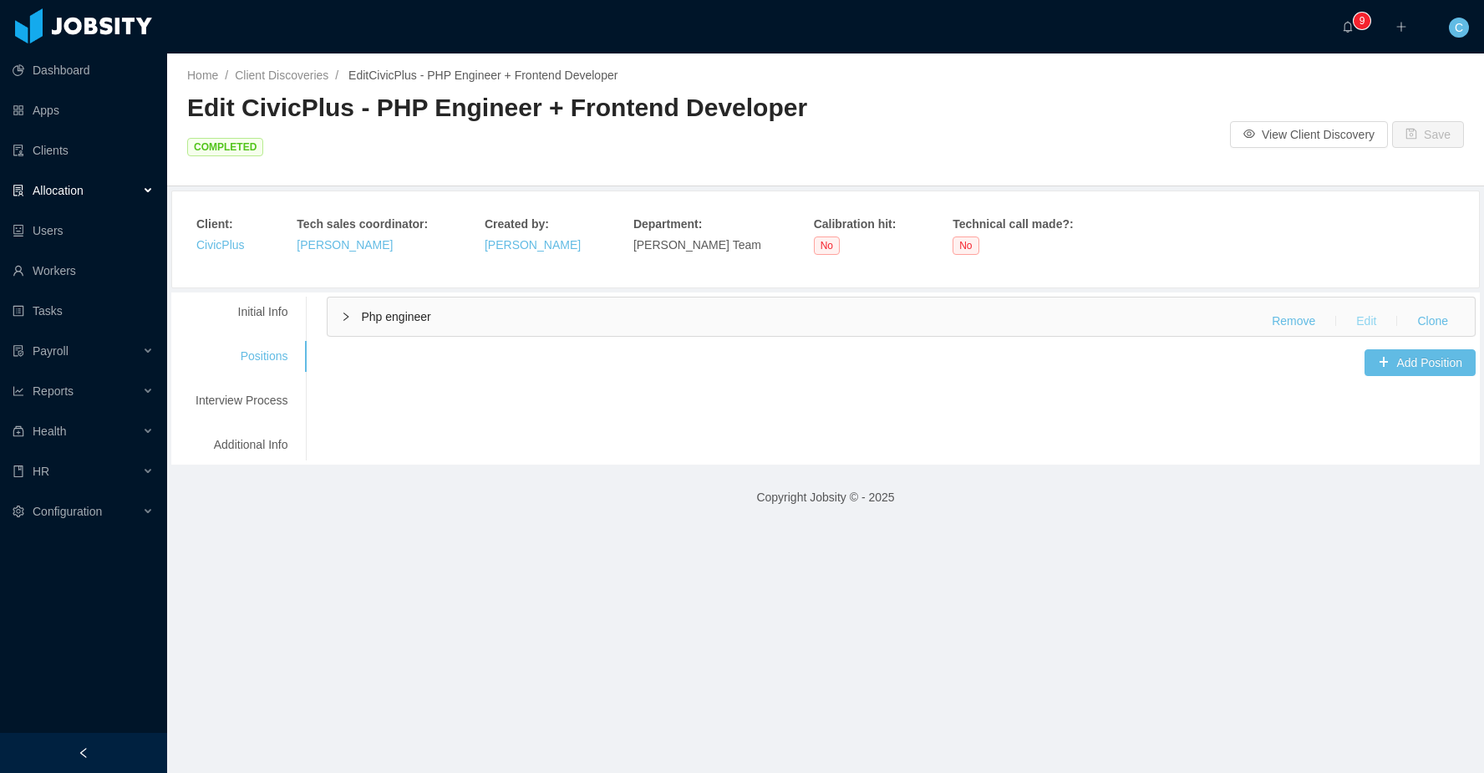
click at [1355, 321] on button "Edit" at bounding box center [1365, 320] width 47 height 27
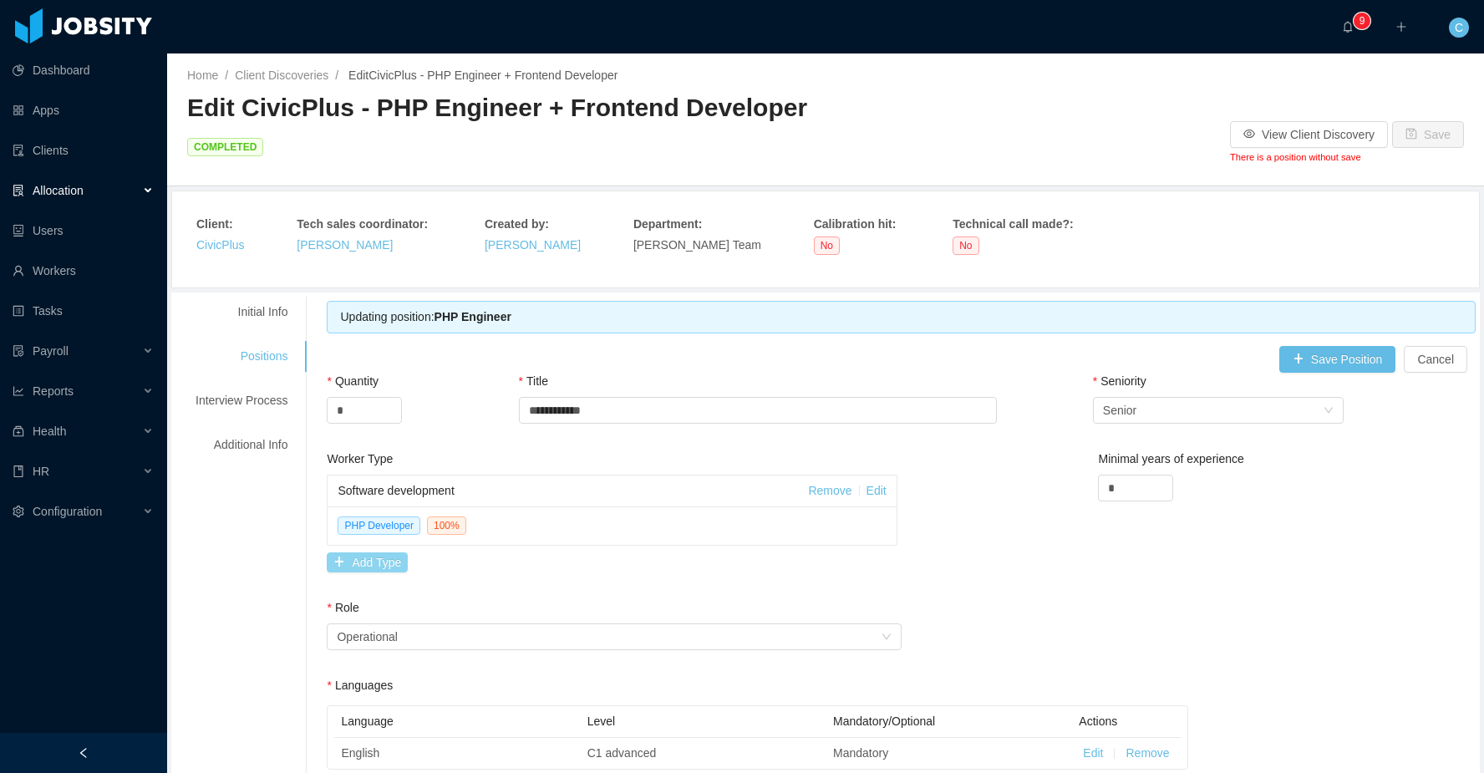
click at [388, 565] on button "Add Type" at bounding box center [367, 562] width 81 height 20
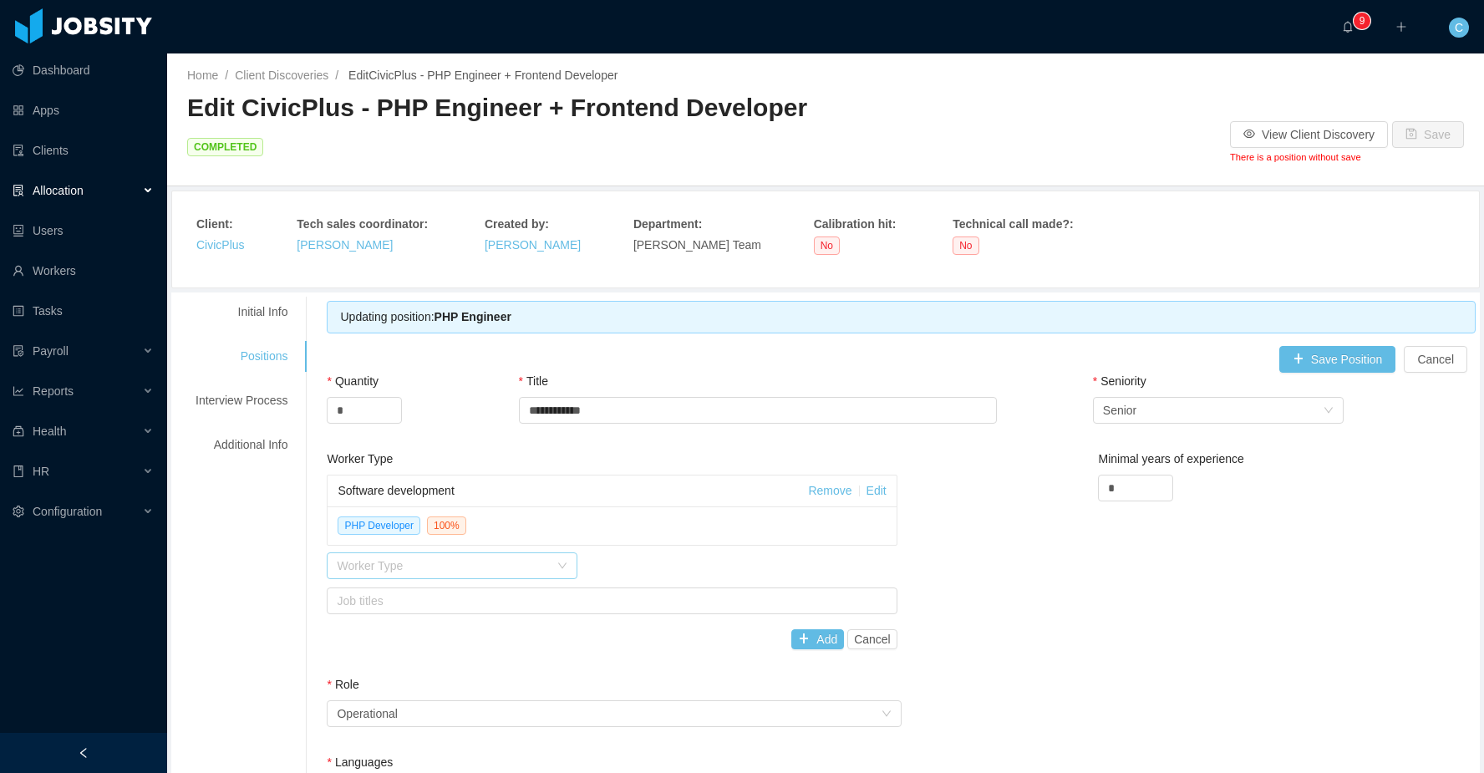
drag, startPoint x: 497, startPoint y: 560, endPoint x: 487, endPoint y: 561, distance: 10.1
click at [493, 561] on div "Worker Type" at bounding box center [443, 565] width 212 height 17
drag, startPoint x: 701, startPoint y: 576, endPoint x: 717, endPoint y: 551, distance: 29.7
click at [702, 576] on div "Worker Type" at bounding box center [612, 565] width 570 height 27
click at [853, 637] on button "Cancel" at bounding box center [872, 639] width 50 height 20
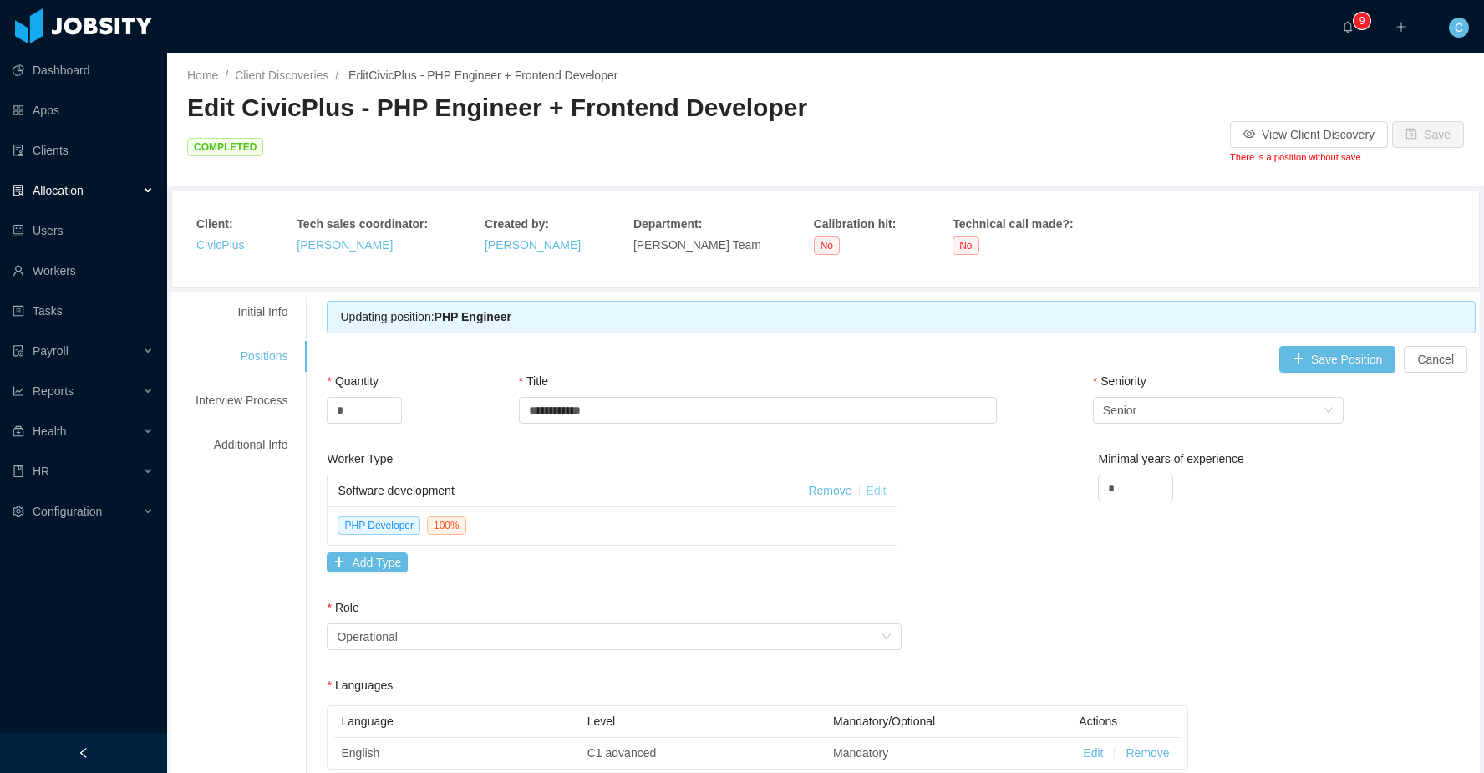
click at [881, 494] on link "Edit" at bounding box center [876, 490] width 20 height 13
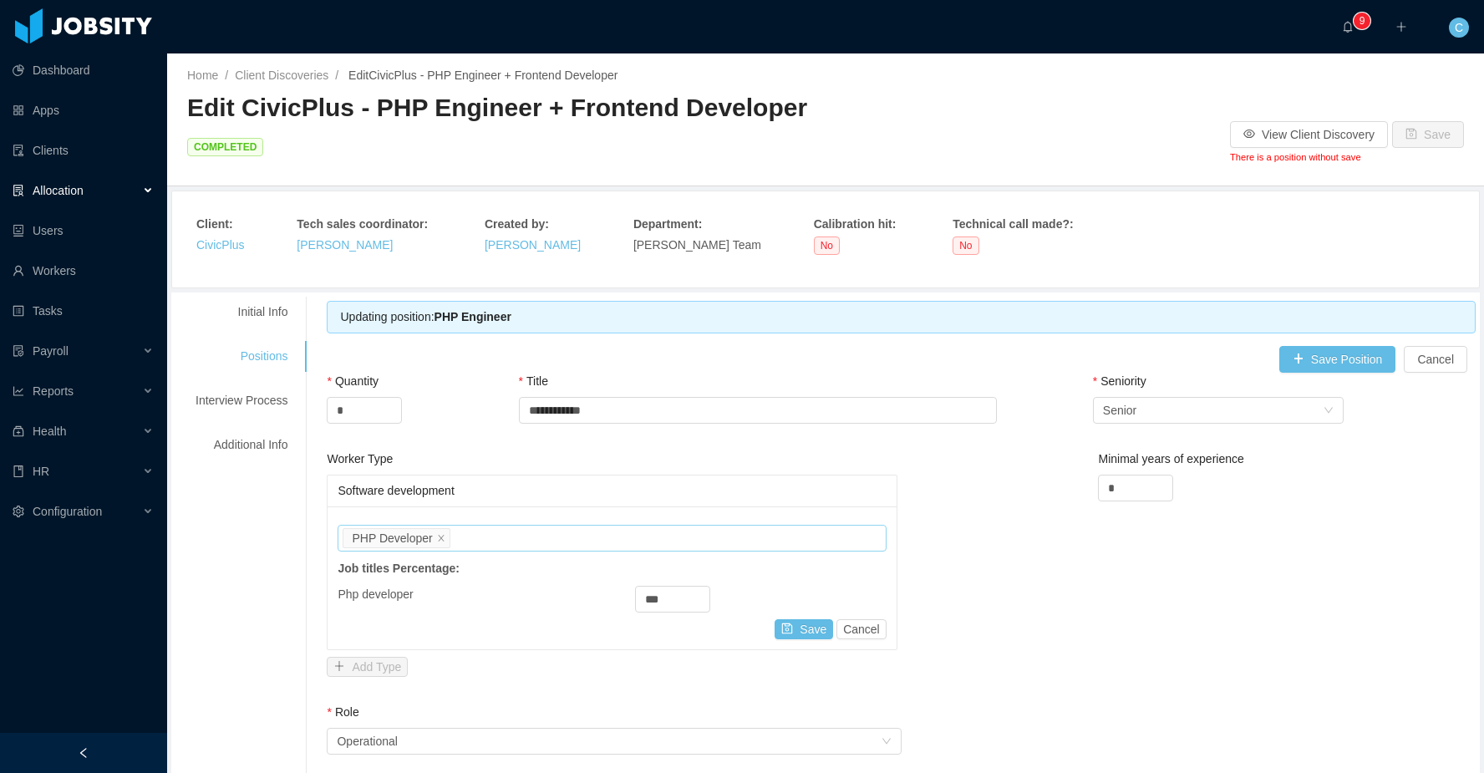
click at [455, 542] on div "Job titles PHP Developer" at bounding box center [608, 537] width 533 height 25
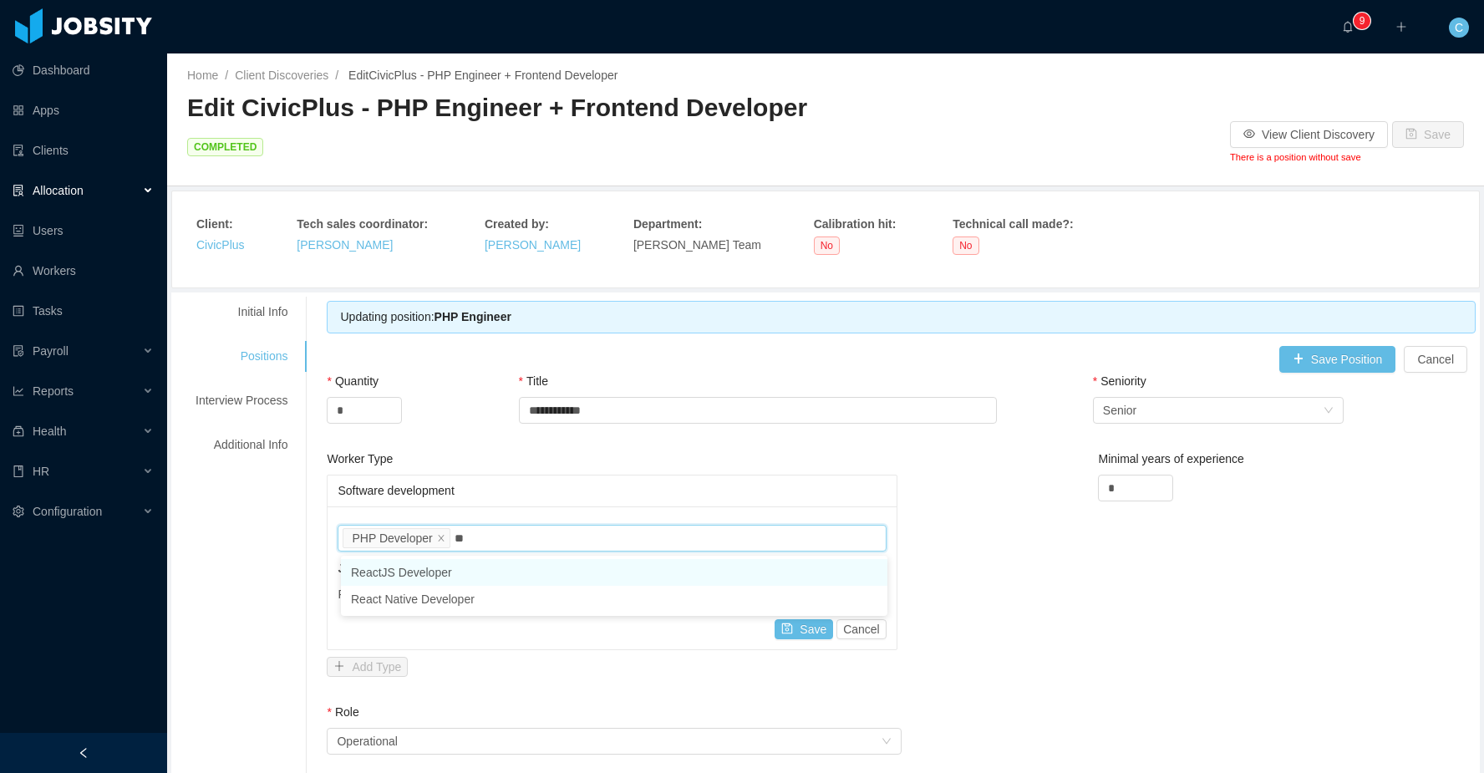
type input "***"
click at [472, 579] on li "ReactJS Developer" at bounding box center [614, 572] width 546 height 27
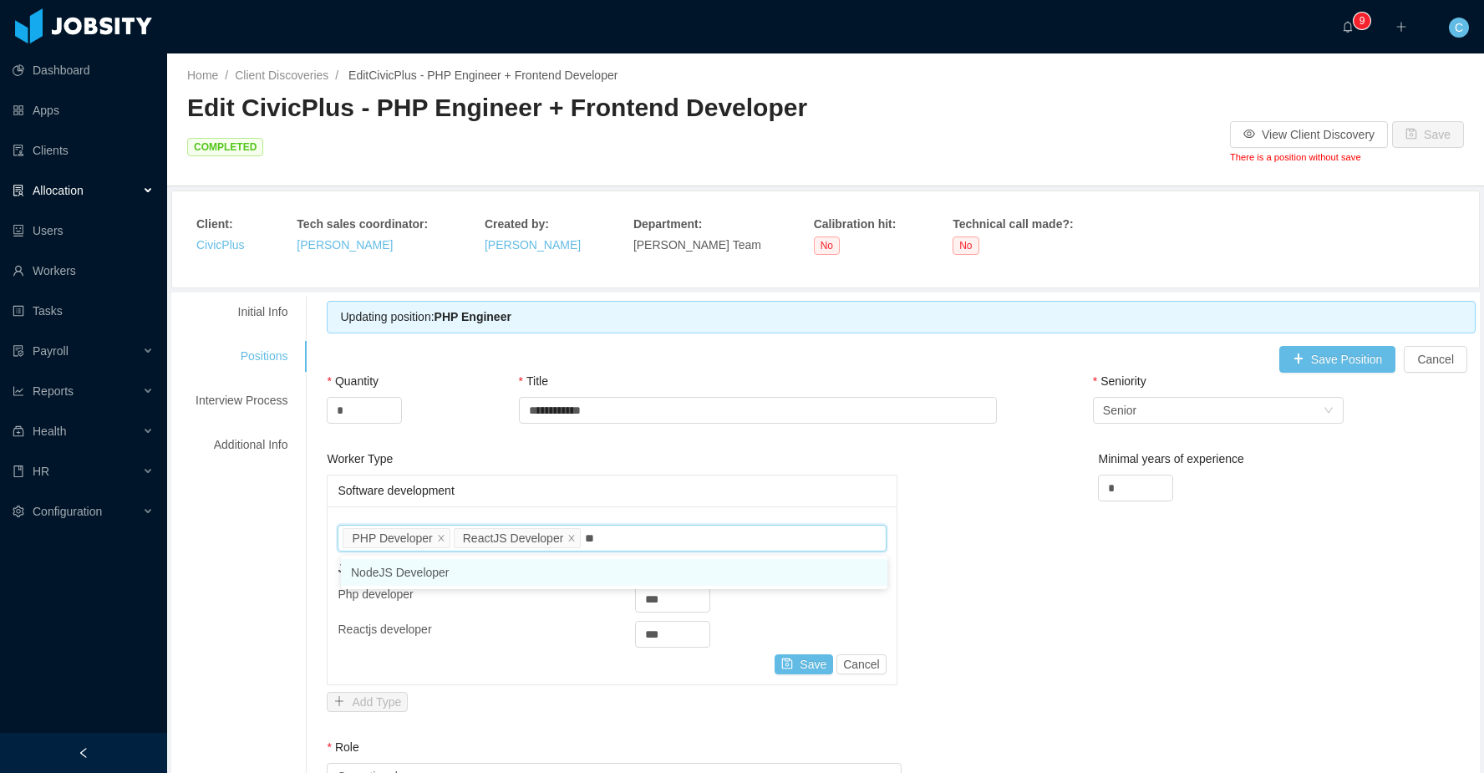
type input "***"
click at [588, 568] on li "NodeJS Developer" at bounding box center [614, 572] width 546 height 27
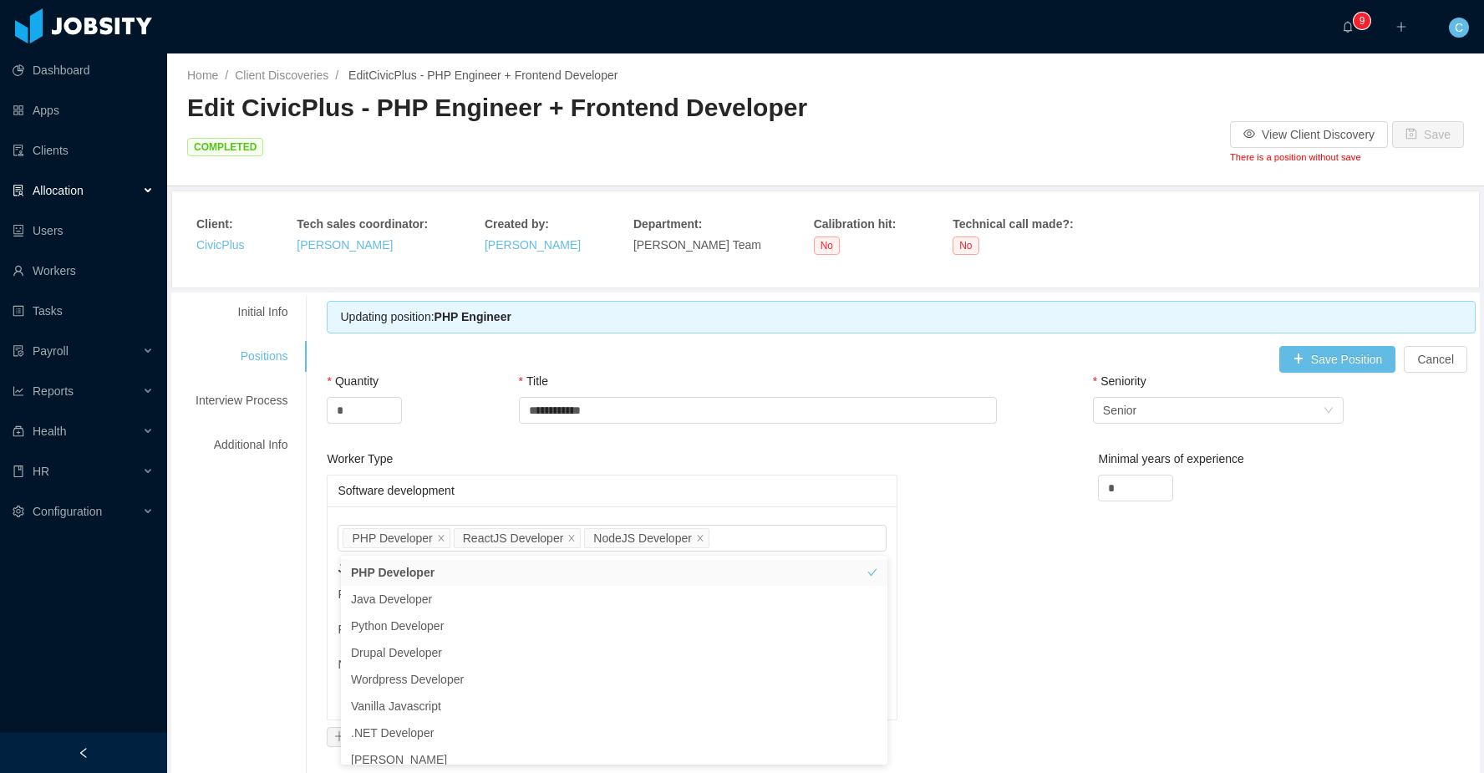
click at [1047, 595] on div "Worker Type Software development Job titles PHP Developer ReactJS Developer Nod…" at bounding box center [900, 611] width 1157 height 323
click at [814, 699] on button "Save" at bounding box center [803, 699] width 58 height 20
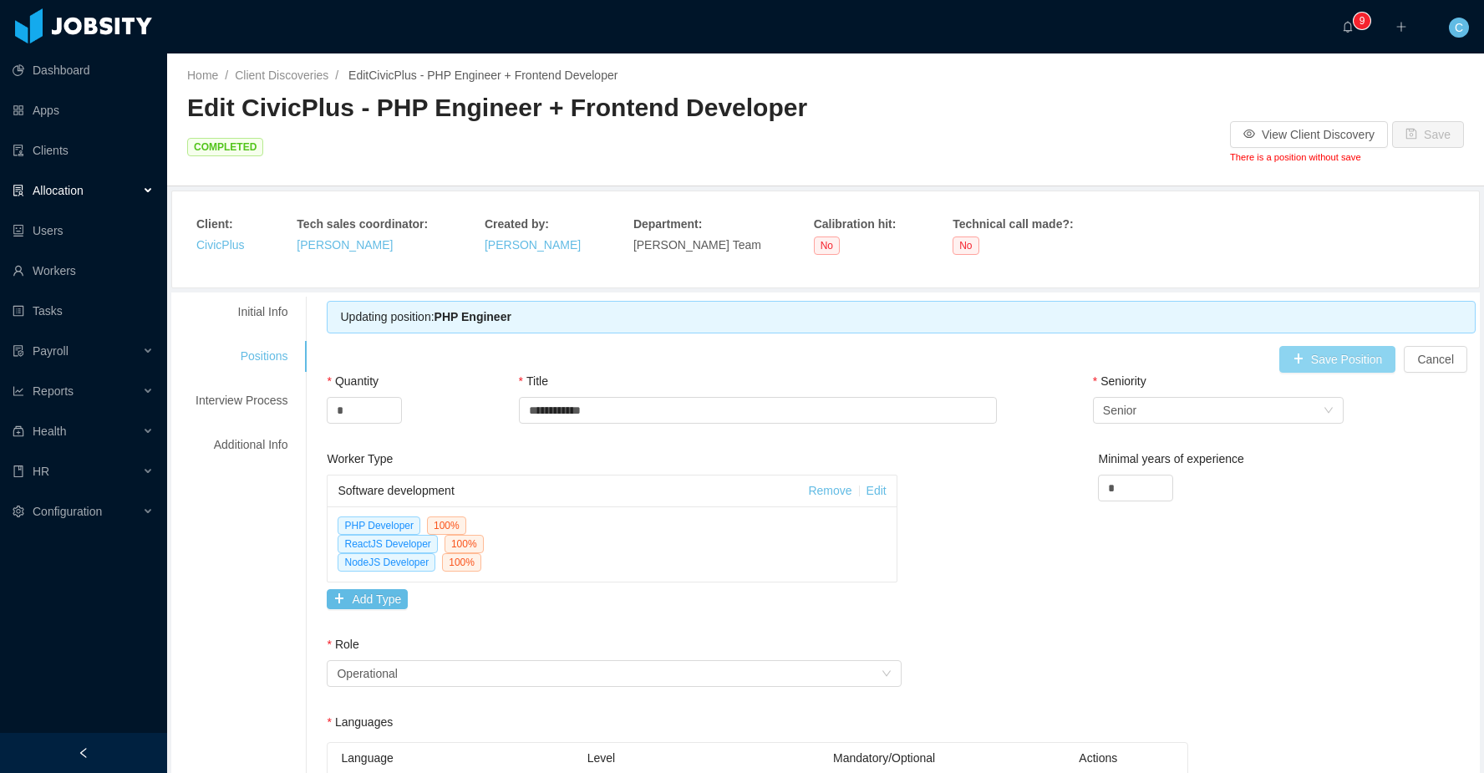
click at [1332, 360] on button "Save Position" at bounding box center [1337, 359] width 117 height 27
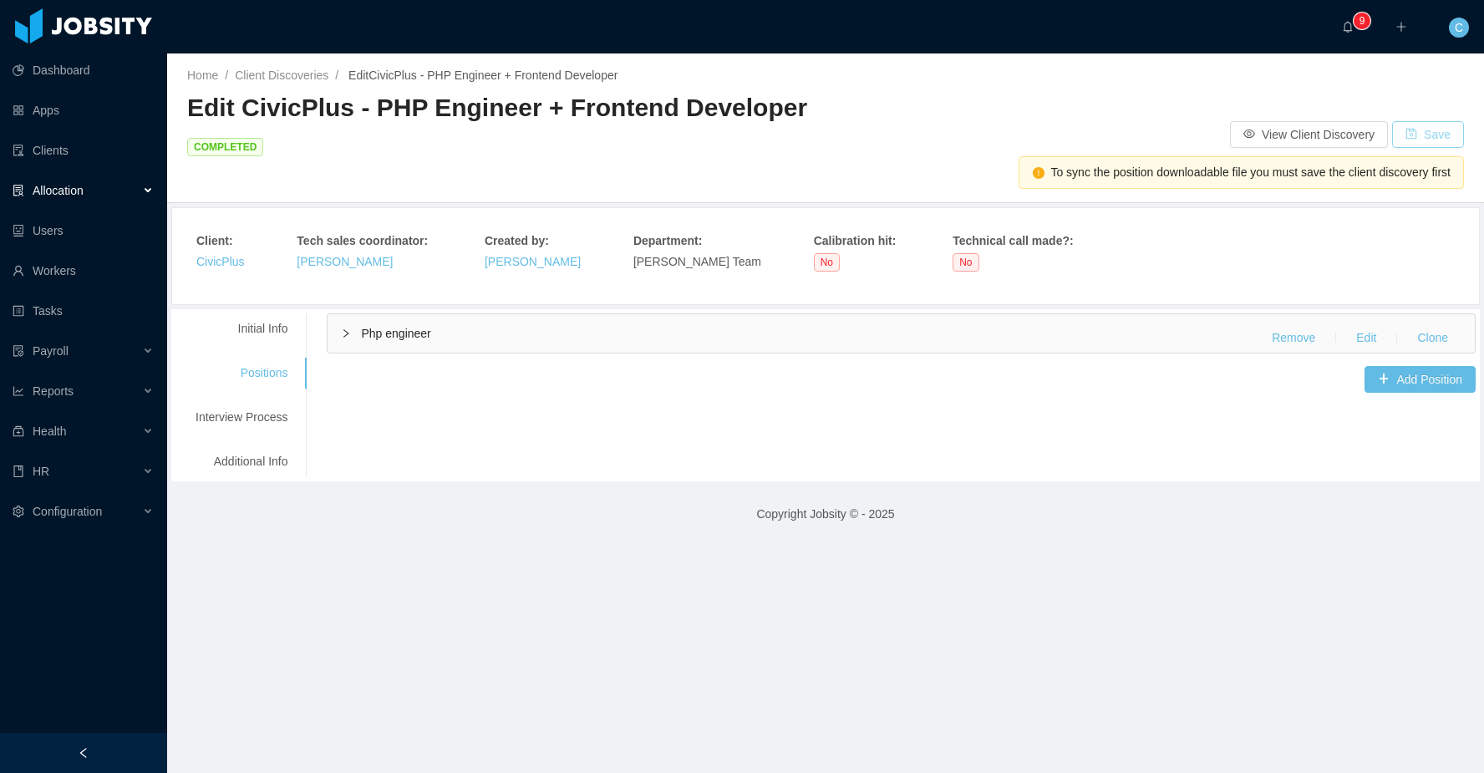
click at [1419, 127] on button "Save" at bounding box center [1428, 134] width 72 height 27
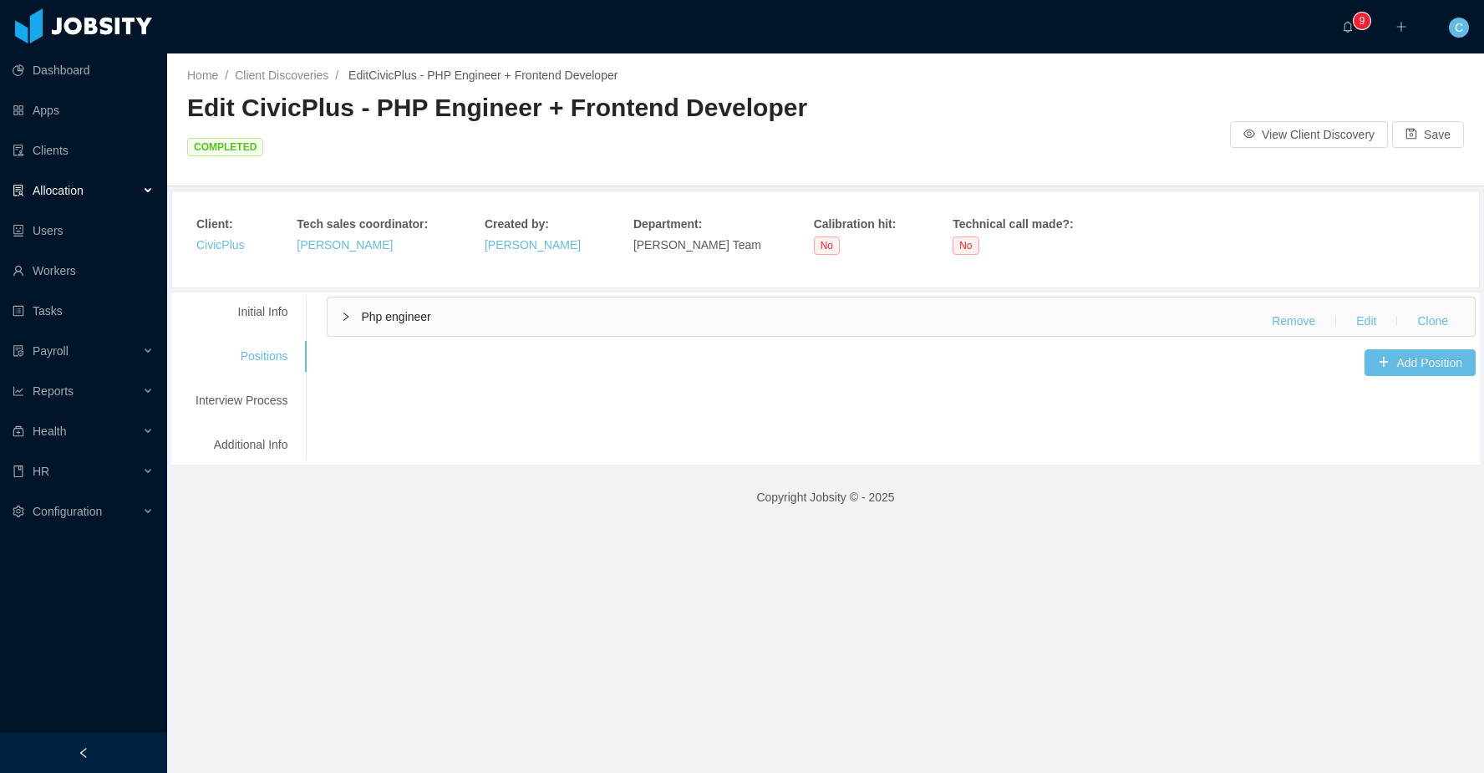
click at [419, 312] on span "Php engineer" at bounding box center [395, 316] width 69 height 13
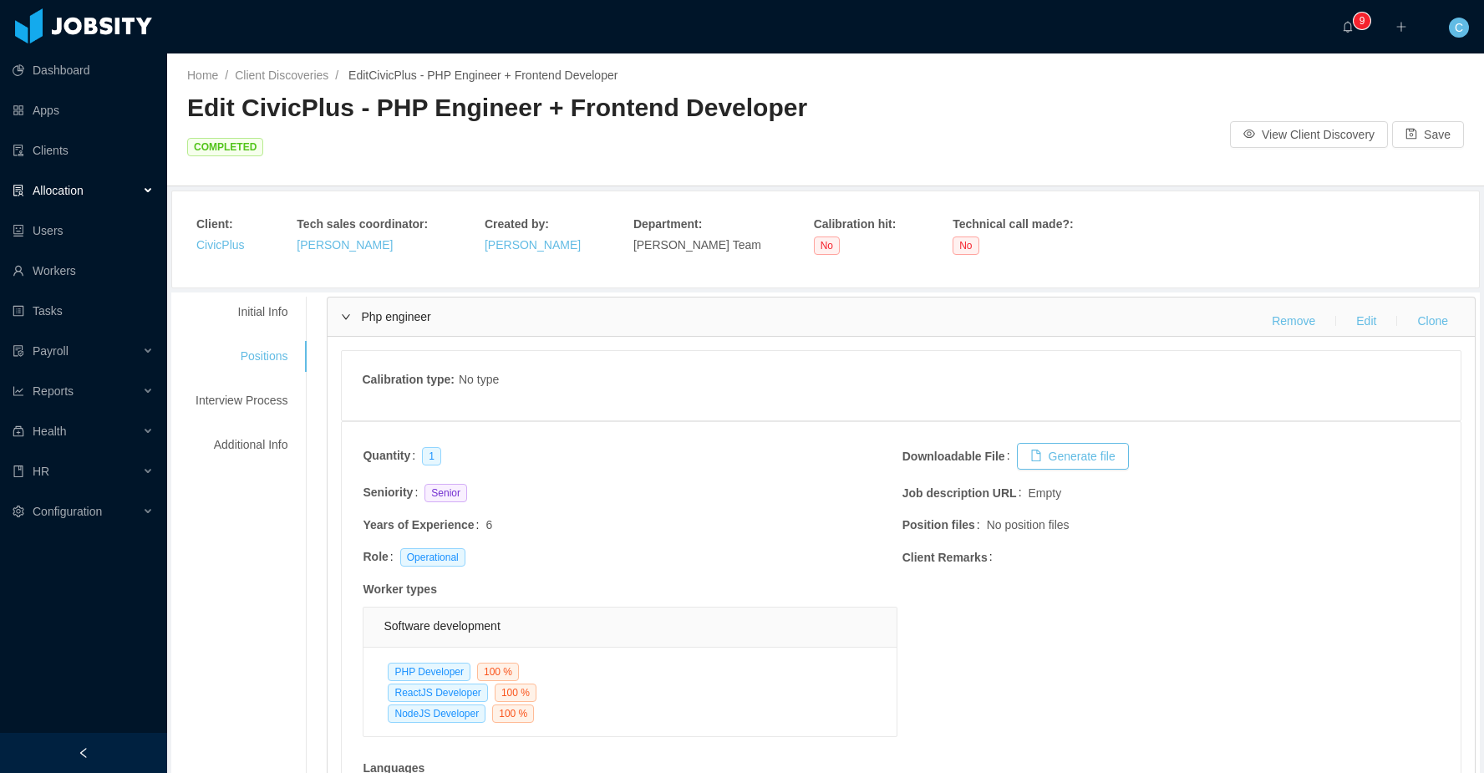
click at [97, 180] on div "Allocation" at bounding box center [83, 190] width 167 height 33
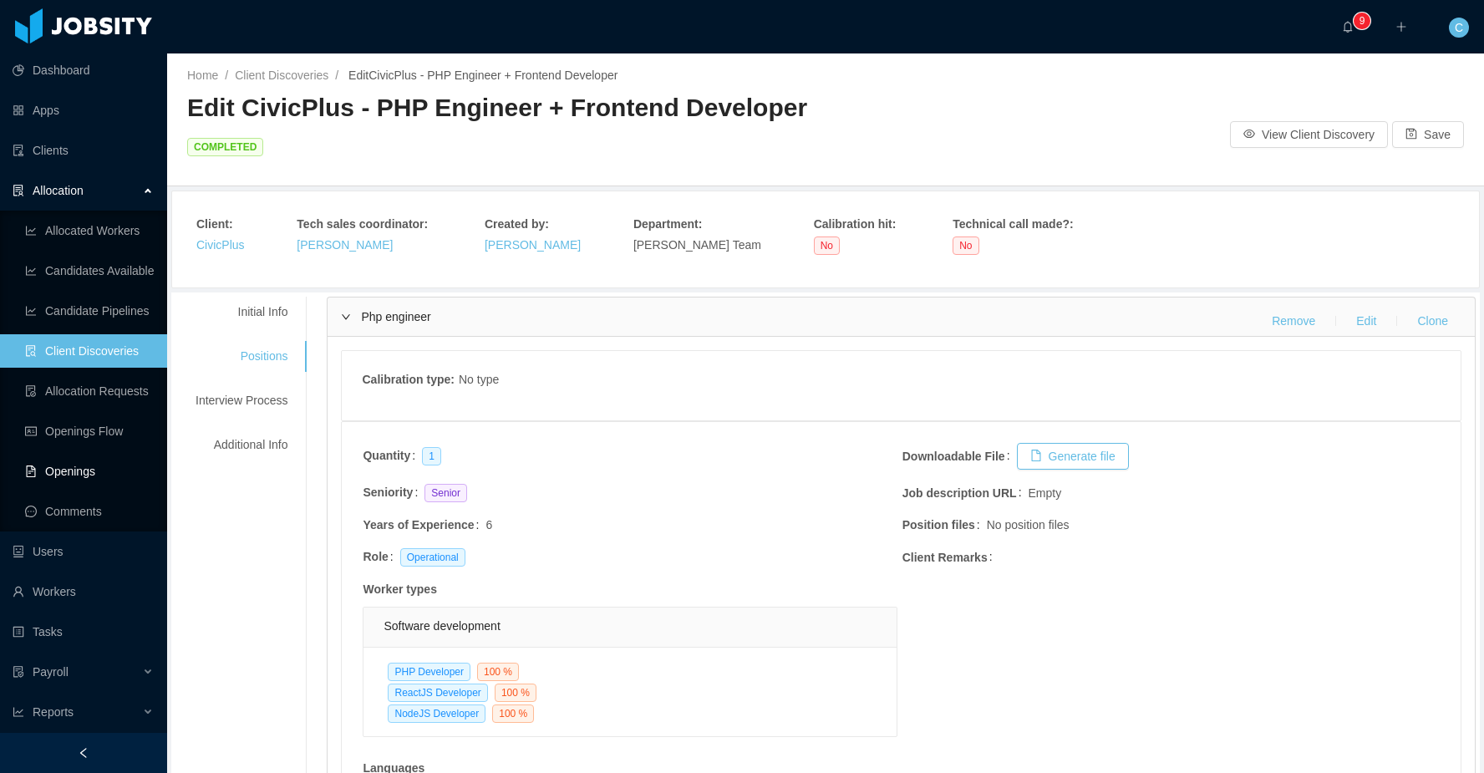
click at [99, 464] on link "Openings" at bounding box center [89, 470] width 129 height 33
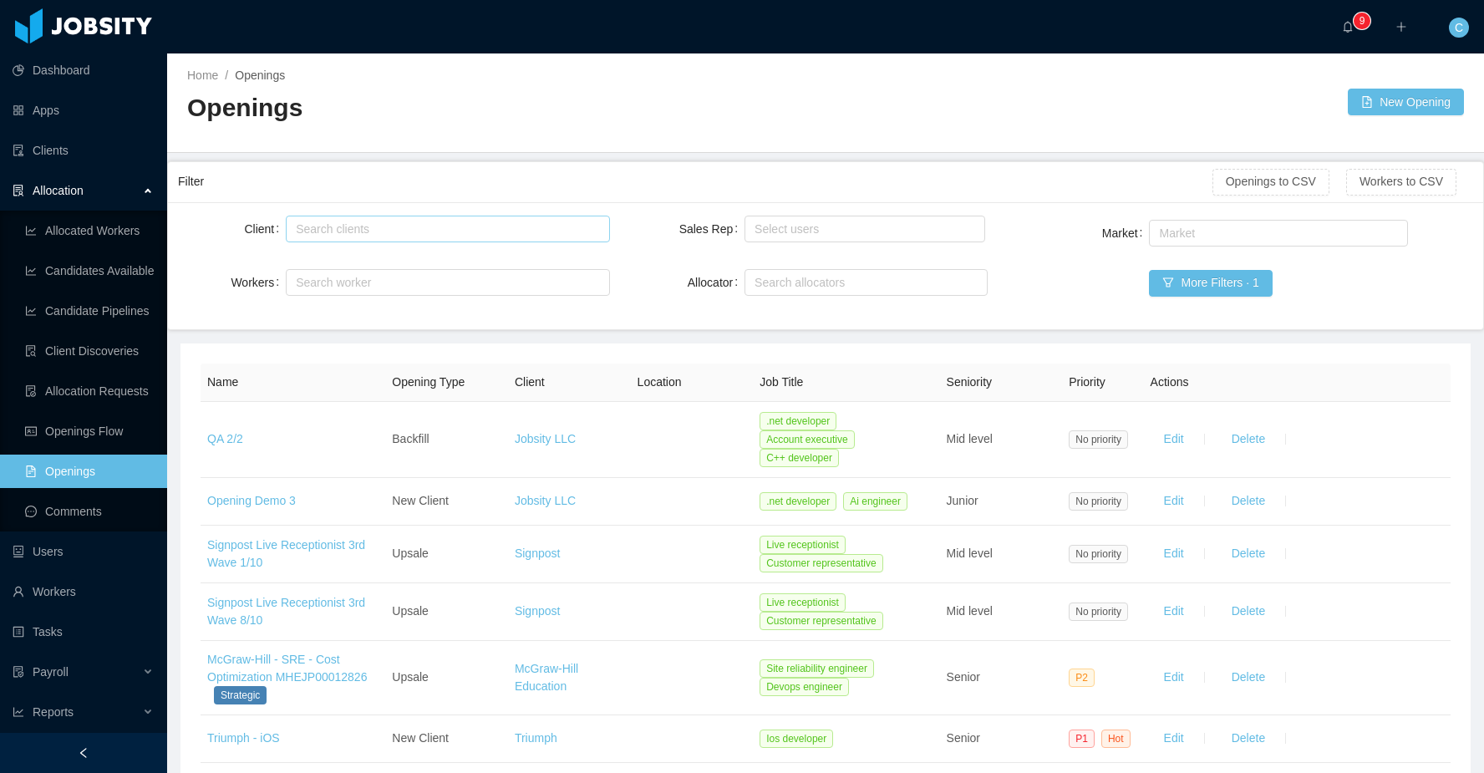
click at [340, 227] on div "Search clients" at bounding box center [444, 229] width 296 height 17
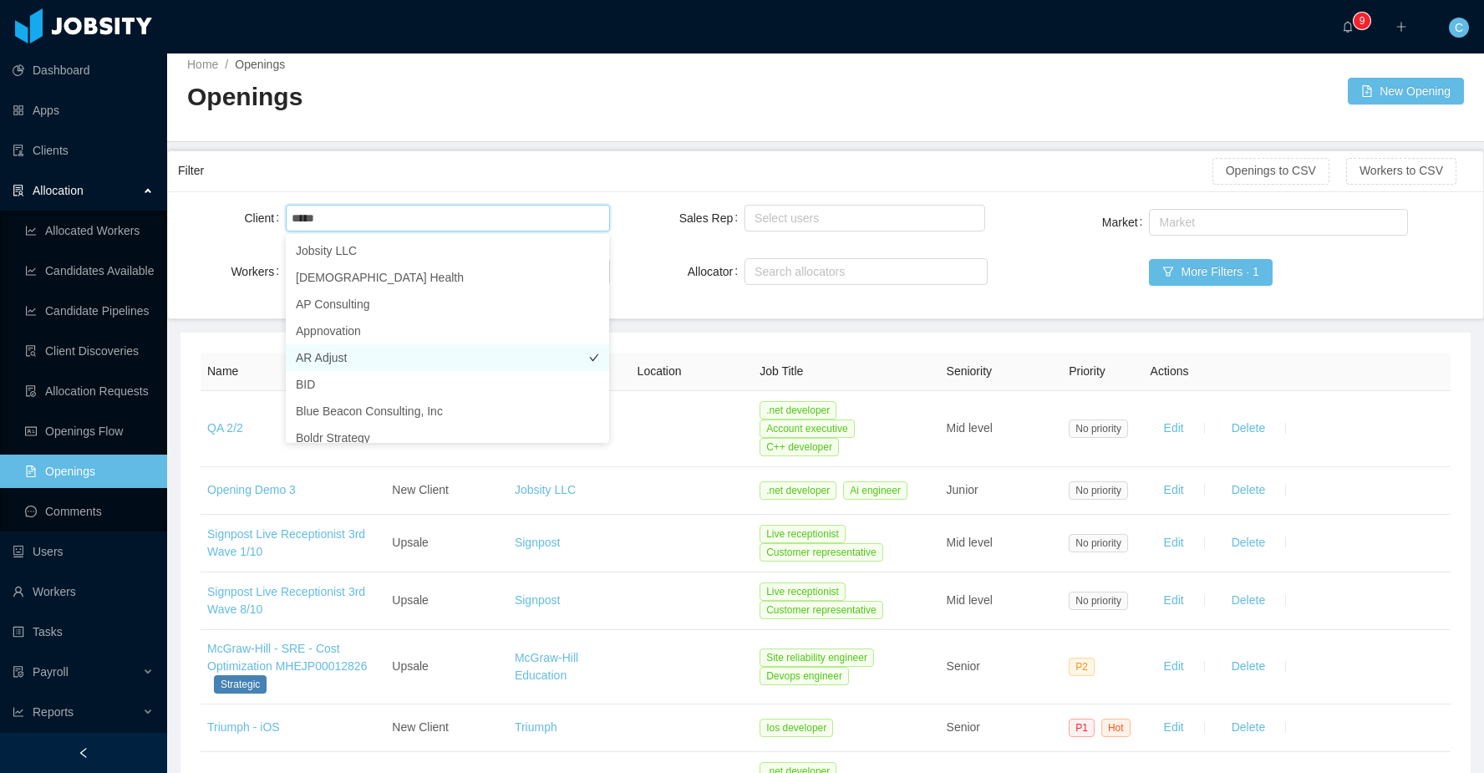
type input "****"
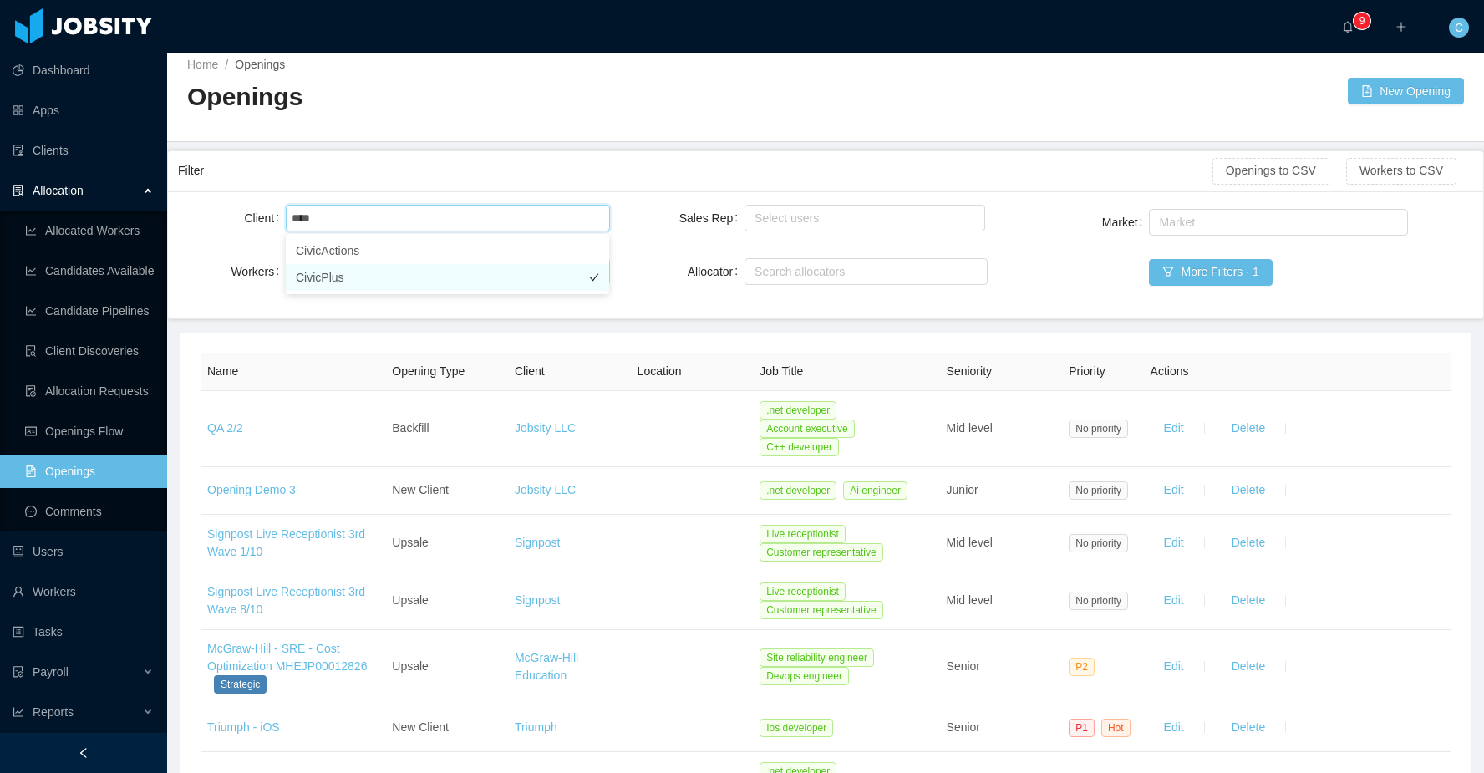
click at [331, 282] on li "CivicPlus" at bounding box center [447, 277] width 323 height 27
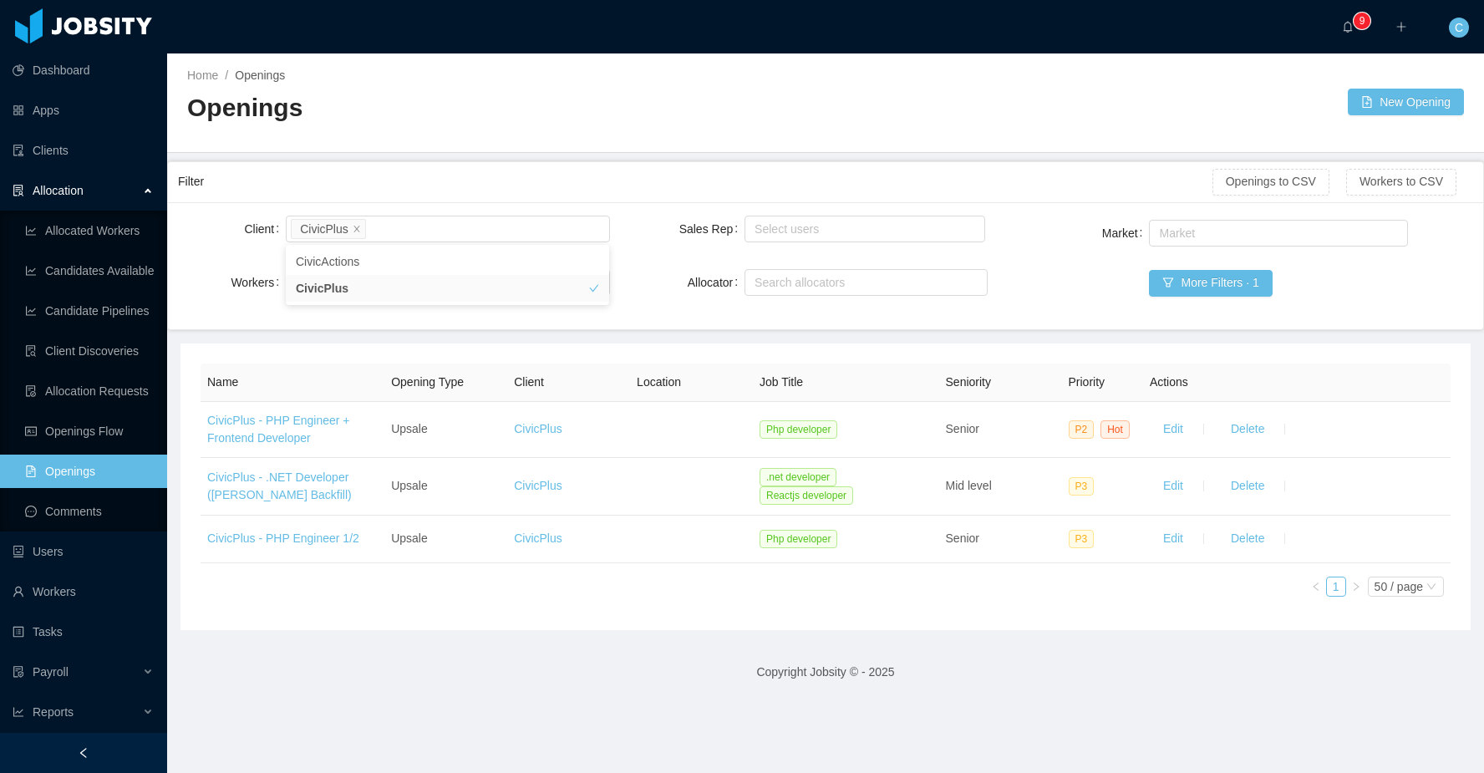
click at [620, 170] on div "Filter" at bounding box center [695, 181] width 1034 height 31
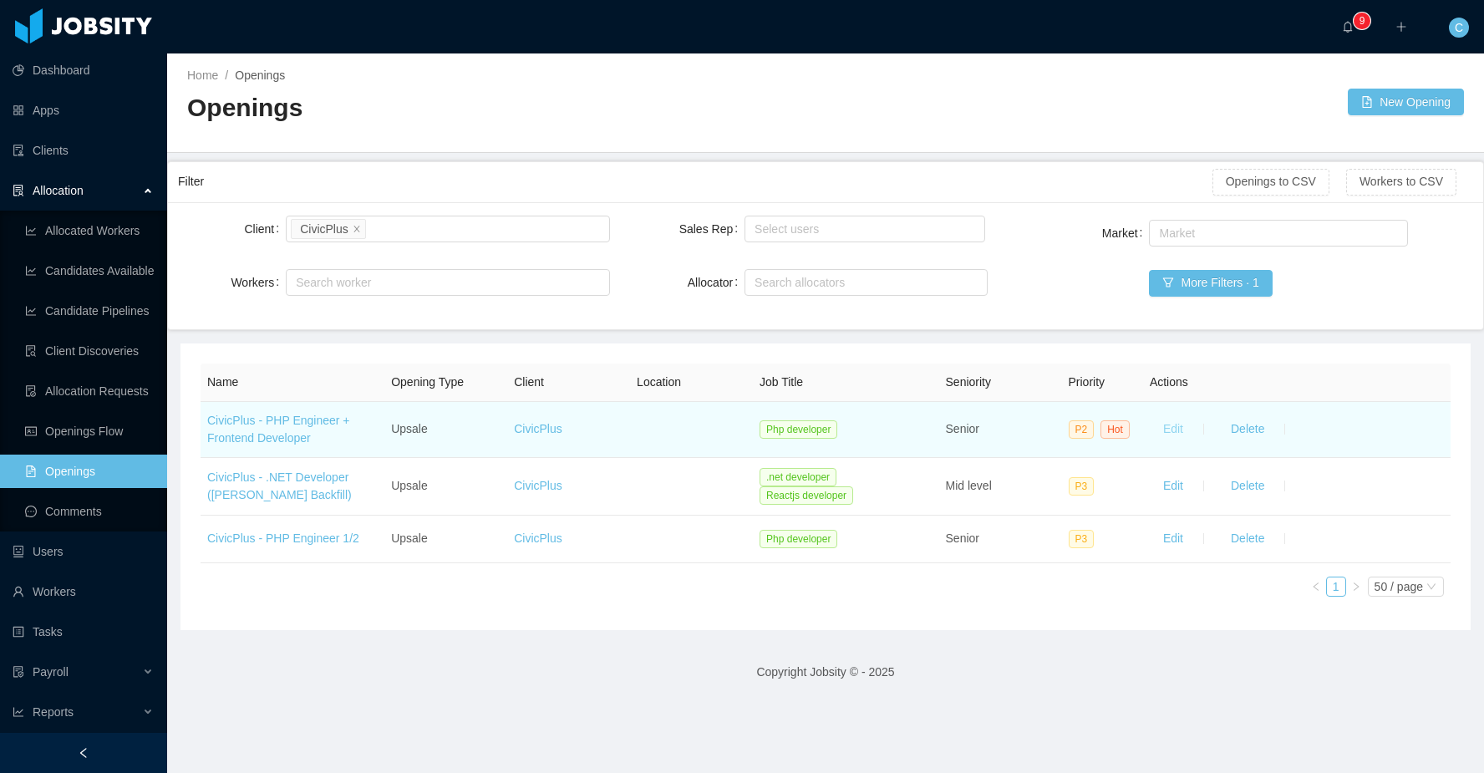
click at [1176, 424] on button "Edit" at bounding box center [1172, 429] width 47 height 27
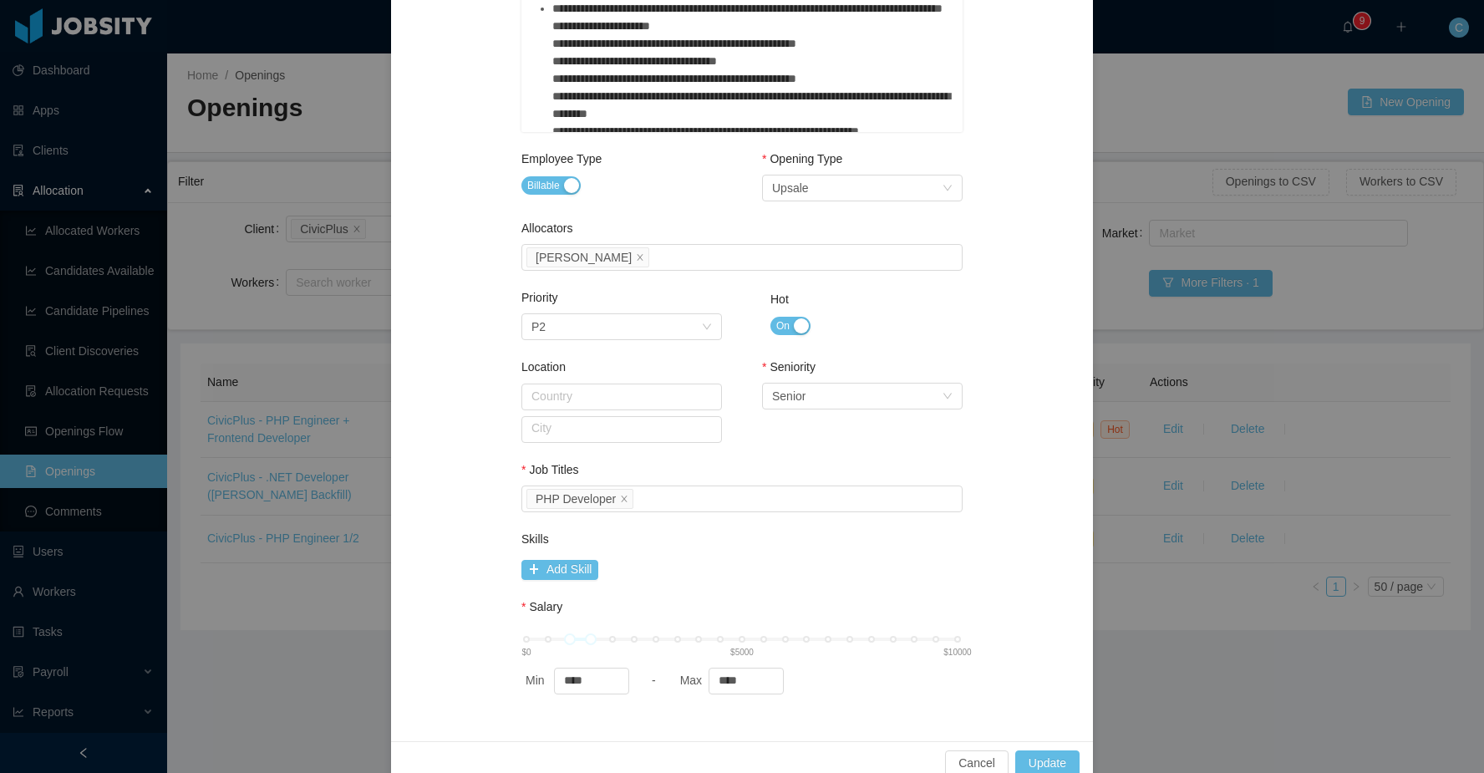
scroll to position [699, 0]
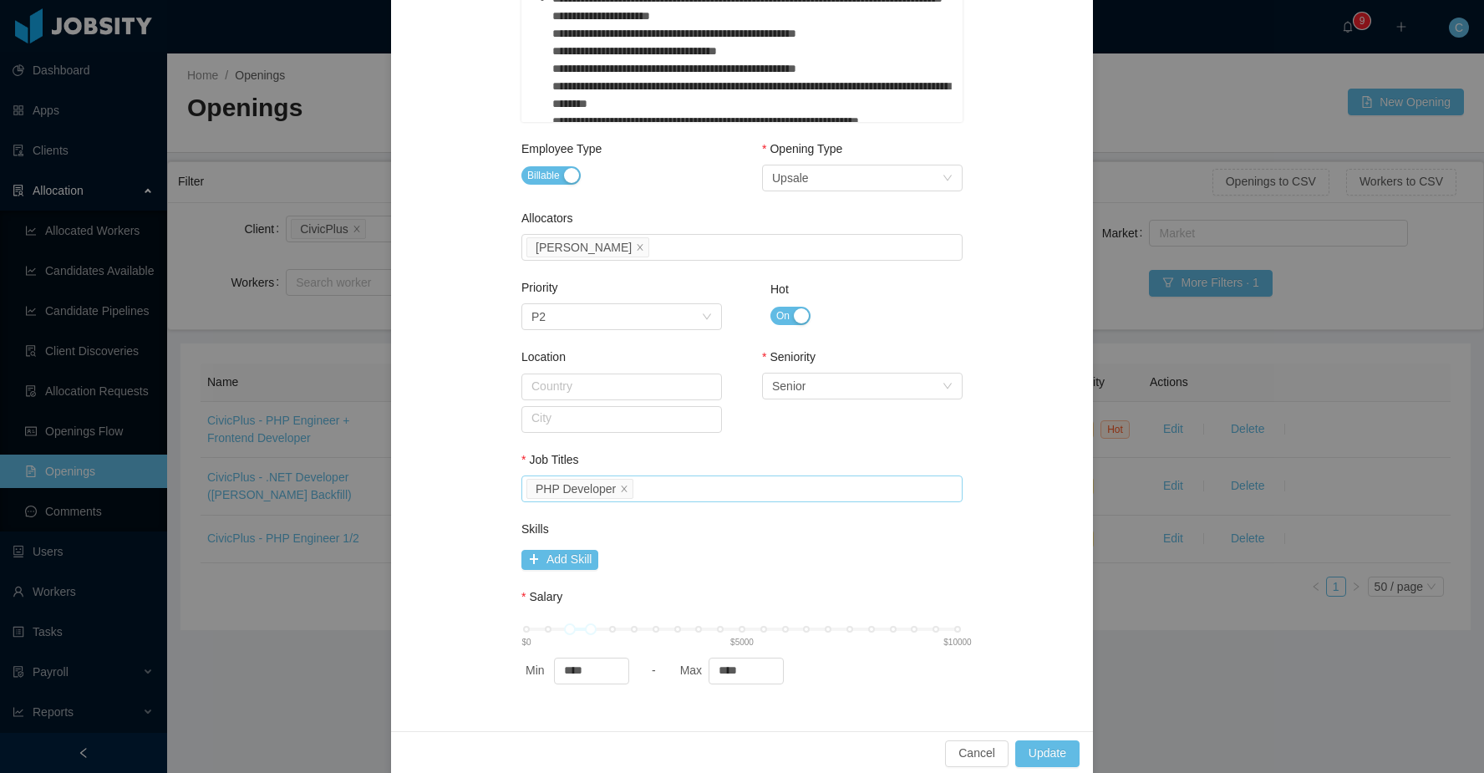
click at [670, 488] on div "Select Job Titles PHP Developer" at bounding box center [739, 488] width 426 height 25
click at [850, 482] on div "Select Job Titles d1c6f500-3916-11e9-8b52-417fe54de9ef" at bounding box center [739, 488] width 426 height 25
type input "****"
drag, startPoint x: 596, startPoint y: 544, endPoint x: 618, endPoint y: 538, distance: 22.5
click at [596, 544] on li "ReactJS Developer" at bounding box center [740, 545] width 441 height 27
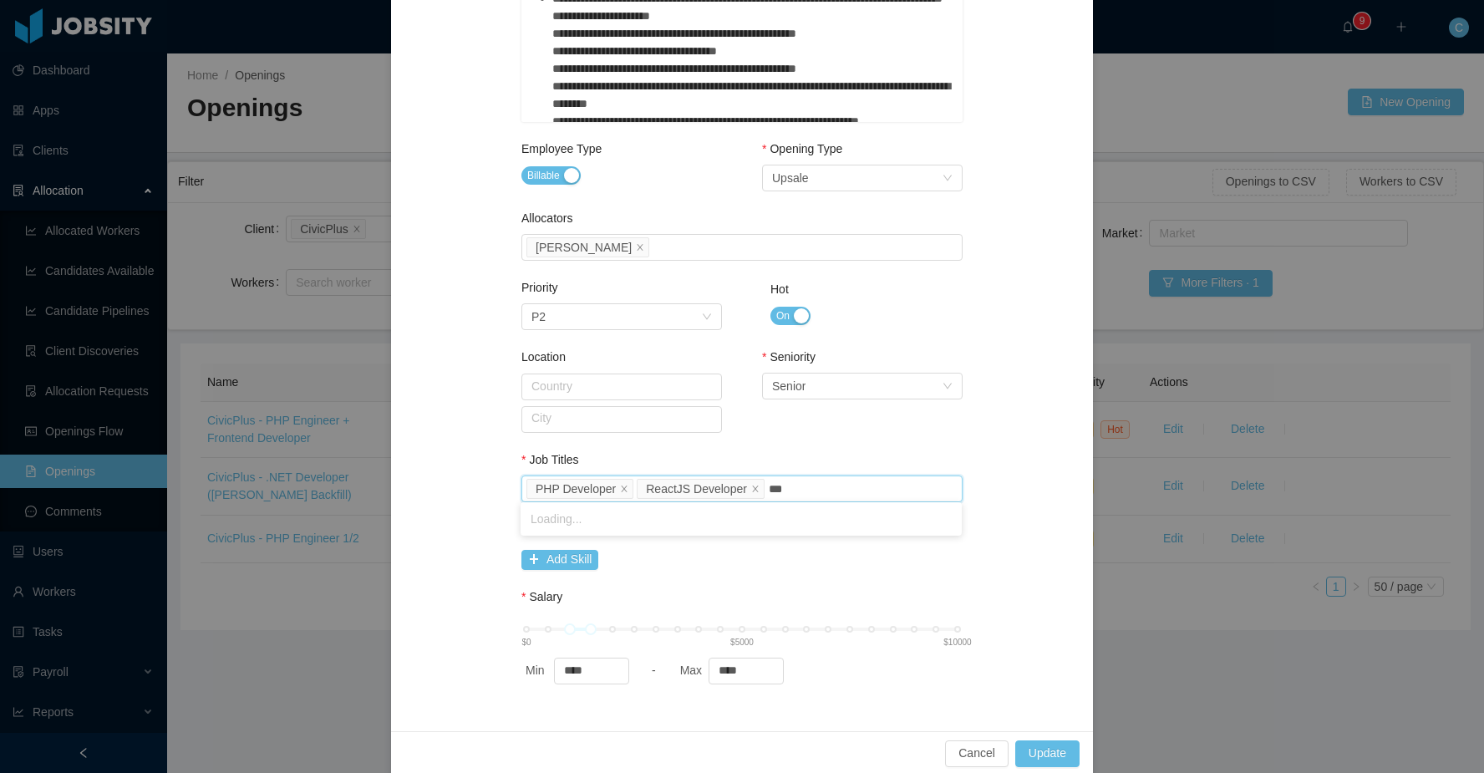
type input "****"
click at [637, 520] on li "NodeJS Developer" at bounding box center [740, 518] width 441 height 27
click at [987, 544] on div "**********" at bounding box center [742, 48] width 662 height 1325
click at [1035, 754] on button "Update" at bounding box center [1047, 753] width 64 height 27
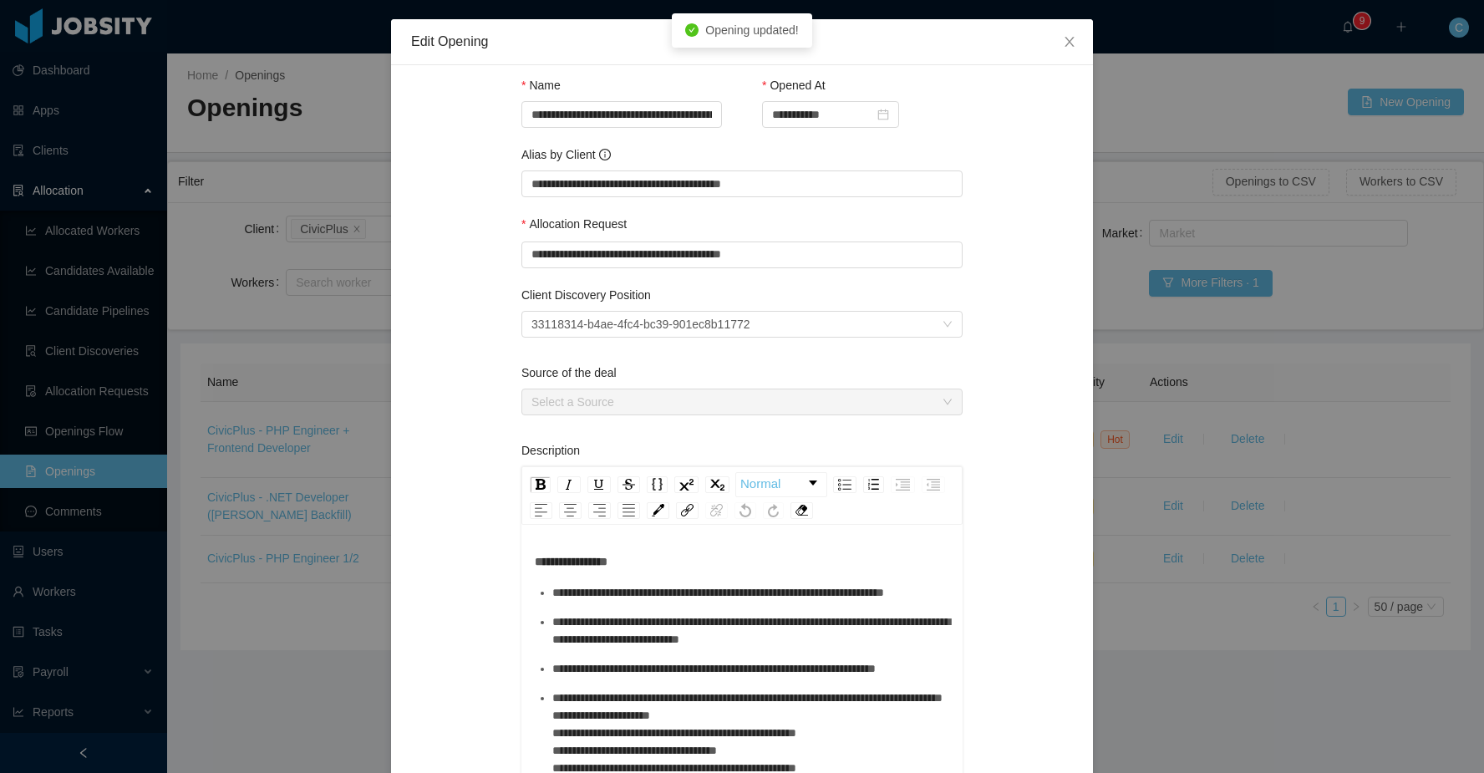
click at [1155, 407] on div "**********" at bounding box center [742, 386] width 1484 height 773
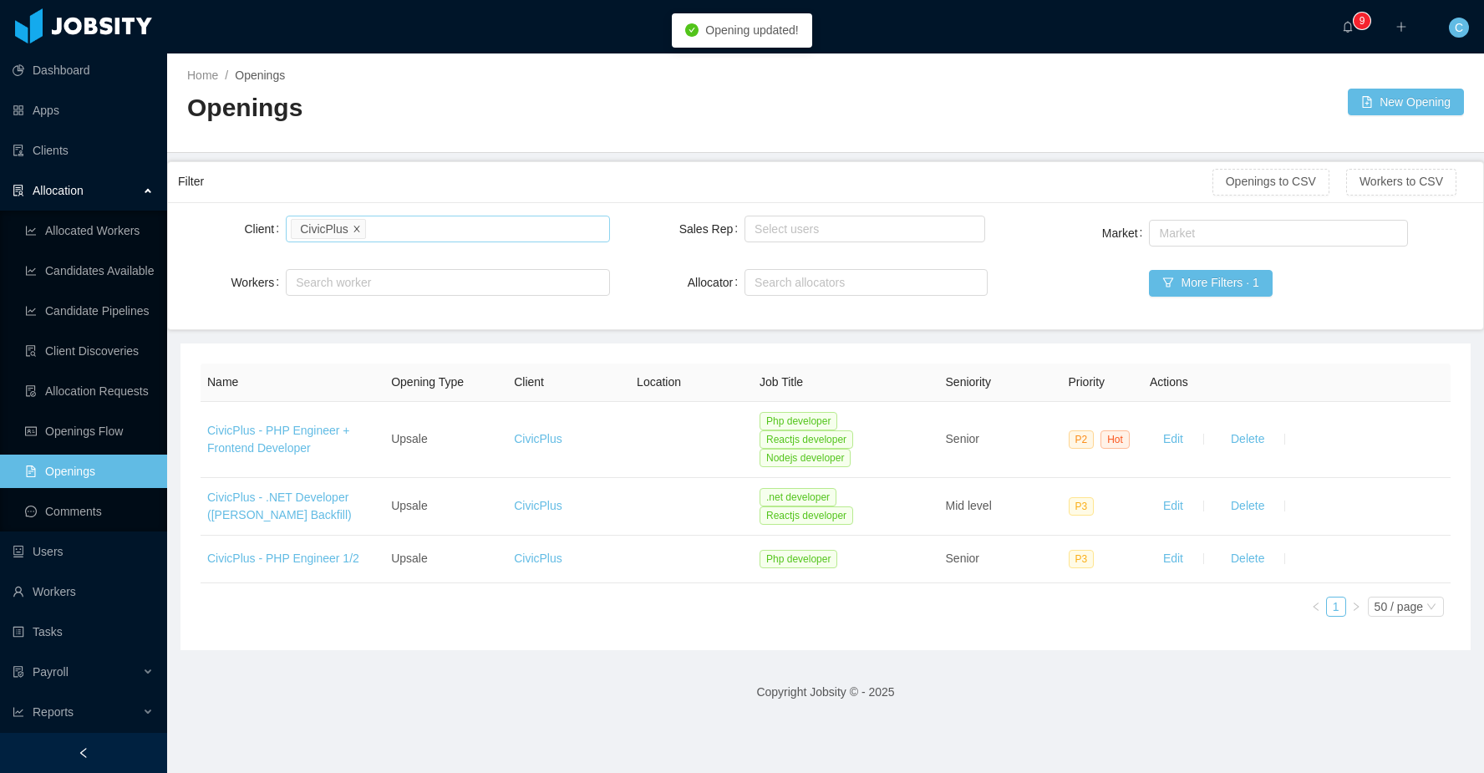
click at [355, 229] on icon "icon: close" at bounding box center [357, 228] width 8 height 8
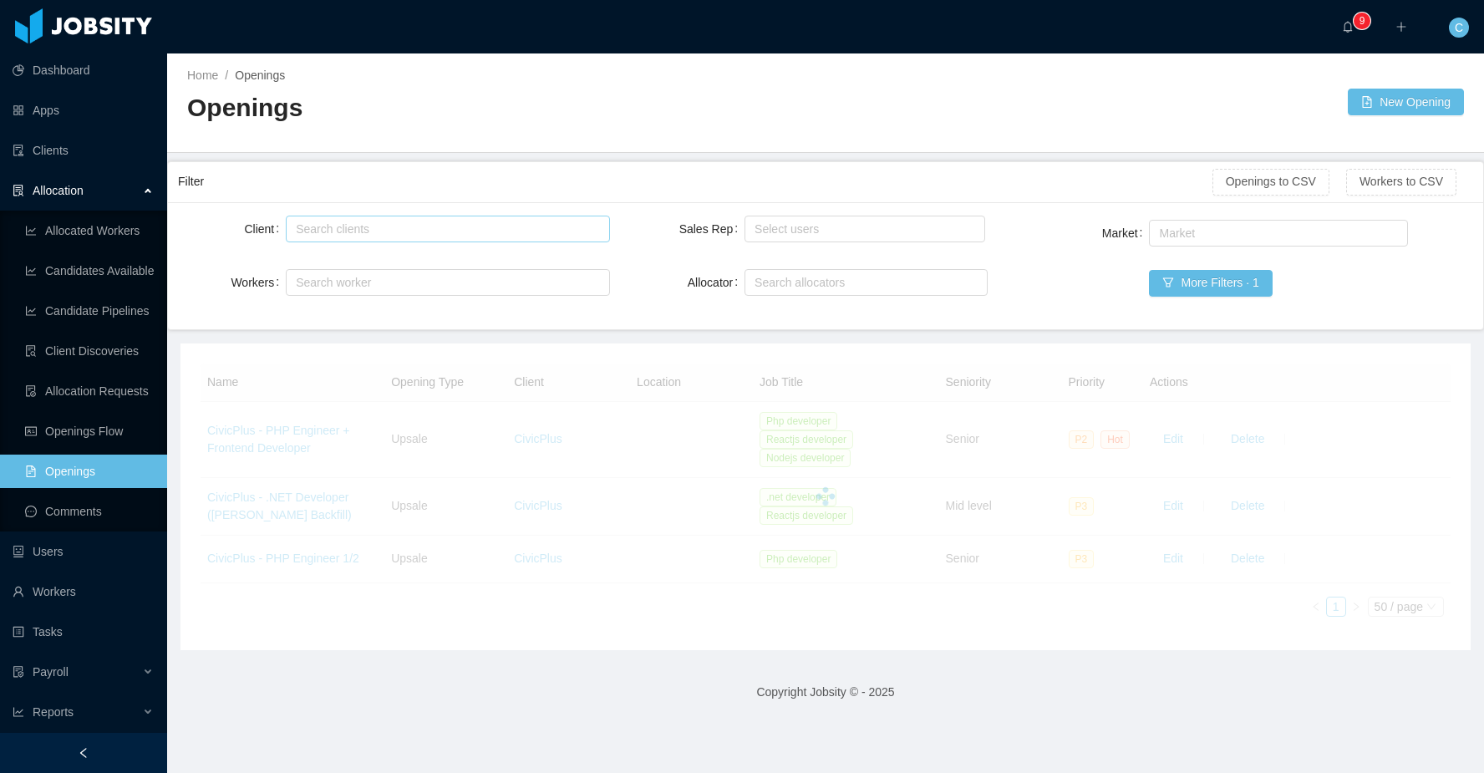
click at [381, 227] on div "Search clients" at bounding box center [444, 229] width 296 height 17
type input "***"
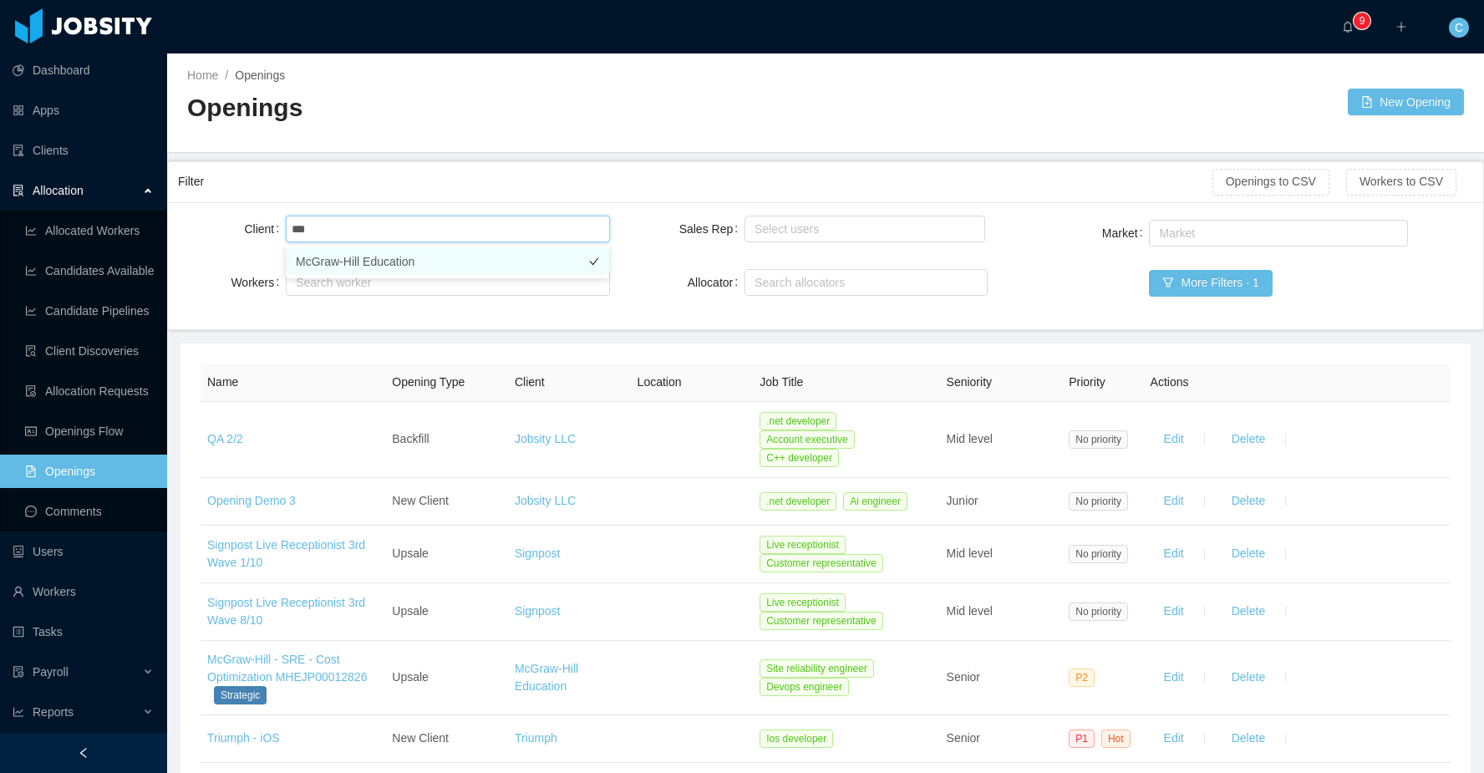
click at [358, 260] on li "McGraw-Hill Education" at bounding box center [447, 261] width 323 height 27
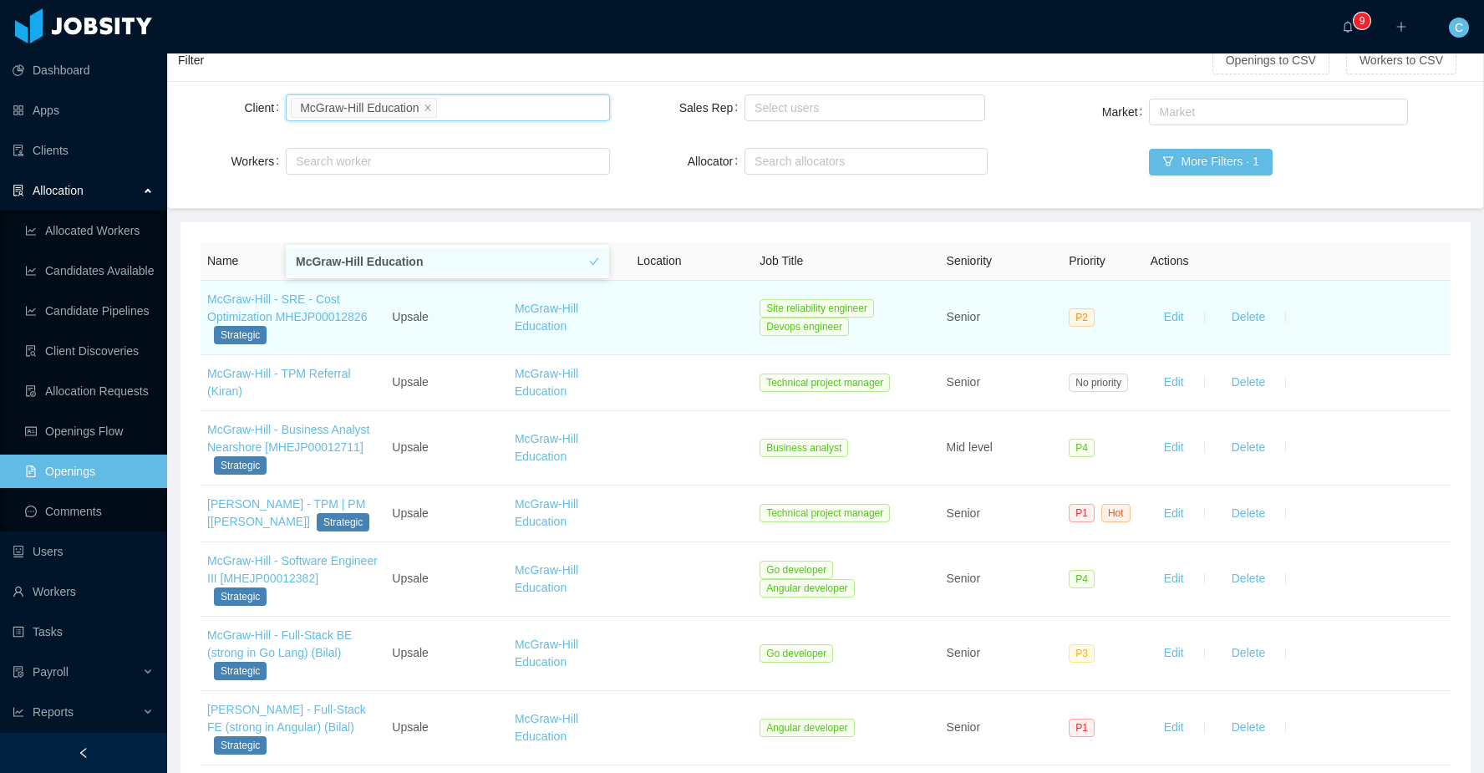
scroll to position [124, 0]
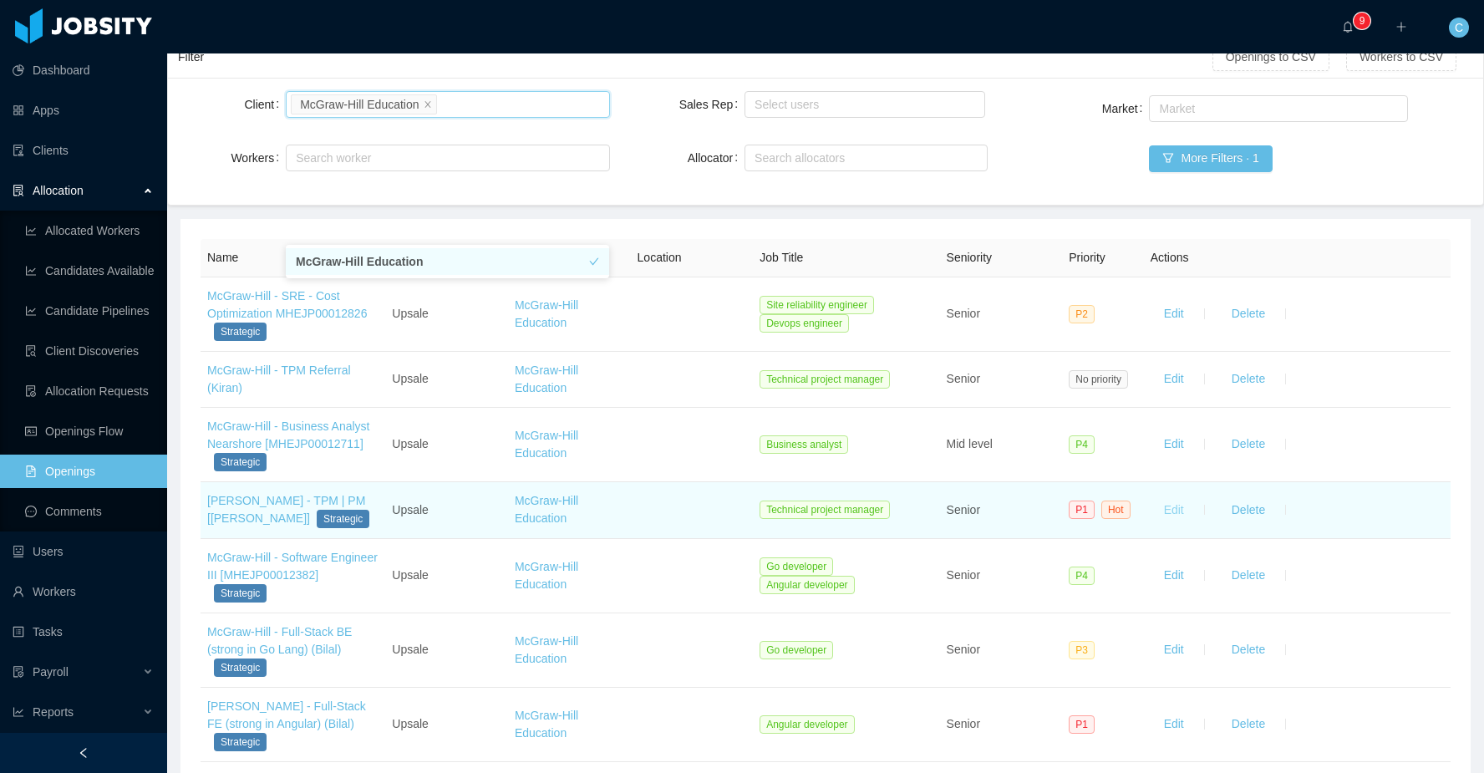
click at [1161, 511] on button "Edit" at bounding box center [1173, 509] width 47 height 27
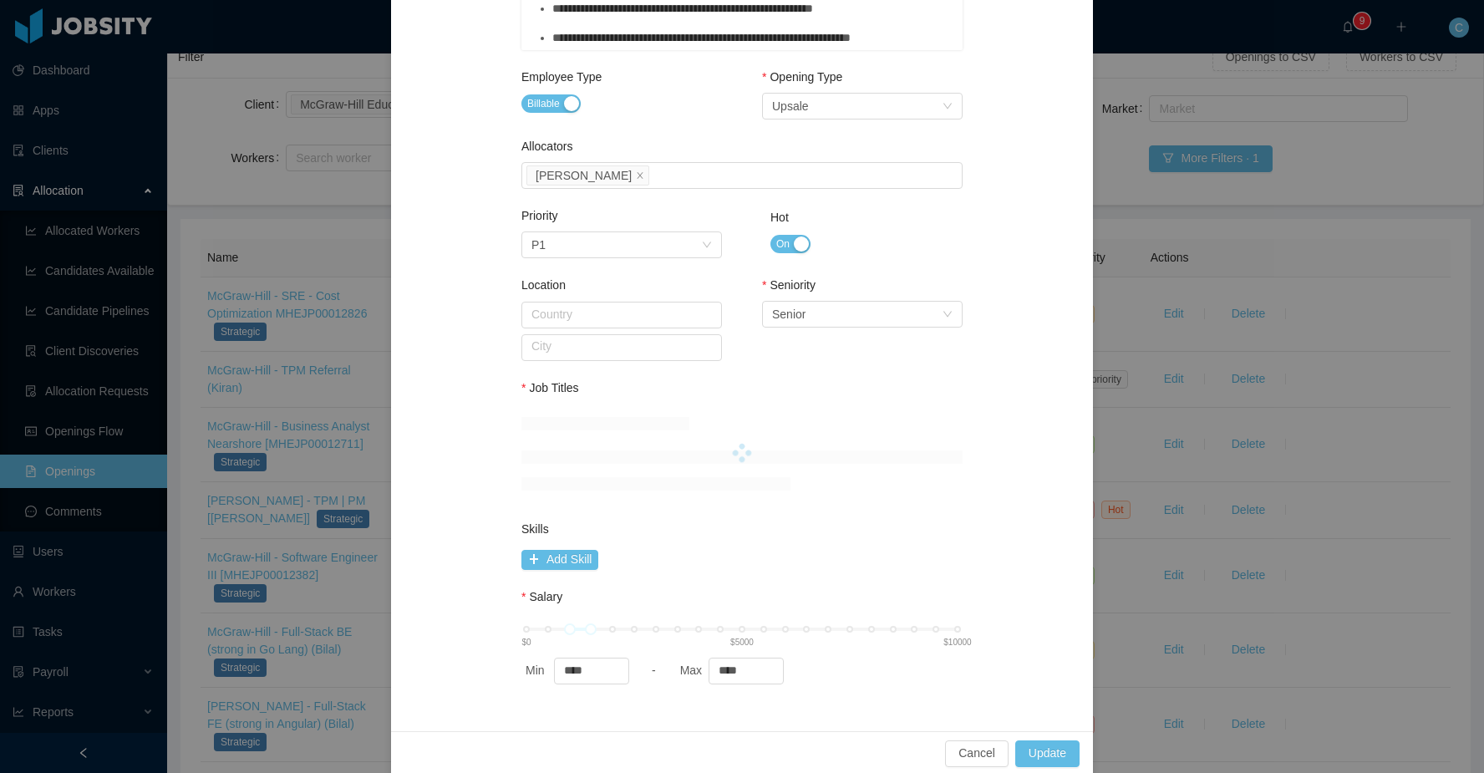
scroll to position [699, 0]
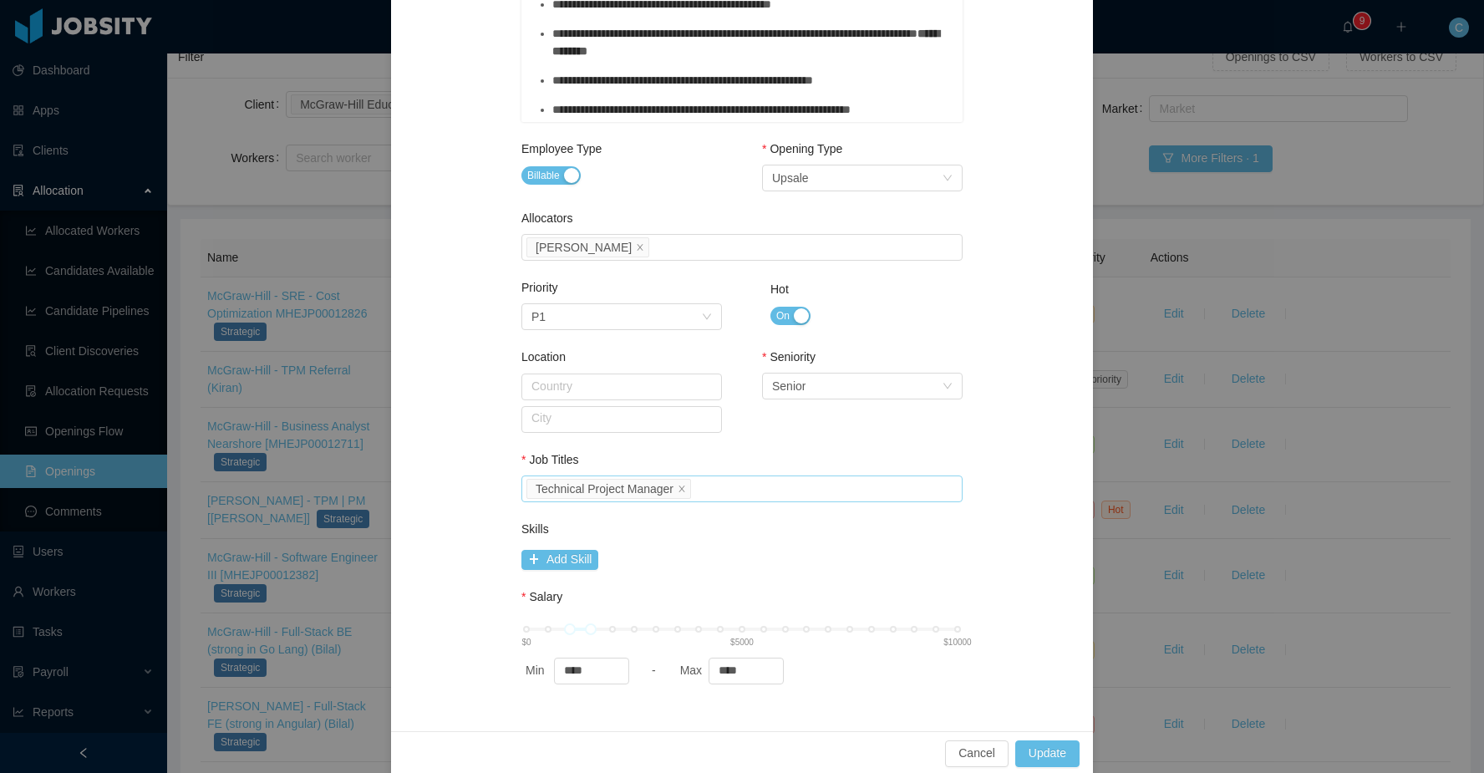
click at [771, 486] on div "Select Job Titles Technical Project Manager" at bounding box center [739, 488] width 426 height 25
click at [834, 486] on div "Select Job Titles d744afc0-3916-11e9-bc64-eb804de94101" at bounding box center [739, 488] width 426 height 25
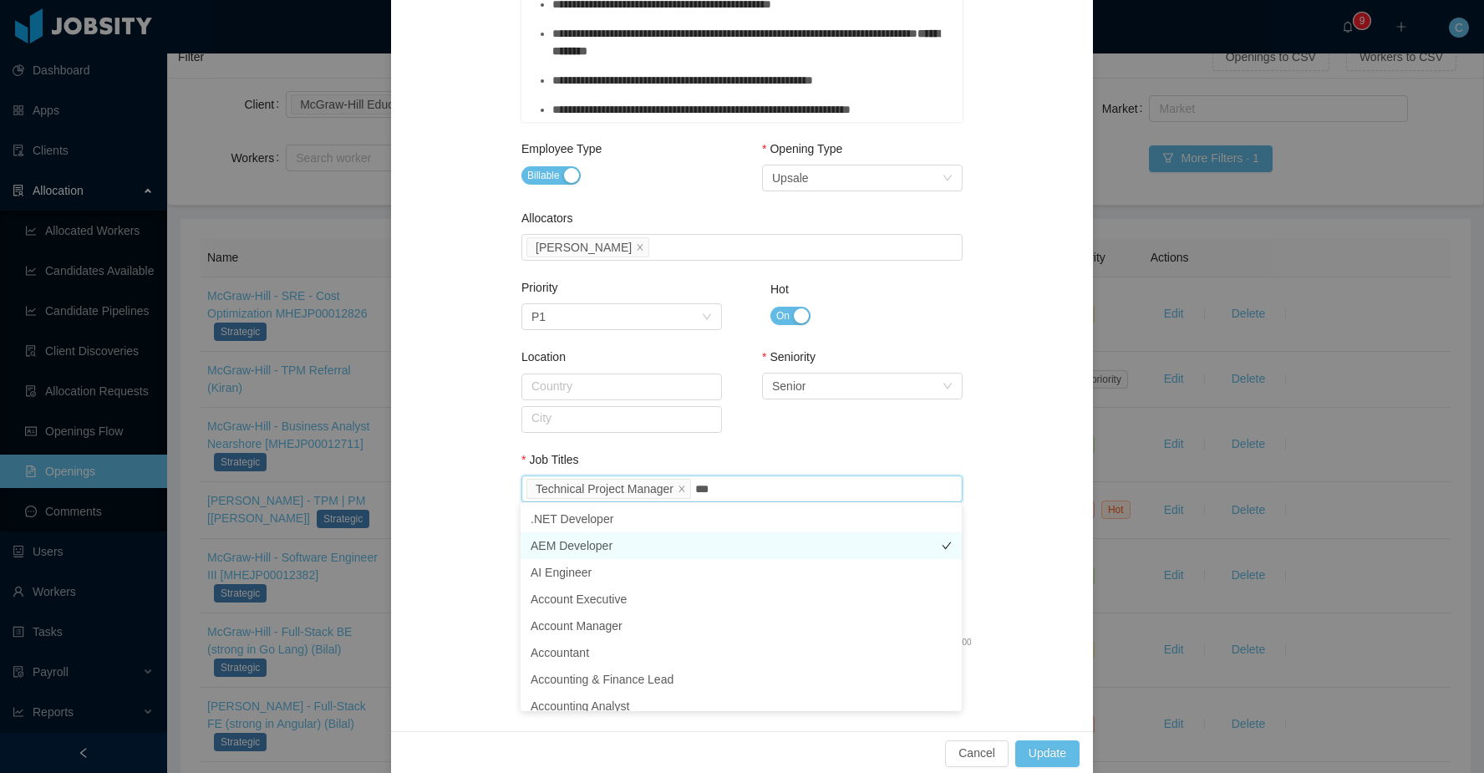
type input "****"
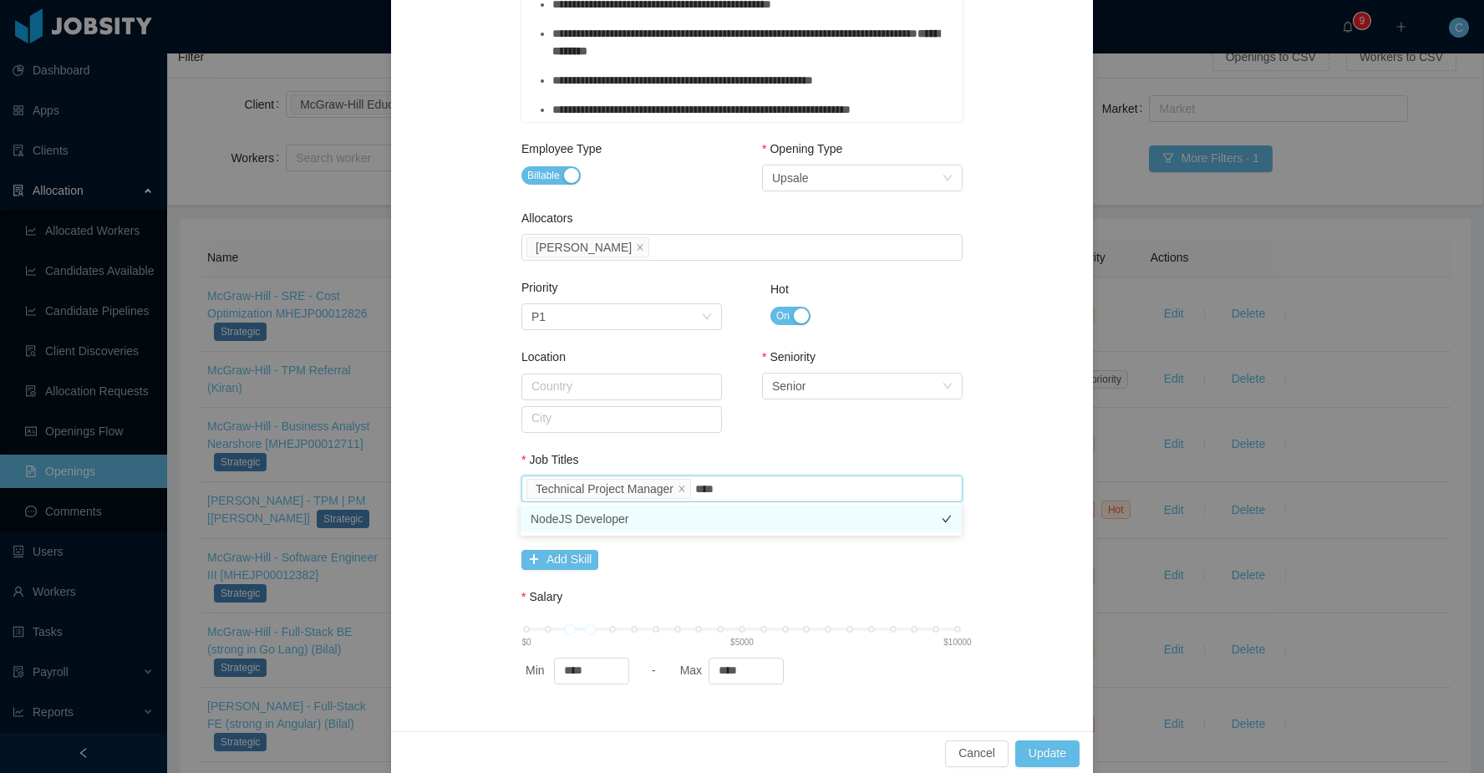
click at [618, 525] on li "NodeJS Developer" at bounding box center [740, 518] width 441 height 27
click at [1022, 473] on div "**********" at bounding box center [742, 48] width 662 height 1325
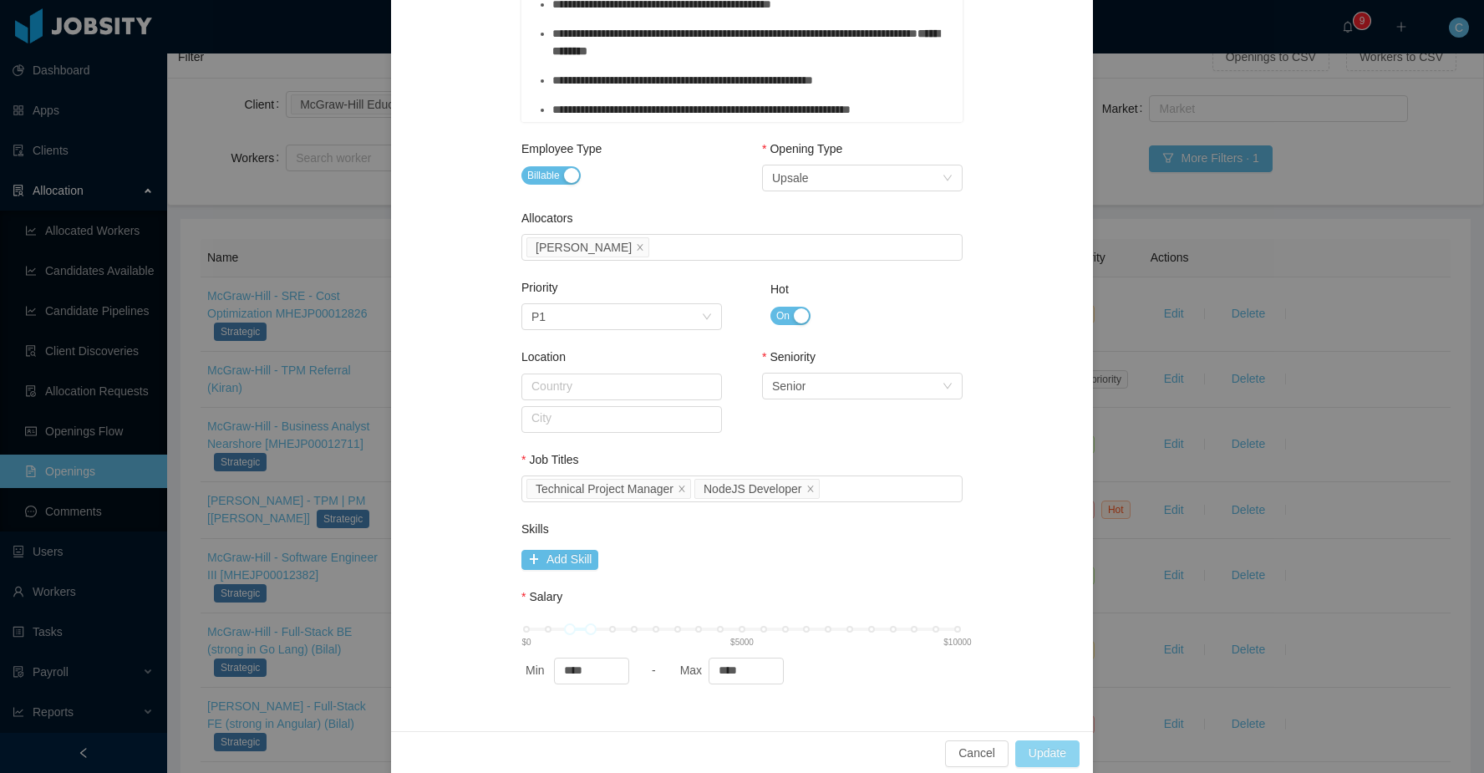
click at [1043, 745] on button "Update" at bounding box center [1047, 753] width 64 height 27
click at [1262, 407] on div "**********" at bounding box center [742, 386] width 1484 height 773
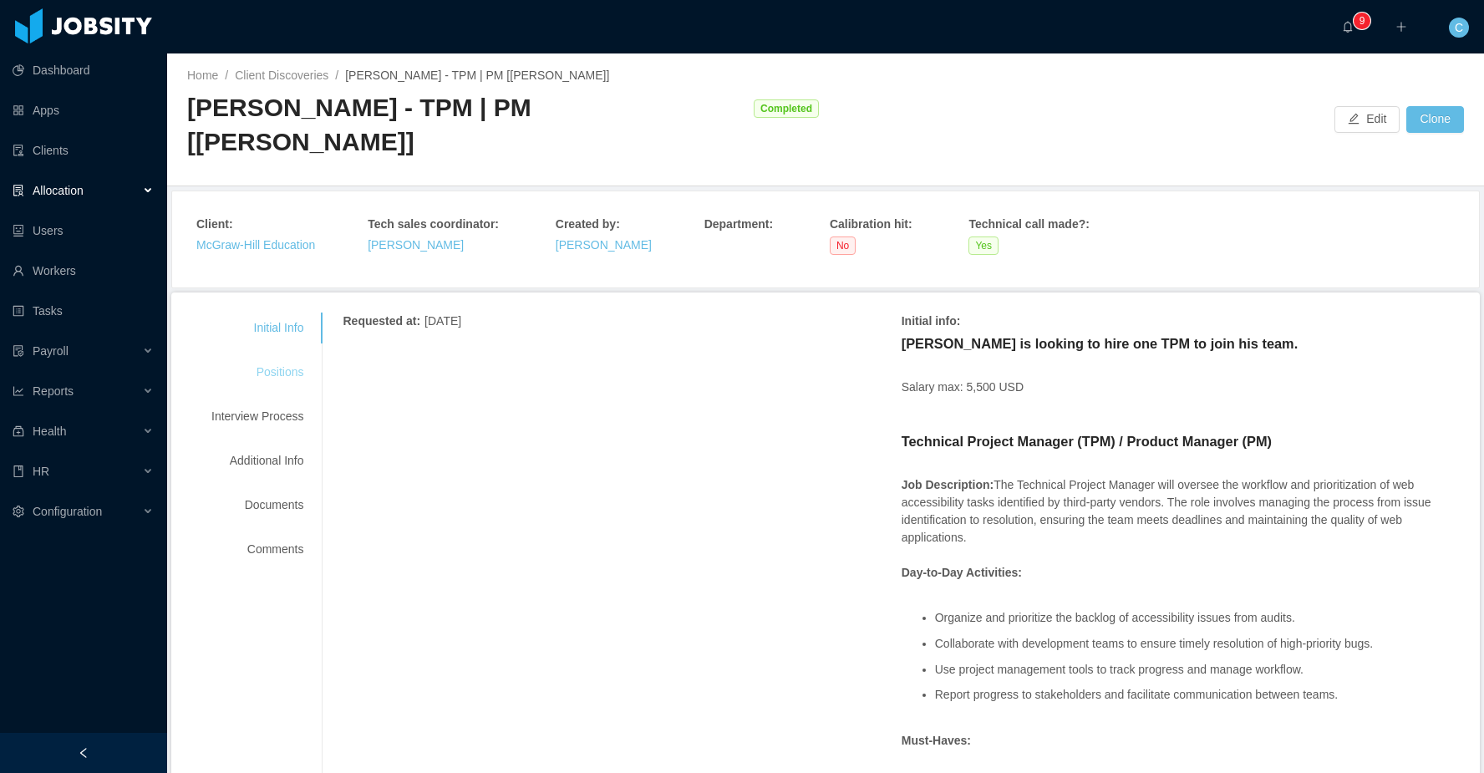
click at [293, 357] on div "Positions" at bounding box center [257, 372] width 132 height 31
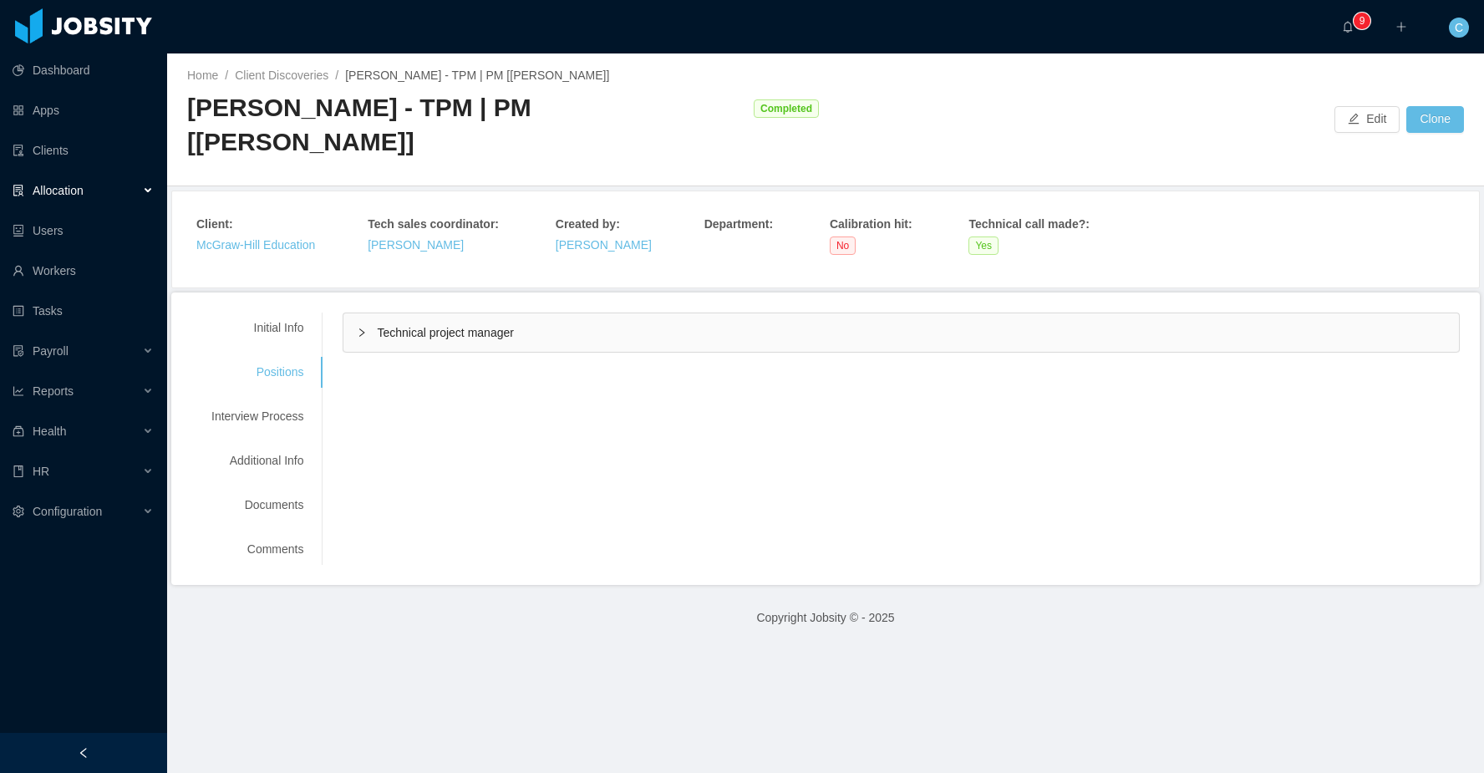
click at [444, 313] on div "Technical project manager" at bounding box center [900, 332] width 1115 height 38
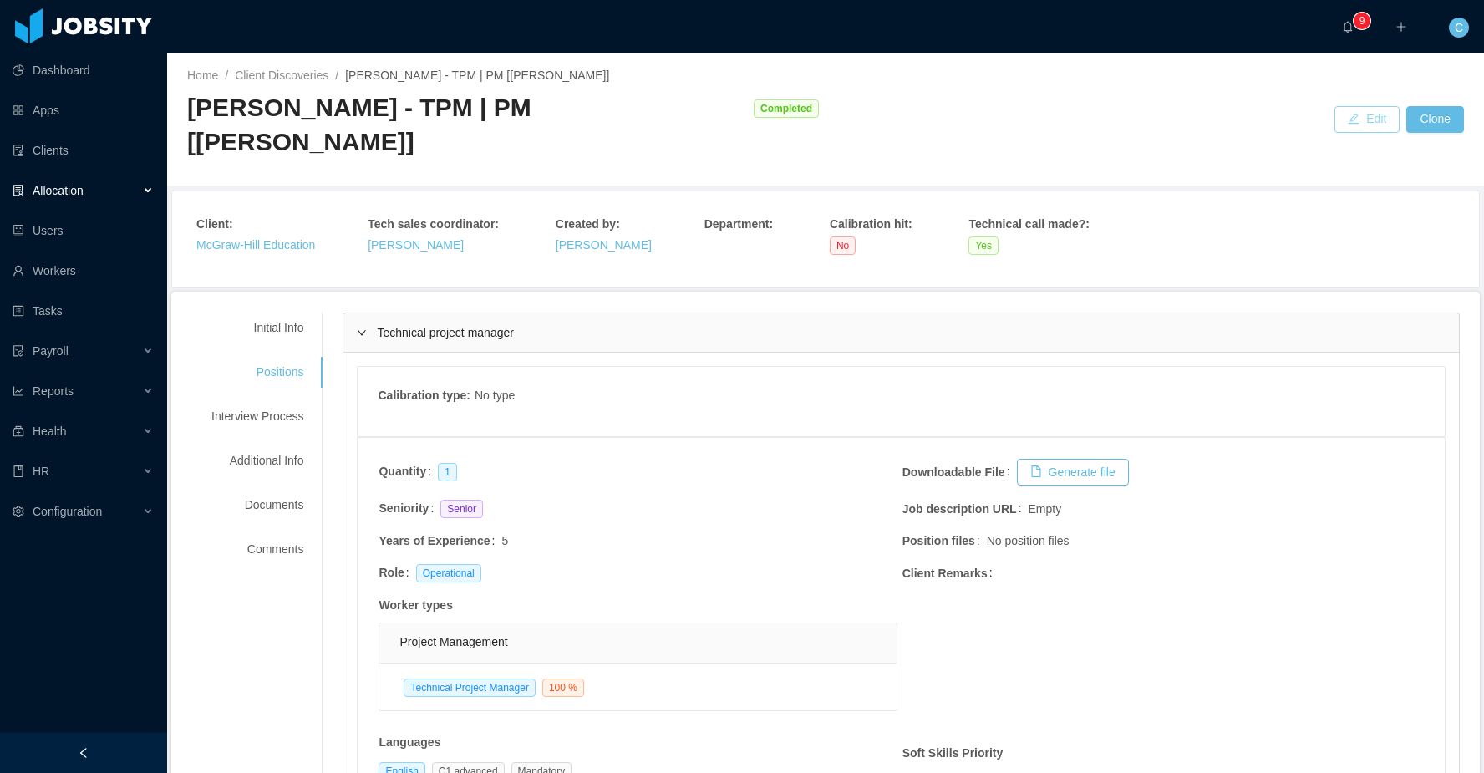
click at [1376, 111] on button "Edit" at bounding box center [1366, 119] width 65 height 27
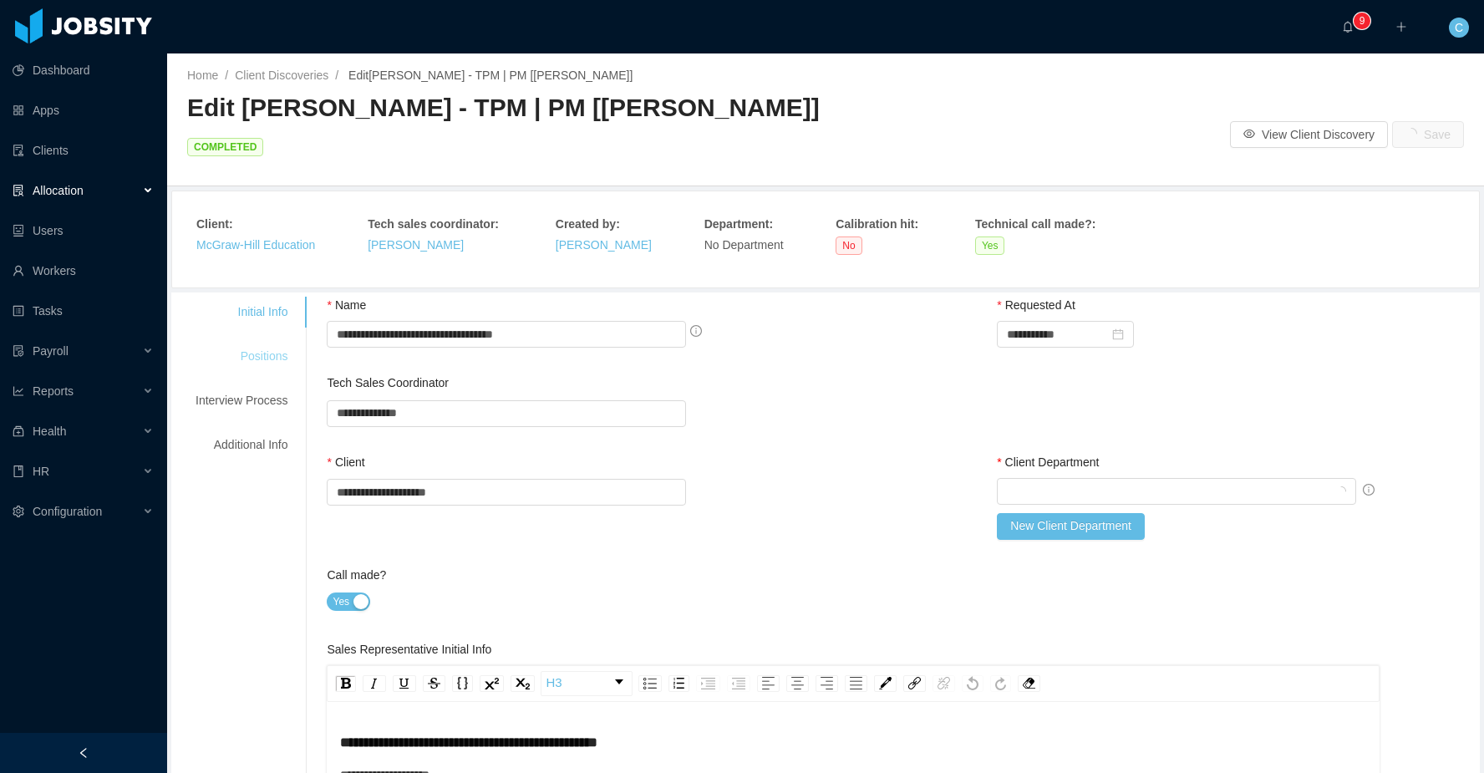
click at [271, 341] on div "Positions" at bounding box center [241, 356] width 132 height 31
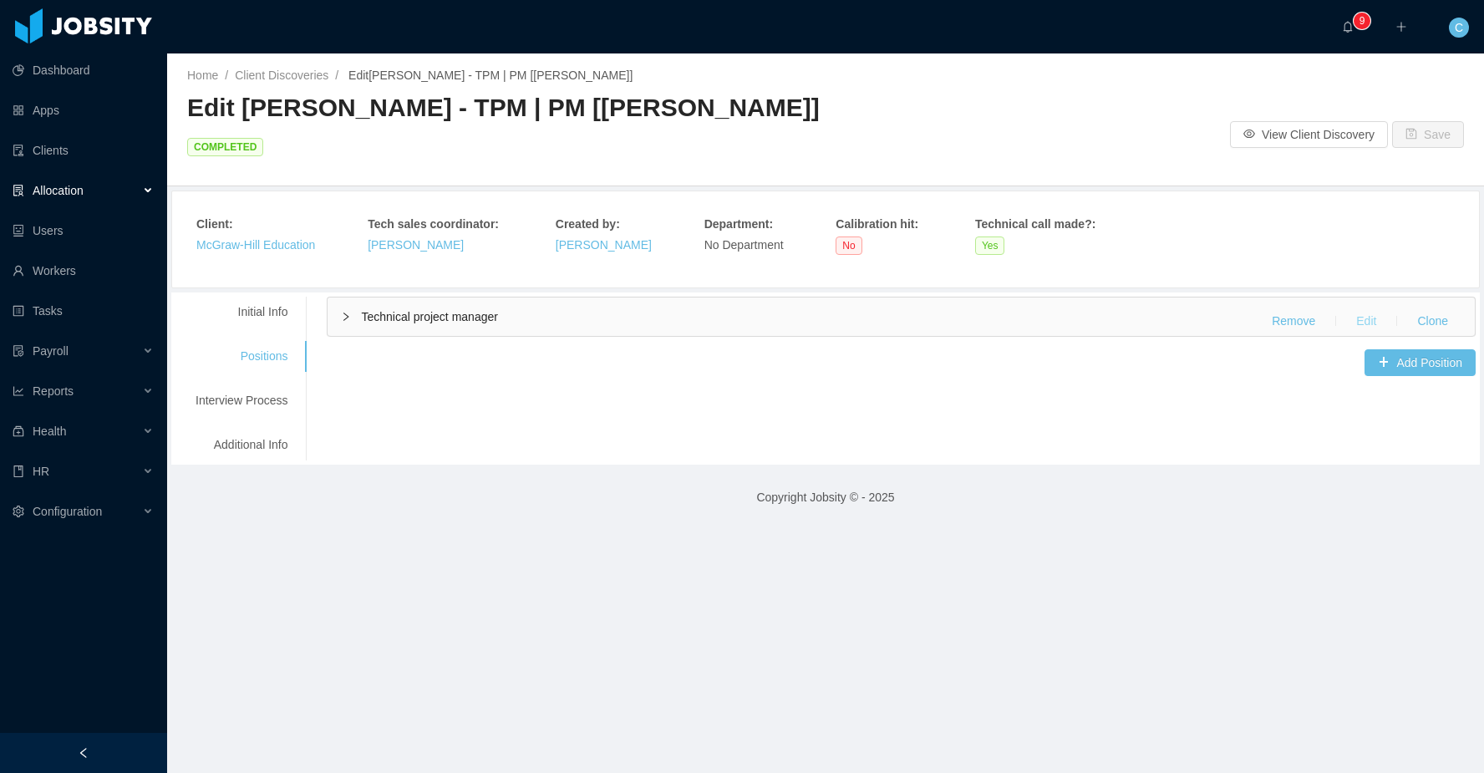
click at [1363, 307] on button "Edit" at bounding box center [1365, 320] width 47 height 27
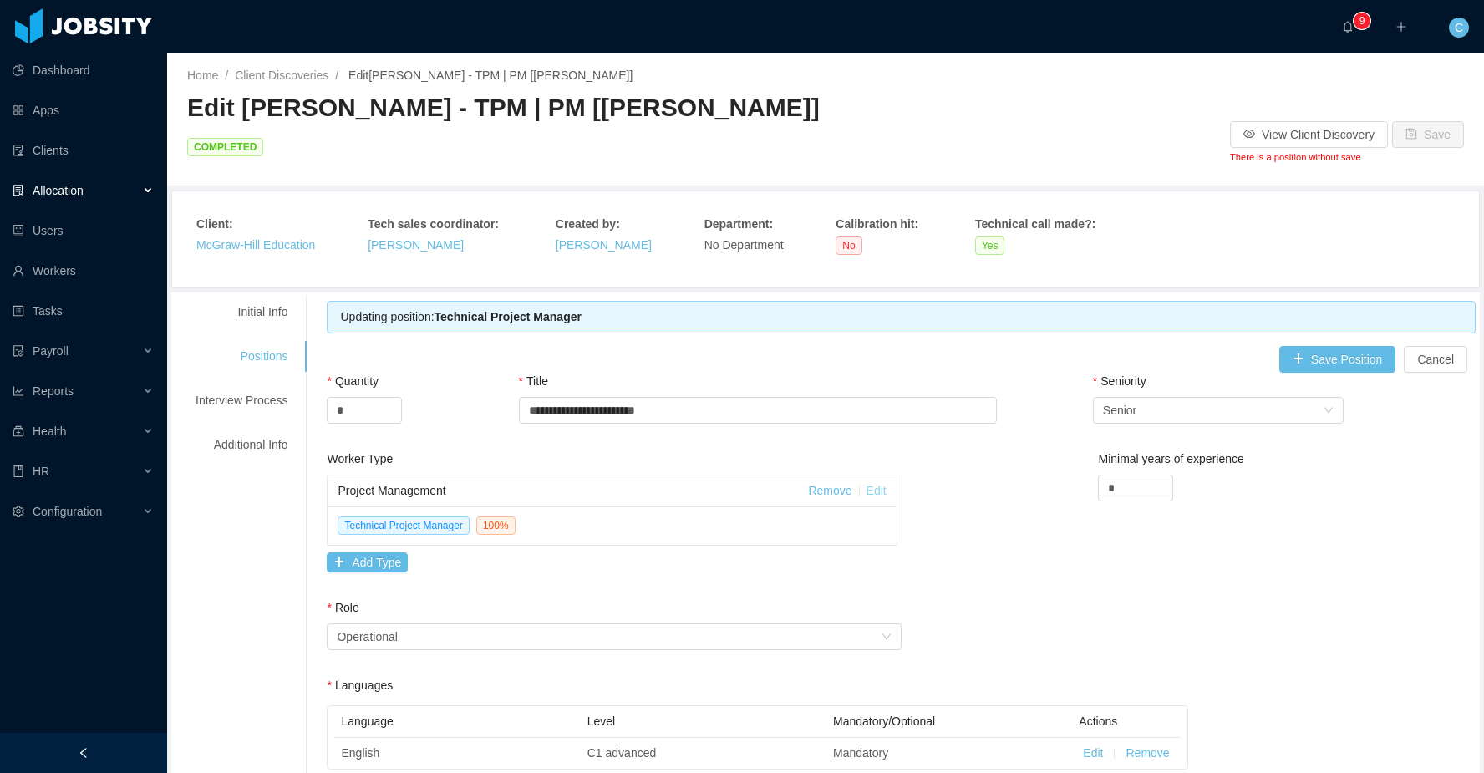
click at [885, 484] on link "Edit" at bounding box center [876, 490] width 20 height 13
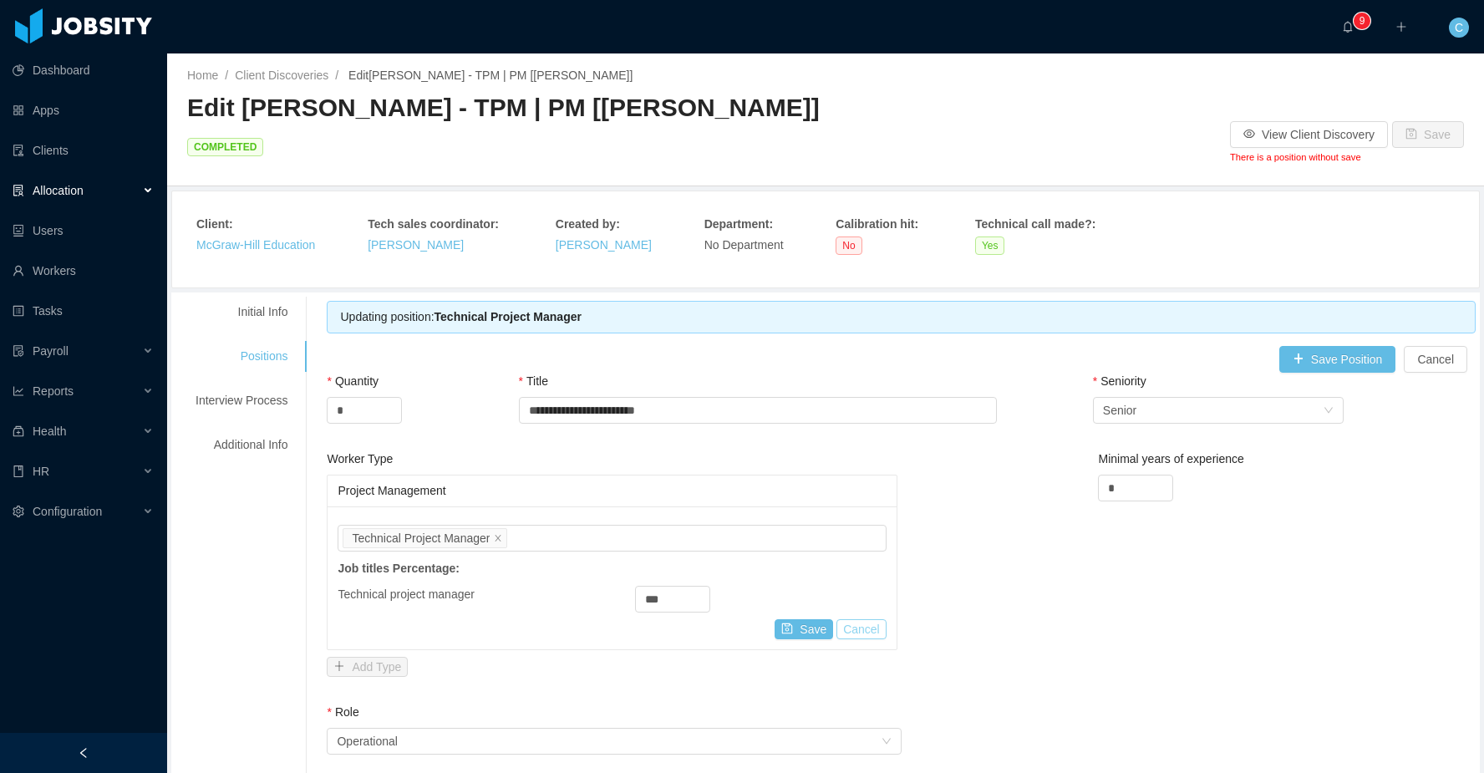
drag, startPoint x: 870, startPoint y: 597, endPoint x: 665, endPoint y: 586, distance: 204.9
click at [868, 619] on button "Cancel" at bounding box center [861, 629] width 50 height 20
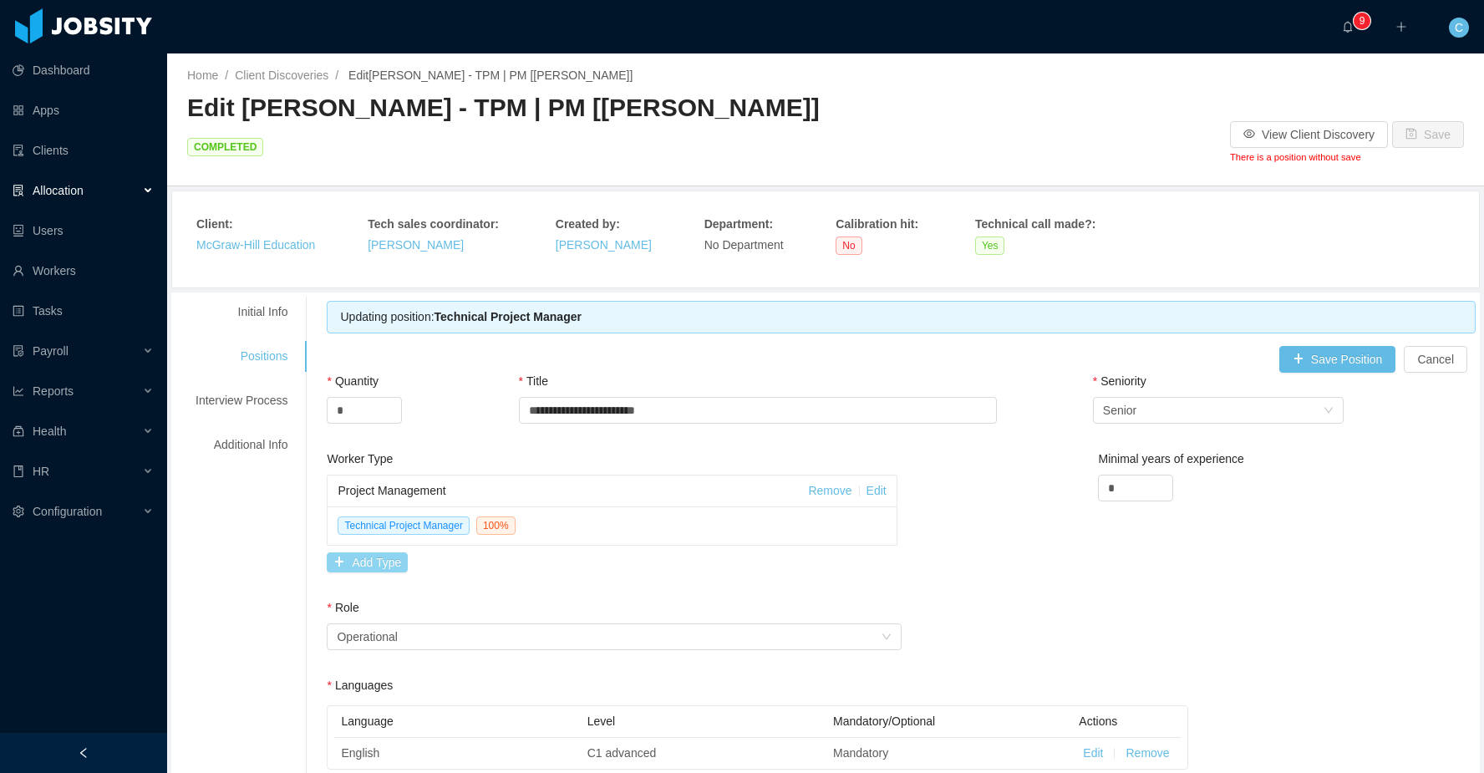
click at [373, 552] on button "Add Type" at bounding box center [367, 562] width 81 height 20
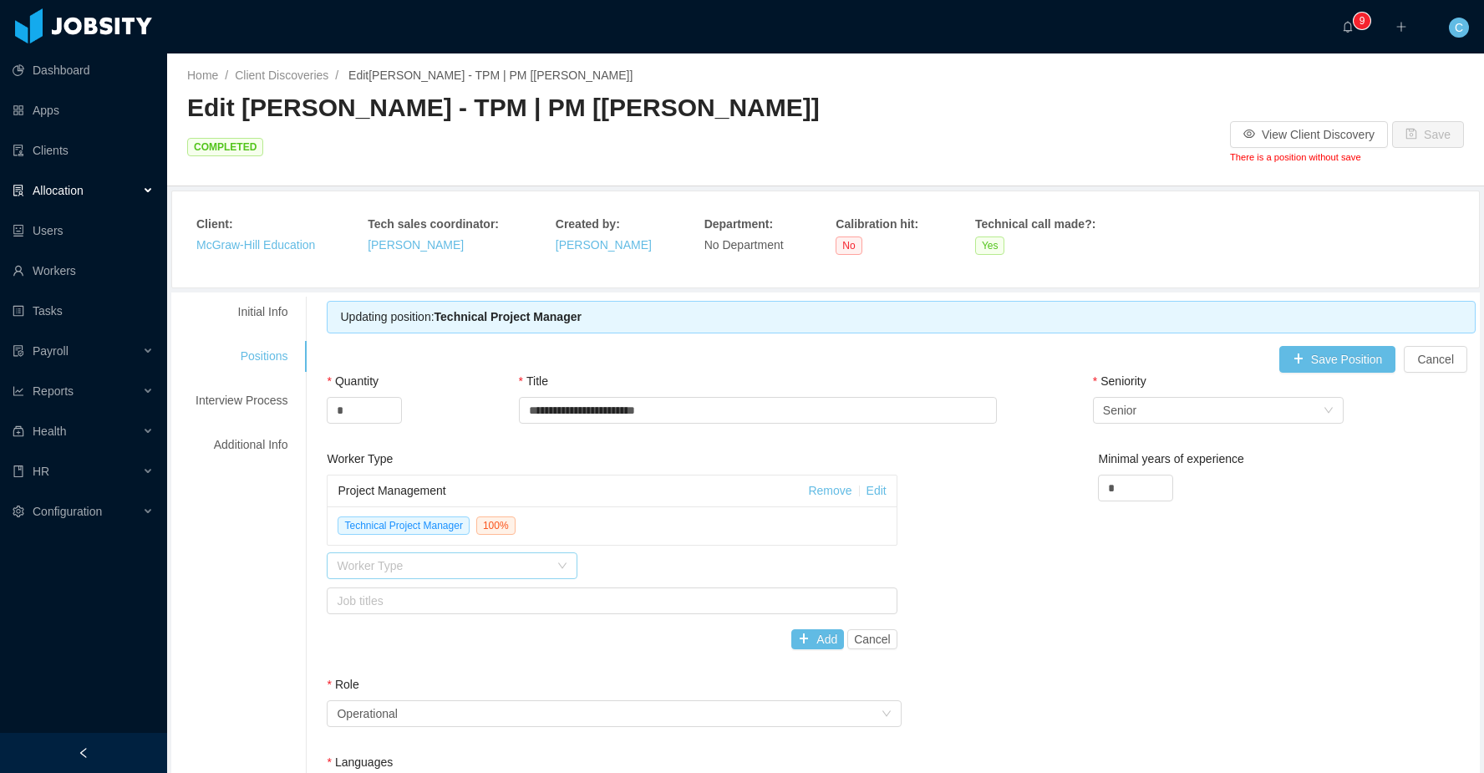
click at [417, 557] on div "Worker Type" at bounding box center [443, 565] width 212 height 17
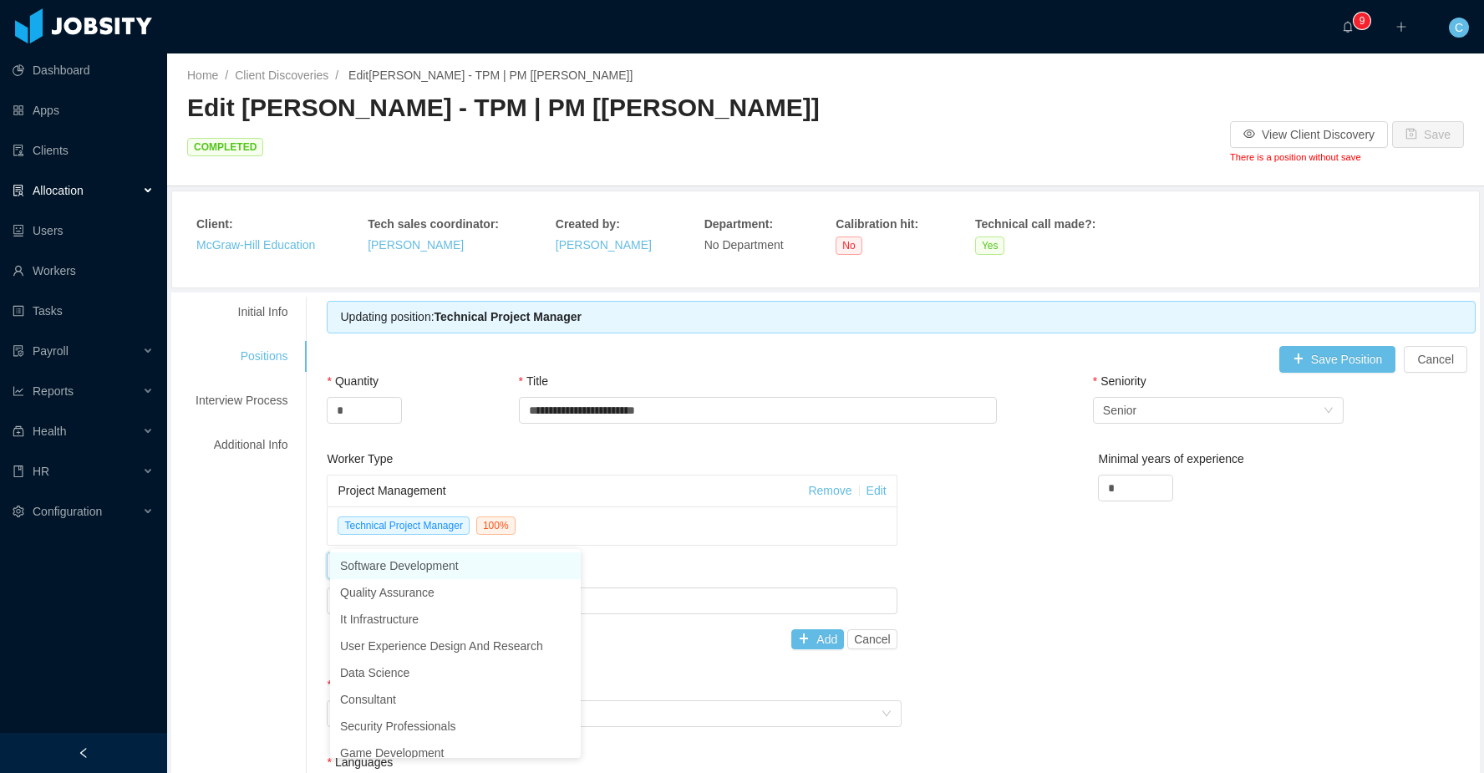
click at [408, 561] on li "Software Development" at bounding box center [455, 565] width 251 height 27
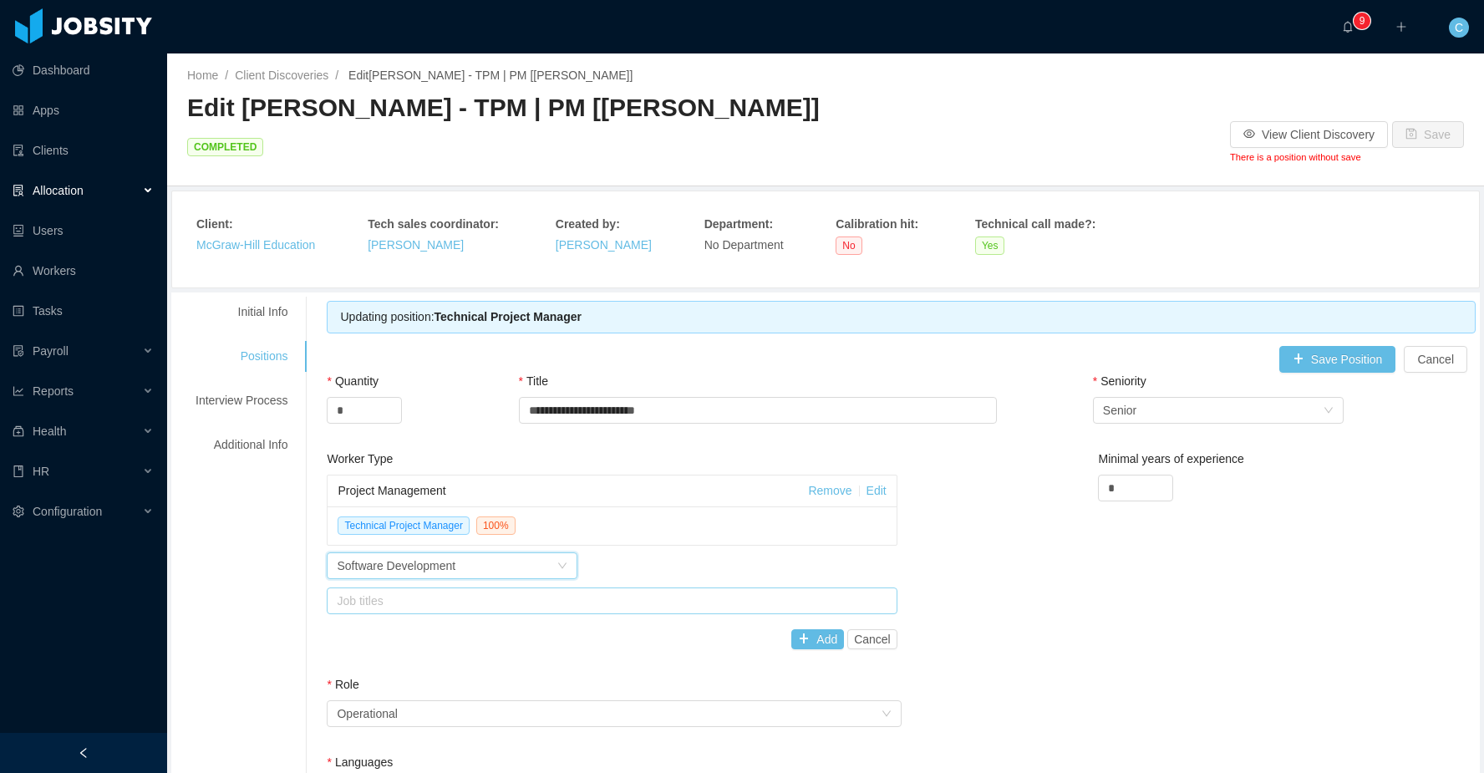
click at [577, 592] on div "Job titles" at bounding box center [608, 600] width 542 height 17
type input "***"
click at [370, 601] on li "NodeJS Developer" at bounding box center [614, 600] width 568 height 27
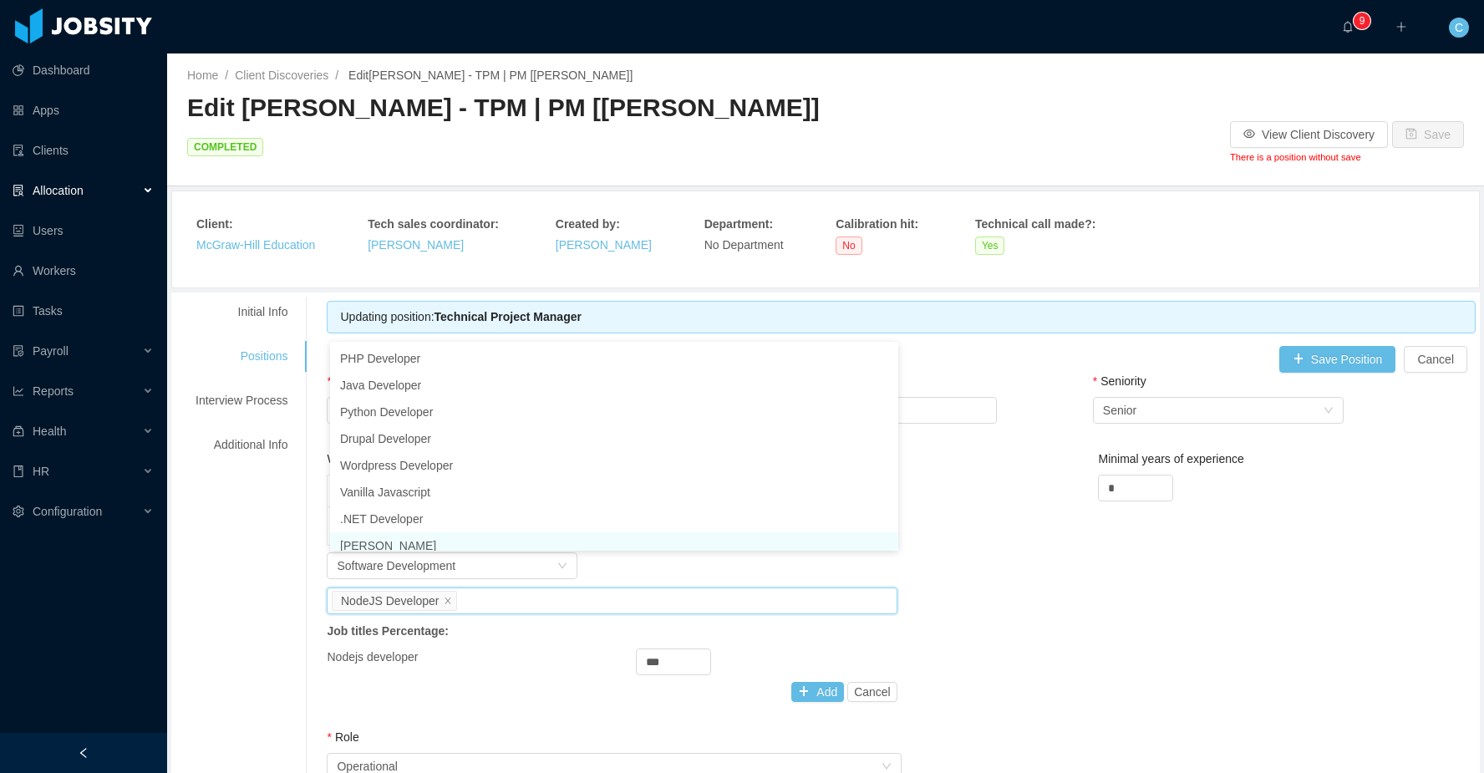
scroll to position [8, 0]
click at [973, 573] on div "Worker Type Project Management Remove Edit Technical Project Manager 100 % Work…" at bounding box center [900, 589] width 1157 height 278
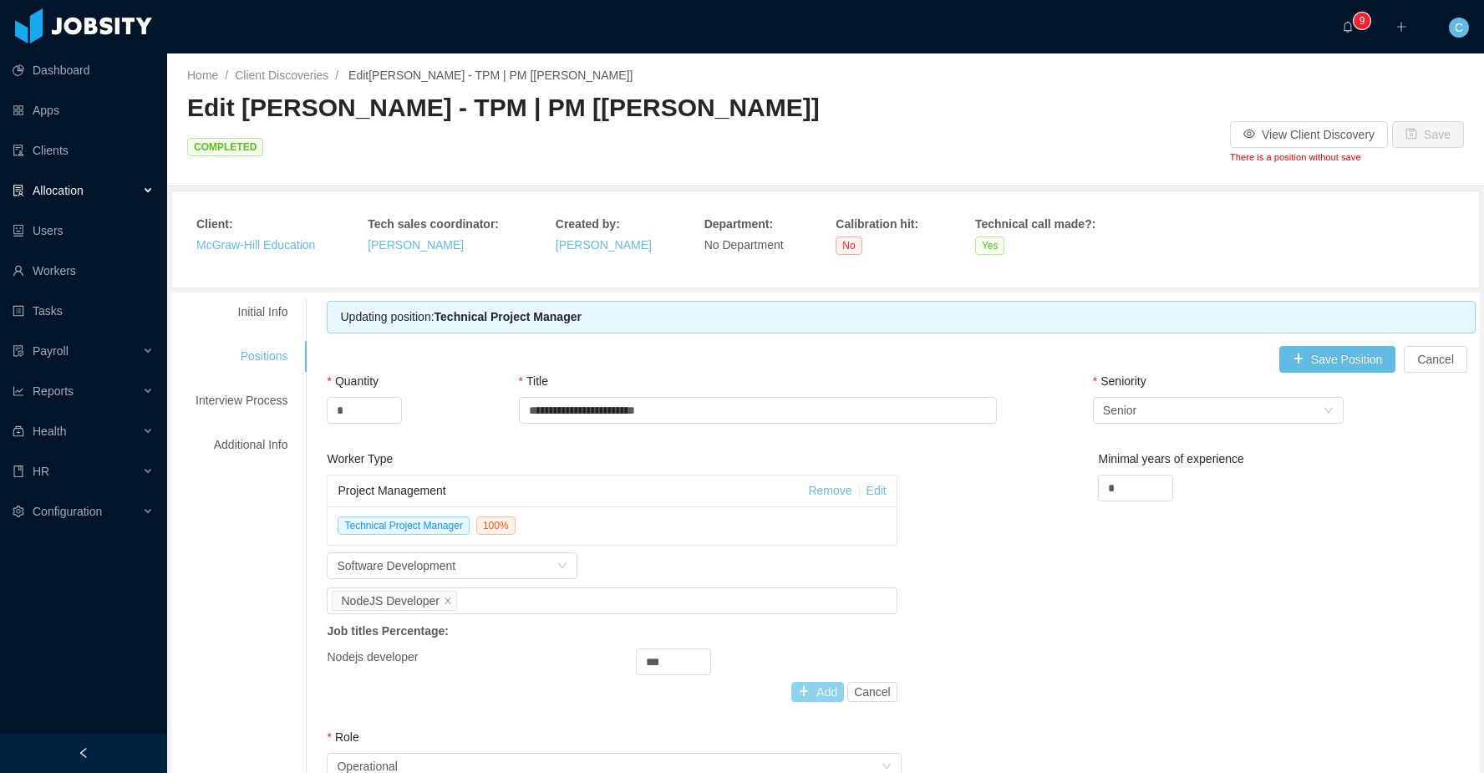
click at [824, 682] on button "Add" at bounding box center [817, 692] width 53 height 20
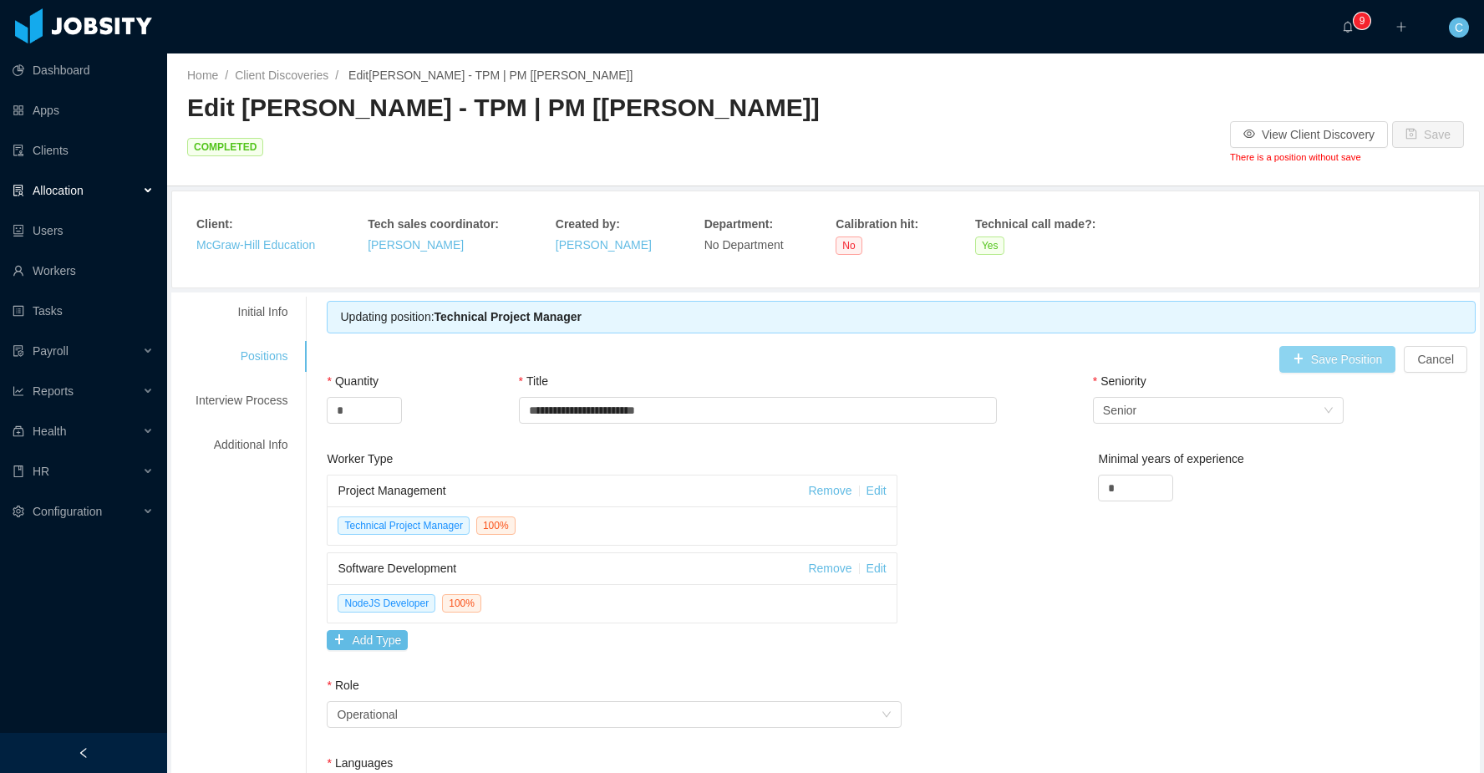
click at [1347, 346] on button "Save Position" at bounding box center [1337, 359] width 117 height 27
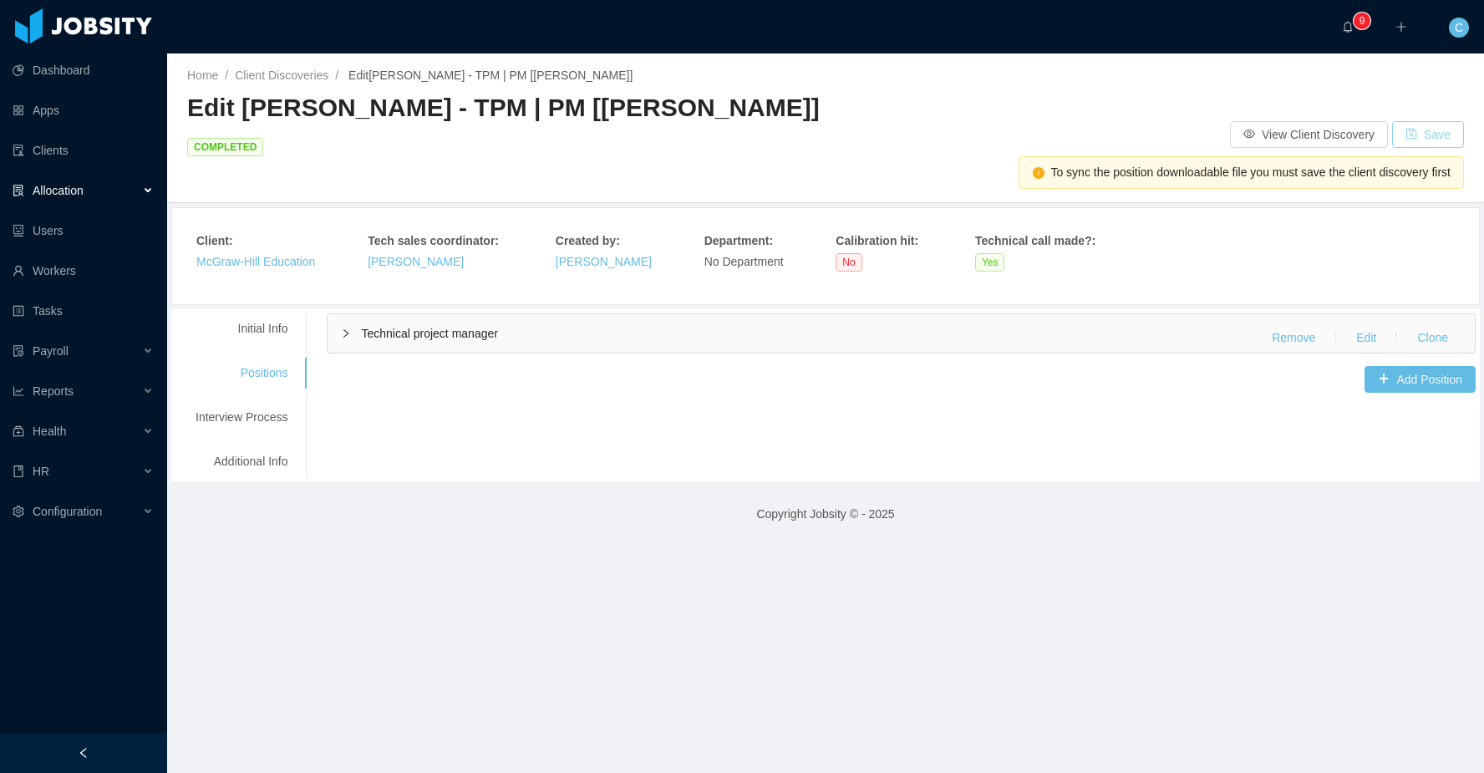
click at [1427, 121] on button "Save" at bounding box center [1428, 134] width 72 height 27
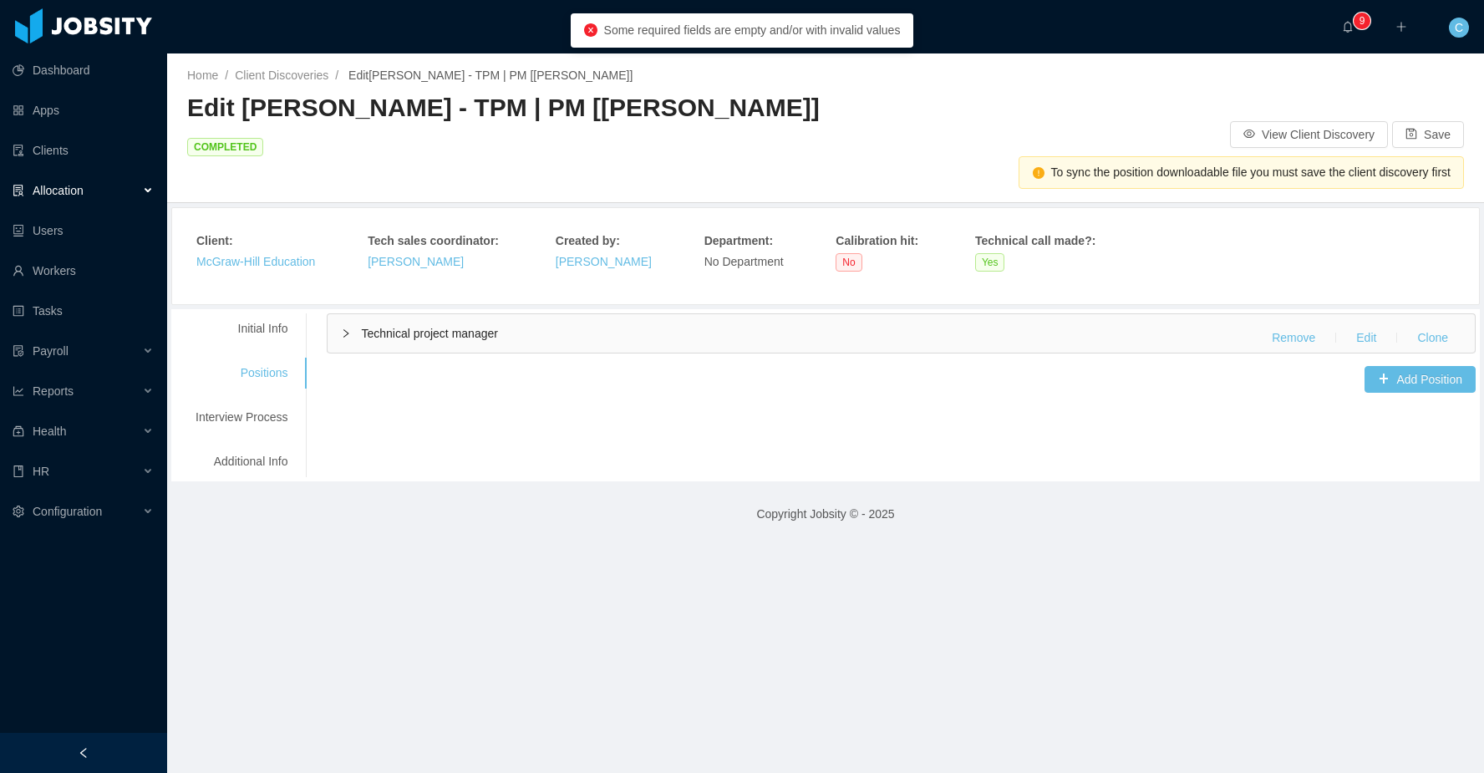
click at [563, 314] on div "Technical project manager Remove Edit Clone" at bounding box center [900, 333] width 1147 height 38
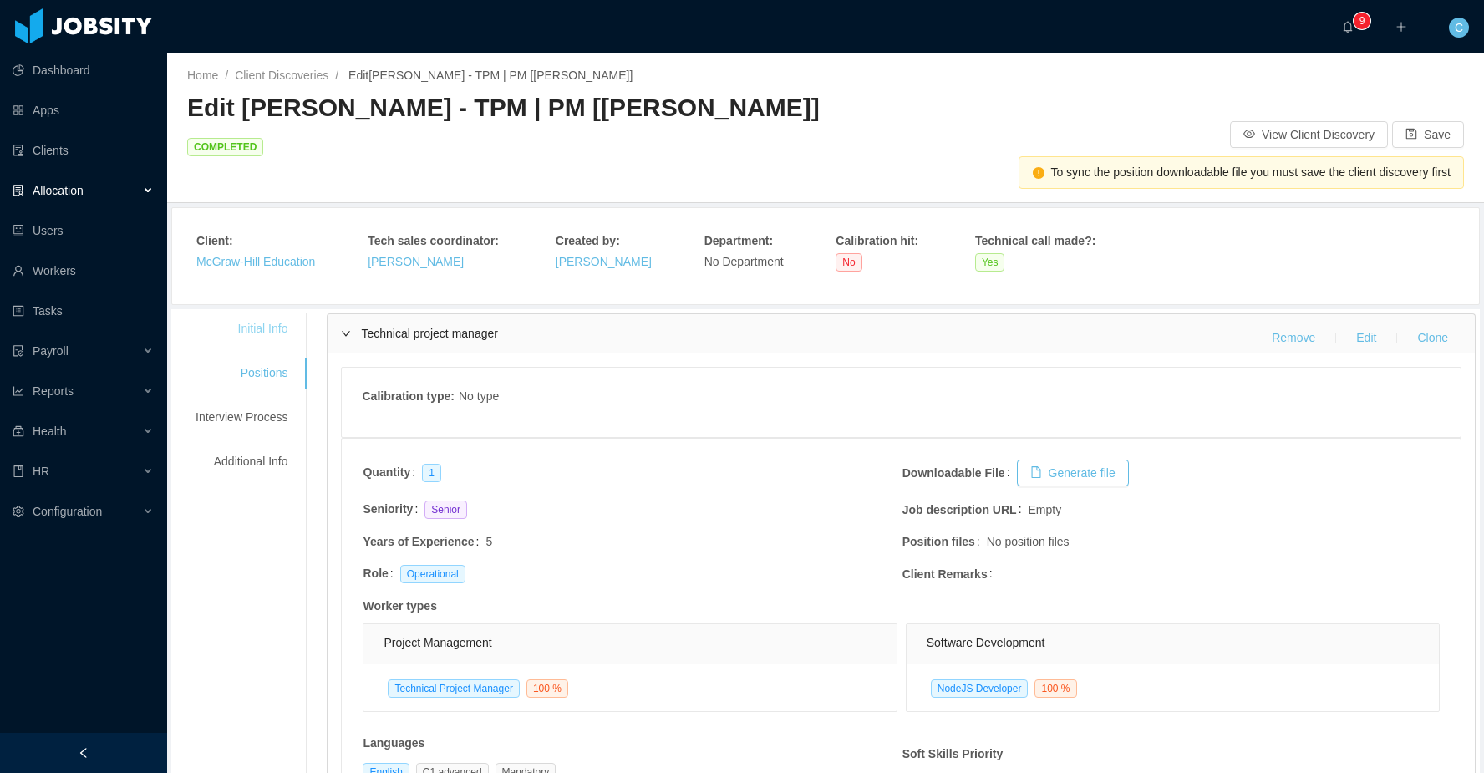
click at [246, 313] on div "Initial Info" at bounding box center [241, 328] width 132 height 31
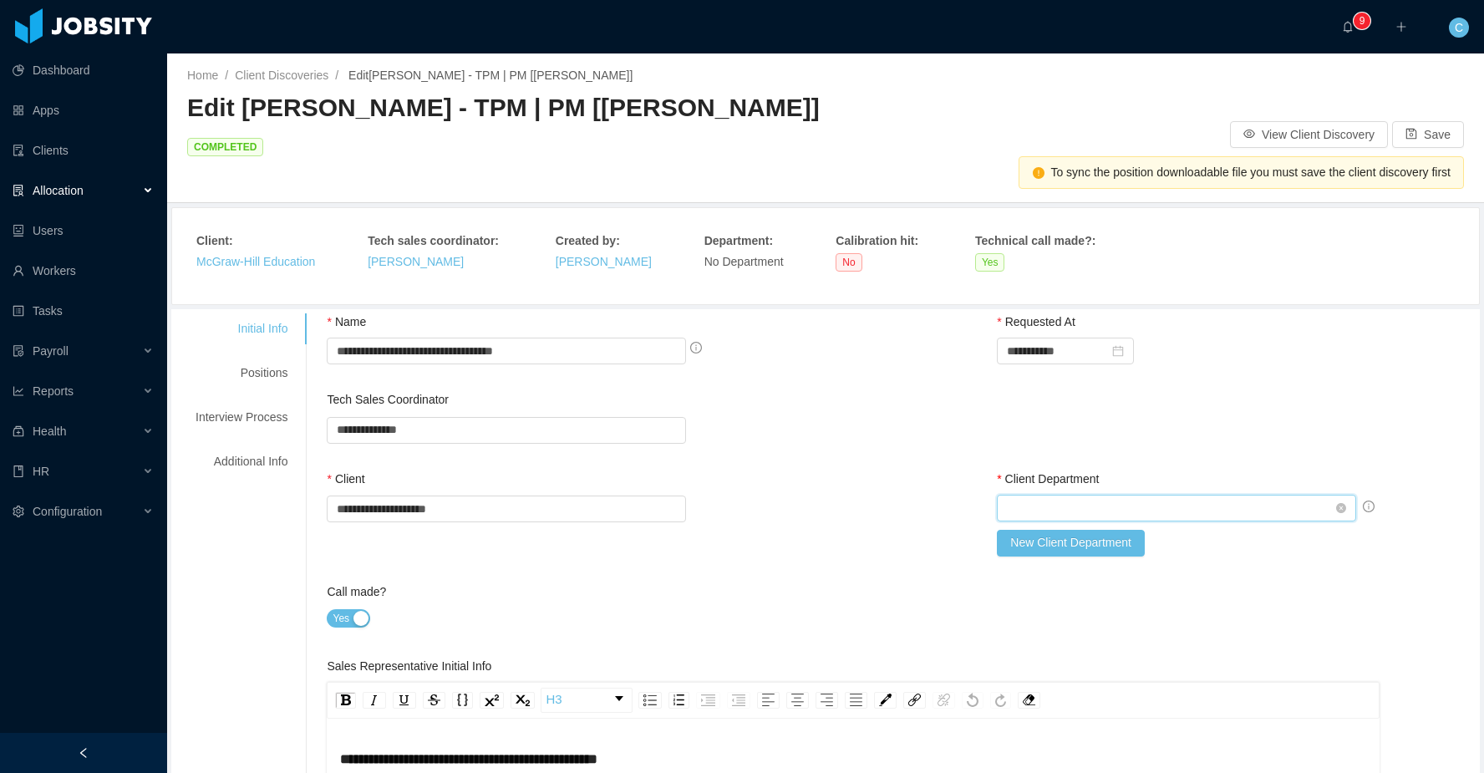
click at [1087, 495] on div "Select Client Department" at bounding box center [1171, 507] width 328 height 25
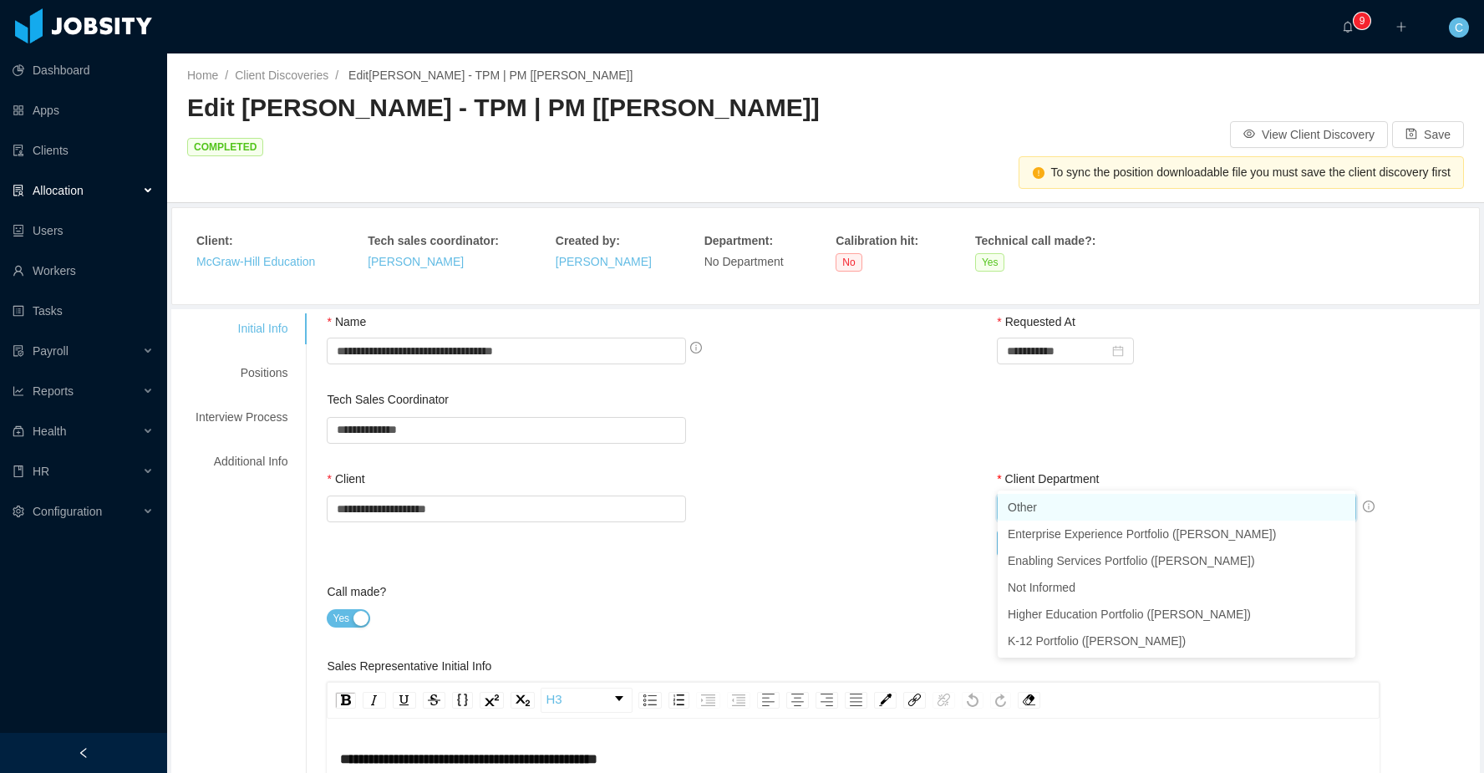
click at [1063, 512] on li "Other" at bounding box center [1176, 507] width 358 height 27
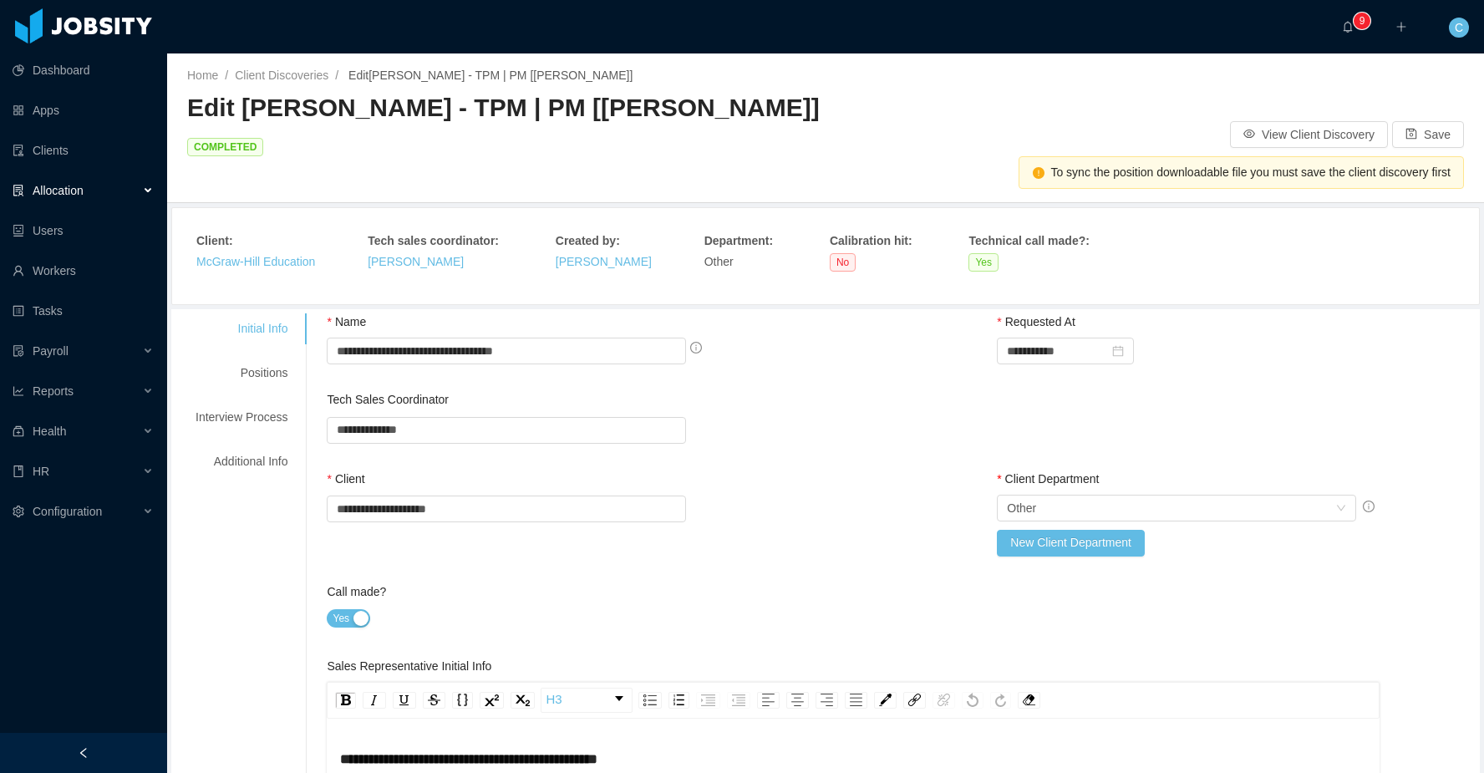
click at [1104, 393] on div "**********" at bounding box center [901, 430] width 1149 height 79
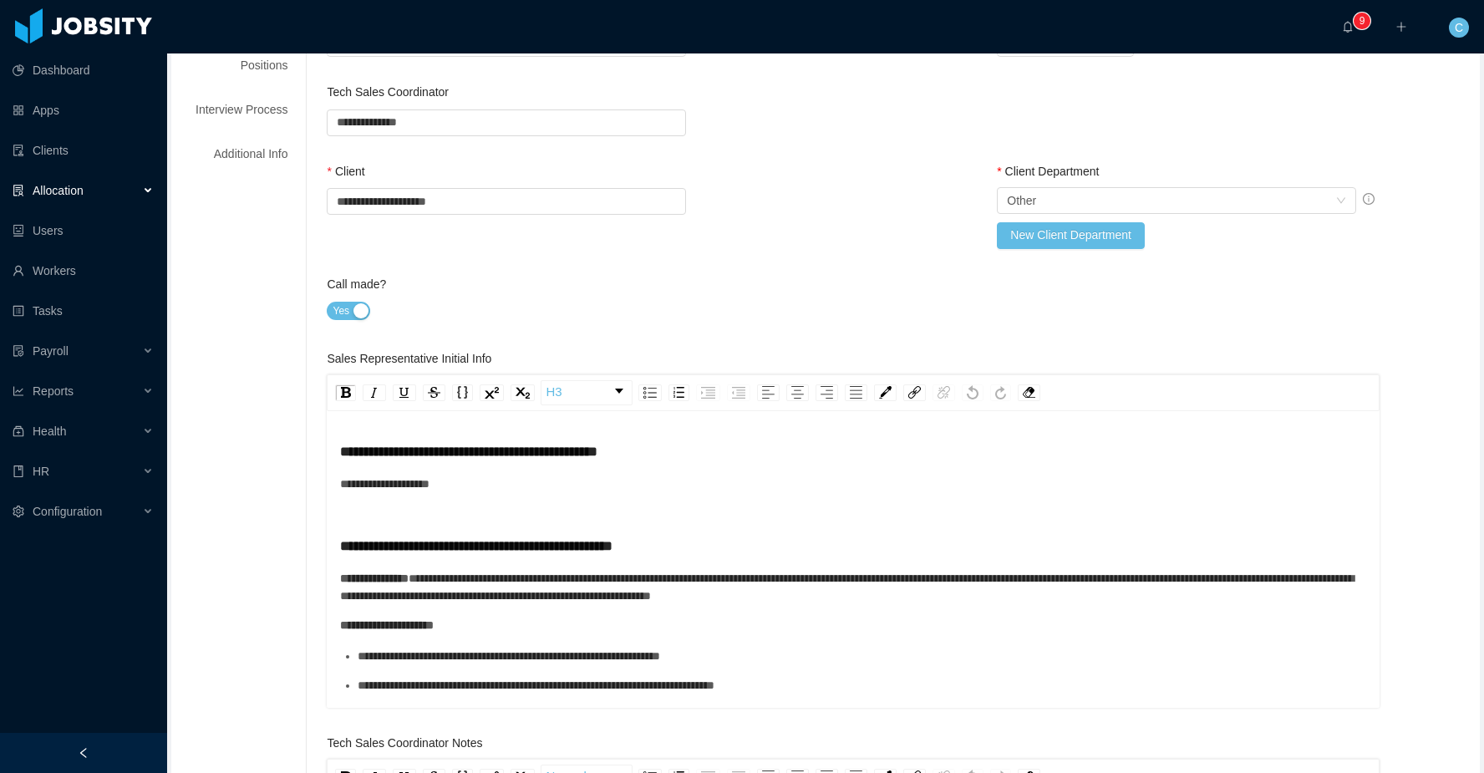
scroll to position [0, 0]
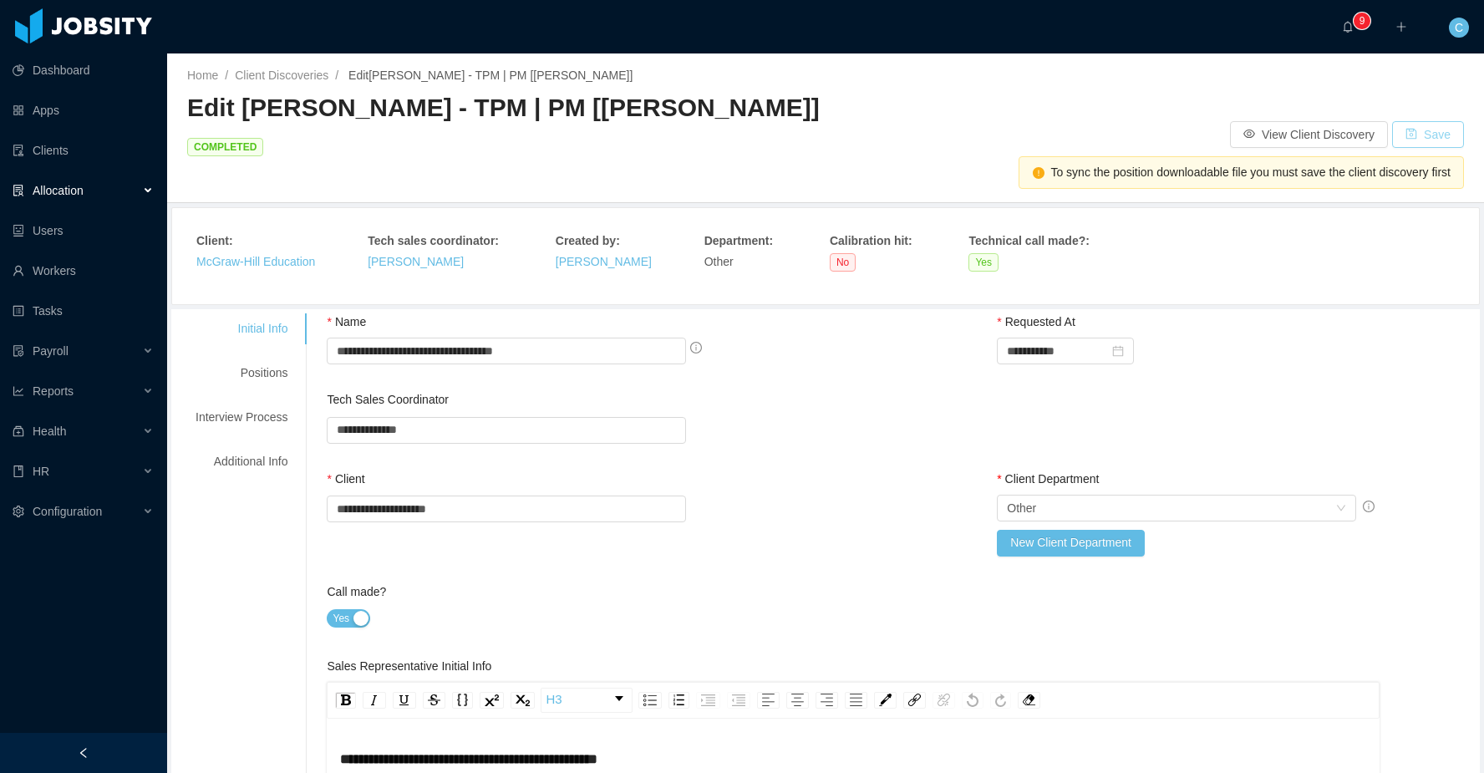
click at [1444, 121] on button "Save" at bounding box center [1428, 134] width 72 height 27
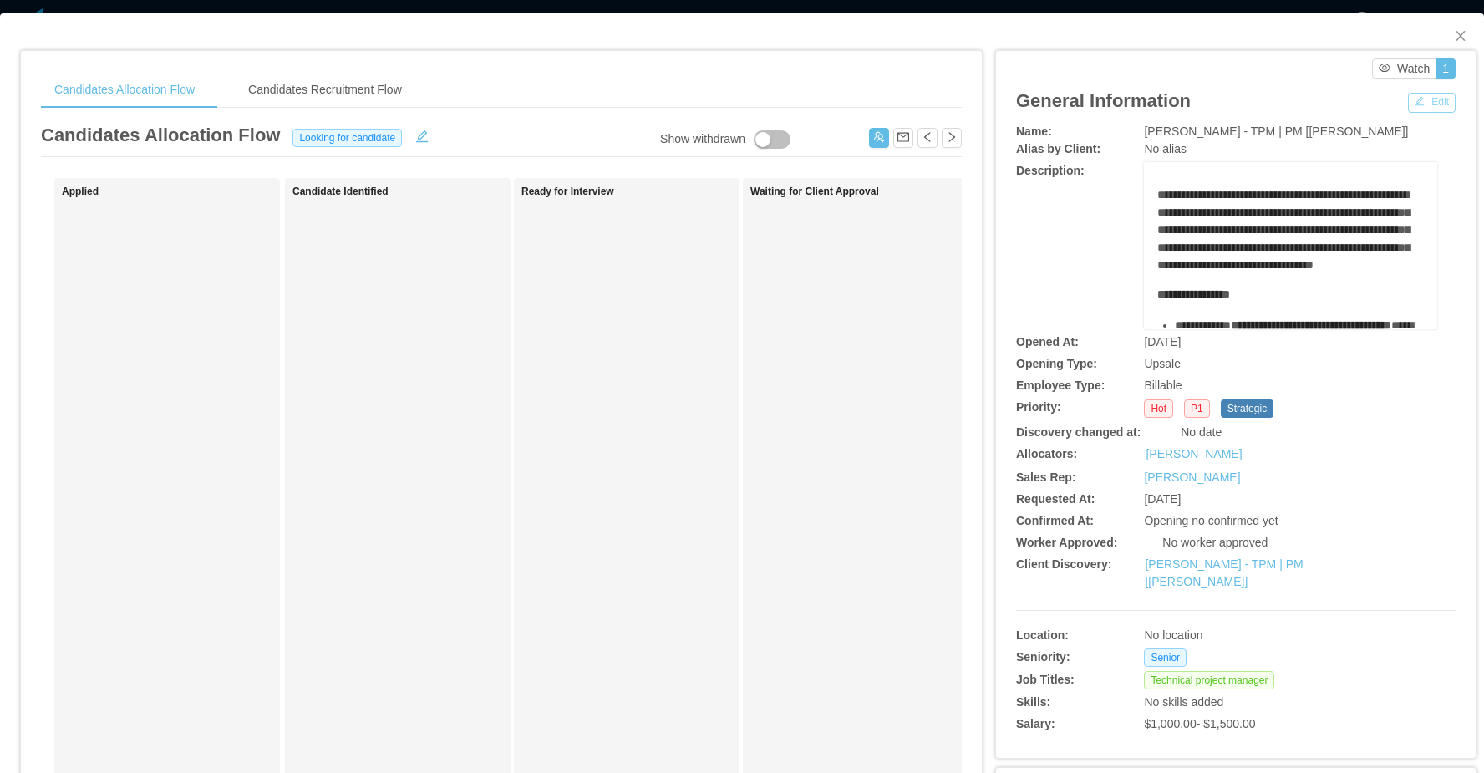
click at [1420, 103] on button "Edit" at bounding box center [1432, 103] width 48 height 20
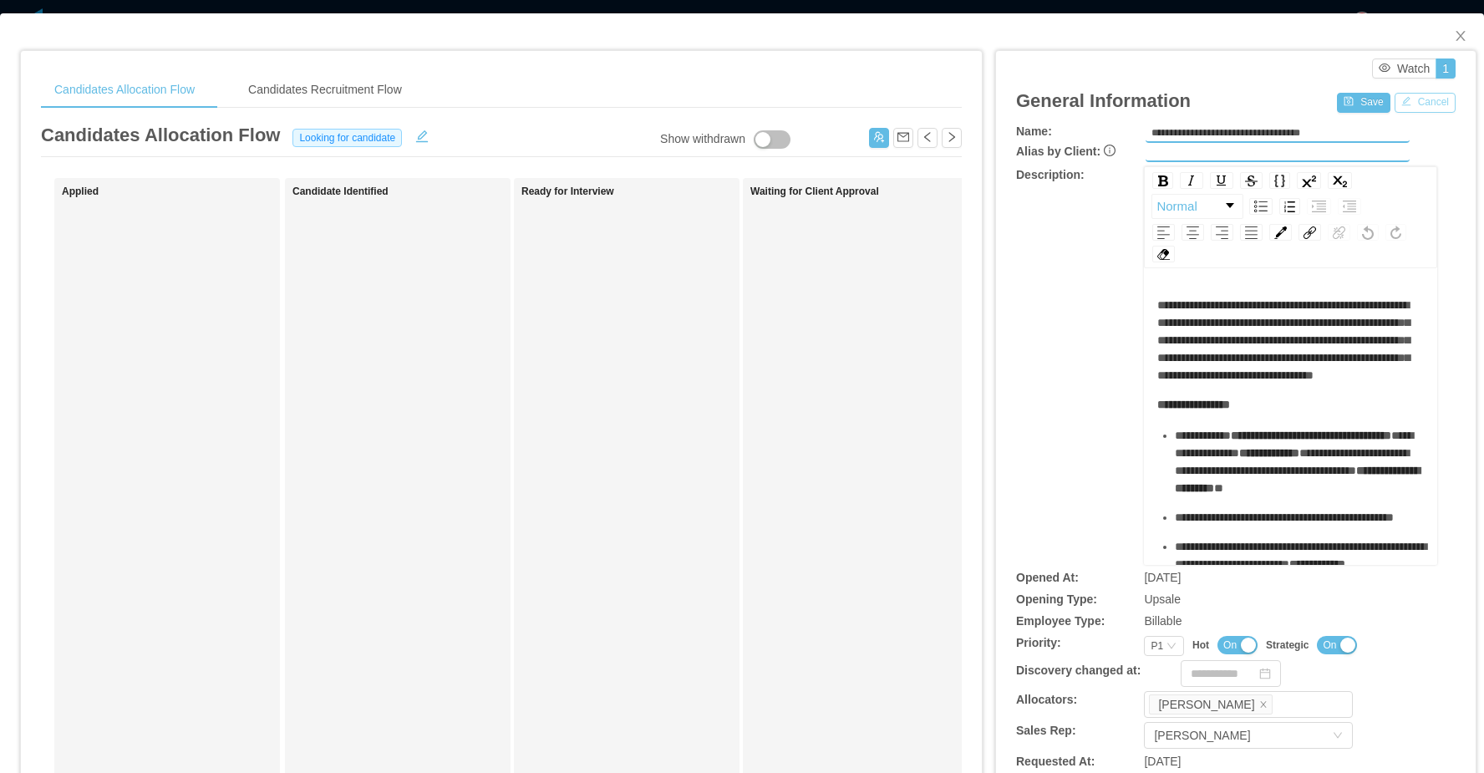
click at [1434, 104] on button "Cancel" at bounding box center [1424, 103] width 61 height 20
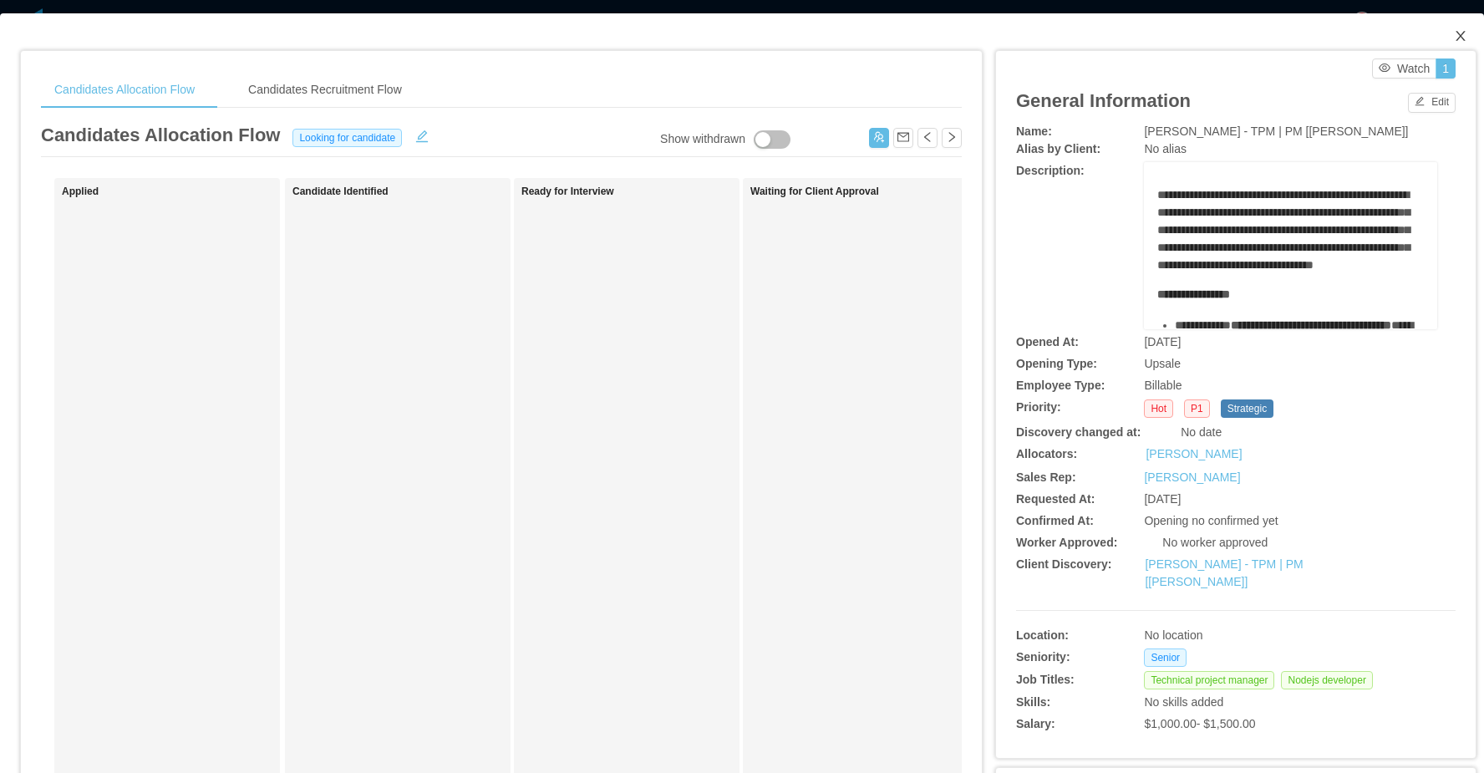
drag, startPoint x: 1458, startPoint y: 40, endPoint x: 1398, endPoint y: 79, distance: 71.8
click at [1458, 40] on icon "icon: close" at bounding box center [1459, 35] width 13 height 13
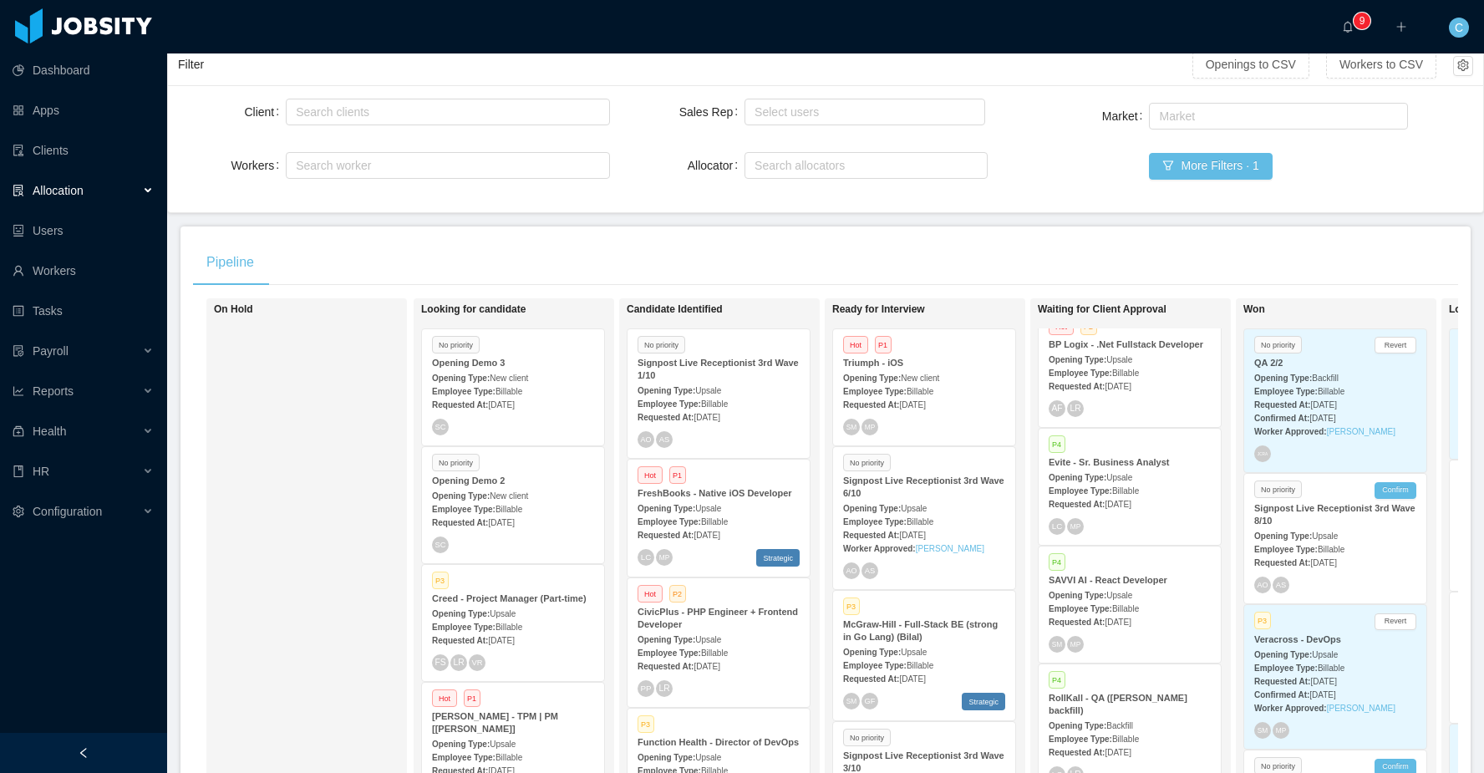
scroll to position [2184, 0]
click at [312, 116] on div "Search clients" at bounding box center [444, 112] width 296 height 17
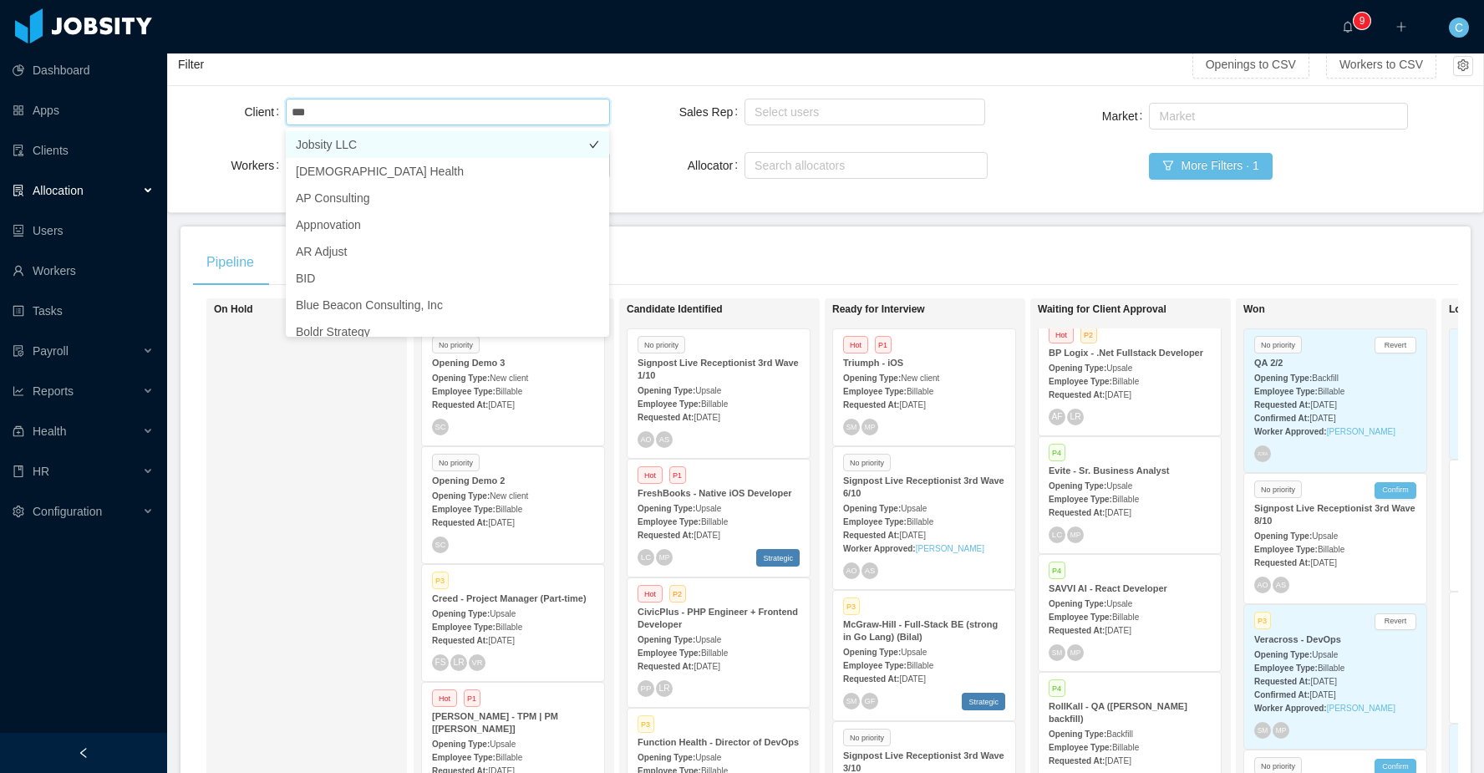
type input "****"
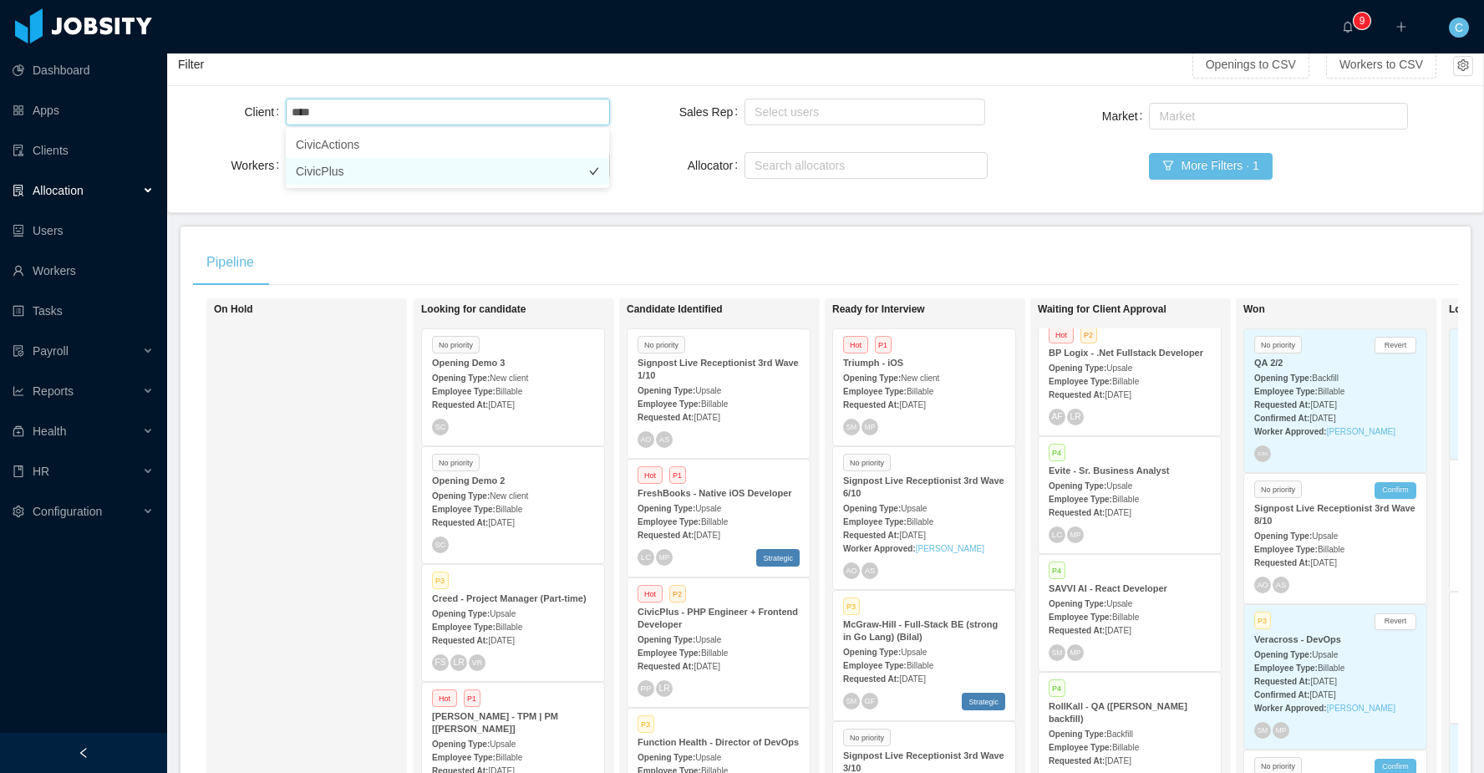
click at [327, 167] on li "CivicPlus" at bounding box center [447, 171] width 323 height 27
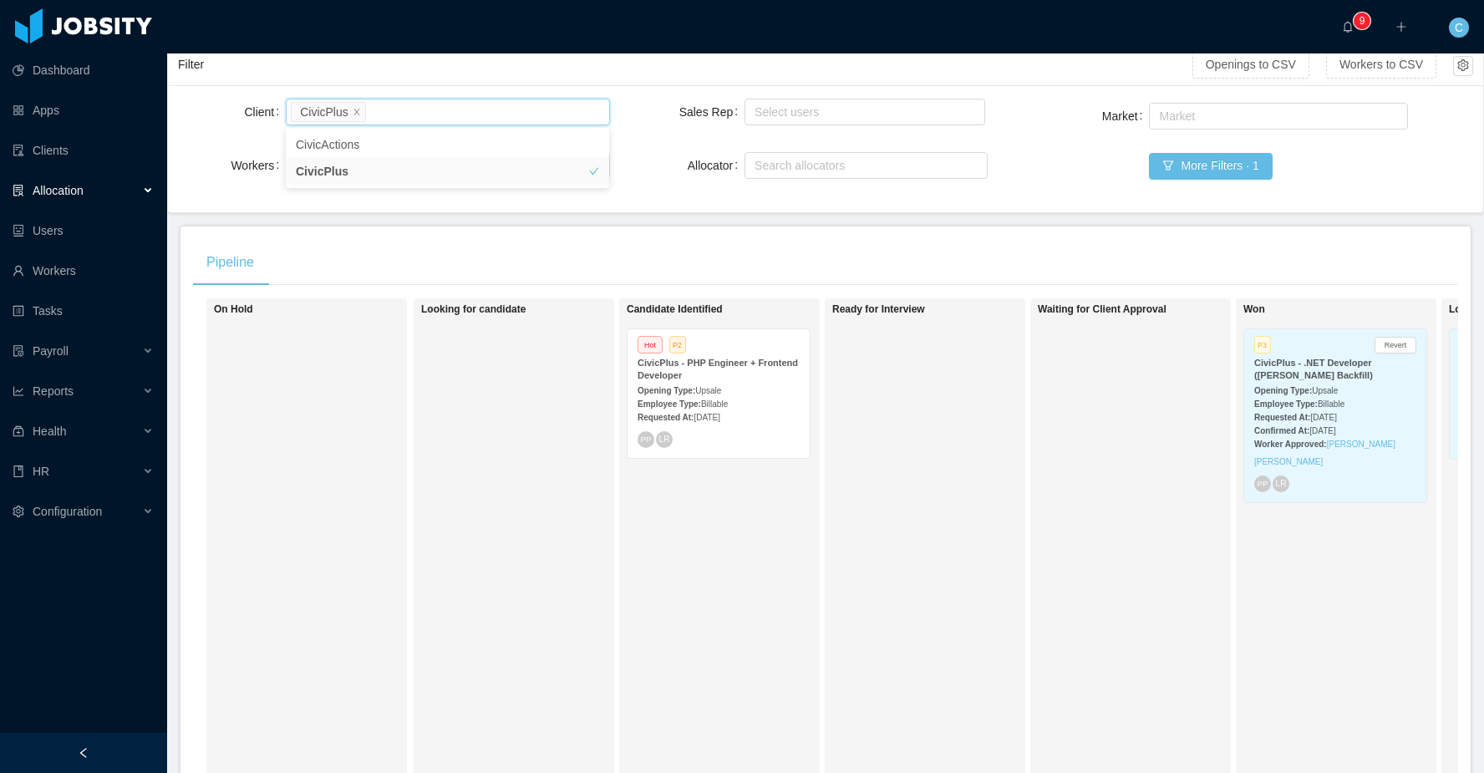
click at [699, 384] on div "Opening Type: Upsale" at bounding box center [718, 390] width 162 height 18
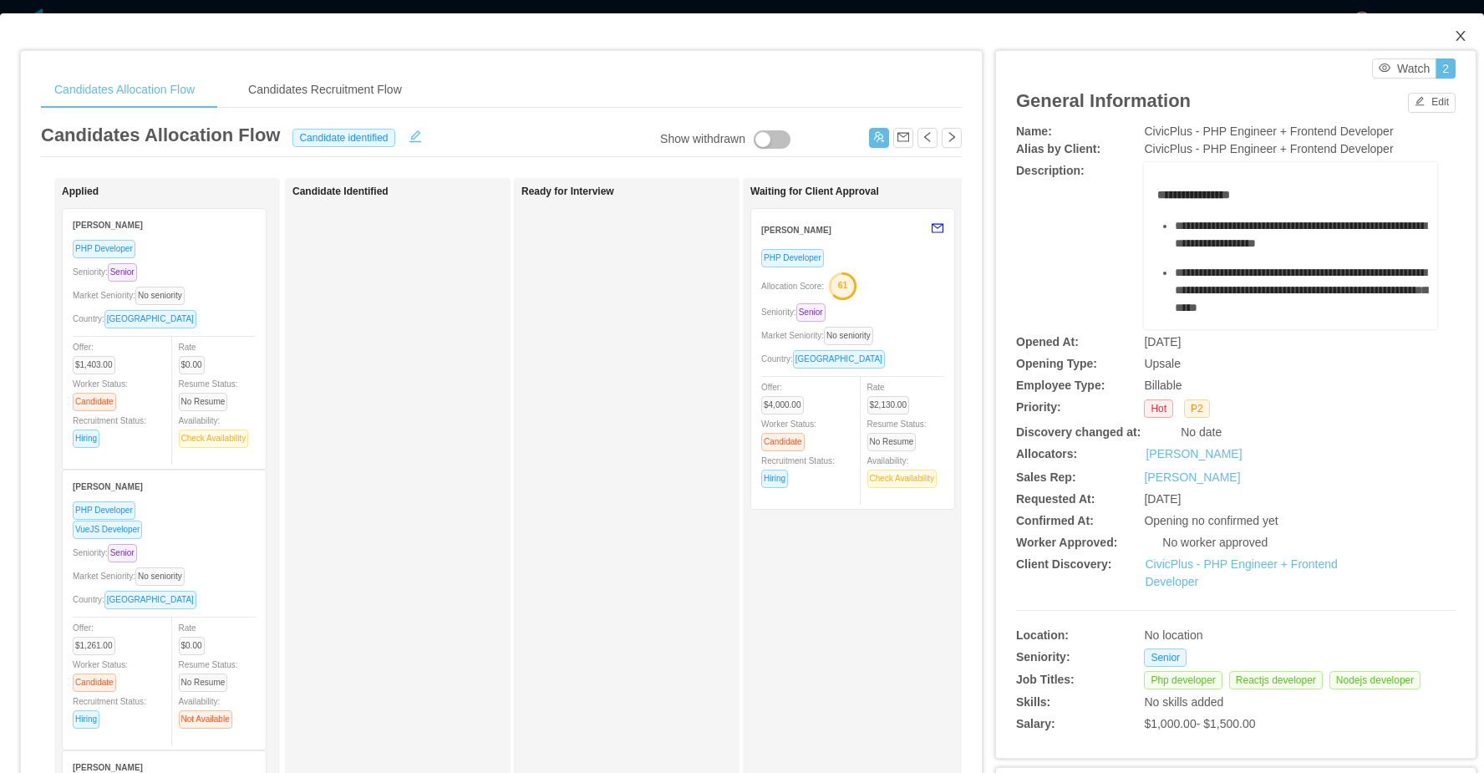
click at [1457, 35] on icon "icon: close" at bounding box center [1459, 35] width 13 height 13
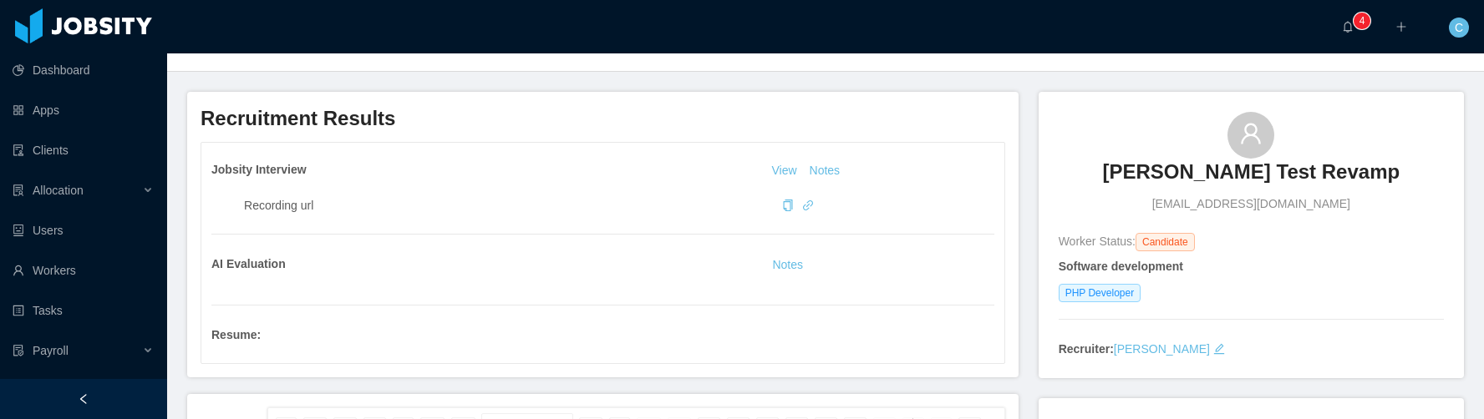
scroll to position [82, 0]
drag, startPoint x: 239, startPoint y: 335, endPoint x: 273, endPoint y: 335, distance: 34.2
click at [273, 335] on div "Resume :" at bounding box center [406, 339] width 391 height 27
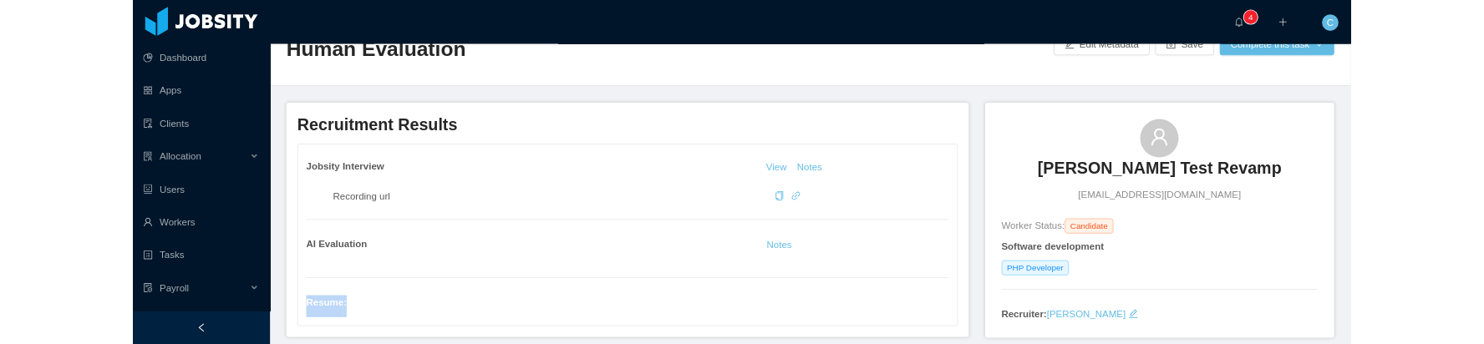
scroll to position [60, 0]
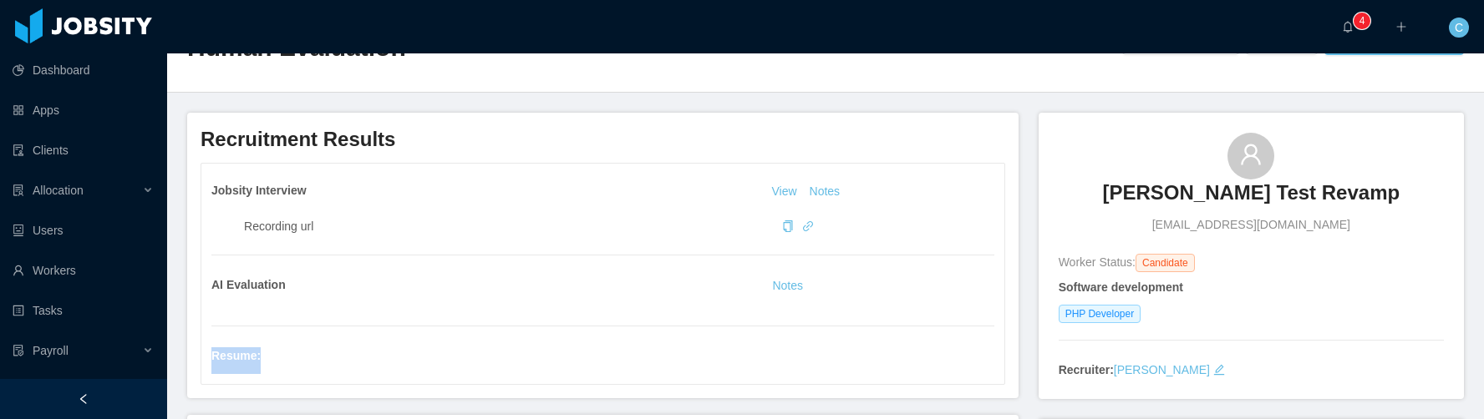
click at [304, 362] on div "Resume :" at bounding box center [406, 361] width 391 height 27
click at [266, 358] on link at bounding box center [274, 361] width 27 height 27
click at [273, 359] on link at bounding box center [274, 361] width 27 height 27
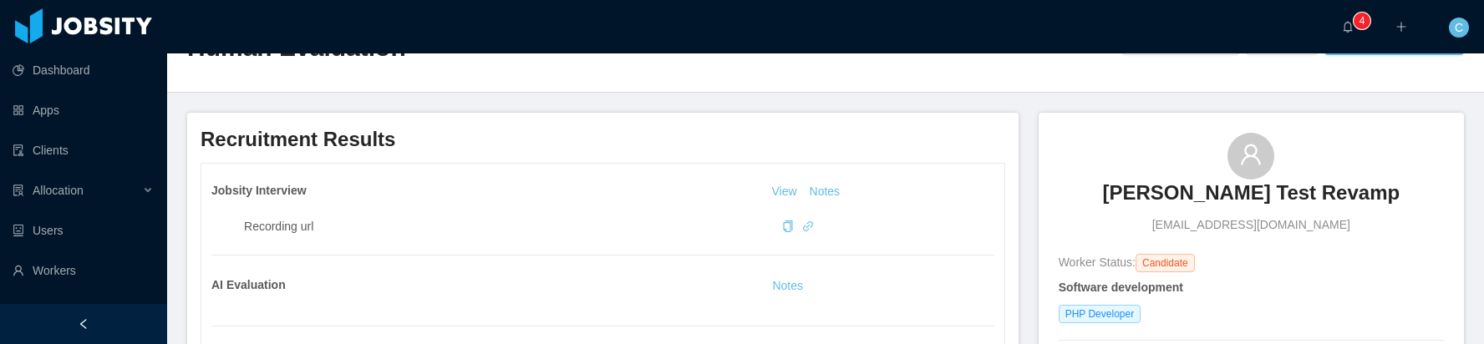
scroll to position [0, 0]
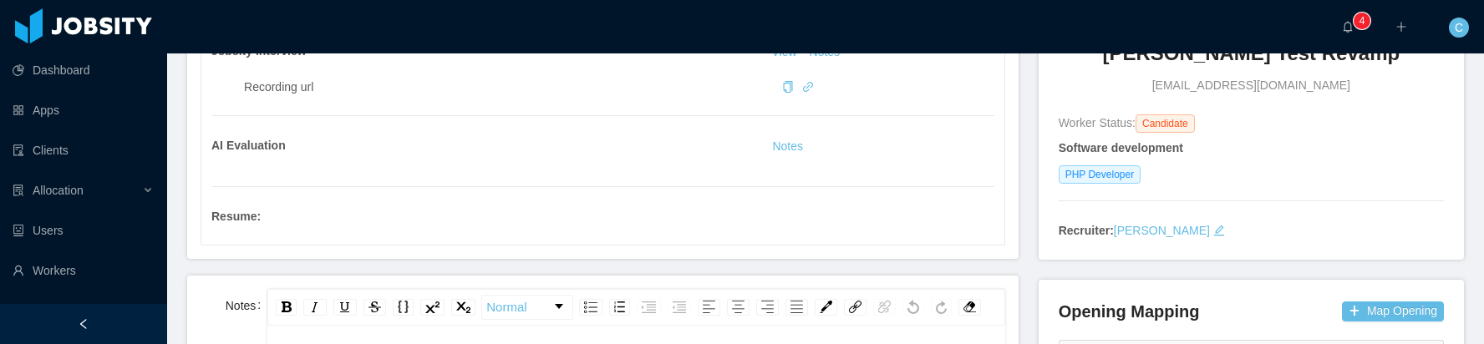
scroll to position [204, 0]
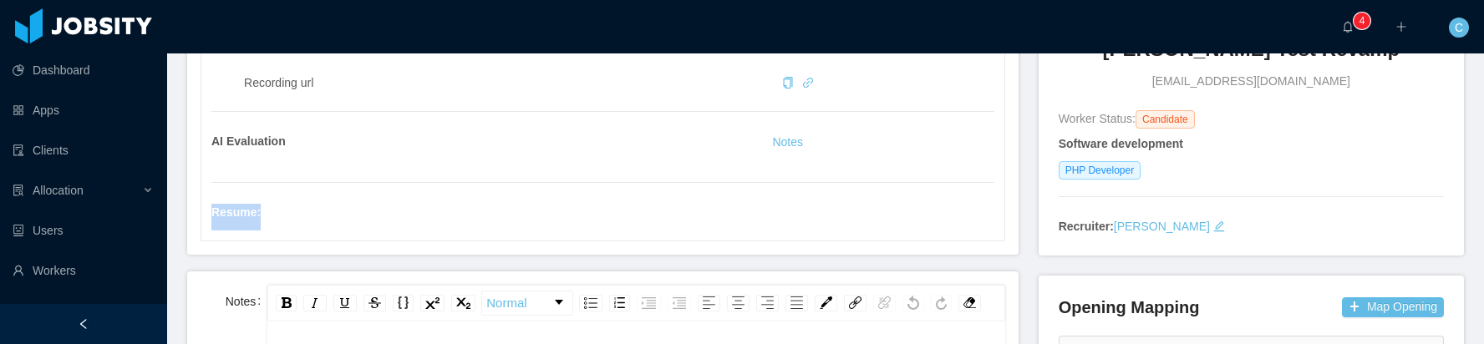
drag, startPoint x: 210, startPoint y: 213, endPoint x: 284, endPoint y: 214, distance: 74.3
click at [284, 214] on div "Jobsity Interview View Notes Recording url AI Evaluation Notes Resume :" at bounding box center [602, 130] width 803 height 221
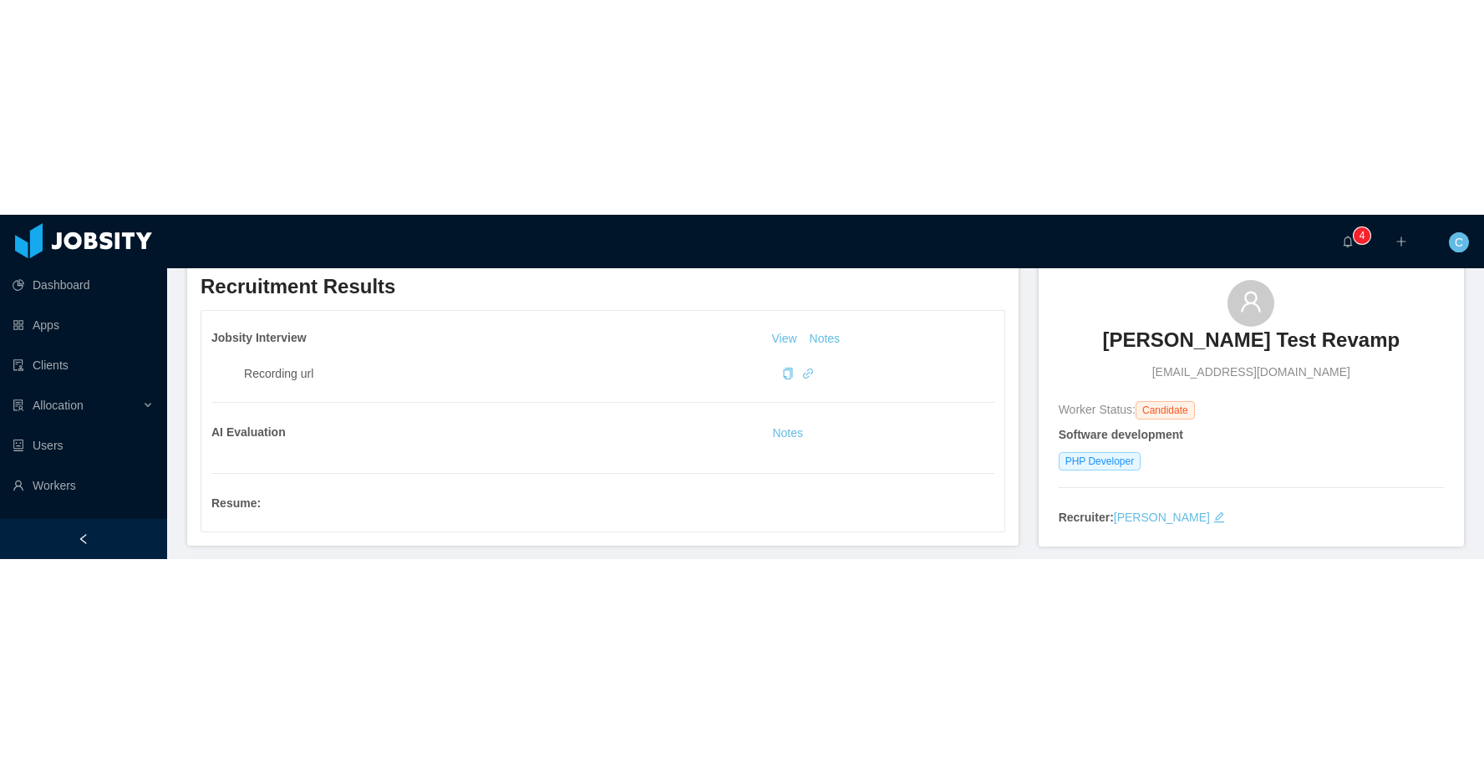
scroll to position [124, 0]
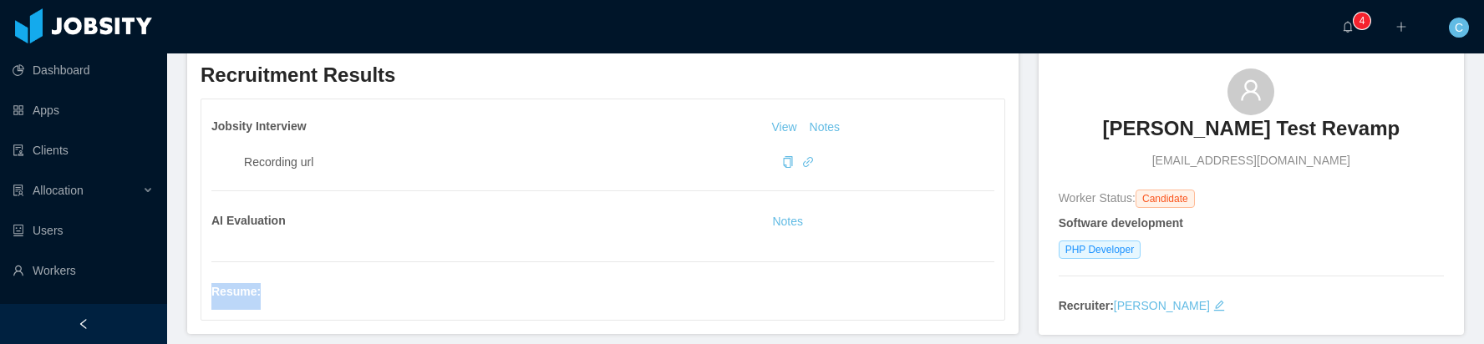
drag, startPoint x: 211, startPoint y: 292, endPoint x: 332, endPoint y: 300, distance: 121.4
click at [350, 297] on div "Resume :" at bounding box center [406, 296] width 391 height 27
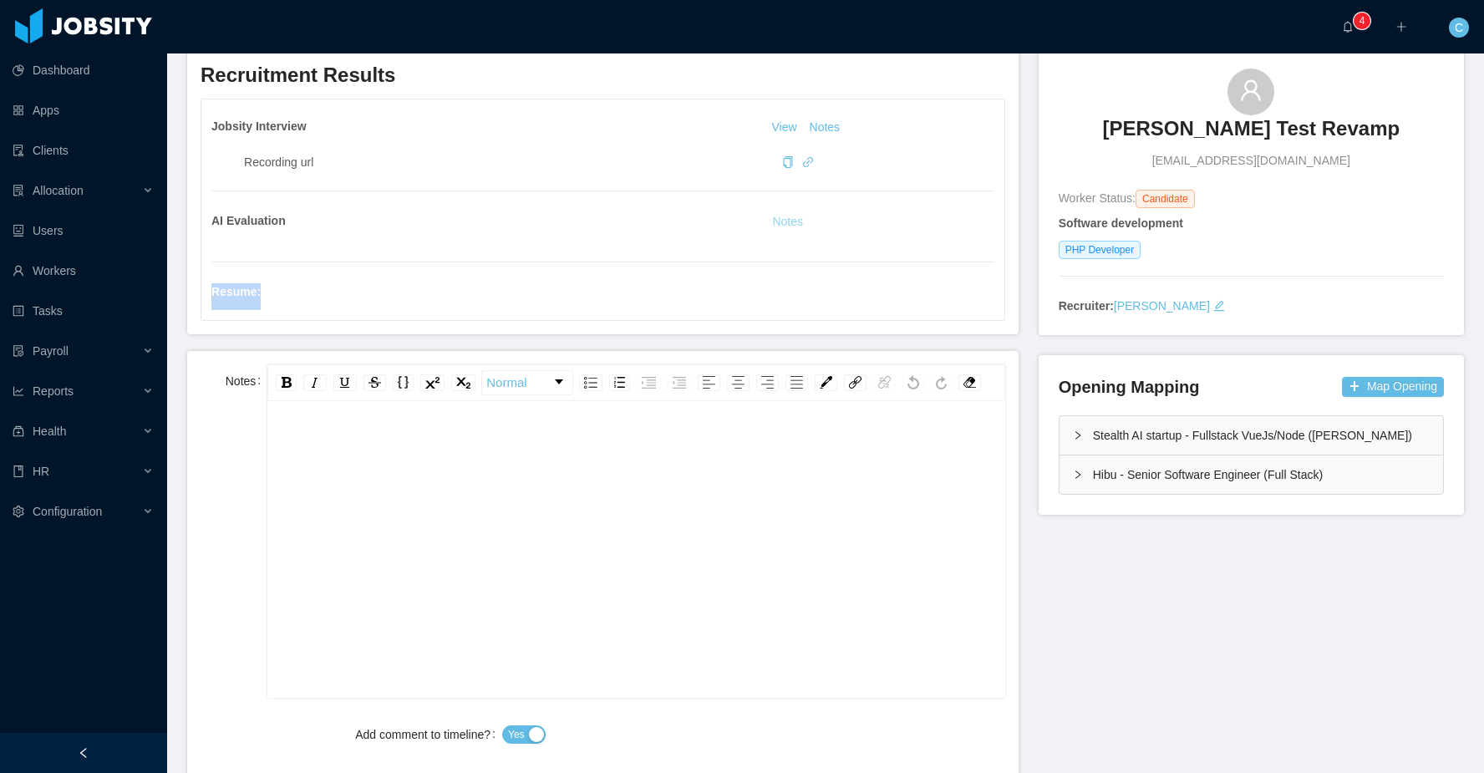
click at [779, 222] on button "Notes" at bounding box center [787, 222] width 44 height 20
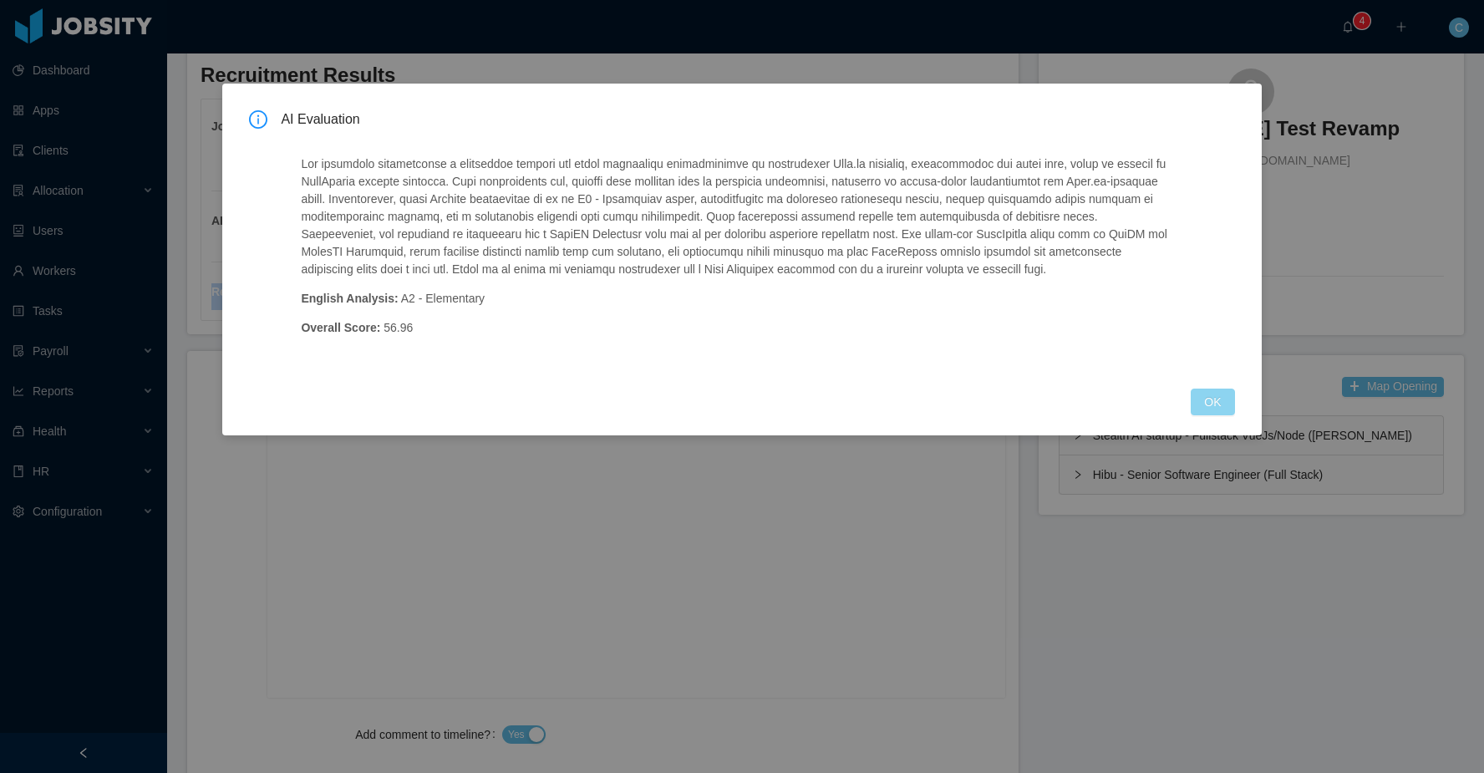
click at [1201, 343] on button "OK" at bounding box center [1211, 401] width 43 height 27
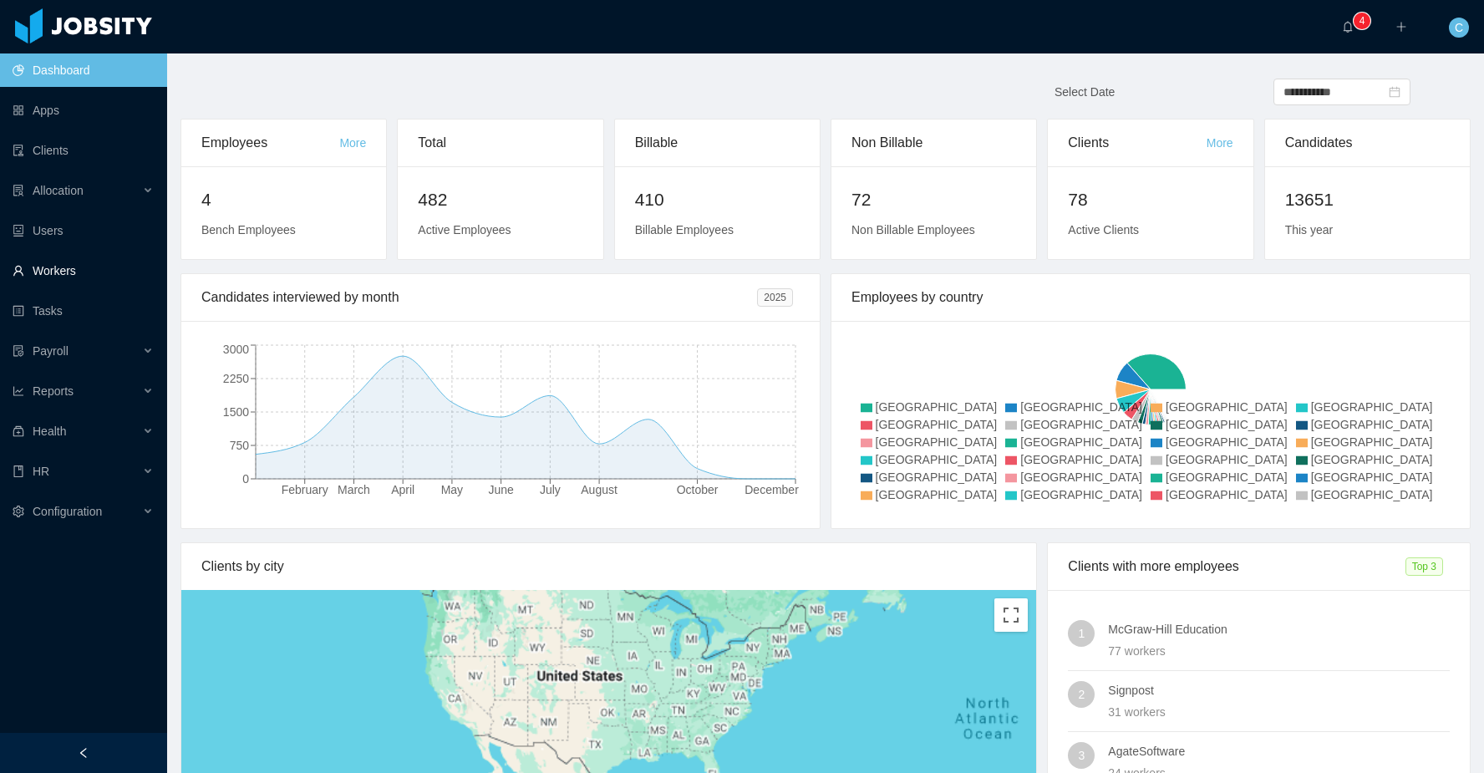
click at [89, 264] on link "Workers" at bounding box center [83, 270] width 141 height 33
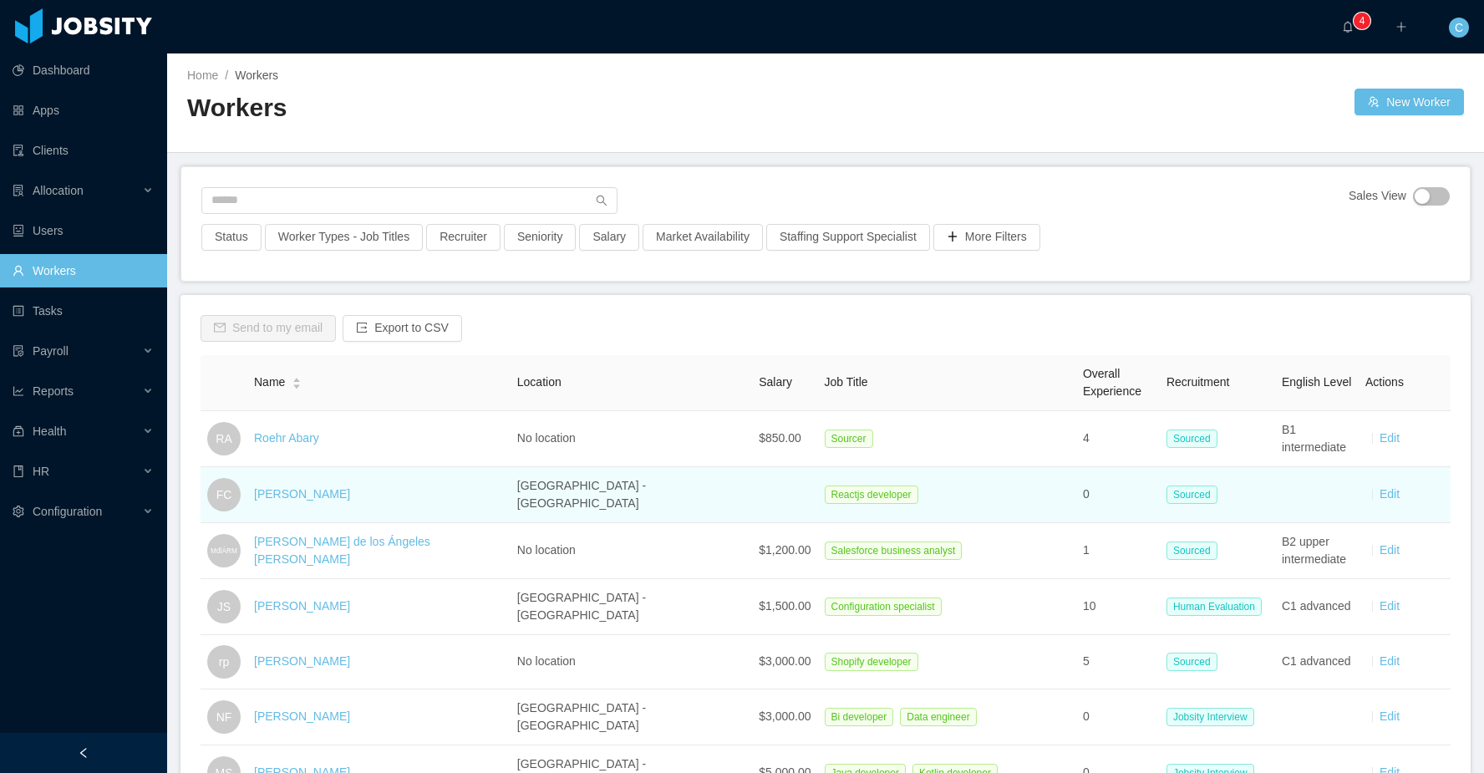
drag, startPoint x: 1182, startPoint y: 442, endPoint x: 1178, endPoint y: 480, distance: 38.7
click at [1182, 444] on span "Sourced" at bounding box center [1191, 438] width 51 height 18
drag, startPoint x: 1180, startPoint y: 496, endPoint x: 1183, endPoint y: 509, distance: 13.0
click at [1183, 509] on td "Sourced" at bounding box center [1216, 495] width 115 height 56
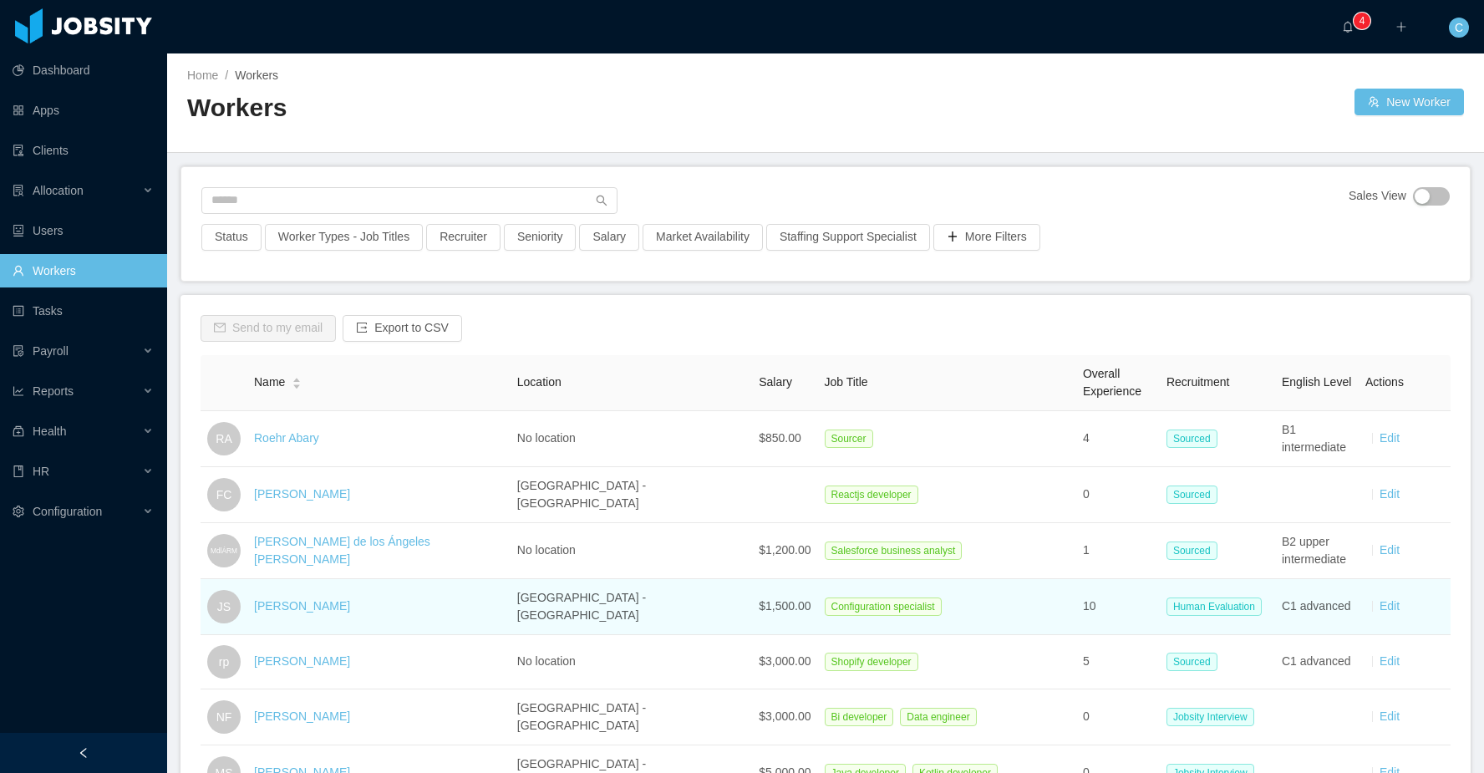
drag, startPoint x: 1192, startPoint y: 546, endPoint x: 1195, endPoint y: 587, distance: 41.1
click at [1195, 563] on td "Sourced" at bounding box center [1216, 551] width 115 height 56
click at [1195, 592] on td "Human Evaluation" at bounding box center [1216, 607] width 115 height 56
click at [1195, 598] on span "Human Evaluation" at bounding box center [1213, 606] width 95 height 18
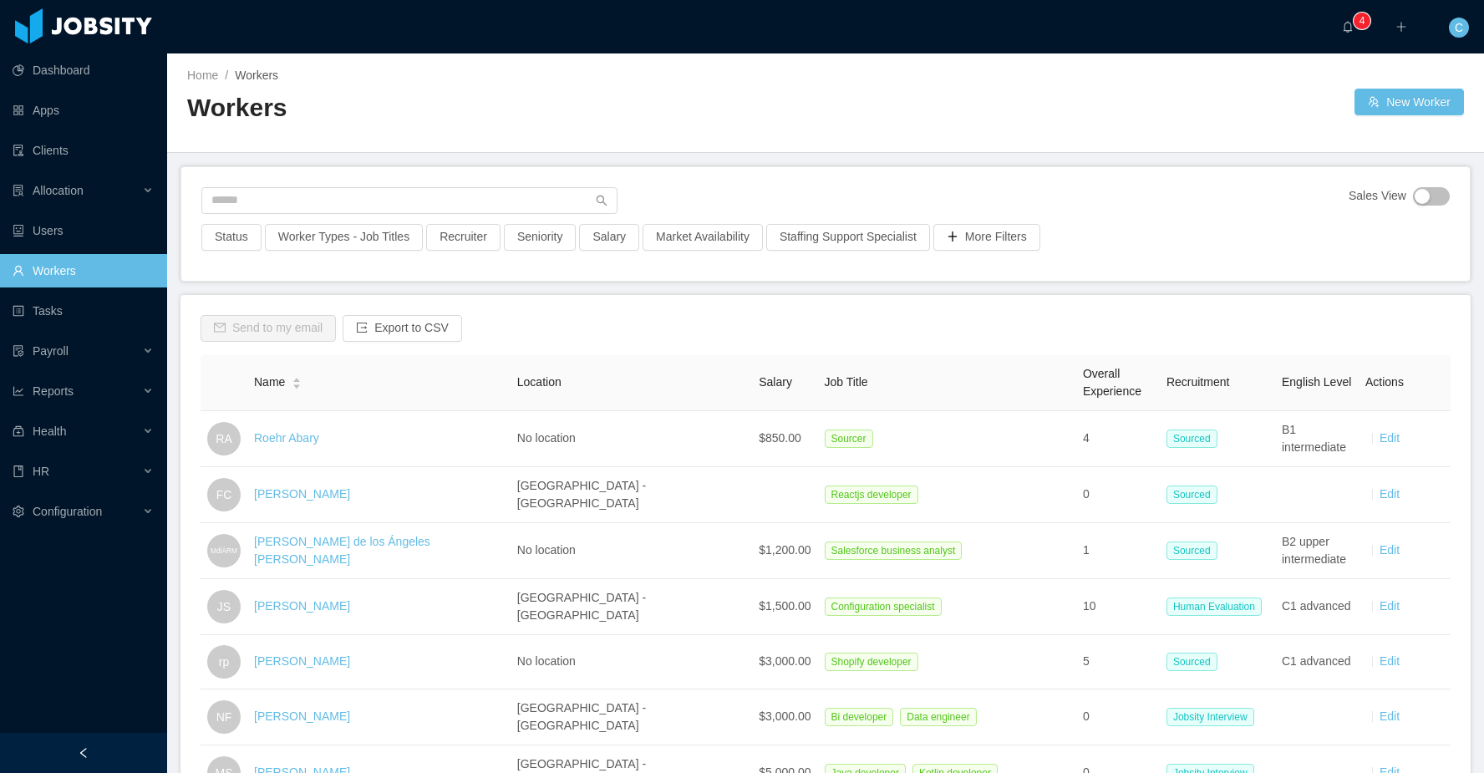
drag, startPoint x: 1195, startPoint y: 598, endPoint x: 1187, endPoint y: 404, distance: 193.9
click at [1192, 584] on td "Human Evaluation" at bounding box center [1216, 607] width 115 height 56
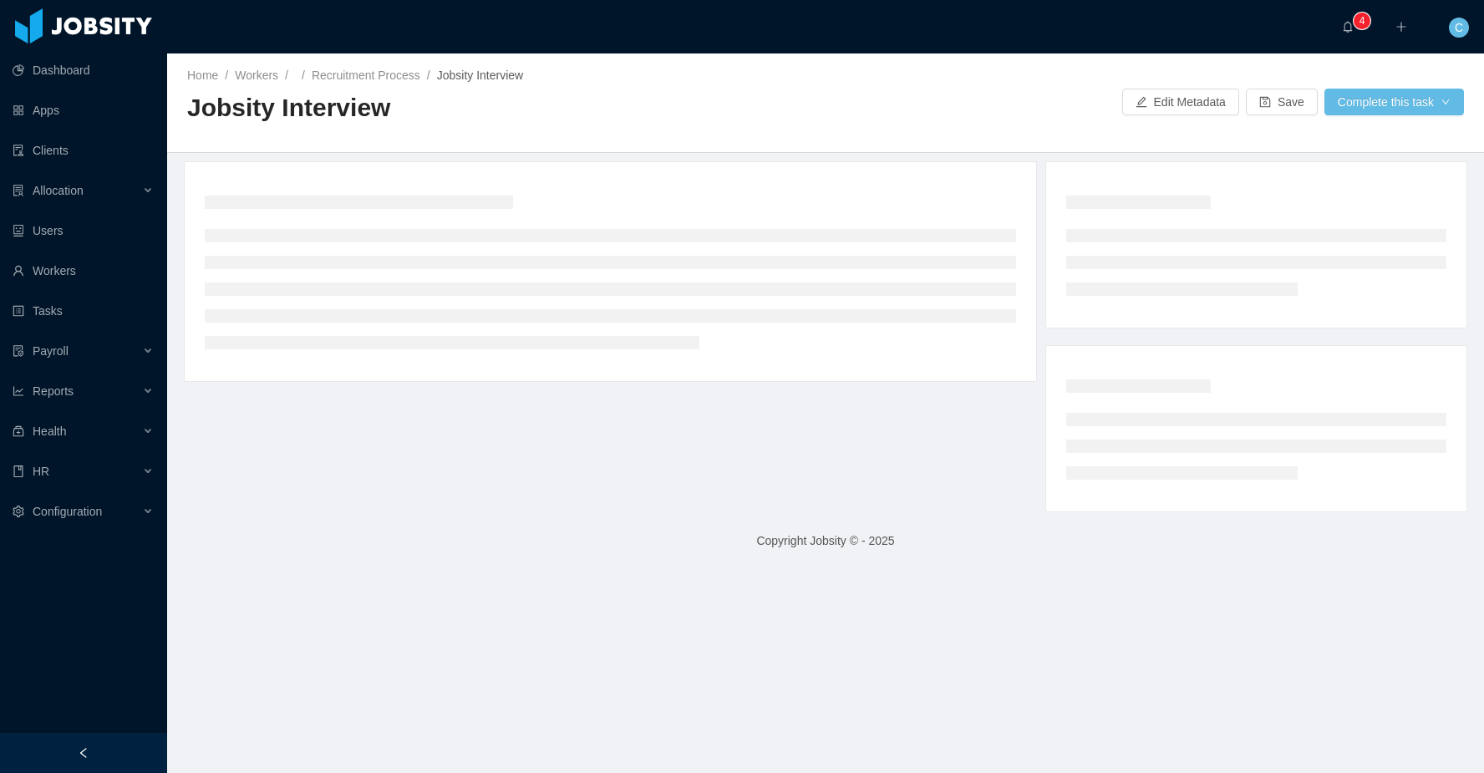
click at [536, 127] on div "Jobsity Interview" at bounding box center [506, 114] width 638 height 47
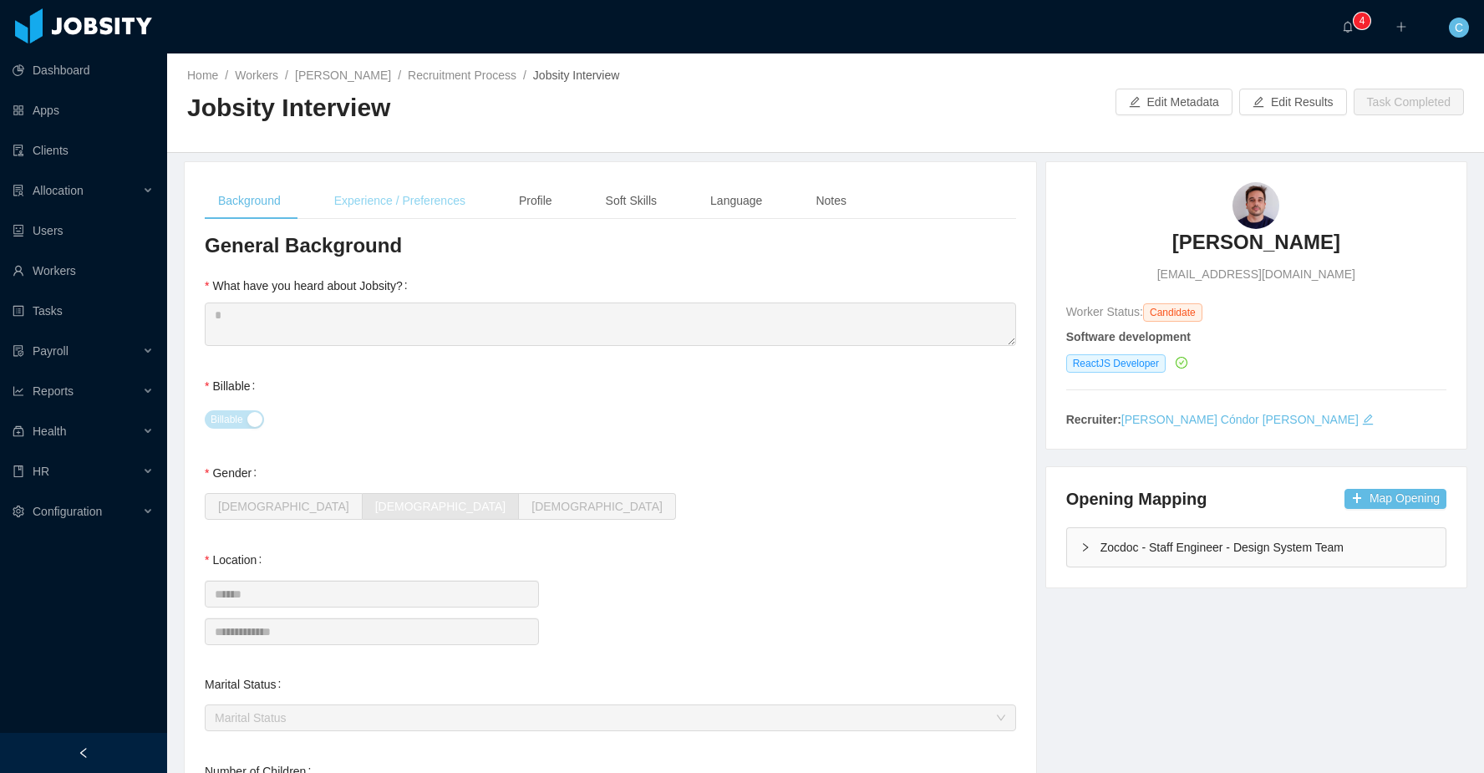
click at [444, 200] on div "Experience / Preferences" at bounding box center [400, 201] width 158 height 38
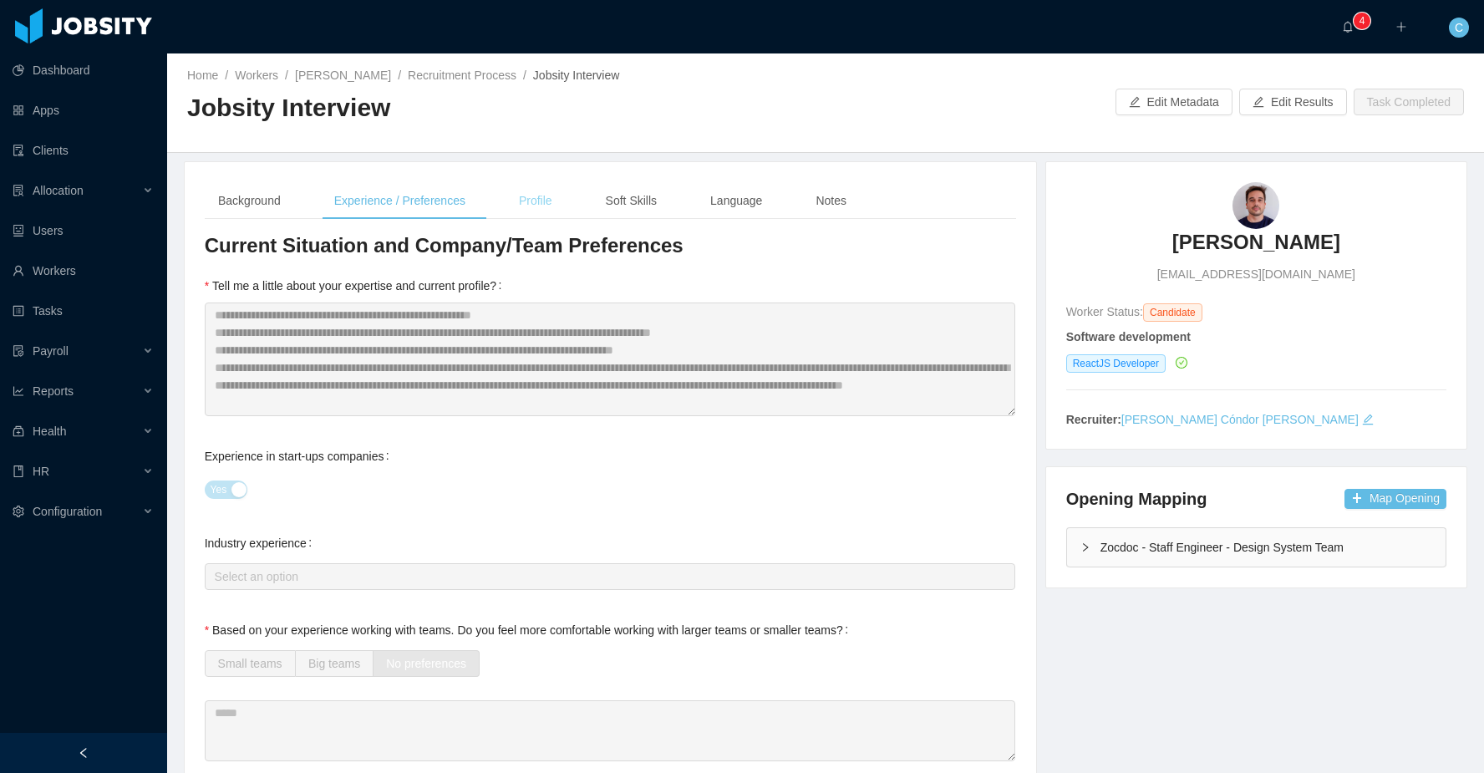
click at [543, 201] on div "Profile" at bounding box center [535, 201] width 60 height 38
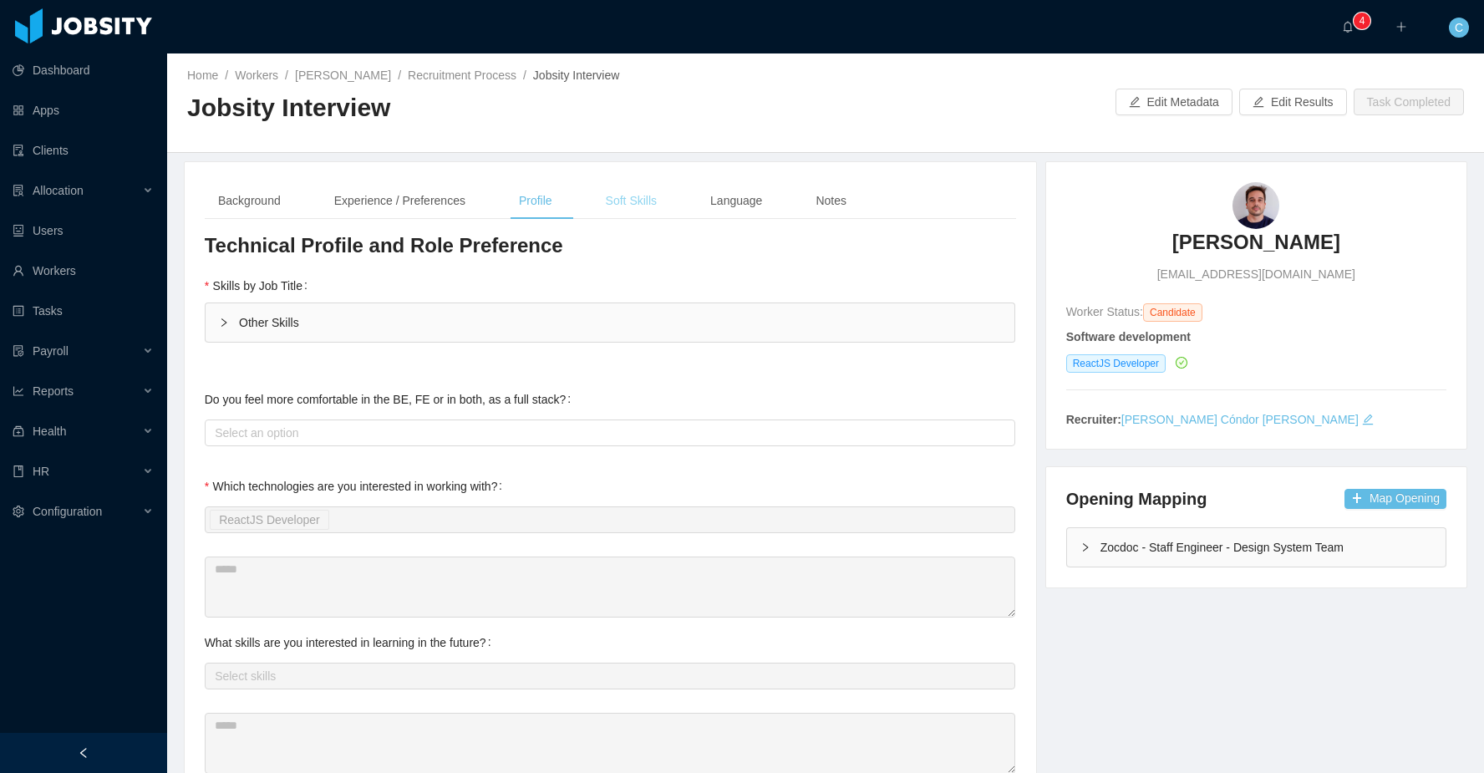
click at [626, 202] on div "Soft Skills" at bounding box center [631, 201] width 78 height 38
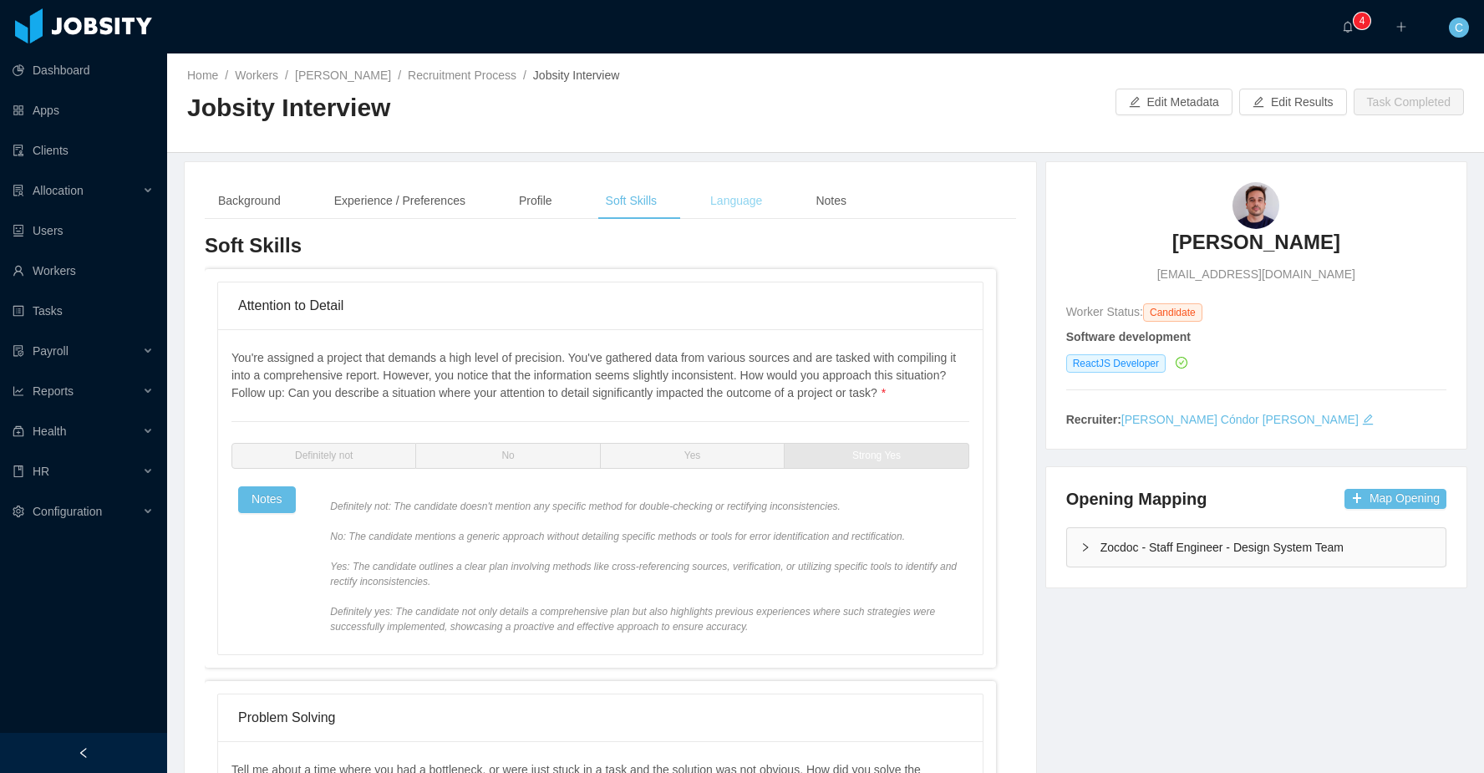
click at [743, 206] on div "Language" at bounding box center [736, 201] width 79 height 38
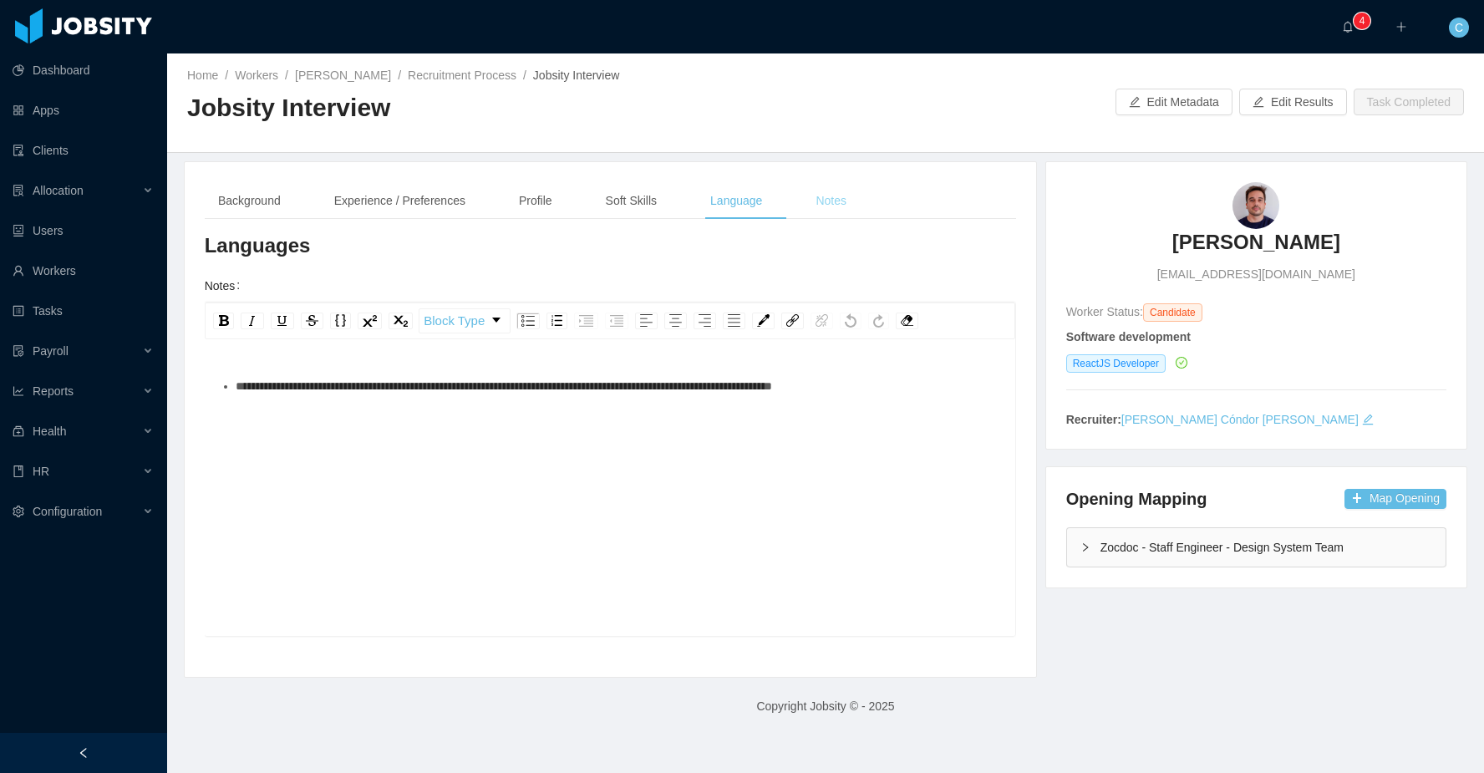
click at [860, 213] on div "Notes" at bounding box center [831, 201] width 58 height 38
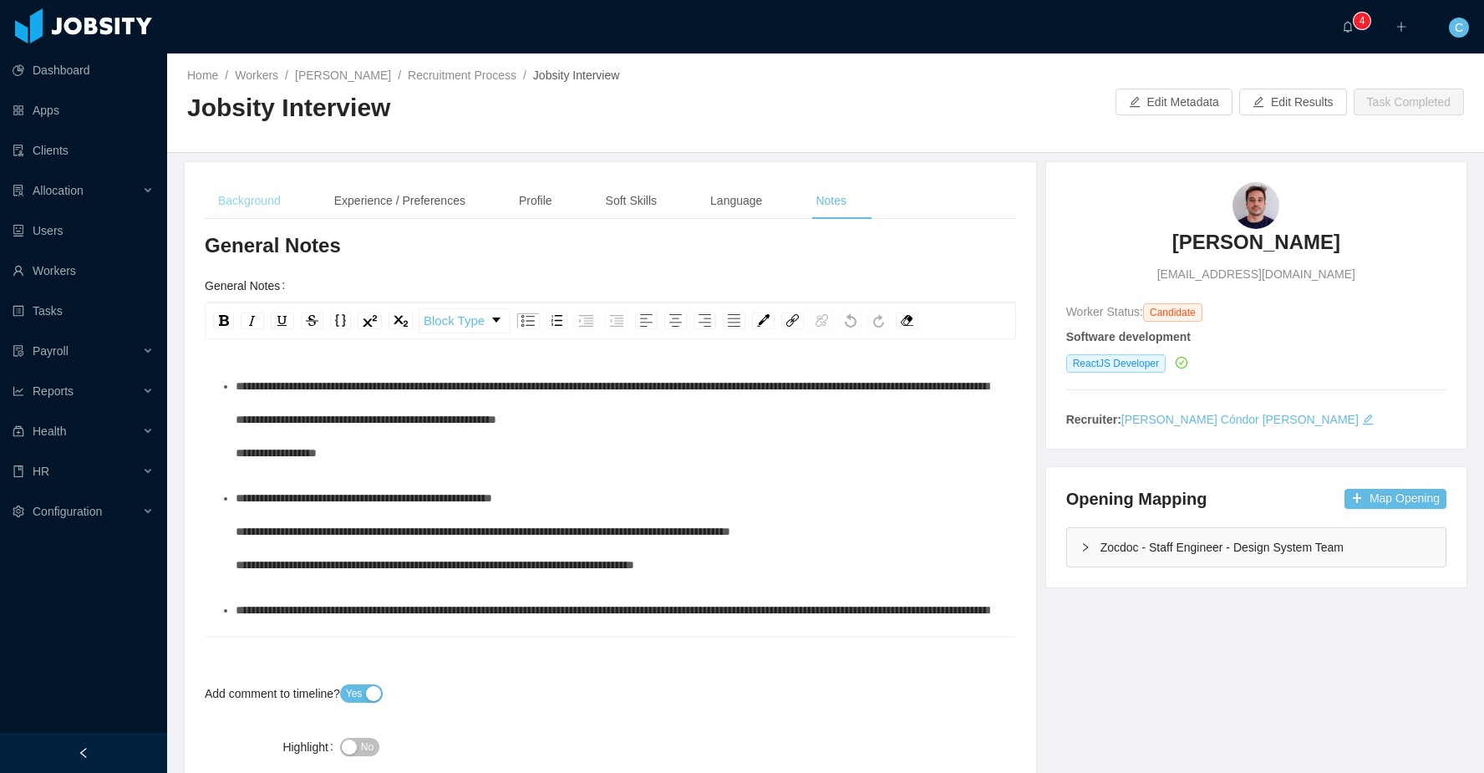
drag, startPoint x: 266, startPoint y: 207, endPoint x: 276, endPoint y: 207, distance: 10.0
click at [266, 207] on div "Background" at bounding box center [249, 201] width 89 height 38
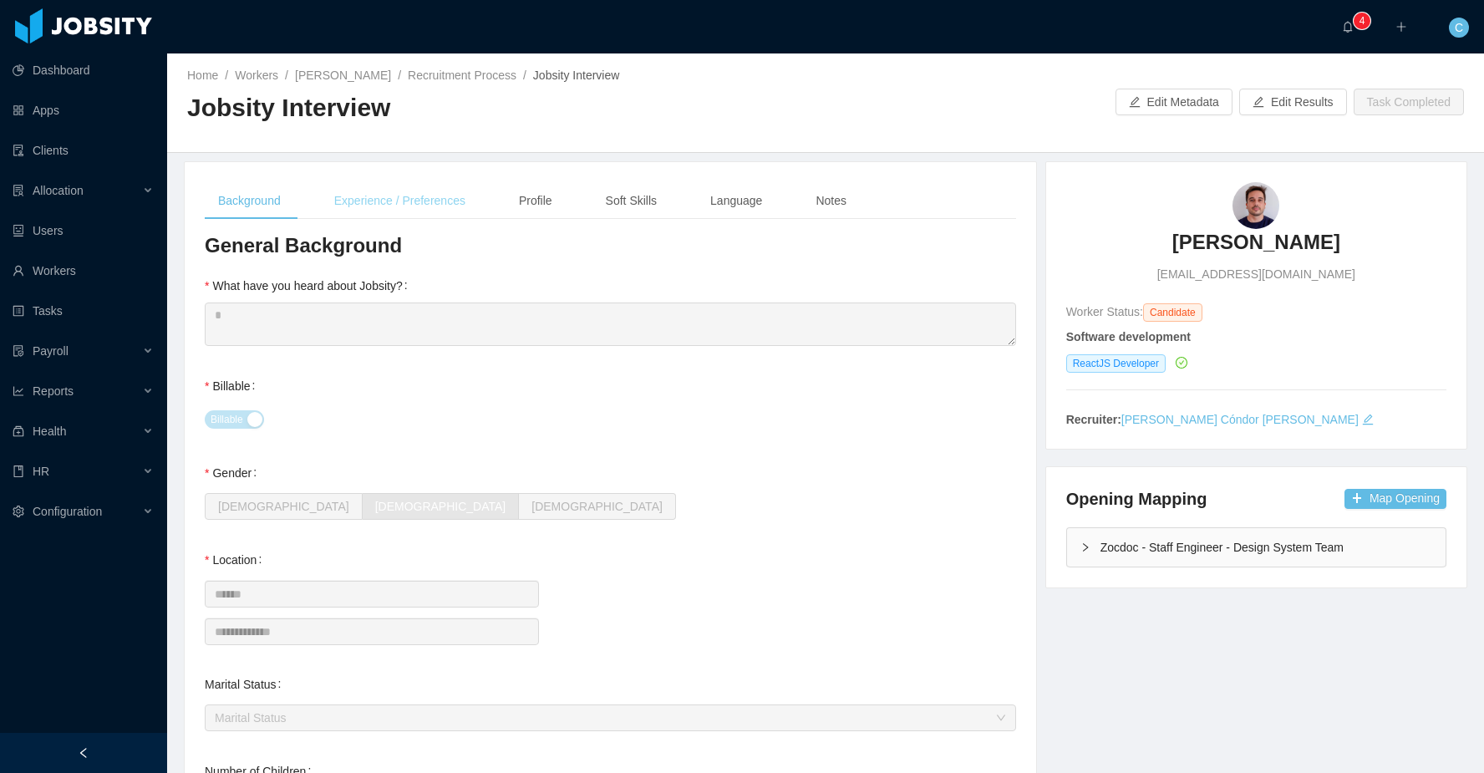
click at [367, 199] on div "Experience / Preferences" at bounding box center [400, 201] width 158 height 38
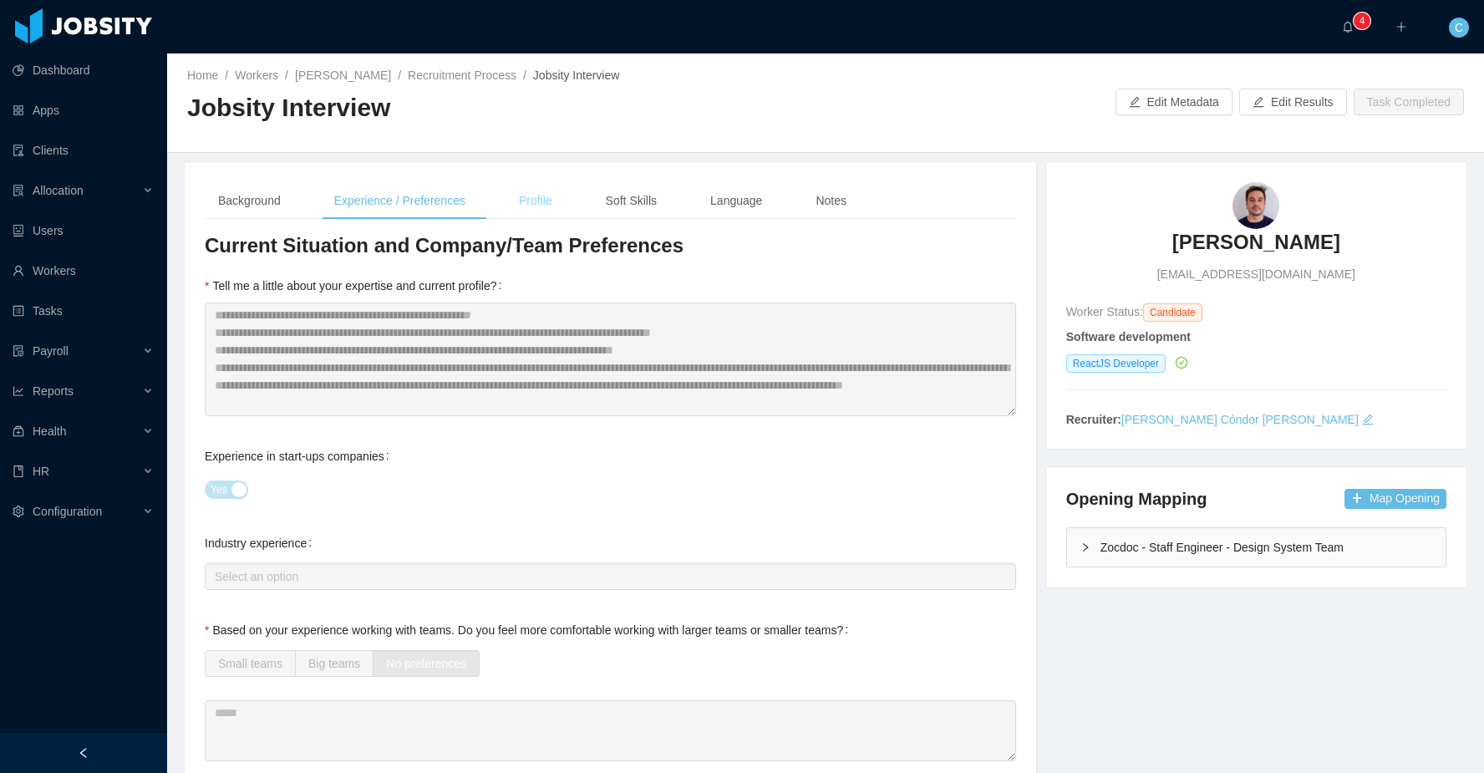
drag, startPoint x: 555, startPoint y: 205, endPoint x: 546, endPoint y: 209, distance: 9.0
click at [554, 205] on div "Profile" at bounding box center [535, 201] width 60 height 38
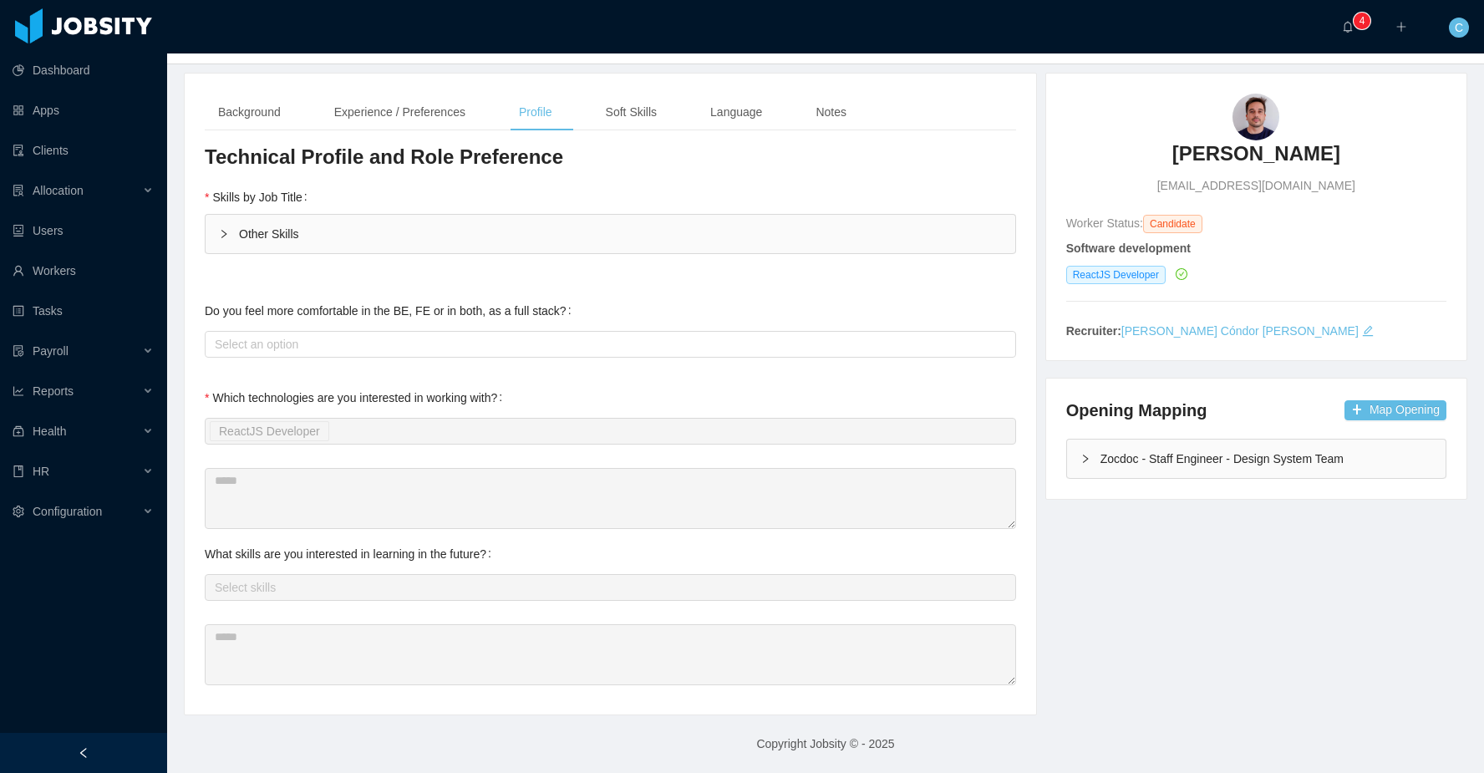
scroll to position [87, 0]
click at [651, 114] on div "Soft Skills" at bounding box center [631, 114] width 78 height 38
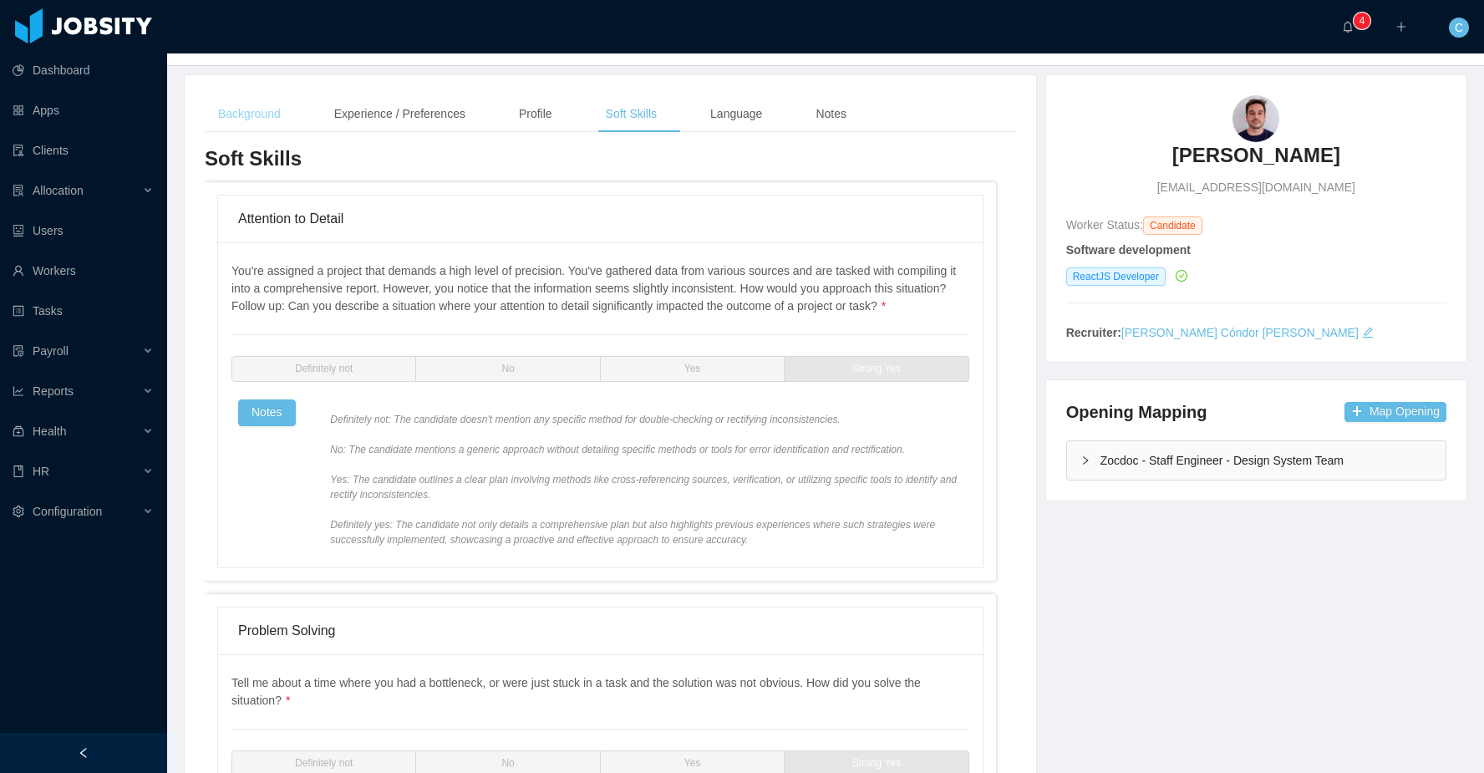
click at [243, 123] on div "Background" at bounding box center [249, 114] width 89 height 38
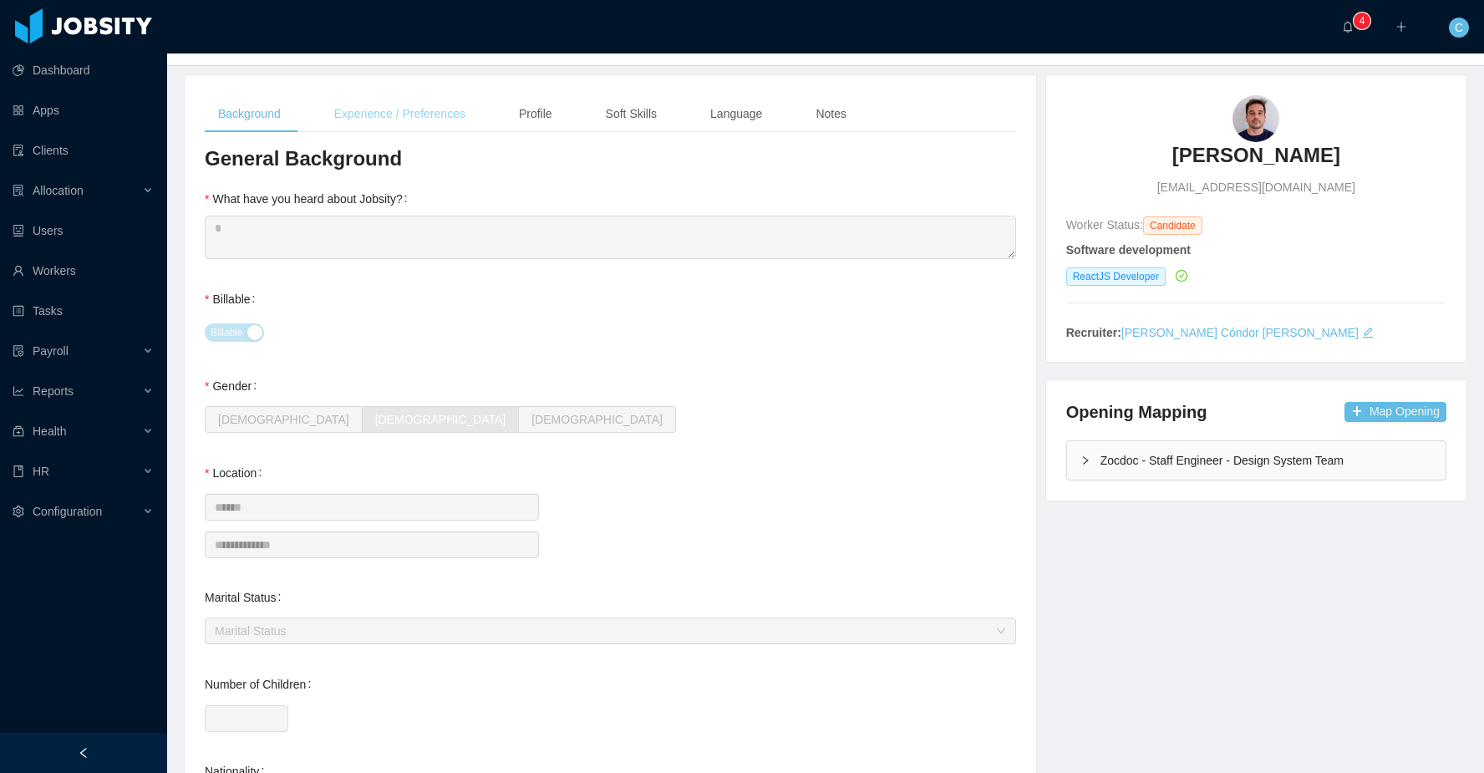
click at [359, 115] on div "Experience / Preferences" at bounding box center [400, 114] width 158 height 38
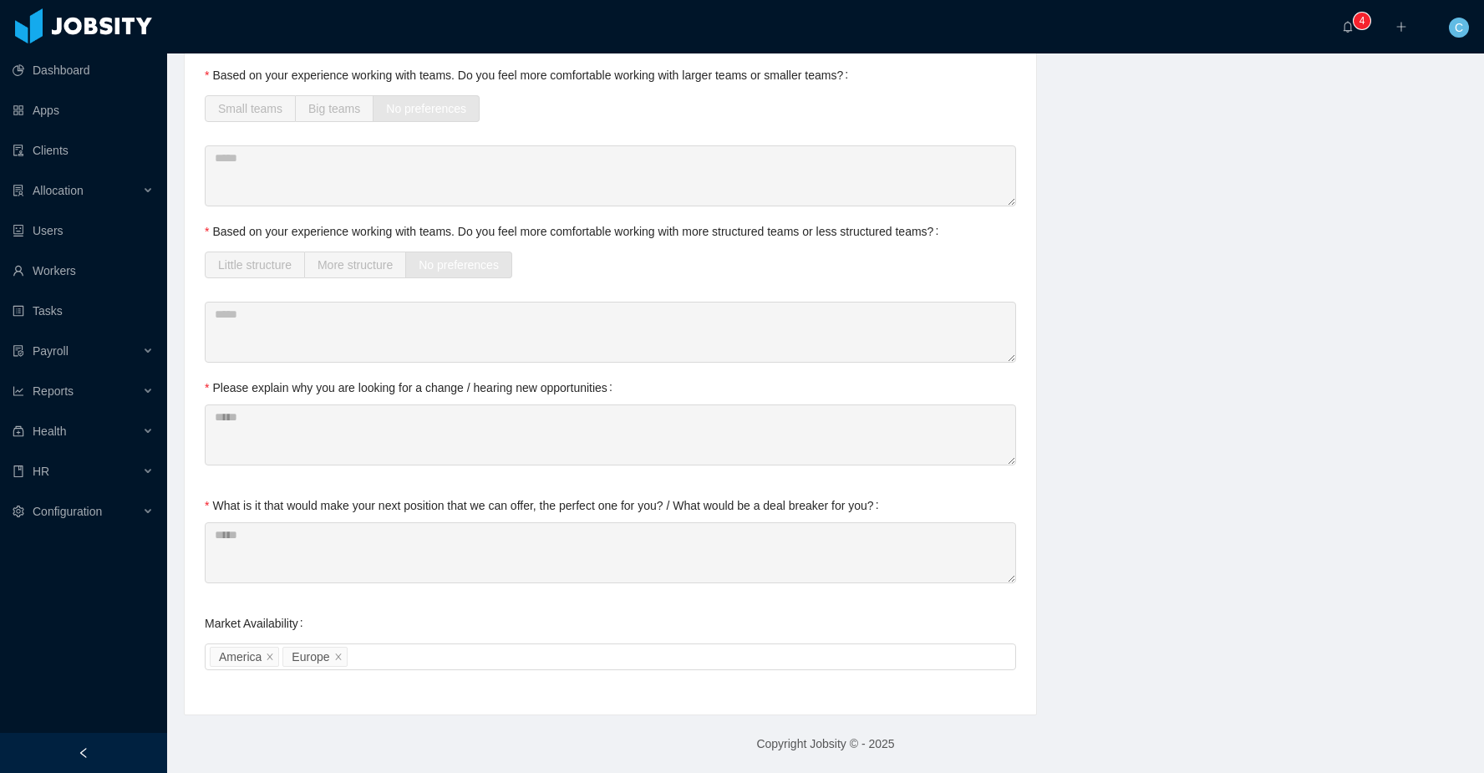
scroll to position [0, 0]
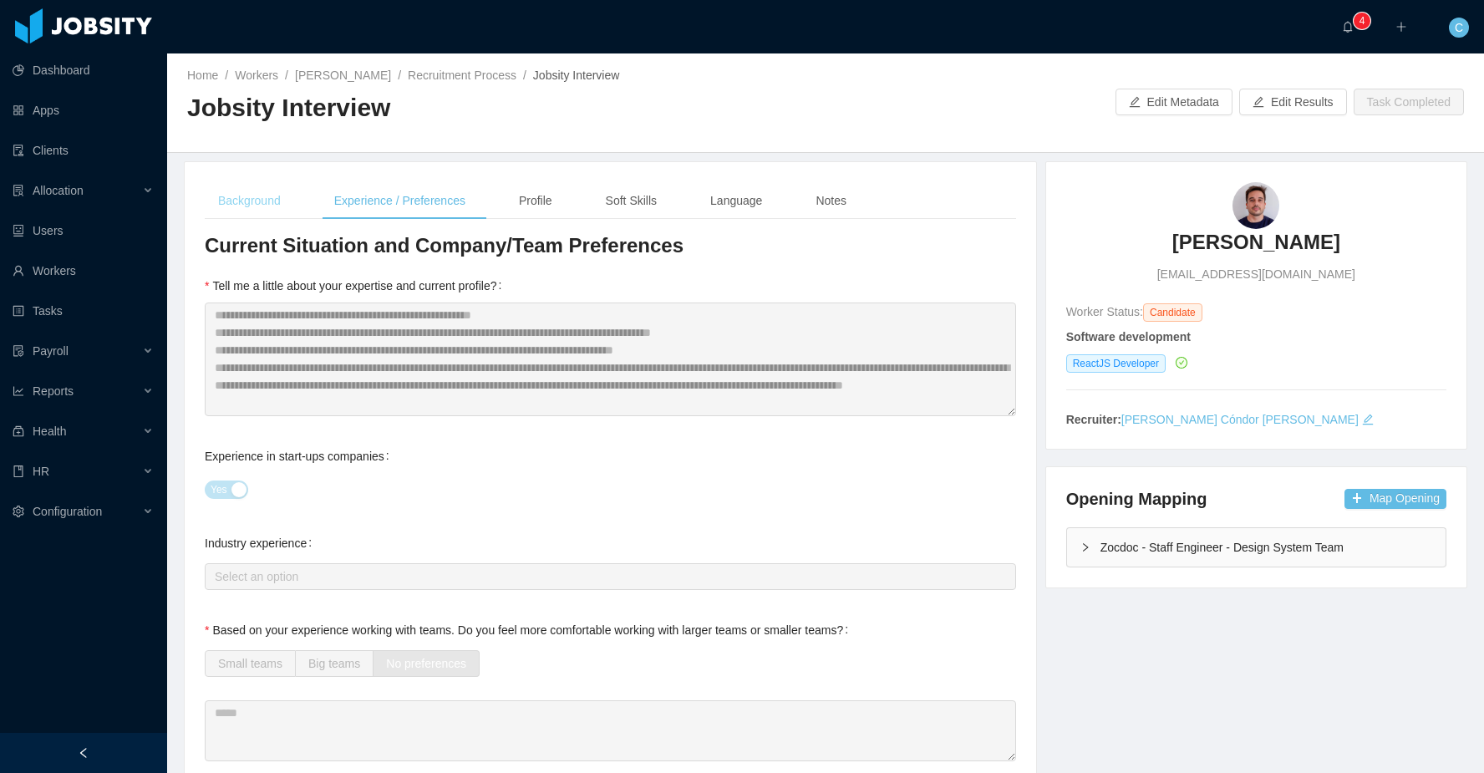
click at [245, 195] on div "Background" at bounding box center [249, 201] width 89 height 38
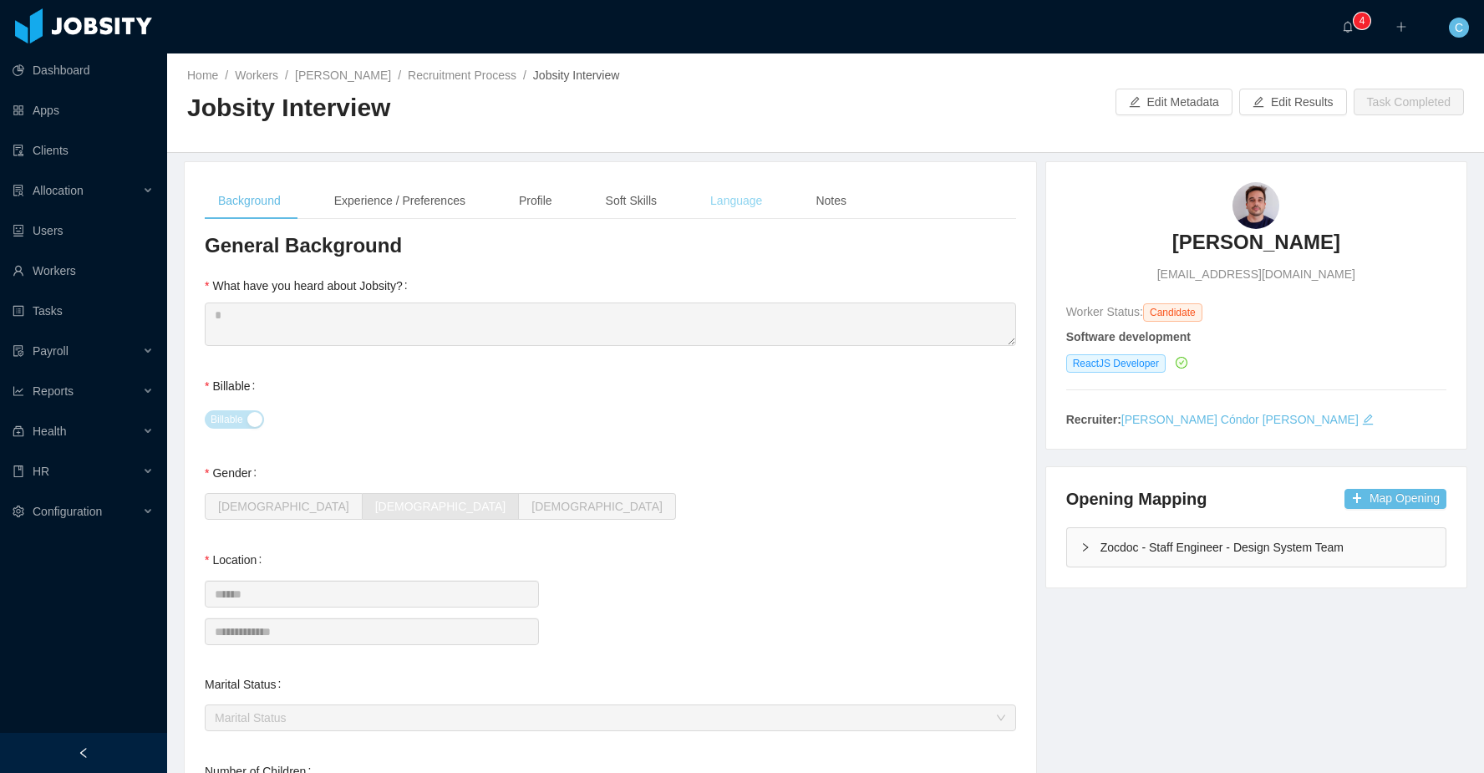
click at [747, 210] on div "Language" at bounding box center [736, 201] width 79 height 38
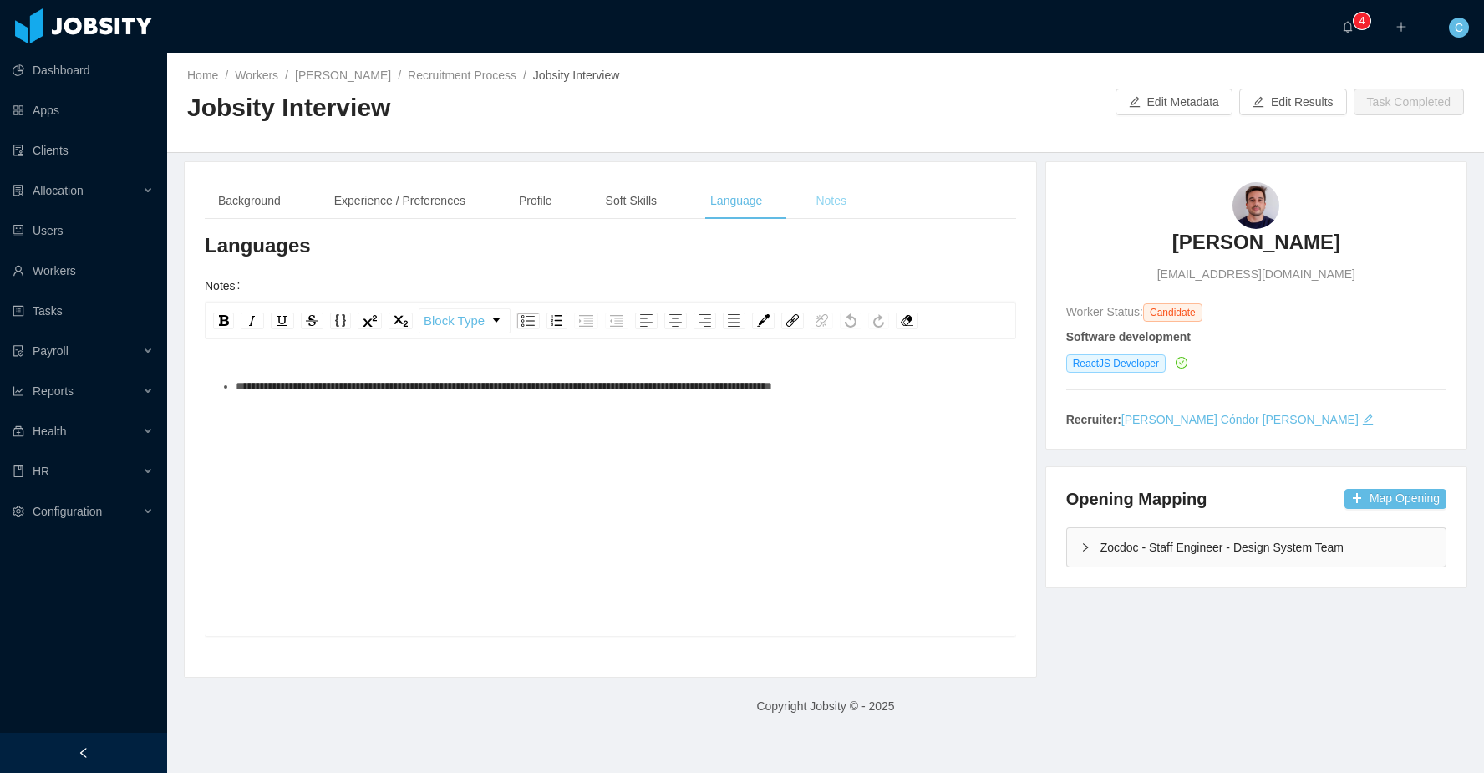
click at [831, 205] on div "Notes" at bounding box center [831, 201] width 58 height 38
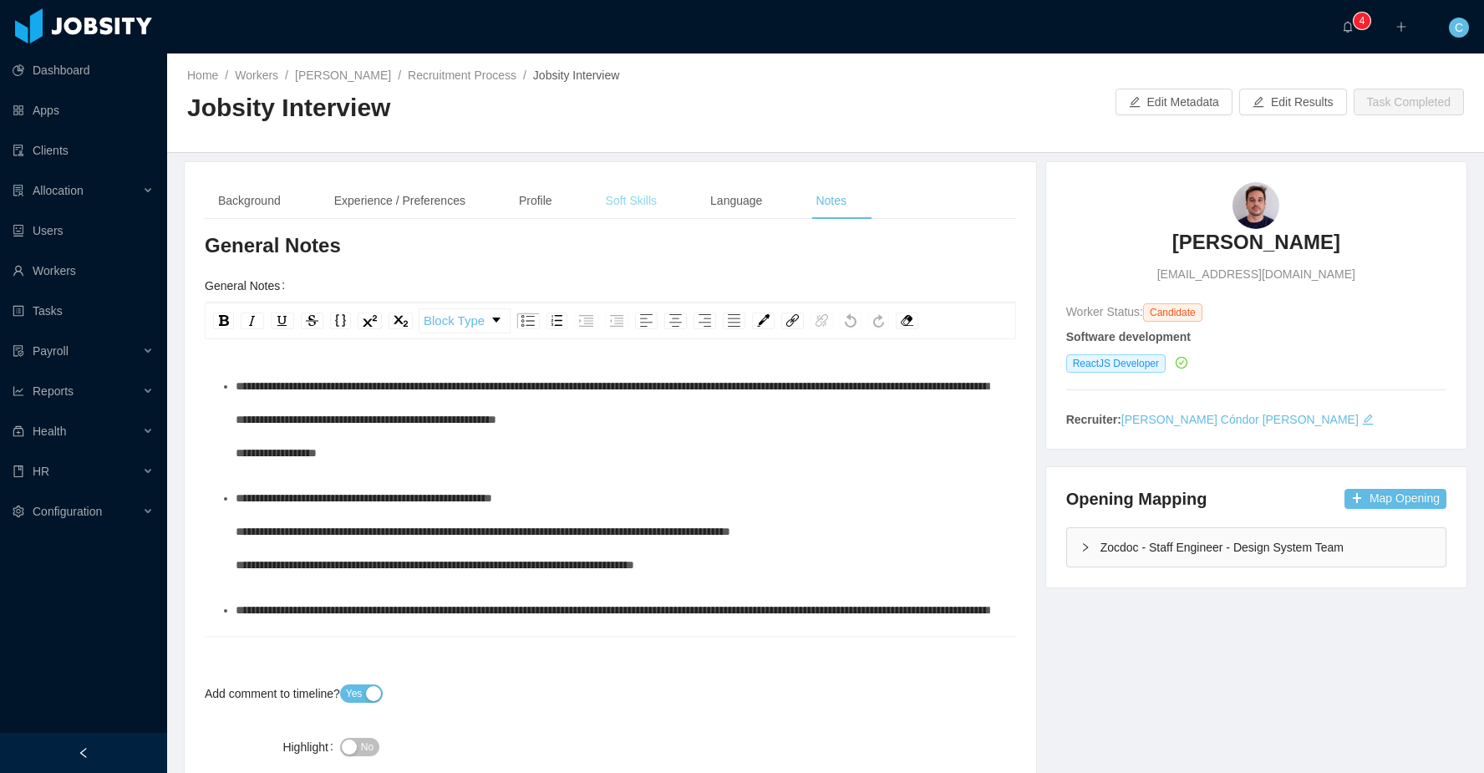
click at [635, 199] on div "Soft Skills" at bounding box center [631, 201] width 78 height 38
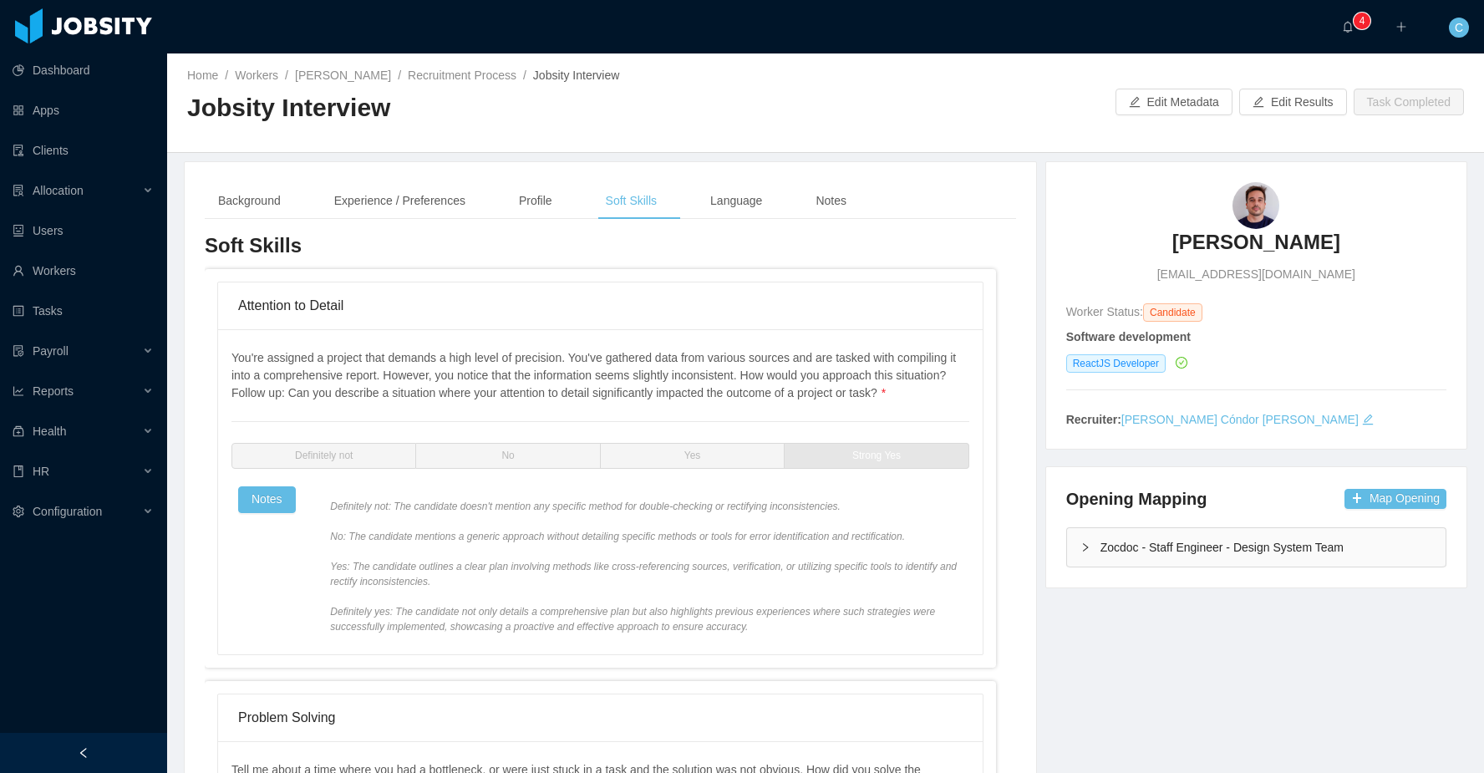
click at [1262, 244] on h3 "Vinícius Bernal" at bounding box center [1256, 242] width 168 height 27
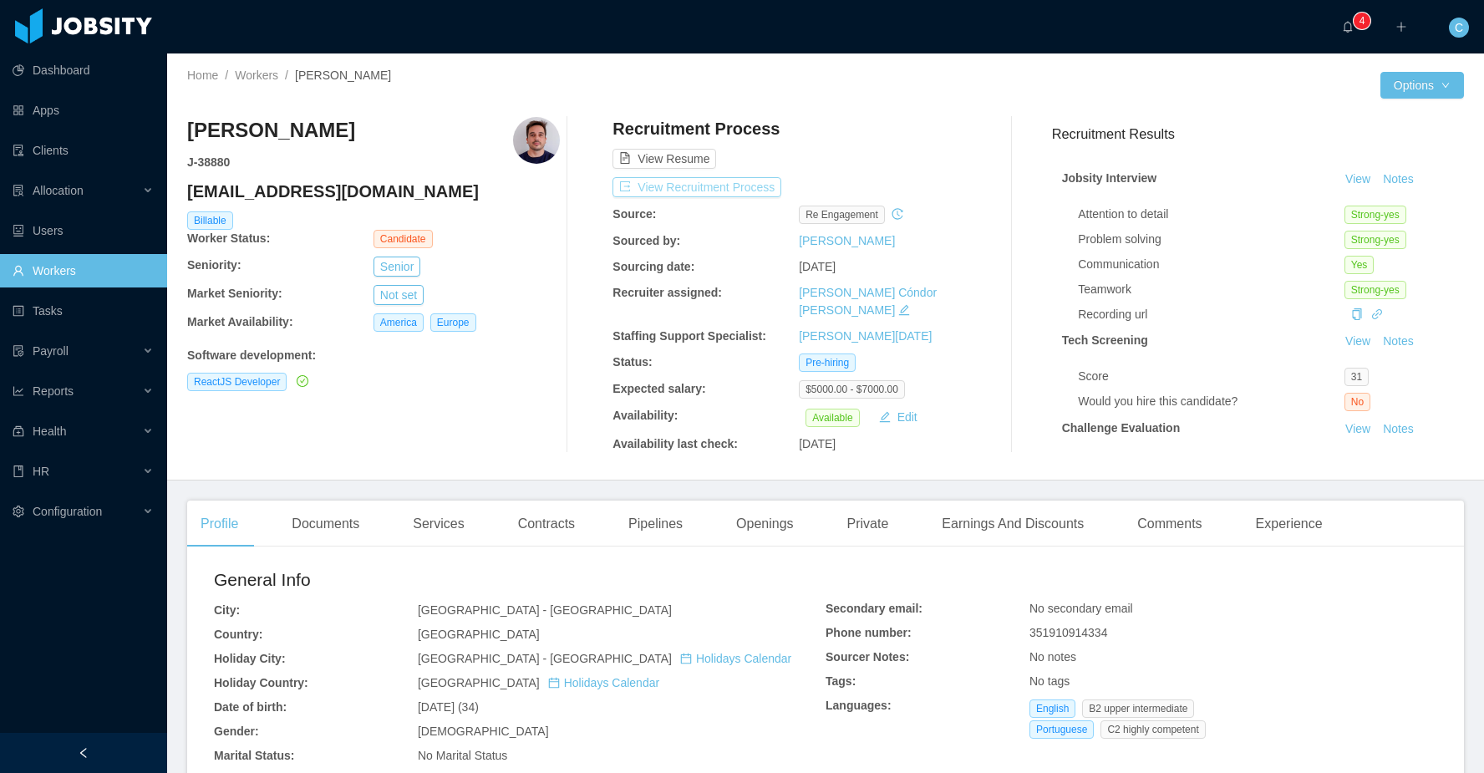
click at [754, 185] on button "View Recruitment Process" at bounding box center [696, 187] width 169 height 20
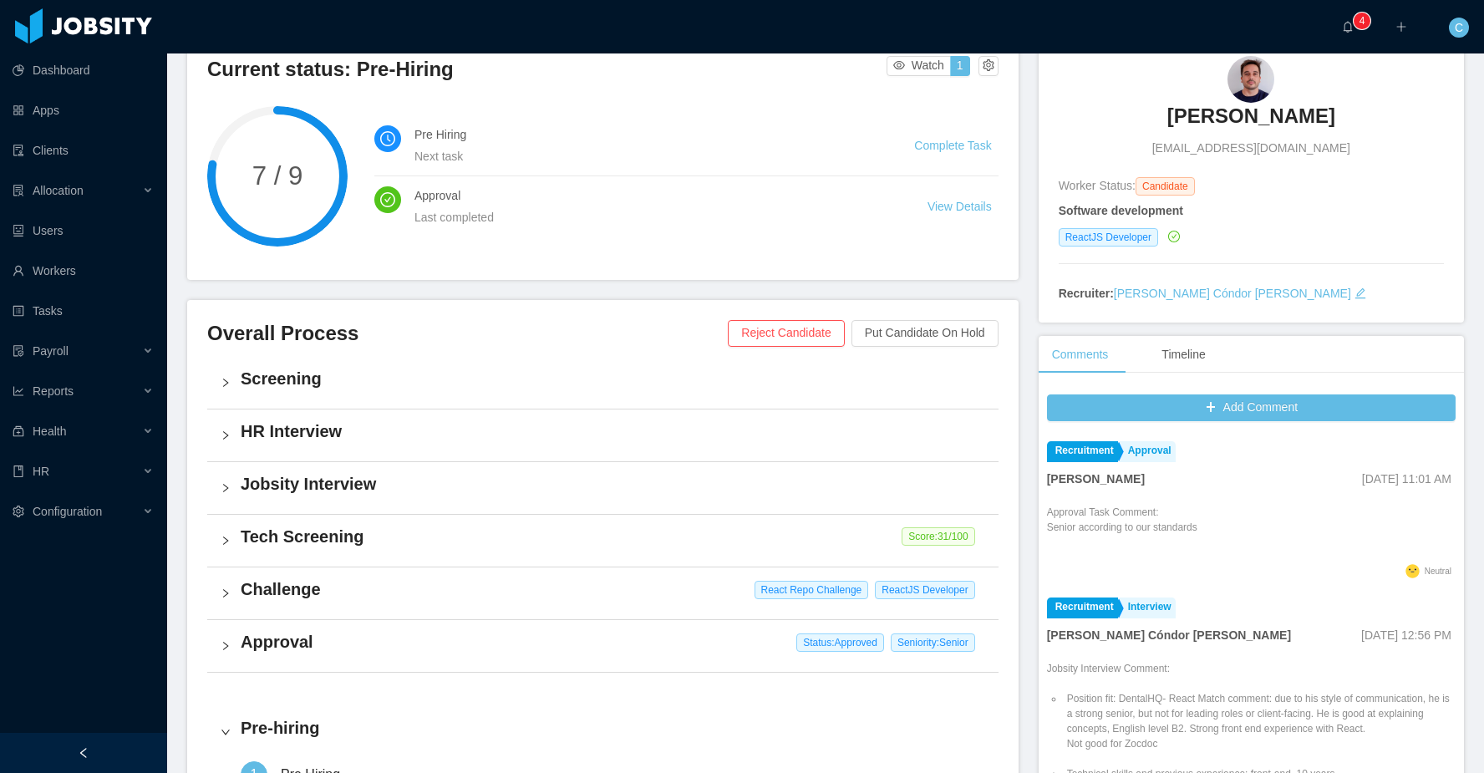
scroll to position [141, 0]
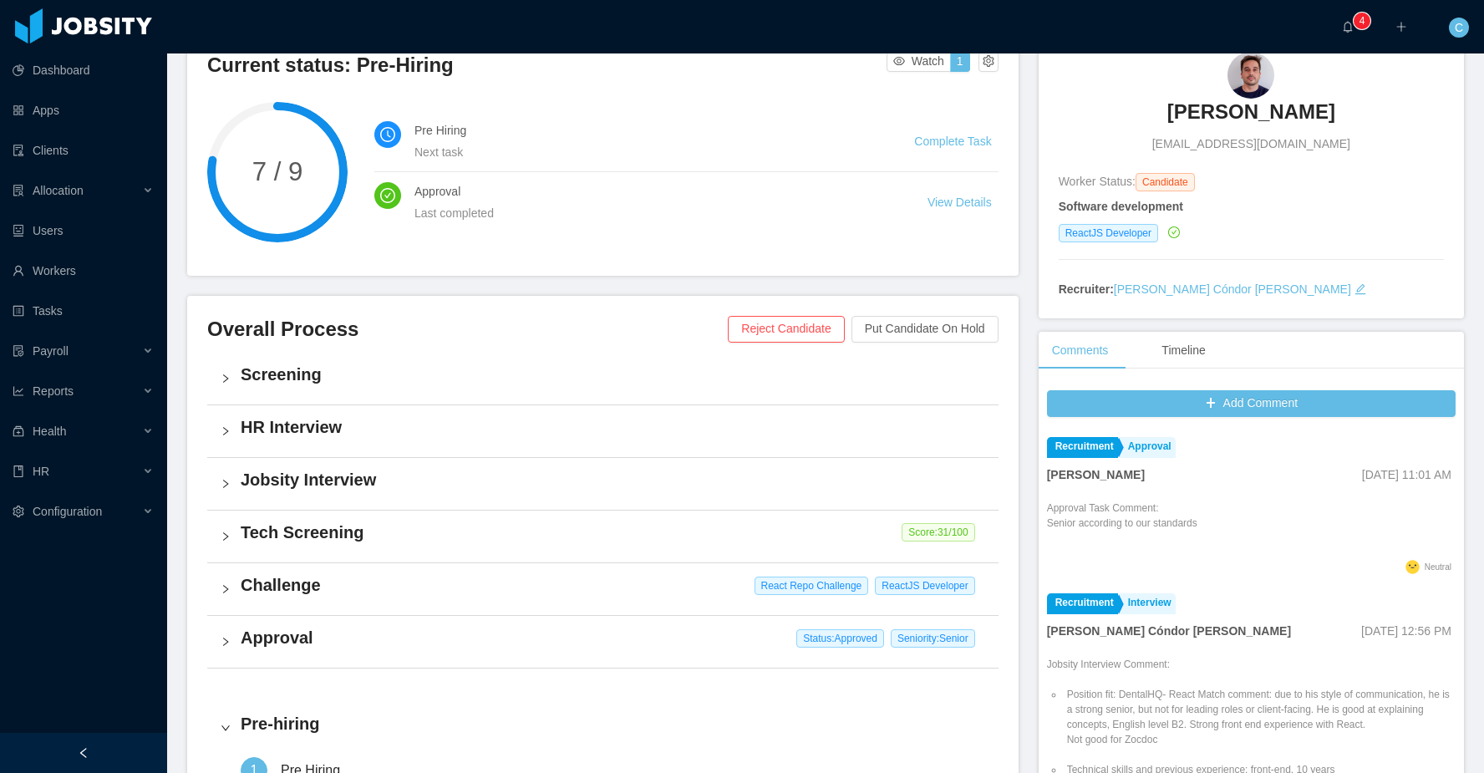
click at [350, 478] on h4 "Jobsity Interview" at bounding box center [613, 479] width 744 height 23
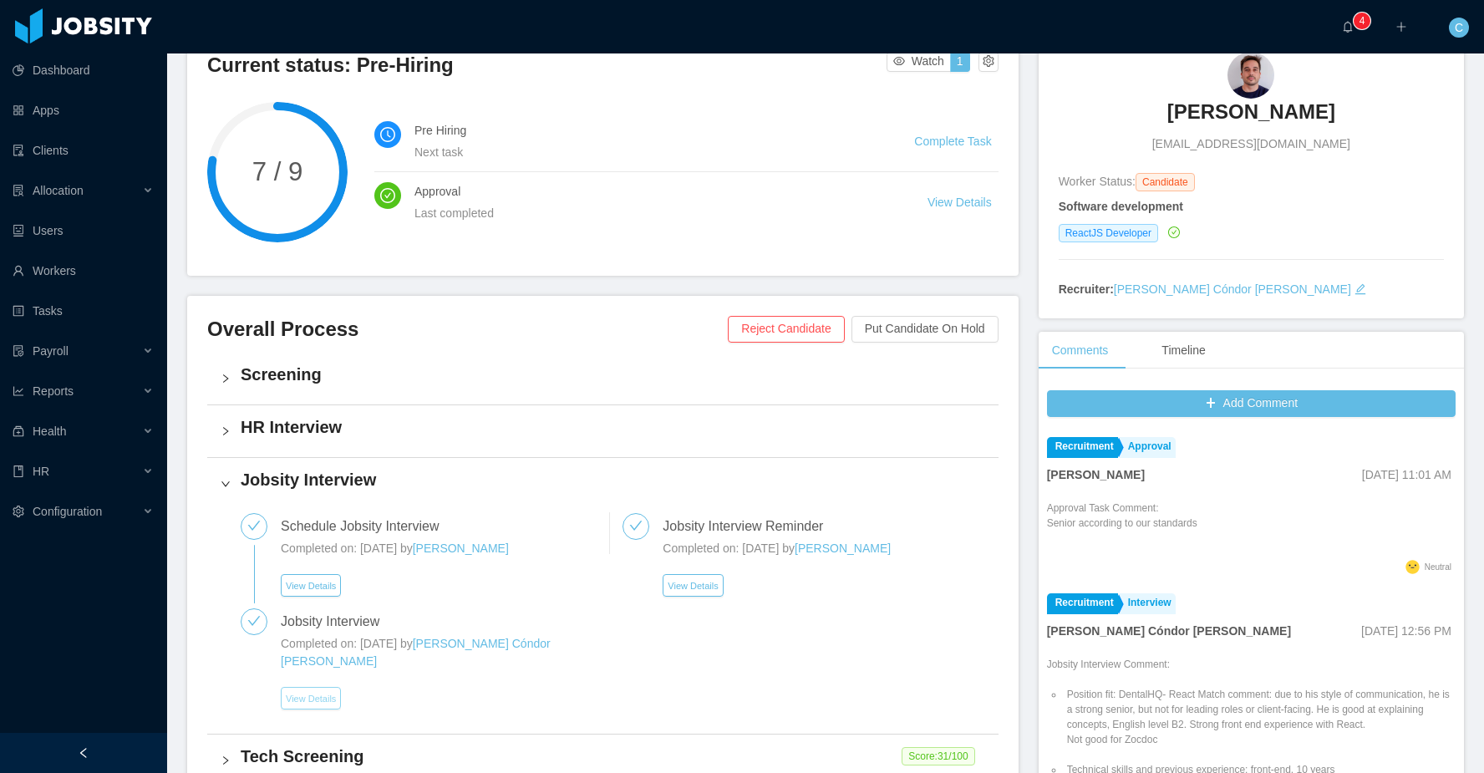
click at [320, 687] on button "View Details" at bounding box center [311, 698] width 60 height 23
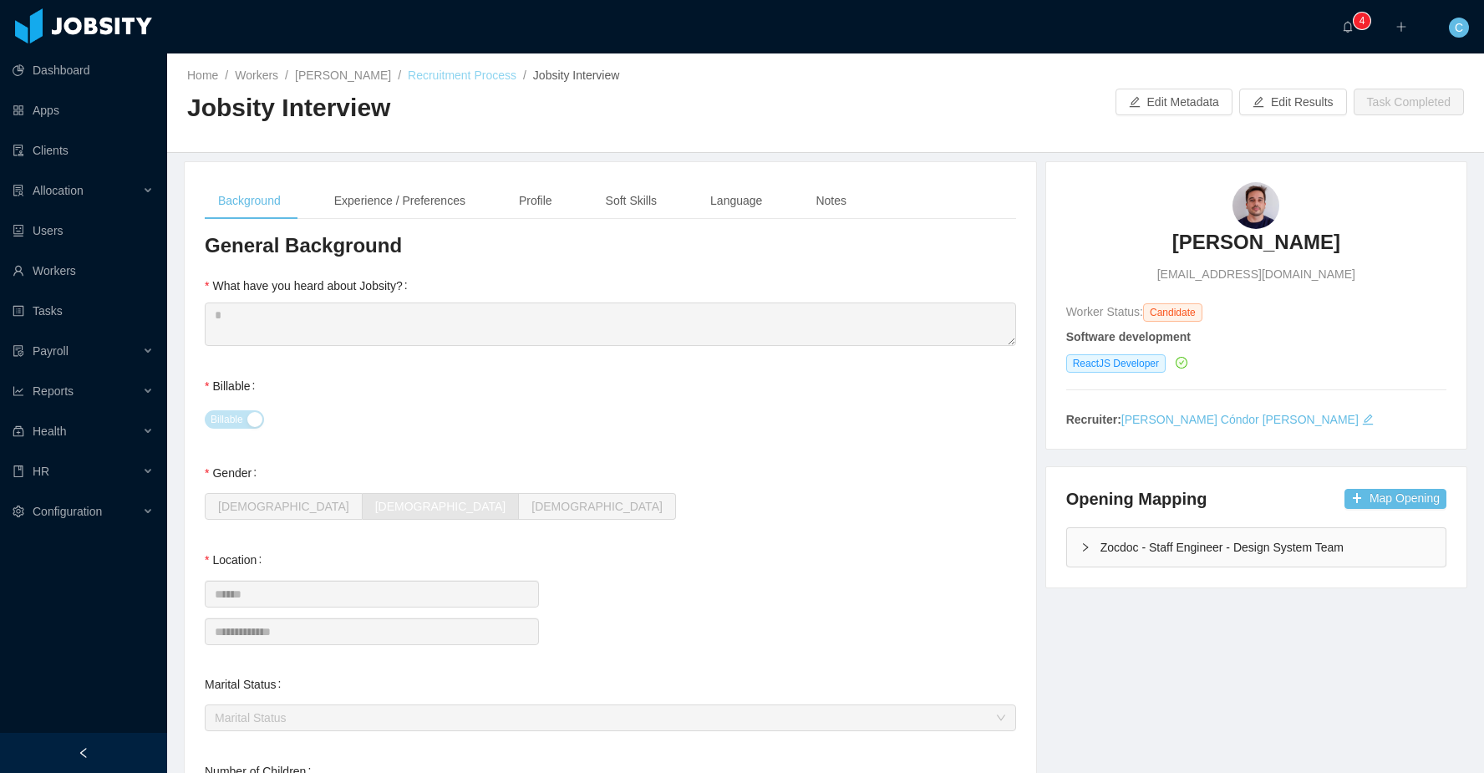
click at [474, 81] on link "Recruitment Process" at bounding box center [462, 74] width 109 height 13
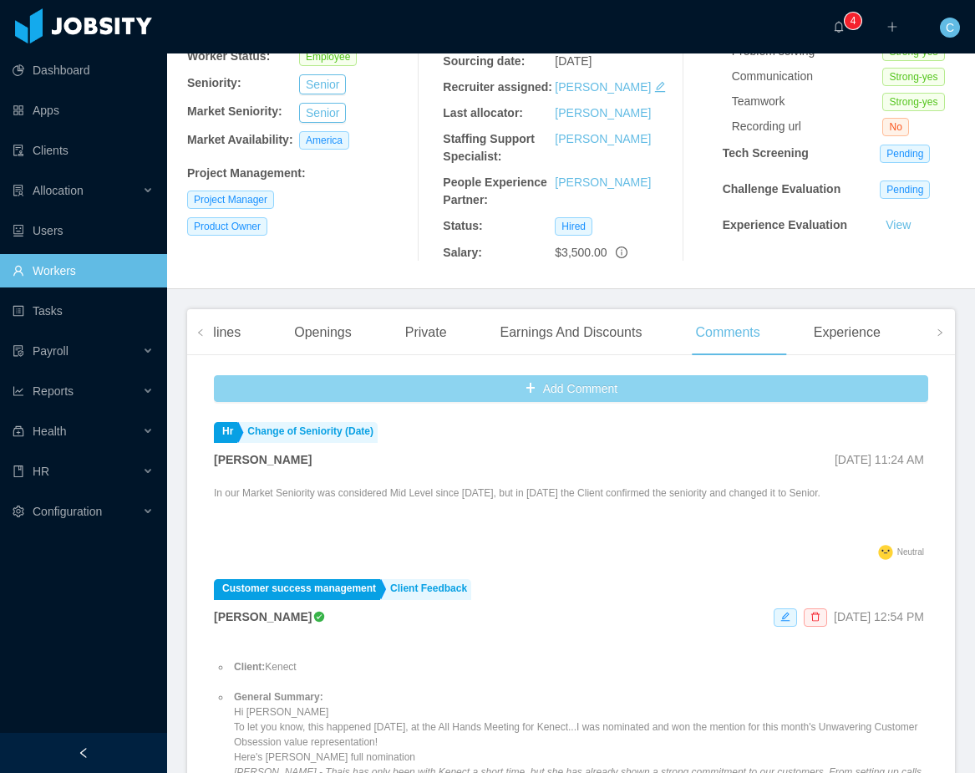
scroll to position [234, 0]
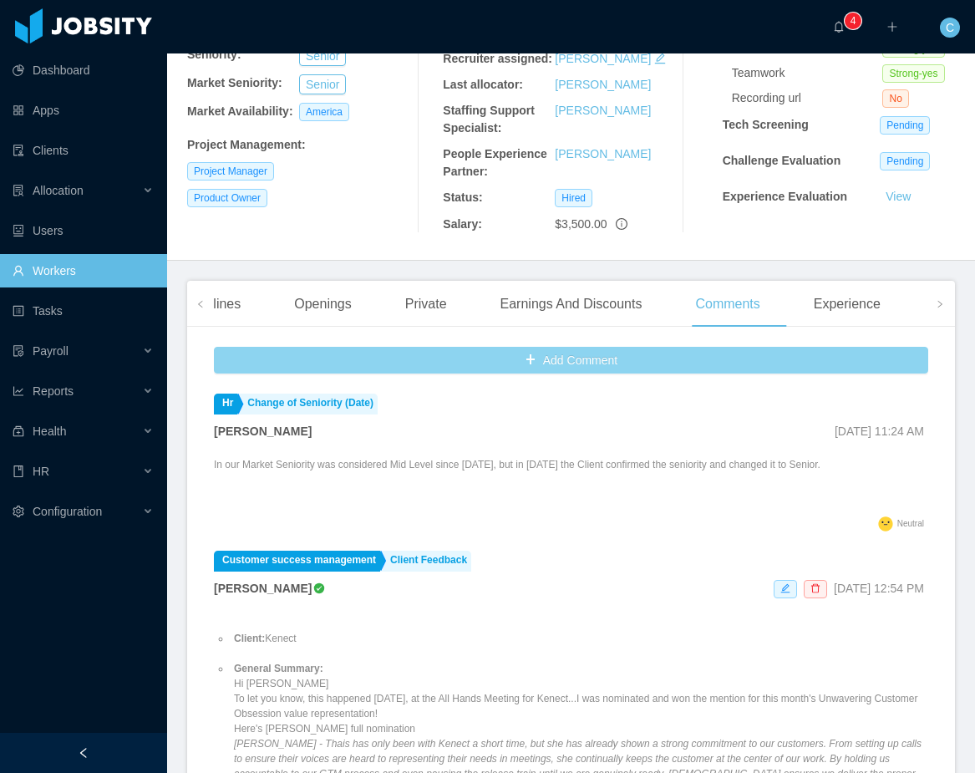
click at [540, 373] on button "Add Comment" at bounding box center [571, 360] width 714 height 27
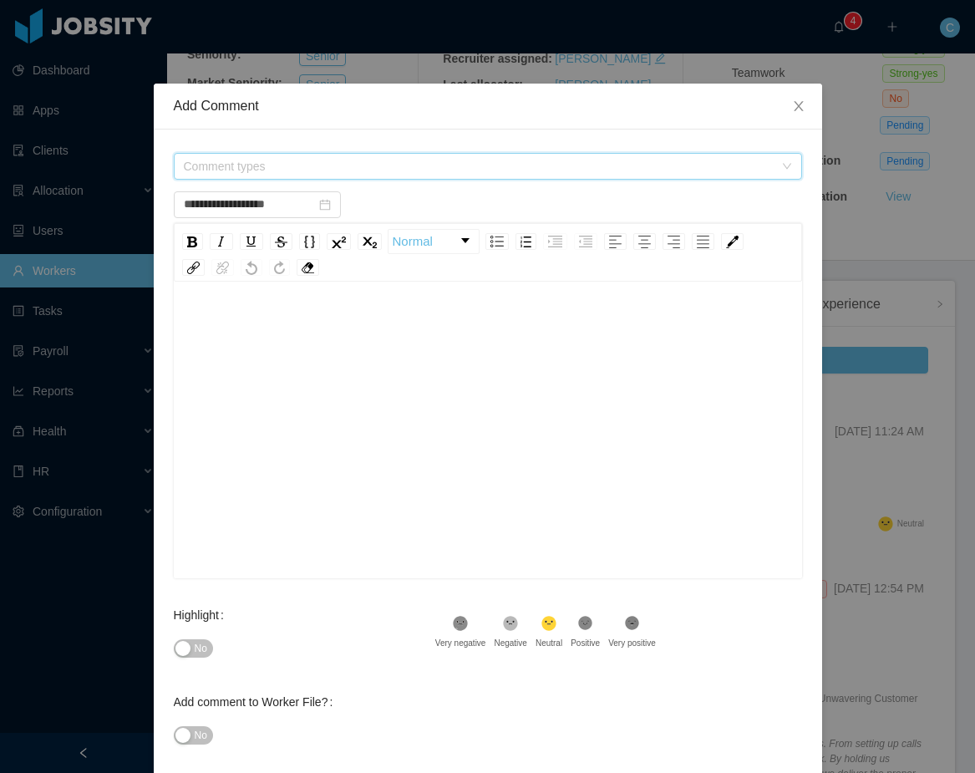
click at [315, 165] on span "Comment types" at bounding box center [479, 166] width 590 height 17
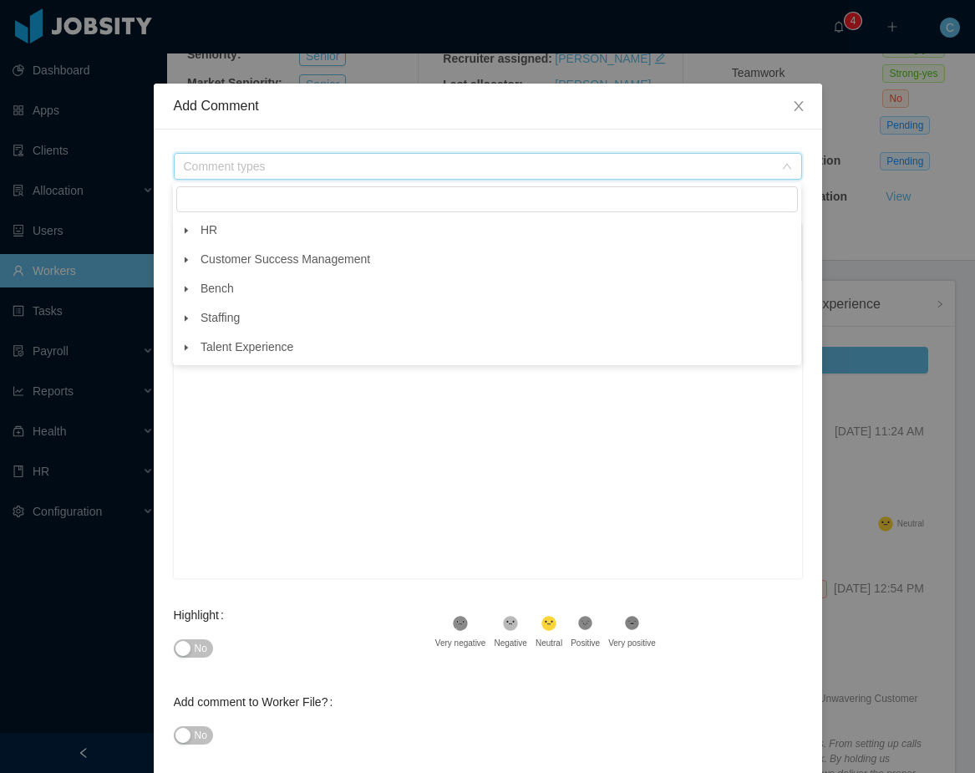
click at [187, 346] on icon "icon: caret-down" at bounding box center [186, 347] width 8 height 8
click at [203, 383] on span at bounding box center [201, 377] width 20 height 20
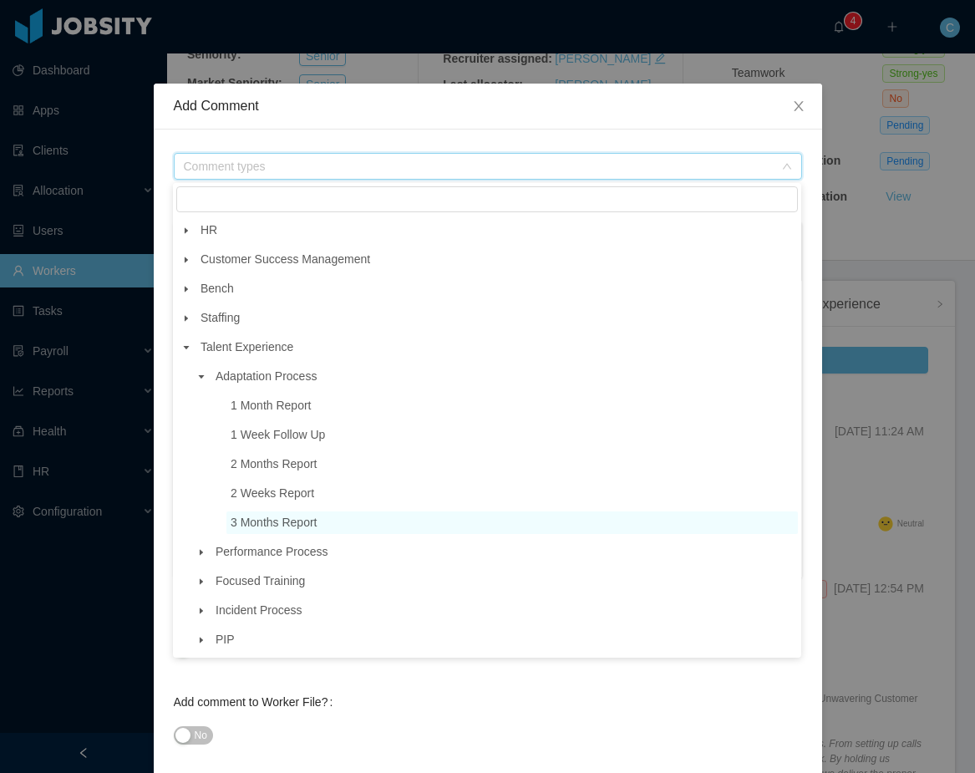
click at [261, 525] on span "3 Months Report" at bounding box center [274, 521] width 87 height 13
type input "**********"
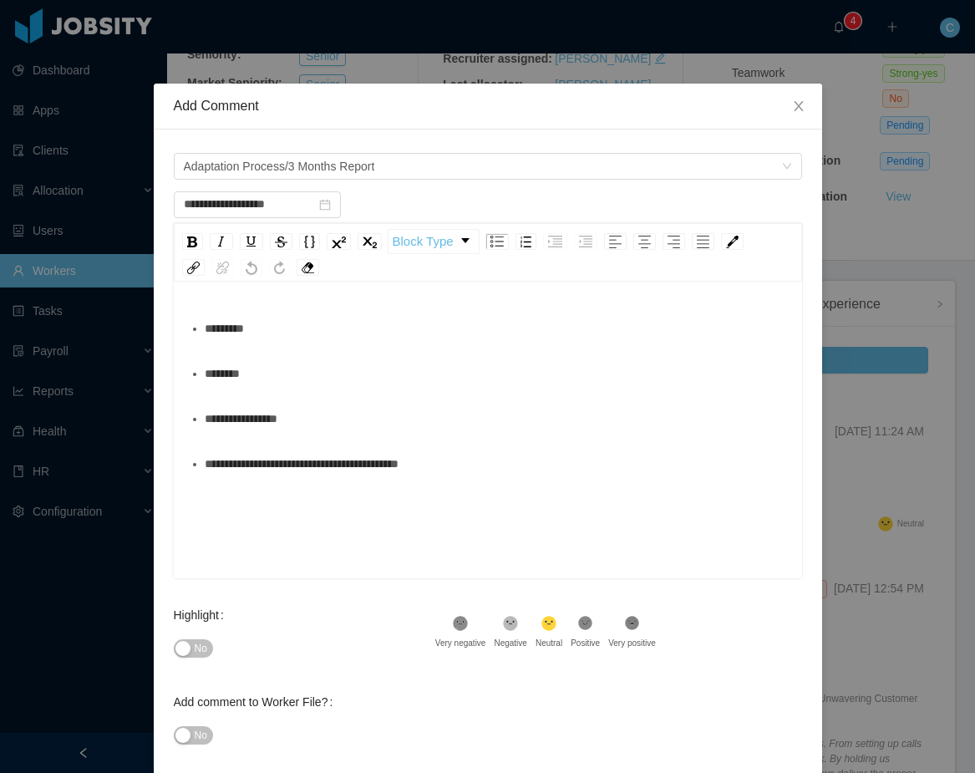
click at [270, 330] on div "*********" at bounding box center [497, 328] width 585 height 33
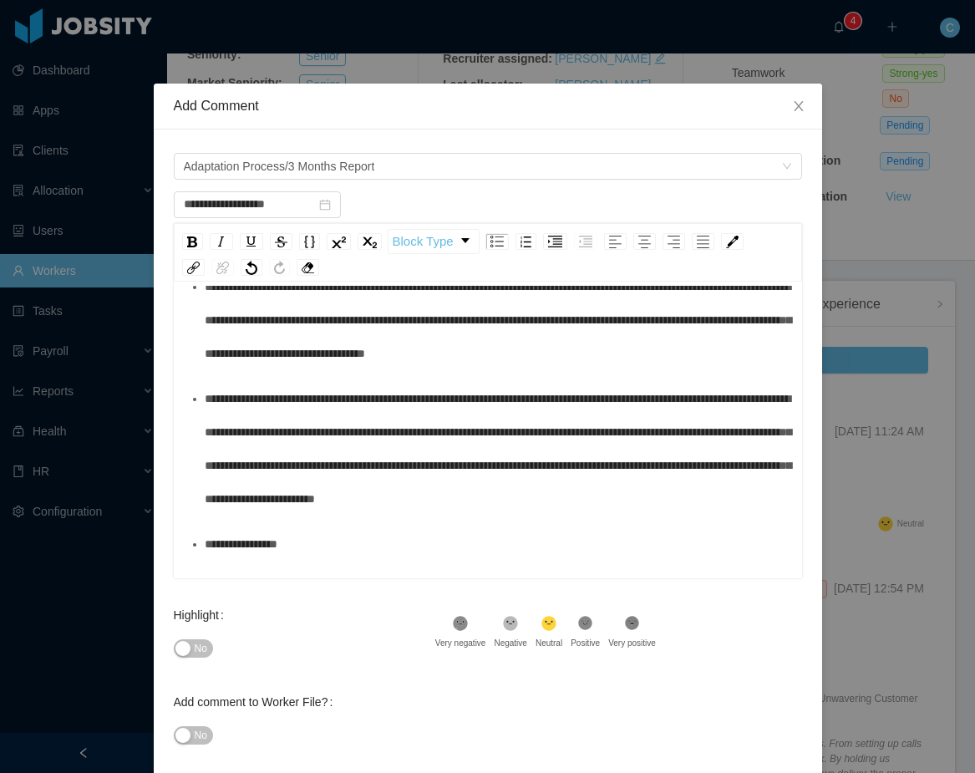
scroll to position [0, 0]
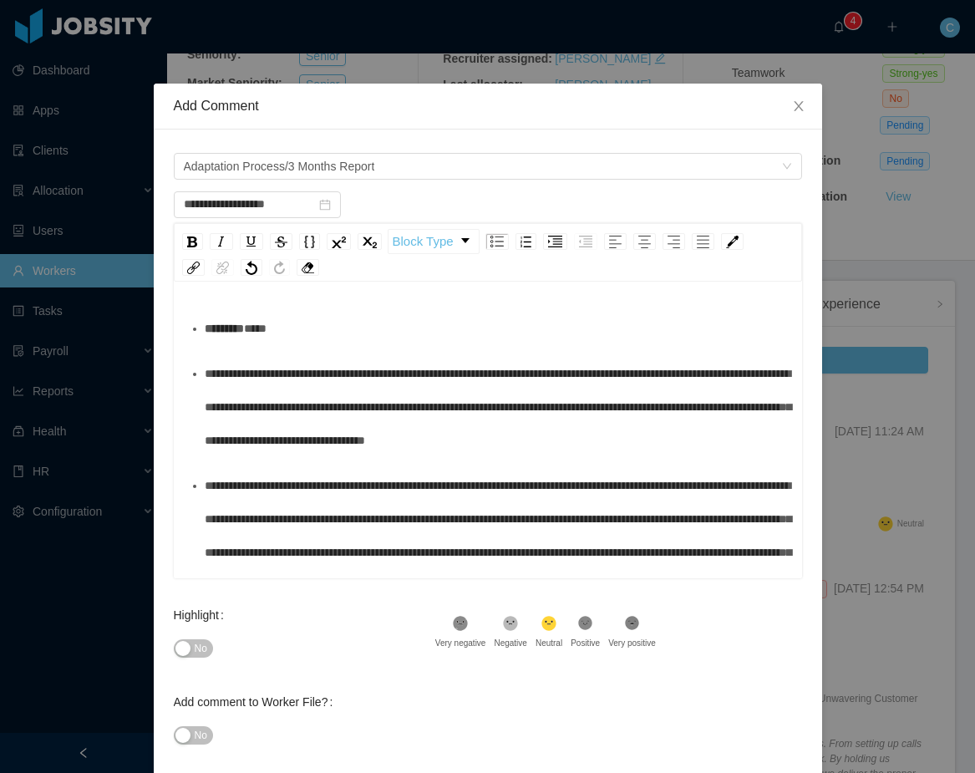
click at [259, 374] on span "**********" at bounding box center [498, 407] width 586 height 79
click at [258, 510] on span "**********" at bounding box center [498, 535] width 586 height 112
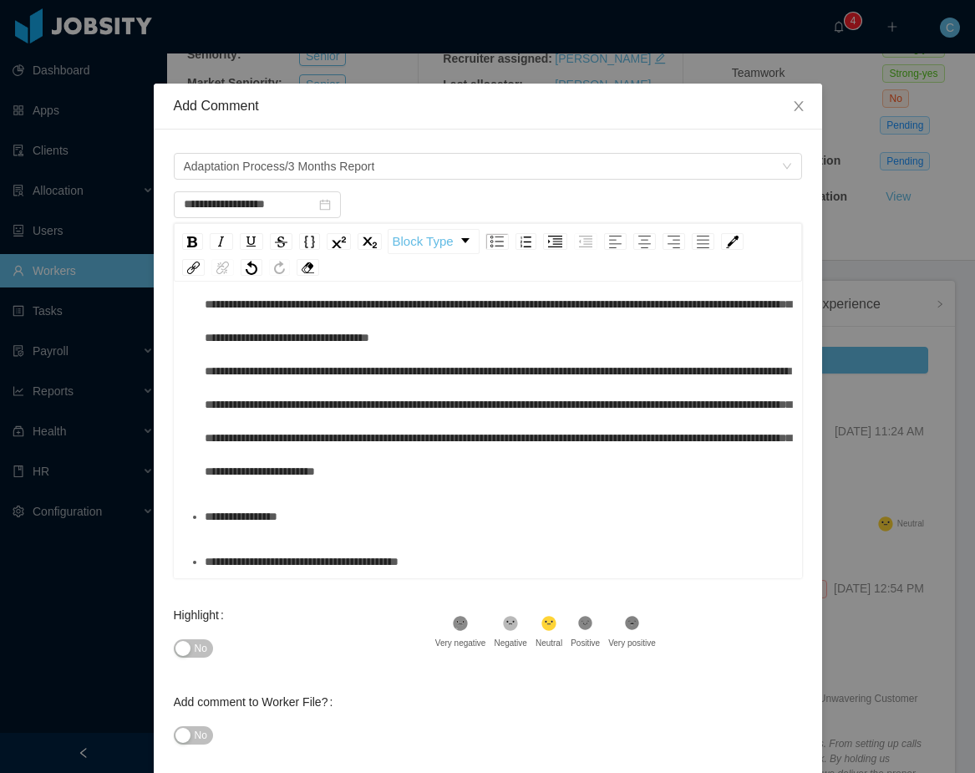
scroll to position [170, 0]
click at [317, 514] on div "**********" at bounding box center [497, 516] width 585 height 33
click at [309, 513] on span "**********" at bounding box center [389, 516] width 369 height 12
click at [483, 563] on div "**********" at bounding box center [497, 561] width 585 height 33
click at [474, 560] on span "**********" at bounding box center [368, 562] width 327 height 12
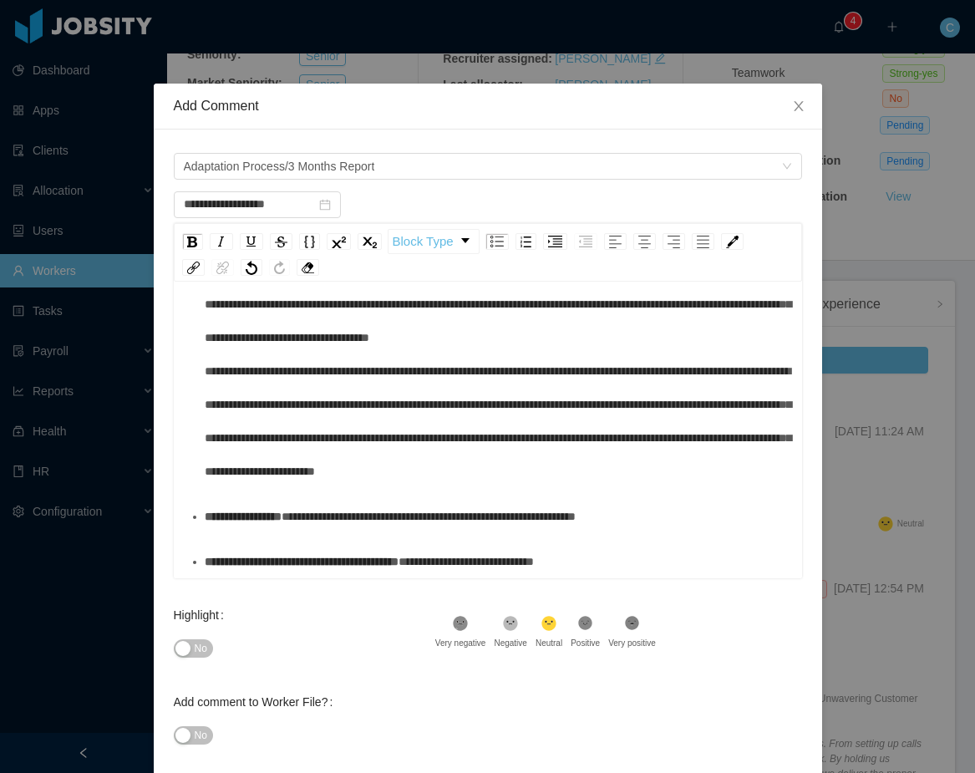
click at [595, 613] on div "Highlight No .st0{fill:#8a8a8a}.st2{fill:#262626} Very negative .st1{fill:#2626…" at bounding box center [488, 641] width 628 height 87
drag, startPoint x: 600, startPoint y: 618, endPoint x: 623, endPoint y: 618, distance: 23.4
click at [594, 618] on icon ".st1{fill:#232323}" at bounding box center [585, 623] width 17 height 17
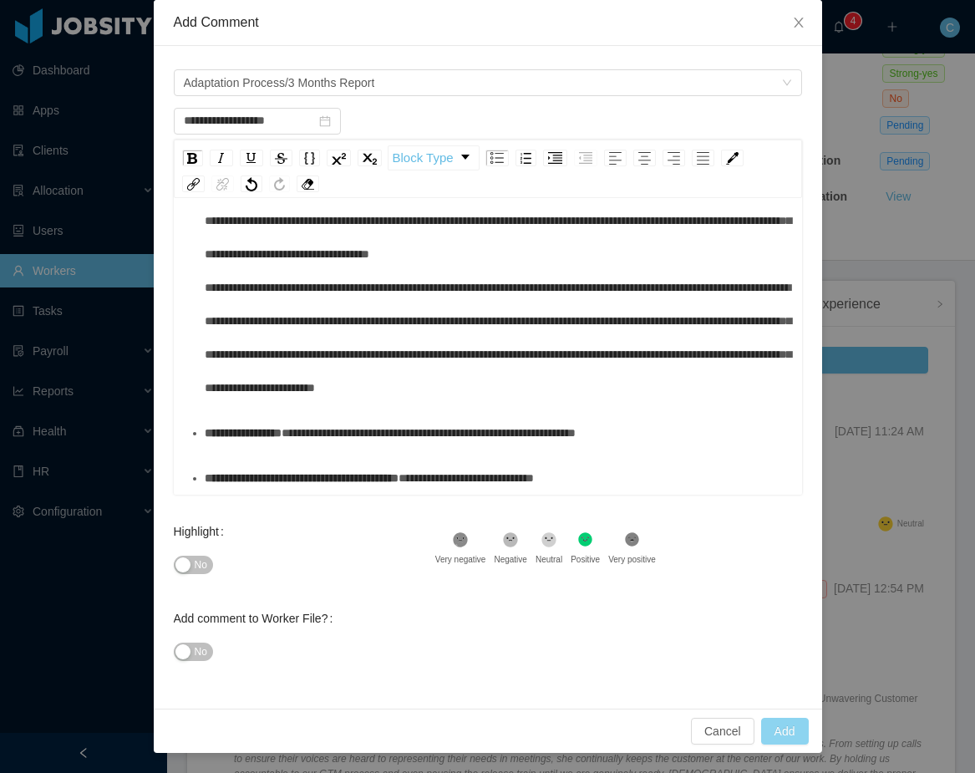
click at [782, 725] on button "Add" at bounding box center [785, 731] width 48 height 27
type input "**********"
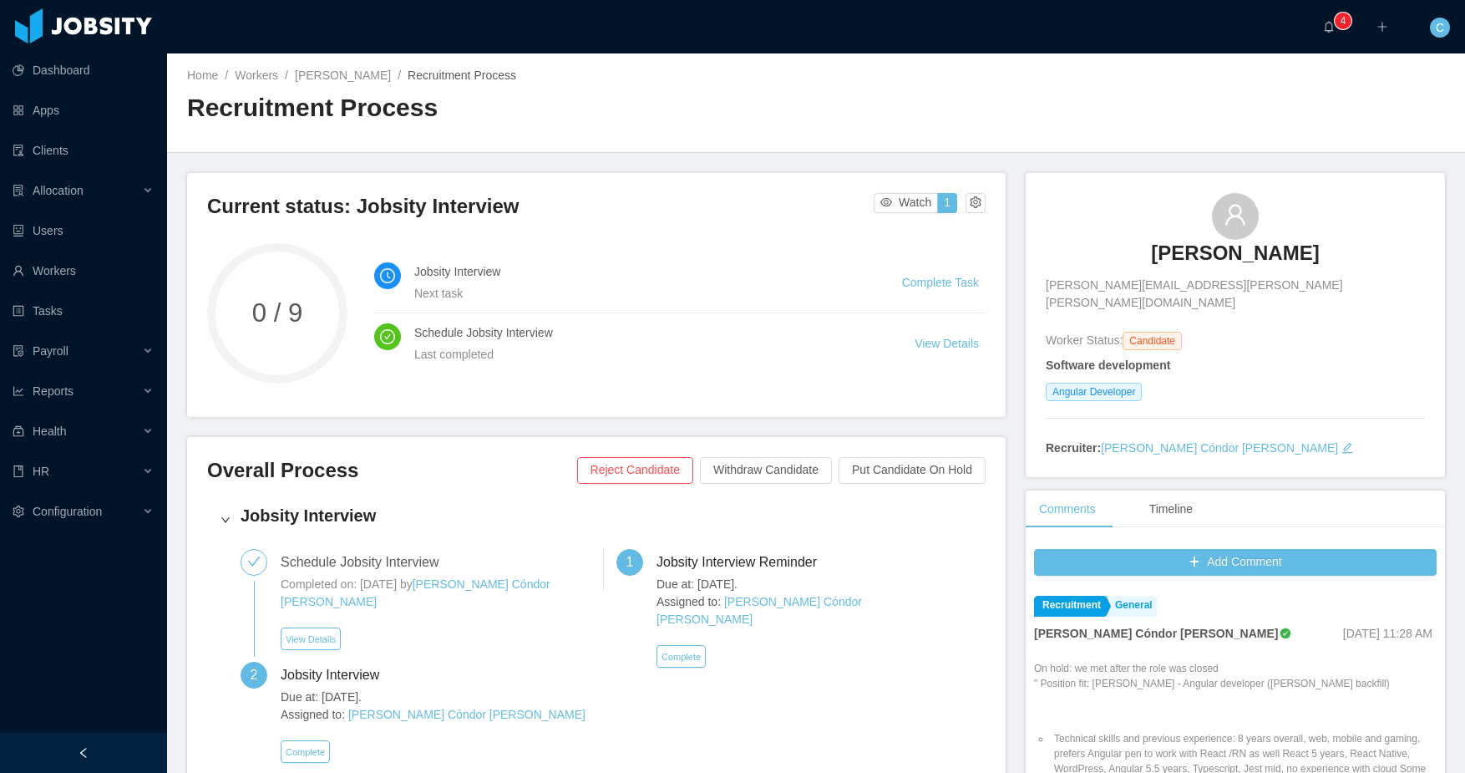
click at [933, 65] on div "Home / Workers / [PERSON_NAME] / Recruitment Process / Recruitment Process" at bounding box center [816, 102] width 1298 height 99
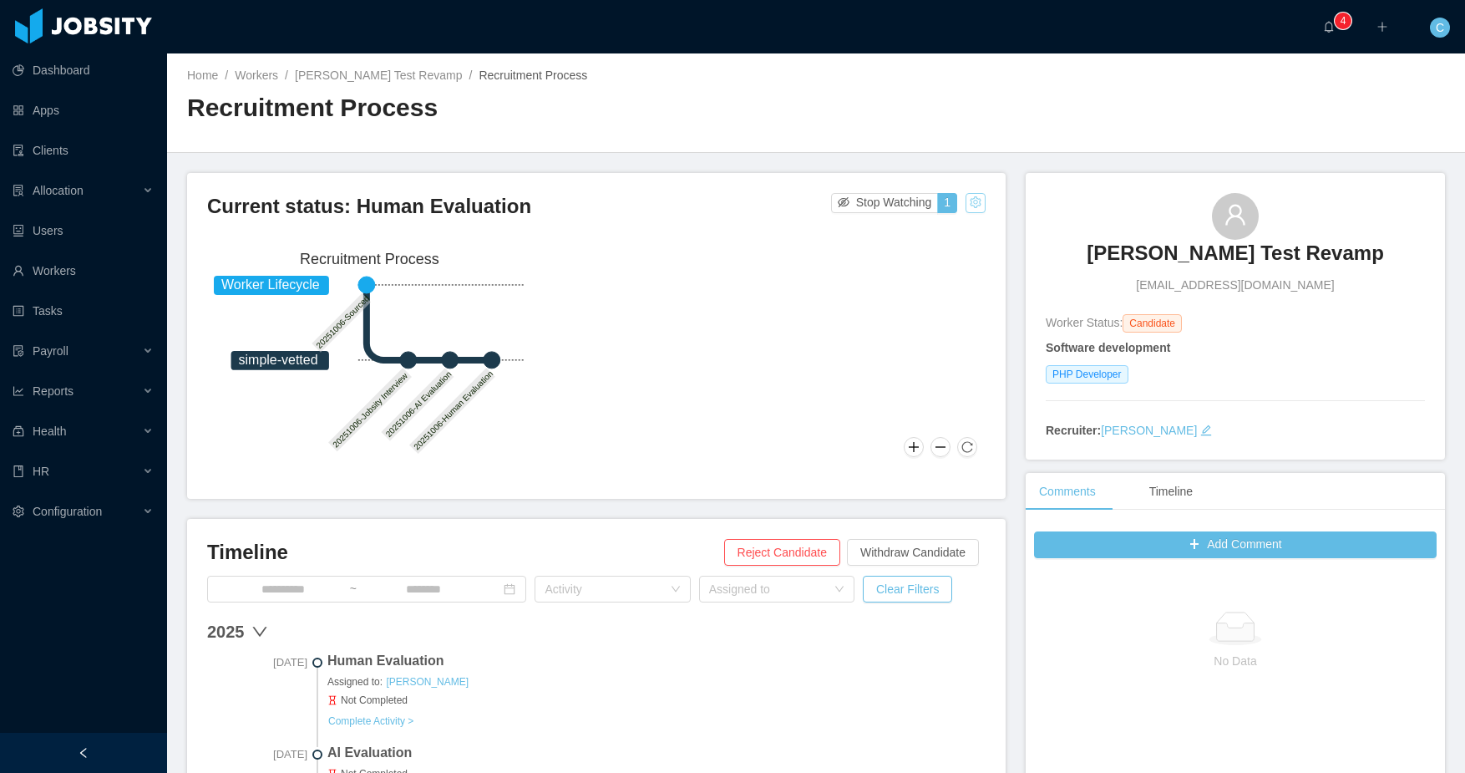
click at [977, 205] on button "button" at bounding box center [976, 203] width 20 height 20
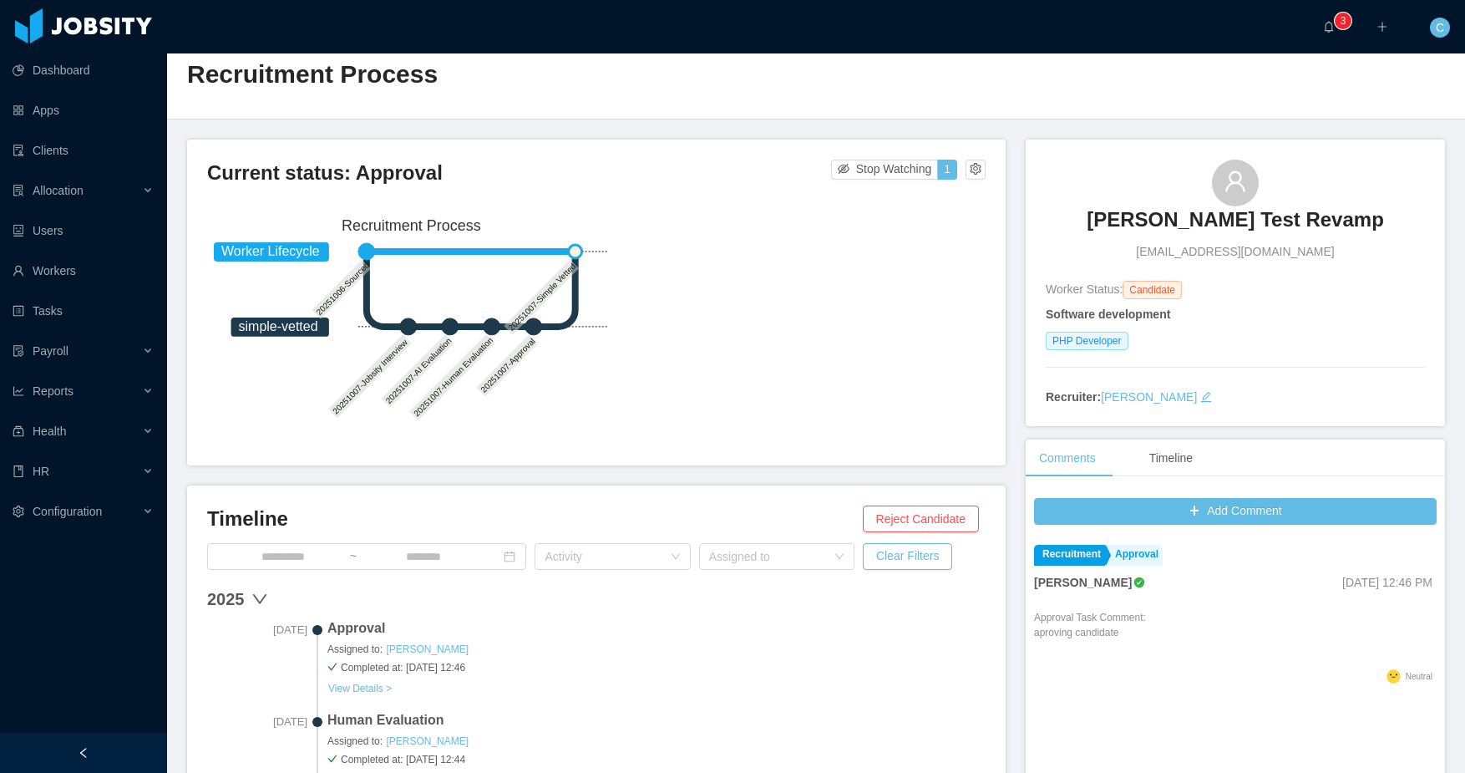
scroll to position [13, 0]
